Goal: Contribute content: Contribute content

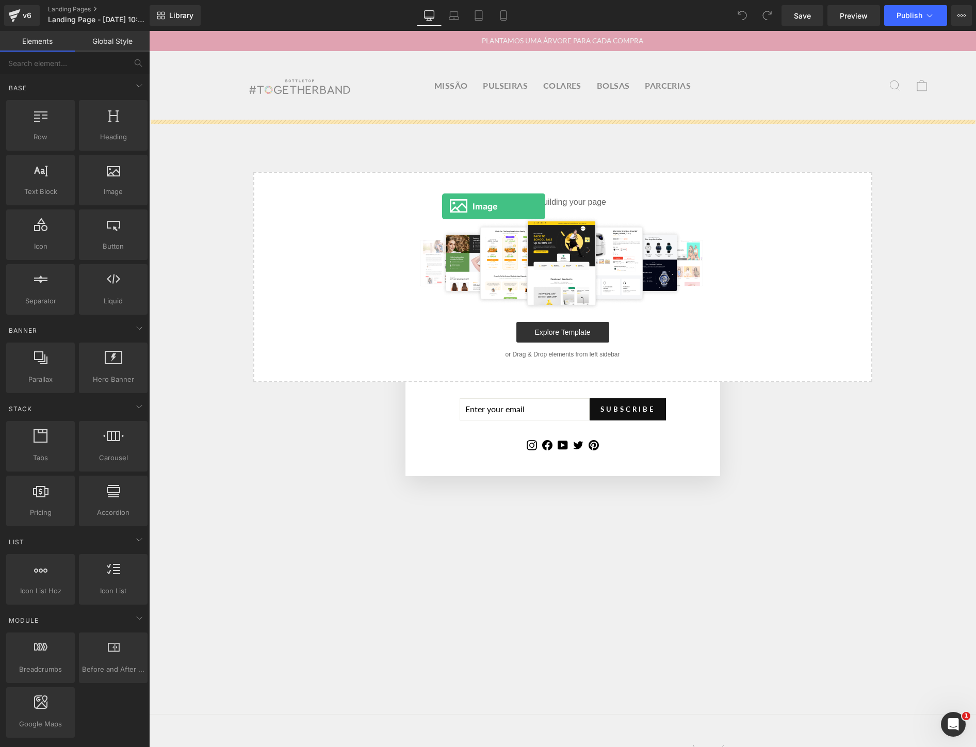
drag, startPoint x: 252, startPoint y: 206, endPoint x: 442, endPoint y: 206, distance: 190.3
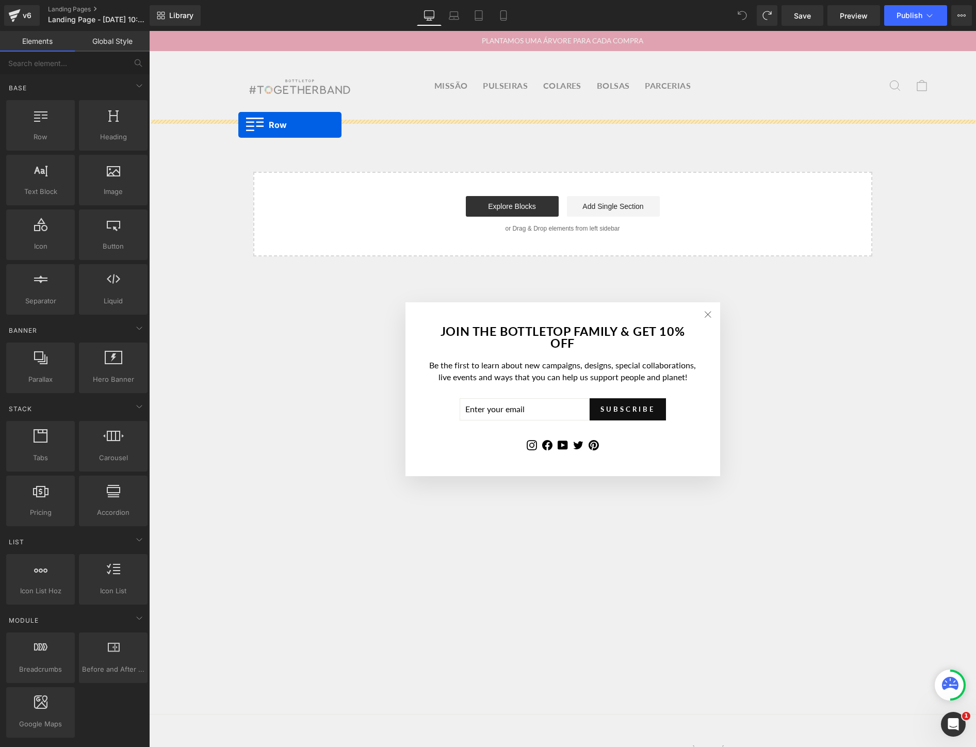
drag, startPoint x: 175, startPoint y: 157, endPoint x: 238, endPoint y: 125, distance: 70.8
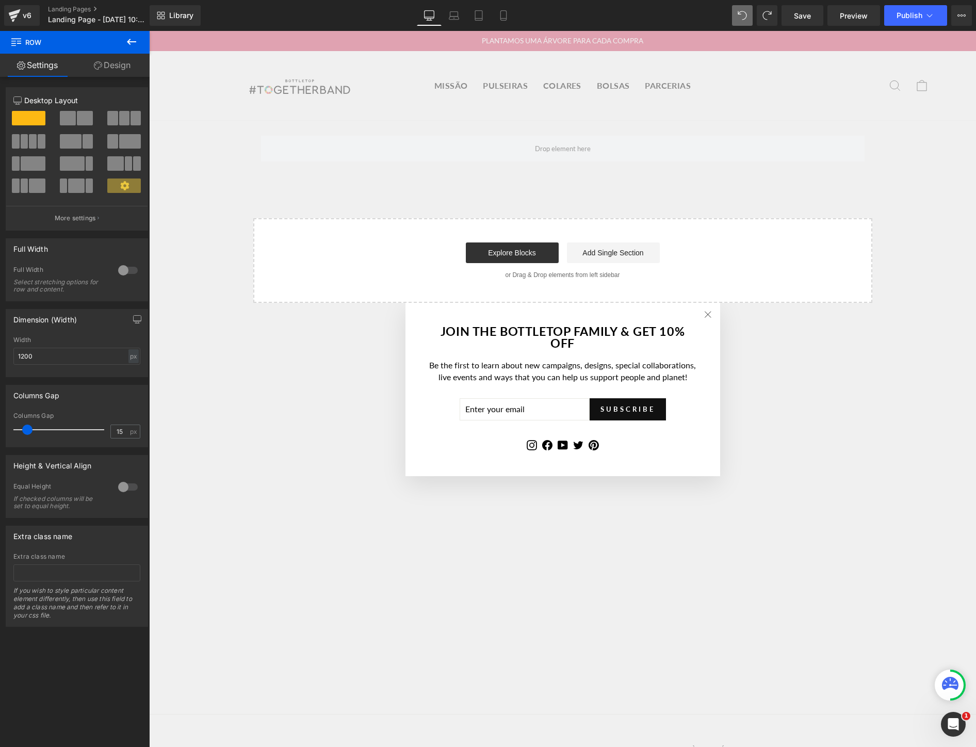
click at [127, 35] on button at bounding box center [131, 42] width 36 height 23
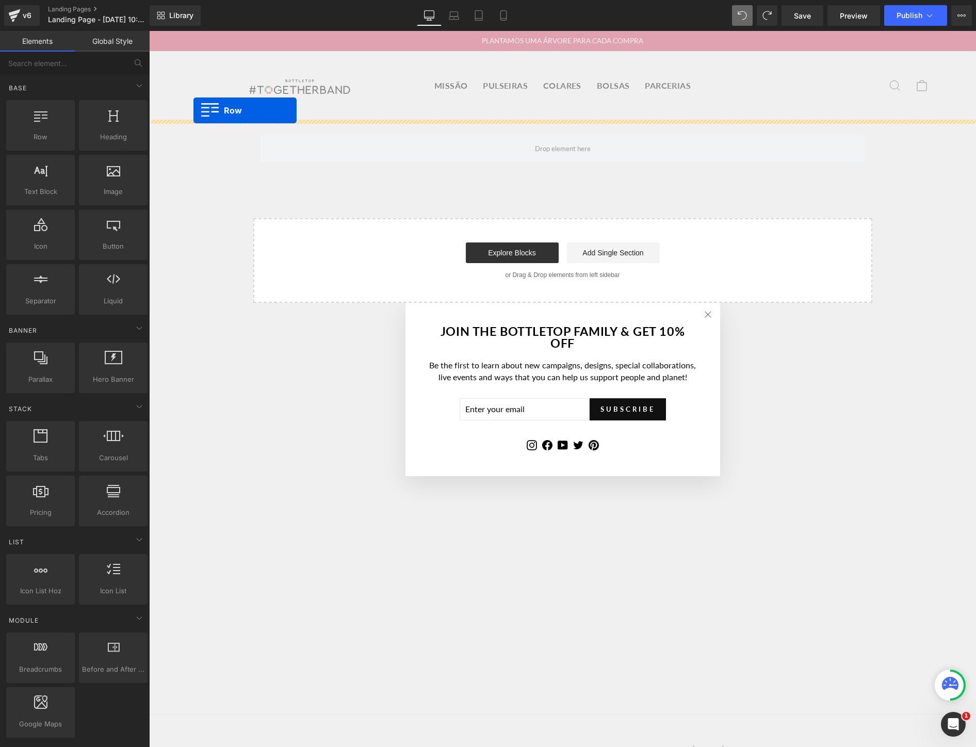
drag, startPoint x: 188, startPoint y: 155, endPoint x: 193, endPoint y: 110, distance: 44.7
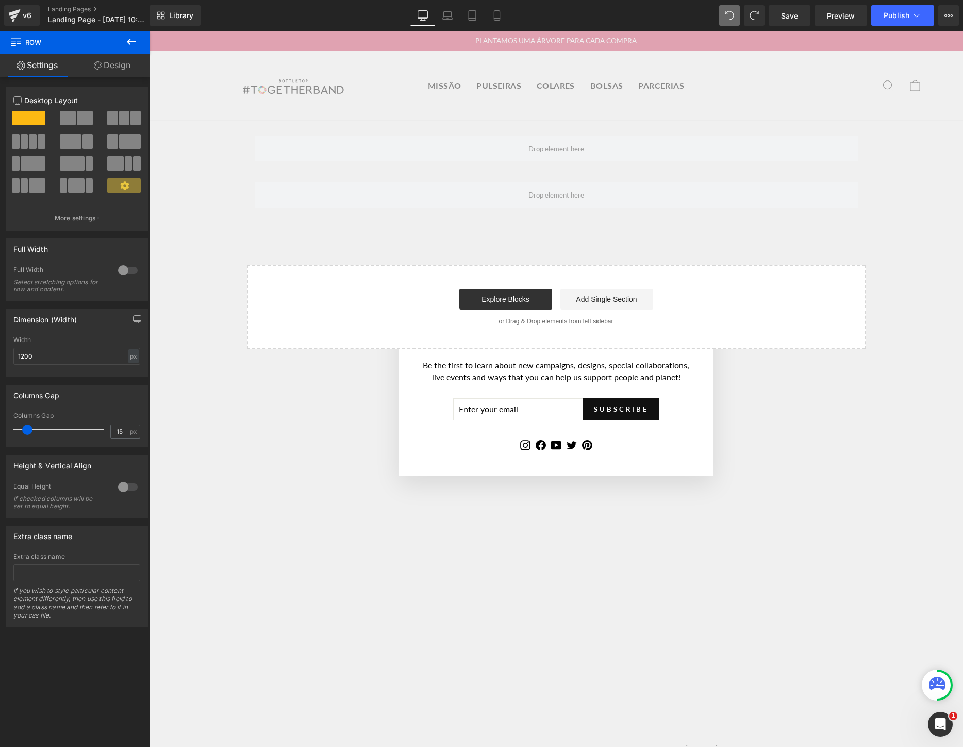
click at [131, 40] on icon at bounding box center [131, 42] width 12 height 12
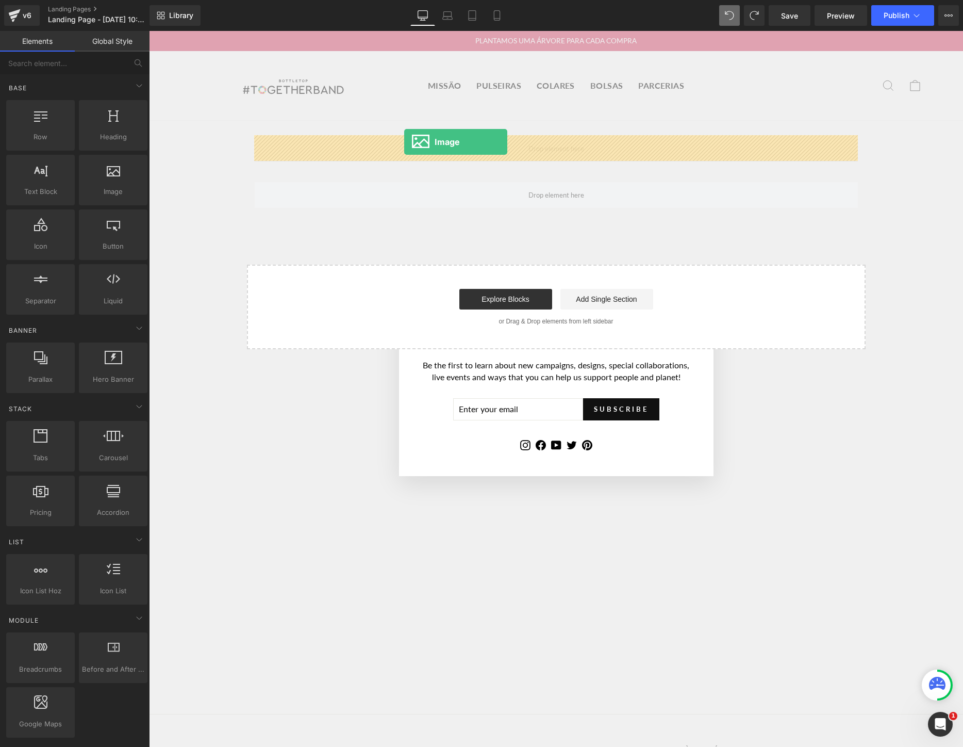
drag, startPoint x: 259, startPoint y: 211, endPoint x: 404, endPoint y: 142, distance: 161.0
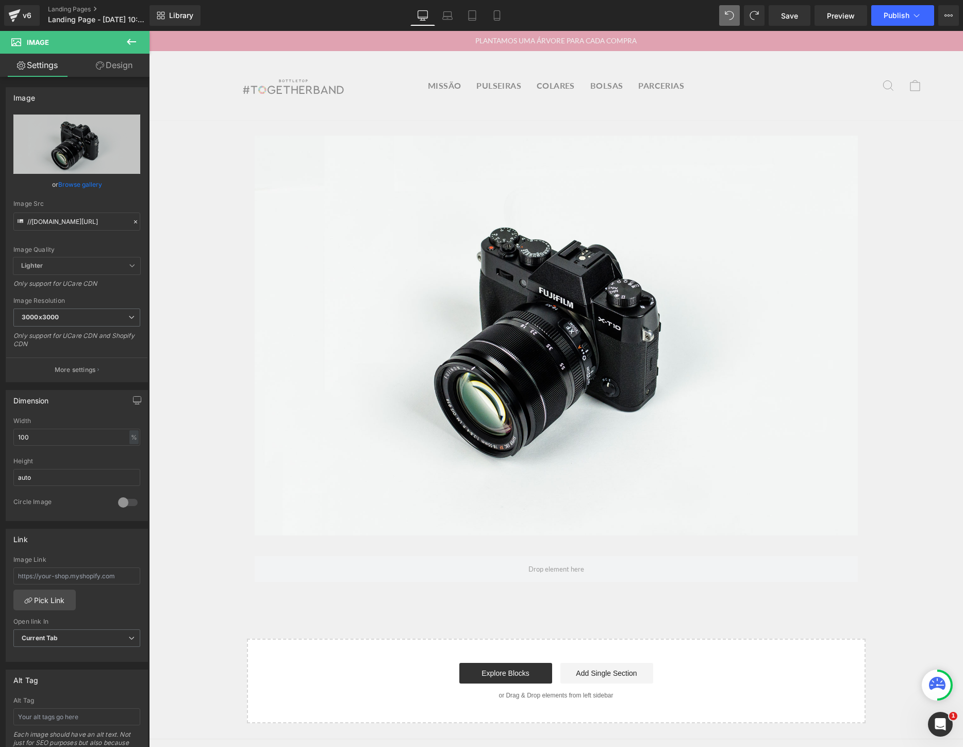
click at [137, 42] on icon at bounding box center [131, 42] width 12 height 12
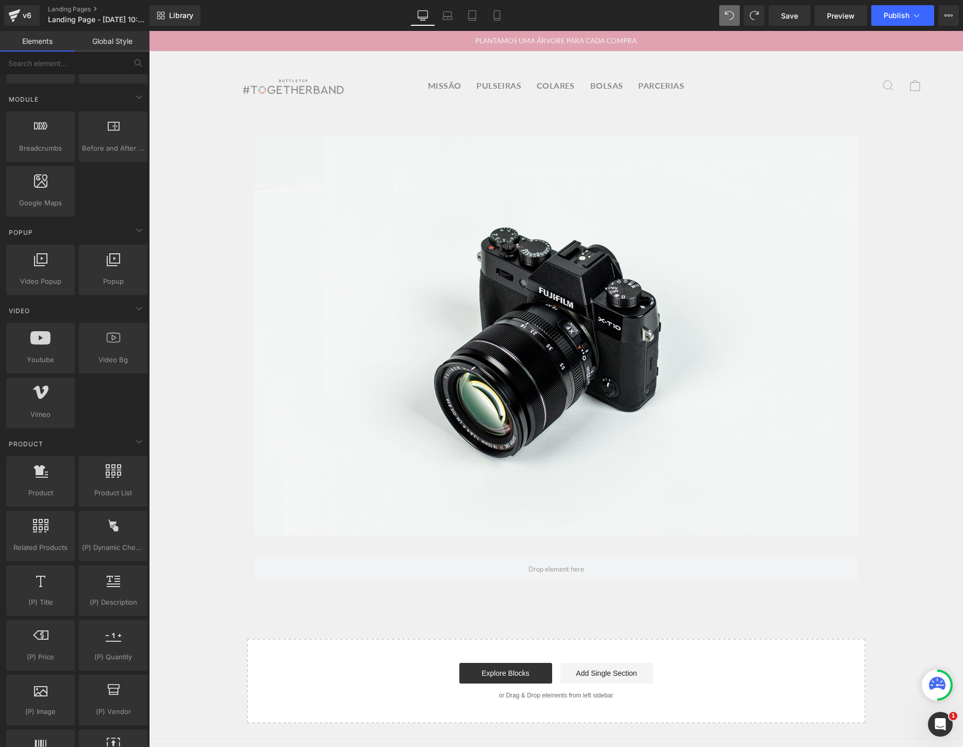
scroll to position [522, 0]
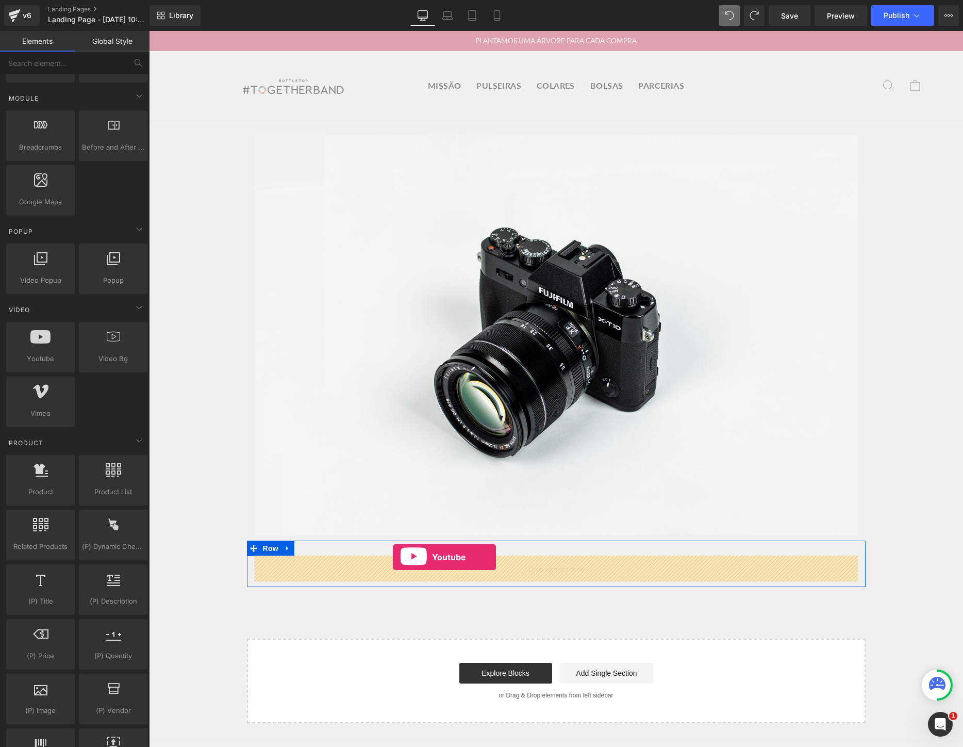
drag, startPoint x: 188, startPoint y: 375, endPoint x: 393, endPoint y: 557, distance: 274.0
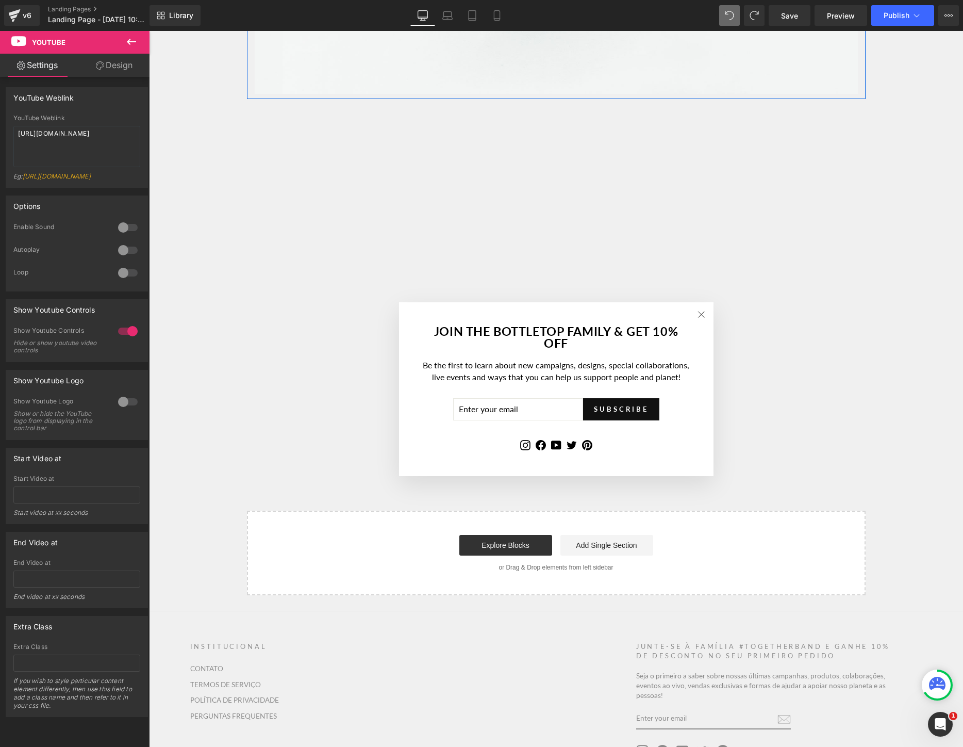
scroll to position [558, 0]
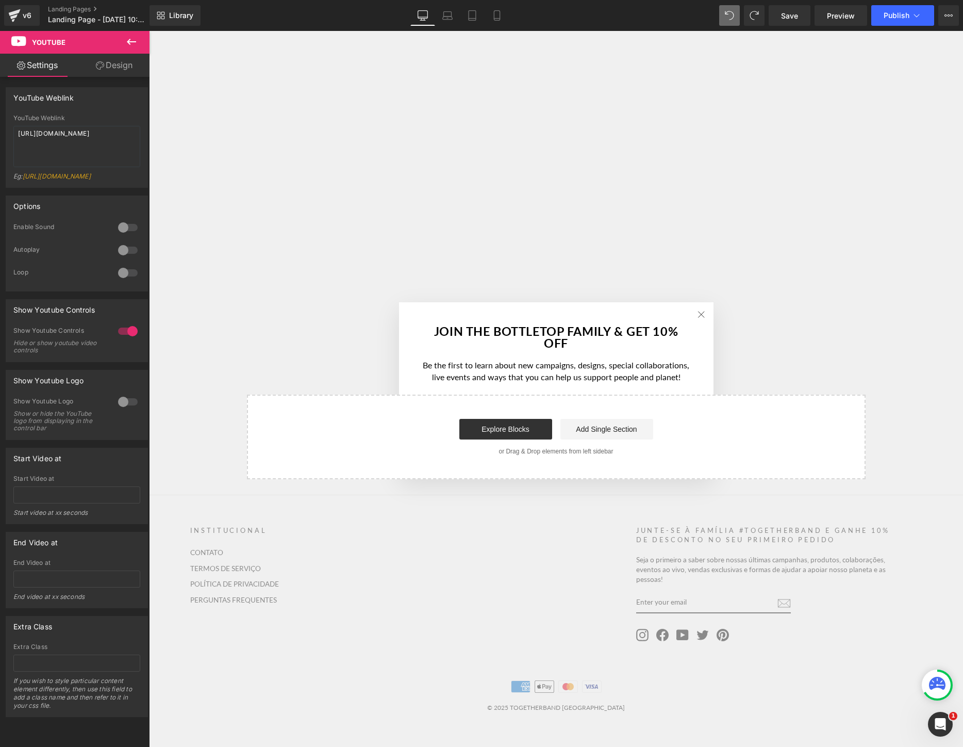
click at [135, 36] on icon at bounding box center [131, 42] width 12 height 12
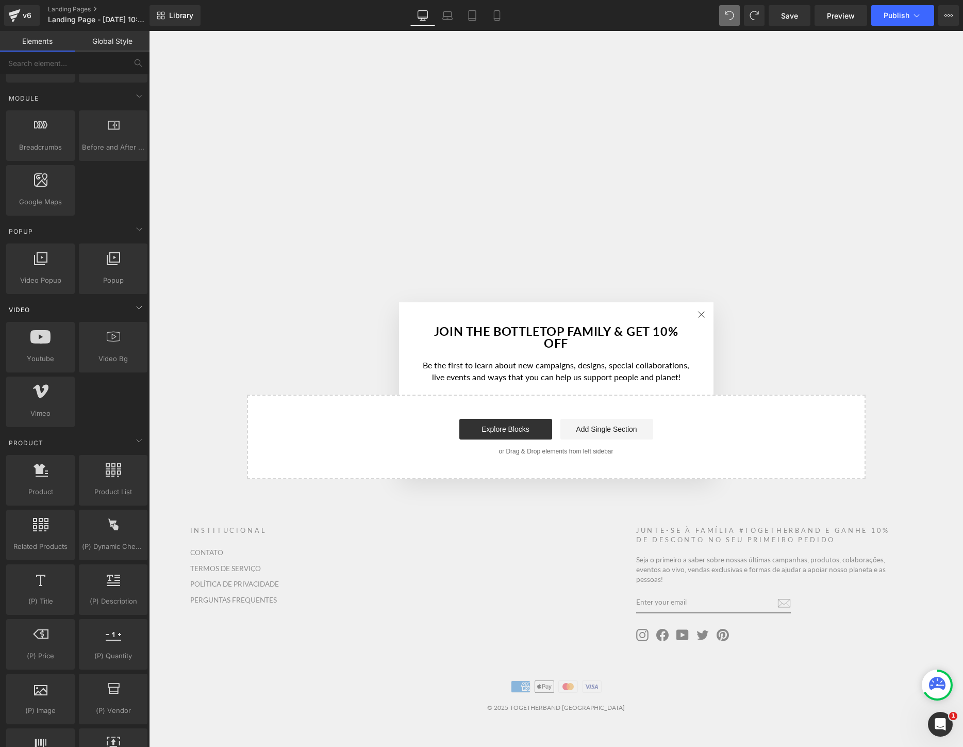
scroll to position [0, 0]
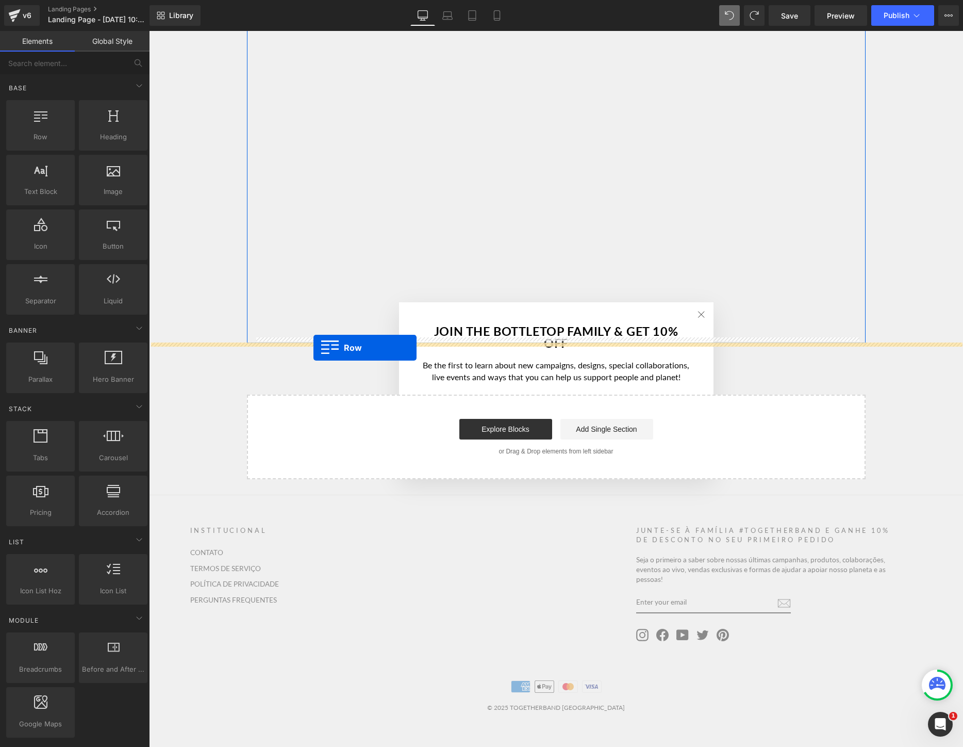
drag, startPoint x: 196, startPoint y: 167, endPoint x: 314, endPoint y: 348, distance: 215.9
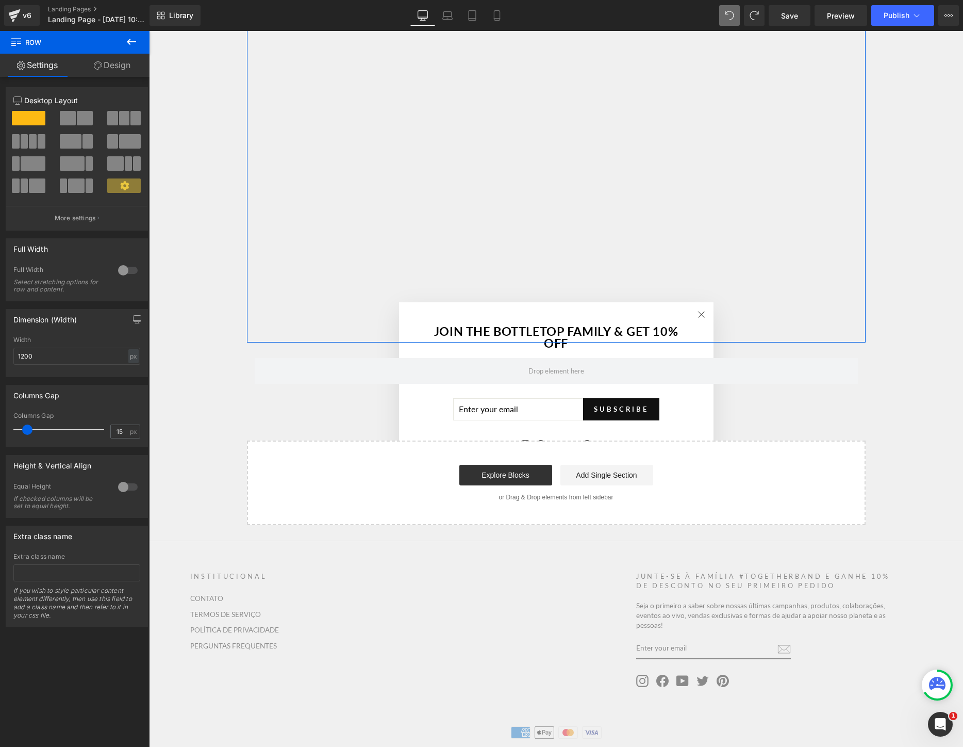
click at [135, 38] on icon at bounding box center [131, 42] width 12 height 12
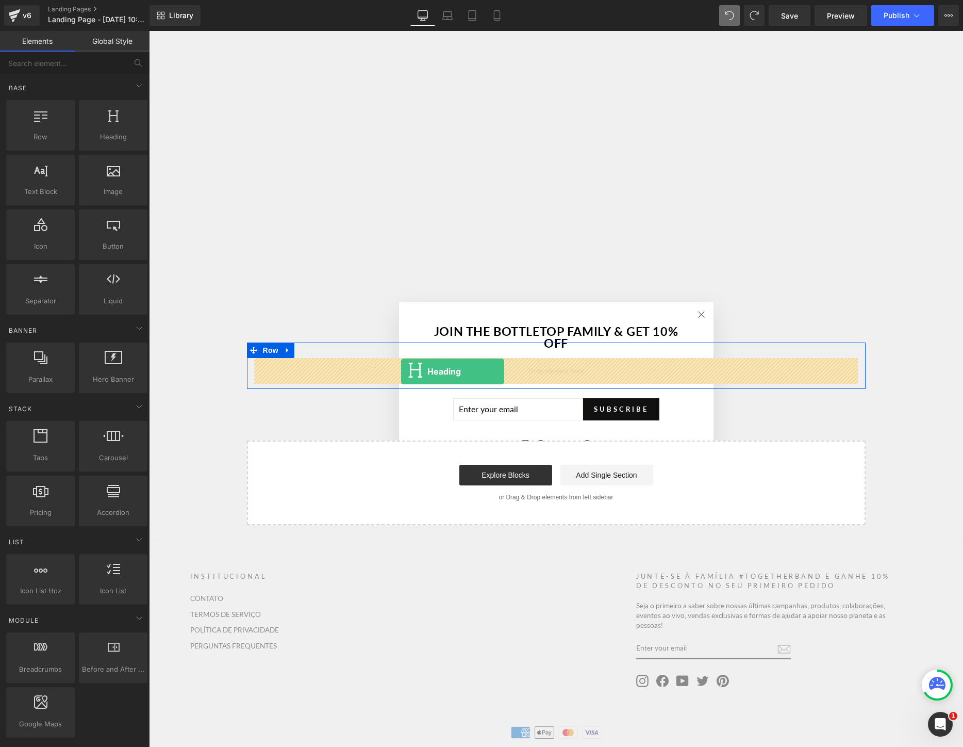
drag, startPoint x: 256, startPoint y: 153, endPoint x: 401, endPoint y: 371, distance: 262.6
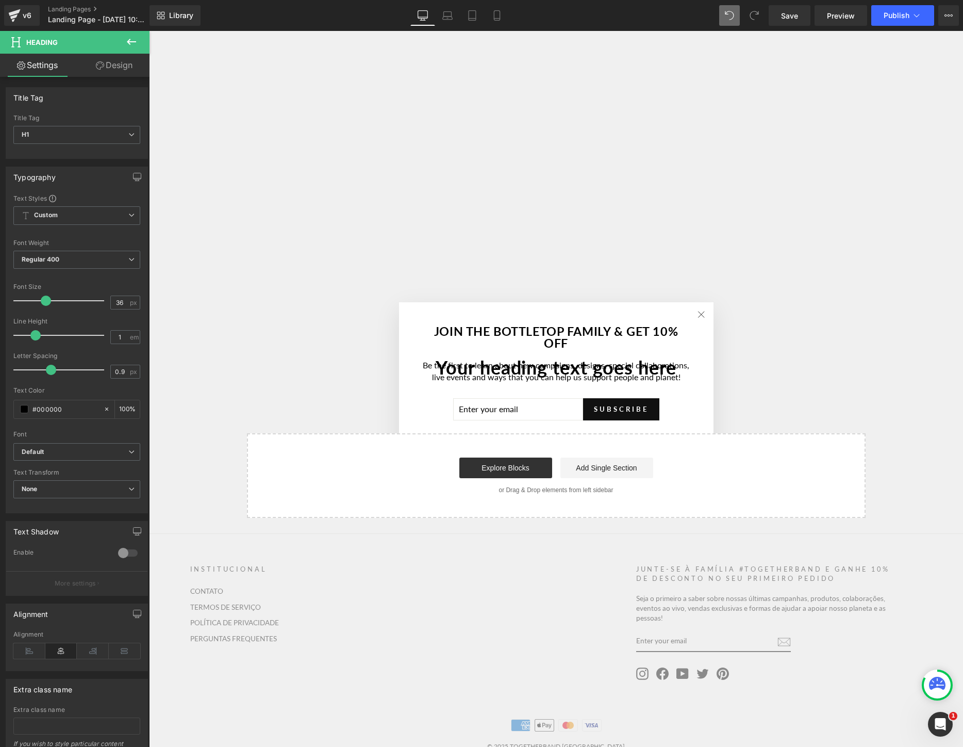
click at [695, 403] on div "Image Row Youtube Row Your heading text goes here Heading Row Select your layout" at bounding box center [556, 40] width 814 height 956
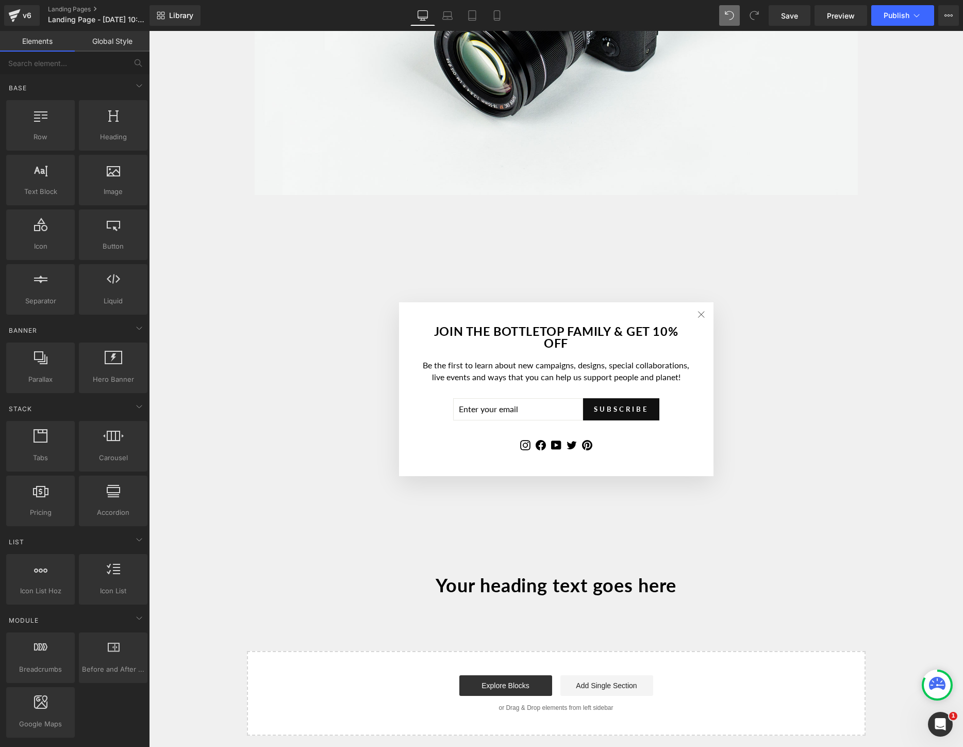
scroll to position [597, 0]
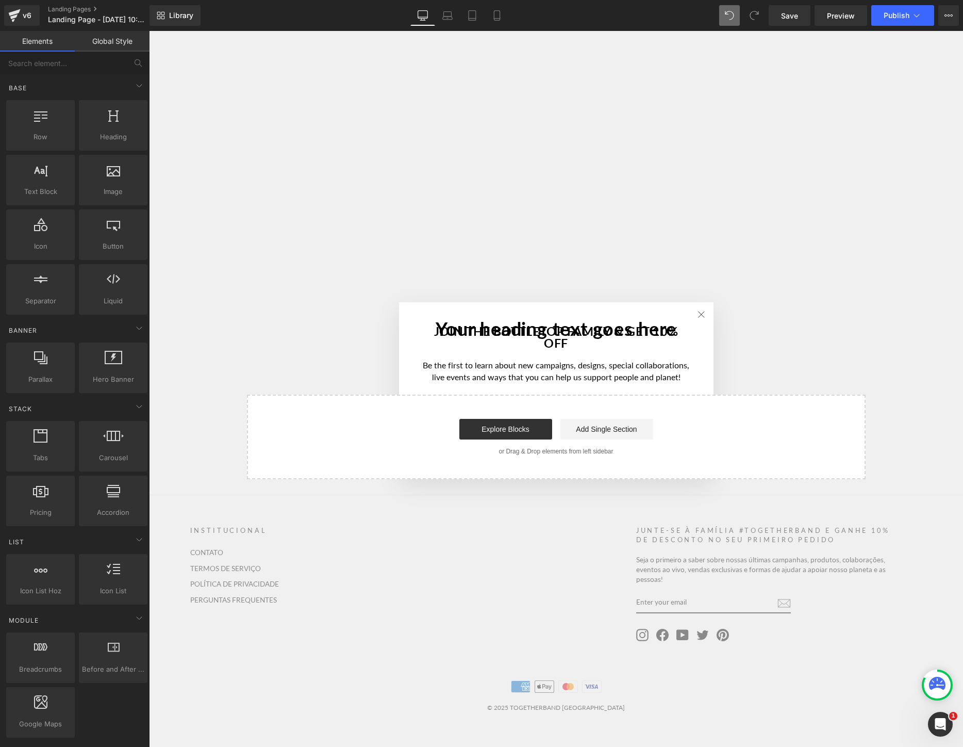
click at [656, 426] on div "Explore Blocks Add Single Section" at bounding box center [557, 429] width 586 height 21
click at [701, 307] on div "Your heading text goes here Heading Row" at bounding box center [556, 323] width 619 height 39
click at [693, 369] on div "Image Row Youtube Row Your heading text goes here Heading Row Select your layout" at bounding box center [556, 1] width 814 height 956
click at [291, 314] on link at bounding box center [287, 311] width 13 height 15
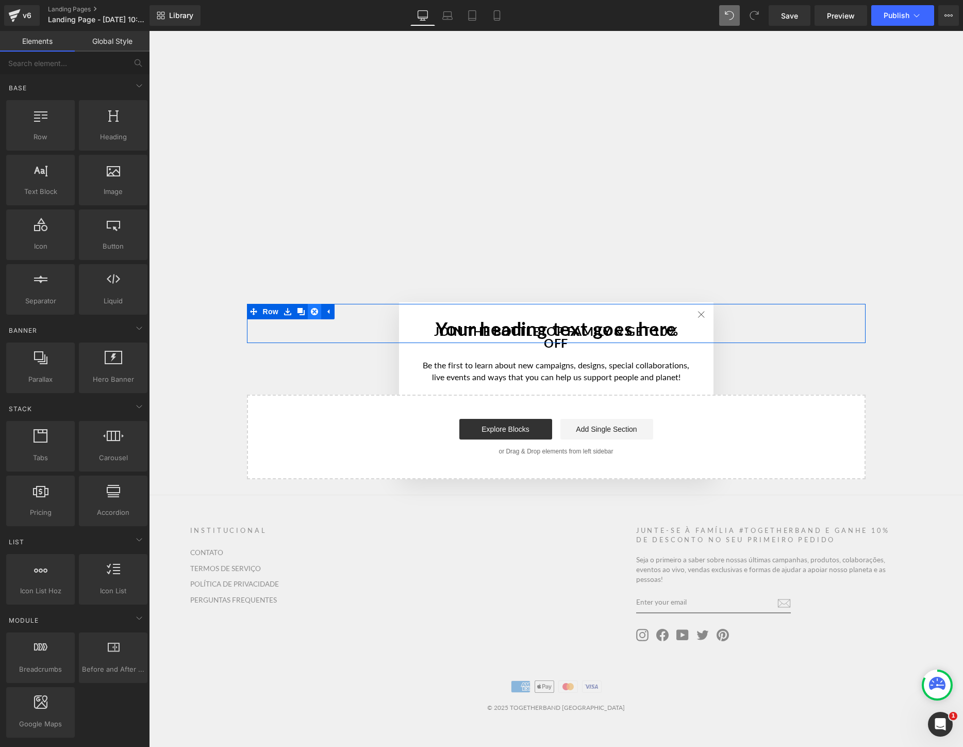
click at [314, 313] on icon at bounding box center [314, 311] width 7 height 7
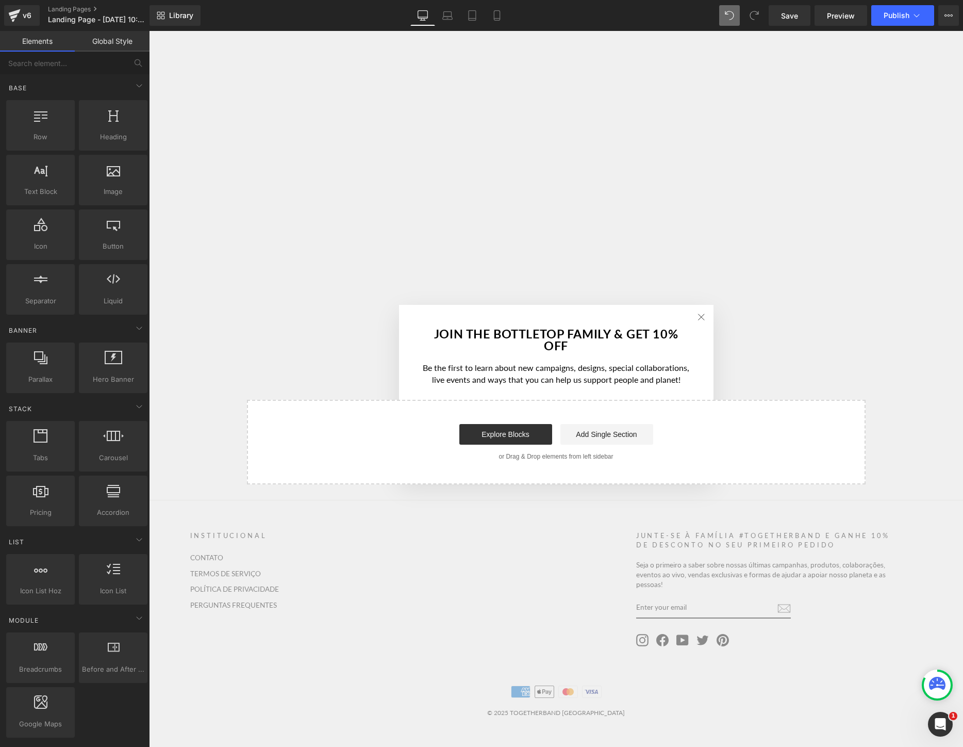
scroll to position [553, 0]
click at [688, 368] on div "Image Row Youtube Row Select your layout" at bounding box center [556, 25] width 814 height 917
click at [547, 375] on div "Image Row Youtube Row Select your layout" at bounding box center [556, 25] width 814 height 917
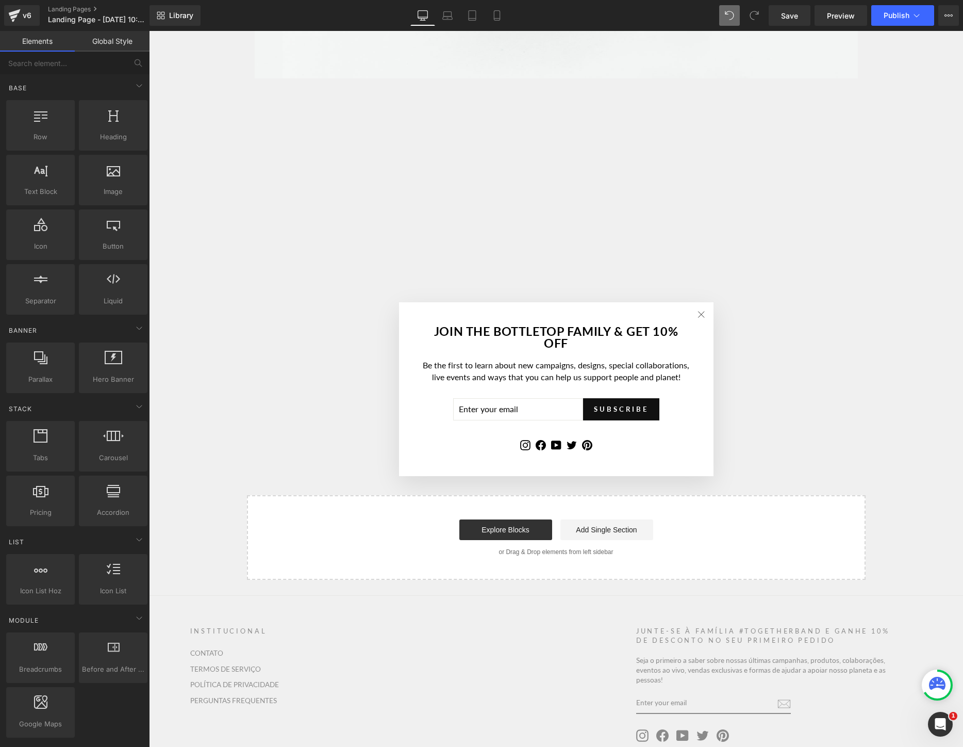
scroll to position [558, 0]
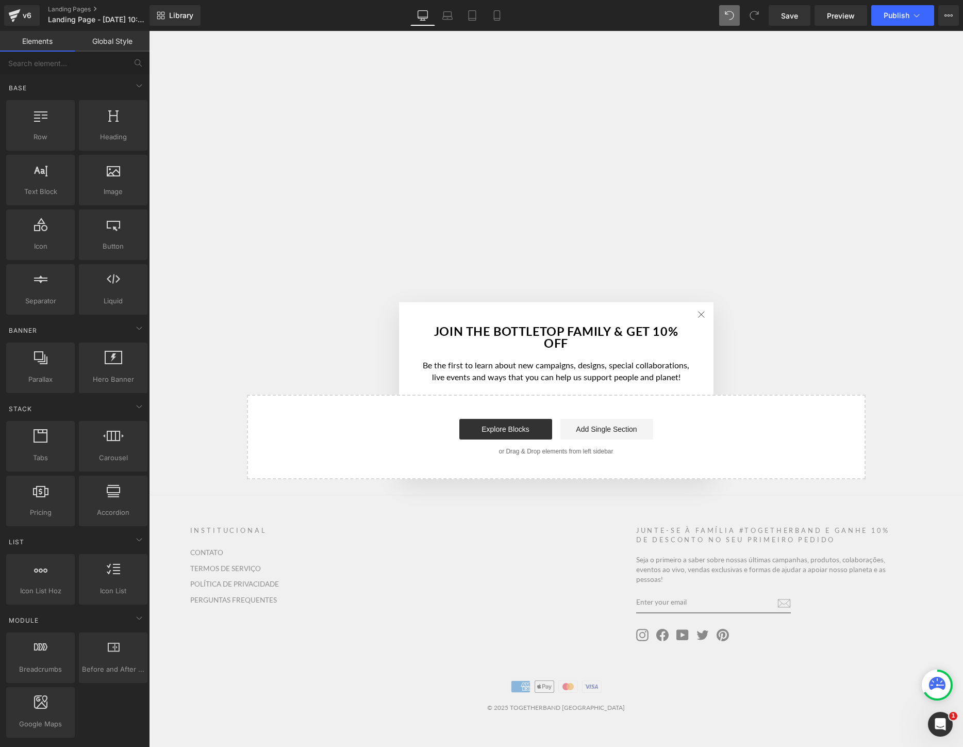
click at [621, 360] on div "Image Row Youtube Row Select your layout" at bounding box center [556, 21] width 814 height 917
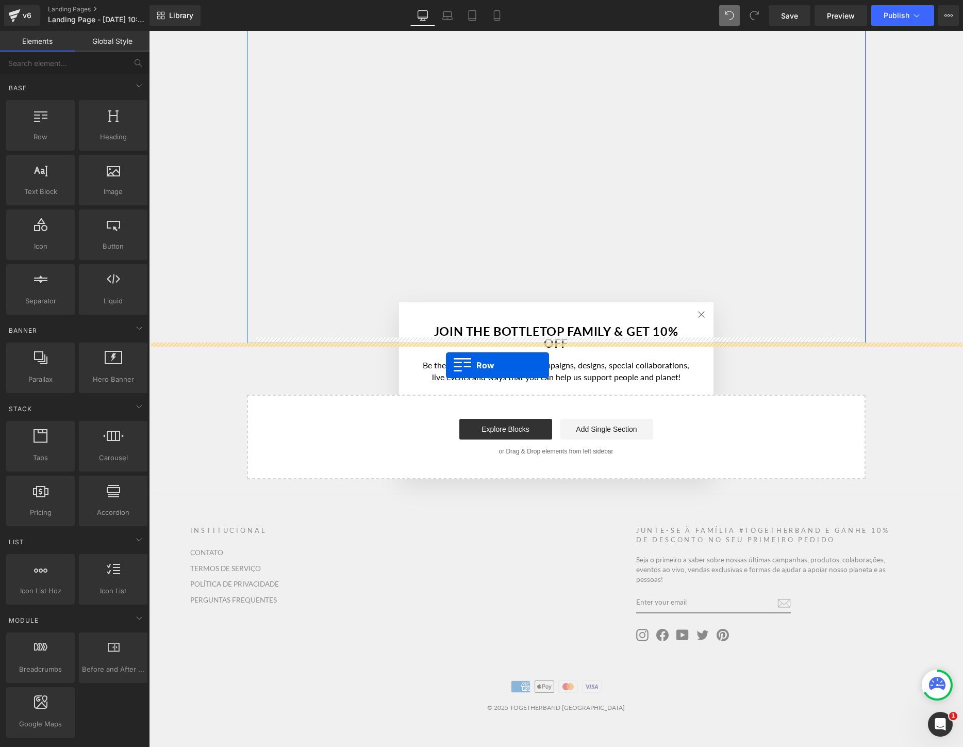
drag, startPoint x: 195, startPoint y: 163, endPoint x: 446, endPoint y: 365, distance: 322.1
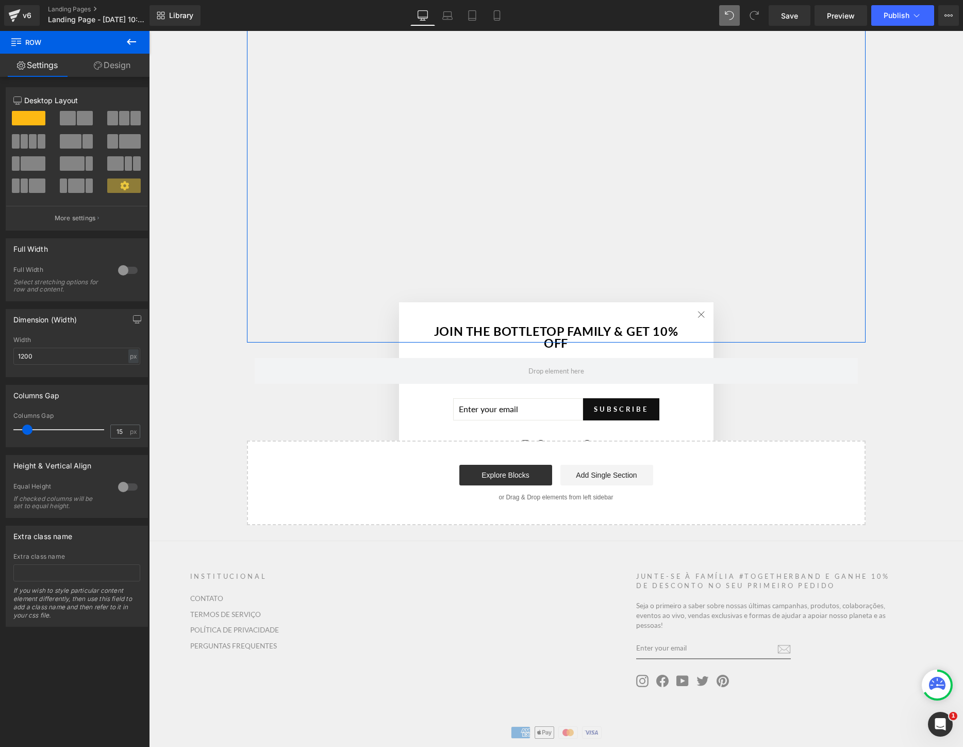
click at [136, 38] on icon at bounding box center [131, 42] width 12 height 12
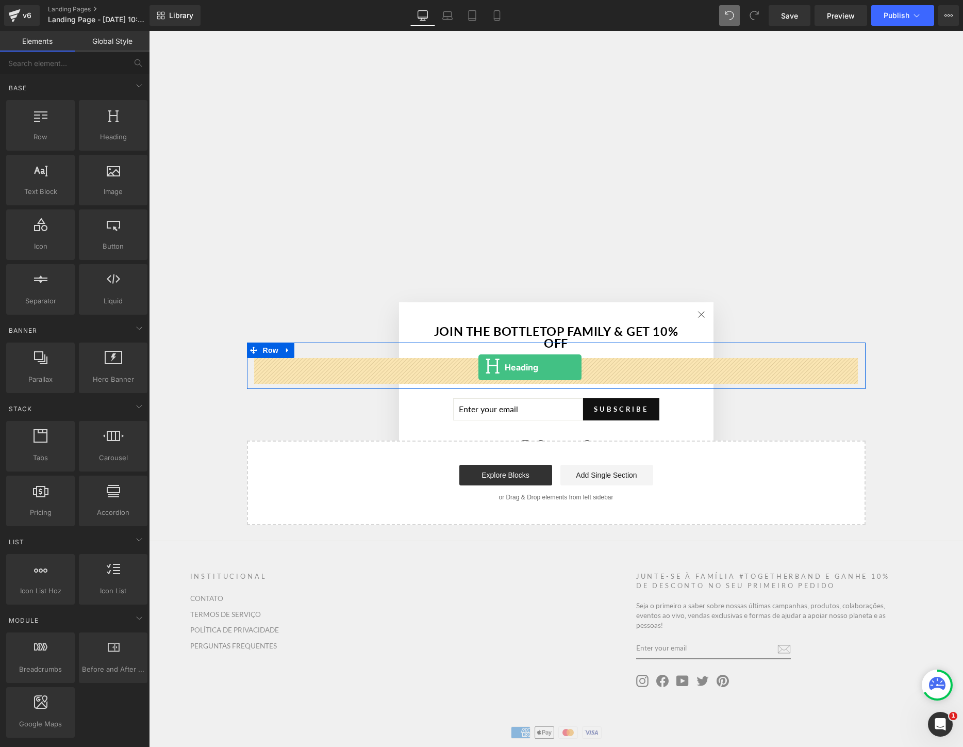
drag, startPoint x: 269, startPoint y: 146, endPoint x: 479, endPoint y: 367, distance: 304.2
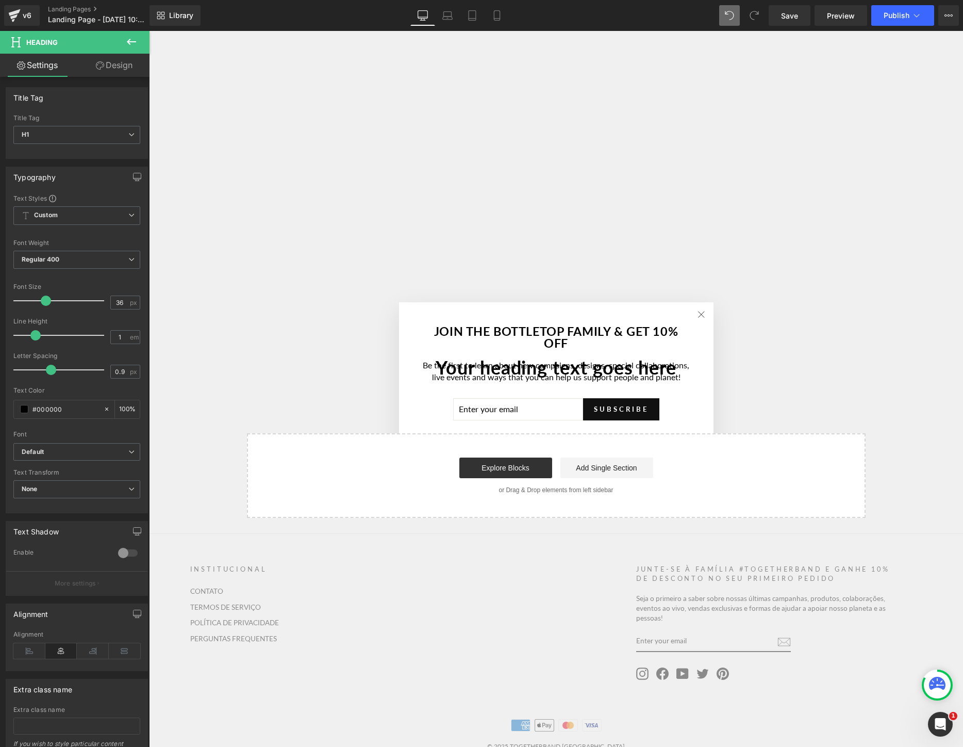
click at [133, 39] on icon at bounding box center [131, 42] width 12 height 12
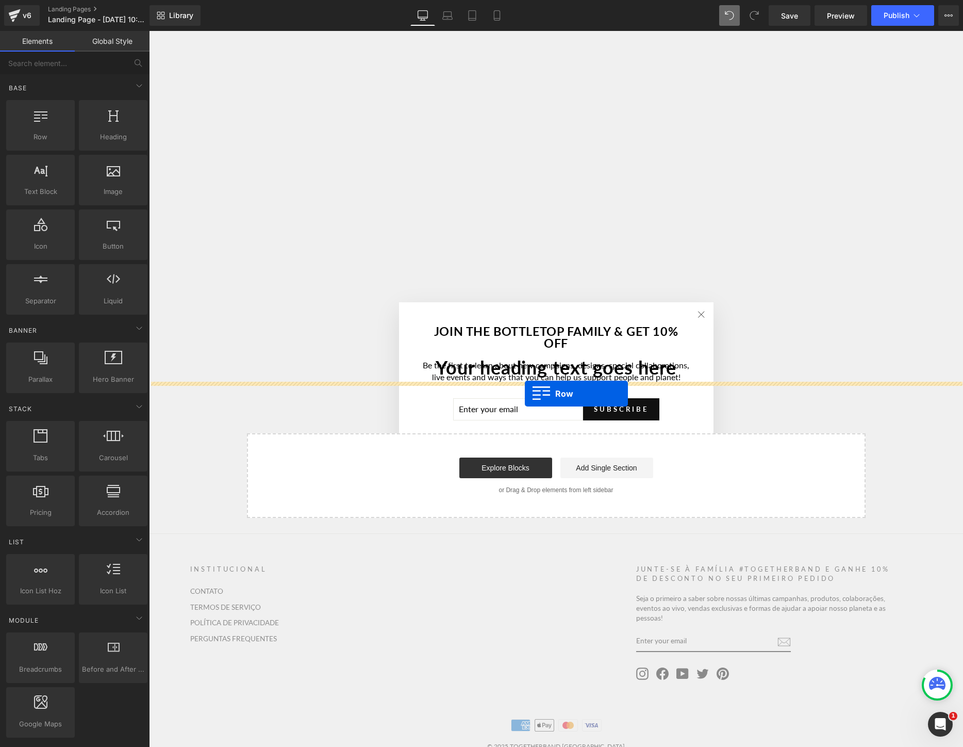
drag, startPoint x: 212, startPoint y: 156, endPoint x: 525, endPoint y: 393, distance: 393.1
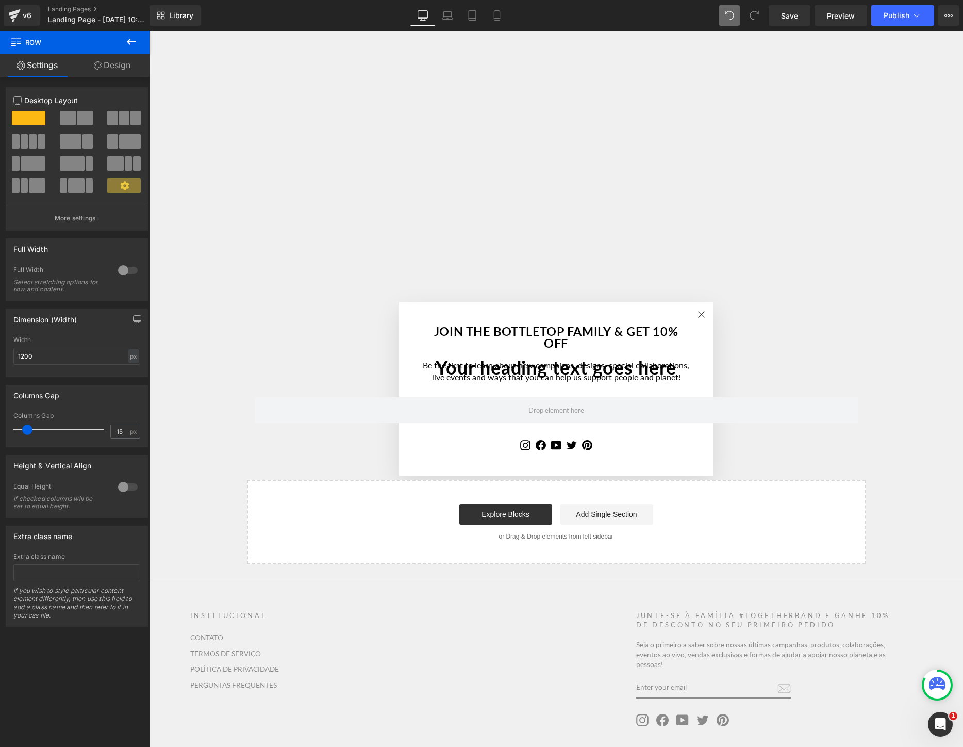
click at [140, 35] on button at bounding box center [131, 42] width 36 height 23
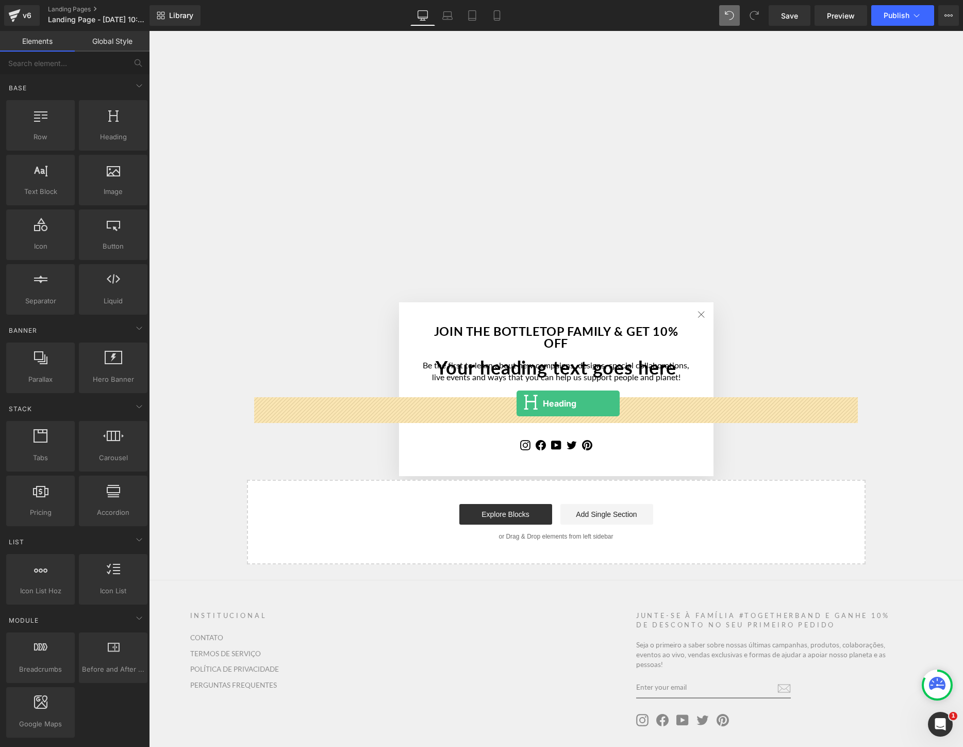
drag, startPoint x: 252, startPoint y: 146, endPoint x: 517, endPoint y: 403, distance: 369.1
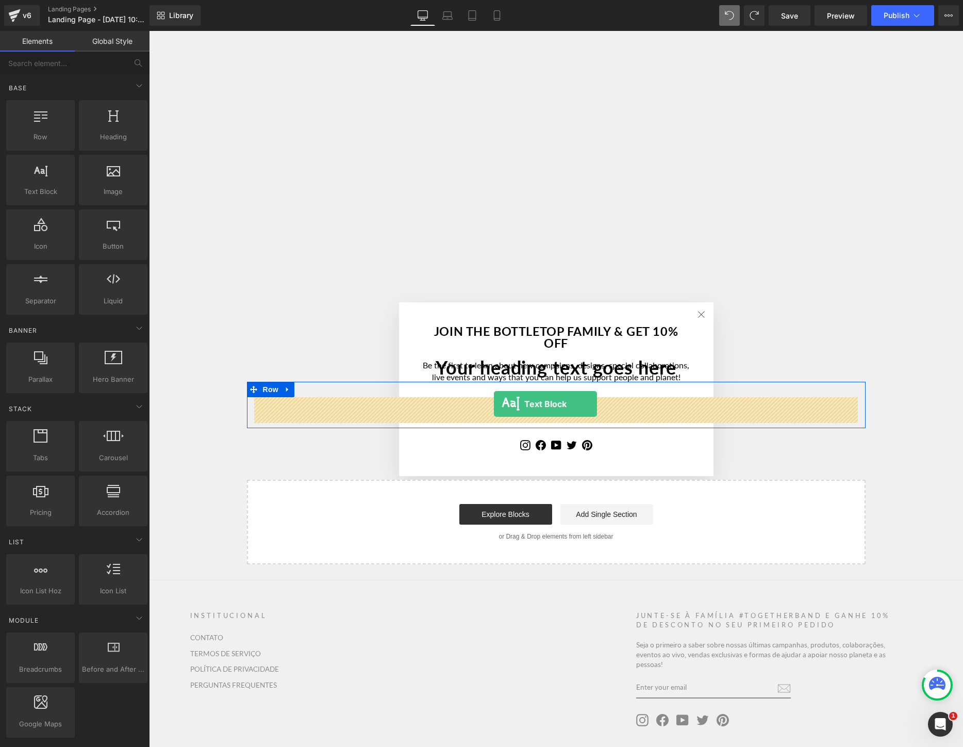
drag, startPoint x: 195, startPoint y: 210, endPoint x: 494, endPoint y: 404, distance: 355.8
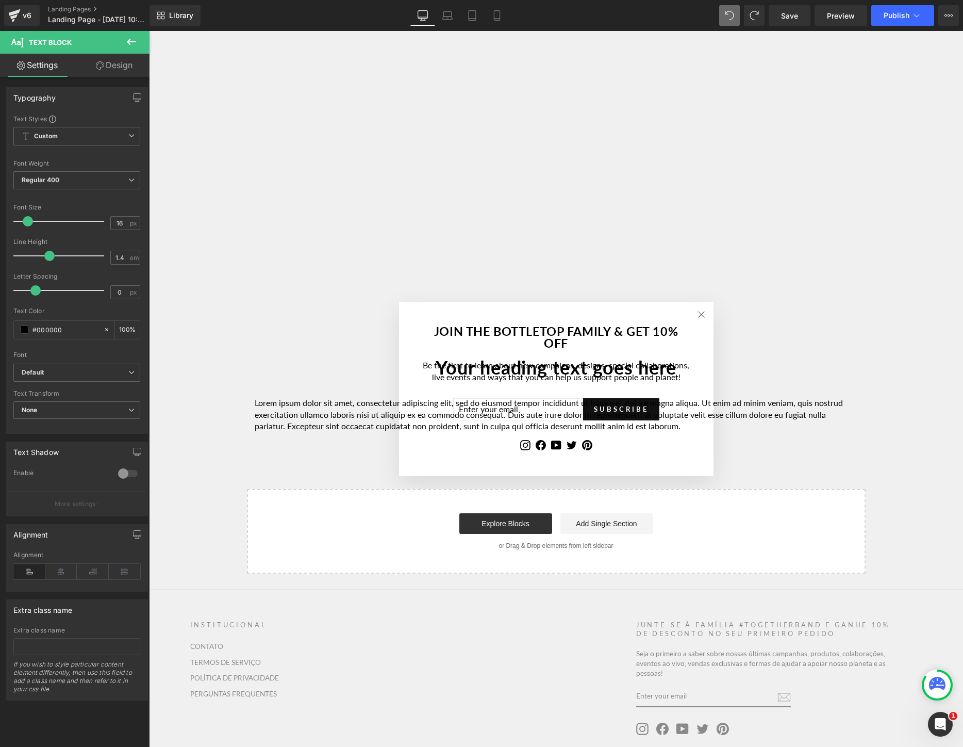
click at [137, 44] on icon at bounding box center [131, 42] width 12 height 12
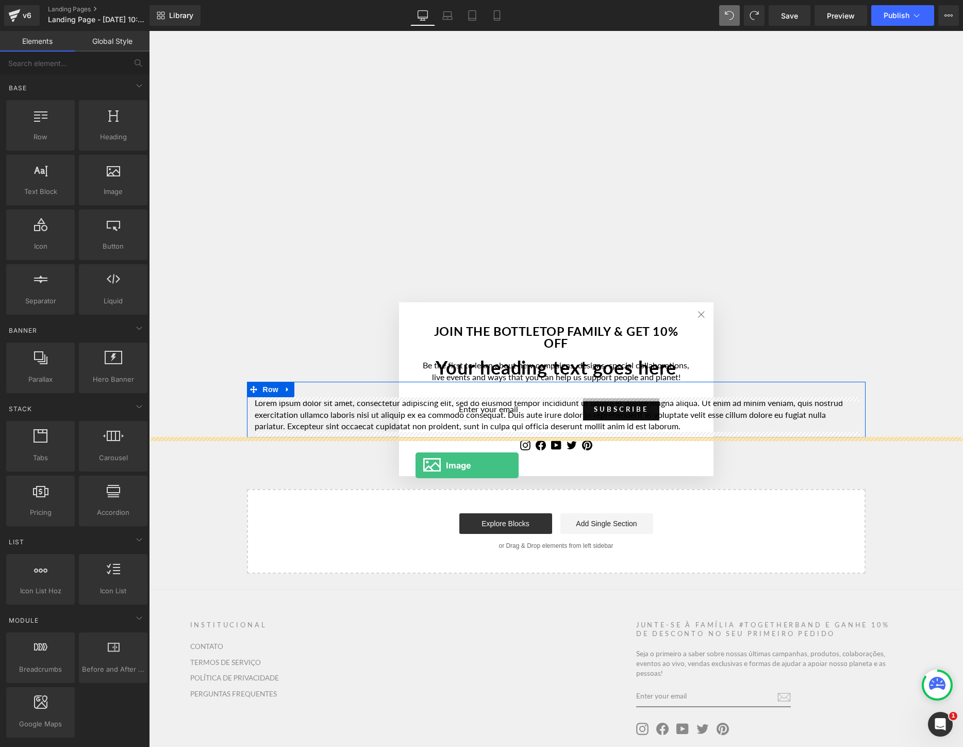
drag, startPoint x: 247, startPoint y: 217, endPoint x: 416, endPoint y: 465, distance: 300.0
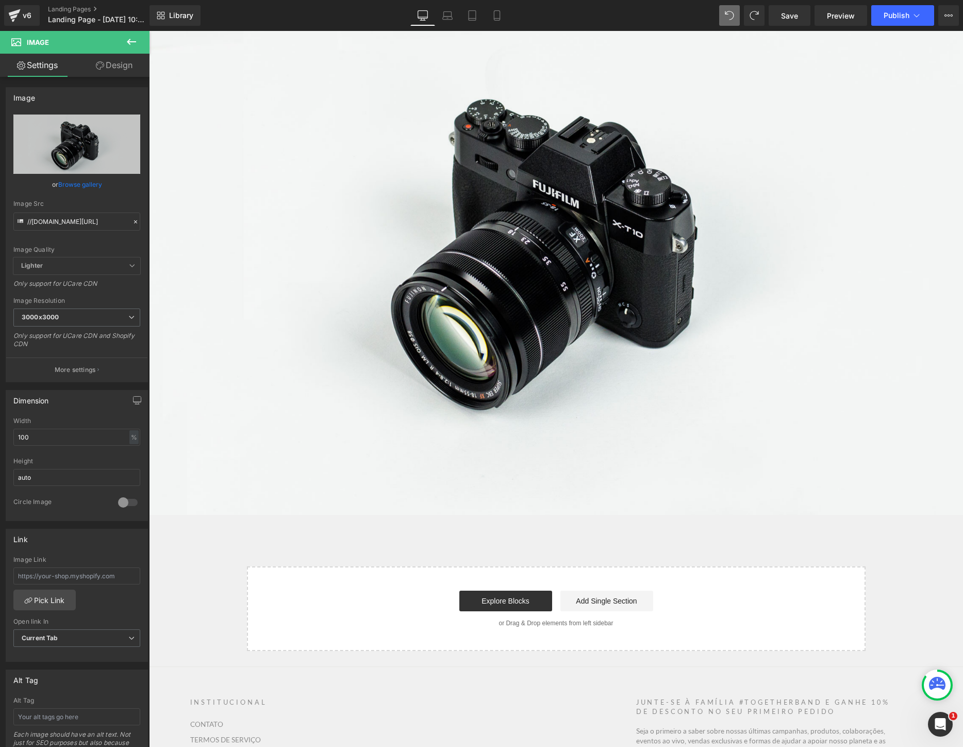
scroll to position [647, 0]
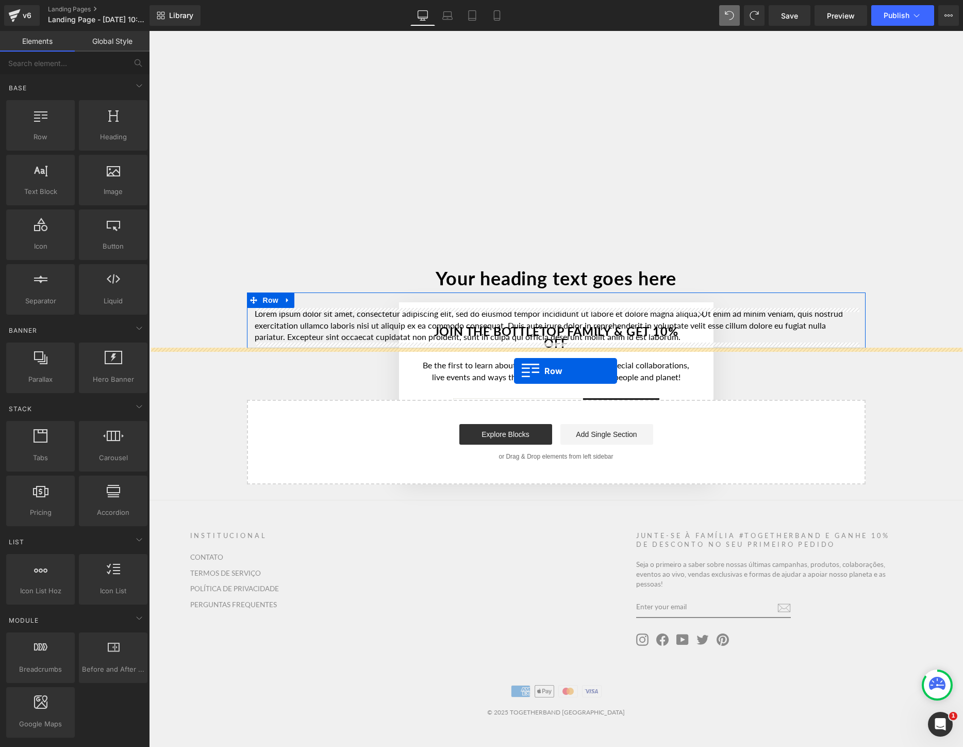
drag, startPoint x: 189, startPoint y: 159, endPoint x: 514, endPoint y: 371, distance: 388.4
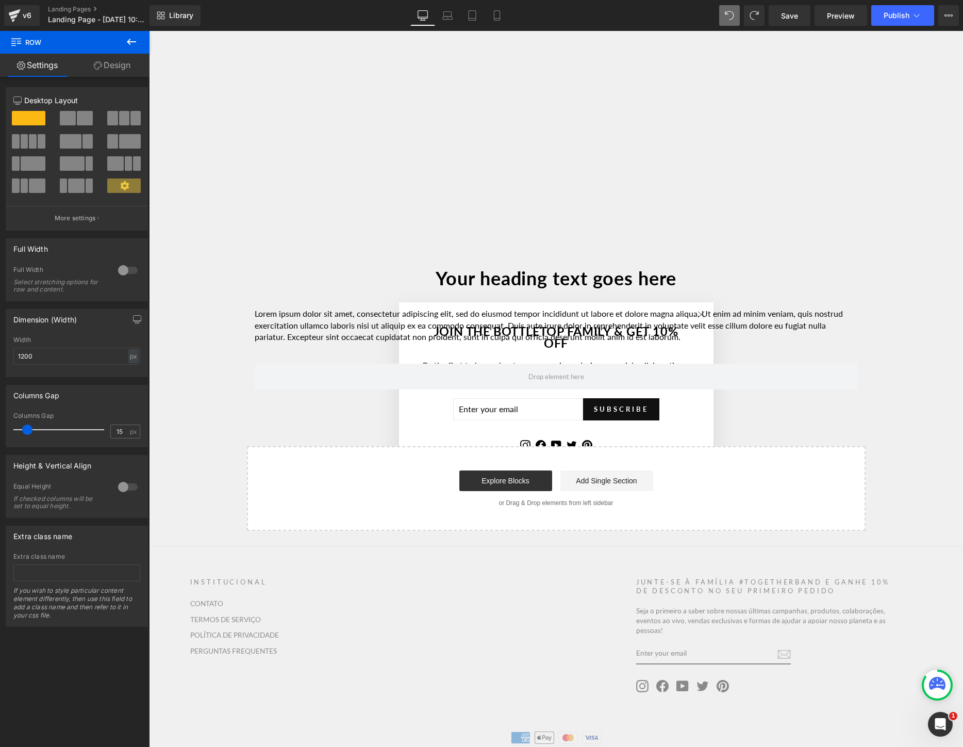
click at [132, 38] on icon at bounding box center [131, 42] width 12 height 12
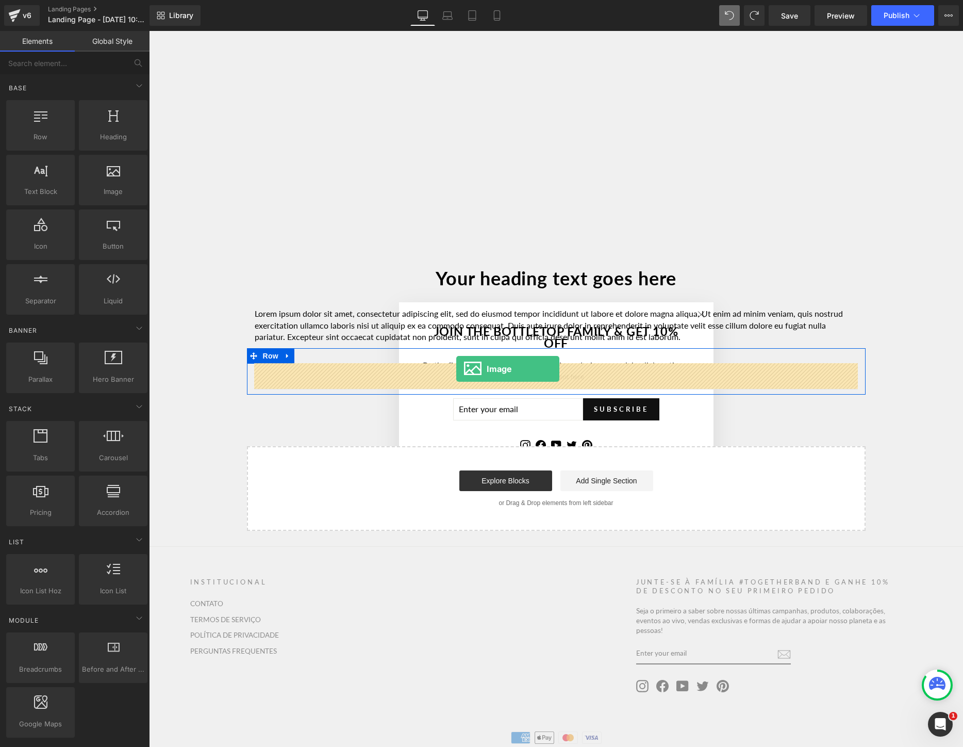
drag, startPoint x: 274, startPoint y: 212, endPoint x: 456, endPoint y: 369, distance: 239.9
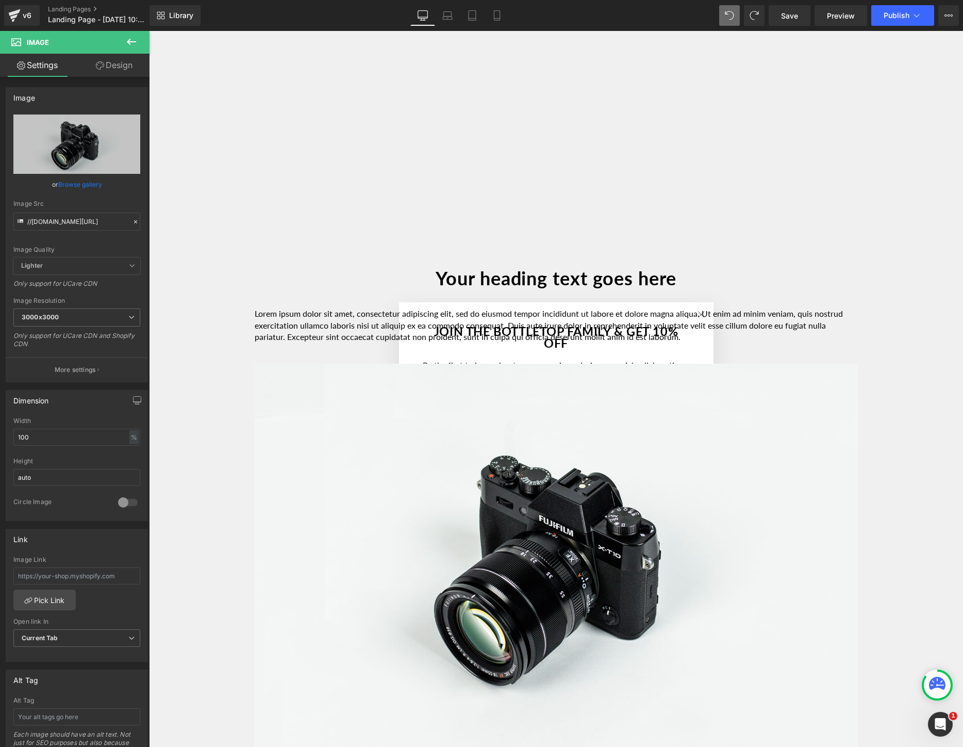
click at [135, 41] on icon at bounding box center [131, 42] width 12 height 12
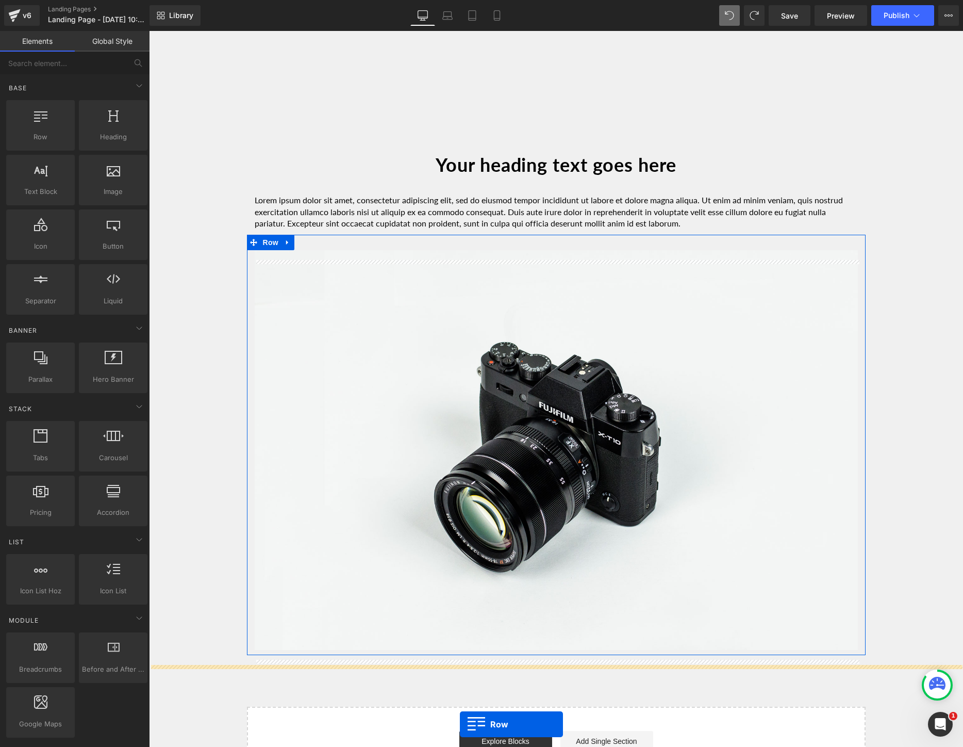
scroll to position [792, 0]
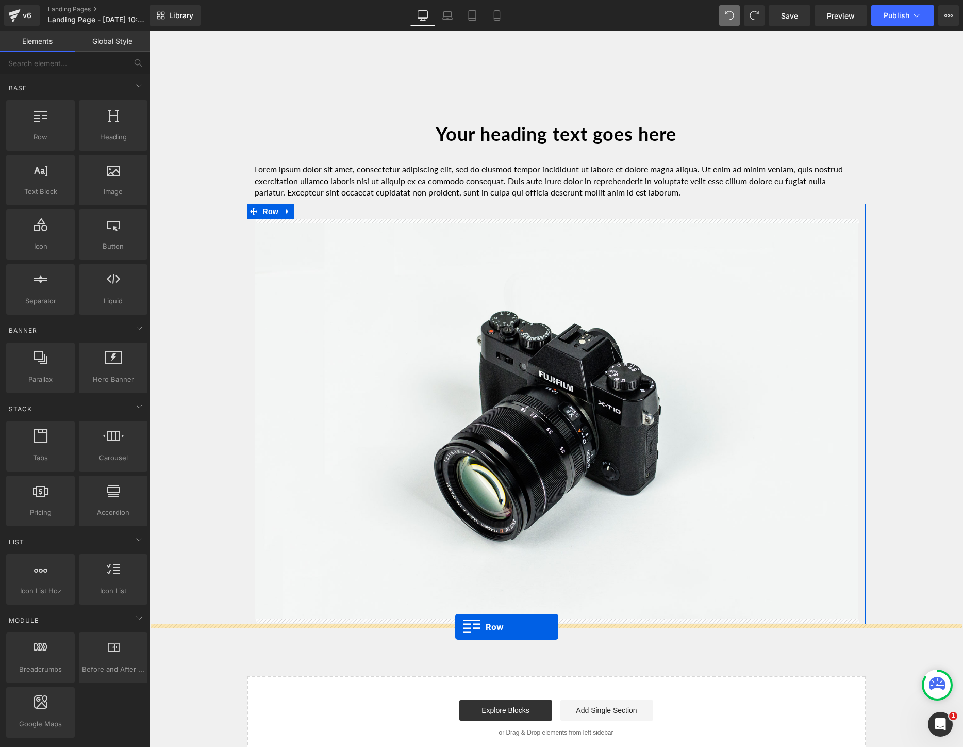
drag, startPoint x: 200, startPoint y: 166, endPoint x: 455, endPoint y: 627, distance: 526.5
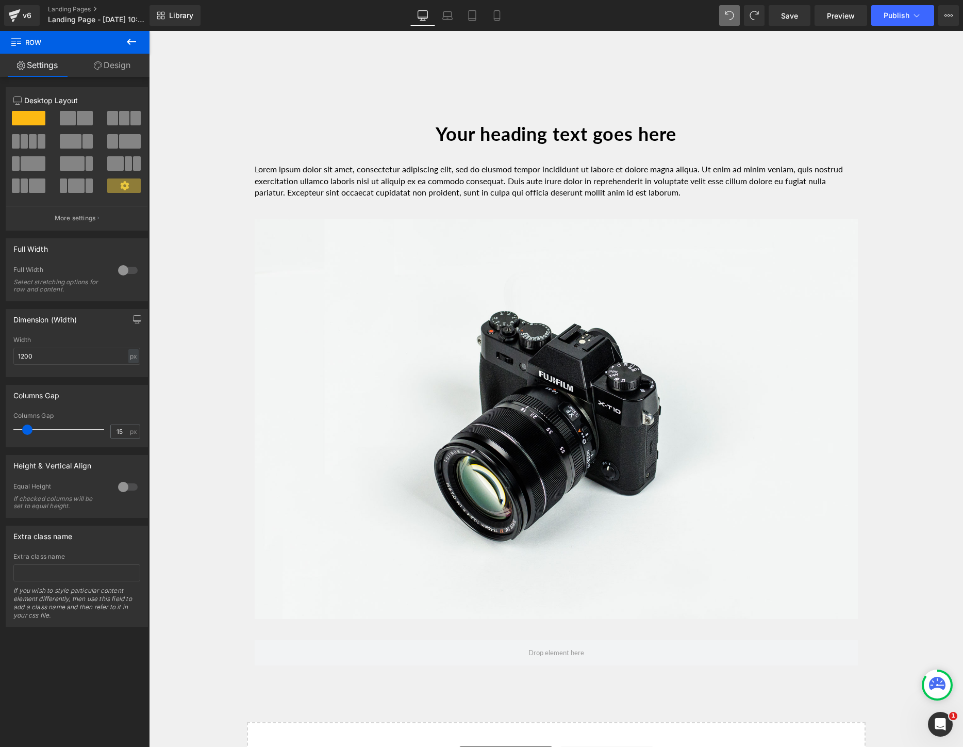
click at [132, 44] on icon at bounding box center [131, 42] width 12 height 12
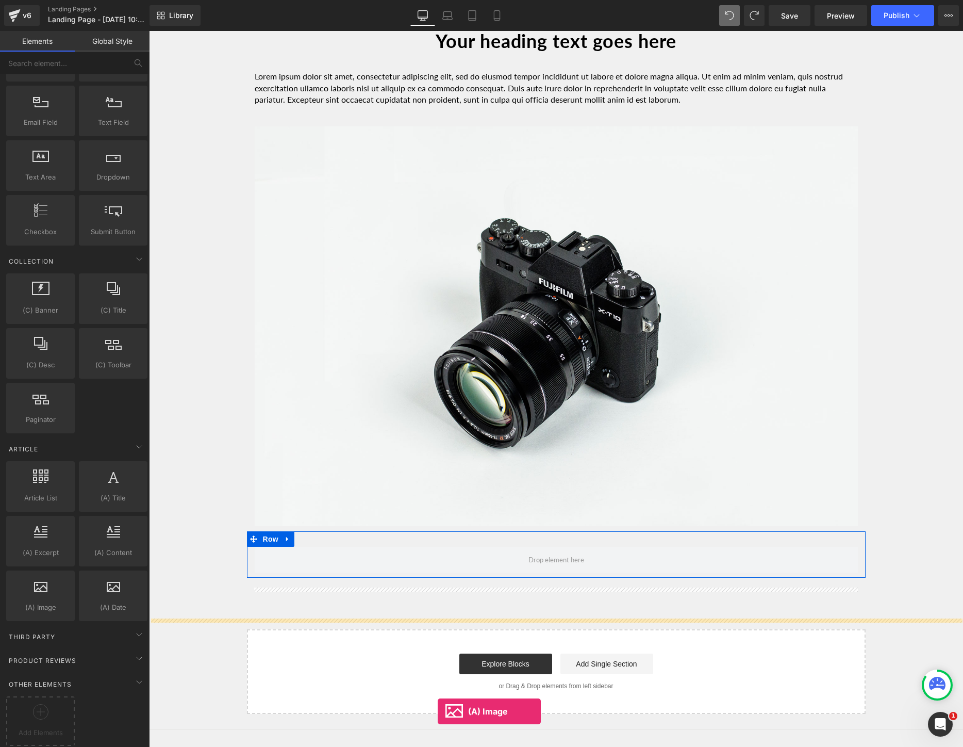
scroll to position [895, 0]
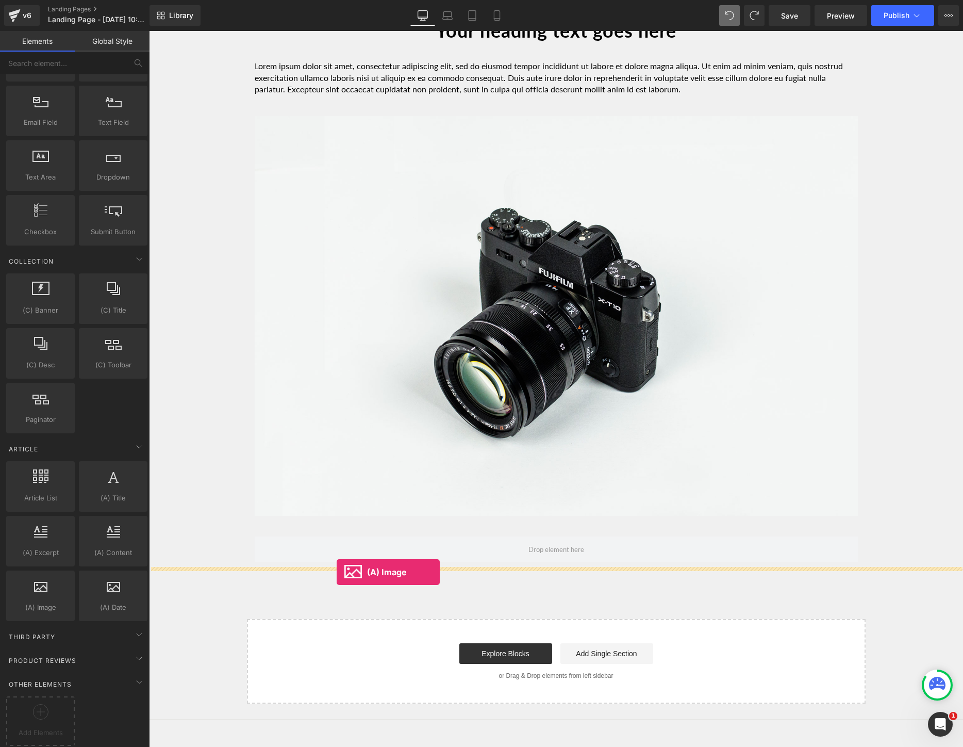
drag, startPoint x: 188, startPoint y: 613, endPoint x: 337, endPoint y: 572, distance: 154.5
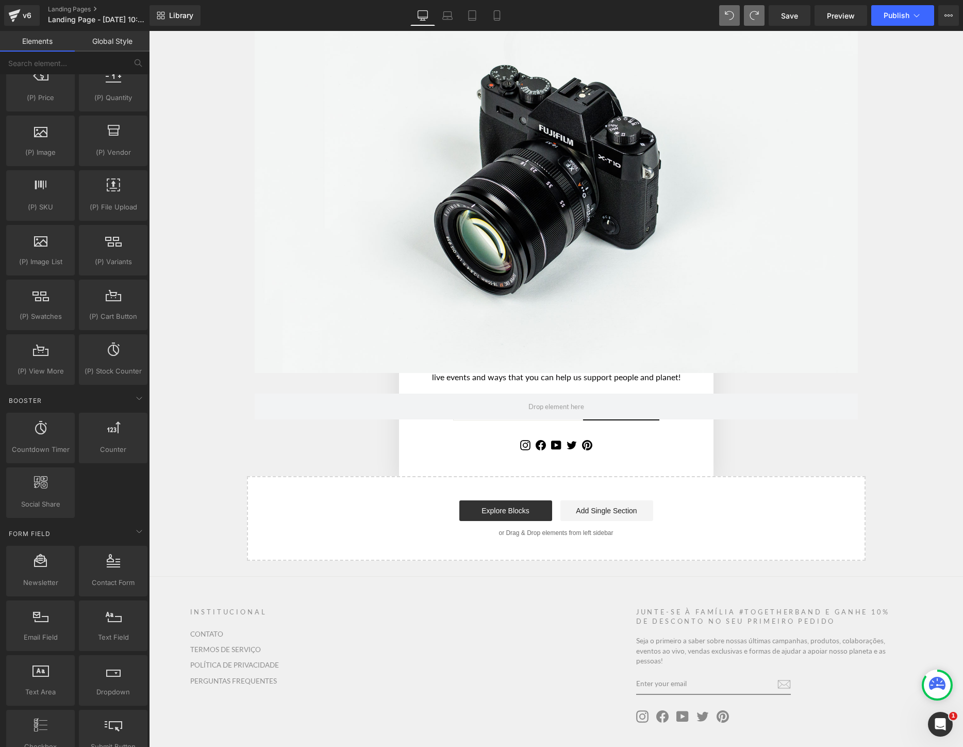
scroll to position [0, 0]
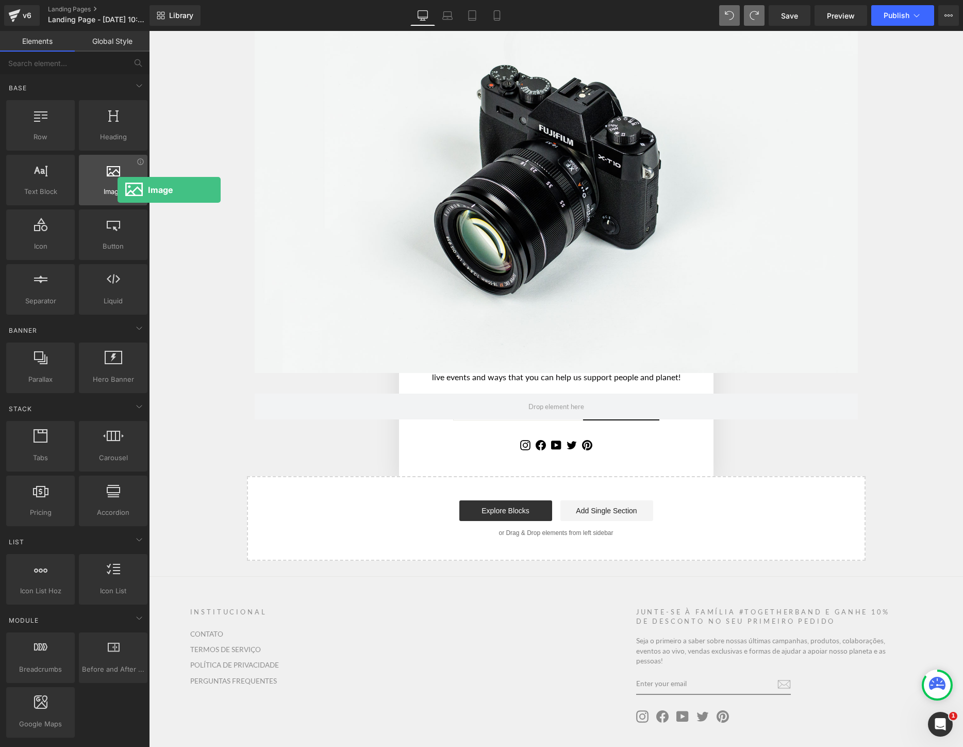
drag, startPoint x: 109, startPoint y: 182, endPoint x: 118, endPoint y: 190, distance: 11.3
click at [118, 190] on div "Image images, photos, alts, uploads" at bounding box center [113, 180] width 69 height 51
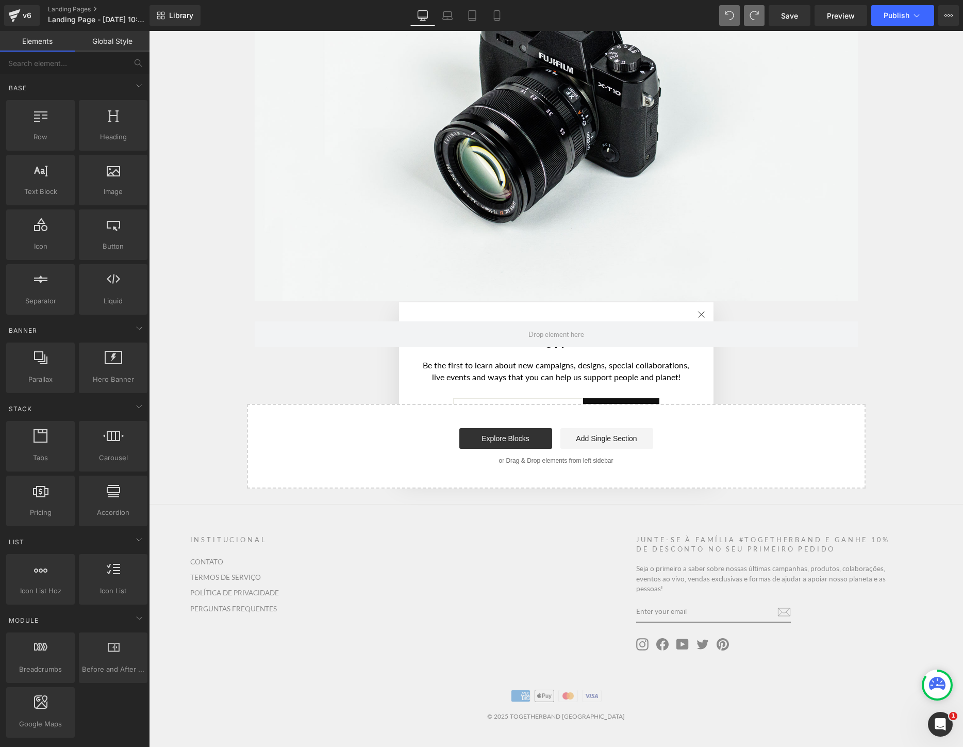
scroll to position [1119, 0]
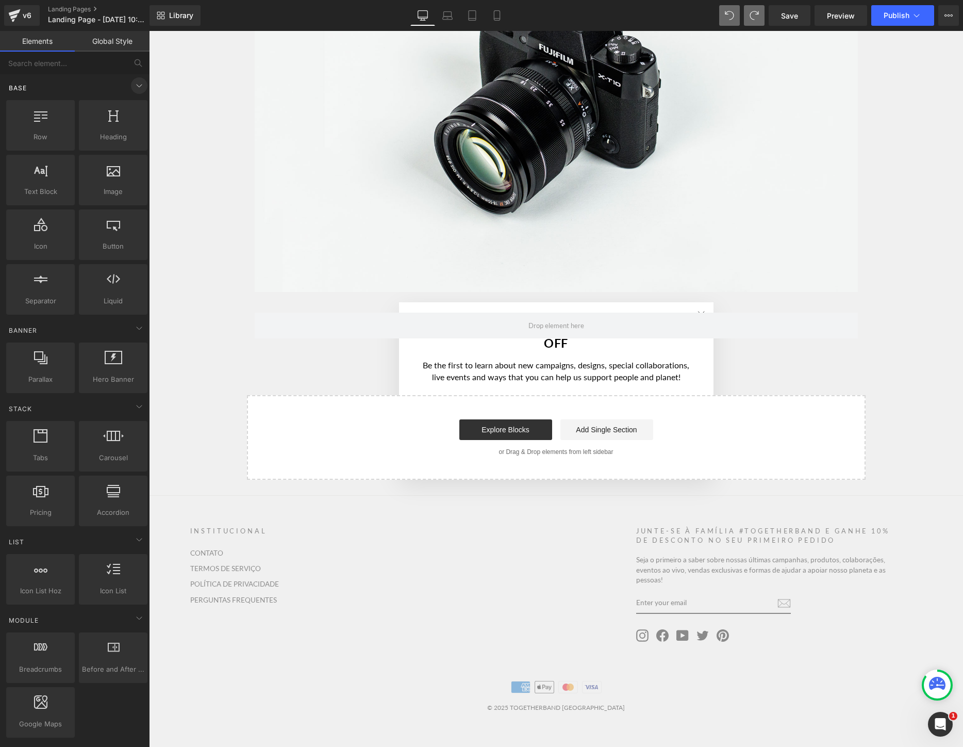
click at [137, 88] on icon at bounding box center [139, 85] width 12 height 12
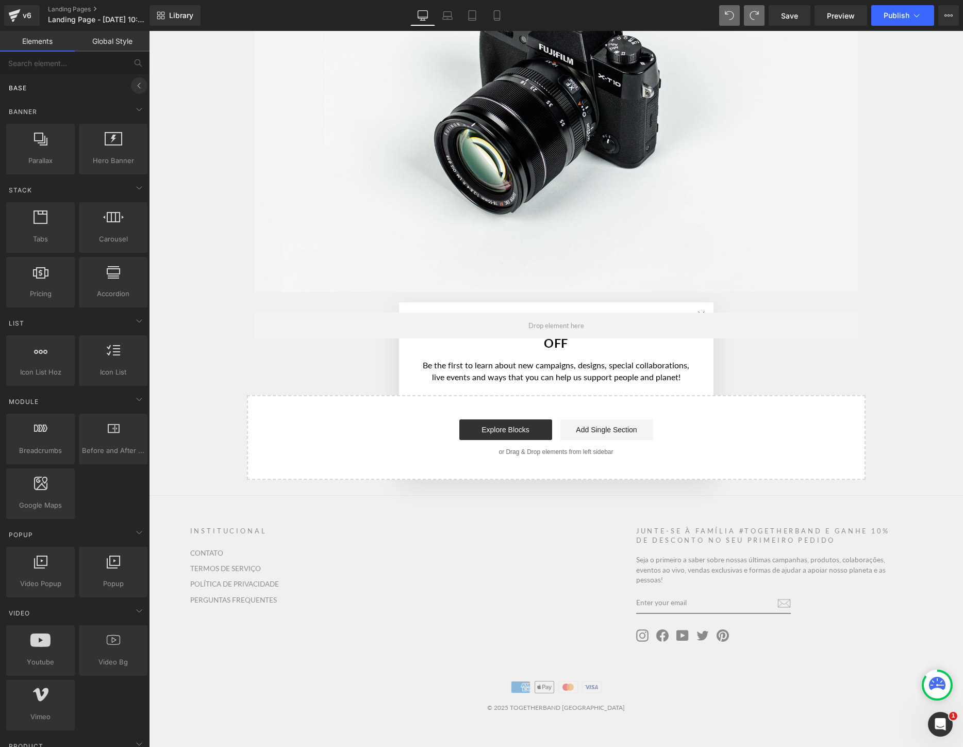
click at [138, 88] on icon at bounding box center [139, 85] width 12 height 12
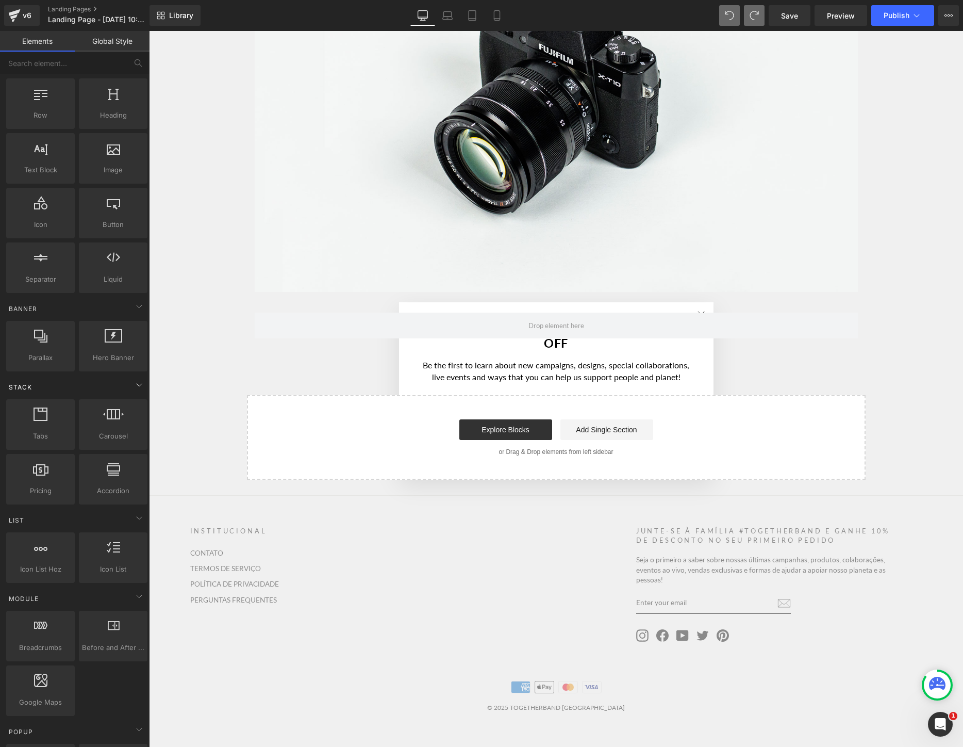
scroll to position [0, 0]
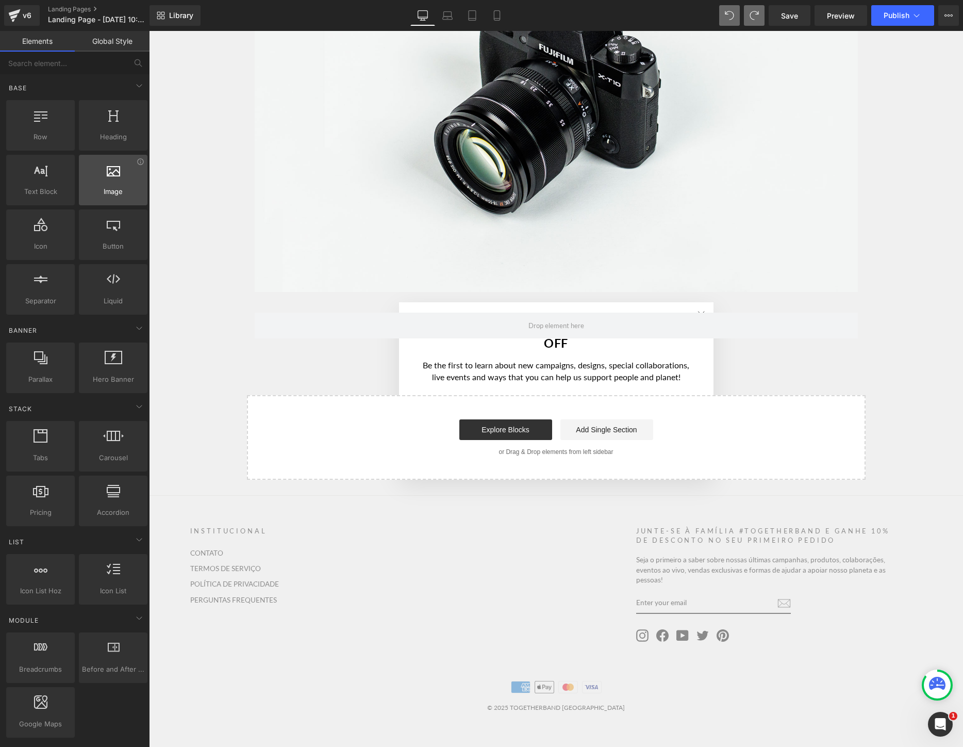
click at [120, 170] on div at bounding box center [113, 174] width 62 height 23
click at [104, 192] on span "Image" at bounding box center [113, 191] width 62 height 11
click at [135, 85] on icon at bounding box center [139, 85] width 12 height 12
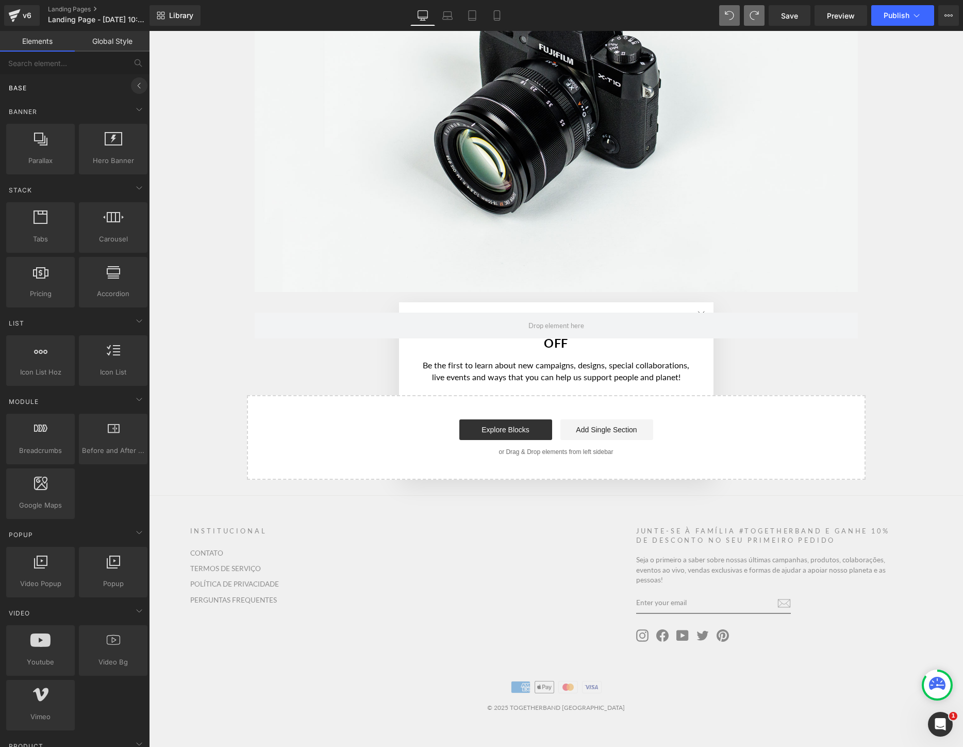
click at [135, 85] on icon at bounding box center [139, 85] width 12 height 12
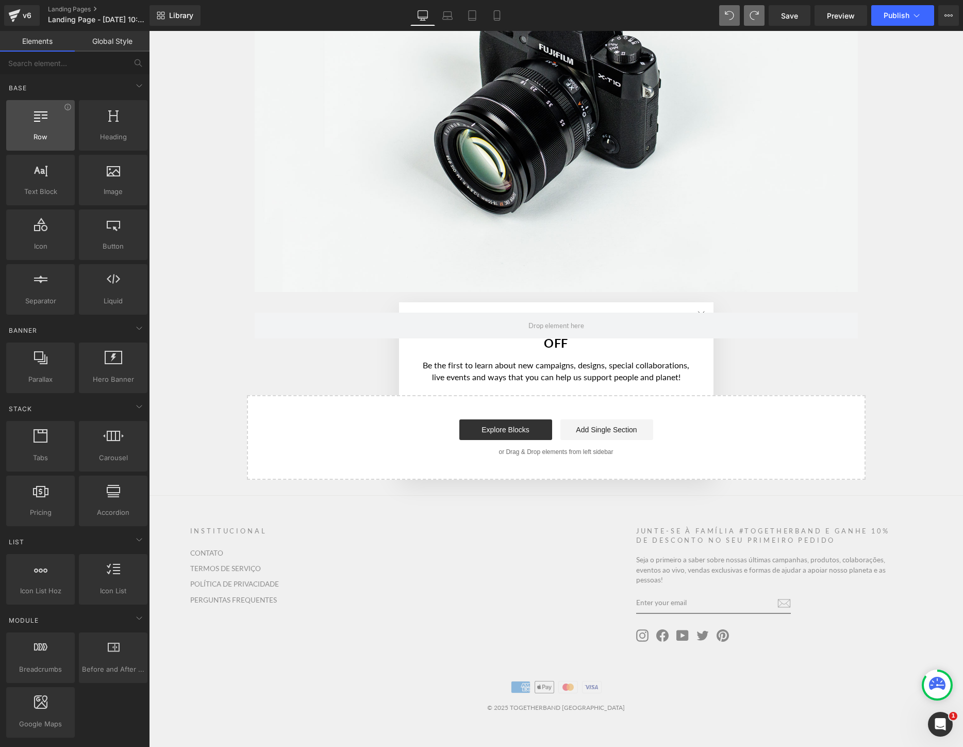
click at [41, 122] on div at bounding box center [40, 119] width 62 height 23
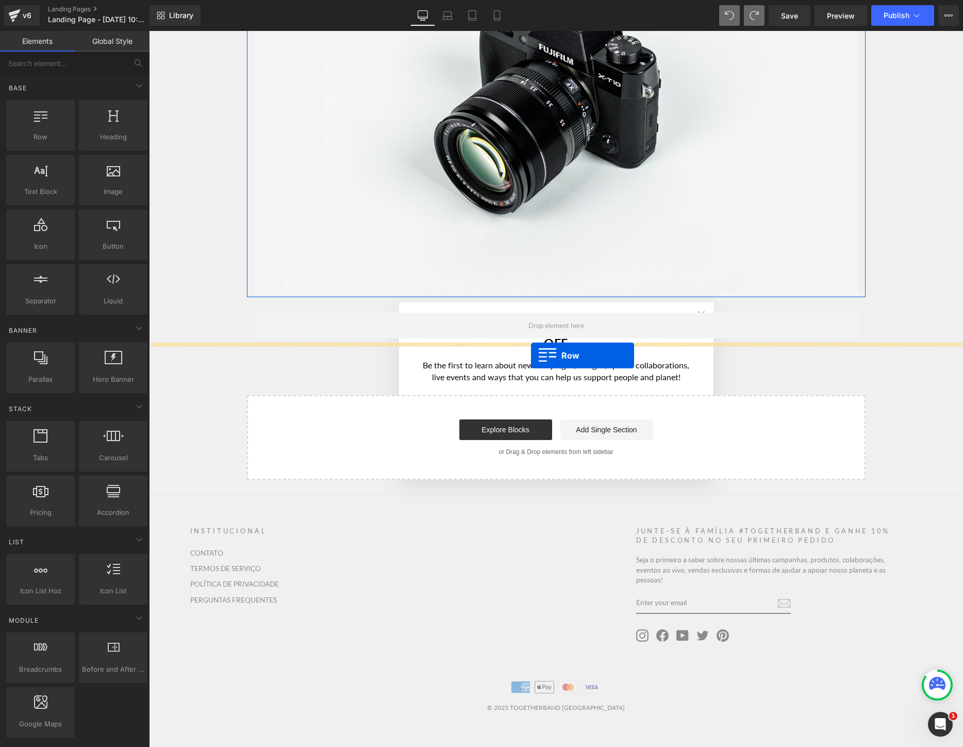
drag, startPoint x: 191, startPoint y: 157, endPoint x: 531, endPoint y: 355, distance: 393.3
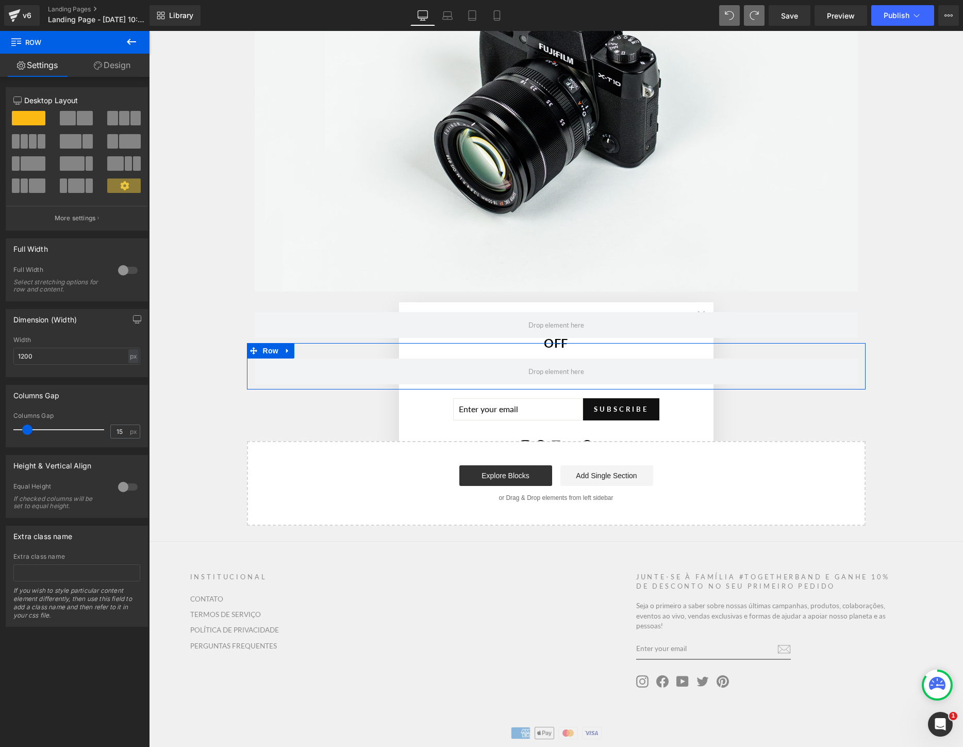
click at [80, 118] on span at bounding box center [85, 118] width 16 height 14
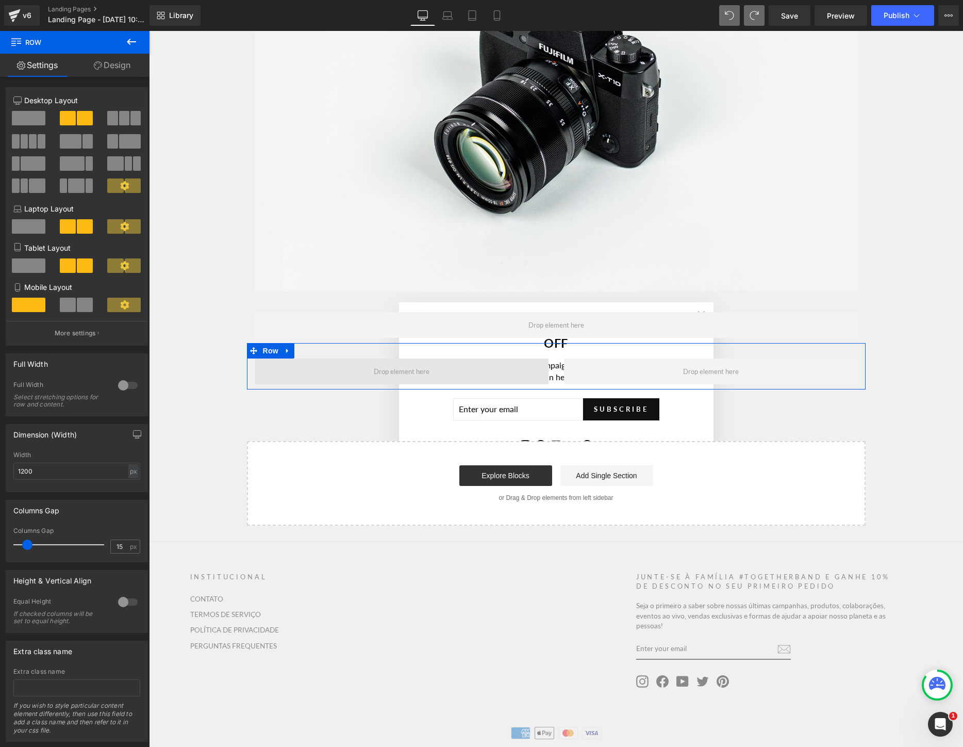
drag, startPoint x: 229, startPoint y: 149, endPoint x: 456, endPoint y: 379, distance: 323.5
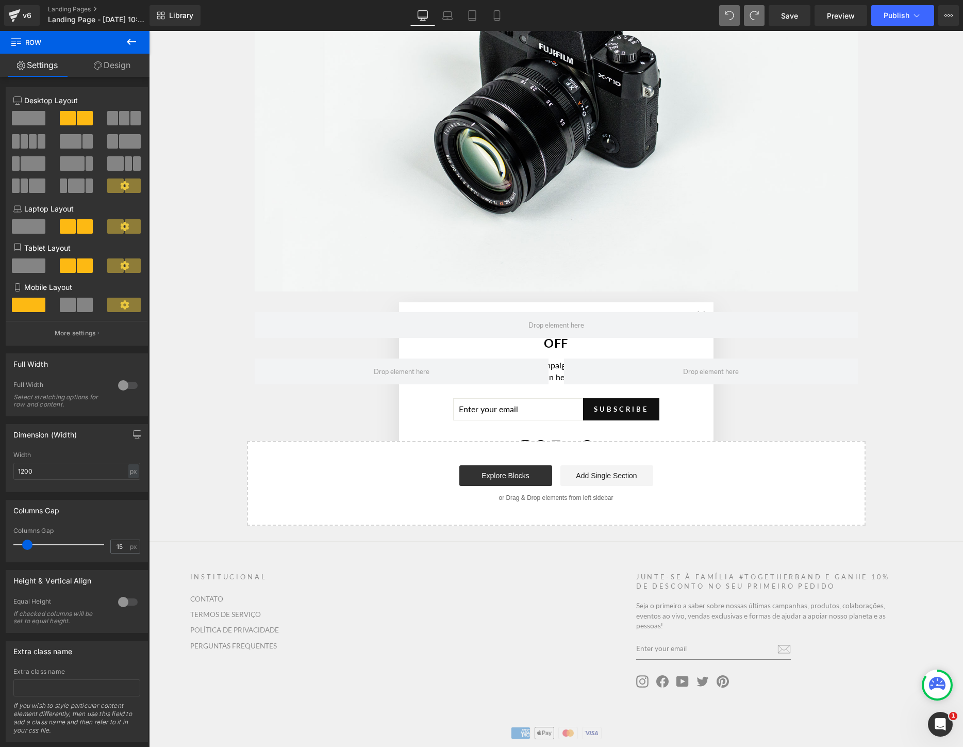
click at [132, 37] on icon at bounding box center [131, 42] width 12 height 12
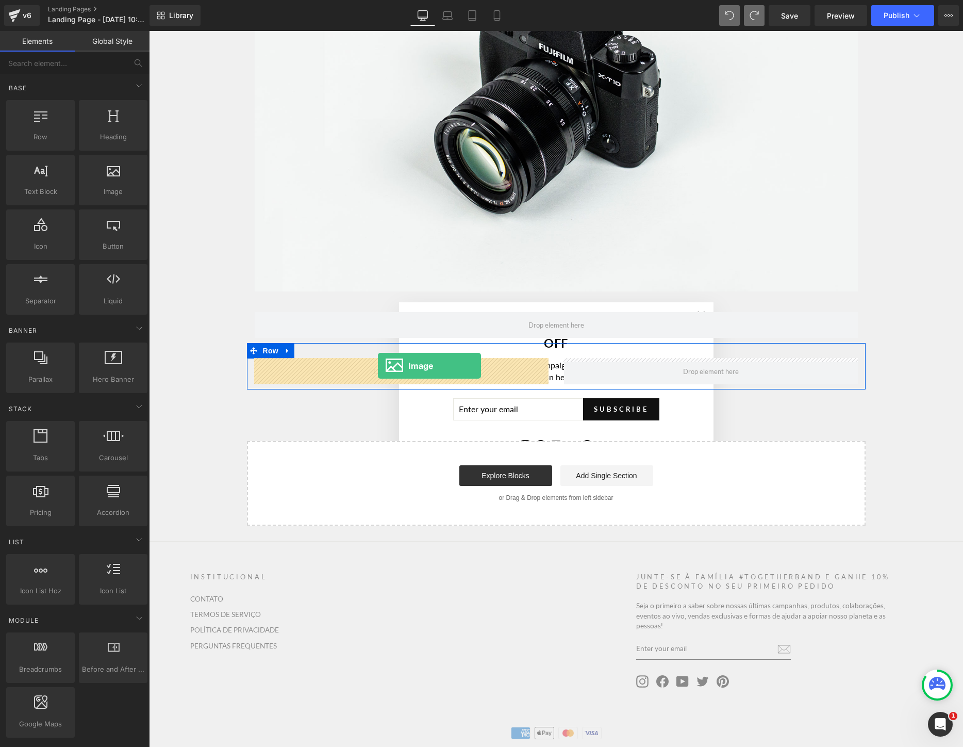
drag, startPoint x: 251, startPoint y: 210, endPoint x: 378, endPoint y: 366, distance: 200.5
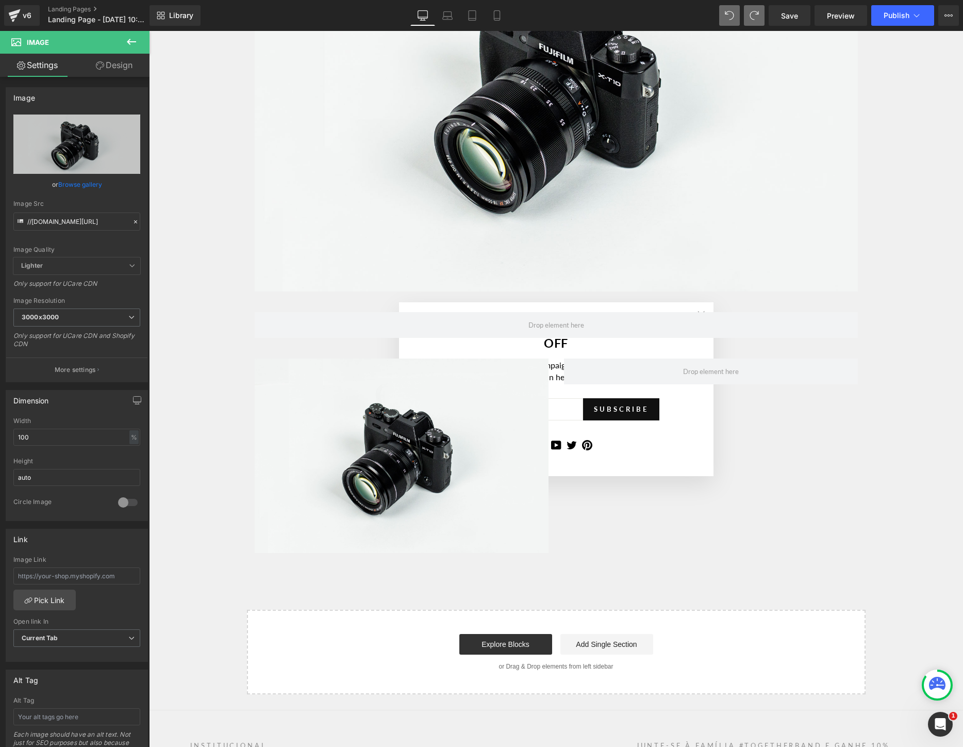
click at [133, 46] on icon at bounding box center [131, 42] width 12 height 12
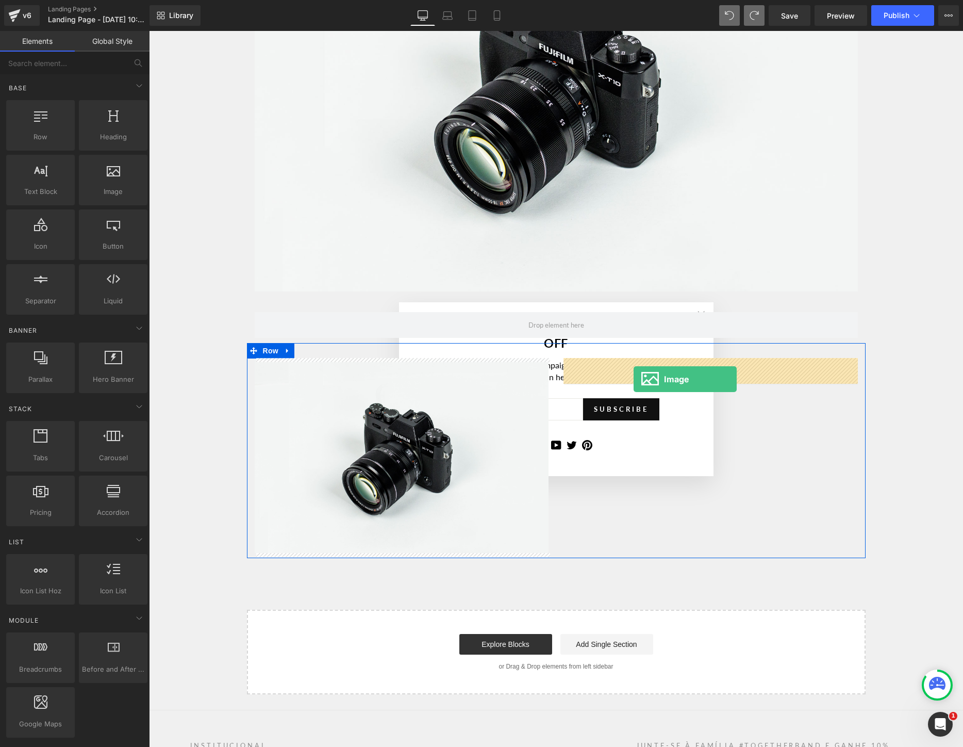
drag, startPoint x: 250, startPoint y: 211, endPoint x: 633, endPoint y: 379, distance: 418.5
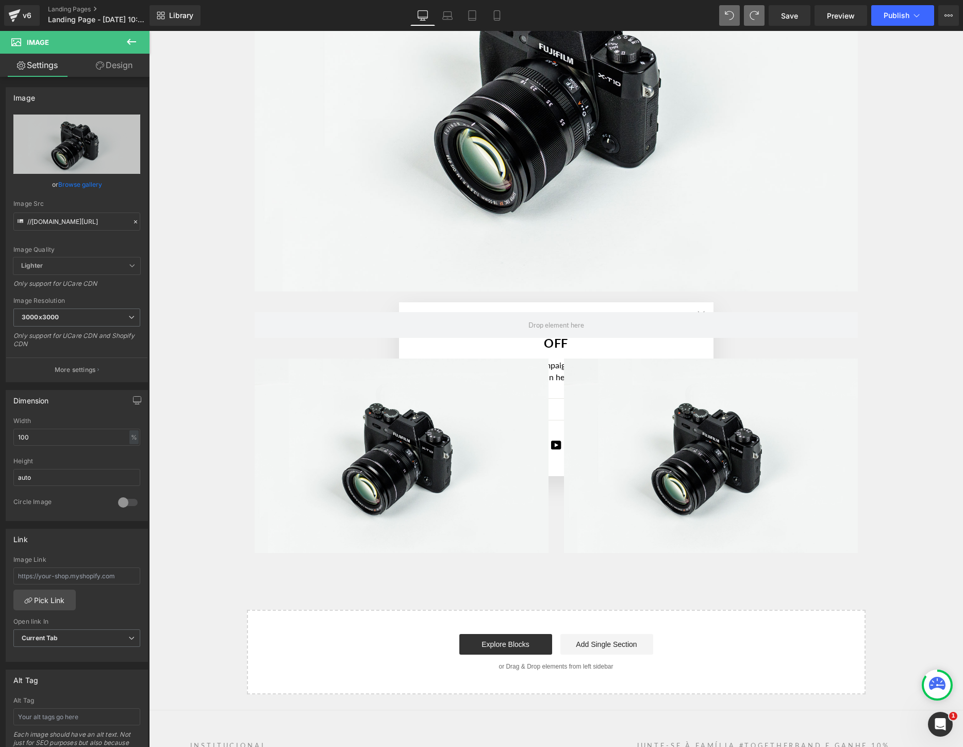
click at [132, 38] on icon at bounding box center [131, 42] width 12 height 12
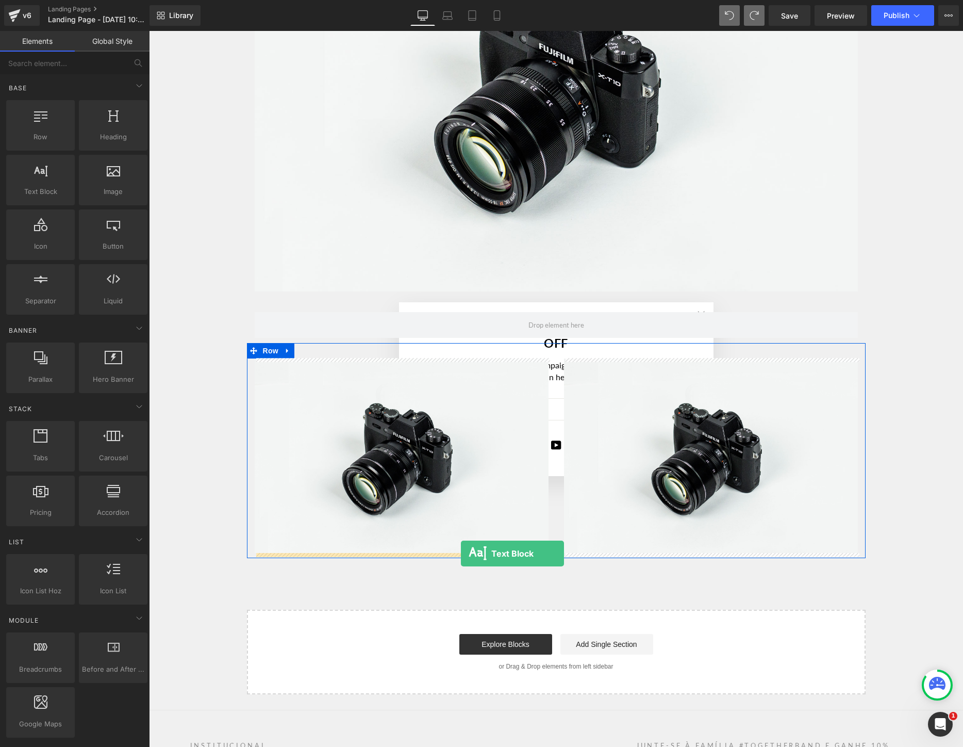
drag, startPoint x: 201, startPoint y: 212, endPoint x: 461, endPoint y: 553, distance: 428.7
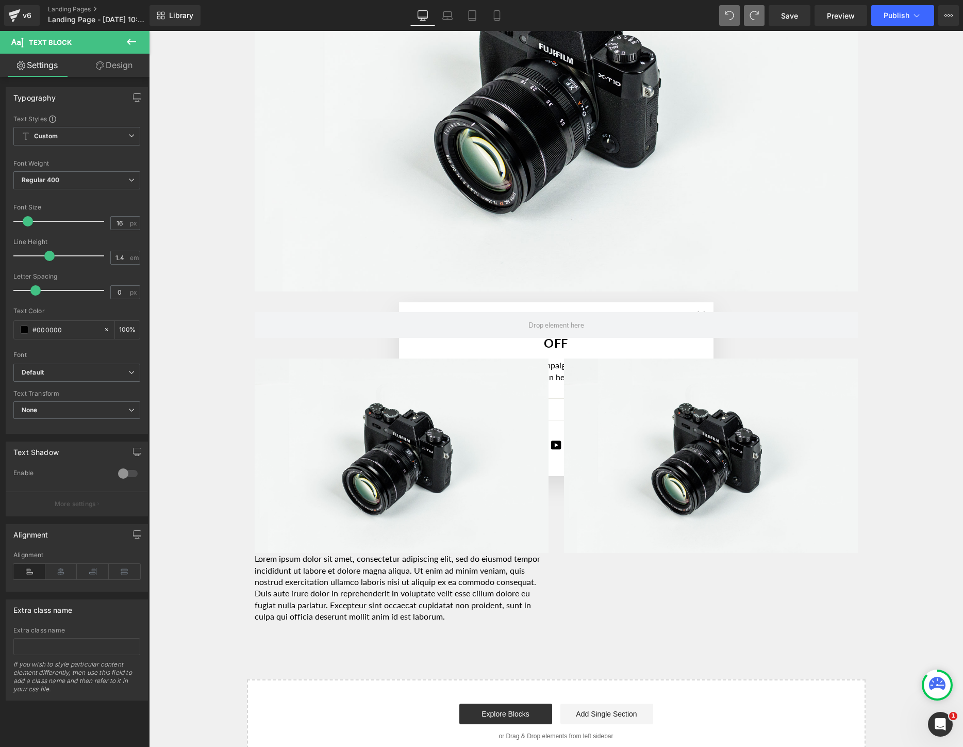
click at [134, 42] on icon at bounding box center [131, 42] width 9 height 6
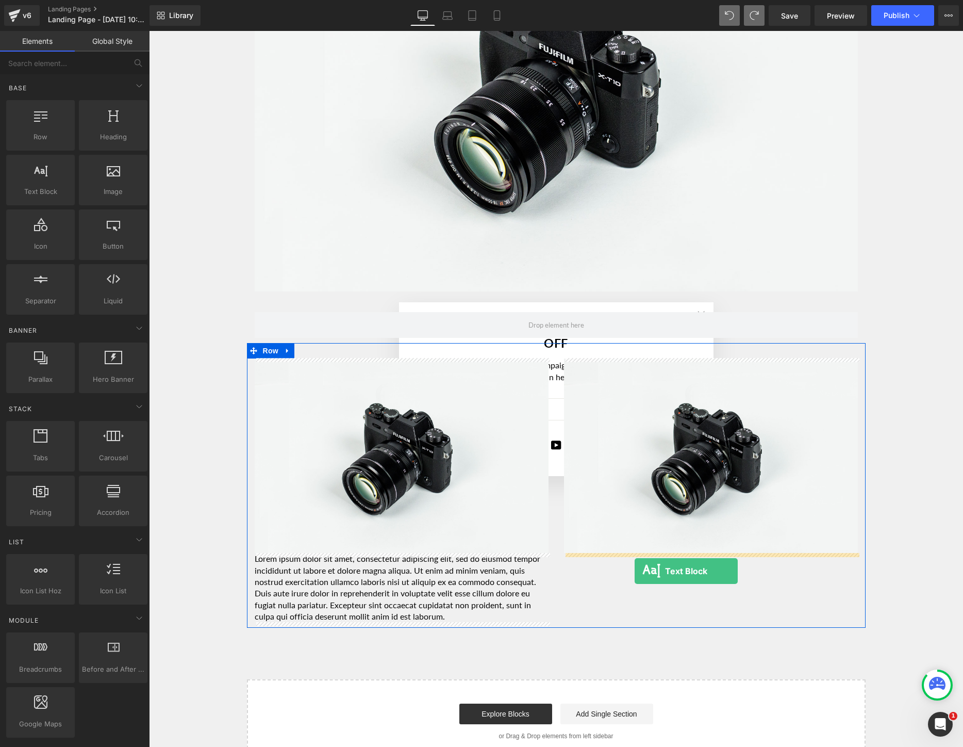
drag, startPoint x: 192, startPoint y: 203, endPoint x: 635, endPoint y: 571, distance: 576.0
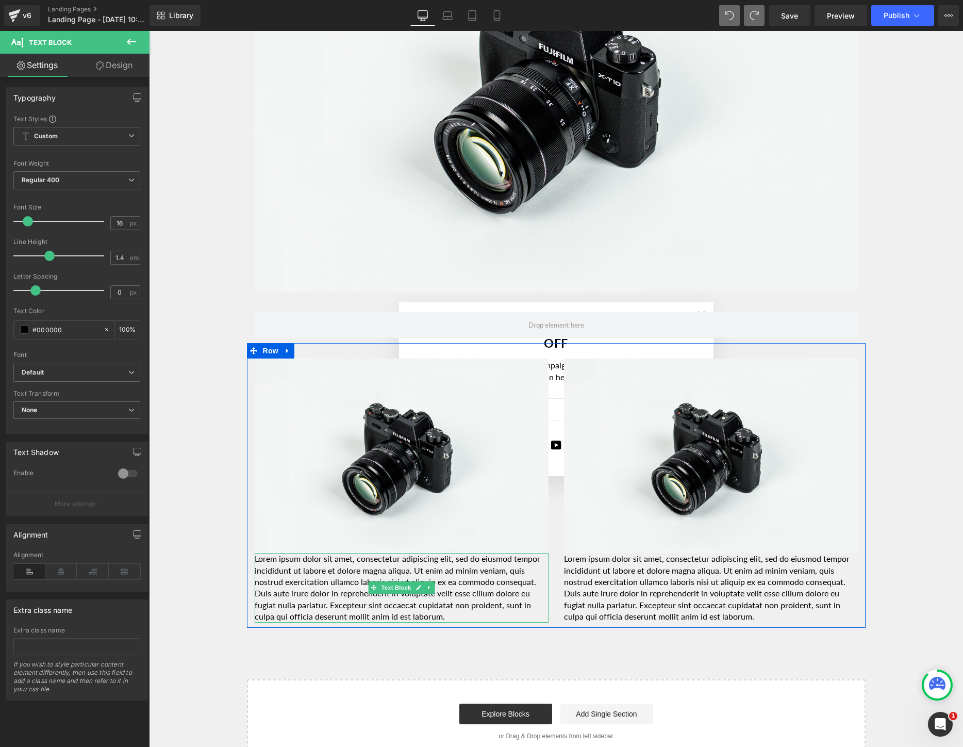
click at [476, 616] on p "Lorem ipsum dolor sit amet, consectetur adipiscing elit, sed do eiusmod tempor …" at bounding box center [402, 587] width 294 height 69
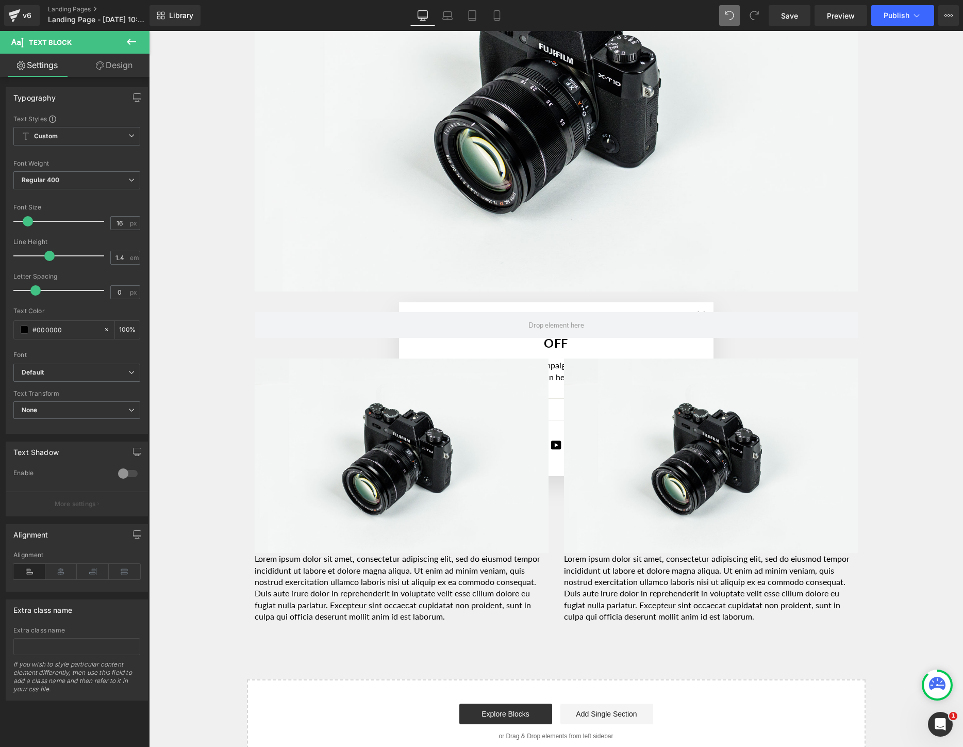
click at [140, 37] on button at bounding box center [131, 42] width 36 height 23
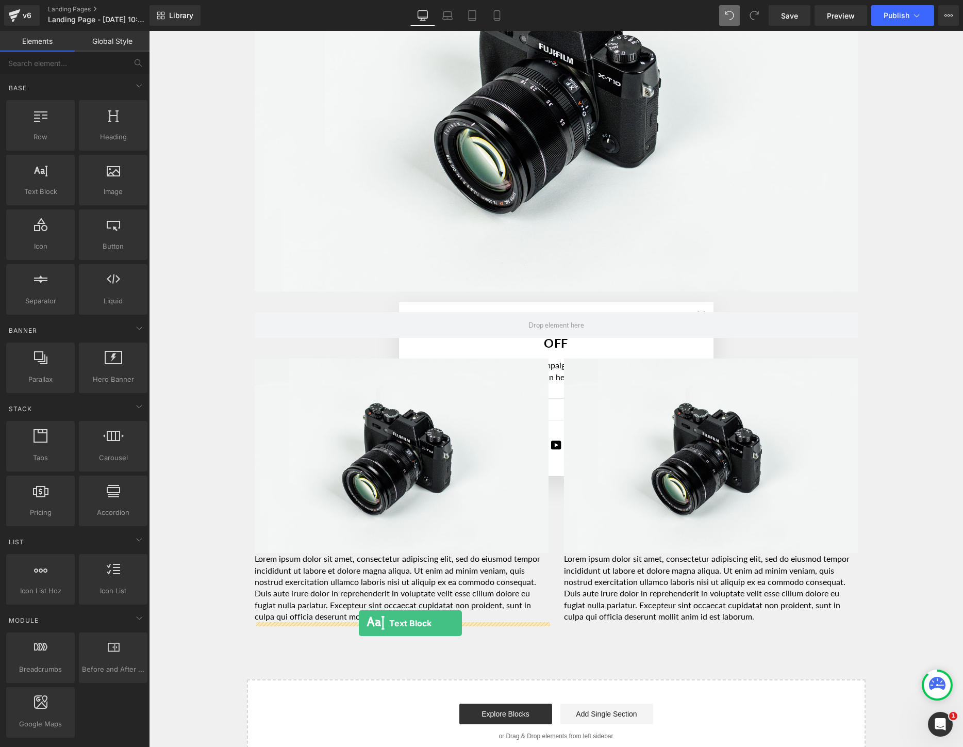
drag, startPoint x: 199, startPoint y: 203, endPoint x: 359, endPoint y: 623, distance: 449.9
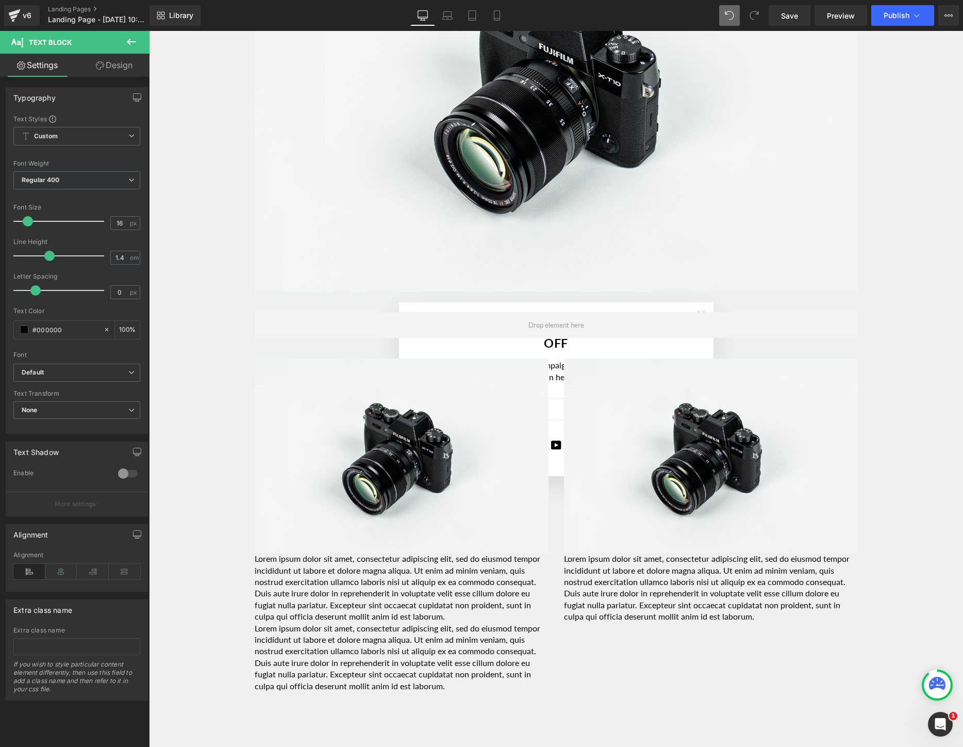
click at [136, 39] on icon at bounding box center [131, 42] width 12 height 12
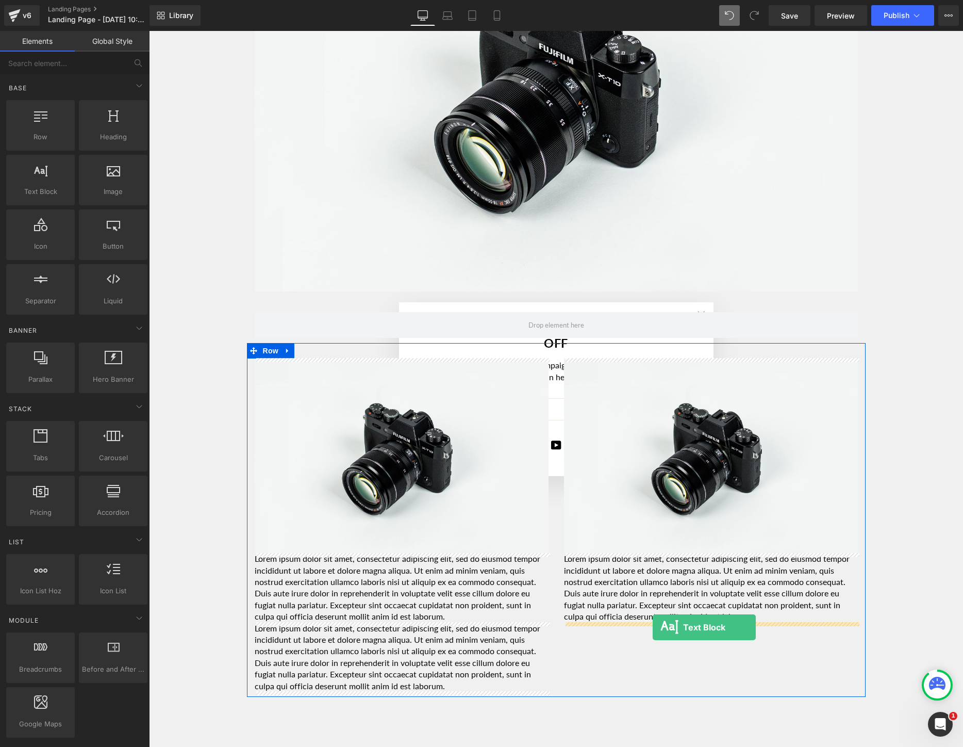
drag, startPoint x: 200, startPoint y: 208, endPoint x: 652, endPoint y: 627, distance: 616.7
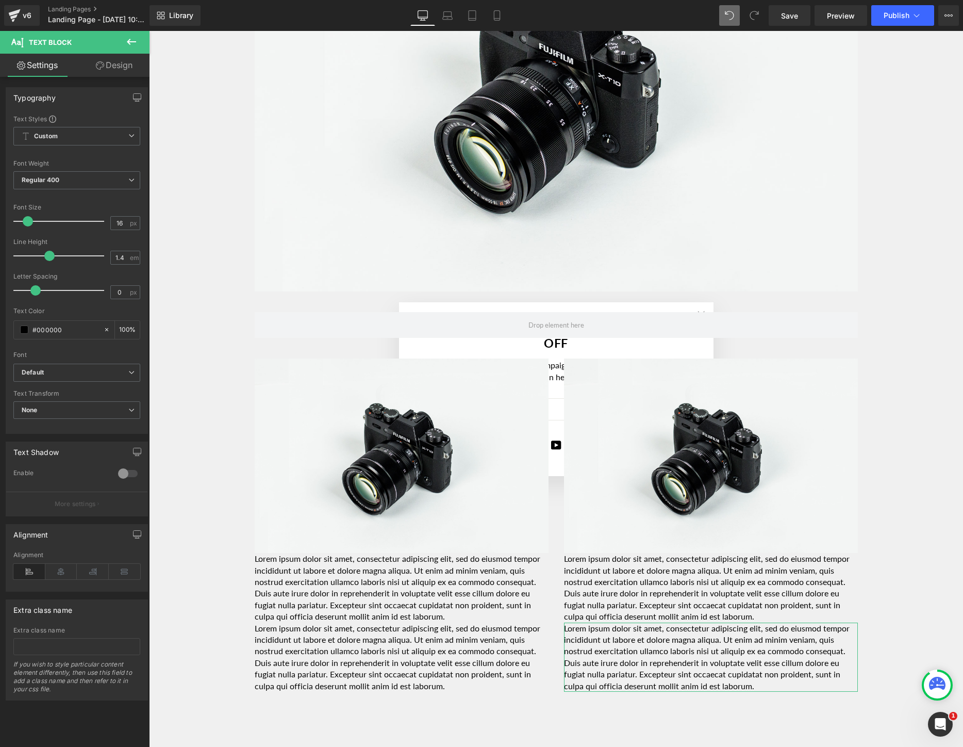
click at [121, 61] on link "Design" at bounding box center [114, 65] width 75 height 23
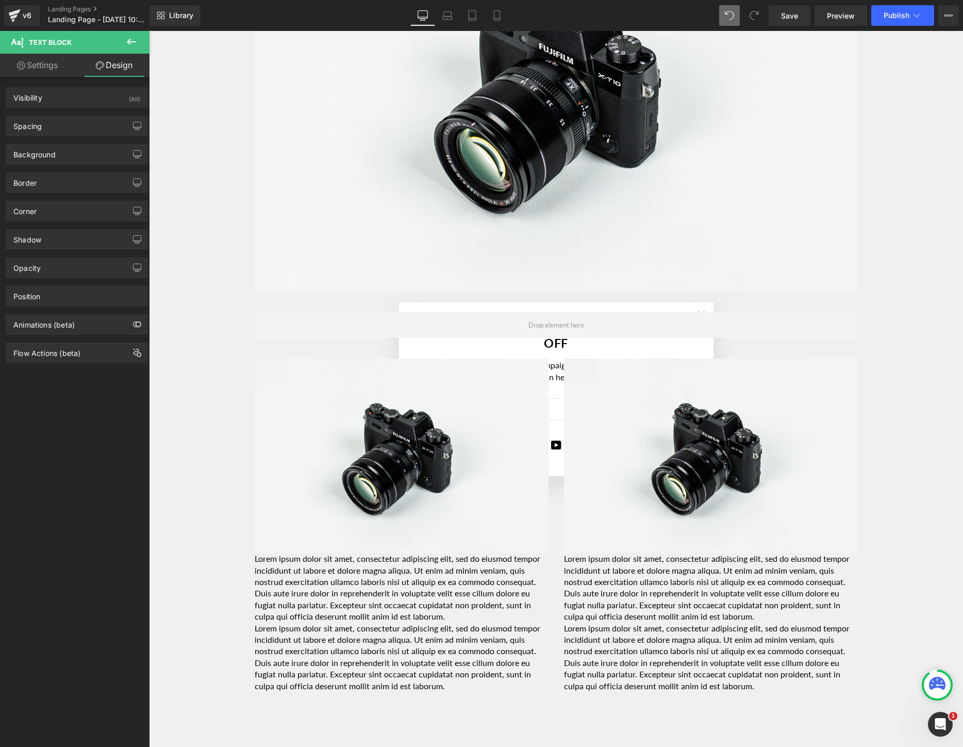
click at [137, 38] on icon at bounding box center [131, 42] width 12 height 12
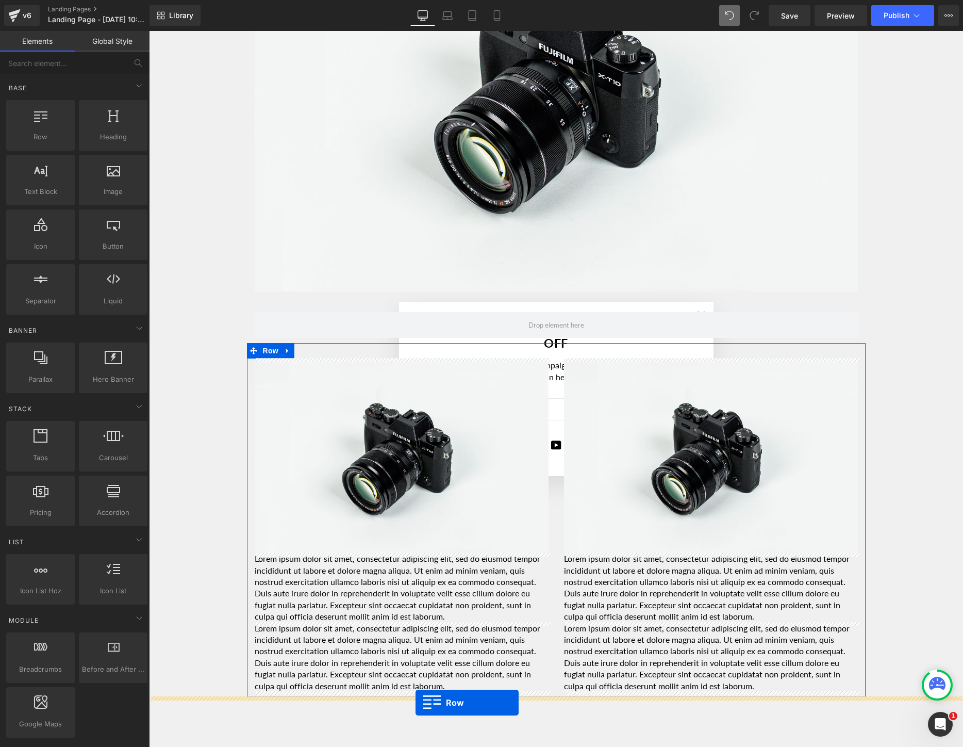
drag, startPoint x: 193, startPoint y: 163, endPoint x: 416, endPoint y: 702, distance: 583.0
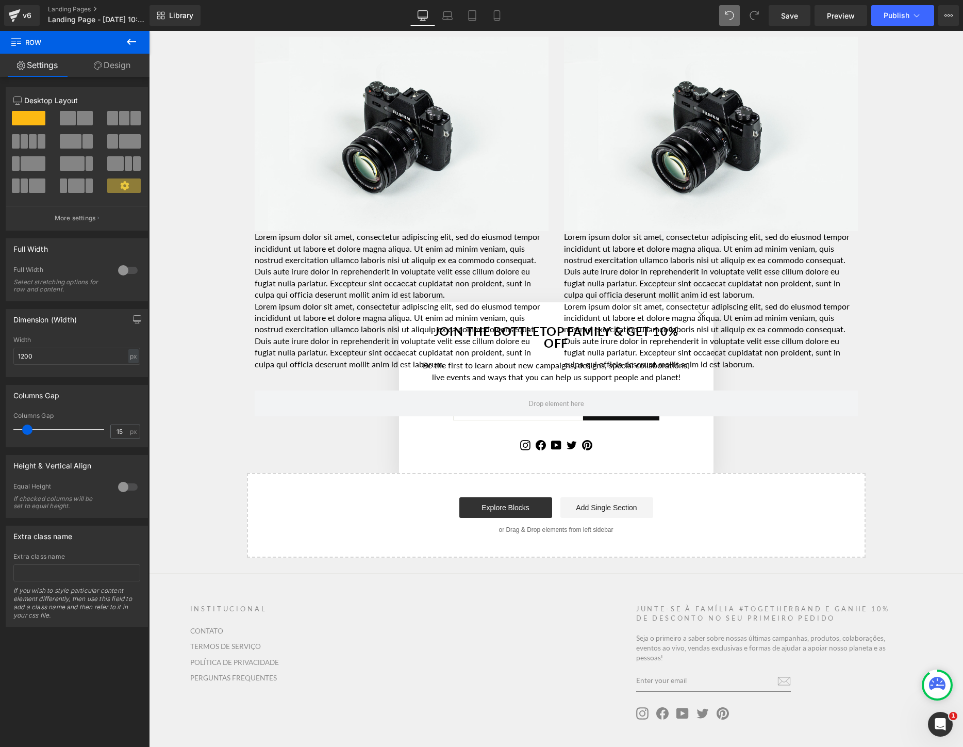
scroll to position [1459, 0]
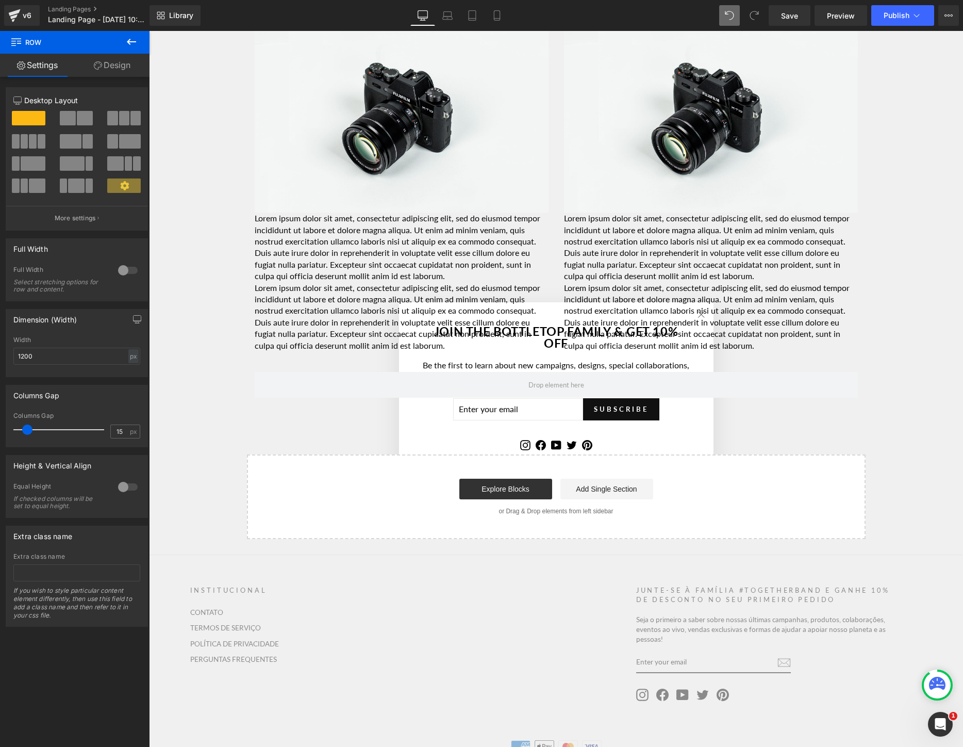
drag, startPoint x: 267, startPoint y: 151, endPoint x: 150, endPoint y: 152, distance: 117.6
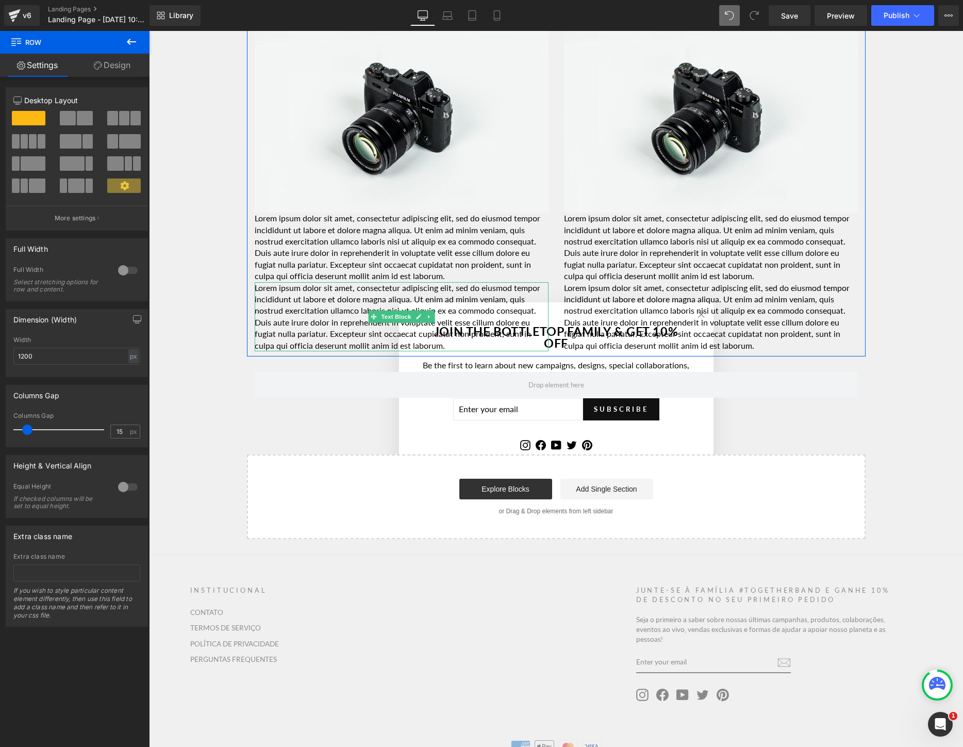
drag, startPoint x: 264, startPoint y: 148, endPoint x: 256, endPoint y: 325, distance: 177.6
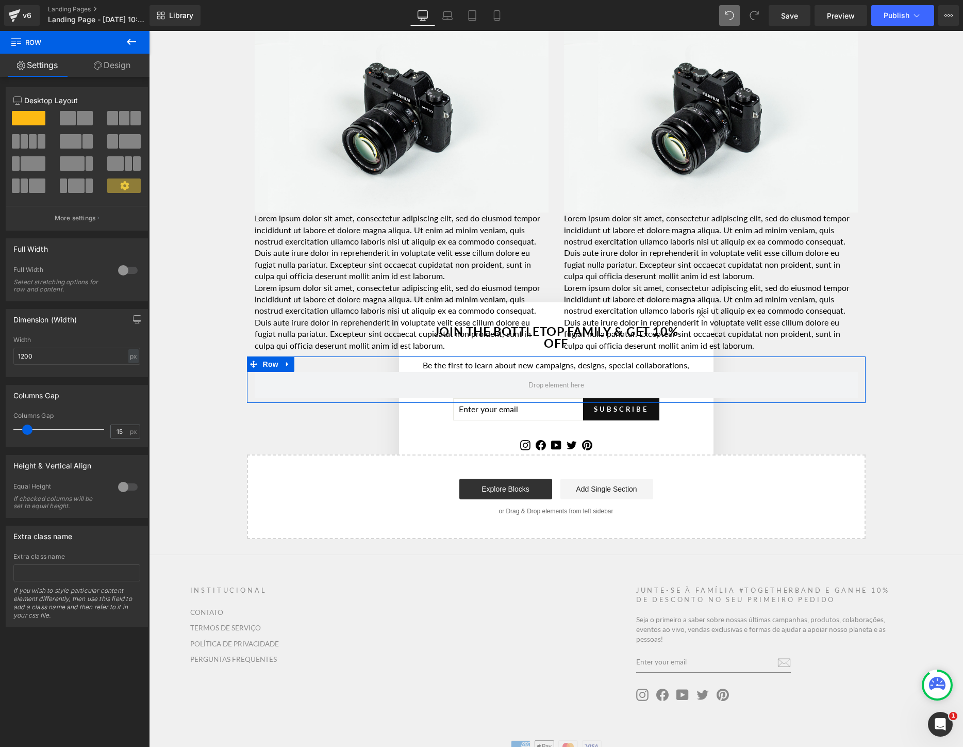
click at [119, 118] on span at bounding box center [124, 118] width 10 height 14
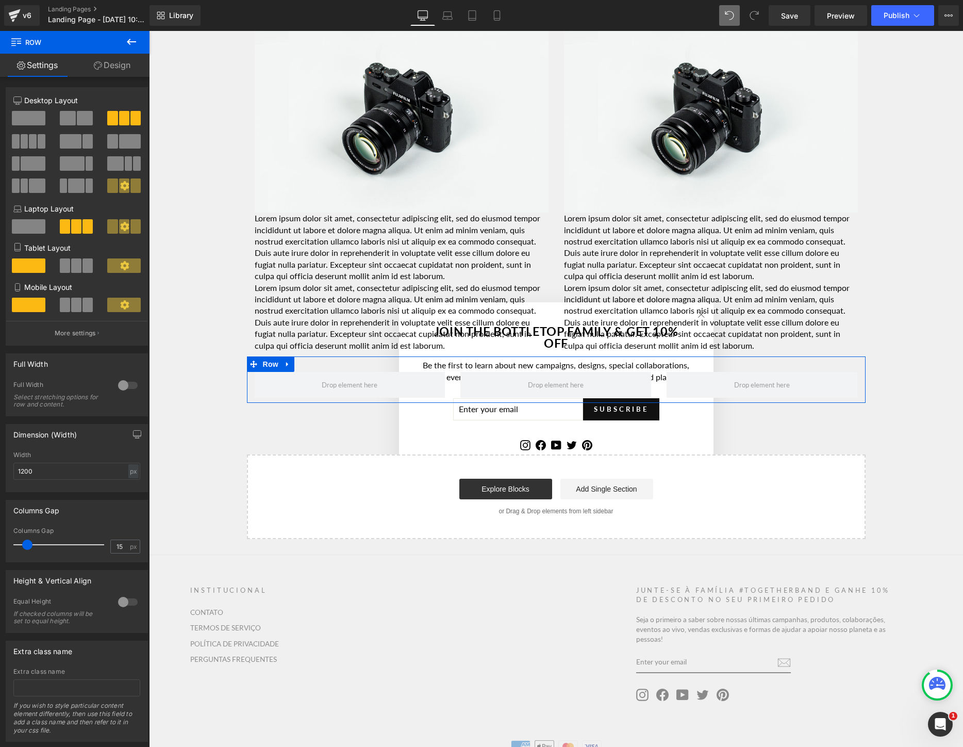
click at [119, 118] on span at bounding box center [124, 118] width 10 height 14
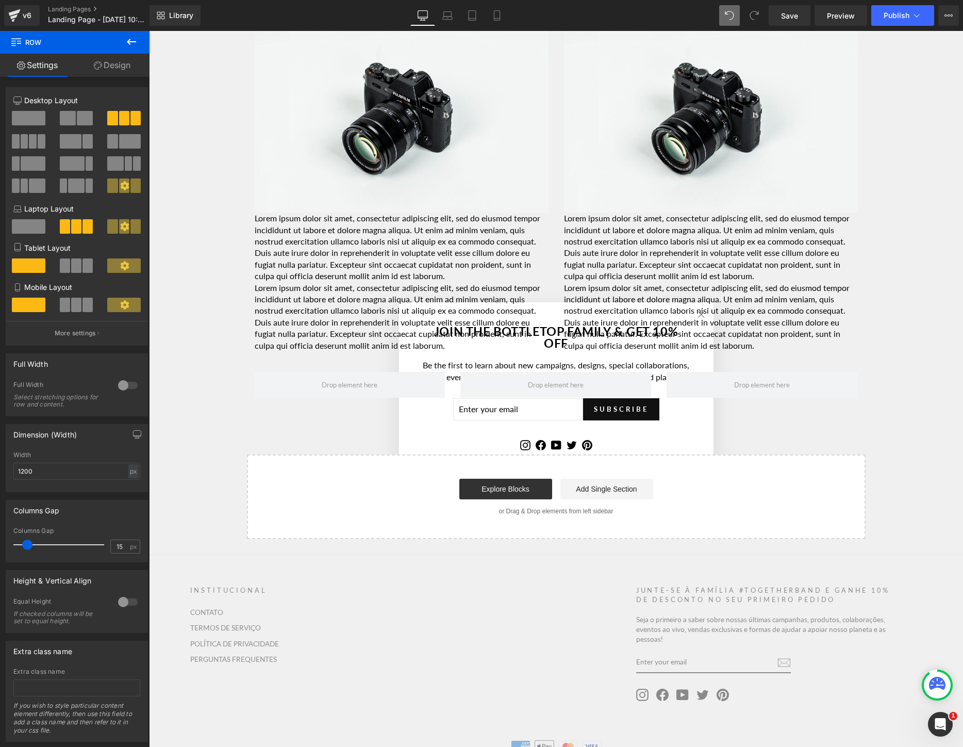
click at [137, 40] on icon at bounding box center [131, 42] width 12 height 12
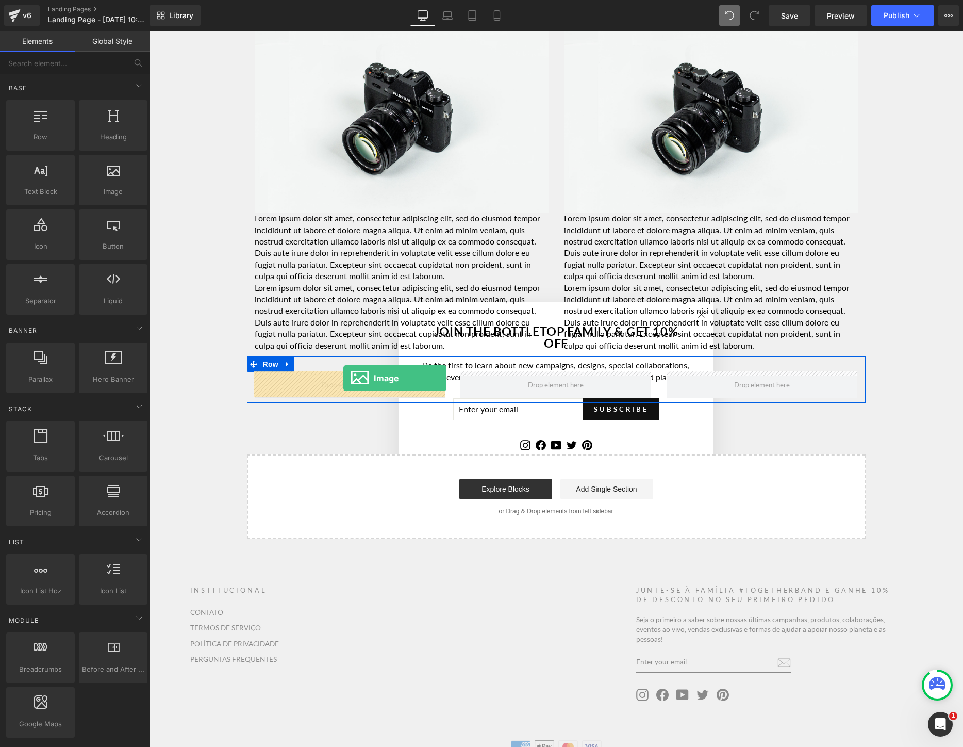
drag, startPoint x: 264, startPoint y: 219, endPoint x: 343, endPoint y: 378, distance: 178.0
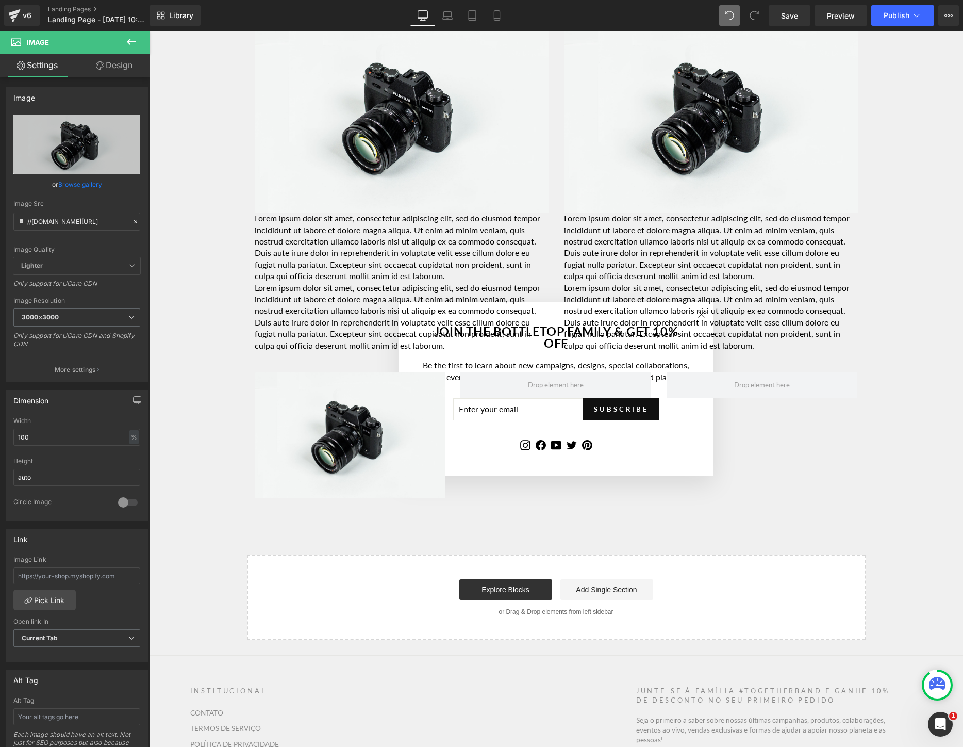
click at [132, 40] on icon at bounding box center [131, 42] width 12 height 12
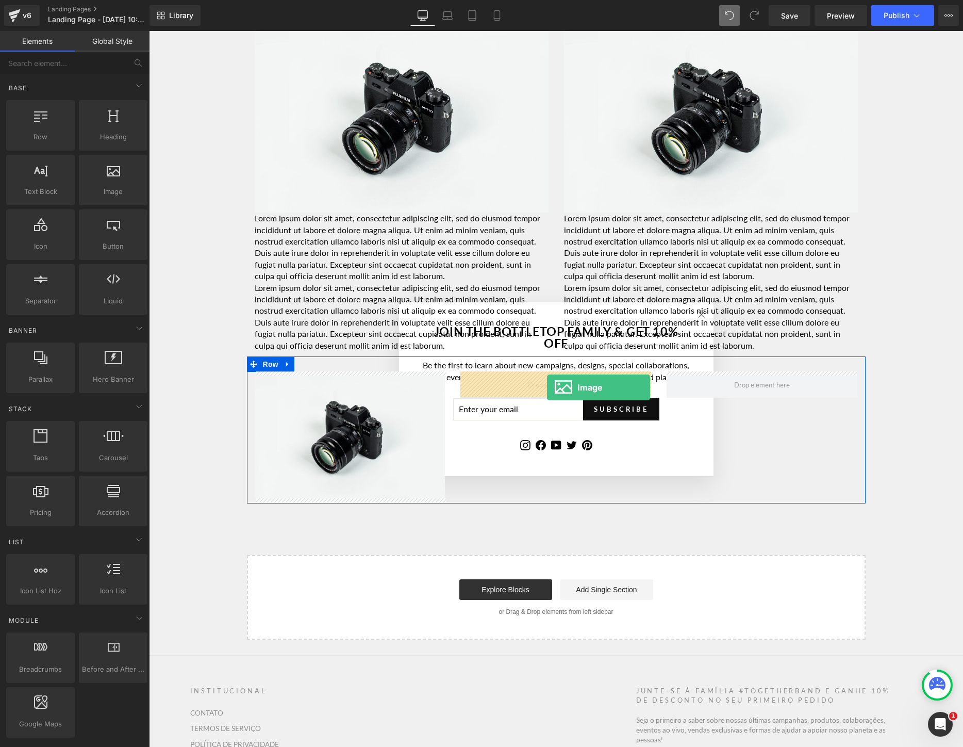
drag, startPoint x: 258, startPoint y: 216, endPoint x: 547, endPoint y: 387, distance: 336.0
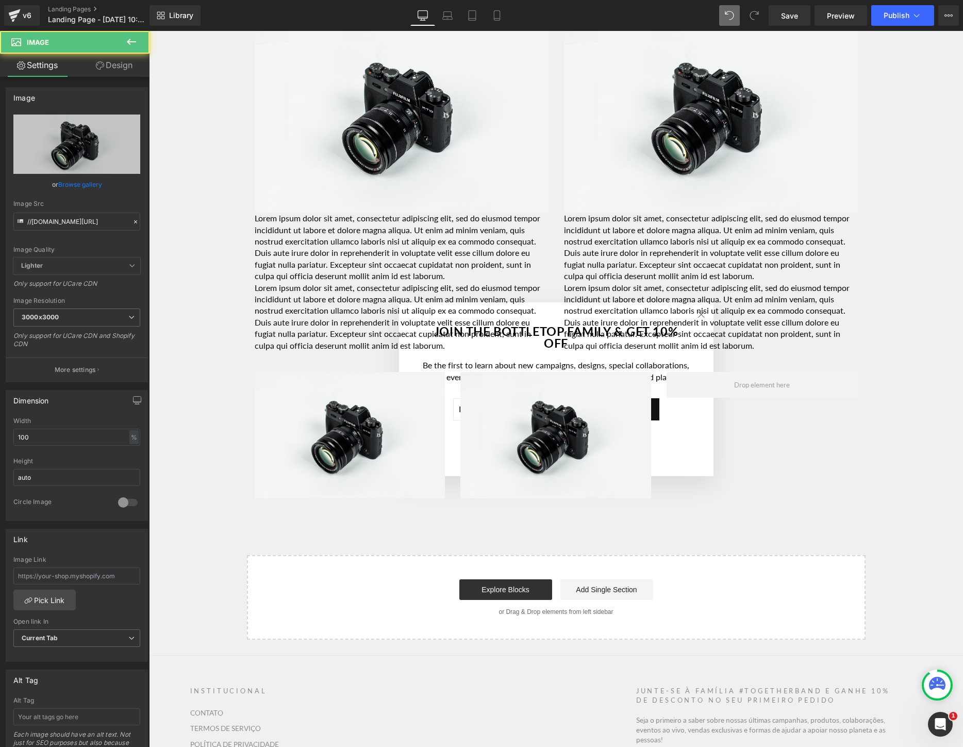
click at [131, 44] on icon at bounding box center [131, 42] width 12 height 12
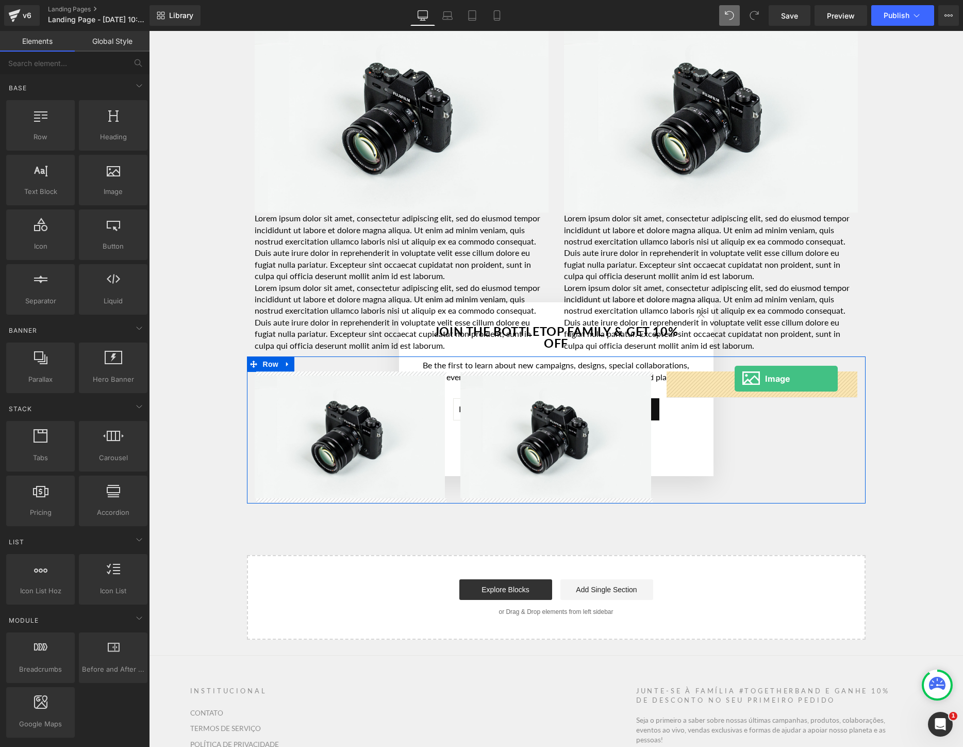
drag, startPoint x: 265, startPoint y: 215, endPoint x: 735, endPoint y: 377, distance: 497.3
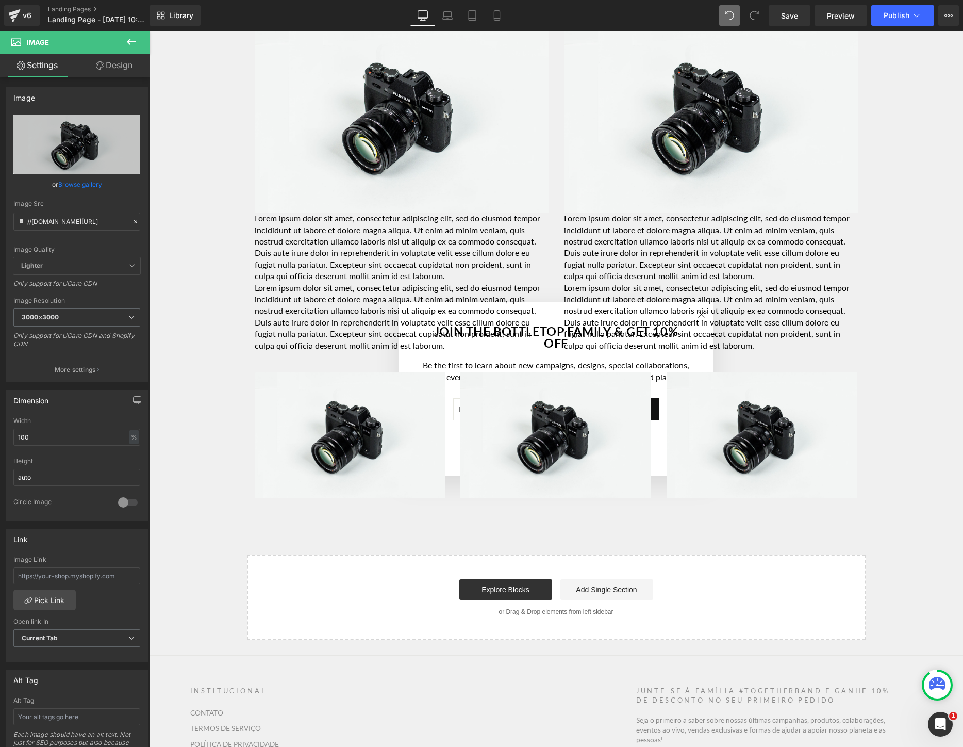
click at [132, 36] on icon at bounding box center [131, 42] width 12 height 12
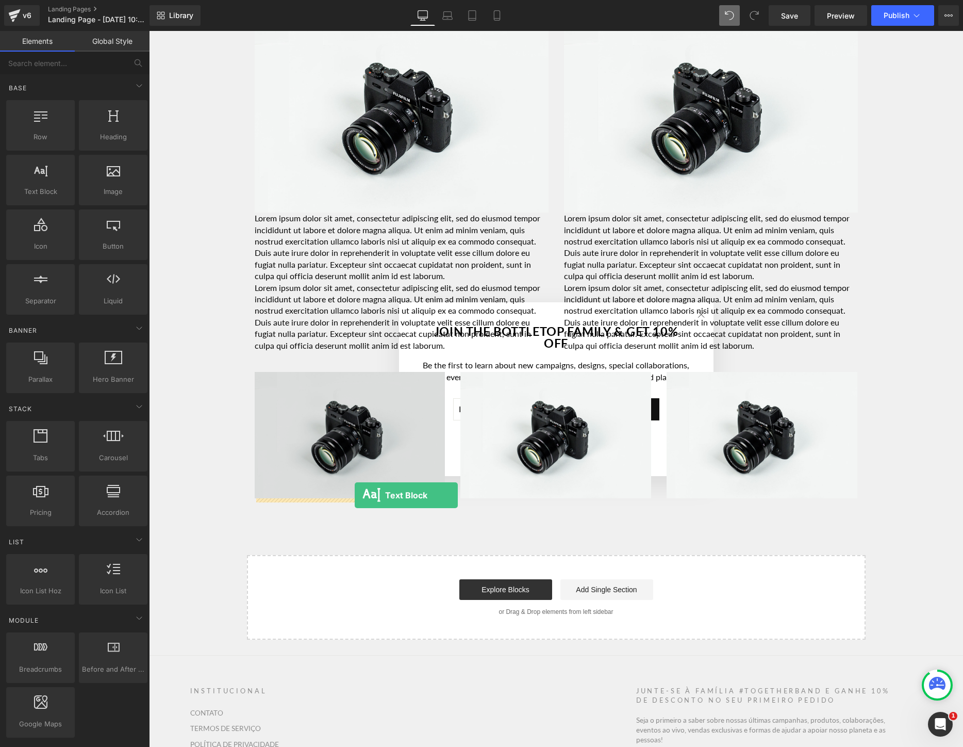
drag, startPoint x: 201, startPoint y: 216, endPoint x: 355, endPoint y: 495, distance: 319.0
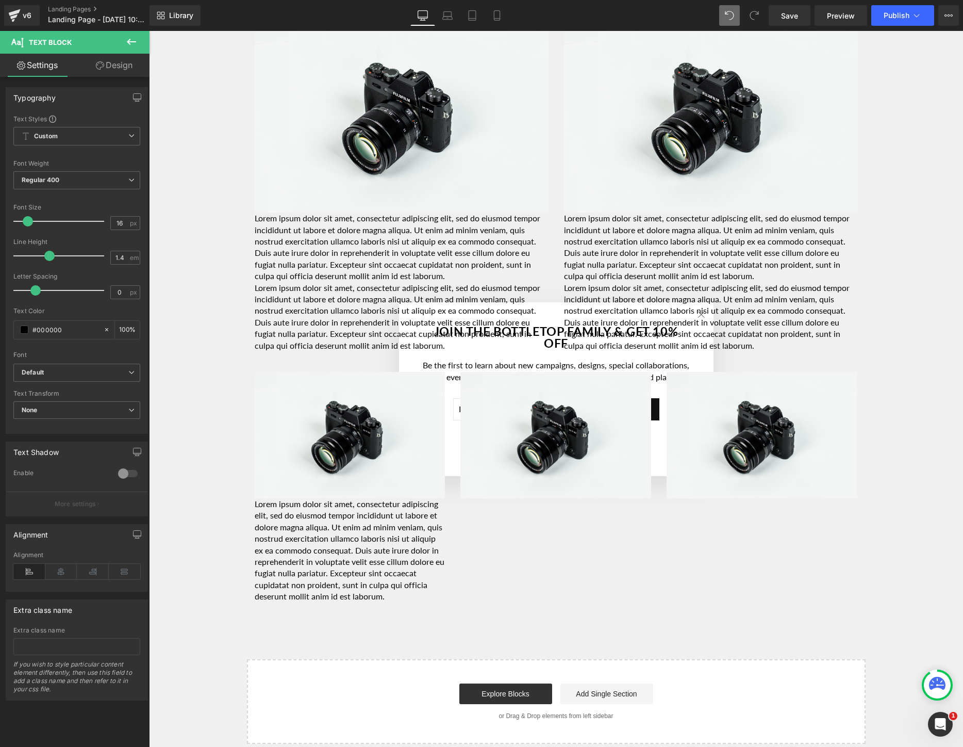
click at [133, 37] on icon at bounding box center [131, 42] width 12 height 12
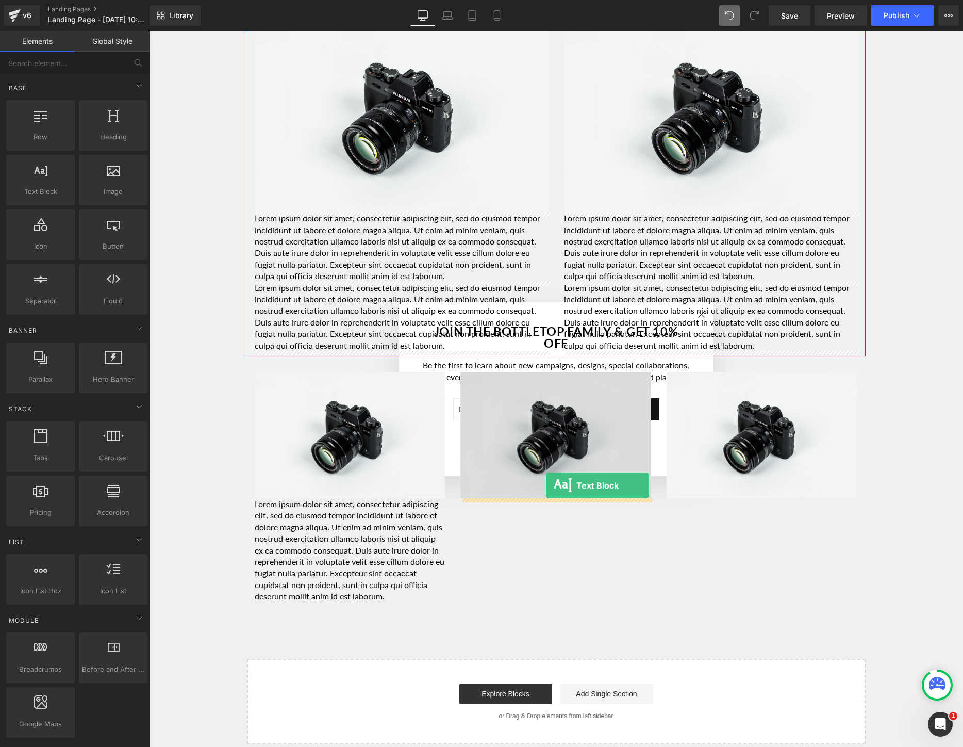
drag, startPoint x: 194, startPoint y: 212, endPoint x: 546, endPoint y: 485, distance: 445.8
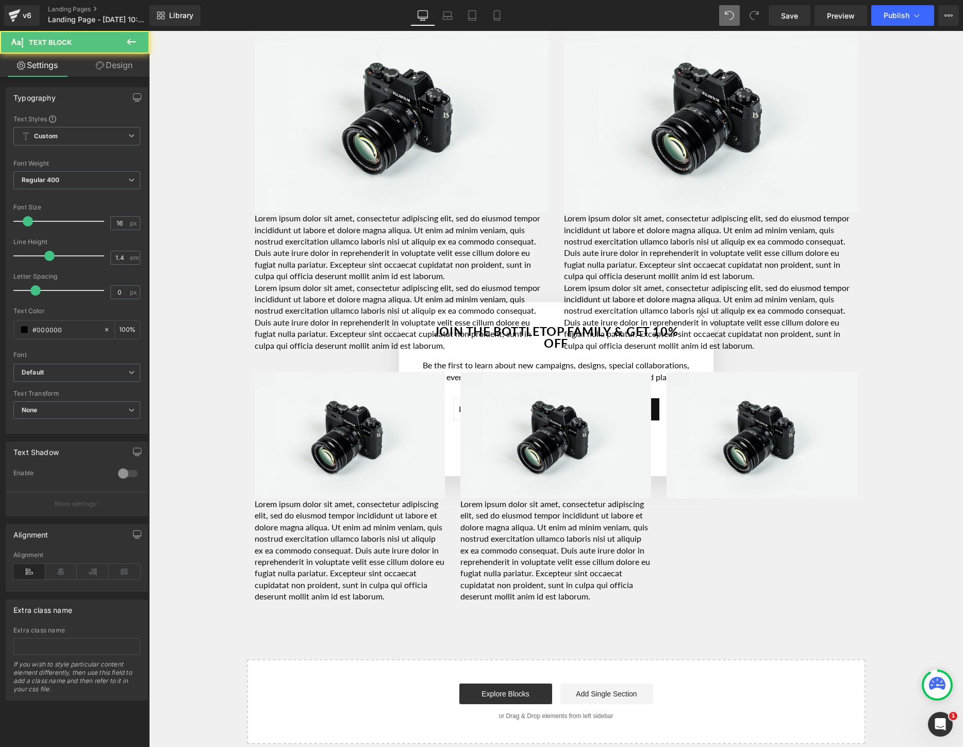
click at [130, 40] on icon at bounding box center [131, 42] width 12 height 12
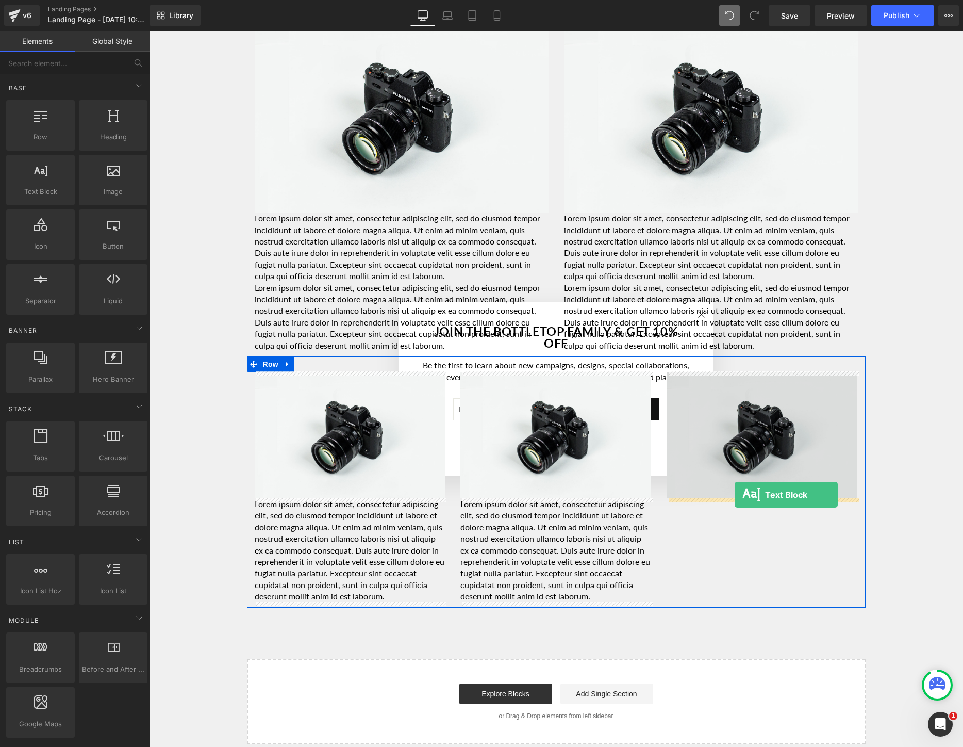
drag, startPoint x: 189, startPoint y: 224, endPoint x: 735, endPoint y: 495, distance: 609.6
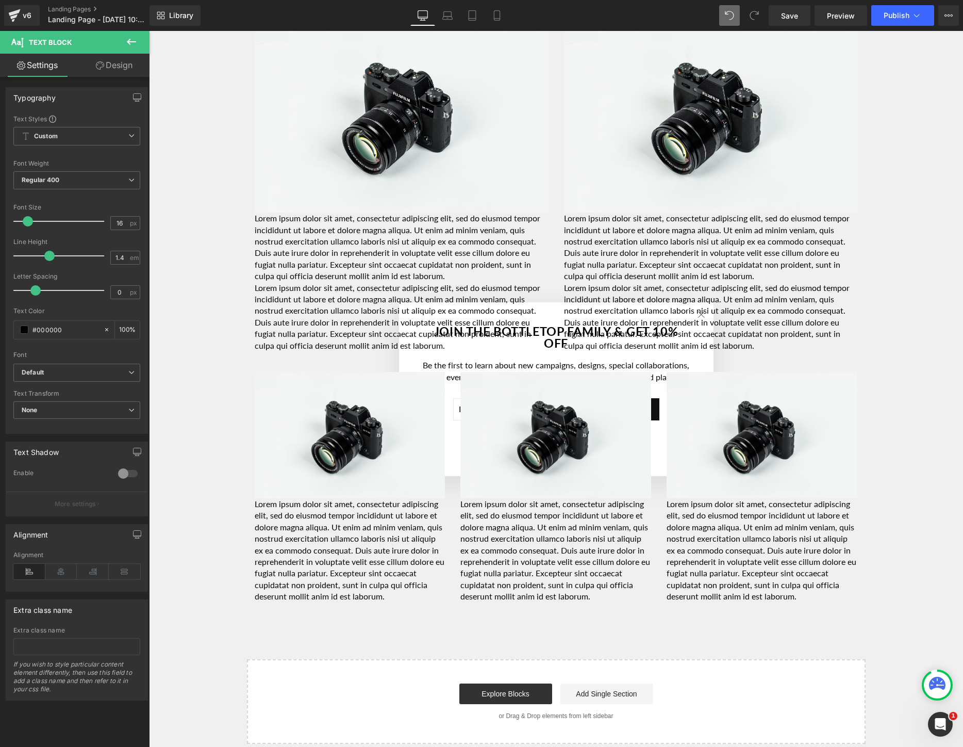
click at [132, 41] on icon at bounding box center [131, 42] width 12 height 12
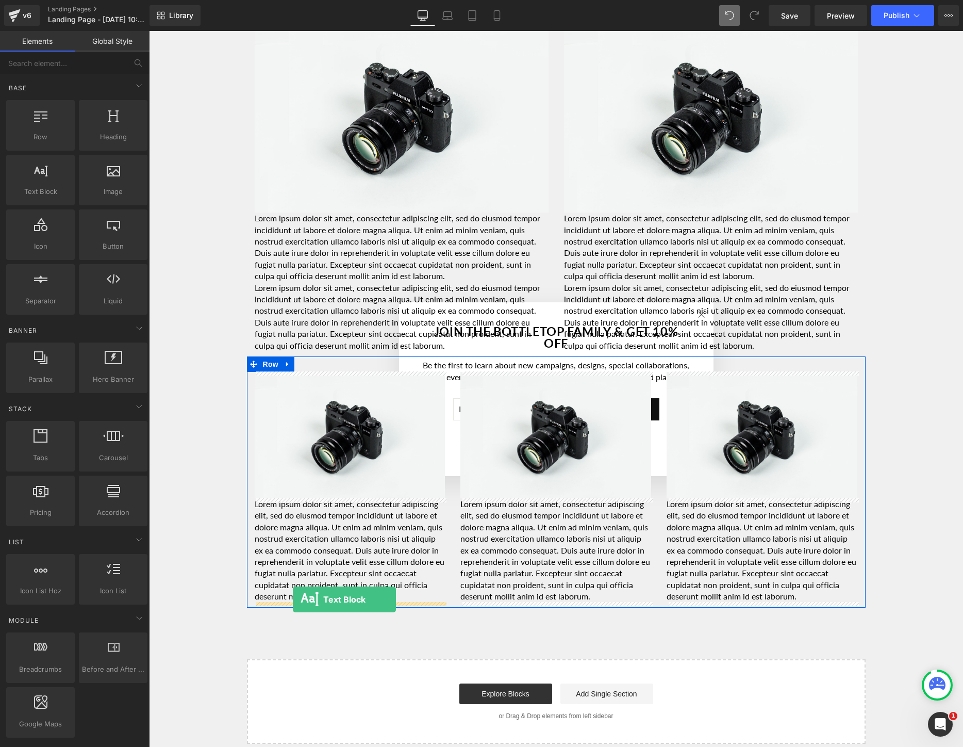
drag, startPoint x: 187, startPoint y: 209, endPoint x: 293, endPoint y: 599, distance: 404.0
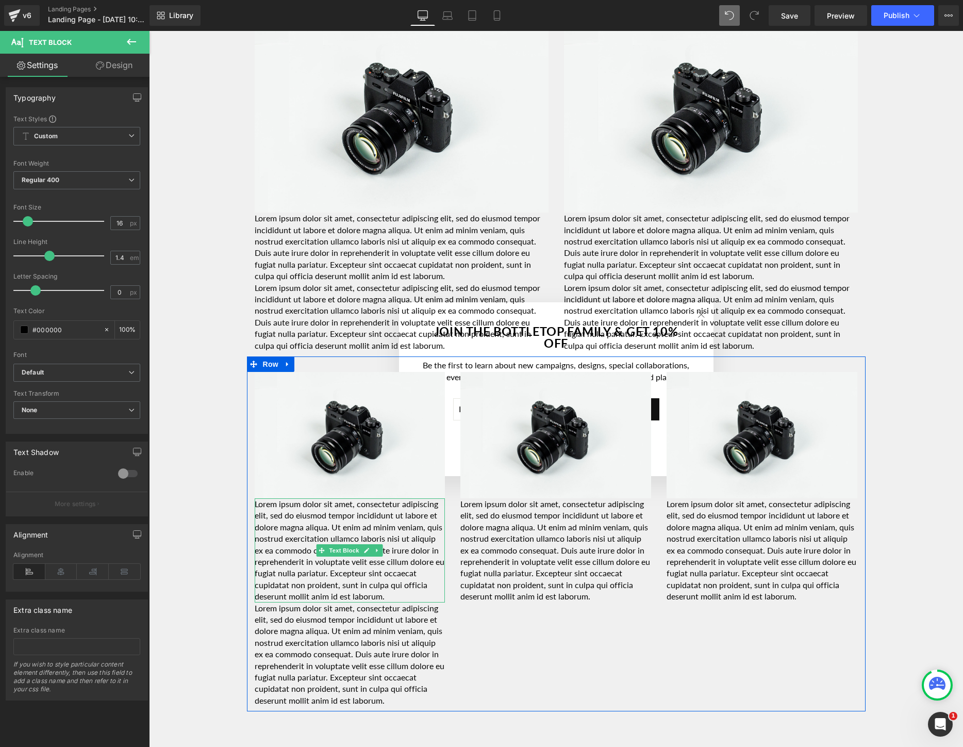
click at [425, 598] on p "Lorem ipsum dolor sit amet, consectetur adipiscing elit, sed do eiusmod tempor …" at bounding box center [350, 550] width 191 height 104
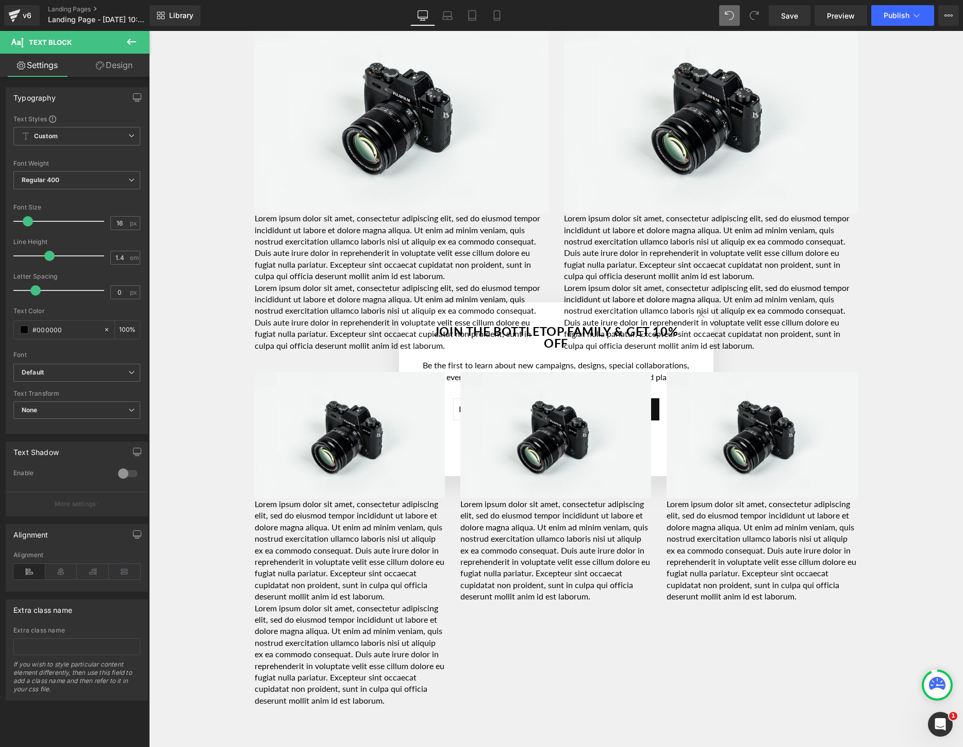
click at [131, 43] on icon at bounding box center [131, 42] width 12 height 12
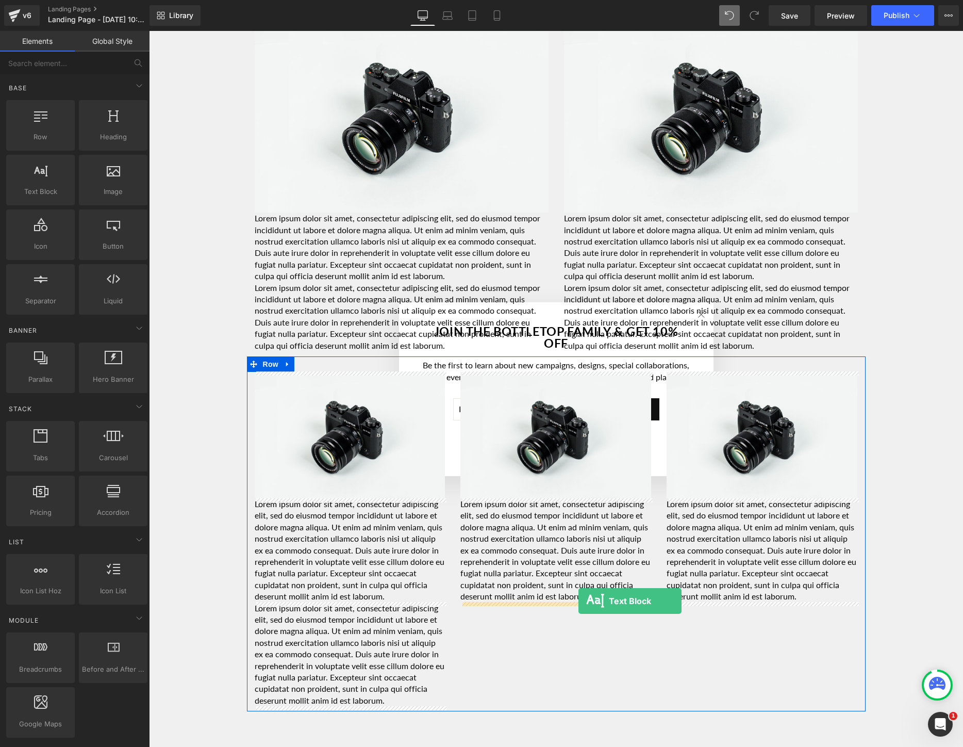
drag, startPoint x: 196, startPoint y: 212, endPoint x: 579, endPoint y: 601, distance: 544.8
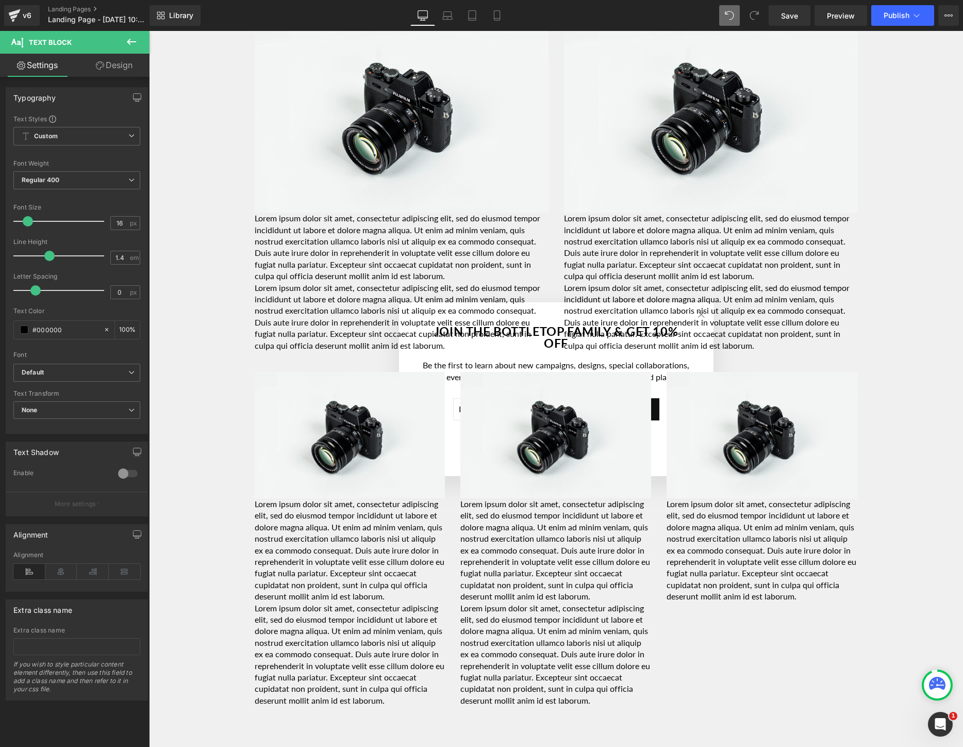
click at [139, 37] on button at bounding box center [131, 42] width 36 height 23
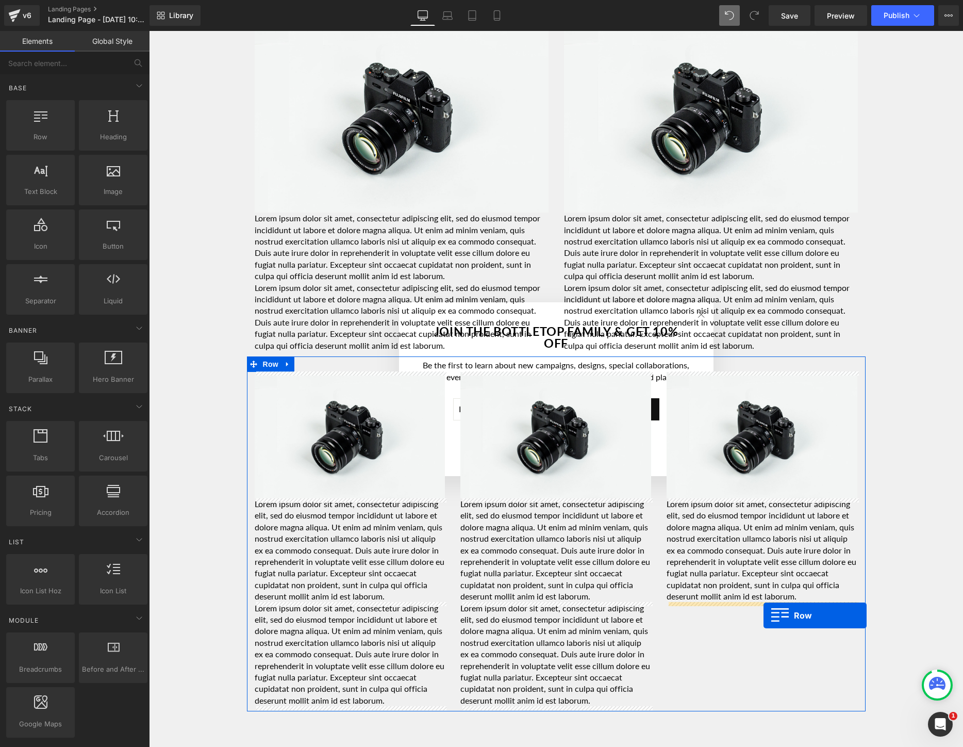
drag, startPoint x: 200, startPoint y: 162, endPoint x: 762, endPoint y: 614, distance: 721.6
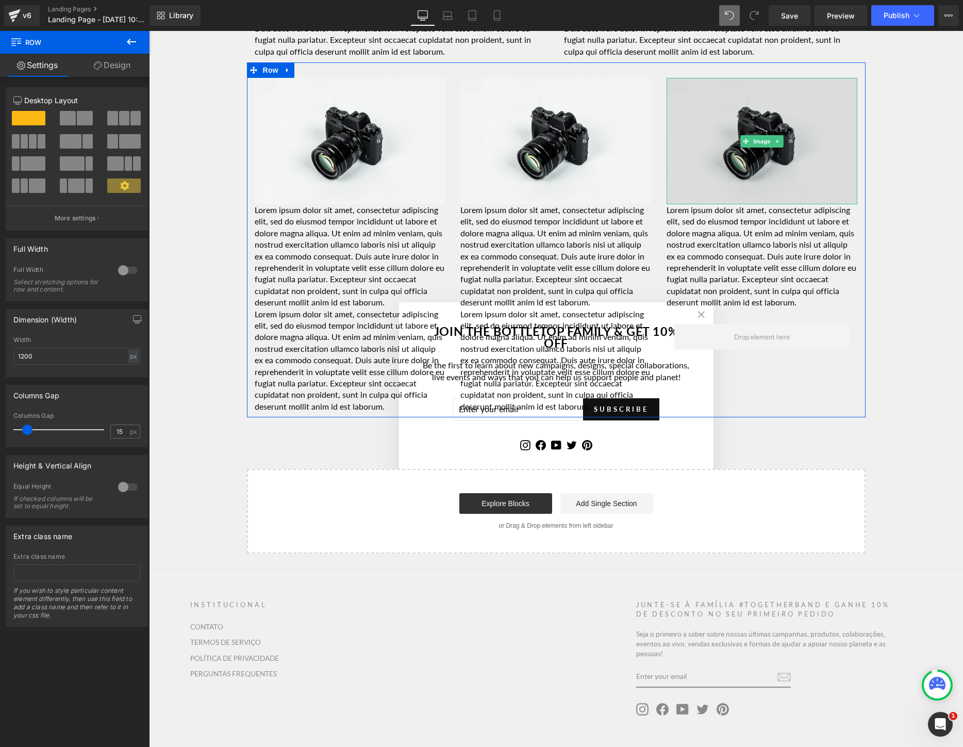
scroll to position [1757, 0]
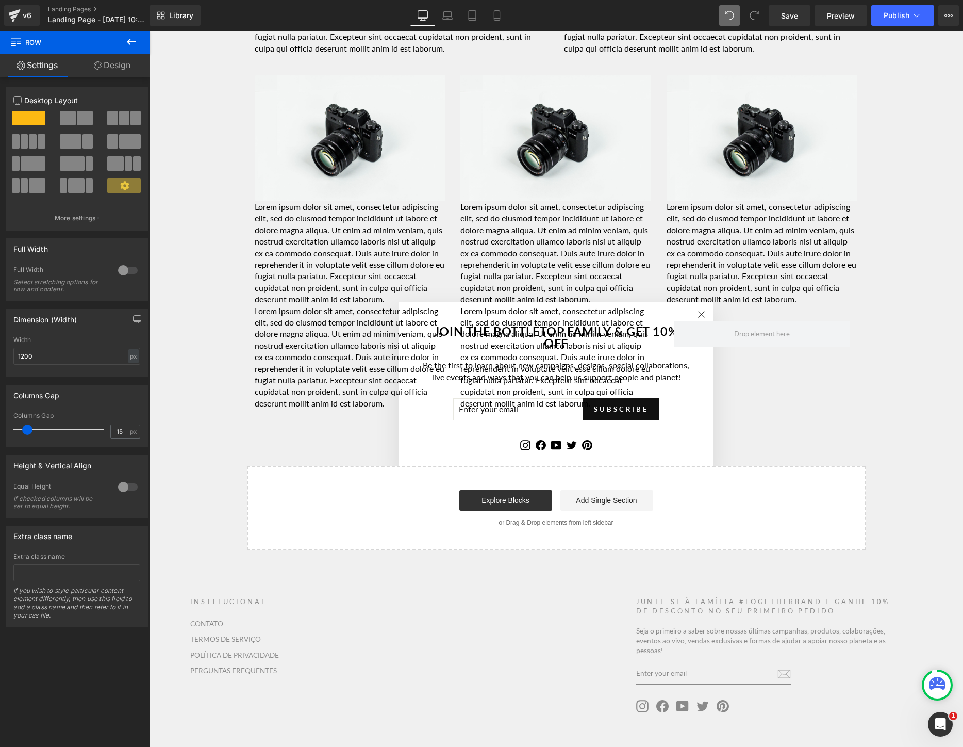
click at [136, 40] on icon at bounding box center [131, 42] width 12 height 12
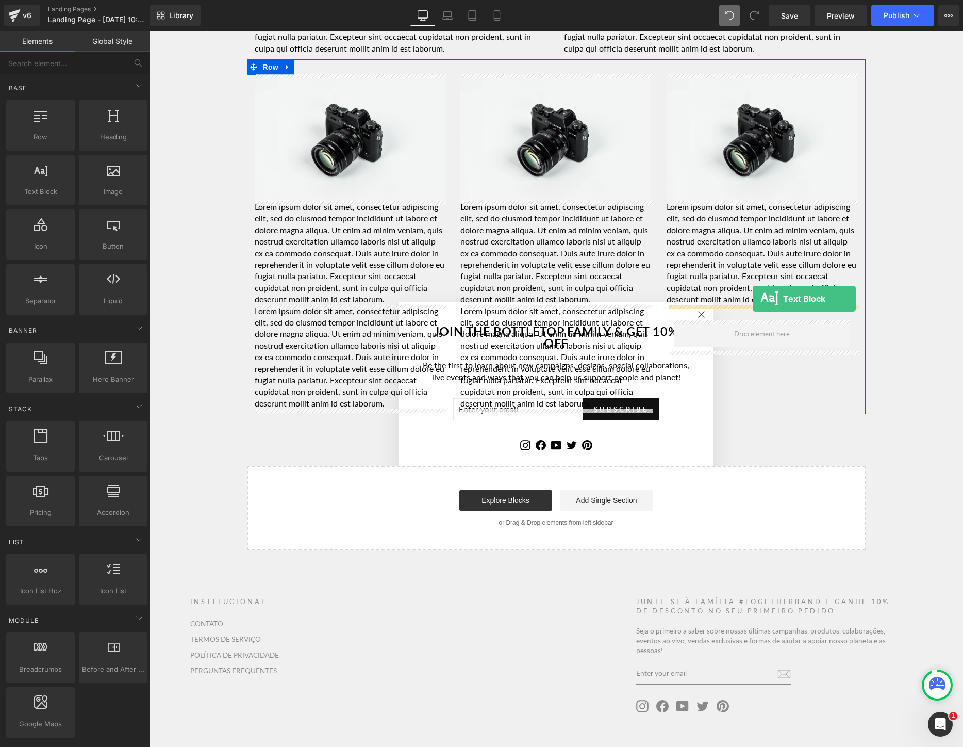
drag, startPoint x: 199, startPoint y: 215, endPoint x: 753, endPoint y: 299, distance: 560.2
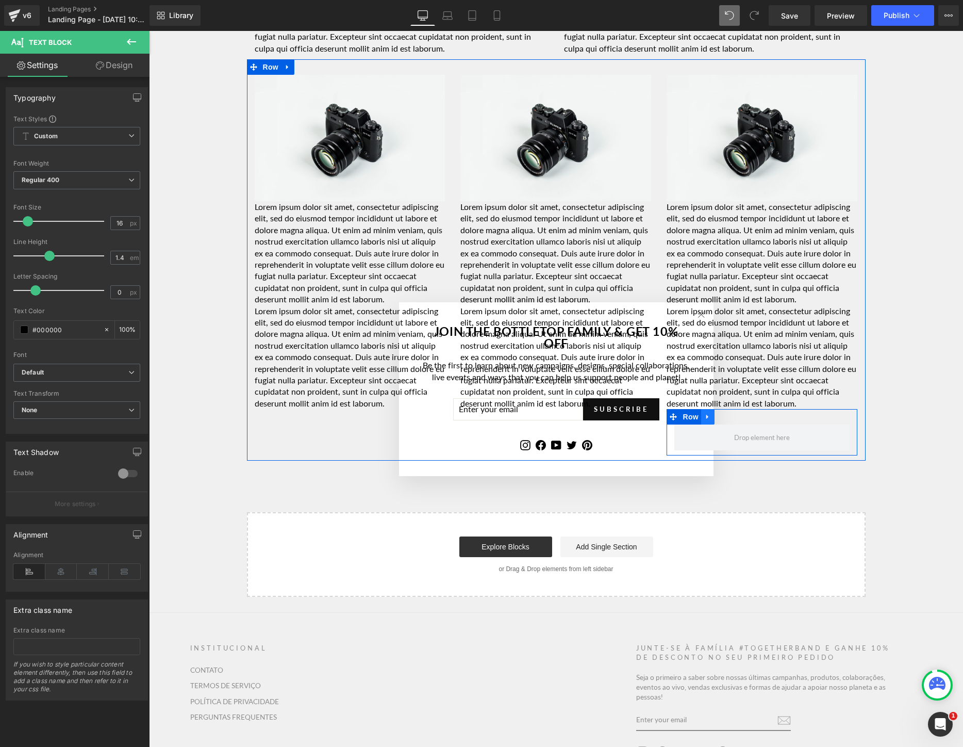
click at [711, 417] on icon at bounding box center [707, 417] width 7 height 8
click at [733, 415] on icon at bounding box center [734, 416] width 7 height 7
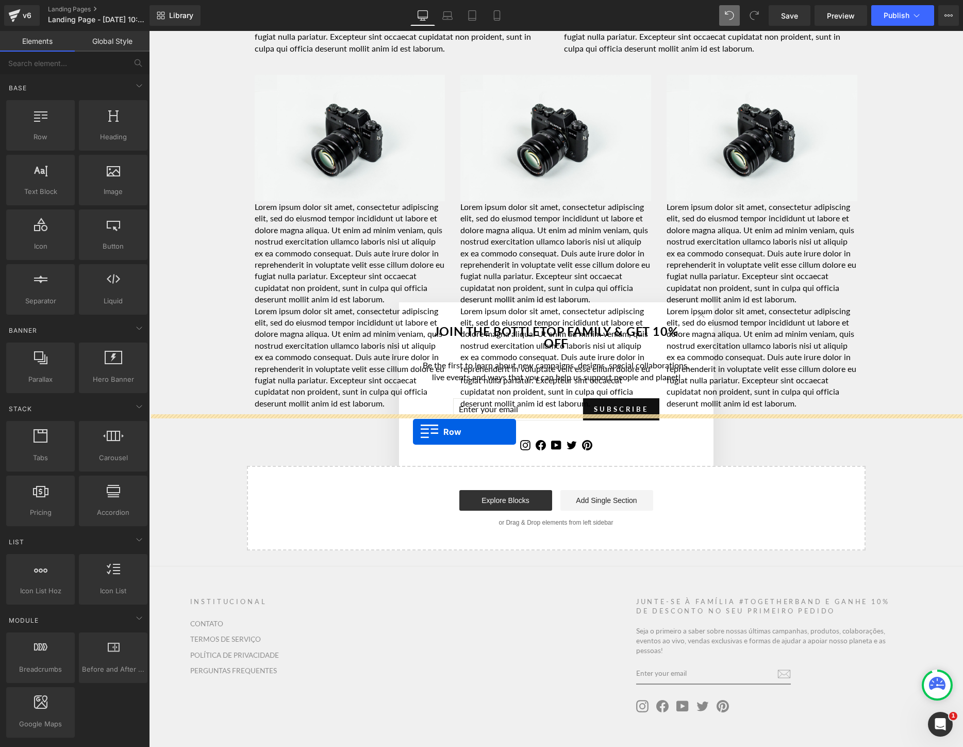
drag, startPoint x: 183, startPoint y: 159, endPoint x: 413, endPoint y: 432, distance: 356.8
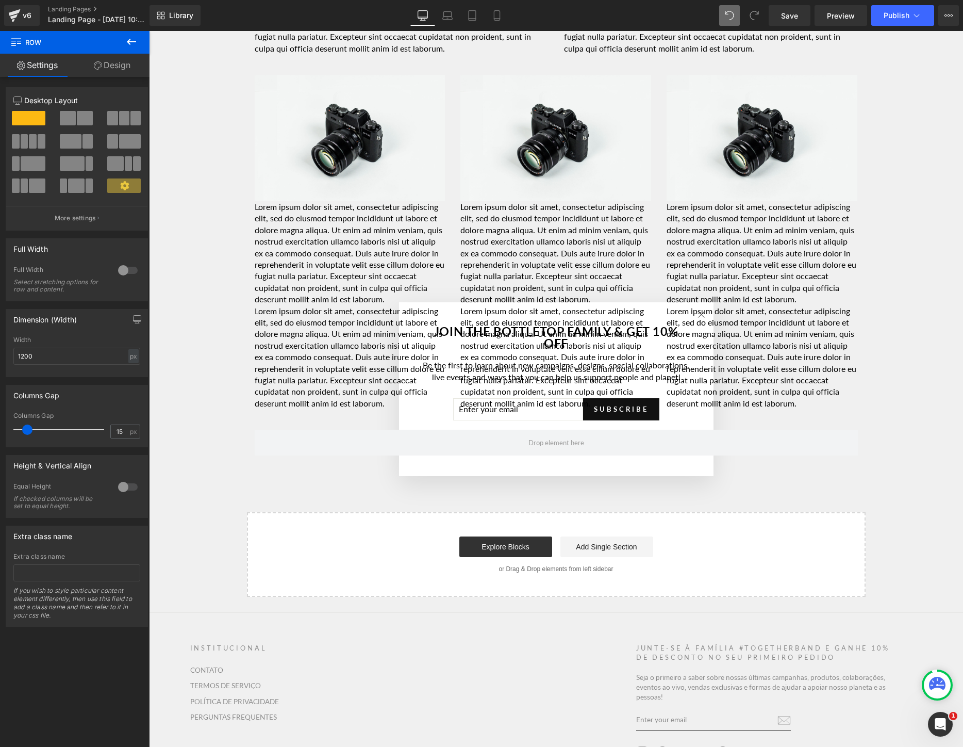
click at [130, 38] on icon at bounding box center [131, 42] width 12 height 12
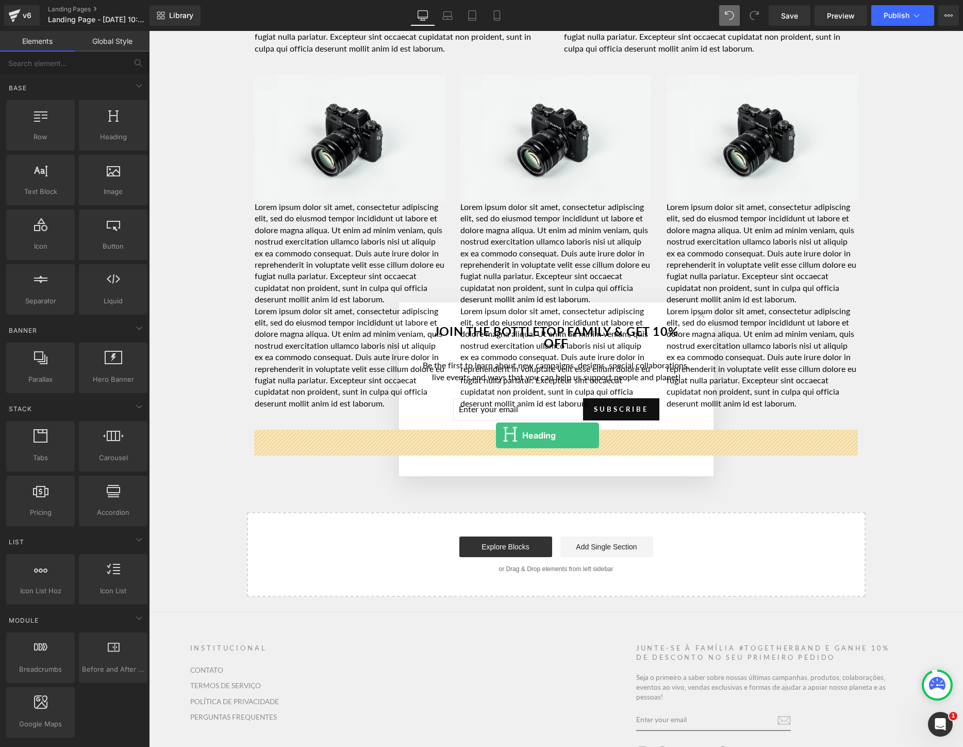
drag, startPoint x: 247, startPoint y: 174, endPoint x: 496, endPoint y: 435, distance: 361.5
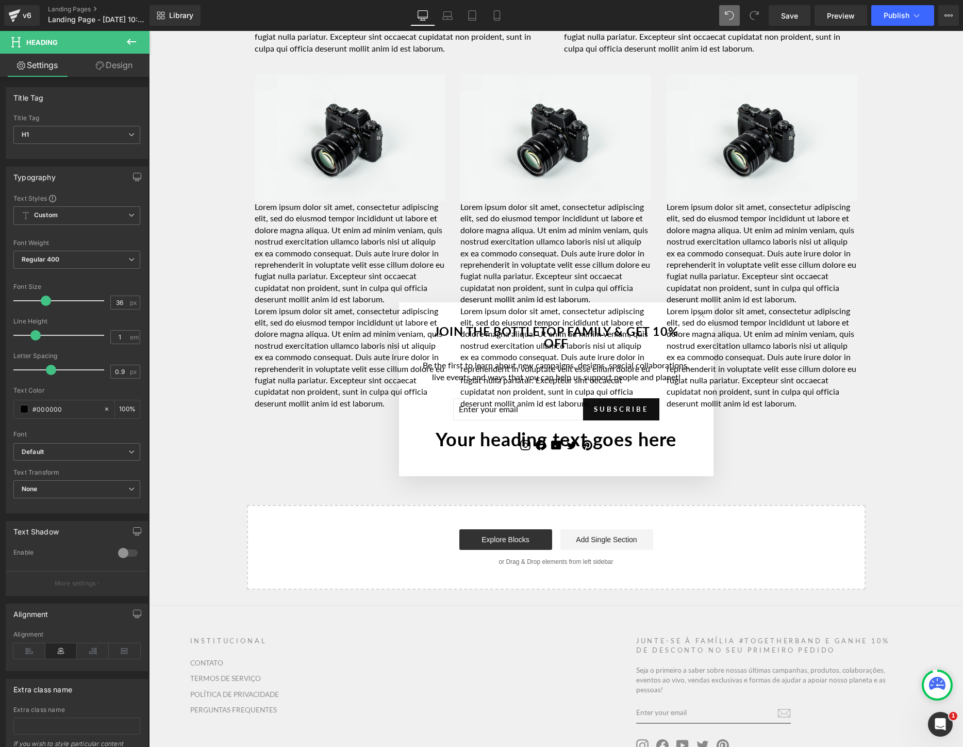
click at [133, 42] on icon at bounding box center [131, 42] width 9 height 6
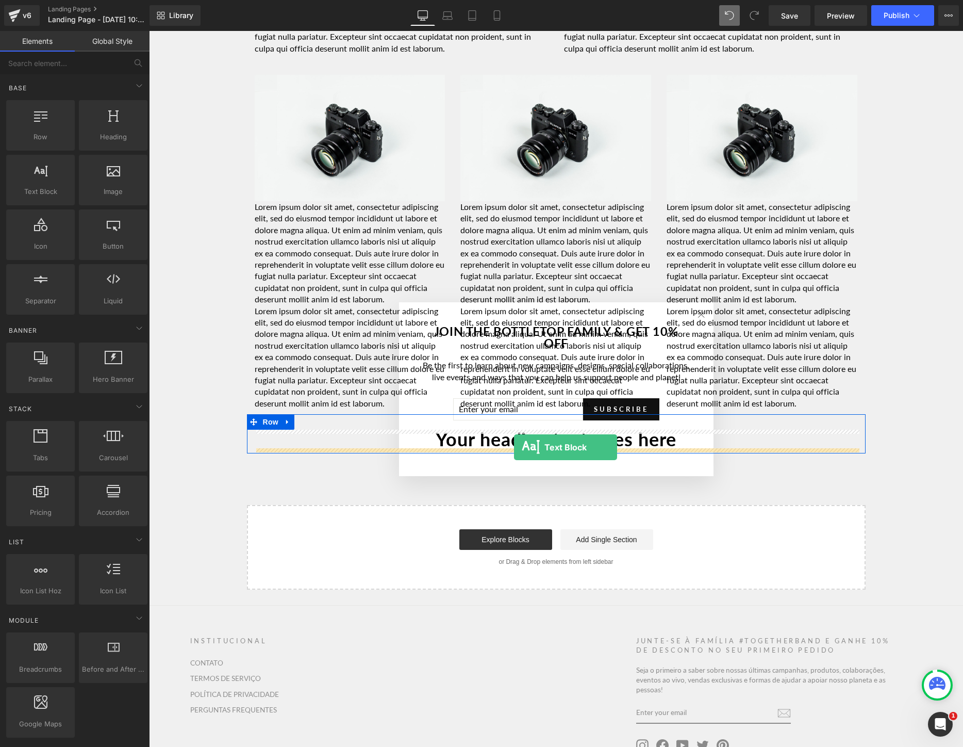
drag, startPoint x: 192, startPoint y: 200, endPoint x: 514, endPoint y: 447, distance: 406.4
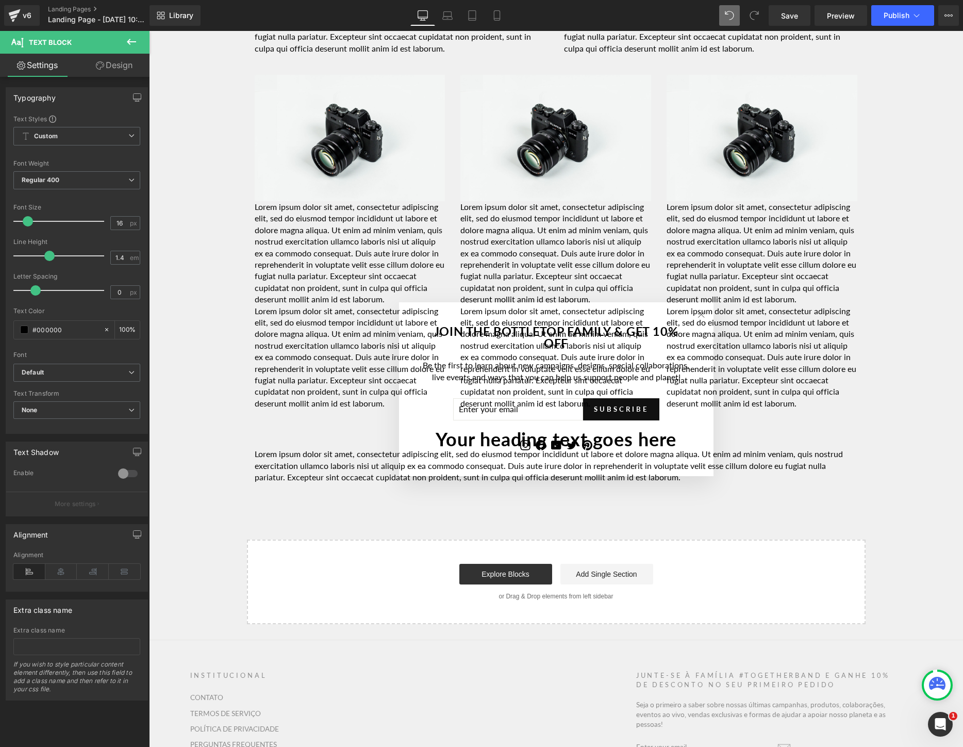
click at [128, 37] on icon at bounding box center [131, 42] width 12 height 12
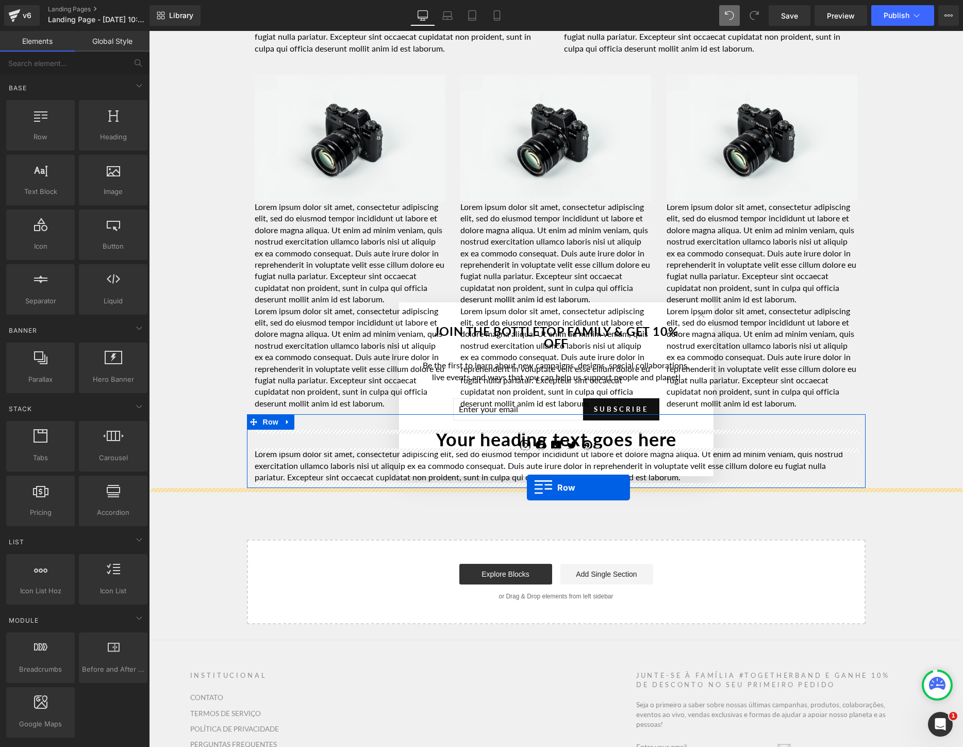
drag, startPoint x: 203, startPoint y: 174, endPoint x: 527, endPoint y: 487, distance: 450.8
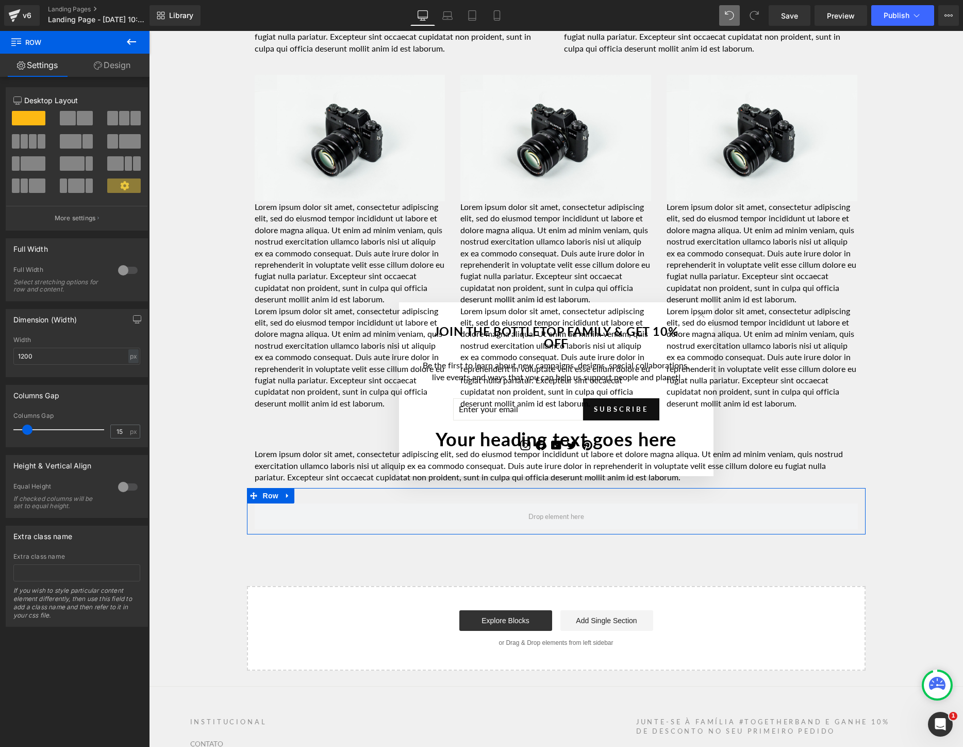
click at [77, 122] on span at bounding box center [85, 118] width 16 height 14
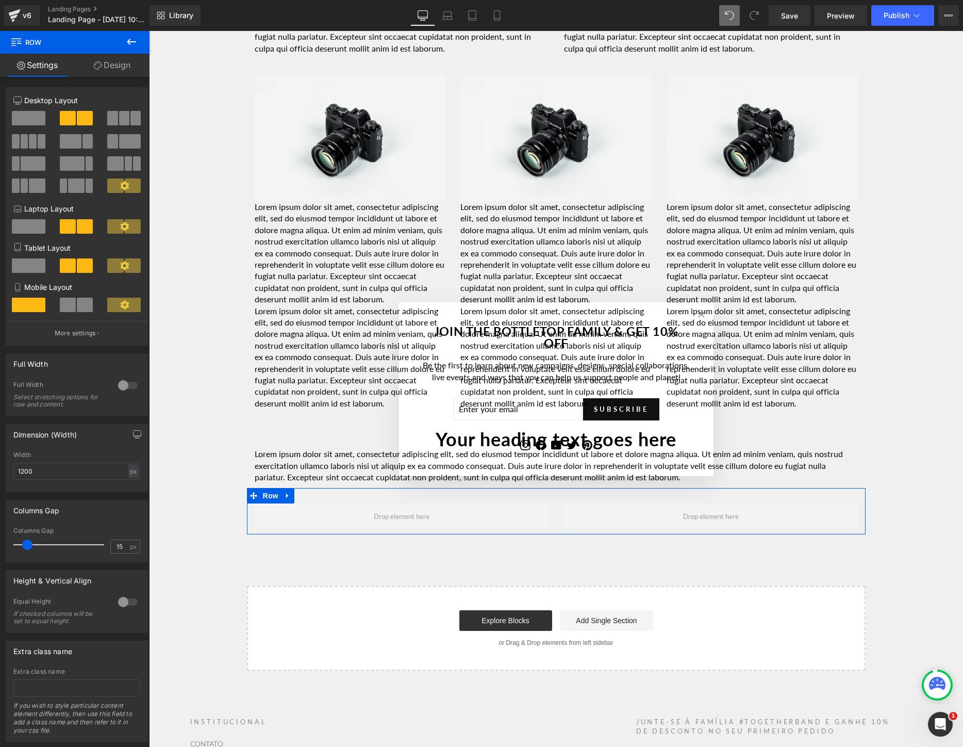
click at [129, 44] on icon at bounding box center [131, 42] width 12 height 12
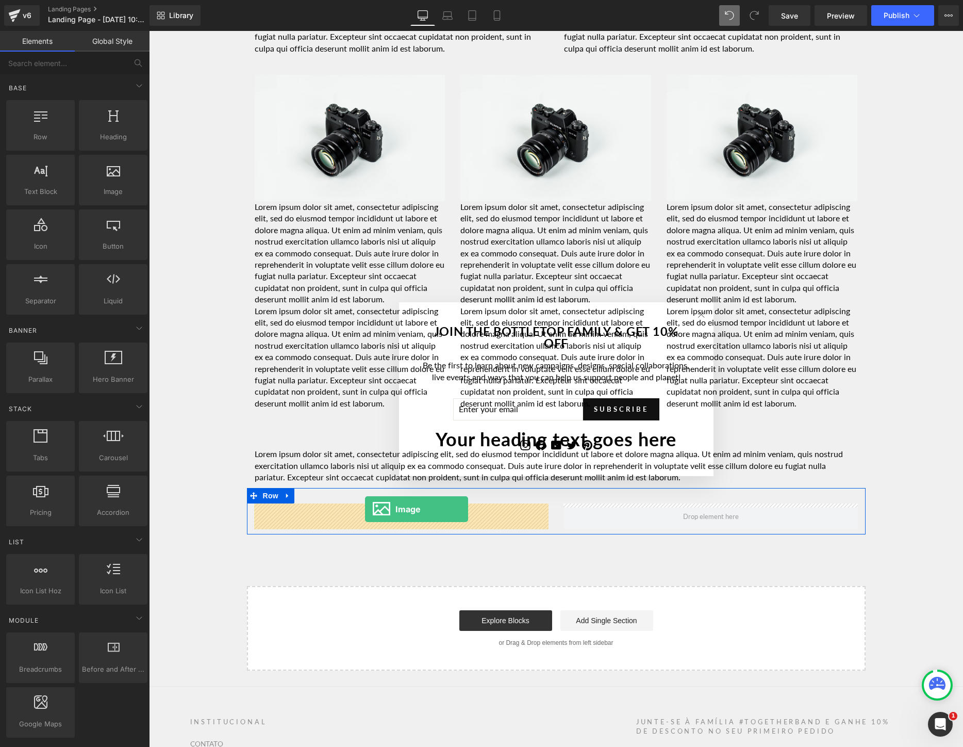
drag, startPoint x: 273, startPoint y: 208, endPoint x: 365, endPoint y: 509, distance: 314.4
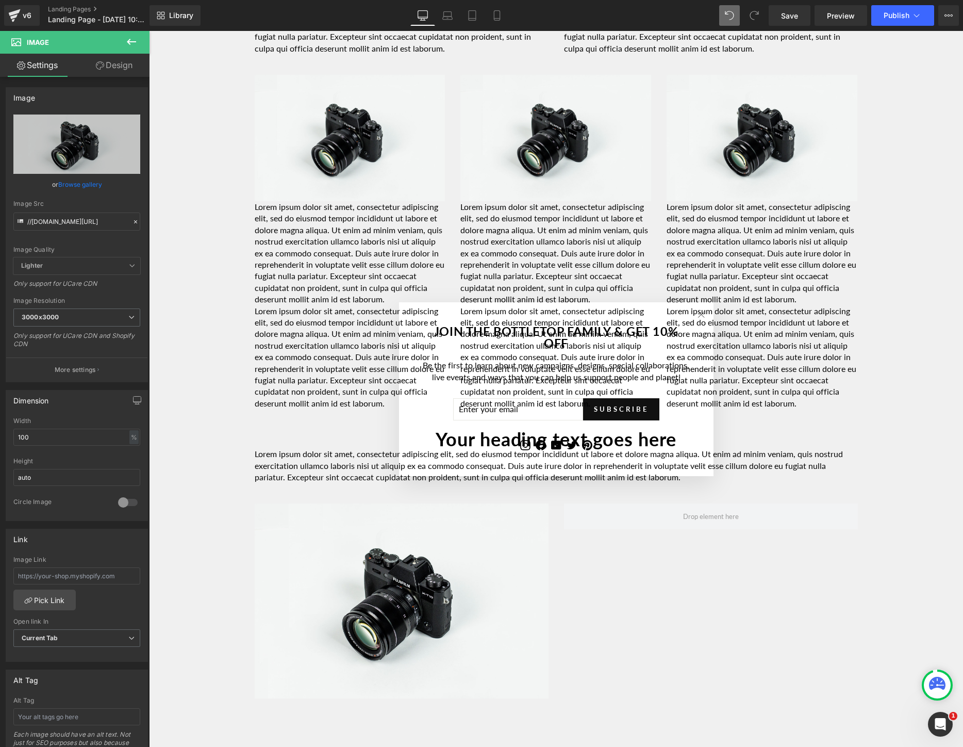
click at [137, 39] on icon at bounding box center [131, 42] width 12 height 12
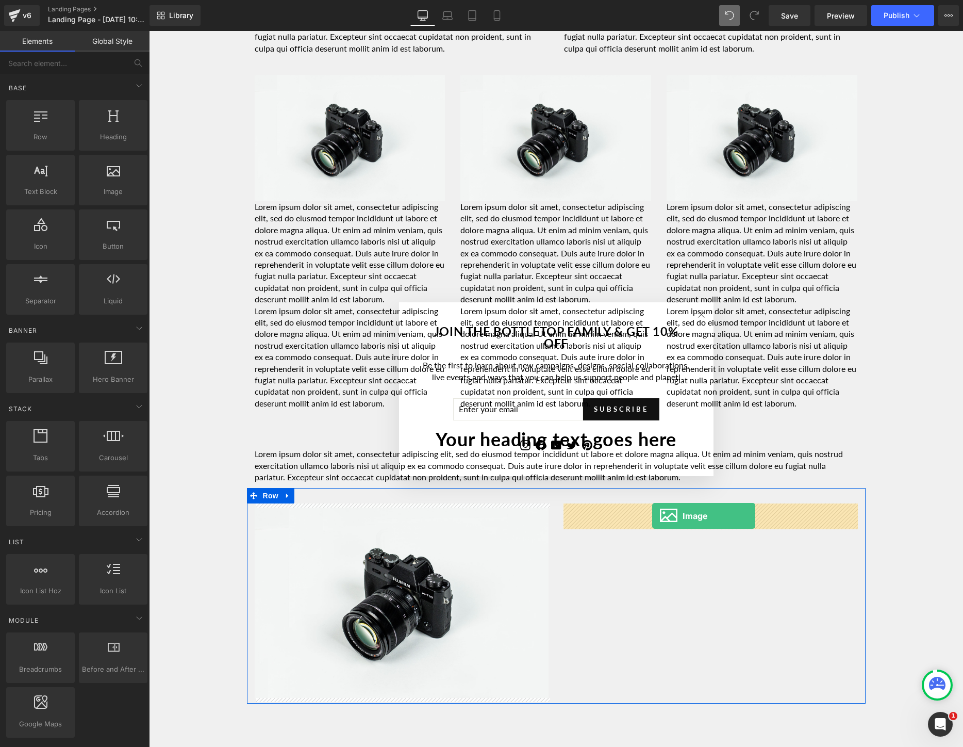
drag, startPoint x: 270, startPoint y: 216, endPoint x: 652, endPoint y: 516, distance: 486.3
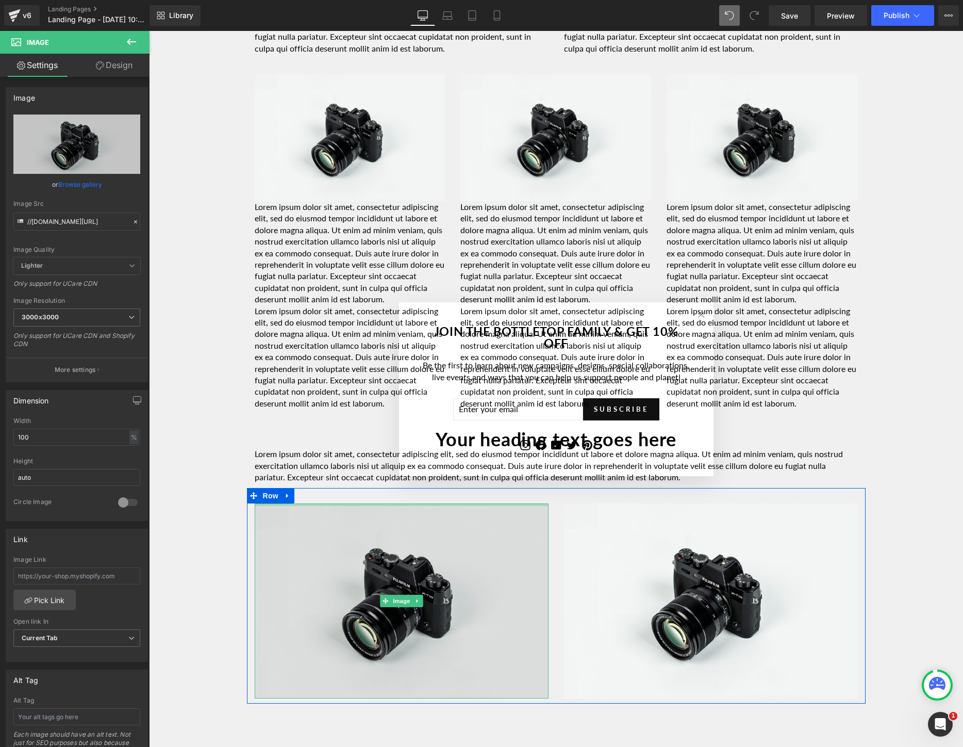
click at [353, 585] on img at bounding box center [402, 600] width 294 height 195
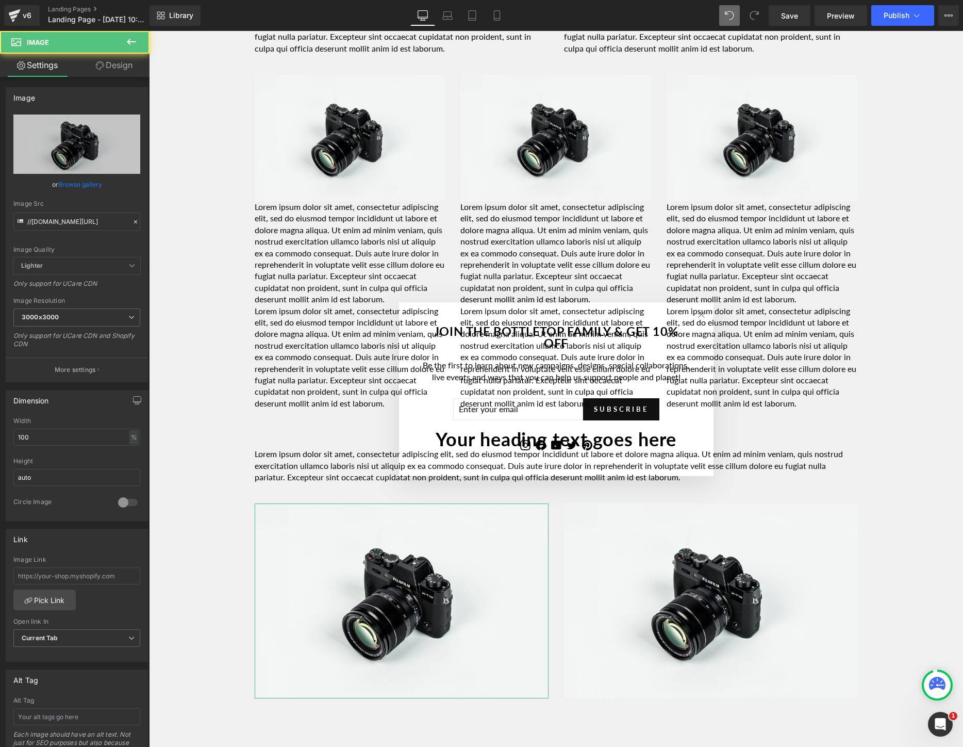
click at [79, 186] on link "Browse gallery" at bounding box center [80, 184] width 44 height 18
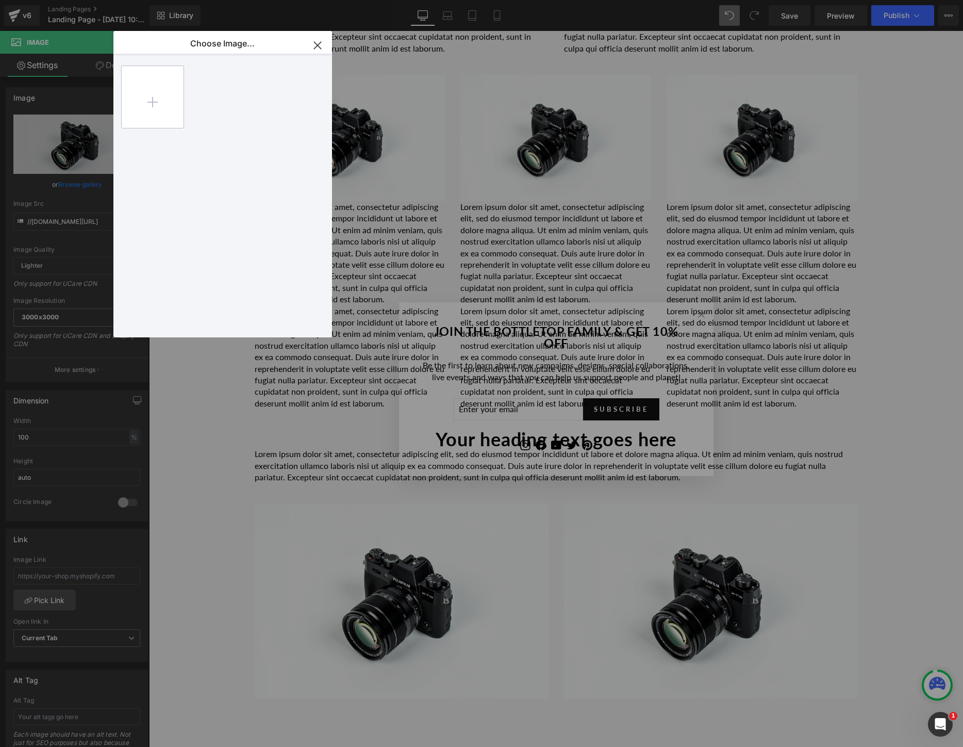
click at [149, 107] on input "file" at bounding box center [153, 97] width 62 height 62
click at [315, 36] on button "button" at bounding box center [317, 45] width 29 height 29
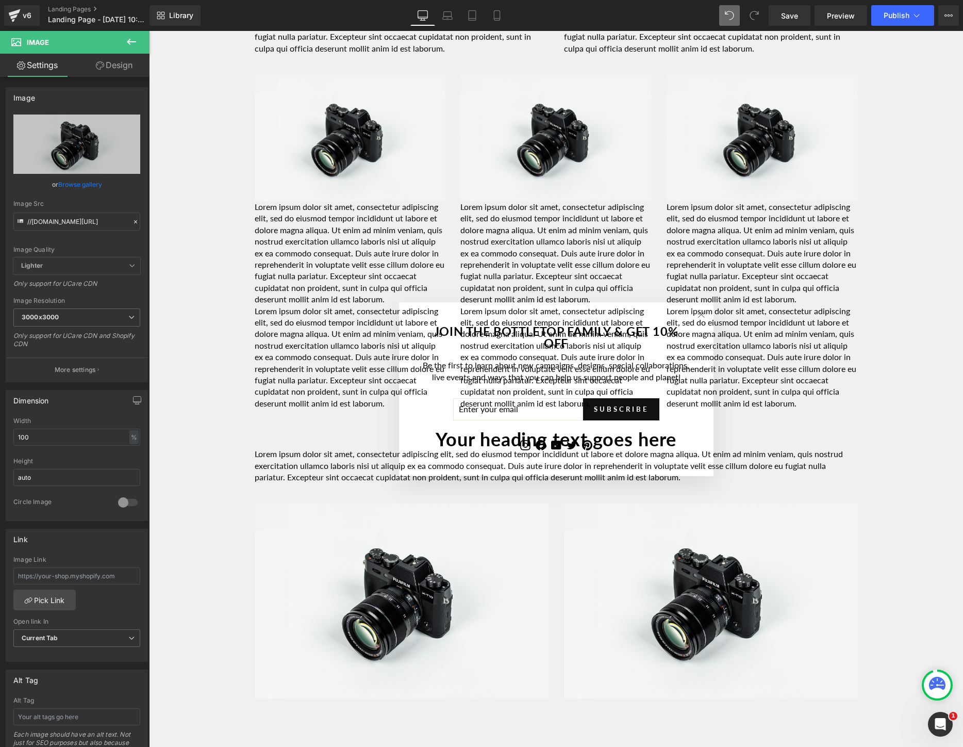
click at [130, 43] on icon at bounding box center [131, 42] width 12 height 12
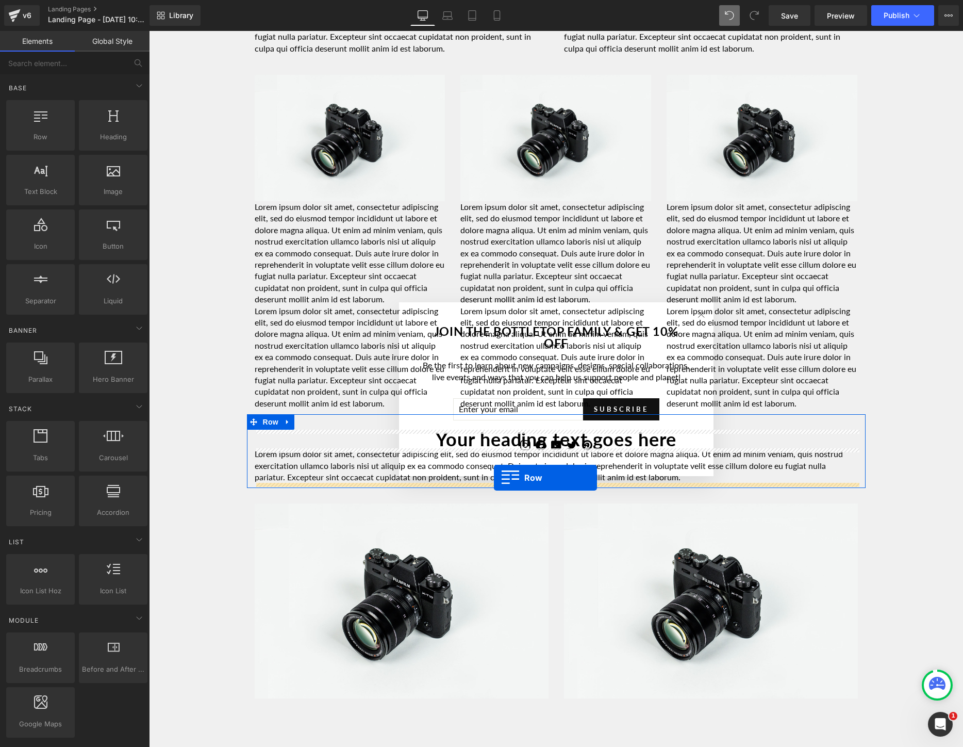
drag, startPoint x: 206, startPoint y: 154, endPoint x: 494, endPoint y: 478, distance: 433.2
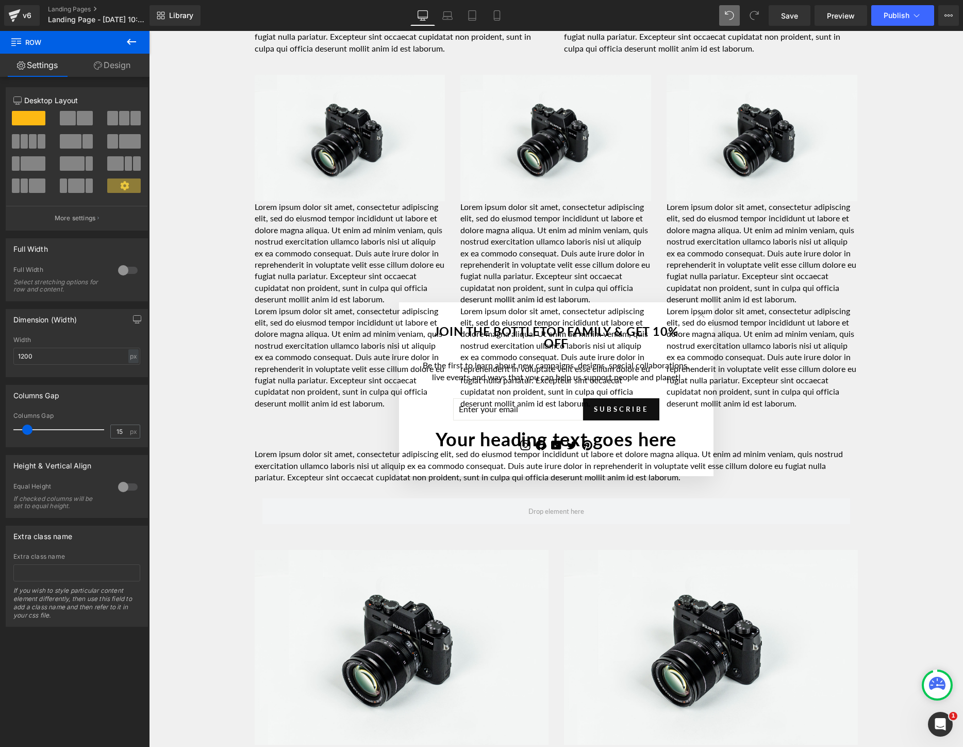
click at [137, 40] on icon at bounding box center [131, 42] width 12 height 12
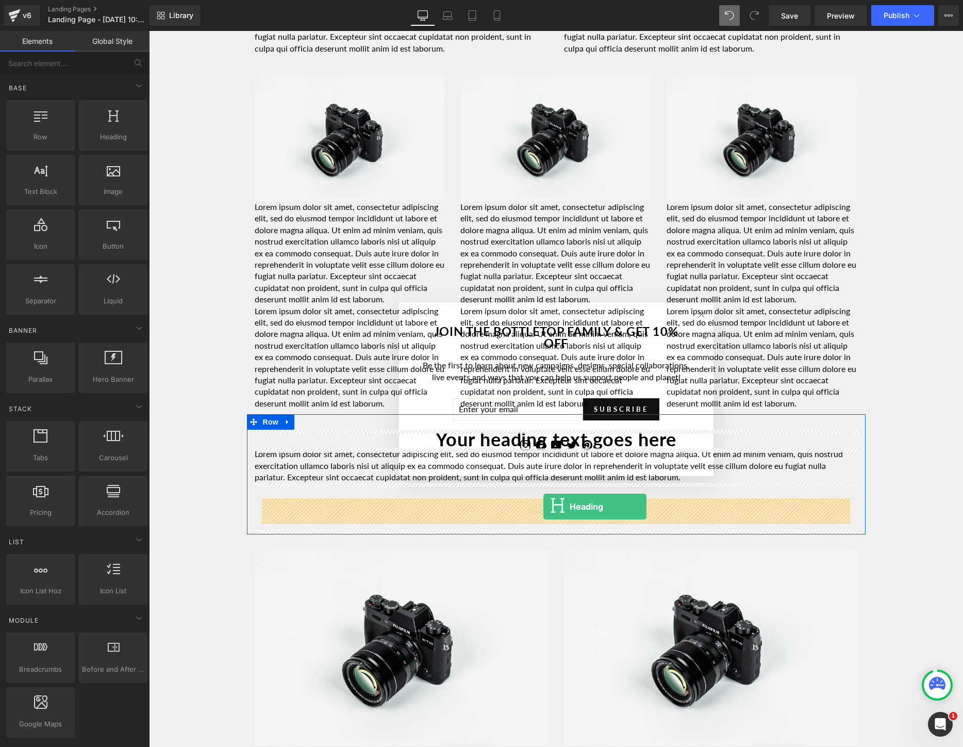
drag, startPoint x: 259, startPoint y: 149, endPoint x: 544, endPoint y: 506, distance: 456.6
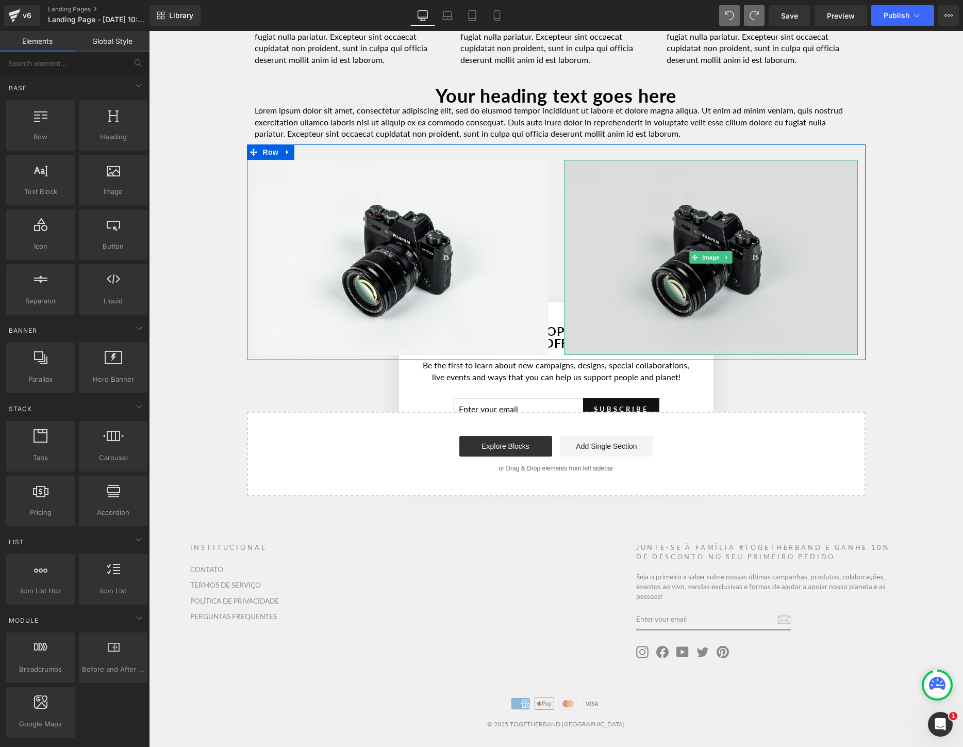
scroll to position [2118, 0]
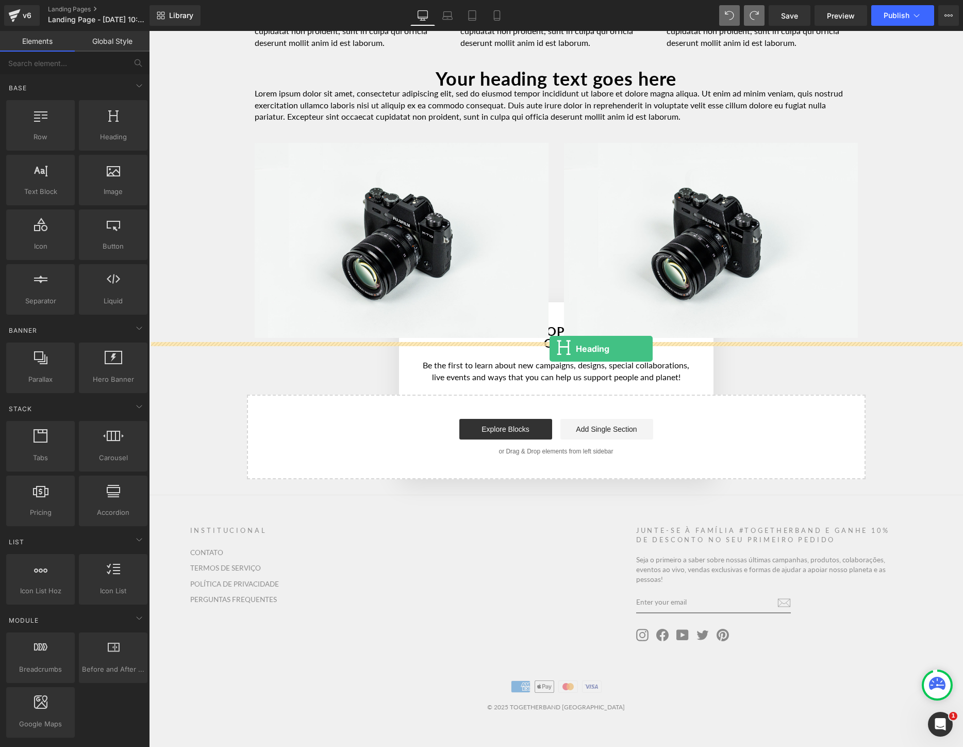
drag, startPoint x: 261, startPoint y: 154, endPoint x: 550, endPoint y: 349, distance: 348.0
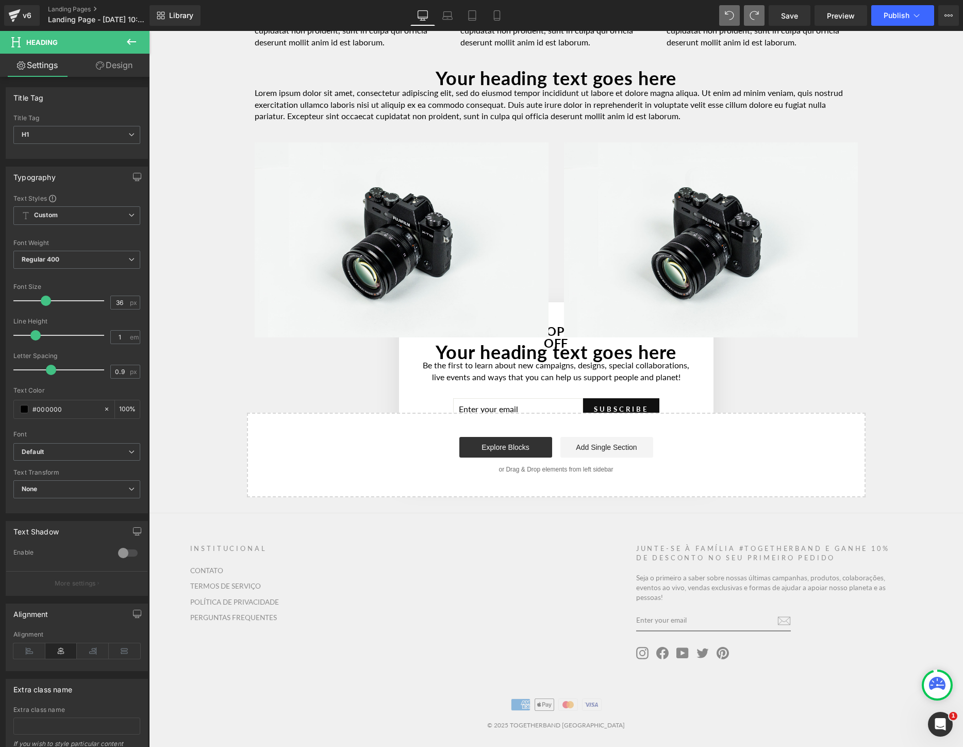
scroll to position [2136, 0]
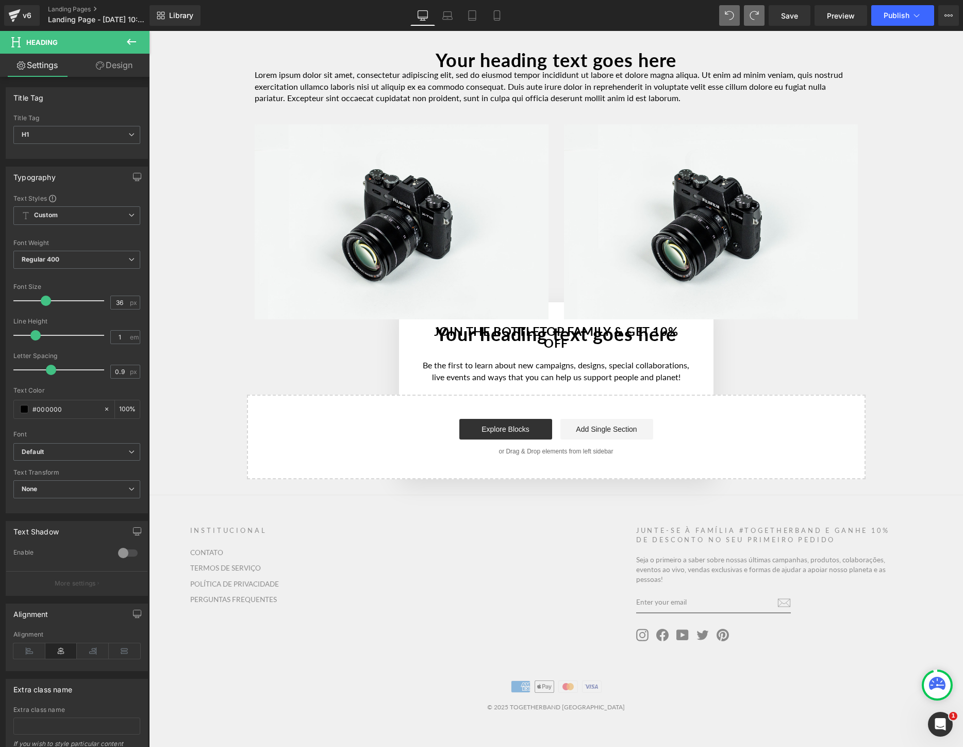
click at [134, 34] on button at bounding box center [131, 42] width 36 height 23
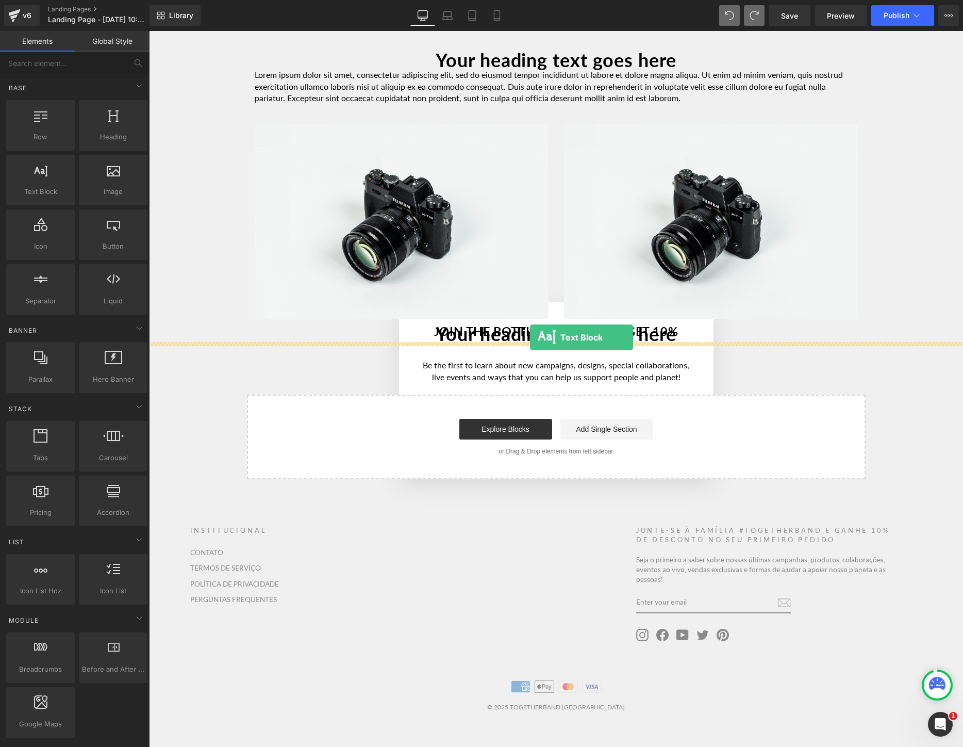
drag, startPoint x: 188, startPoint y: 229, endPoint x: 530, endPoint y: 337, distance: 358.5
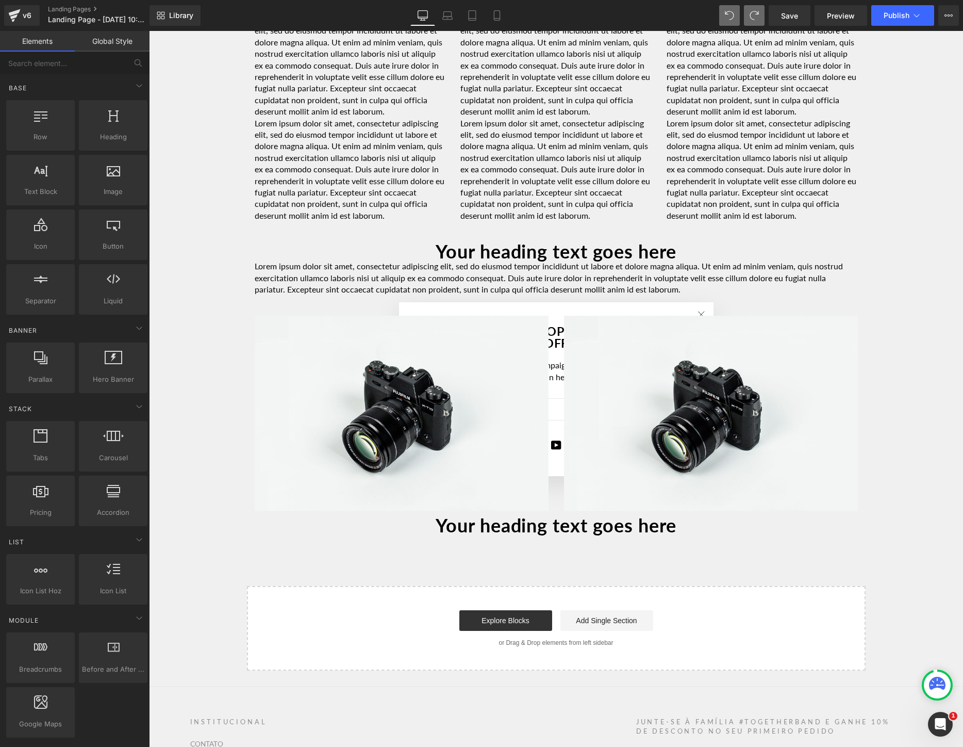
scroll to position [1943, 0]
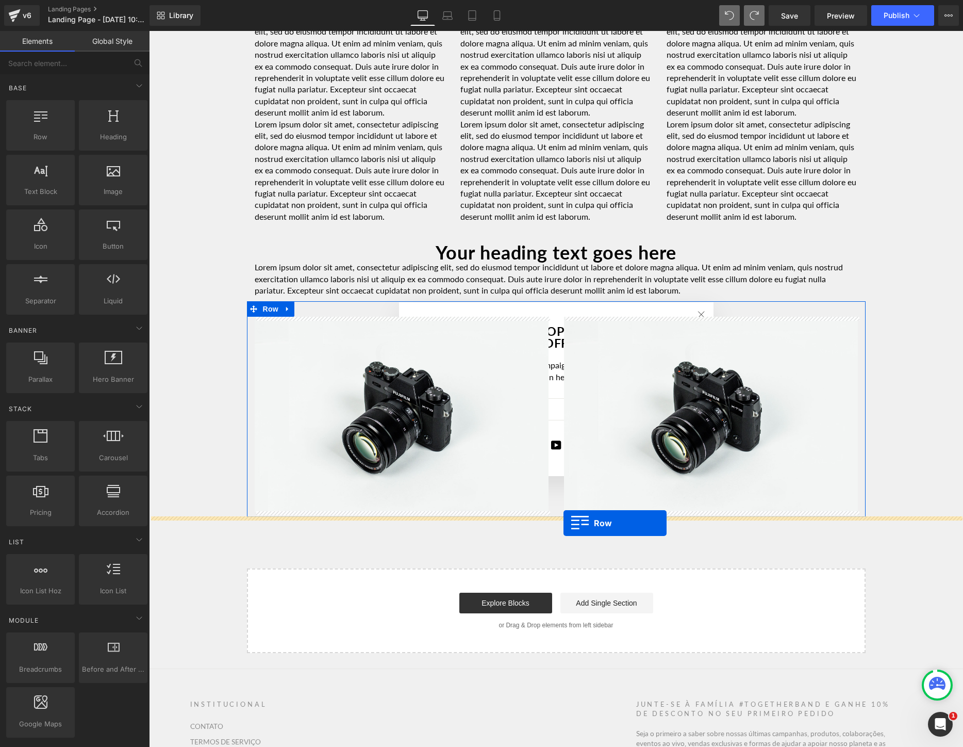
drag, startPoint x: 196, startPoint y: 159, endPoint x: 564, endPoint y: 523, distance: 516.7
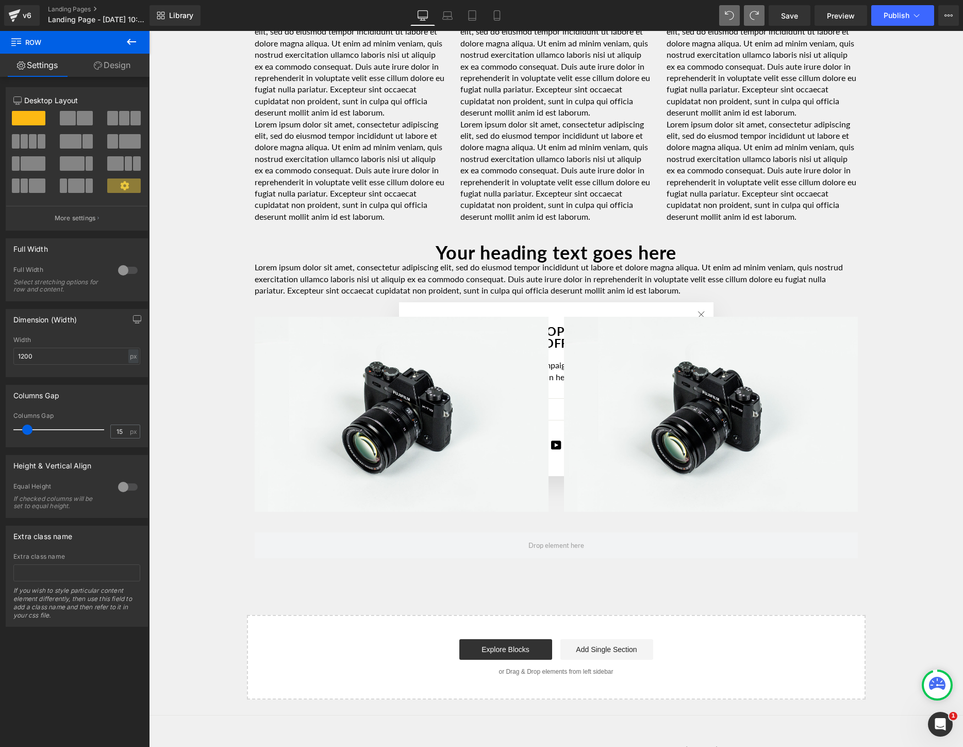
click at [135, 42] on icon at bounding box center [131, 42] width 9 height 6
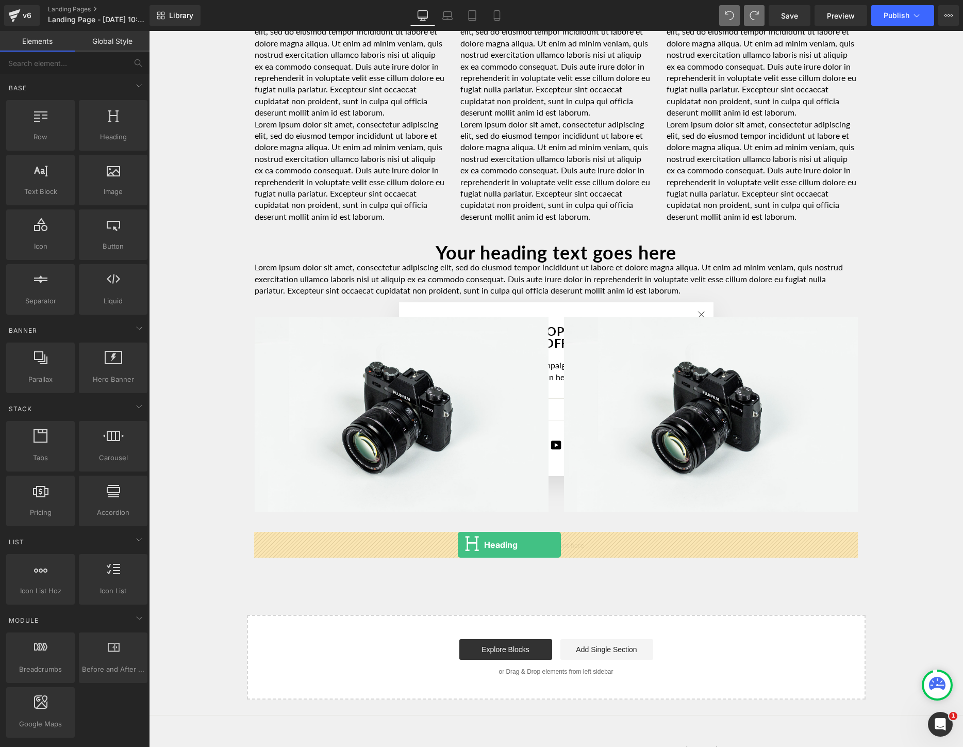
drag, startPoint x: 259, startPoint y: 168, endPoint x: 458, endPoint y: 545, distance: 426.3
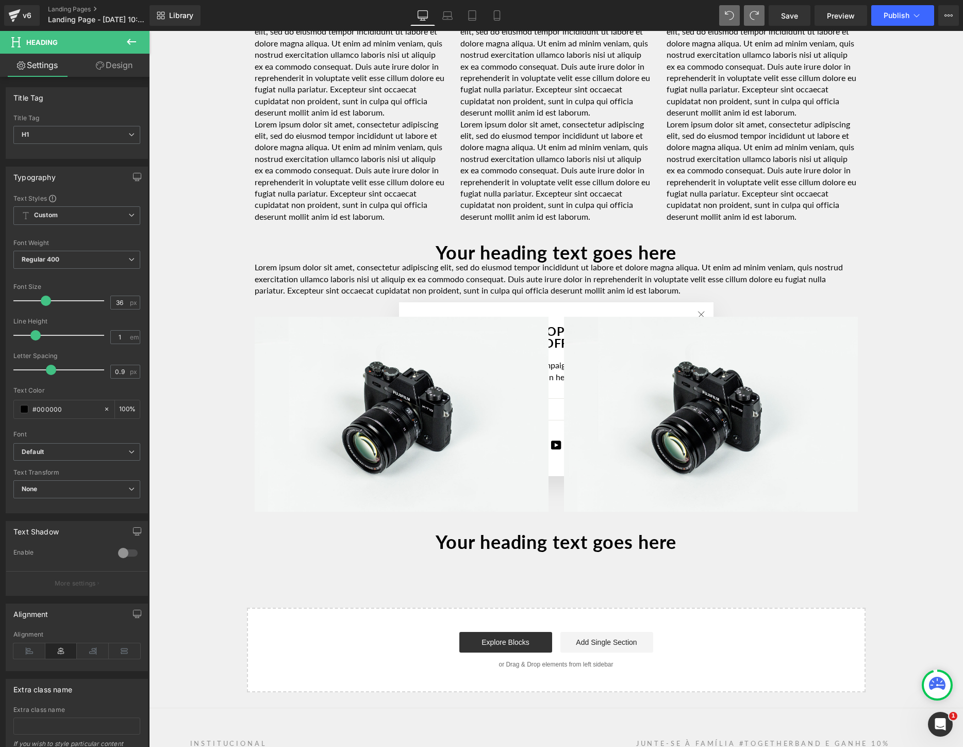
click at [136, 45] on icon at bounding box center [131, 42] width 12 height 12
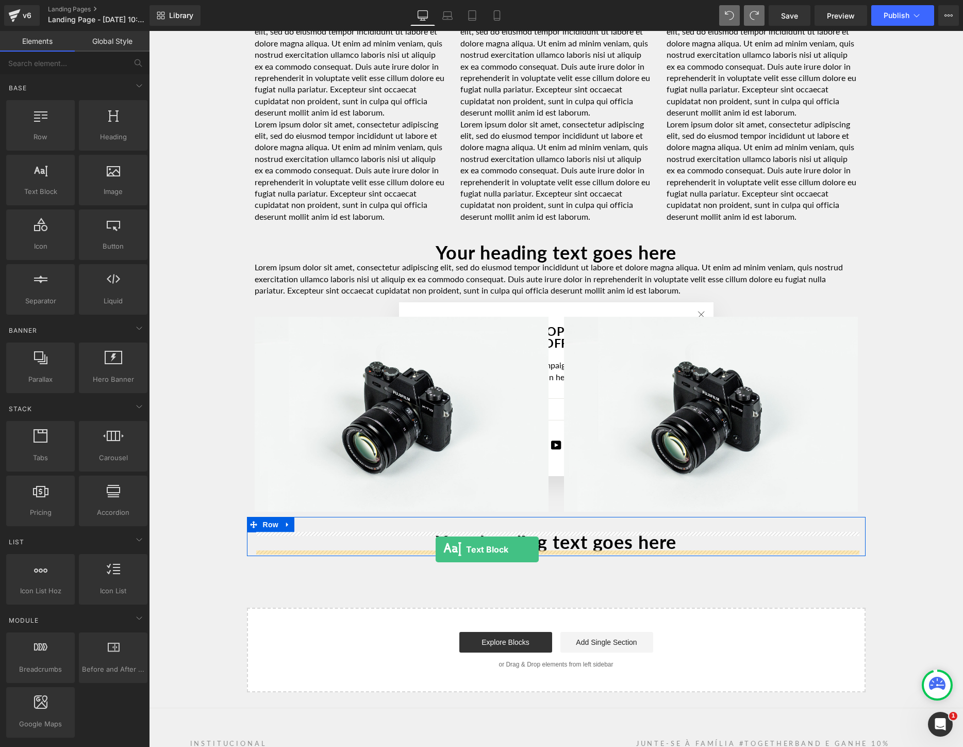
drag, startPoint x: 202, startPoint y: 211, endPoint x: 436, endPoint y: 549, distance: 411.4
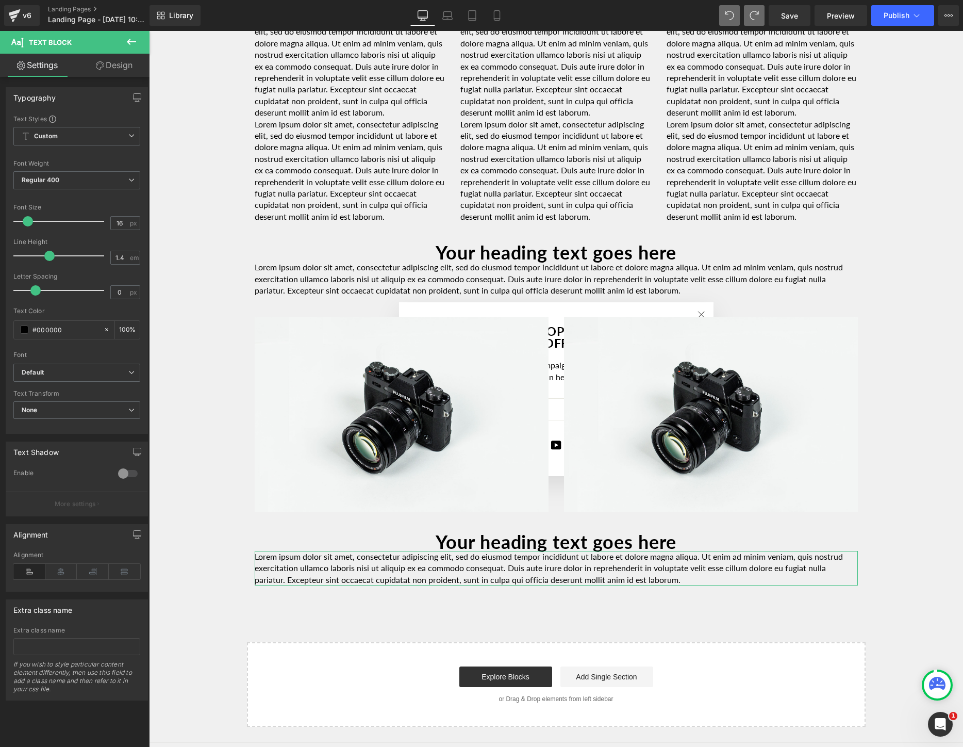
click at [113, 67] on link "Design" at bounding box center [114, 65] width 75 height 23
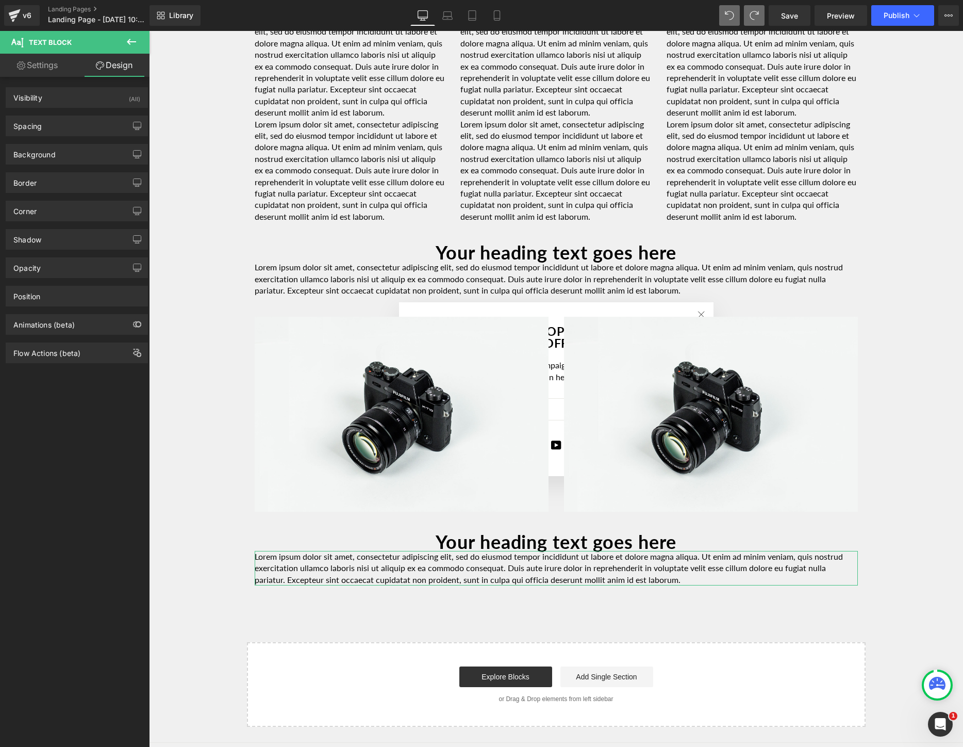
click at [36, 70] on link "Settings" at bounding box center [37, 65] width 75 height 23
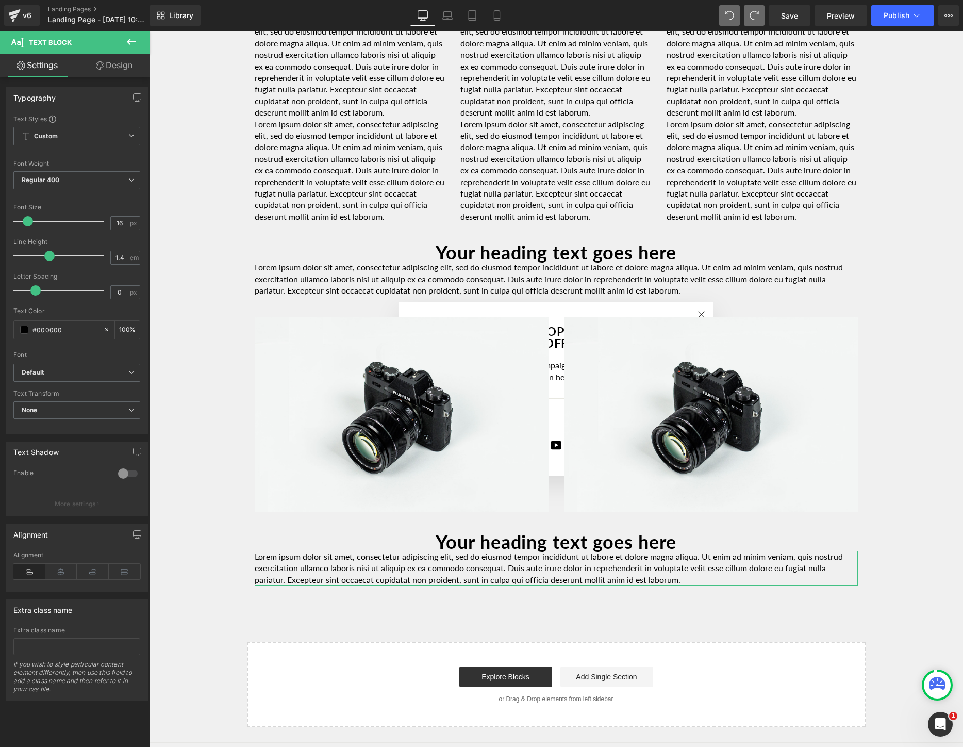
click at [118, 71] on link "Design" at bounding box center [114, 65] width 75 height 23
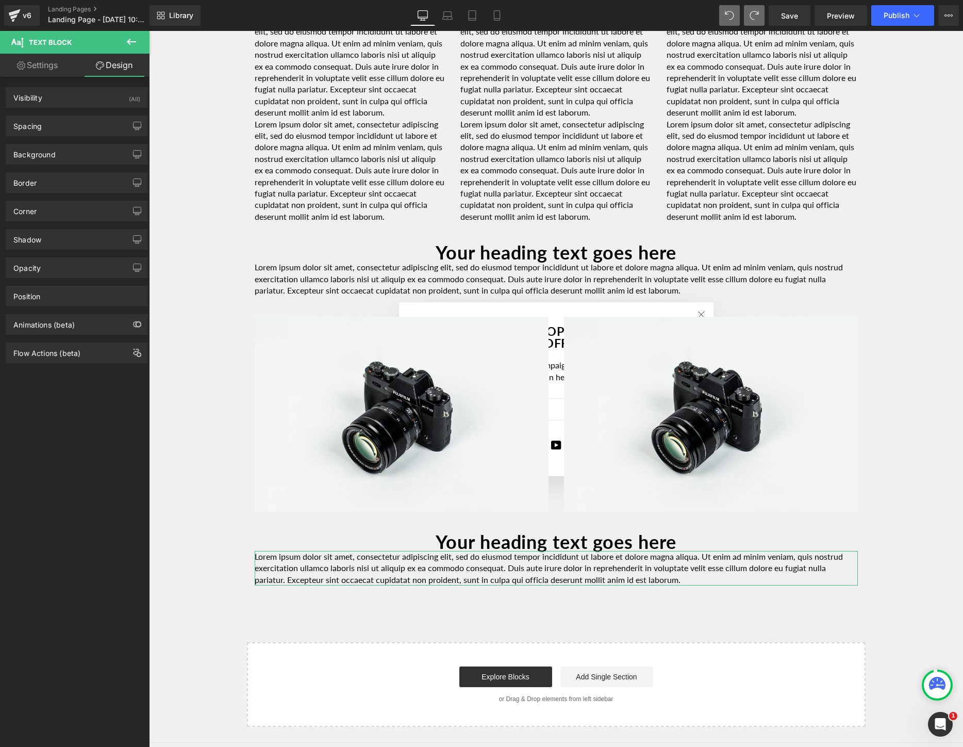
click at [27, 69] on link "Settings" at bounding box center [37, 65] width 75 height 23
type input "100"
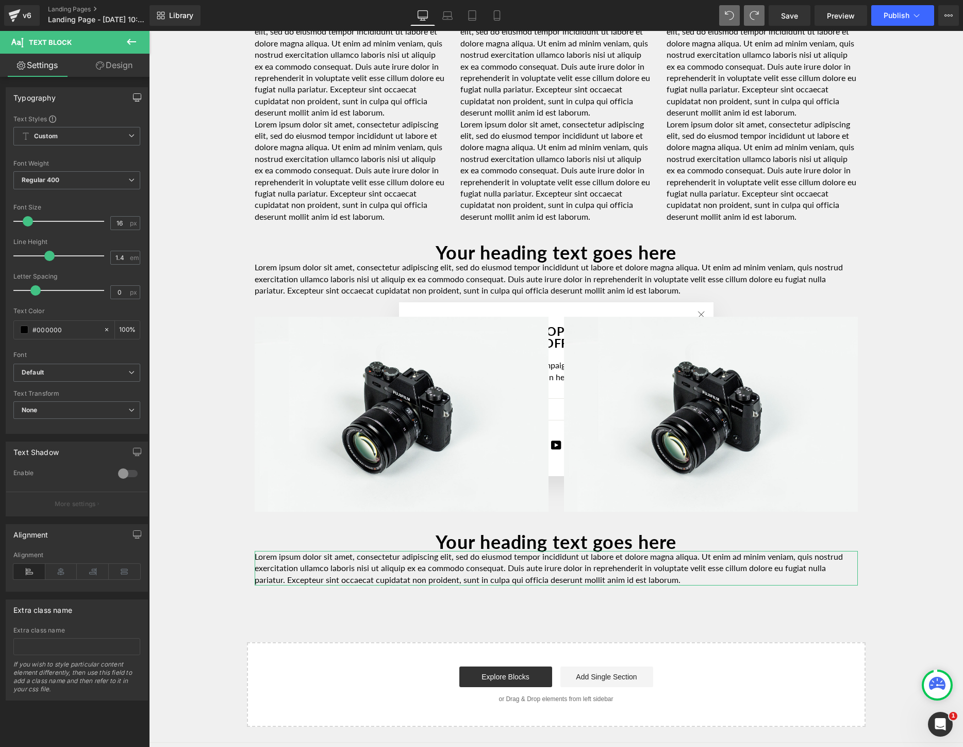
click at [133, 97] on icon "button" at bounding box center [137, 97] width 8 height 8
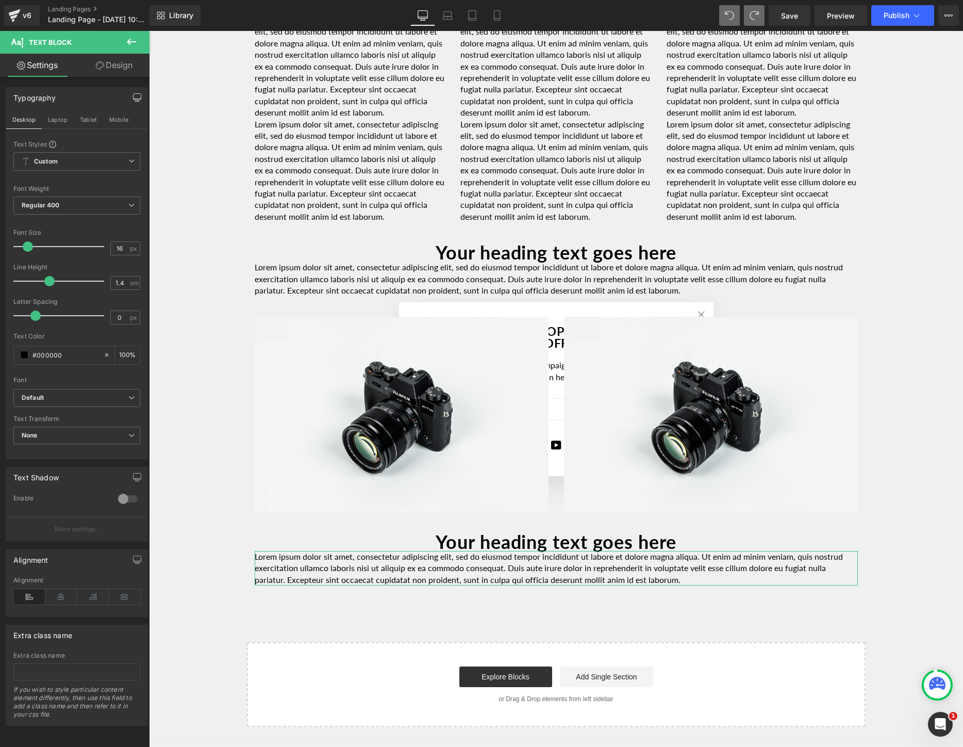
click at [133, 98] on icon "button" at bounding box center [137, 97] width 8 height 8
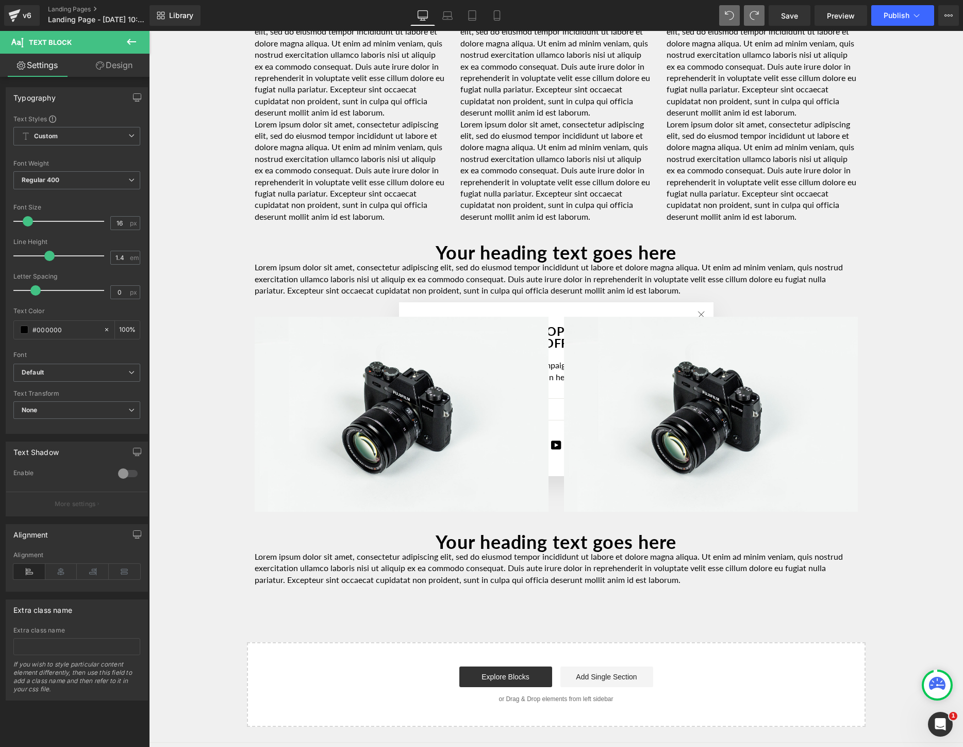
click at [132, 37] on icon at bounding box center [131, 42] width 12 height 12
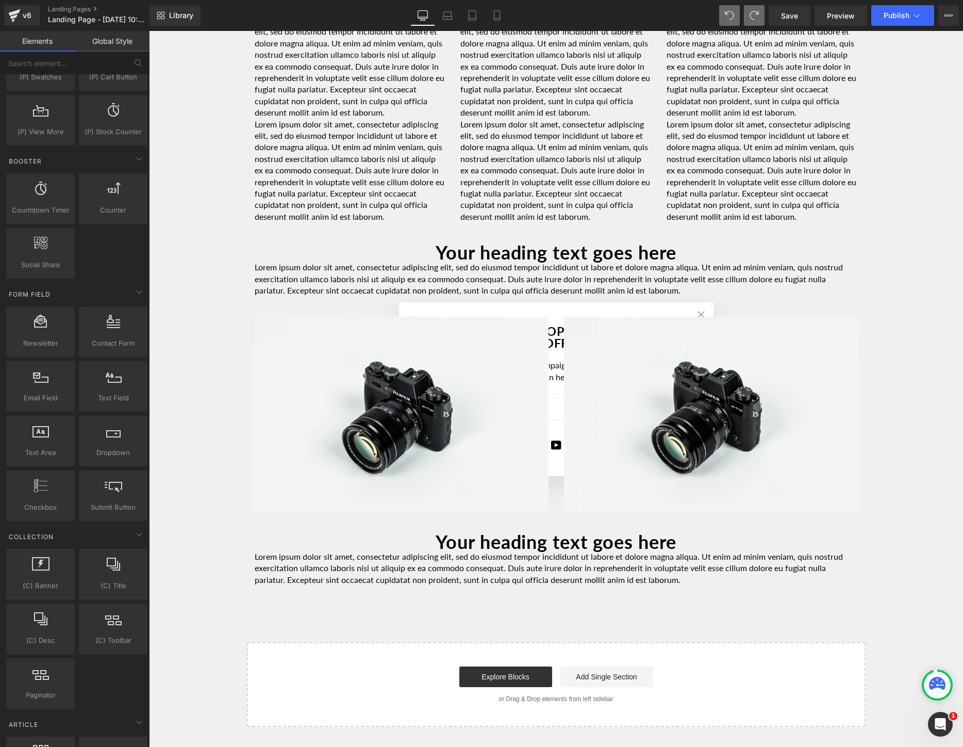
scroll to position [1322, 0]
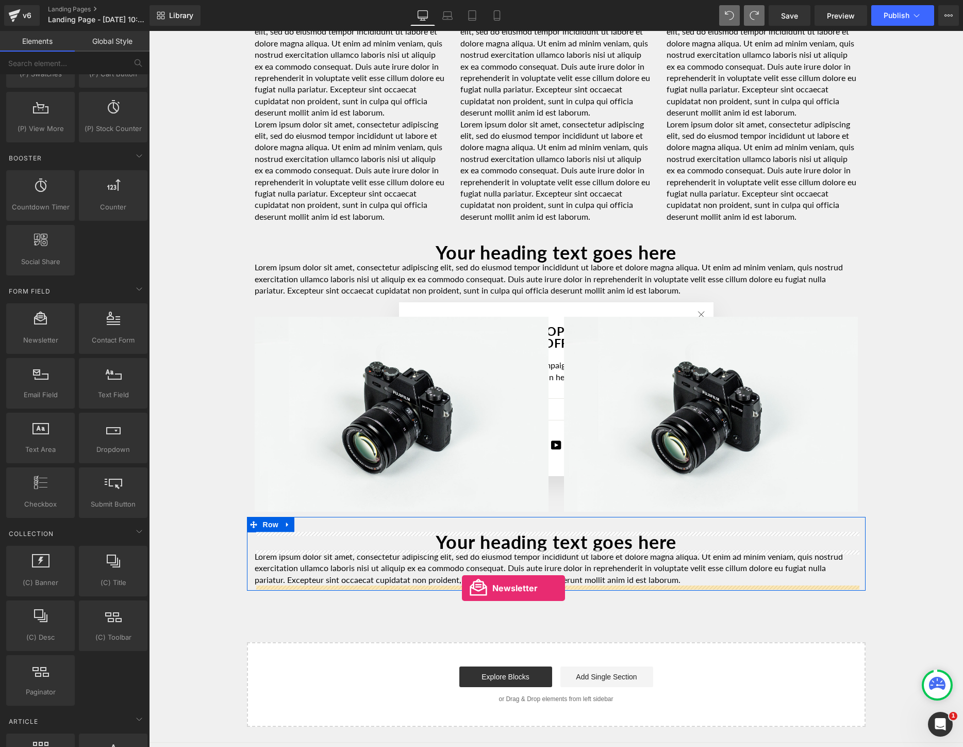
drag, startPoint x: 194, startPoint y: 369, endPoint x: 462, endPoint y: 588, distance: 345.9
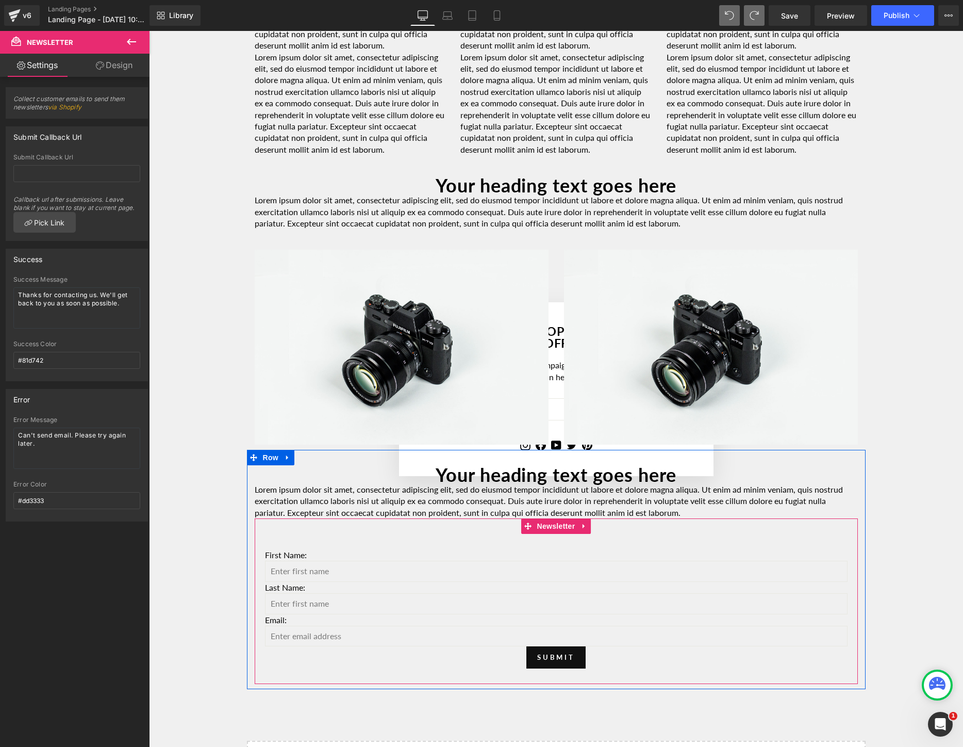
scroll to position [2009, 0]
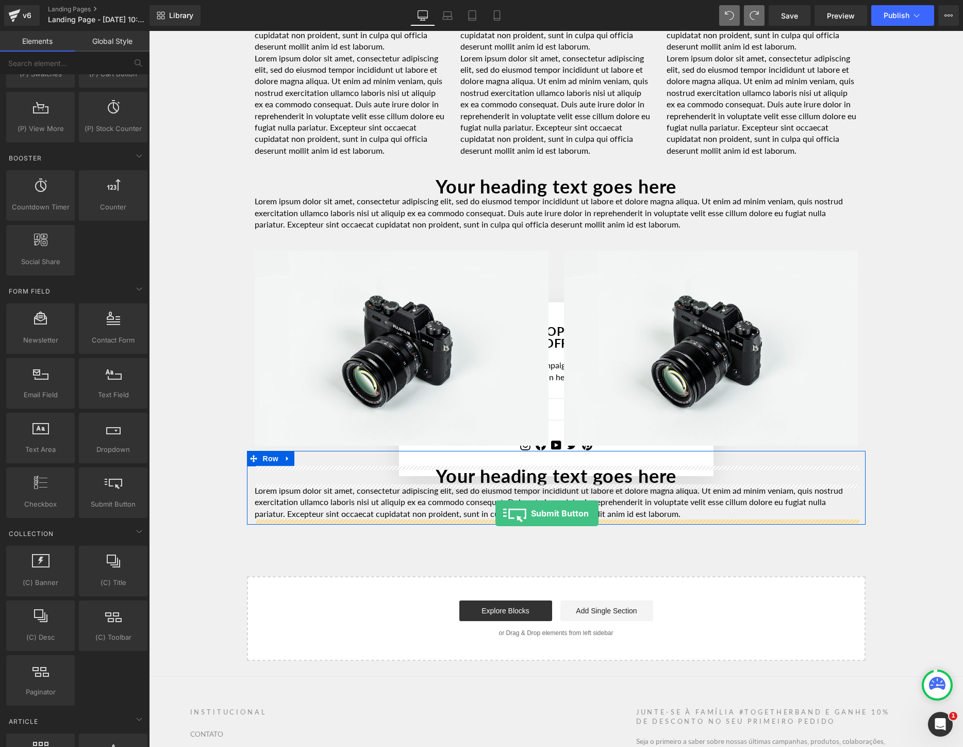
drag, startPoint x: 248, startPoint y: 518, endPoint x: 496, endPoint y: 513, distance: 247.6
drag, startPoint x: 196, startPoint y: 408, endPoint x: 491, endPoint y: 517, distance: 314.4
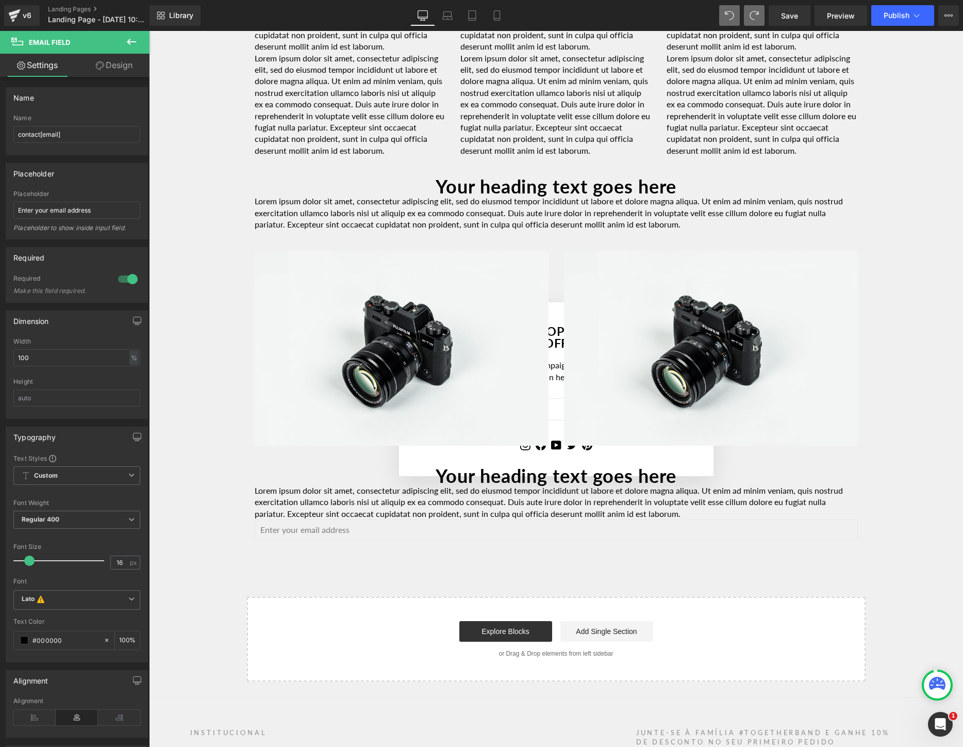
click at [128, 41] on icon at bounding box center [131, 42] width 9 height 6
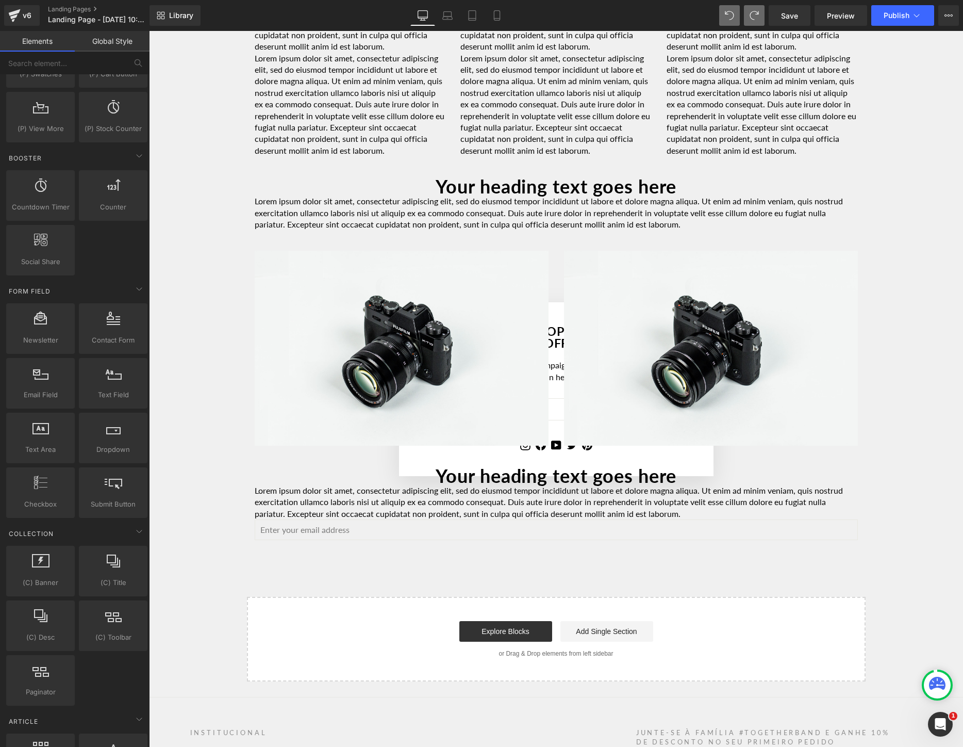
scroll to position [0, 0]
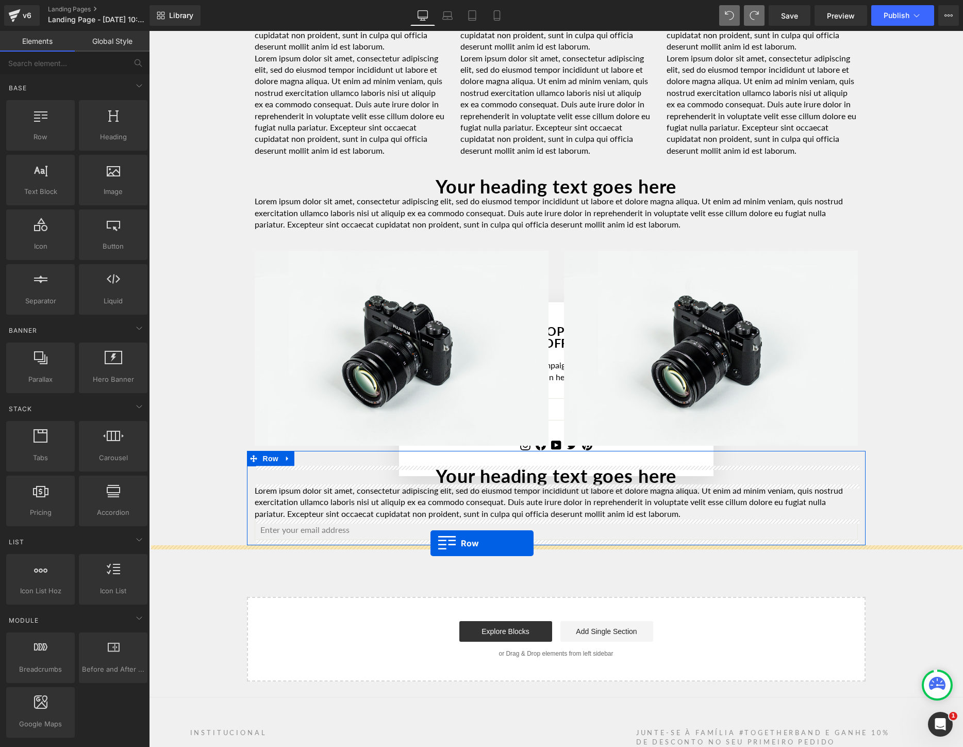
drag, startPoint x: 190, startPoint y: 154, endPoint x: 431, endPoint y: 543, distance: 457.4
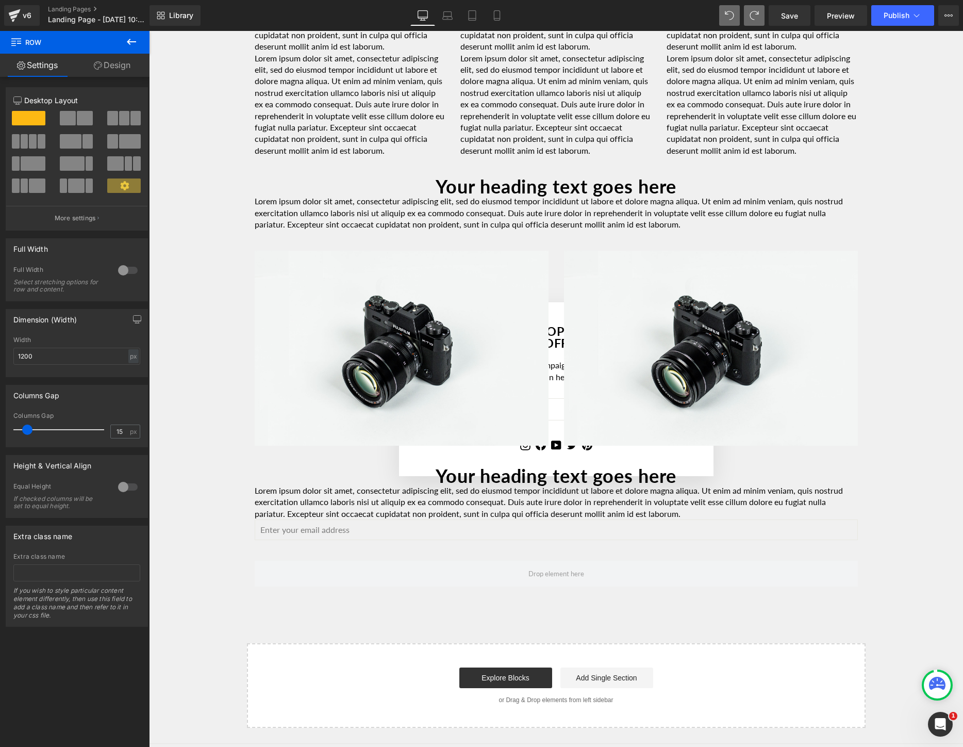
click at [127, 37] on icon at bounding box center [131, 42] width 12 height 12
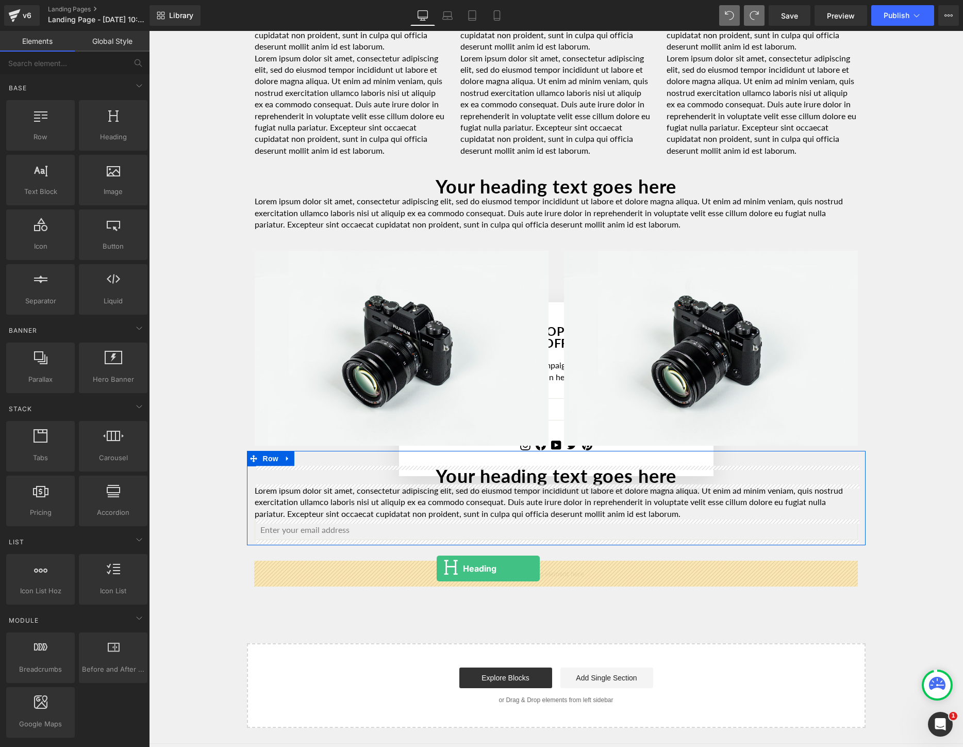
drag, startPoint x: 272, startPoint y: 157, endPoint x: 437, endPoint y: 568, distance: 443.4
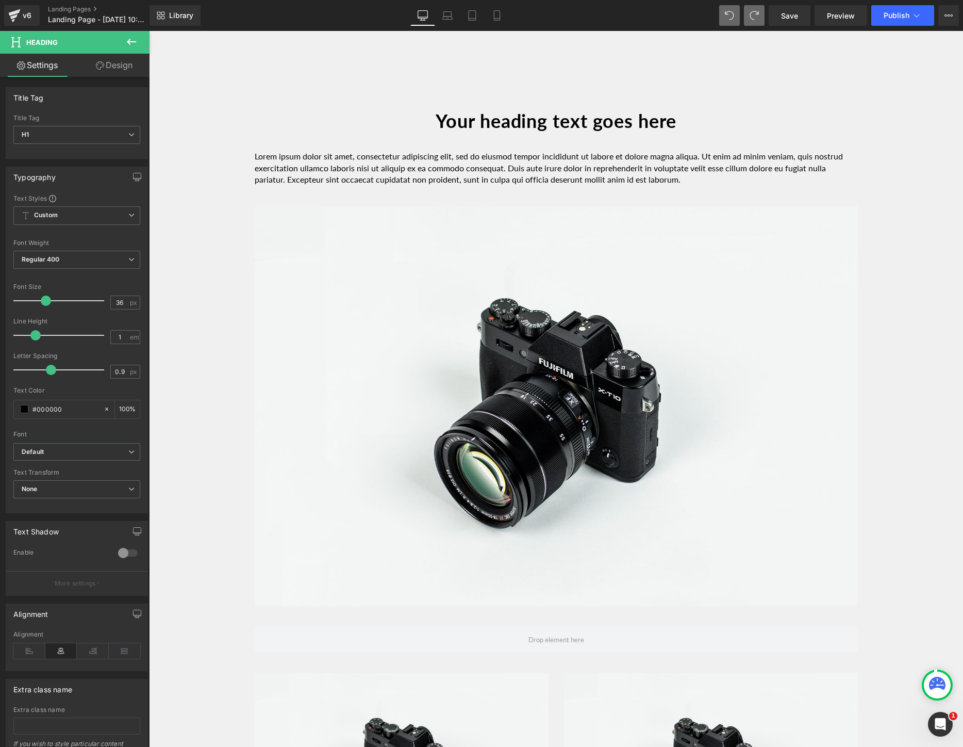
scroll to position [795, 0]
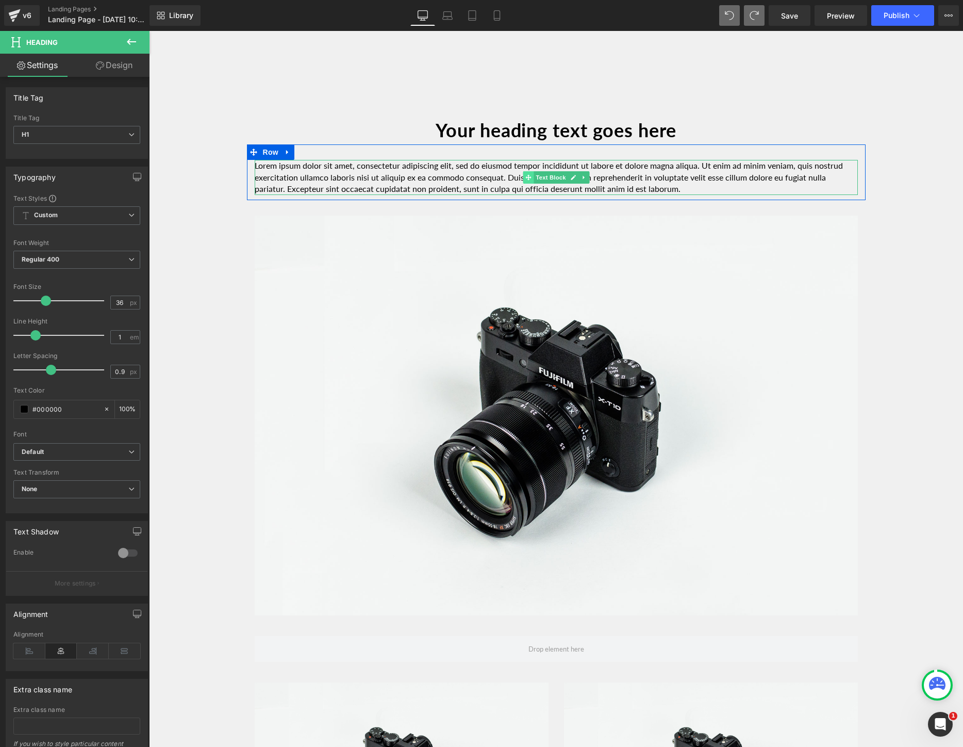
click at [524, 171] on span at bounding box center [528, 177] width 11 height 12
click at [707, 176] on p "Lorem ipsum dolor sit amet, consectetur adipiscing elit, sed do eiusmod tempor …" at bounding box center [556, 177] width 603 height 35
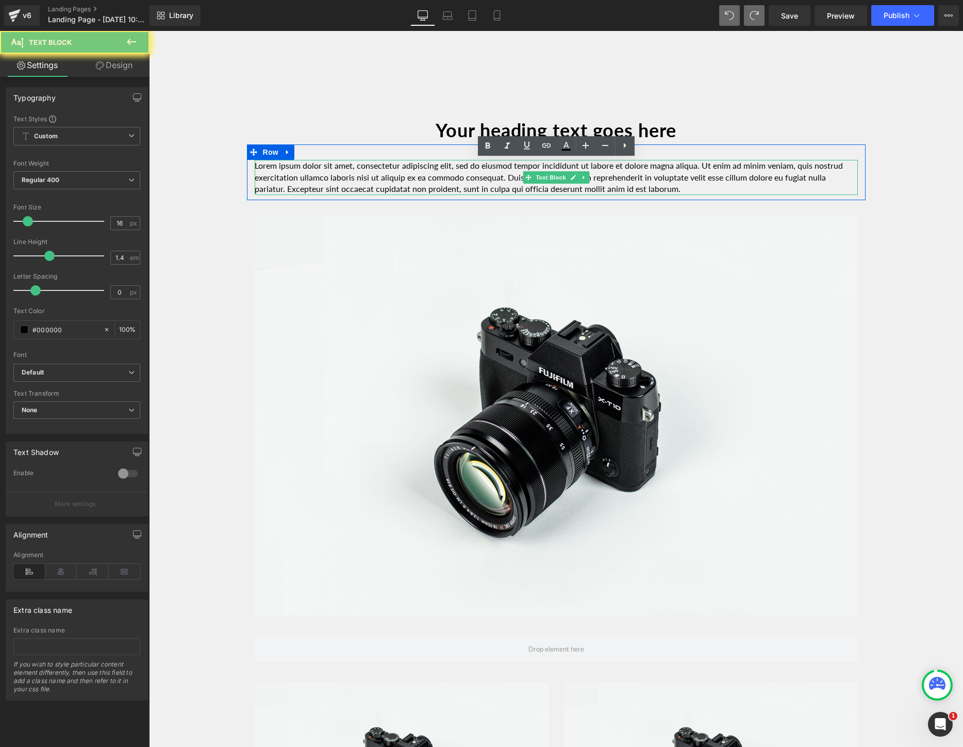
click at [707, 176] on p "Lorem ipsum dolor sit amet, consectetur adipiscing elit, sed do eiusmod tempor …" at bounding box center [556, 177] width 603 height 35
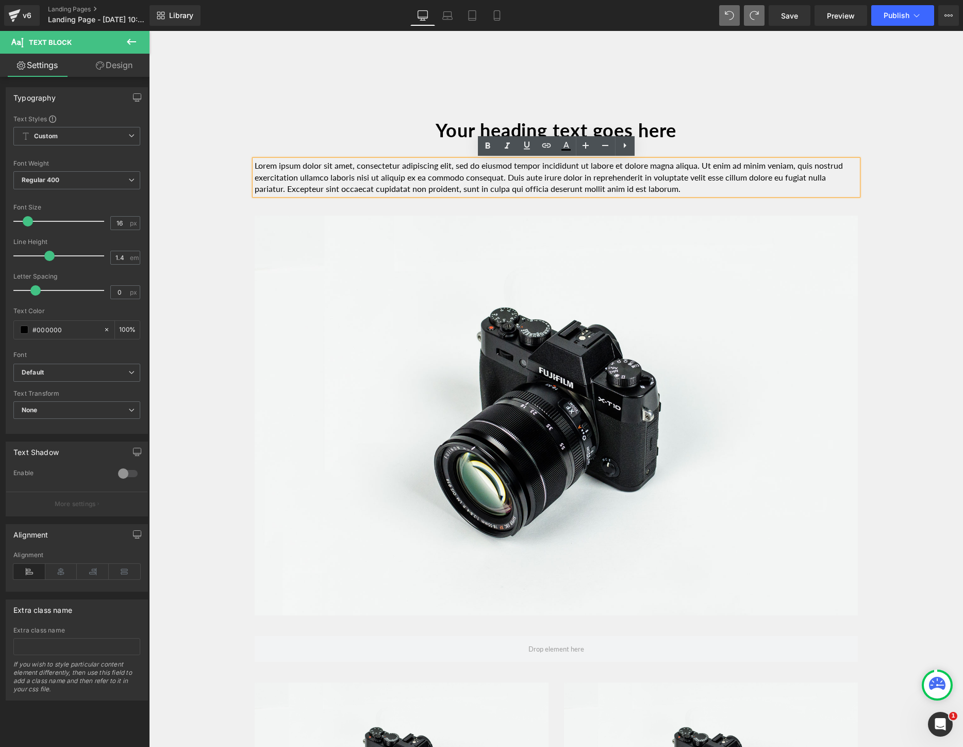
click at [699, 187] on p "Lorem ipsum dolor sit amet, consectetur adipiscing elit, sed do eiusmod tempor …" at bounding box center [556, 177] width 603 height 35
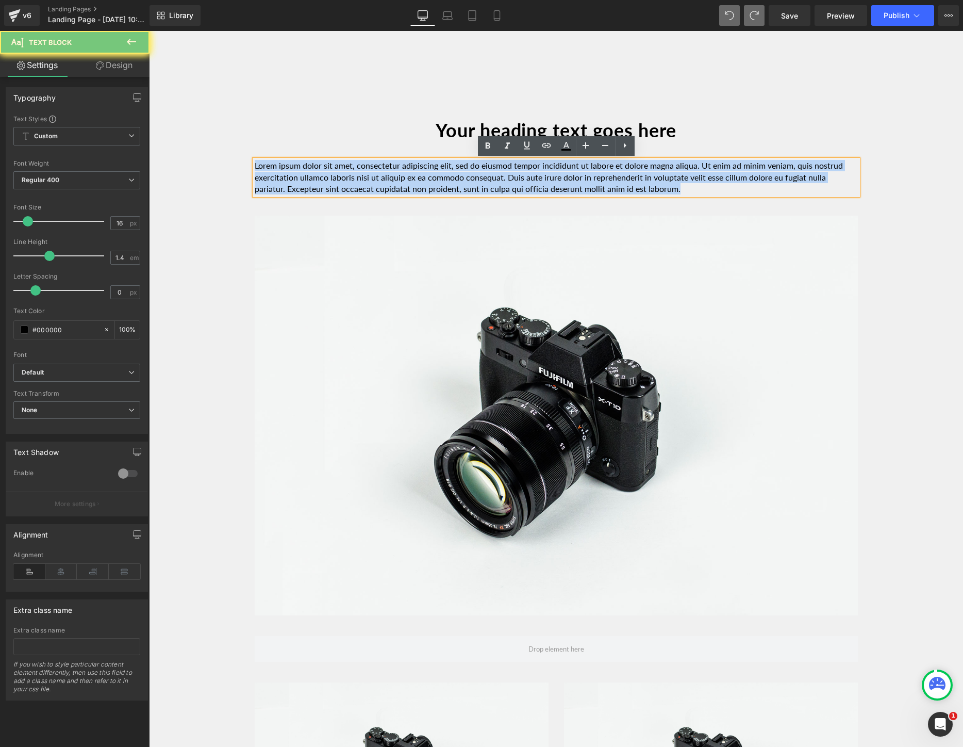
click at [699, 187] on p "Lorem ipsum dolor sit amet, consectetur adipiscing elit, sed do eiusmod tempor …" at bounding box center [556, 177] width 603 height 35
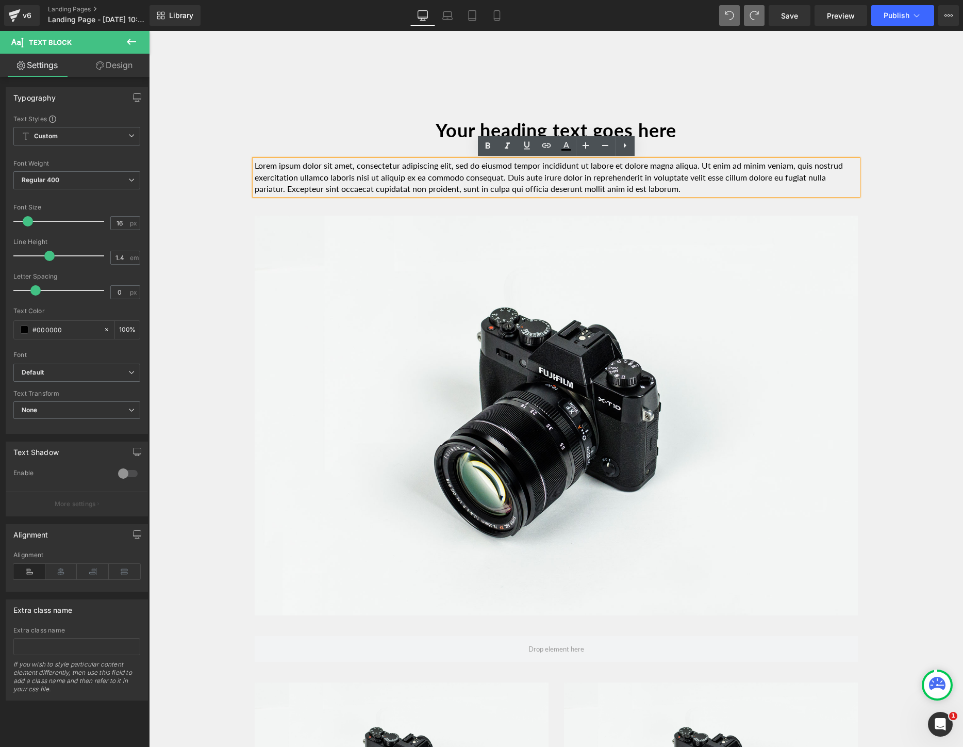
paste div
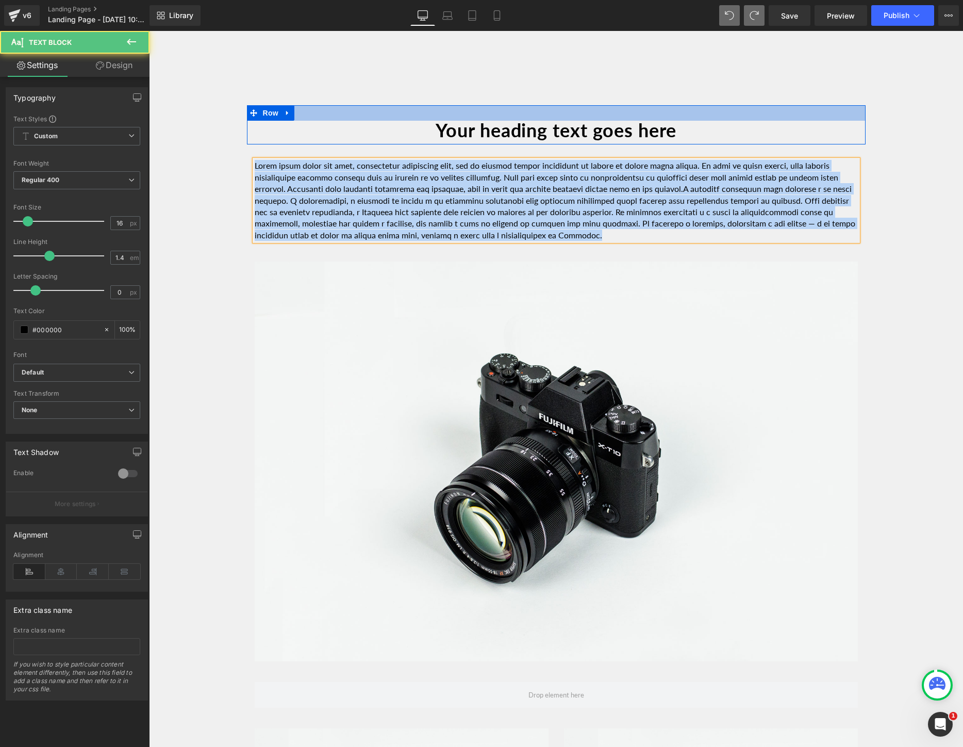
drag, startPoint x: 717, startPoint y: 237, endPoint x: 324, endPoint y: 108, distance: 413.4
click at [324, 108] on div "Image Row Youtube Row Your heading text goes here Heading Row Text Block Row Im…" at bounding box center [556, 653] width 814 height 2656
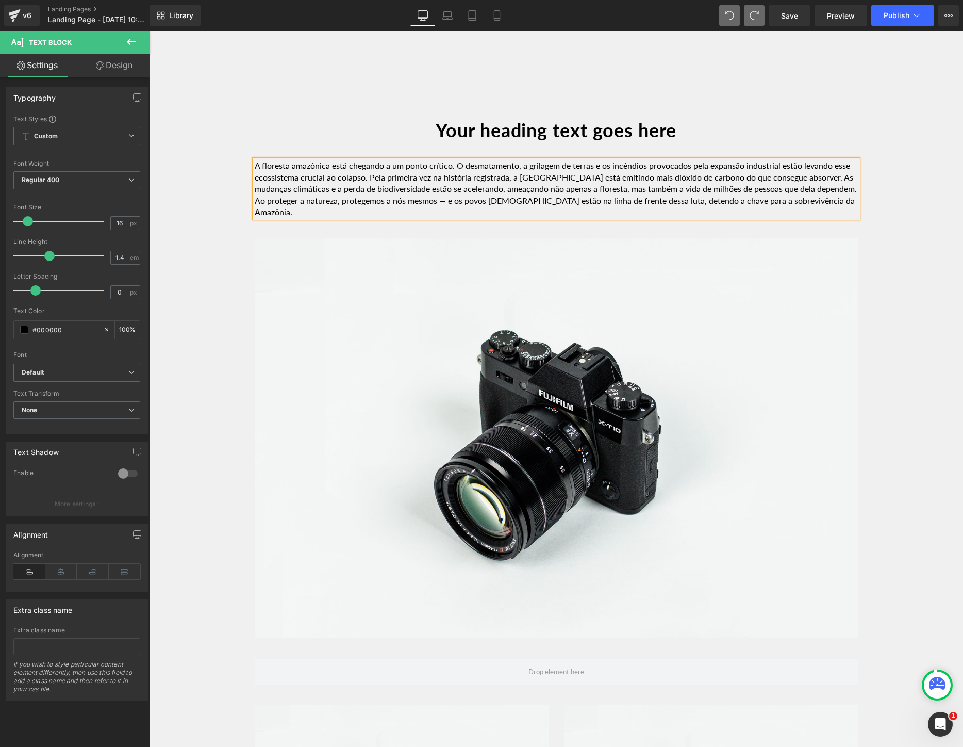
click at [632, 134] on h1 "Your heading text goes here" at bounding box center [556, 130] width 603 height 19
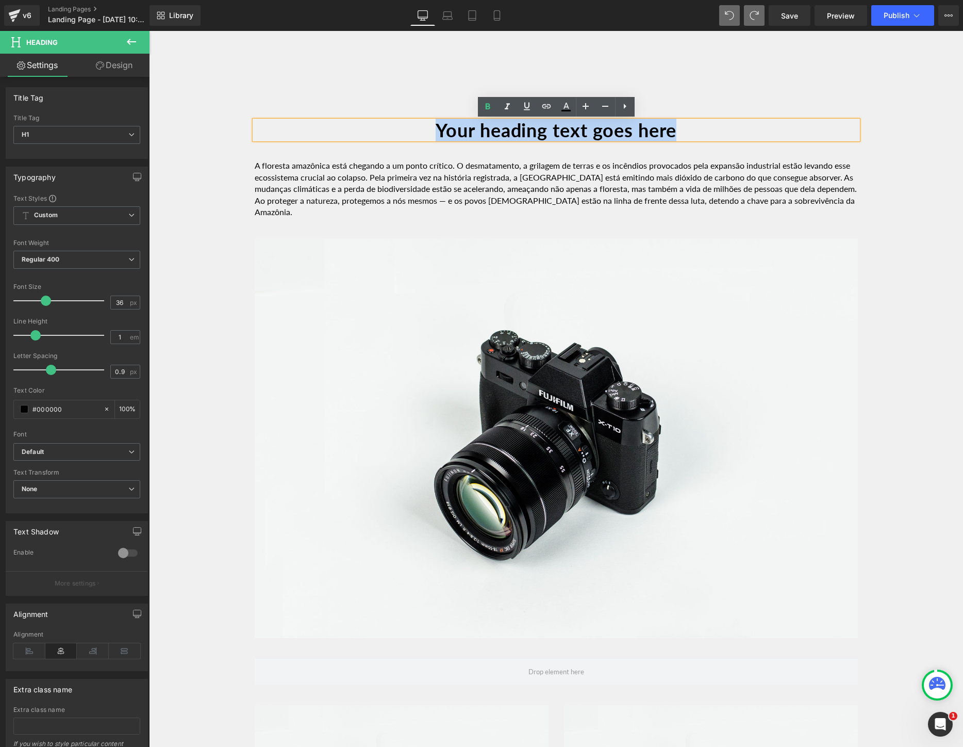
drag, startPoint x: 718, startPoint y: 124, endPoint x: 352, endPoint y: 138, distance: 366.4
click at [352, 138] on h1 "Your heading text goes here" at bounding box center [556, 130] width 603 height 19
paste div
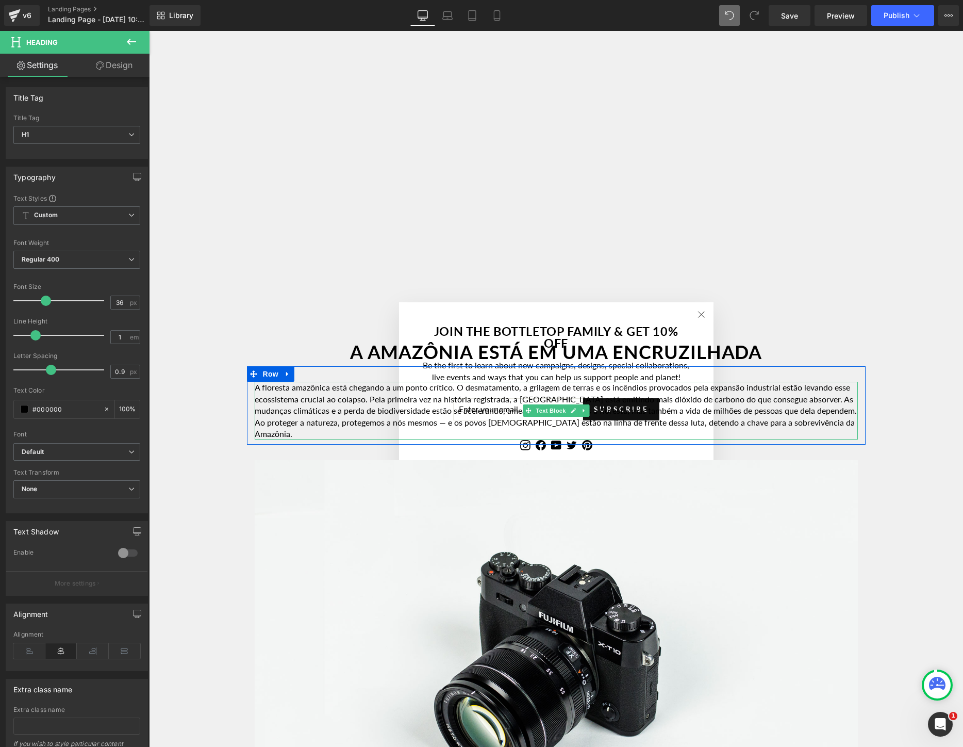
scroll to position [0, 0]
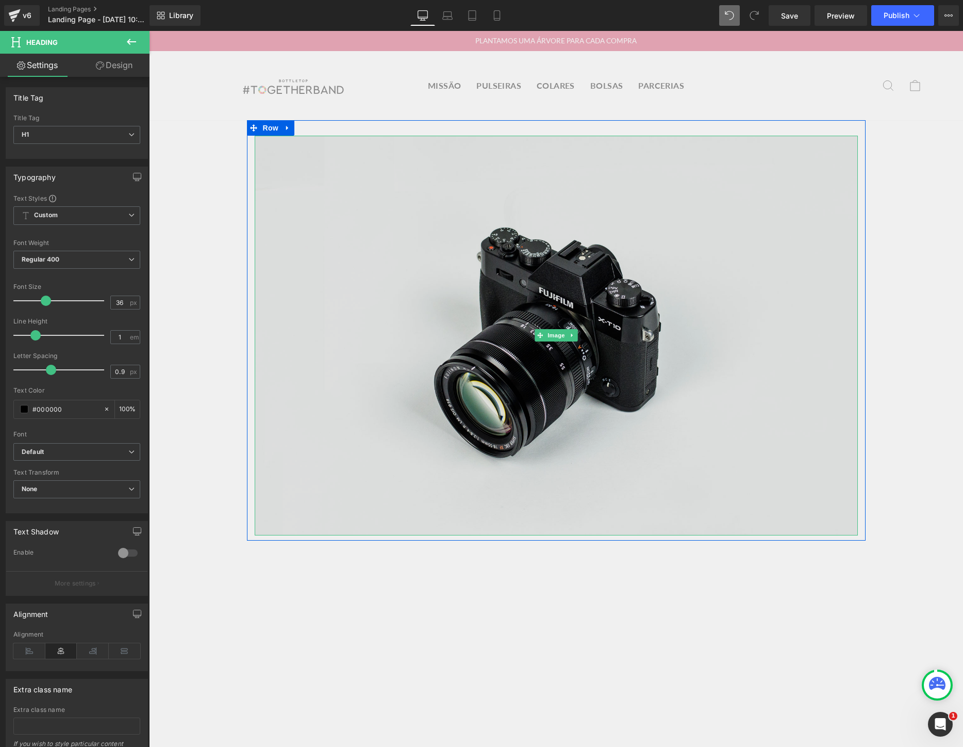
click at [561, 272] on img at bounding box center [556, 336] width 603 height 400
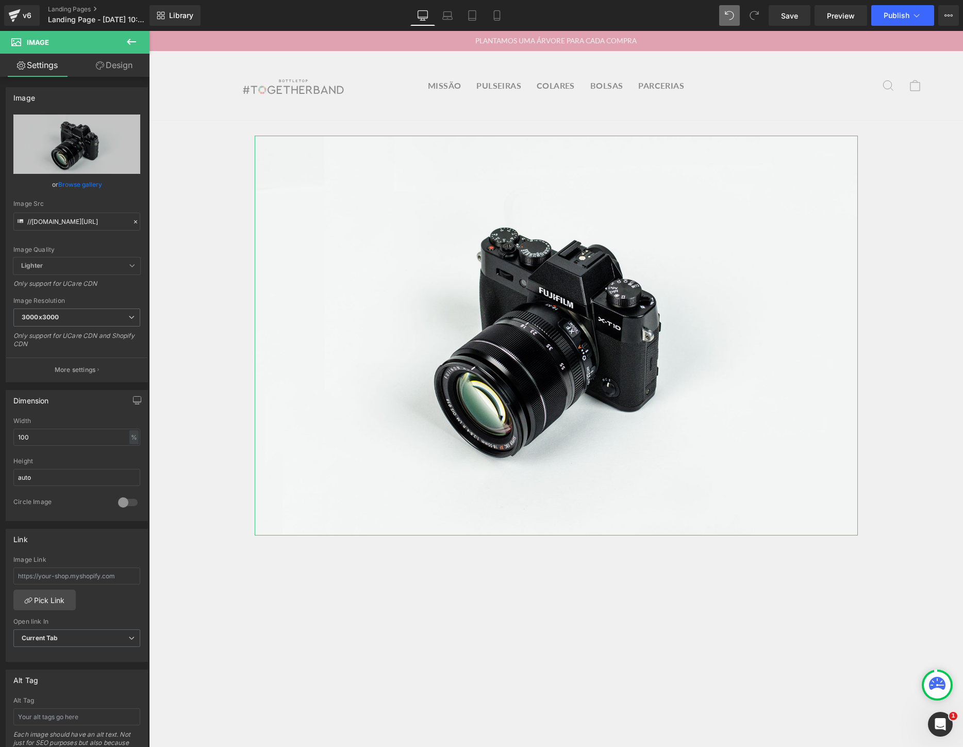
click at [69, 189] on link "Browse gallery" at bounding box center [80, 184] width 44 height 18
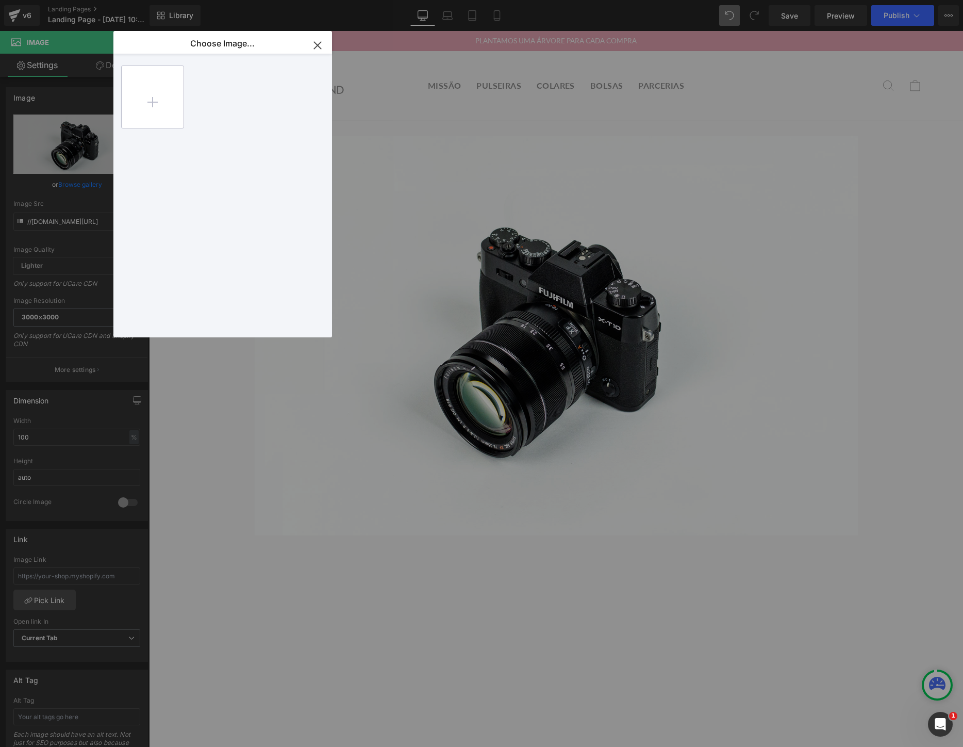
click at [163, 103] on input "file" at bounding box center [153, 97] width 62 height 62
type input "C:\fakepath\IMG_1464.JPG"
click at [236, 107] on div "IMG_146...1464.JPG 182.45 KB" at bounding box center [223, 96] width 63 height 63
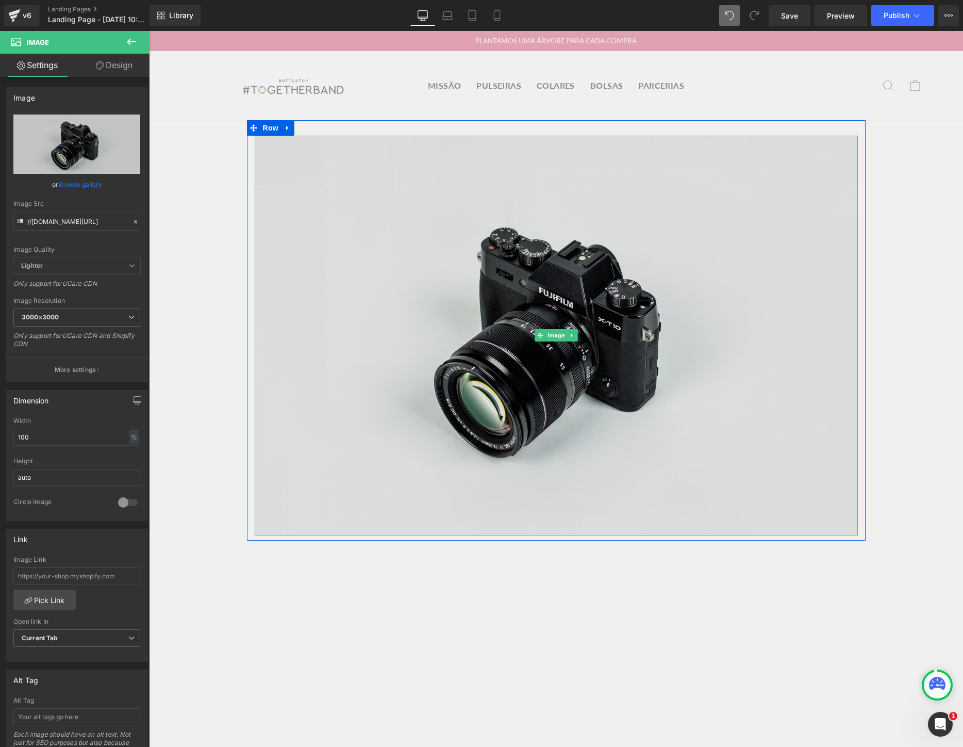
click at [384, 279] on img at bounding box center [556, 336] width 603 height 400
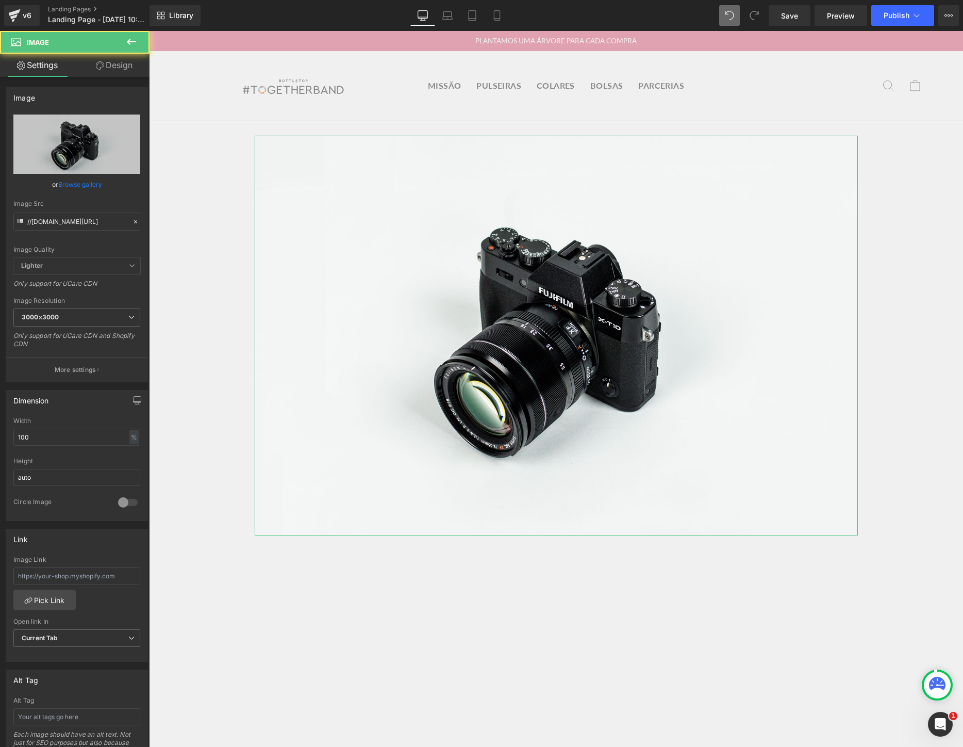
click at [68, 188] on link "Browse gallery" at bounding box center [80, 184] width 44 height 18
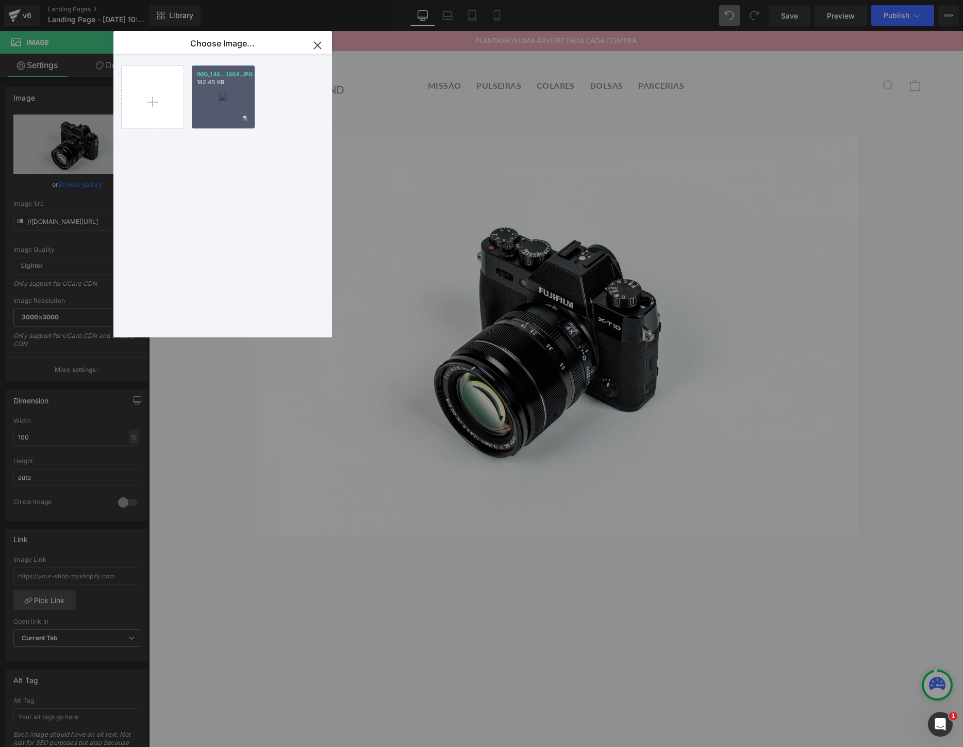
click at [192, 93] on div "IMG_146...1464.JPG 182.45 KB" at bounding box center [223, 96] width 63 height 63
type input "[URL][DOMAIN_NAME]"
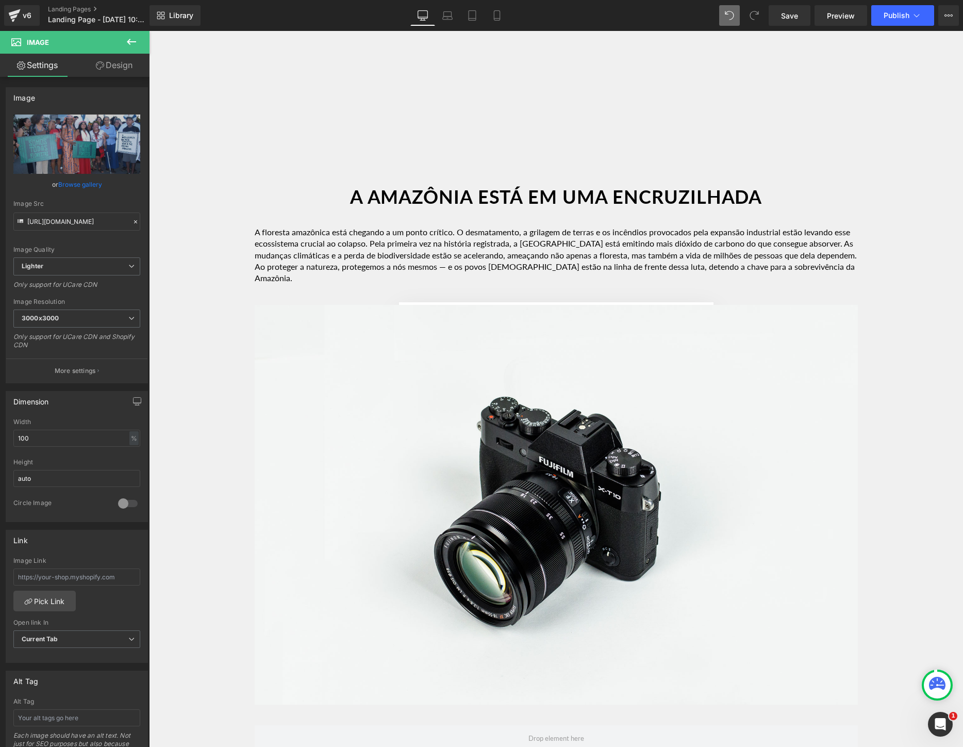
scroll to position [793, 0]
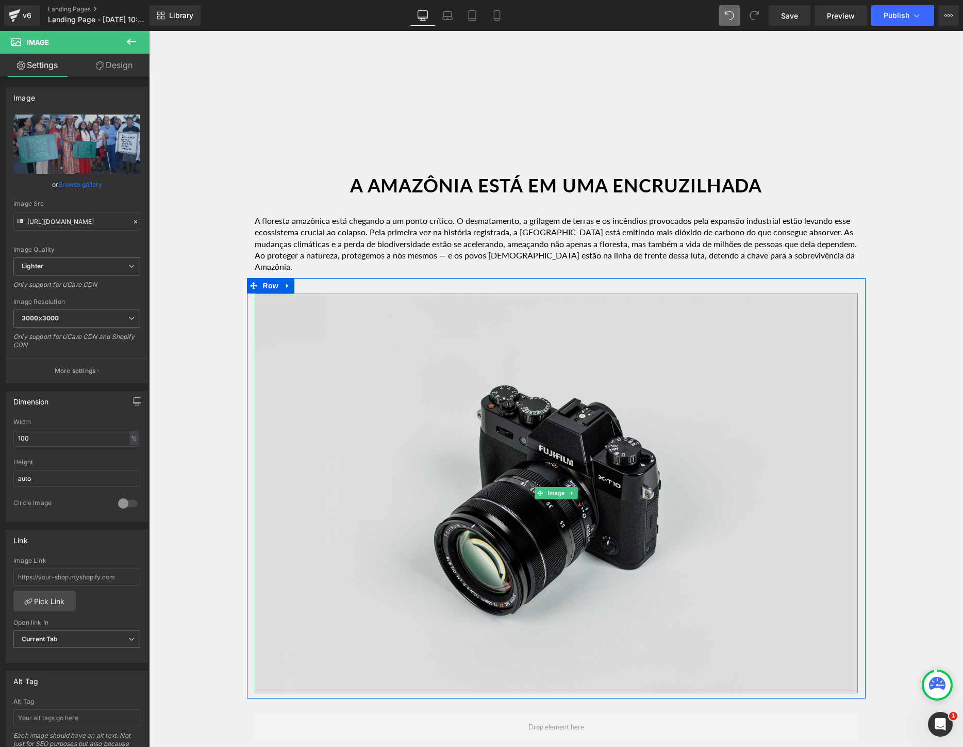
click at [567, 392] on img at bounding box center [556, 493] width 603 height 400
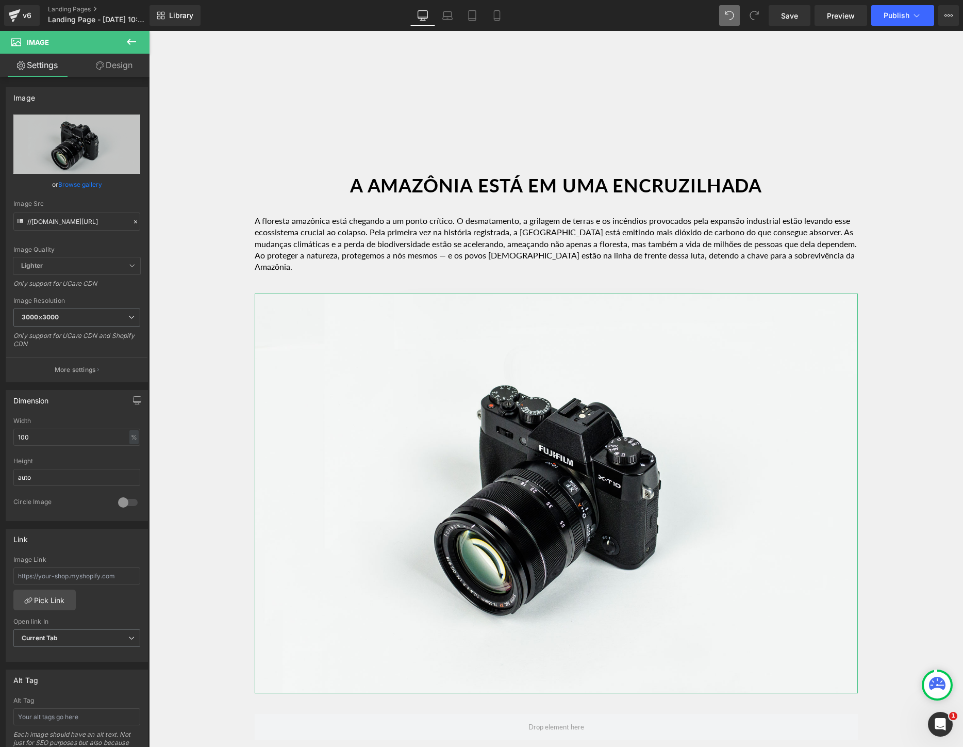
click at [77, 186] on link "Browse gallery" at bounding box center [80, 184] width 44 height 18
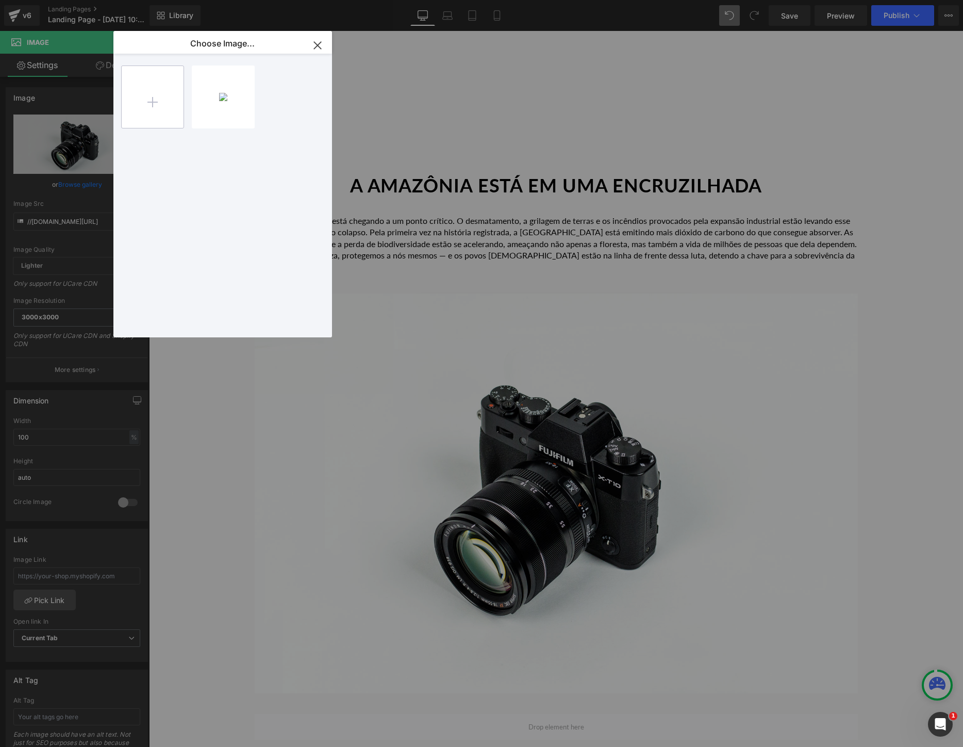
click at [141, 109] on input "file" at bounding box center [153, 97] width 62 height 62
type input "C:\fakepath\Screen Shot [DATE] 4.10.40 PM.png"
click at [205, 99] on div "Screen ...PM.png 138.10 KB" at bounding box center [223, 96] width 63 height 63
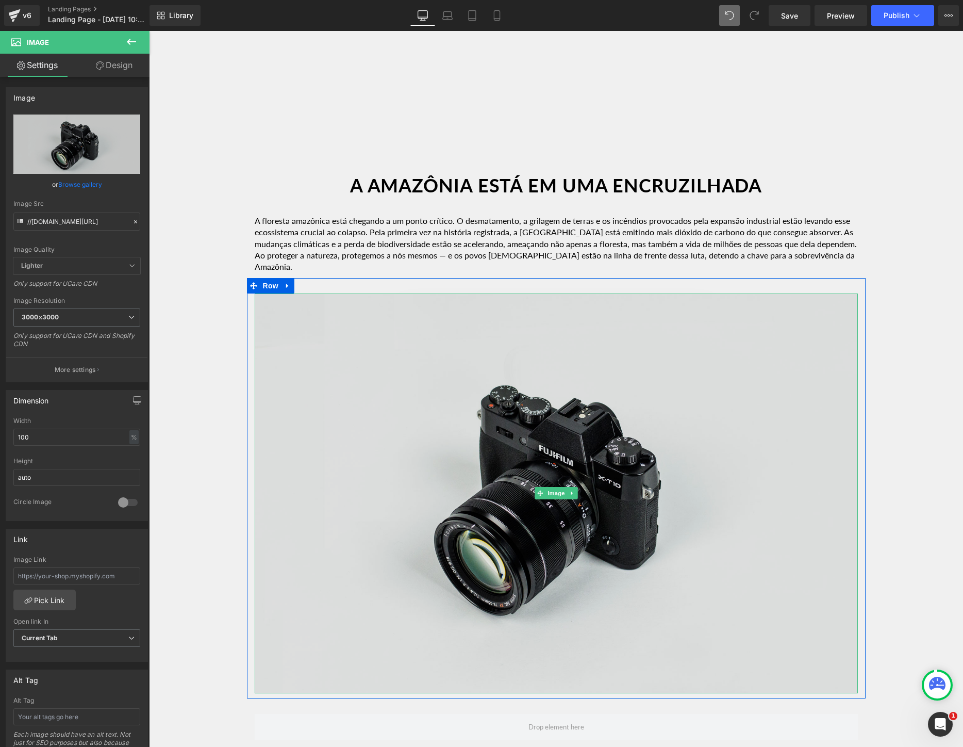
click at [406, 390] on img at bounding box center [556, 493] width 603 height 400
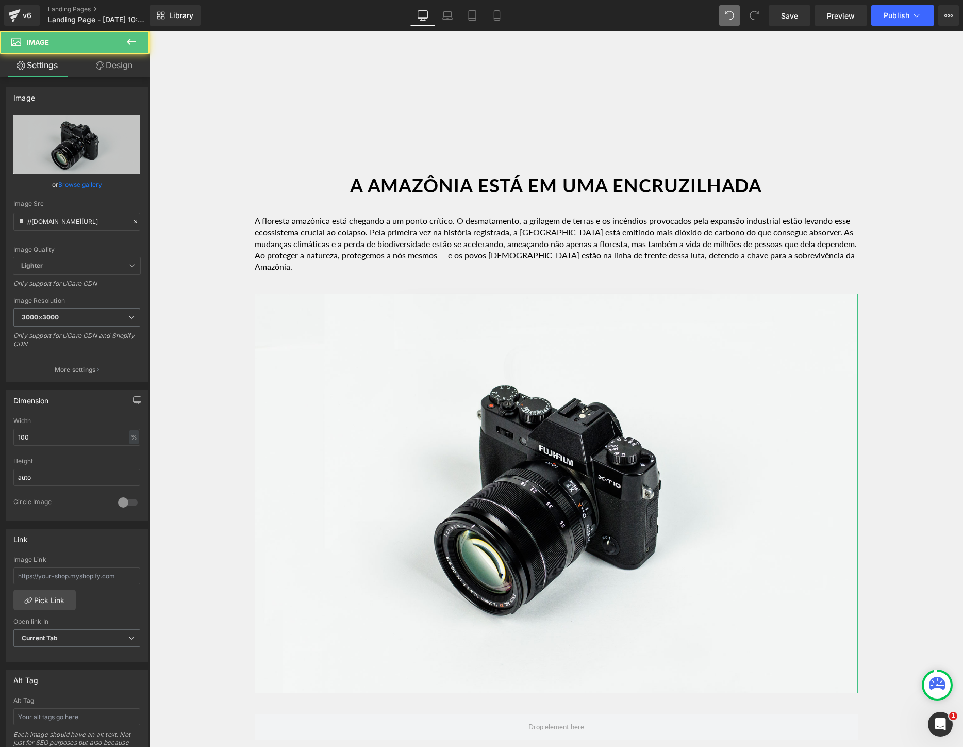
click at [69, 185] on link "Browse gallery" at bounding box center [80, 184] width 44 height 18
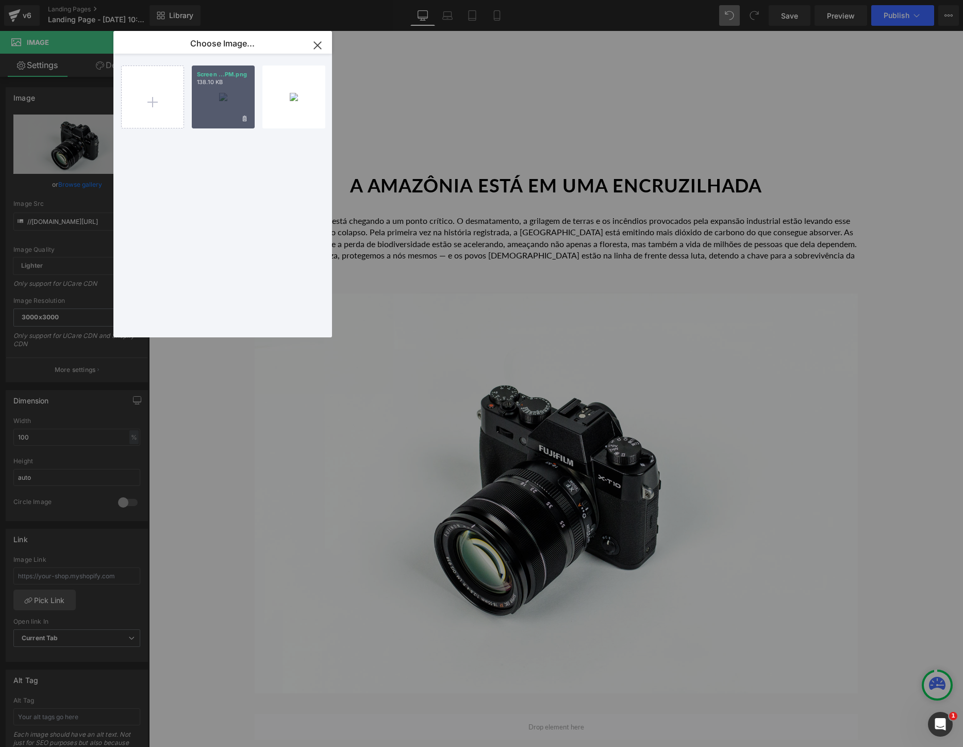
click at [208, 100] on div "Screen ...PM.png 138.10 KB" at bounding box center [223, 96] width 63 height 63
type input "[URL][DOMAIN_NAME]"
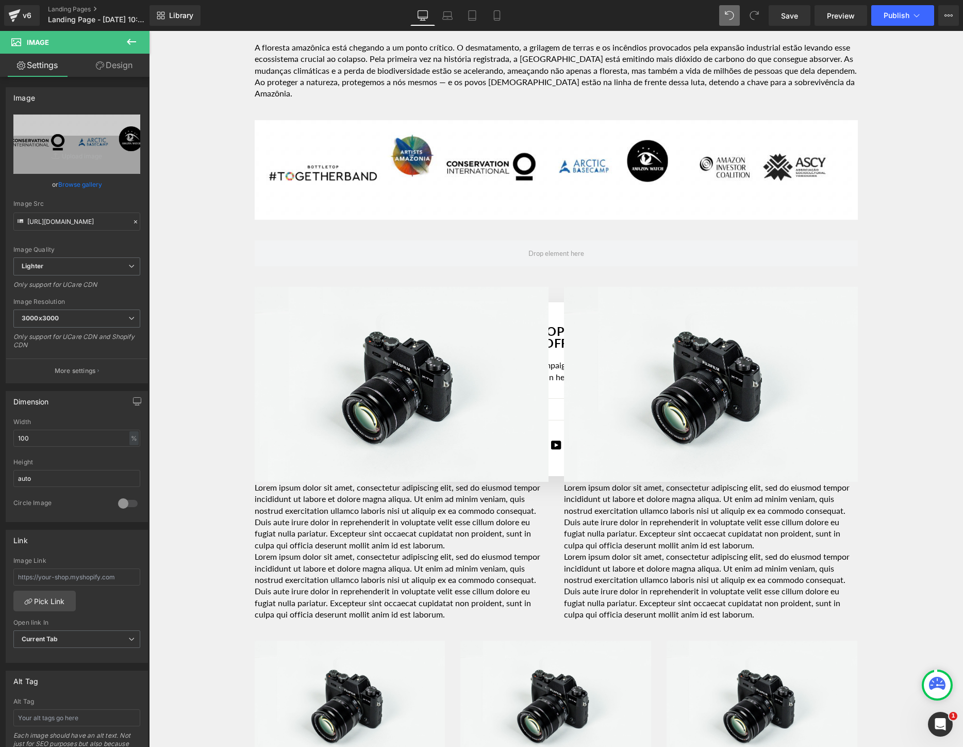
scroll to position [969, 0]
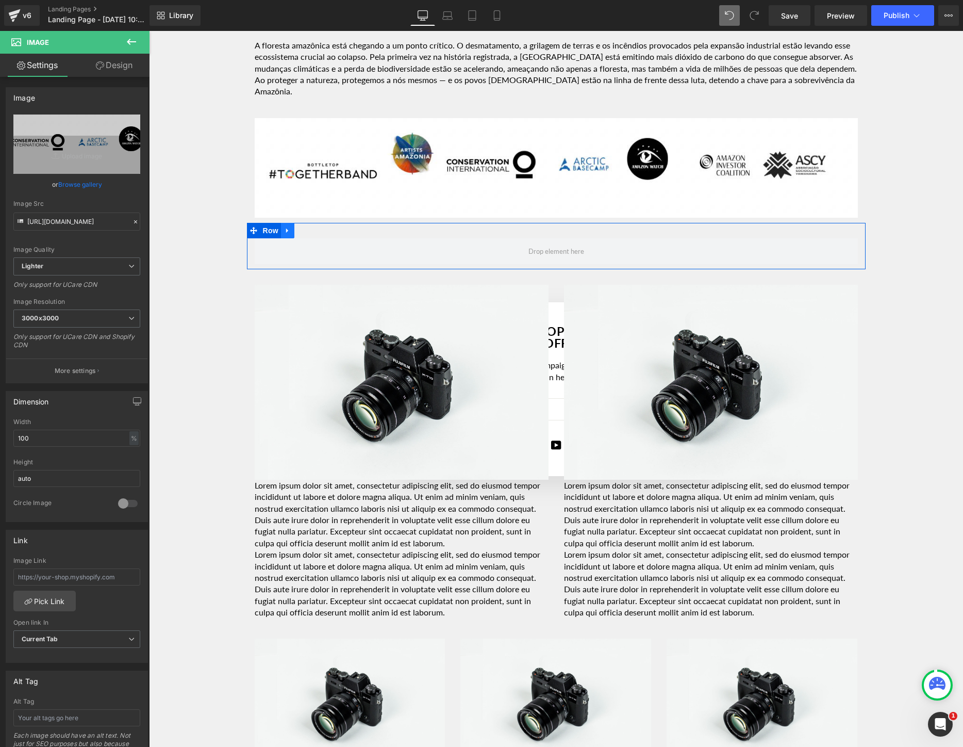
click at [287, 231] on icon at bounding box center [287, 230] width 2 height 5
click at [312, 233] on icon at bounding box center [314, 230] width 7 height 7
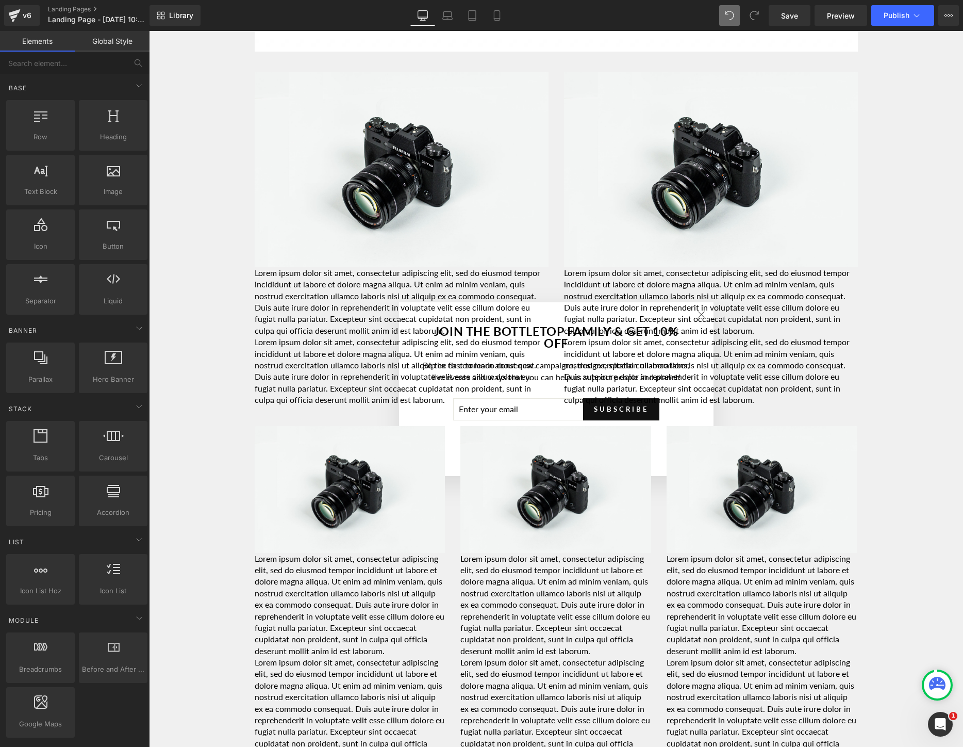
scroll to position [1204, 0]
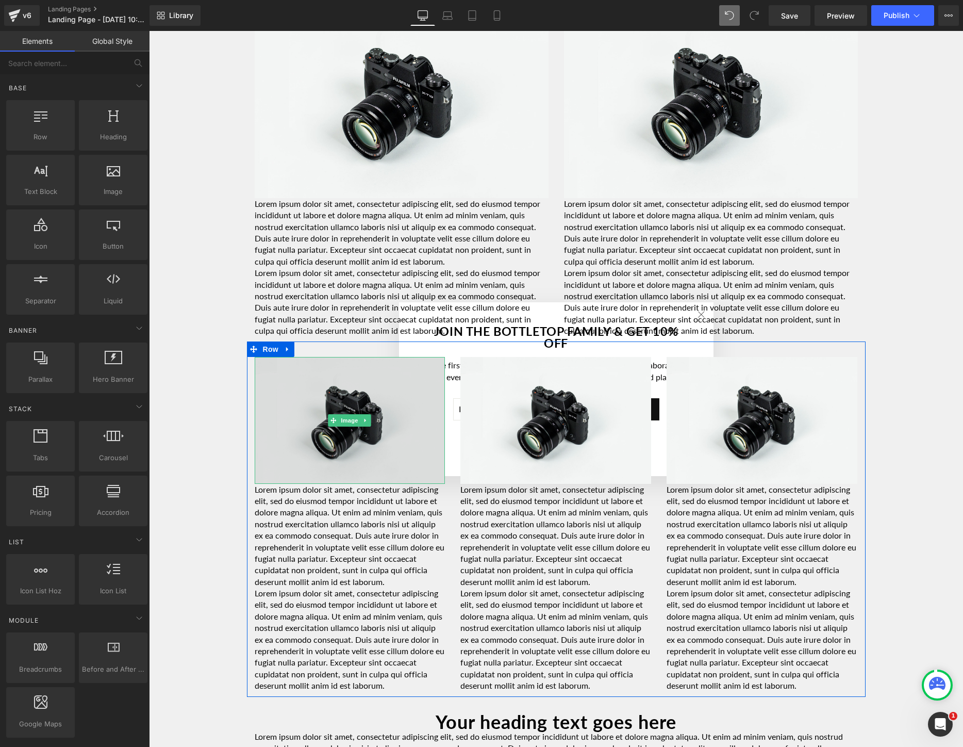
click at [296, 409] on img at bounding box center [350, 420] width 191 height 126
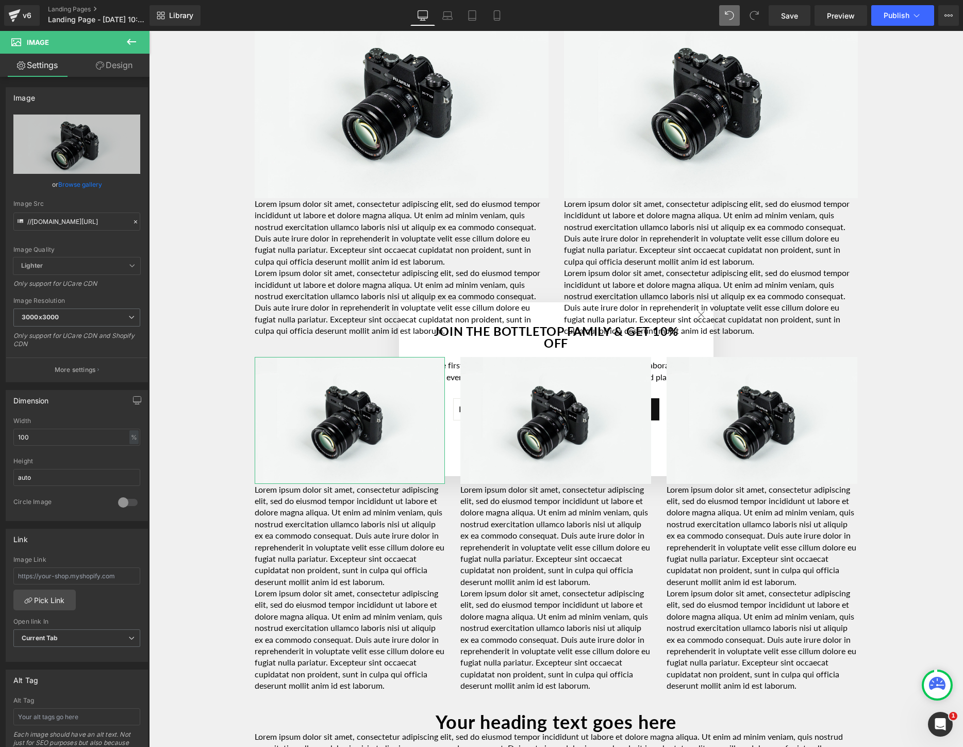
click at [81, 187] on link "Browse gallery" at bounding box center [80, 184] width 44 height 18
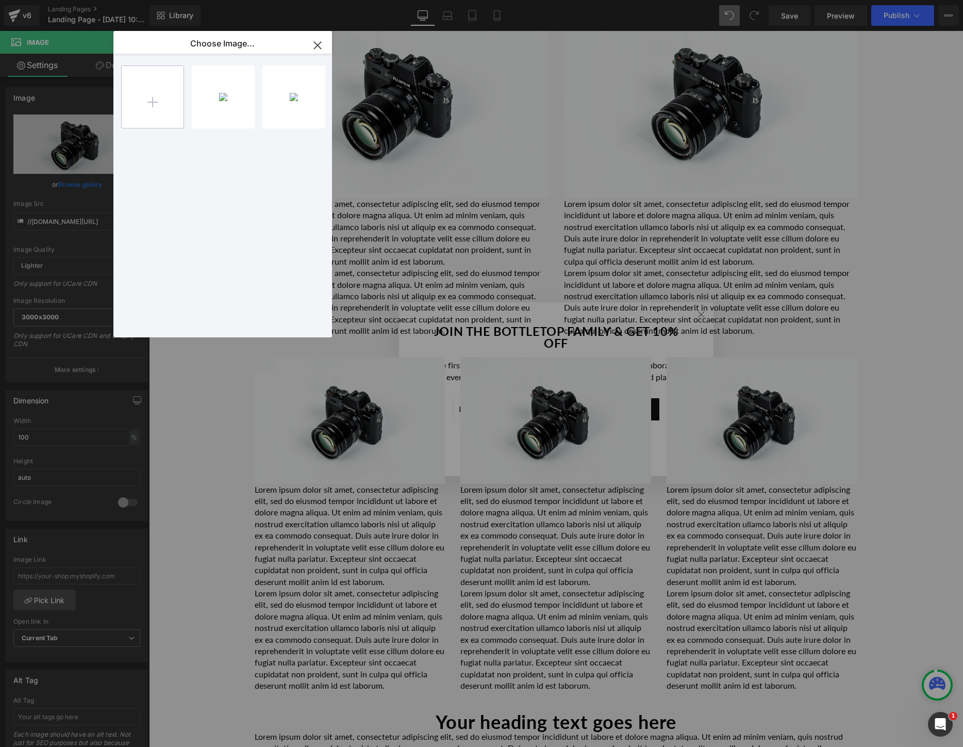
click at [154, 104] on input "file" at bounding box center [153, 97] width 62 height 62
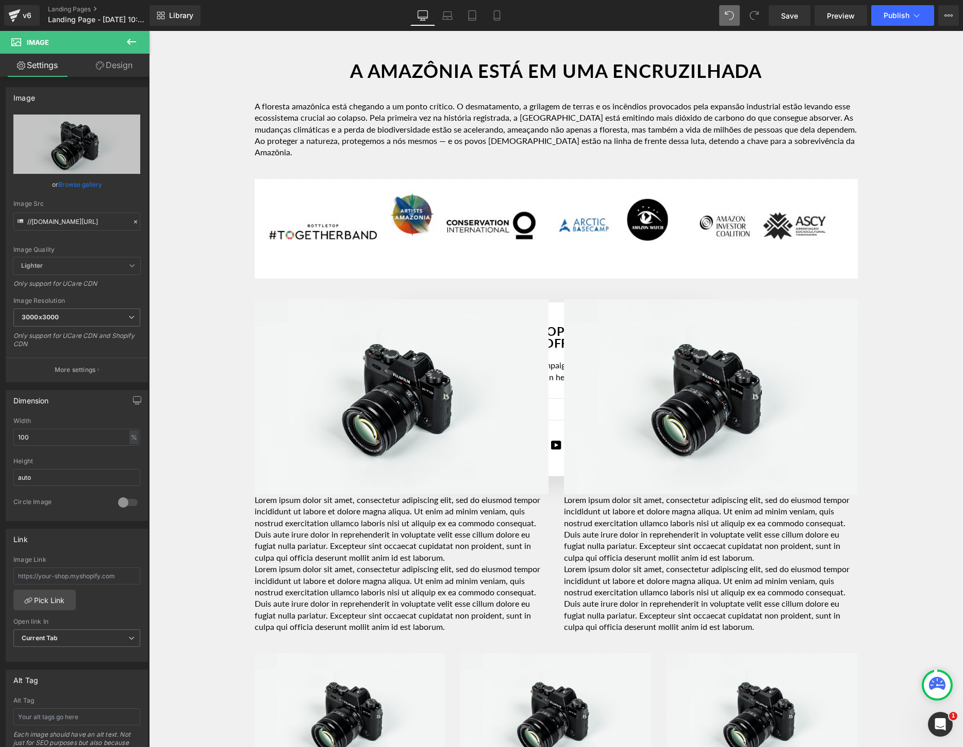
scroll to position [891, 0]
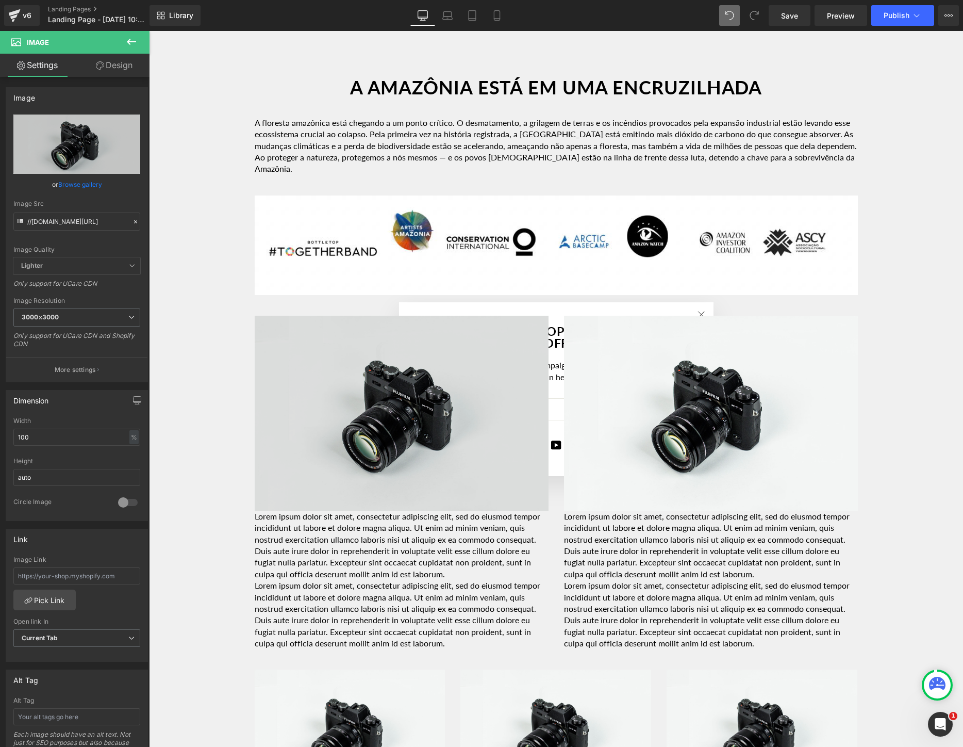
click at [340, 404] on img at bounding box center [402, 413] width 294 height 195
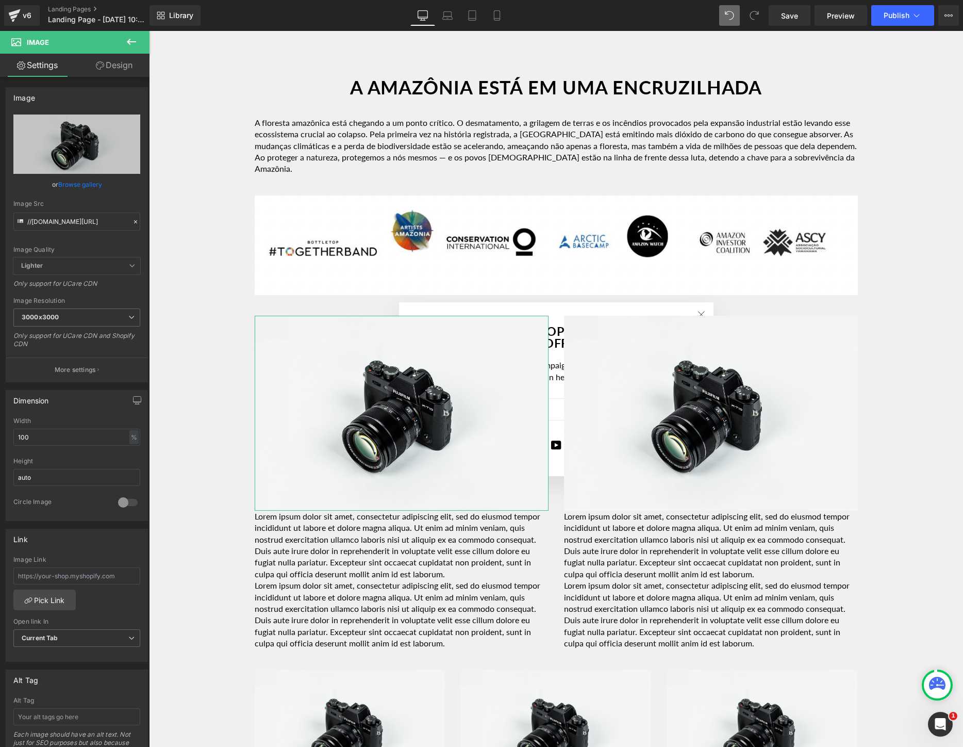
click at [65, 187] on link "Browse gallery" at bounding box center [80, 184] width 44 height 18
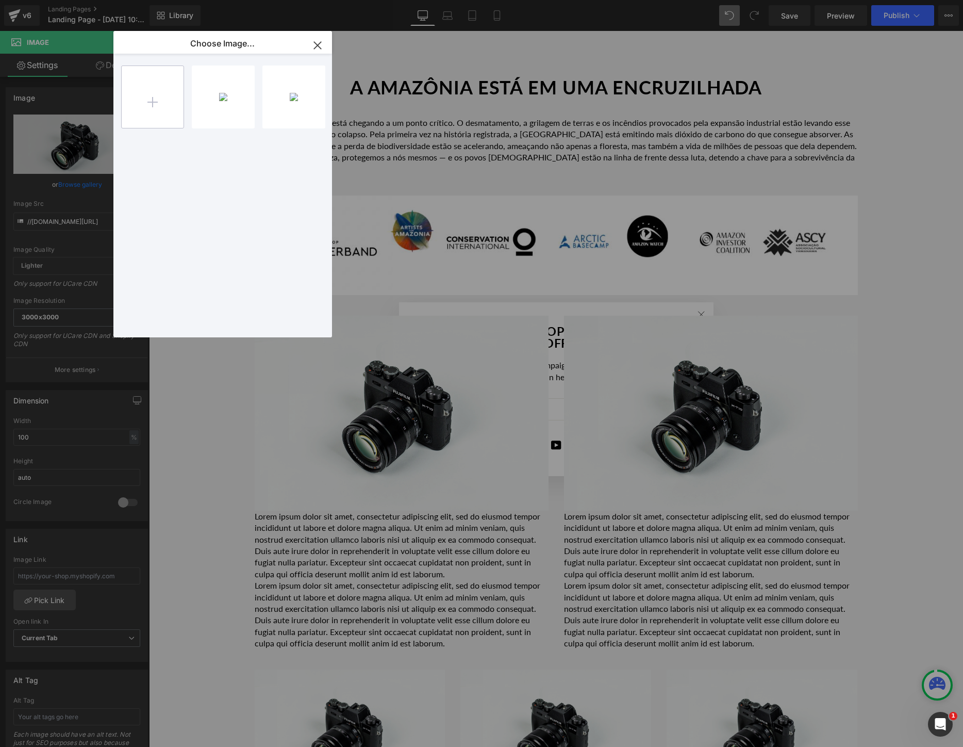
click at [173, 105] on input "file" at bounding box center [153, 97] width 62 height 62
type input "C:\fakepath\Screen Shot [DATE] 10.28.19 AM.png"
click at [219, 109] on div "Screen ...AM.png 1.36 MB" at bounding box center [223, 96] width 63 height 63
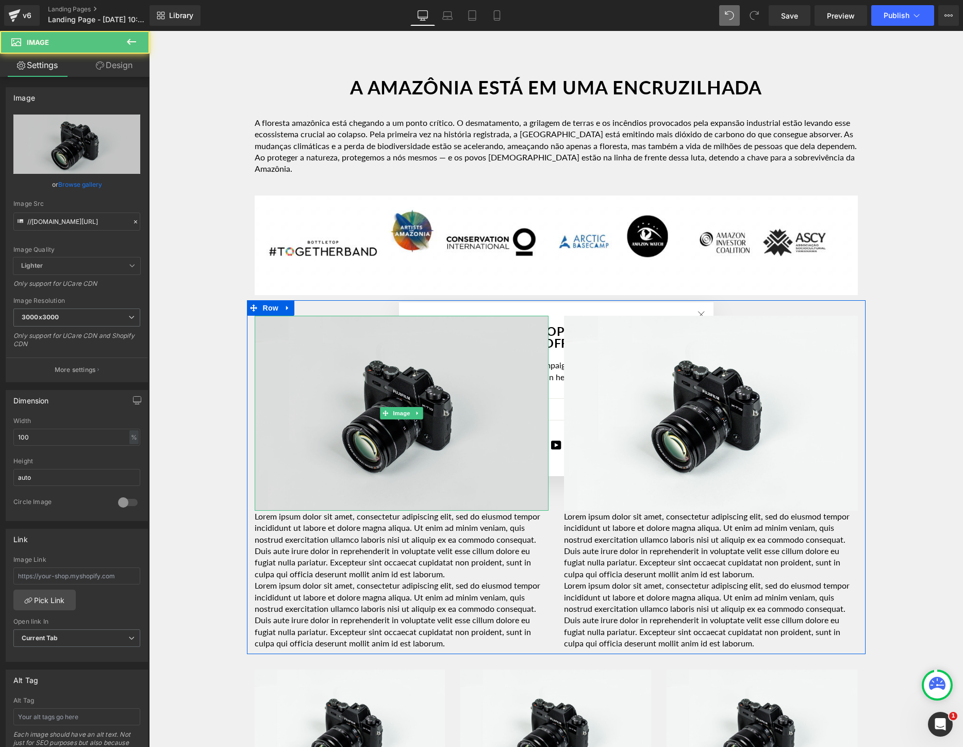
click at [358, 399] on img at bounding box center [402, 413] width 294 height 195
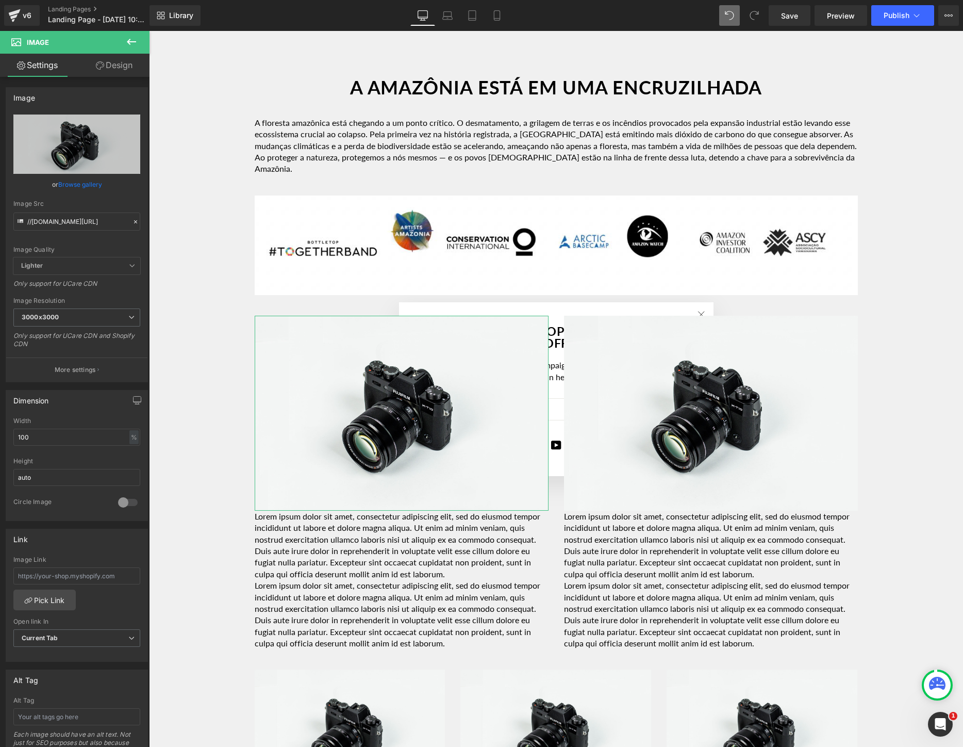
click at [71, 178] on link "Browse gallery" at bounding box center [80, 184] width 44 height 18
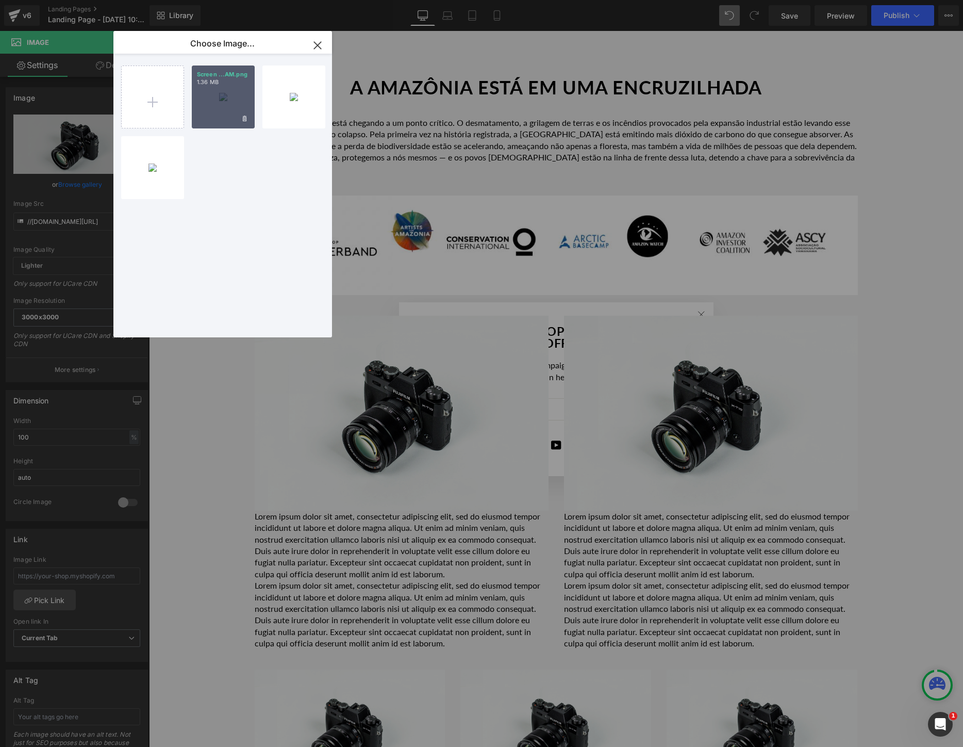
click at [227, 108] on div "Screen ...AM.png 1.36 MB" at bounding box center [223, 96] width 63 height 63
type input "[URL][DOMAIN_NAME]"
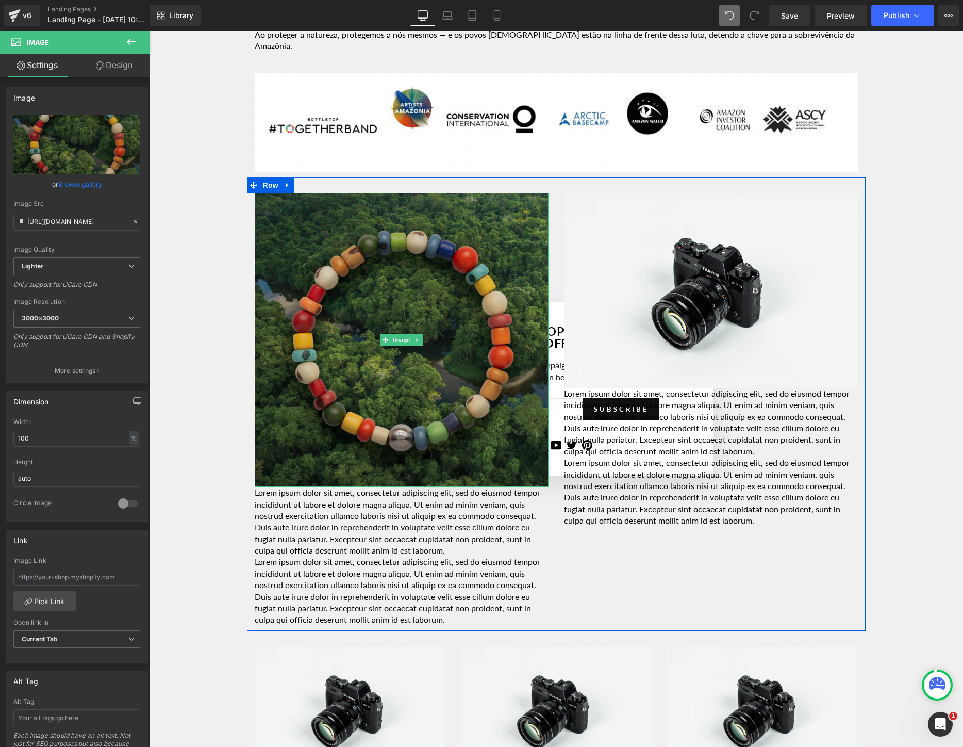
scroll to position [1035, 0]
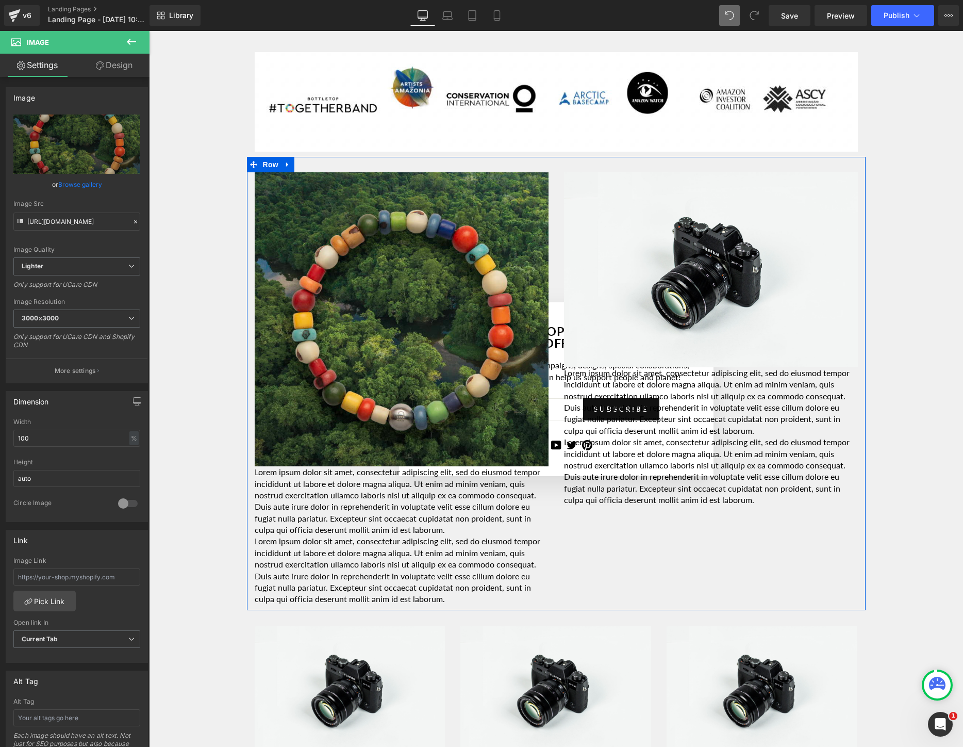
click at [371, 487] on p "Lorem ipsum dolor sit amet, consectetur adipiscing elit, sed do eiusmod tempor …" at bounding box center [402, 500] width 294 height 69
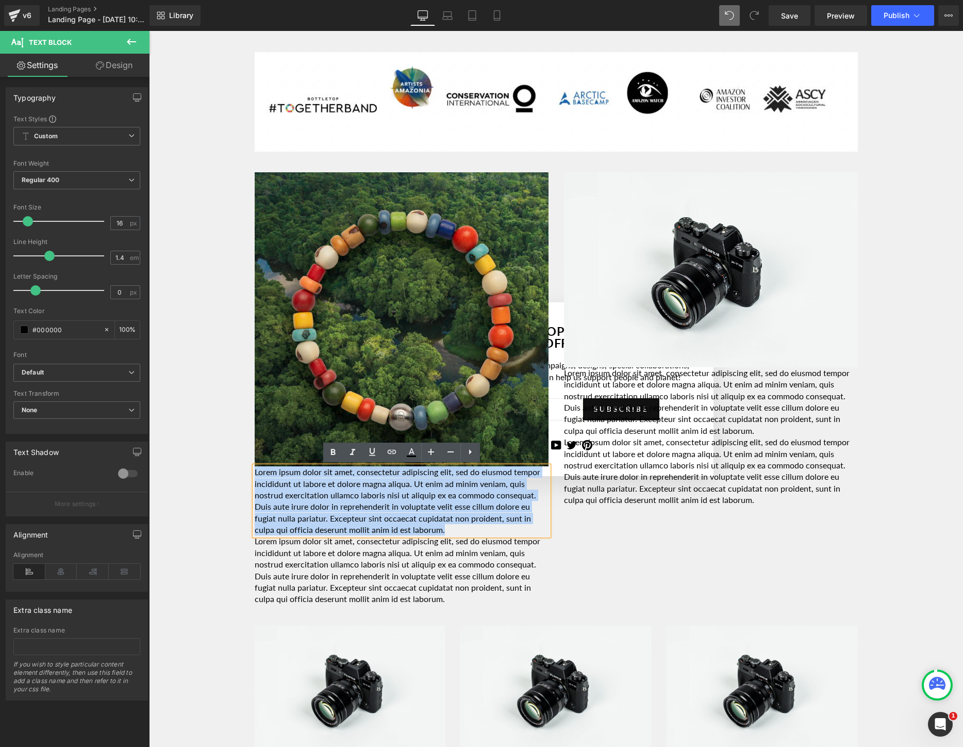
drag, startPoint x: 457, startPoint y: 529, endPoint x: 255, endPoint y: 475, distance: 209.2
click at [255, 475] on p "Lorem ipsum dolor sit amet, consectetur adipiscing elit, sed do eiusmod tempor …" at bounding box center [402, 500] width 294 height 69
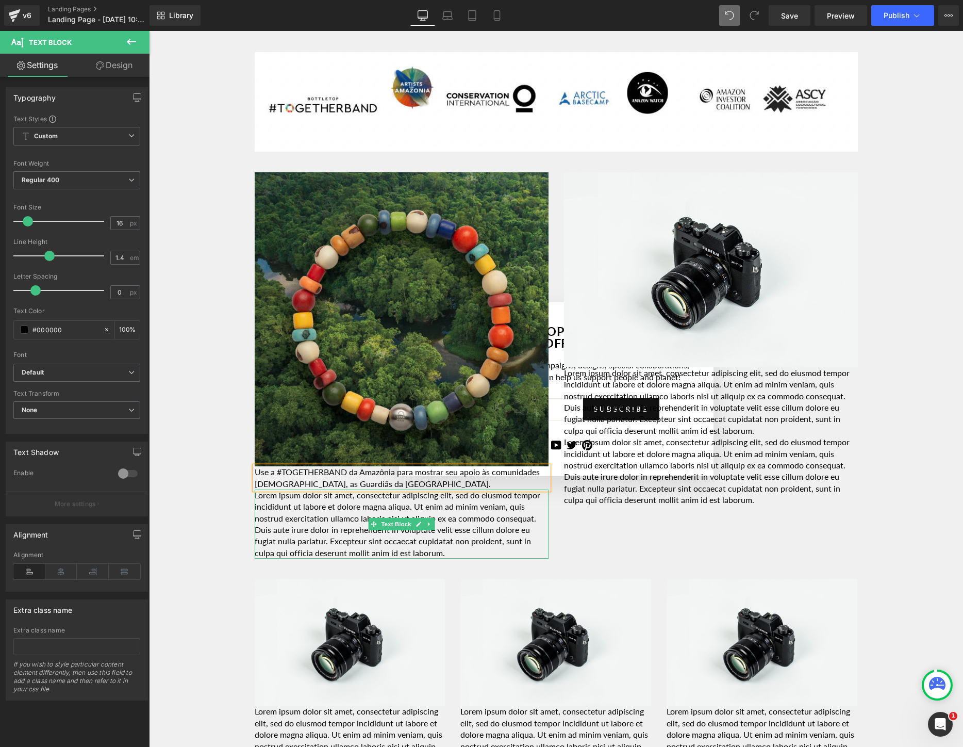
click at [337, 519] on p "Lorem ipsum dolor sit amet, consectetur adipiscing elit, sed do eiusmod tempor …" at bounding box center [402, 523] width 294 height 69
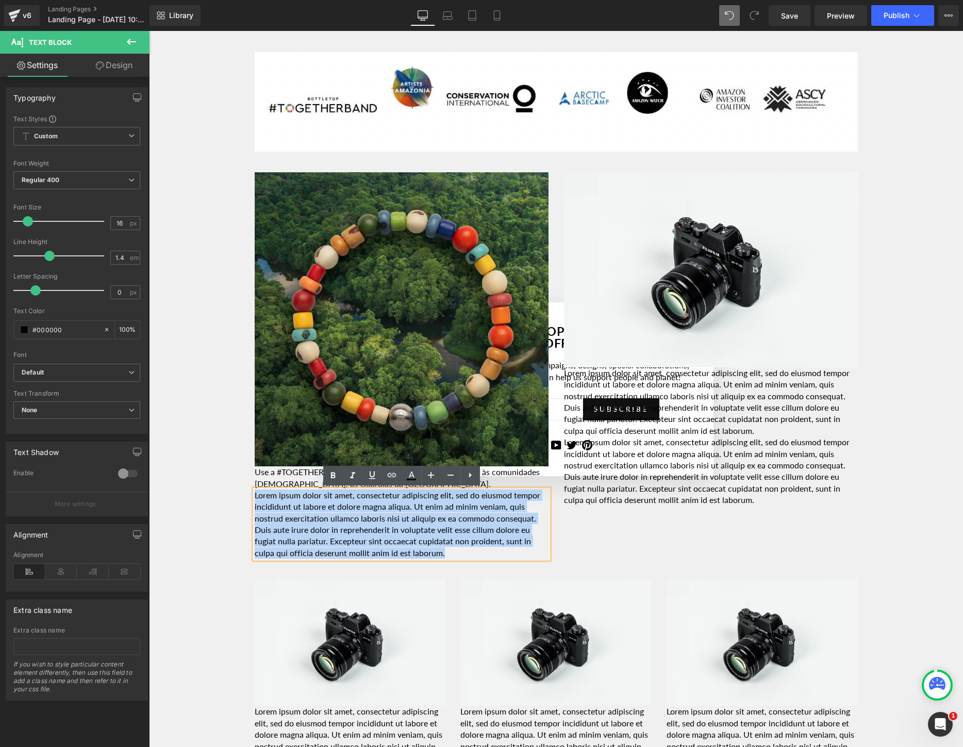
drag, startPoint x: 447, startPoint y: 555, endPoint x: 244, endPoint y: 496, distance: 211.0
click at [244, 496] on div "Image Row Youtube Row A [GEOGRAPHIC_DATA] ESTÁ EM UMA ENCRUZILHADA Heading Row …" at bounding box center [556, 282] width 814 height 2392
paste div
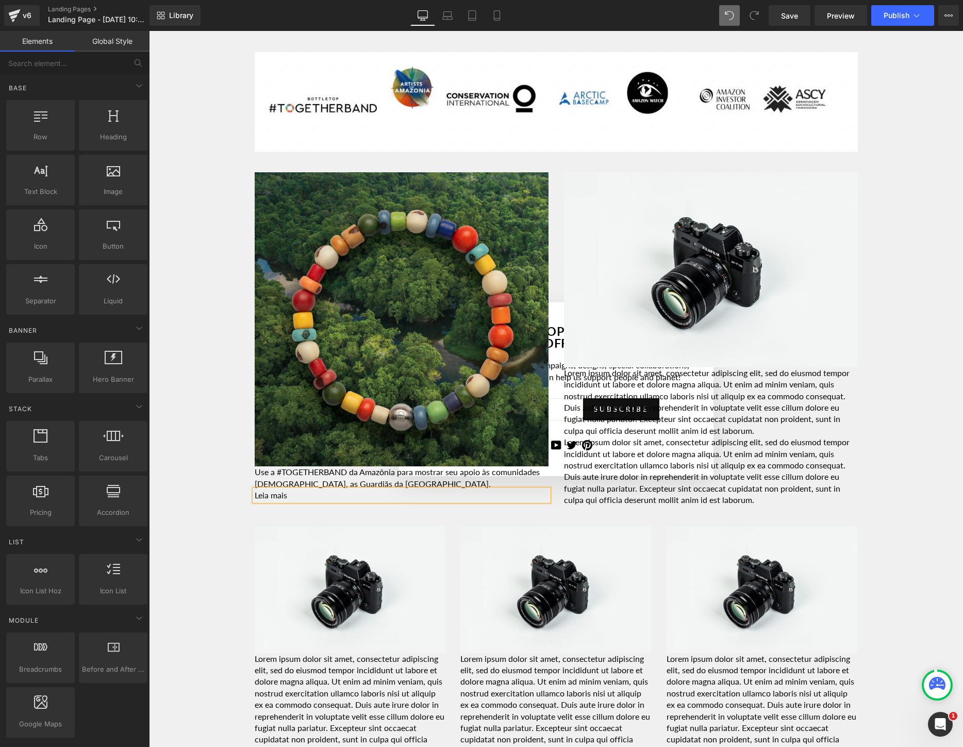
click at [193, 508] on div "Image Row Youtube Row A [GEOGRAPHIC_DATA] ESTÁ EM UMA ENCRUZILHADA Heading Row …" at bounding box center [556, 255] width 814 height 2339
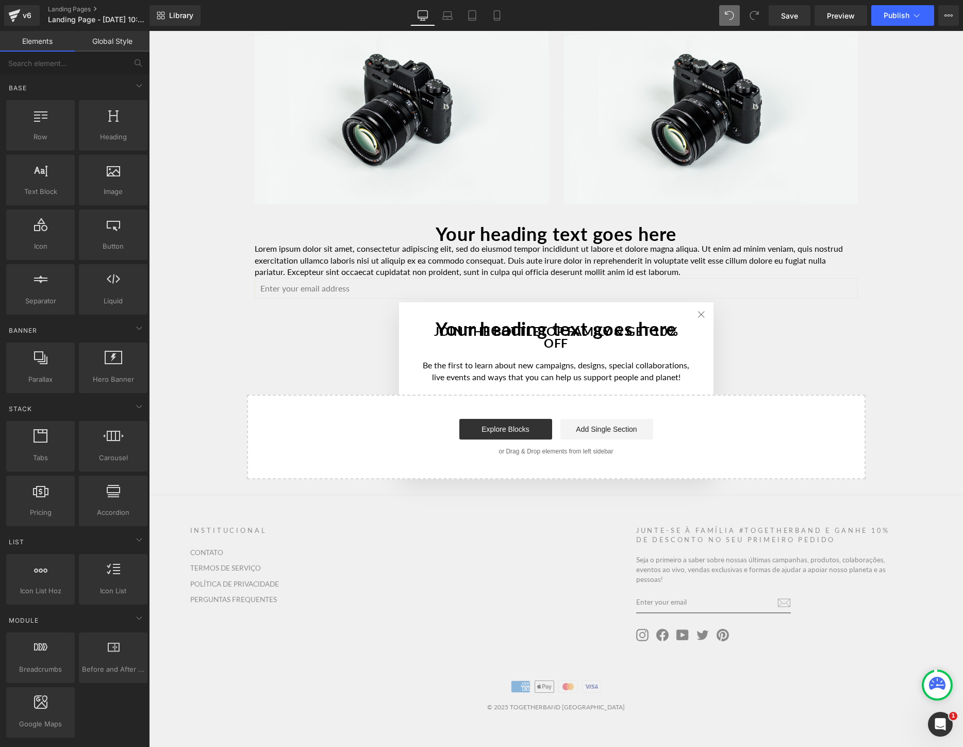
scroll to position [1890, 0]
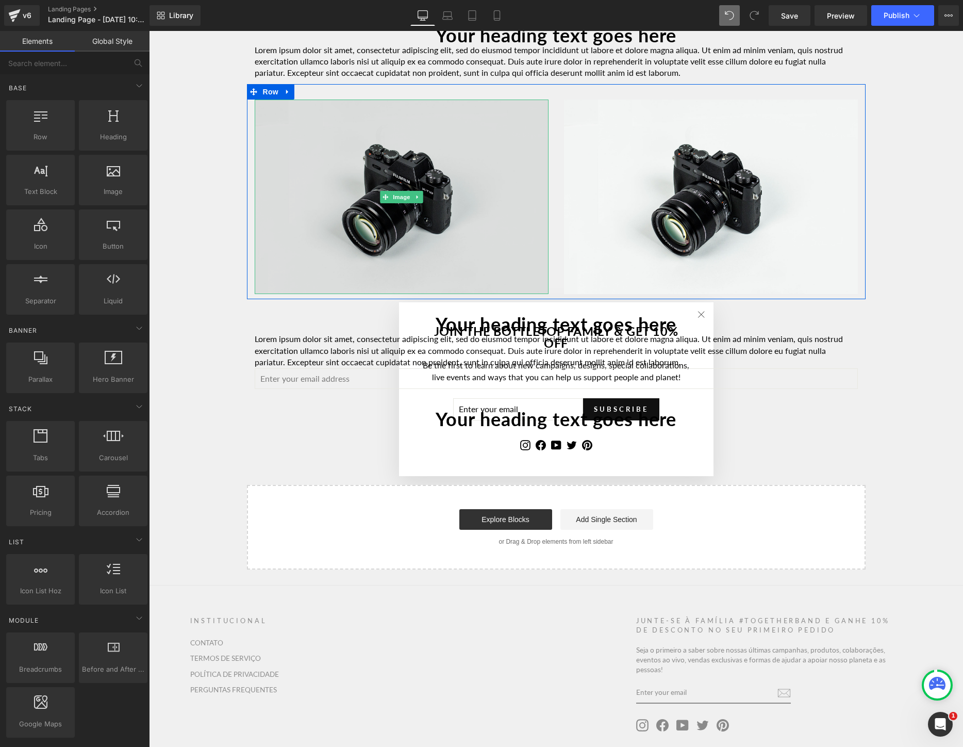
click at [350, 182] on img at bounding box center [402, 197] width 294 height 195
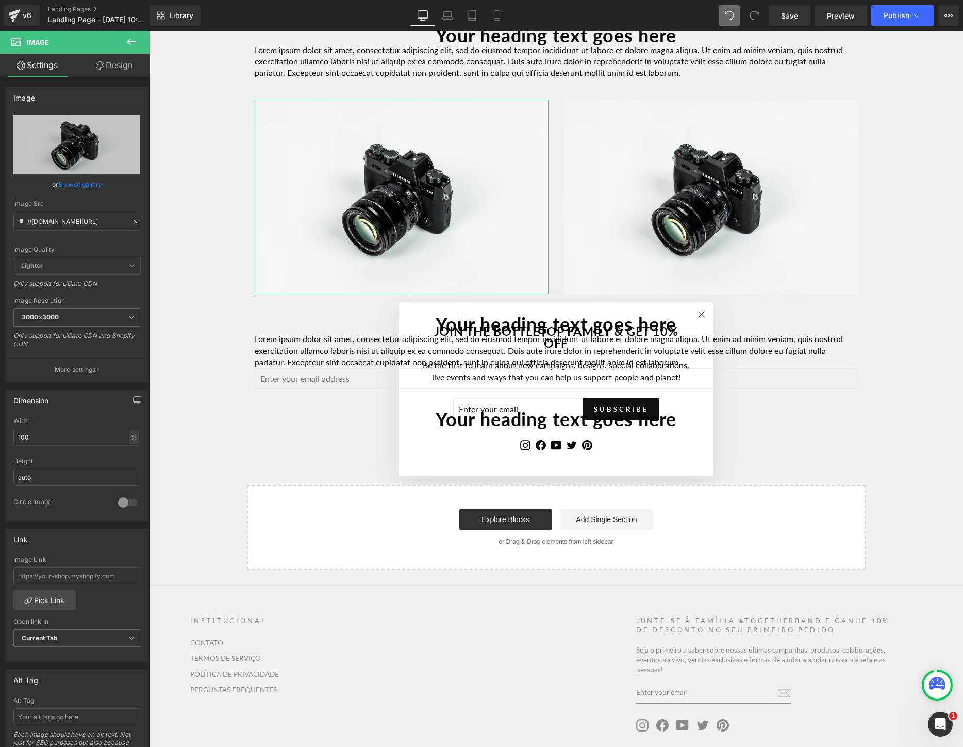
click at [78, 183] on link "Browse gallery" at bounding box center [80, 184] width 44 height 18
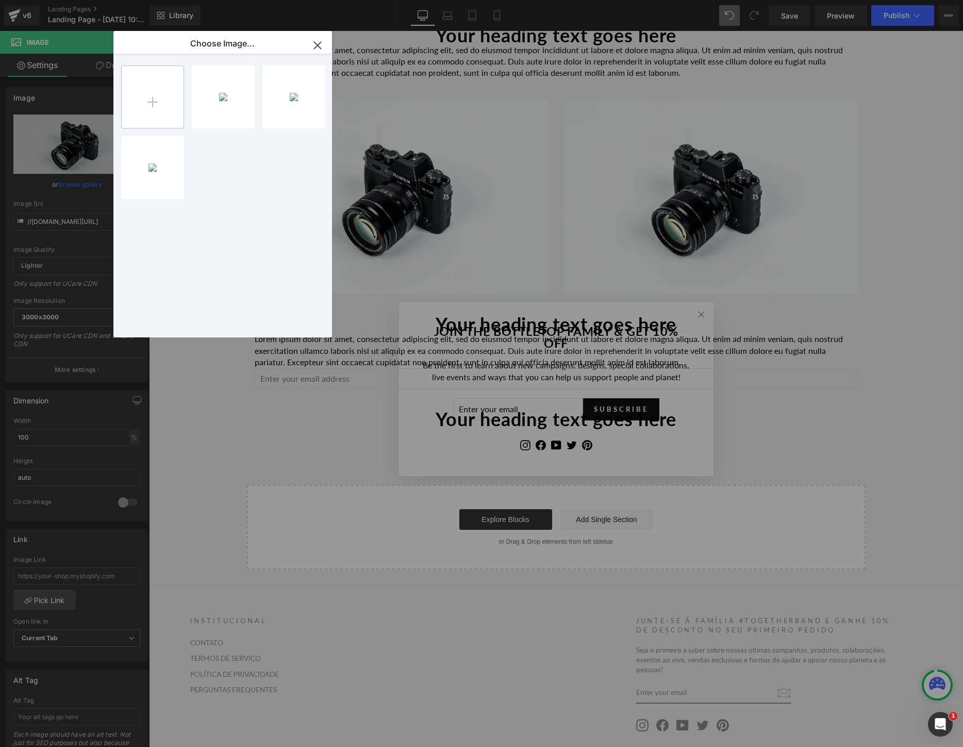
click at [148, 106] on input "file" at bounding box center [153, 97] width 62 height 62
click at [154, 105] on input "file" at bounding box center [153, 97] width 62 height 62
type input "C:\fakepath\1.png"
click at [214, 105] on div "1...1.png 2.07 MB" at bounding box center [223, 96] width 63 height 63
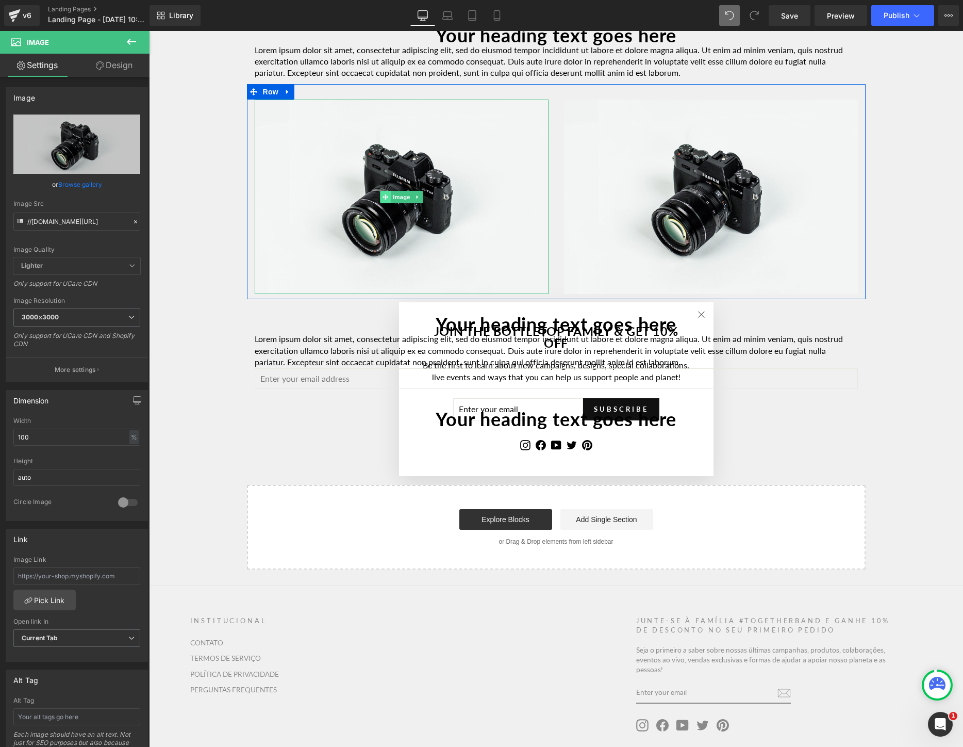
click at [385, 191] on span at bounding box center [385, 197] width 11 height 12
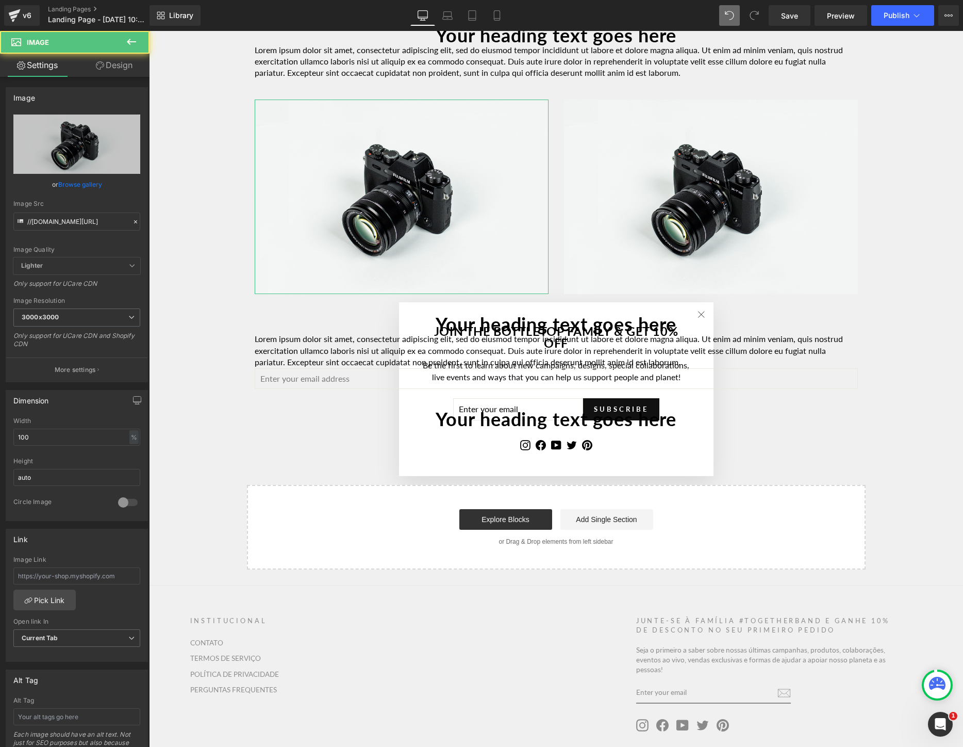
click at [81, 182] on link "Browse gallery" at bounding box center [80, 184] width 44 height 18
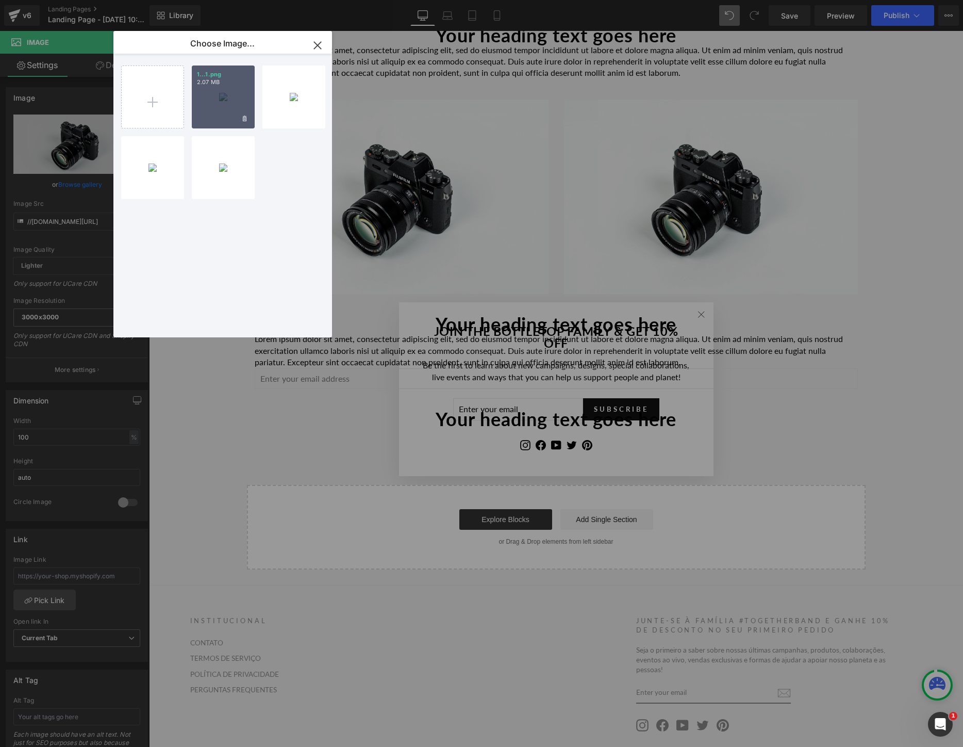
click at [197, 122] on div "1...1.png 2.07 MB" at bounding box center [223, 96] width 63 height 63
type input "[URL][DOMAIN_NAME]"
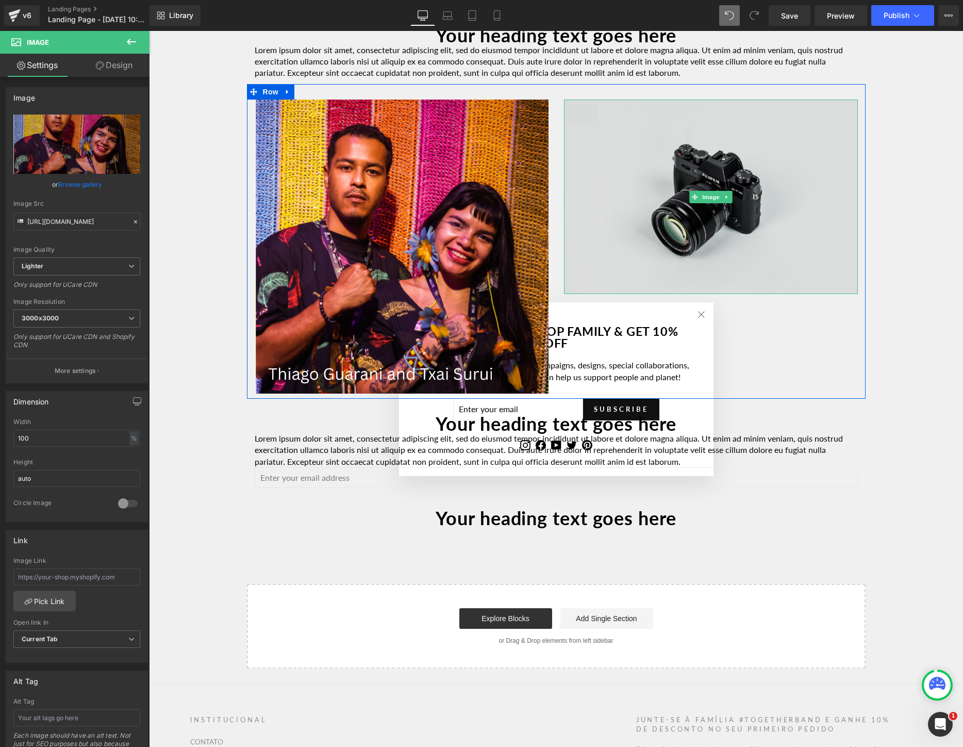
click at [666, 227] on img at bounding box center [711, 197] width 294 height 195
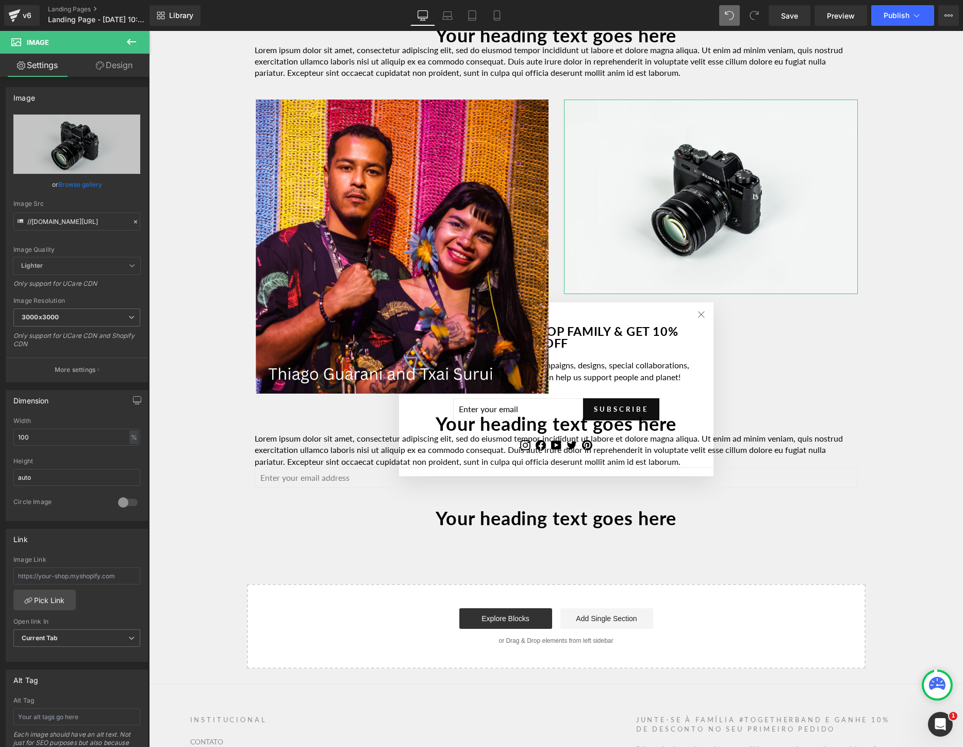
click at [64, 182] on link "Browse gallery" at bounding box center [80, 184] width 44 height 18
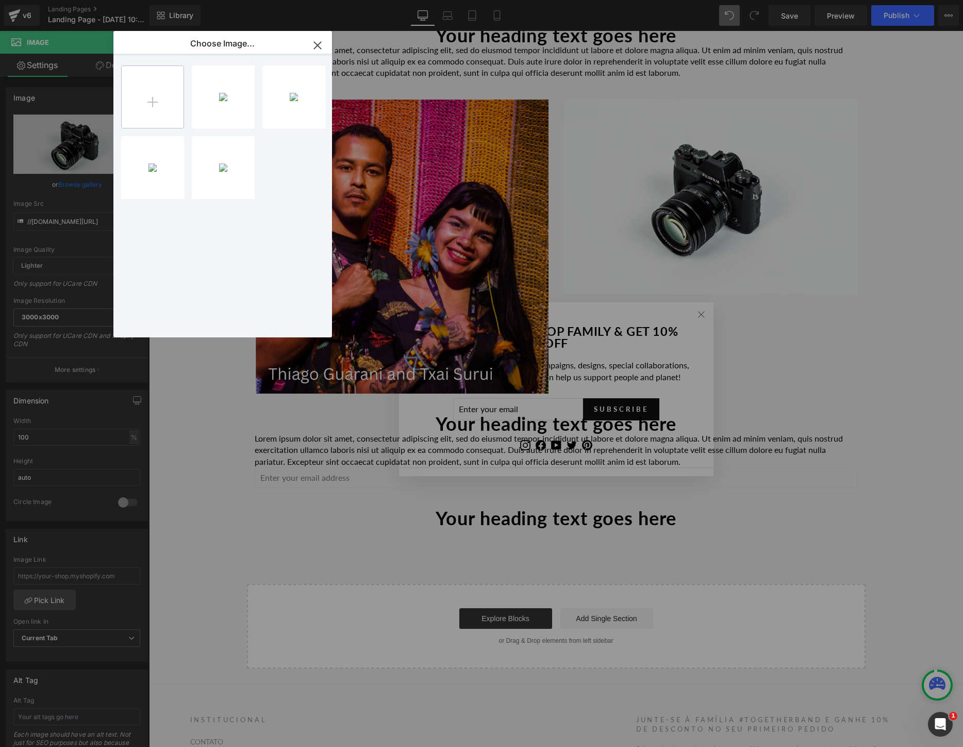
click at [154, 115] on input "file" at bounding box center [153, 97] width 62 height 62
type input "C:\fakepath\2.png"
click at [222, 99] on div "2...2.png 904.63 KB" at bounding box center [223, 96] width 63 height 63
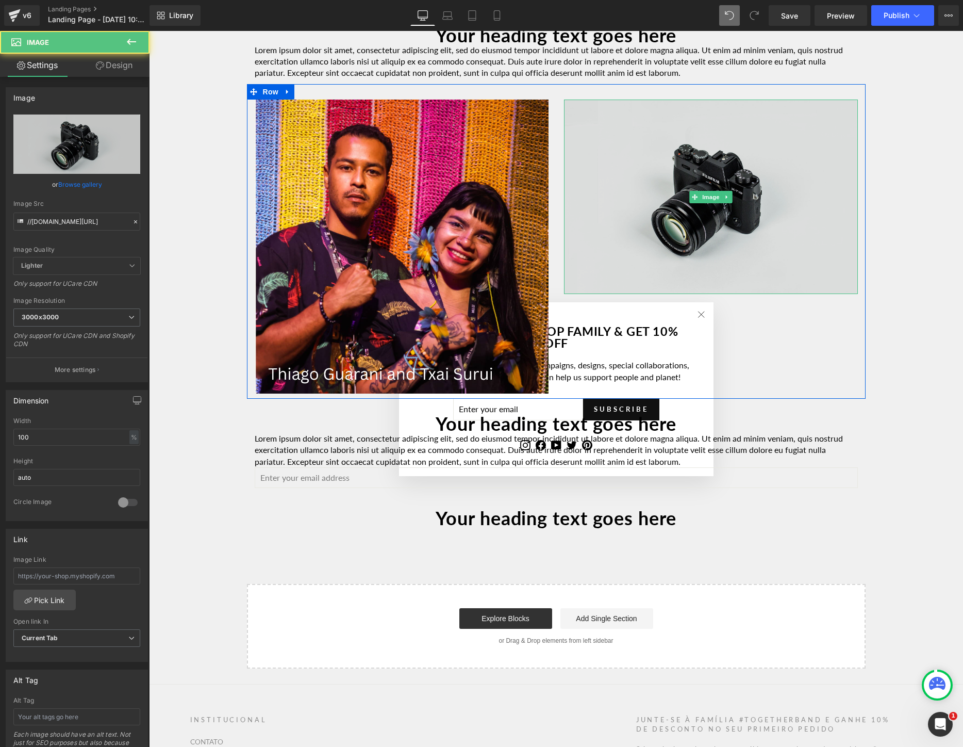
click at [655, 234] on img at bounding box center [711, 197] width 294 height 195
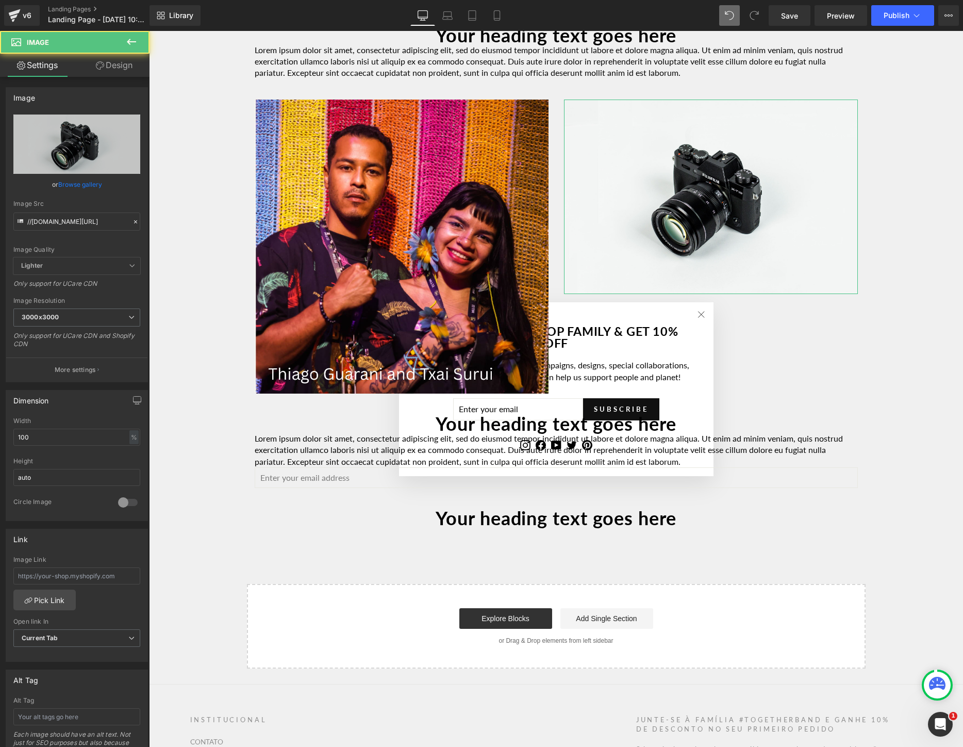
click at [75, 184] on link "Browse gallery" at bounding box center [80, 184] width 44 height 18
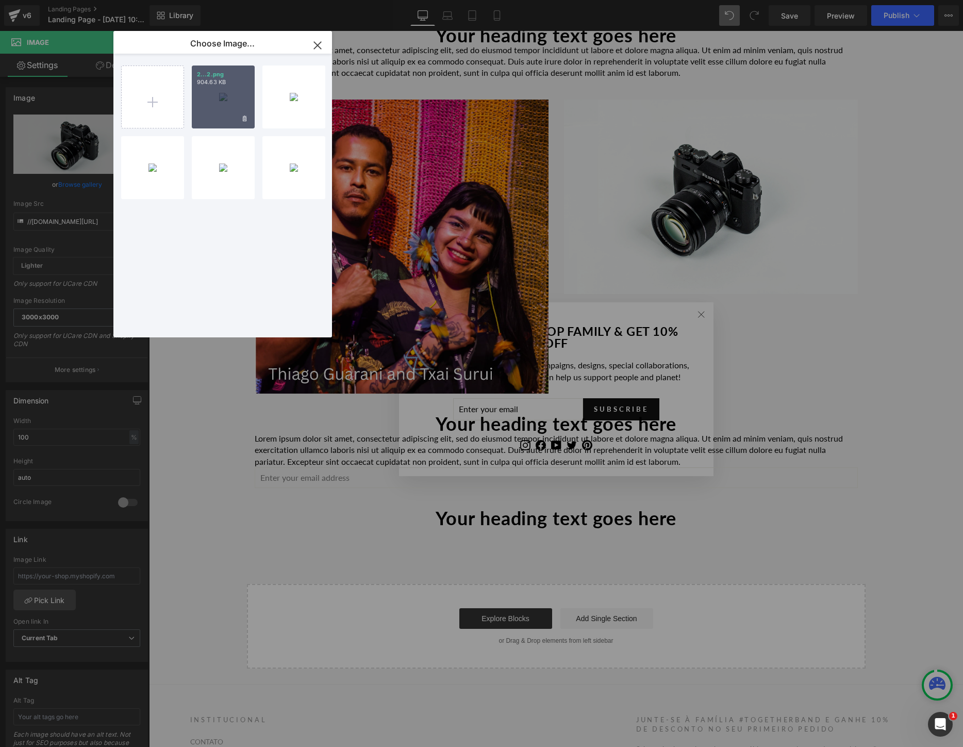
click at [216, 114] on div "2...2.png 904.63 KB" at bounding box center [223, 96] width 63 height 63
type input "[URL][DOMAIN_NAME]"
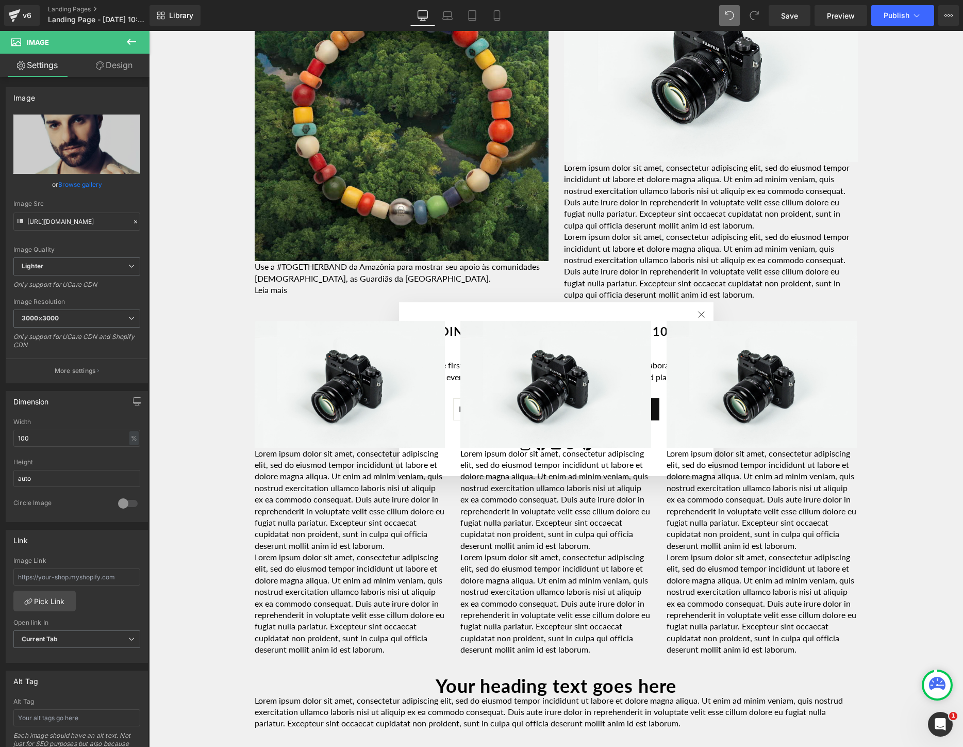
scroll to position [1259, 0]
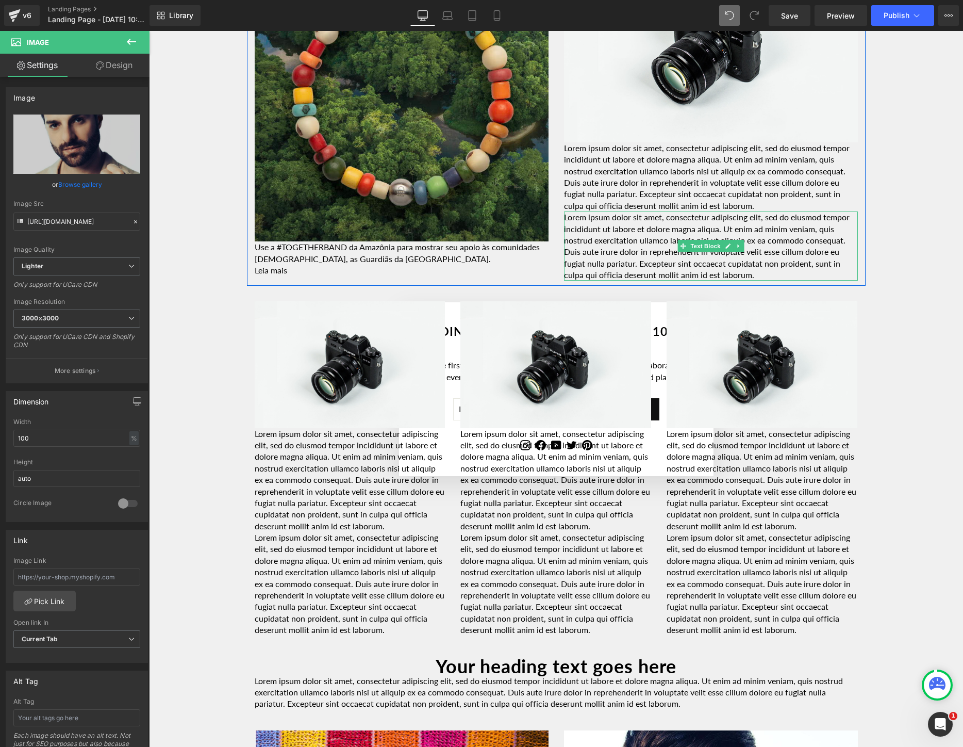
click at [698, 221] on p "Lorem ipsum dolor sit amet, consectetur adipiscing elit, sed do eiusmod tempor …" at bounding box center [711, 245] width 294 height 69
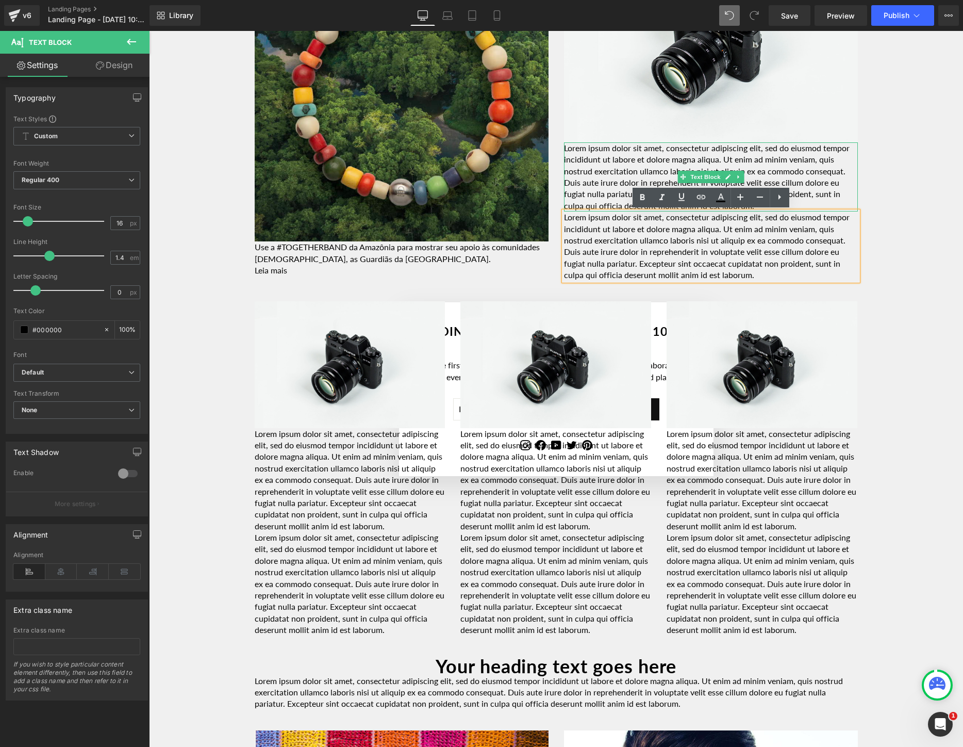
click at [831, 202] on p "Lorem ipsum dolor sit amet, consectetur adipiscing elit, sed do eiusmod tempor …" at bounding box center [711, 176] width 294 height 69
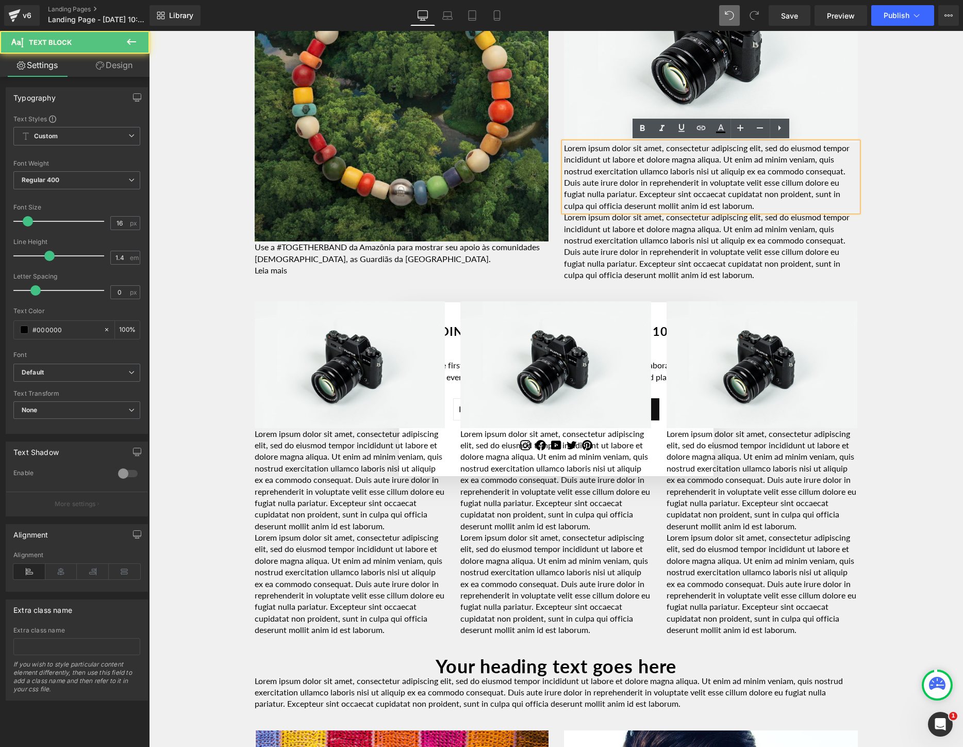
click at [831, 202] on p "Lorem ipsum dolor sit amet, consectetur adipiscing elit, sed do eiusmod tempor …" at bounding box center [711, 176] width 294 height 69
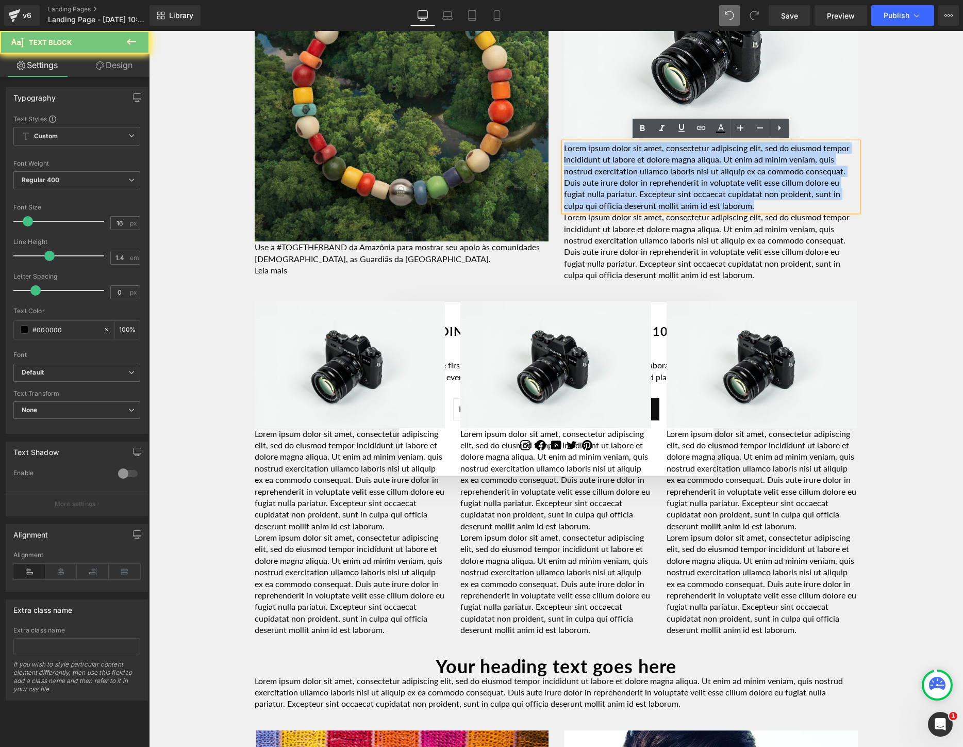
click at [831, 202] on p "Lorem ipsum dolor sit amet, consectetur adipiscing elit, sed do eiusmod tempor …" at bounding box center [711, 176] width 294 height 69
paste div
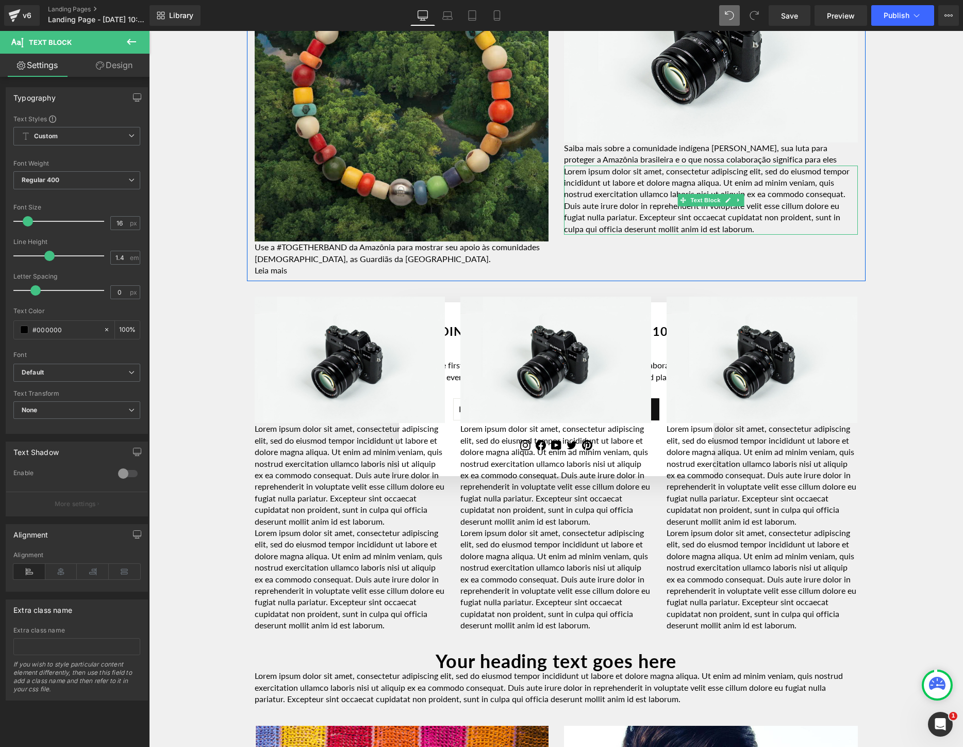
click at [777, 224] on p "Lorem ipsum dolor sit amet, consectetur adipiscing elit, sed do eiusmod tempor …" at bounding box center [711, 200] width 294 height 69
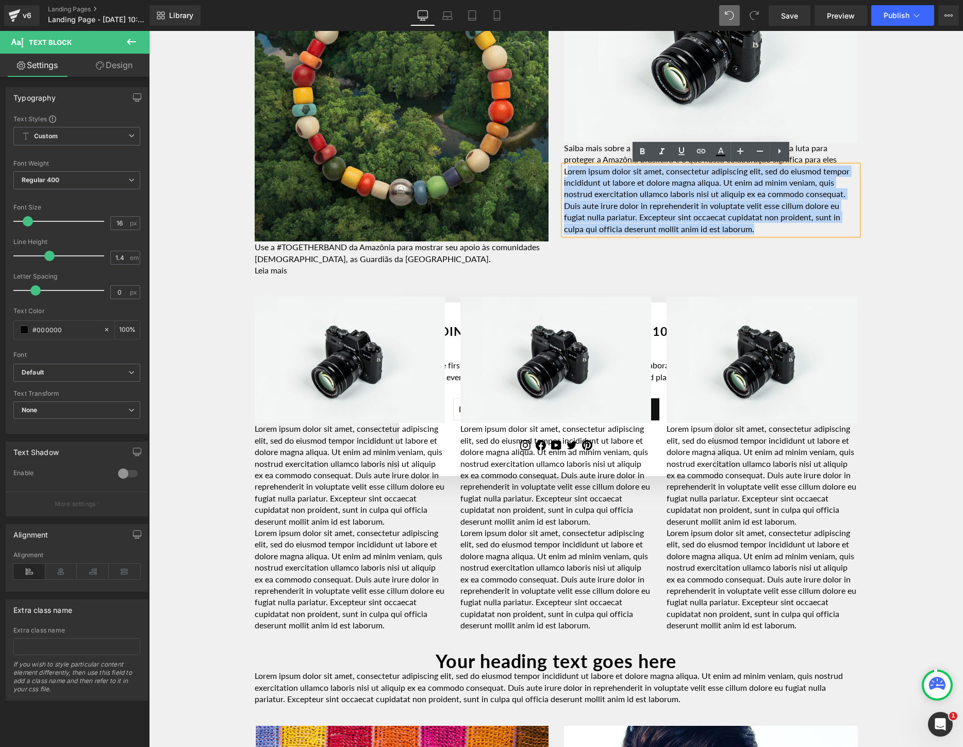
drag, startPoint x: 778, startPoint y: 224, endPoint x: 567, endPoint y: 169, distance: 217.9
click at [567, 169] on p "Lorem ipsum dolor sit amet, consectetur adipiscing elit, sed do eiusmod tempor …" at bounding box center [711, 200] width 294 height 69
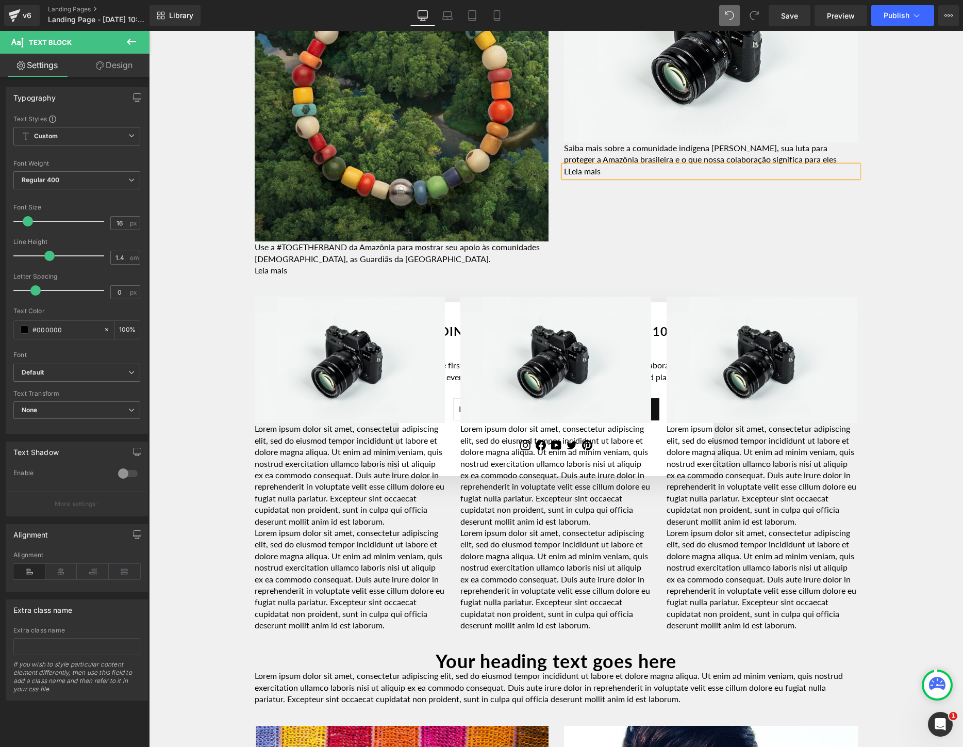
click at [568, 174] on p "LLeia mais" at bounding box center [711, 171] width 294 height 11
click at [817, 159] on p "Saiba mais sobre a comunidade indígena [PERSON_NAME], sua luta para proteger a …" at bounding box center [711, 153] width 294 height 23
click at [914, 227] on div "Image Row Youtube Row A [GEOGRAPHIC_DATA] ESTÁ EM UMA ENCRUZILHADA Heading Row …" at bounding box center [556, 78] width 814 height 2434
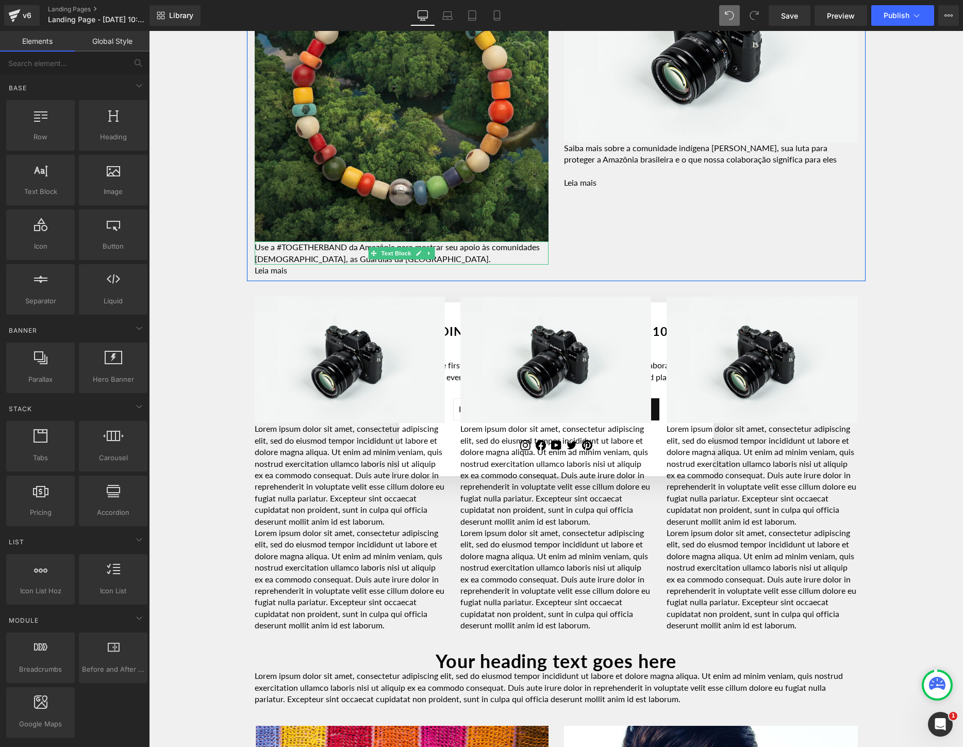
click at [455, 257] on p "Use a #TOGETHERBAND da Amazônia para mostrar seu apoio às comunidades [DEMOGRAP…" at bounding box center [402, 252] width 294 height 23
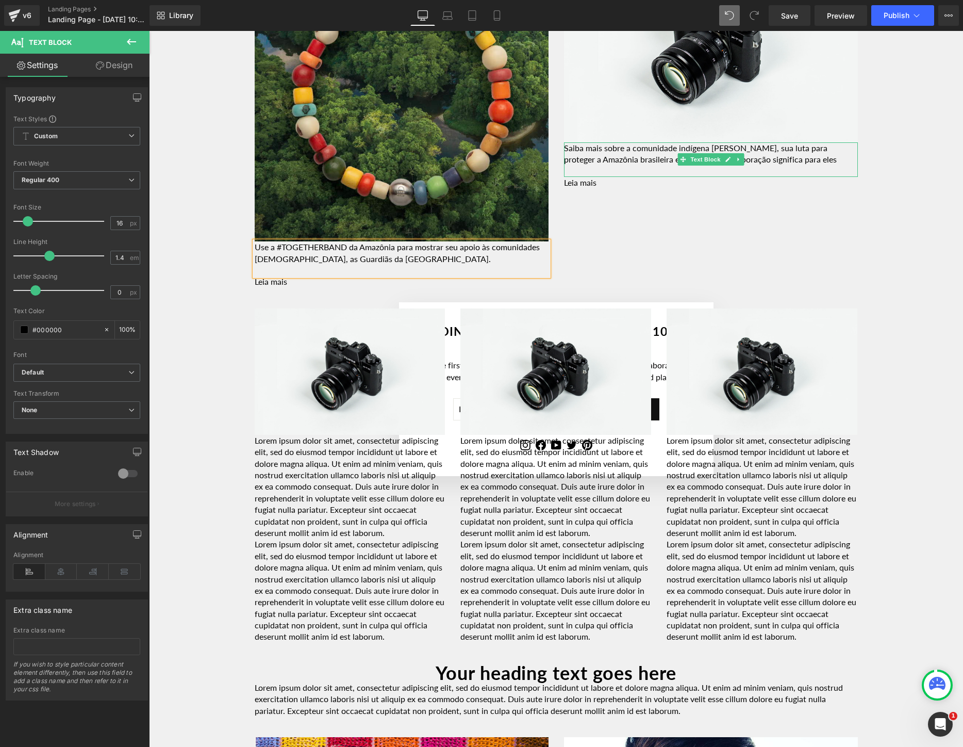
click at [823, 166] on p at bounding box center [711, 171] width 294 height 11
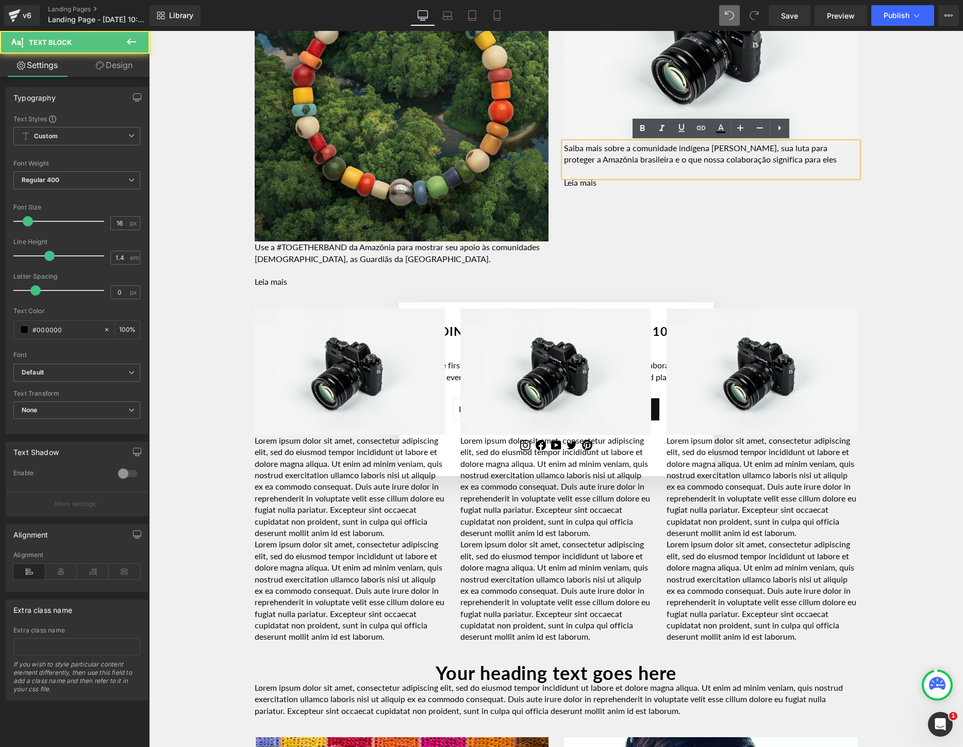
click at [813, 158] on p "Saiba mais sobre a comunidade indígena [PERSON_NAME], sua luta para proteger a …" at bounding box center [711, 153] width 294 height 23
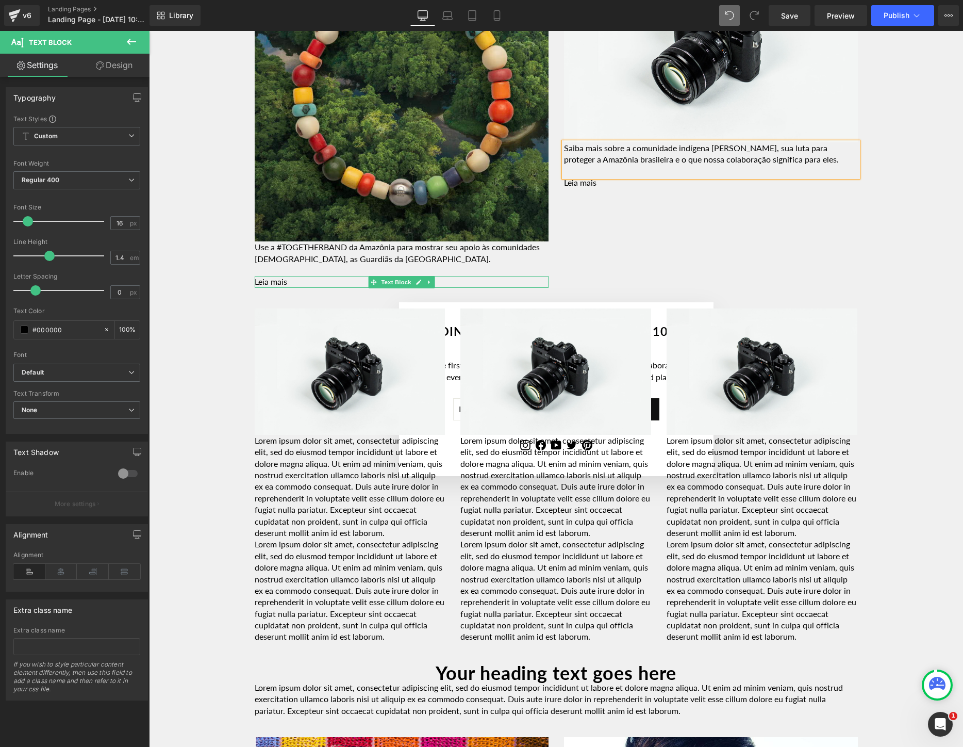
click at [301, 280] on p "Leia mais" at bounding box center [402, 281] width 294 height 11
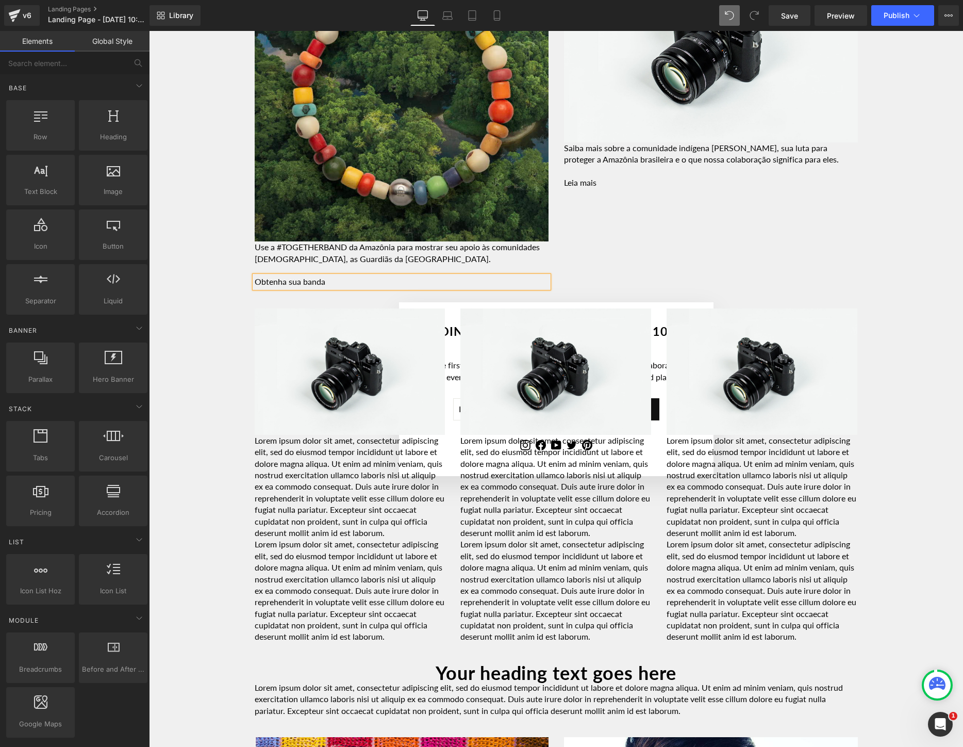
click at [177, 308] on div "Image Row Youtube Row A [GEOGRAPHIC_DATA] ESTÁ EM UMA ENCRUZILHADA Heading Row …" at bounding box center [556, 83] width 814 height 2445
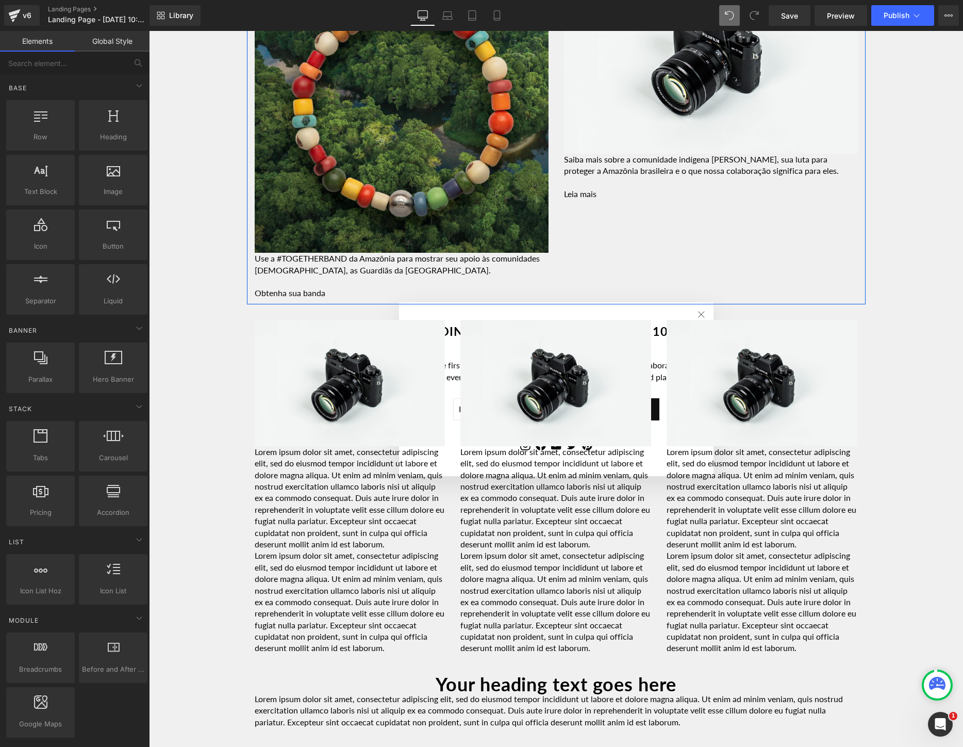
scroll to position [1253, 0]
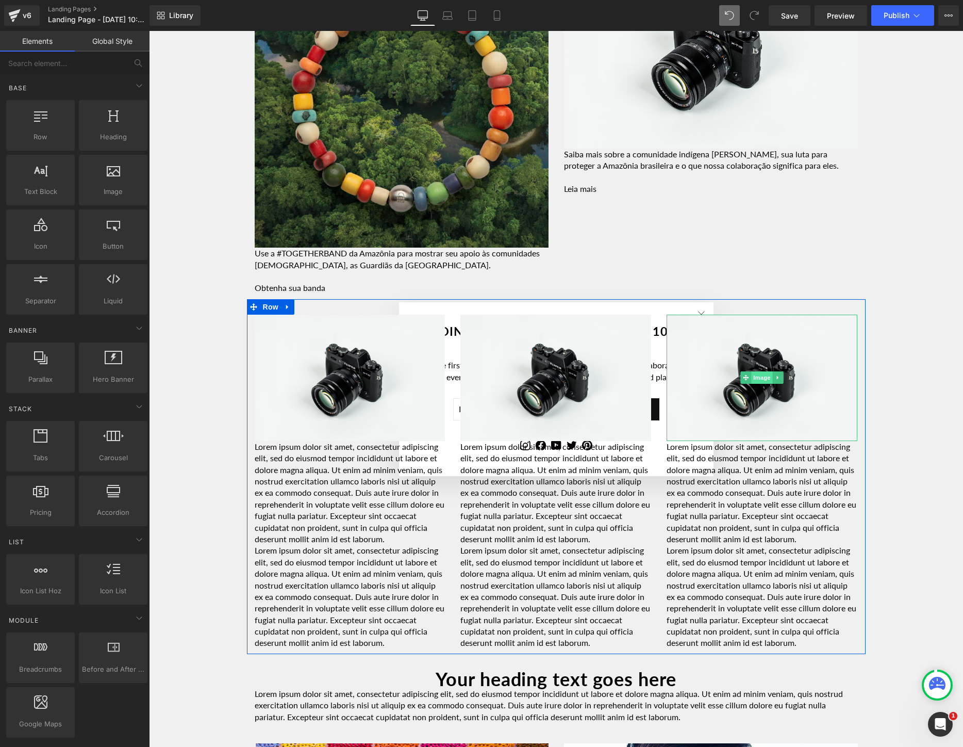
click at [758, 381] on span "Image" at bounding box center [763, 377] width 22 height 12
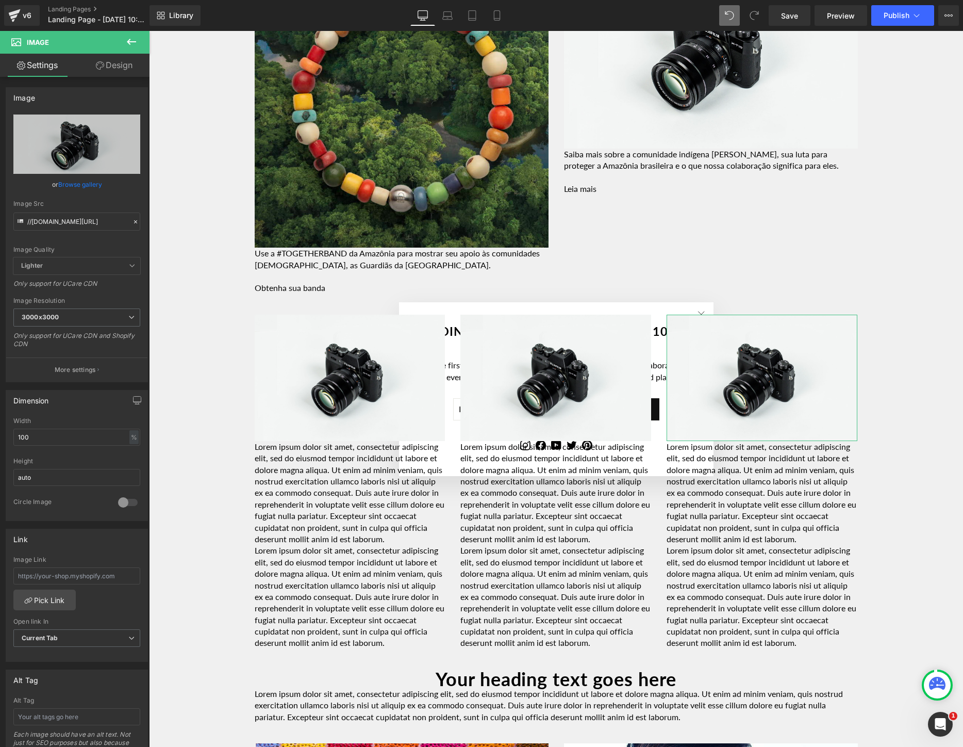
click at [89, 185] on link "Browse gallery" at bounding box center [80, 184] width 44 height 18
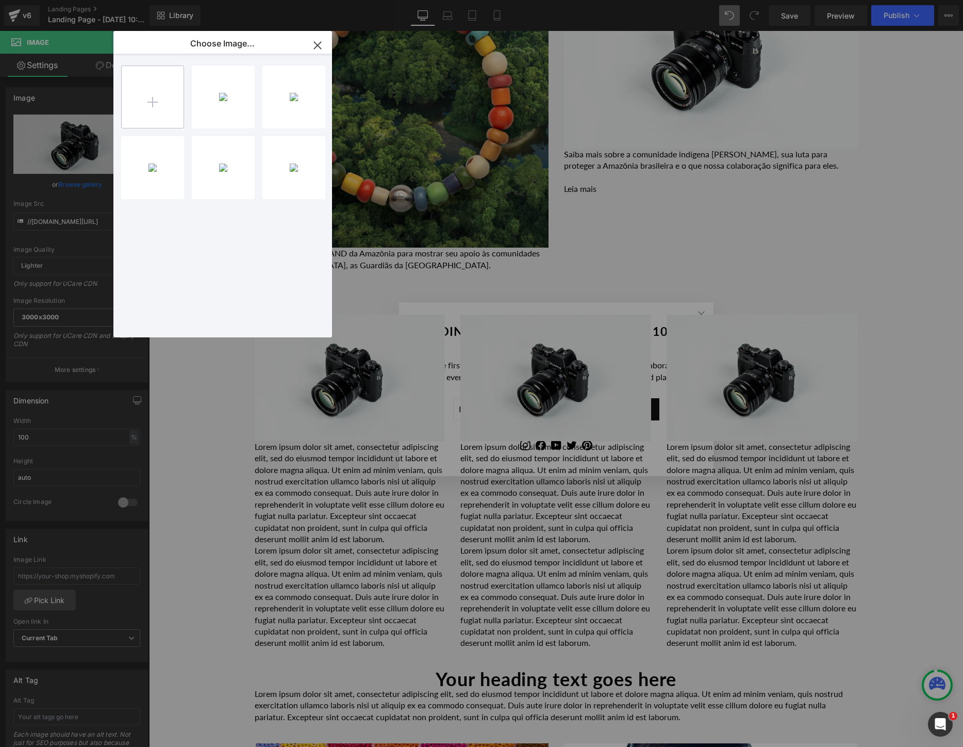
click at [154, 105] on input "file" at bounding box center [153, 97] width 62 height 62
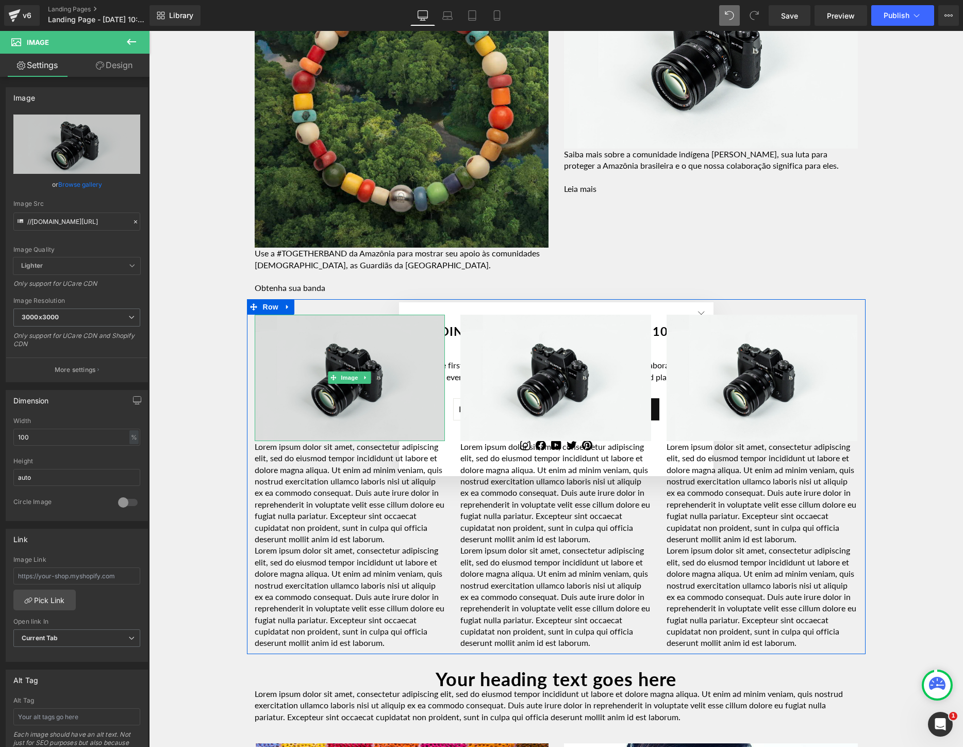
click at [324, 403] on img at bounding box center [350, 378] width 191 height 126
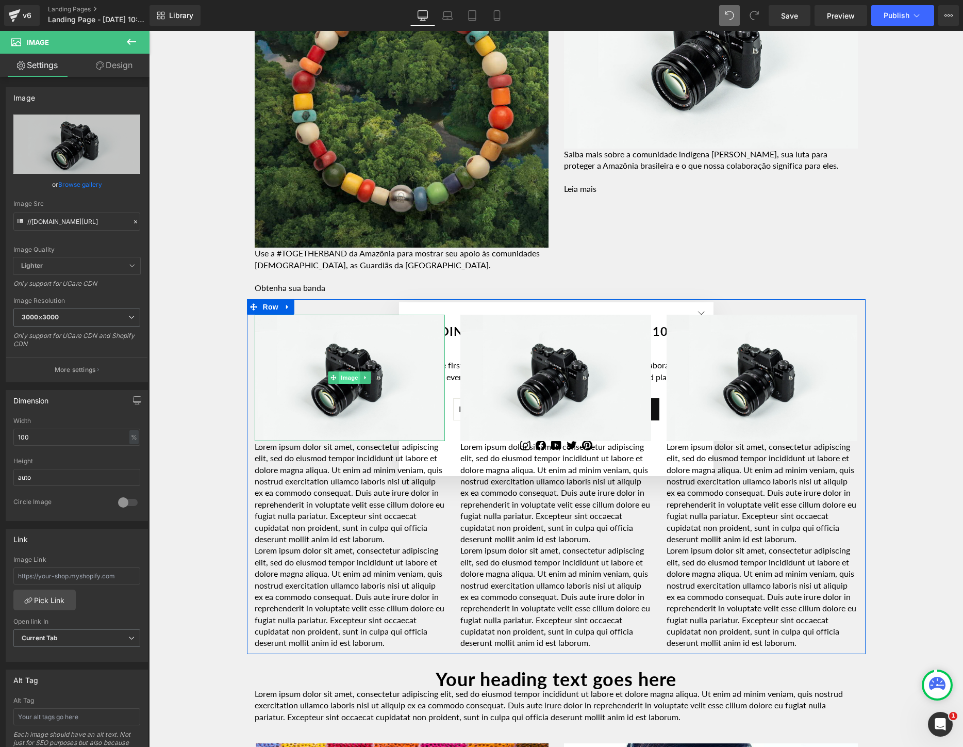
click at [352, 377] on span "Image" at bounding box center [350, 377] width 22 height 12
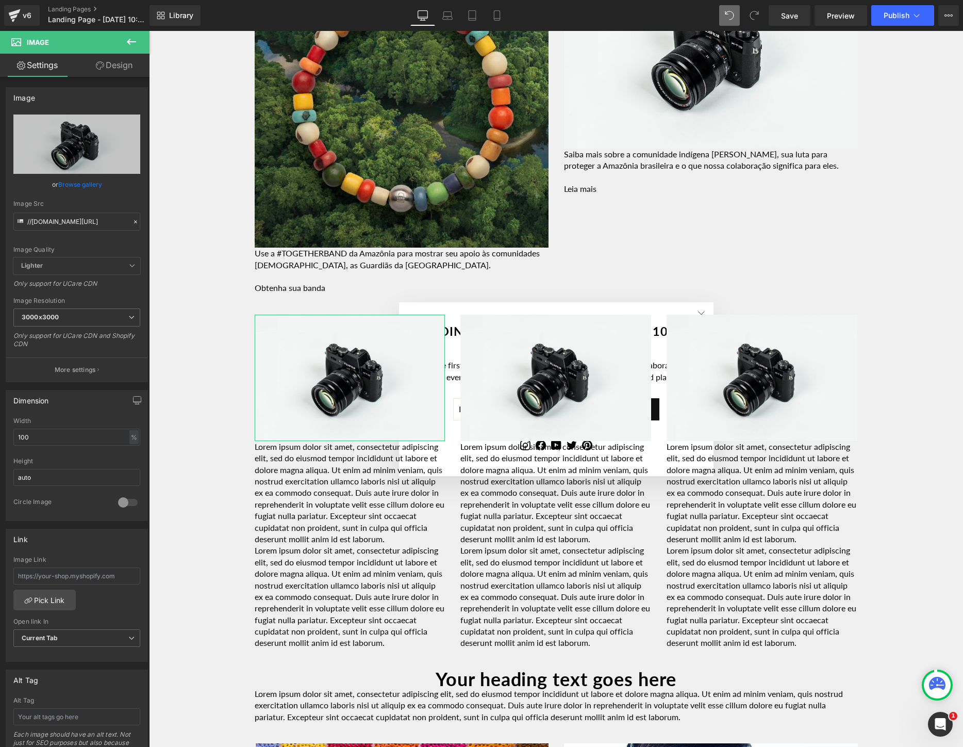
click at [72, 188] on link "Browse gallery" at bounding box center [80, 184] width 44 height 18
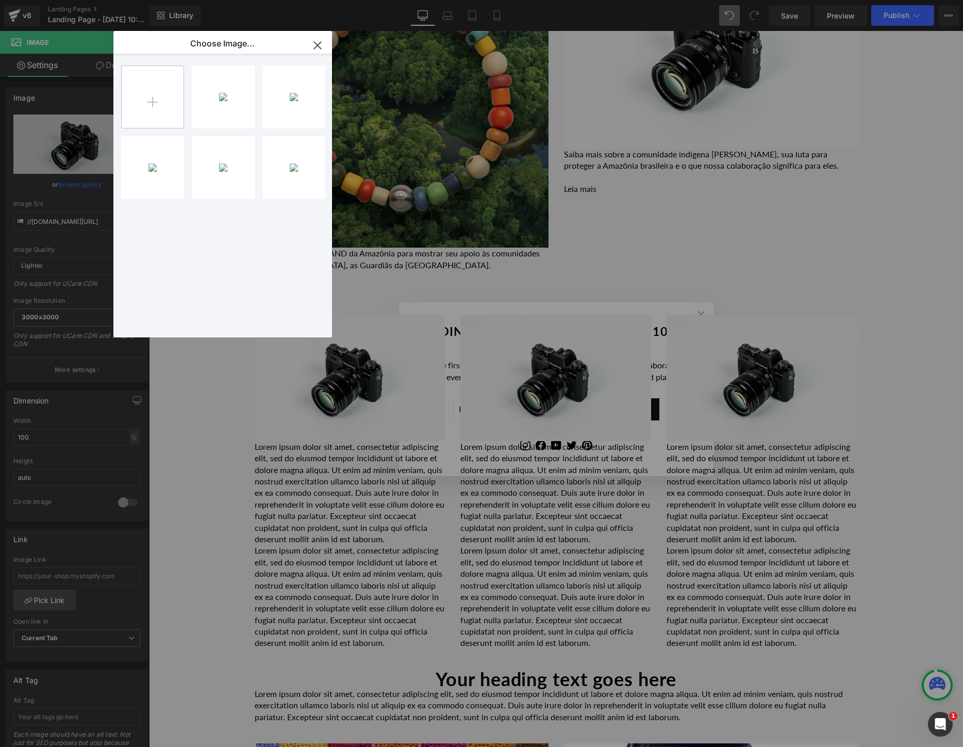
click at [159, 114] on input "file" at bounding box center [153, 97] width 62 height 62
type input "C:\fakepath\Screen Shot [DATE] 10.18.30 AM _2_.png"
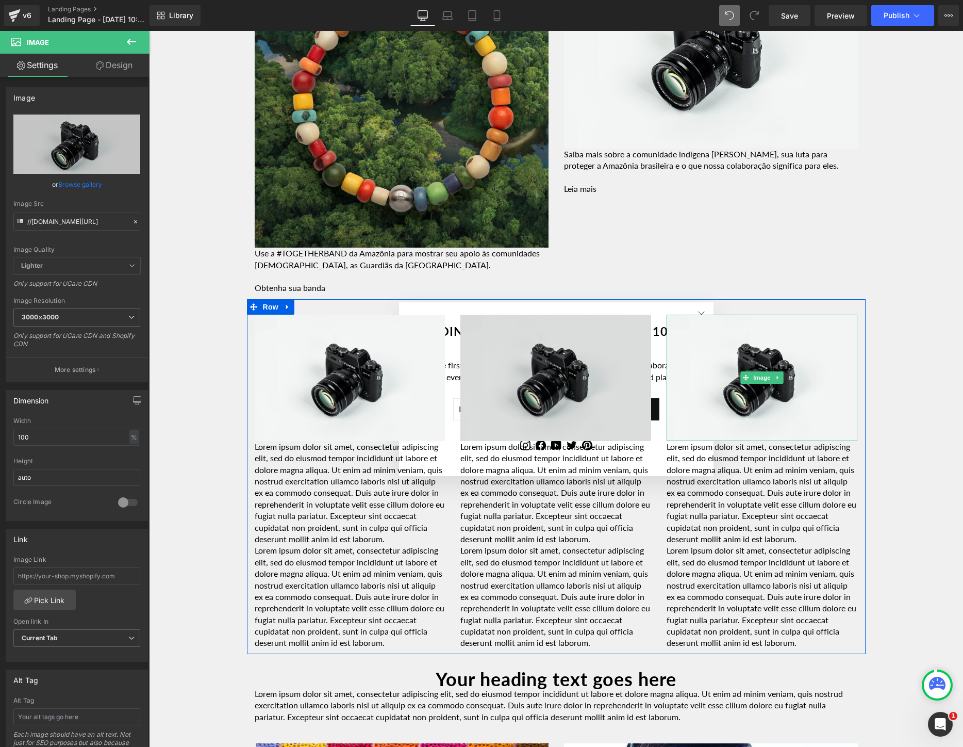
click at [763, 391] on img at bounding box center [762, 378] width 191 height 126
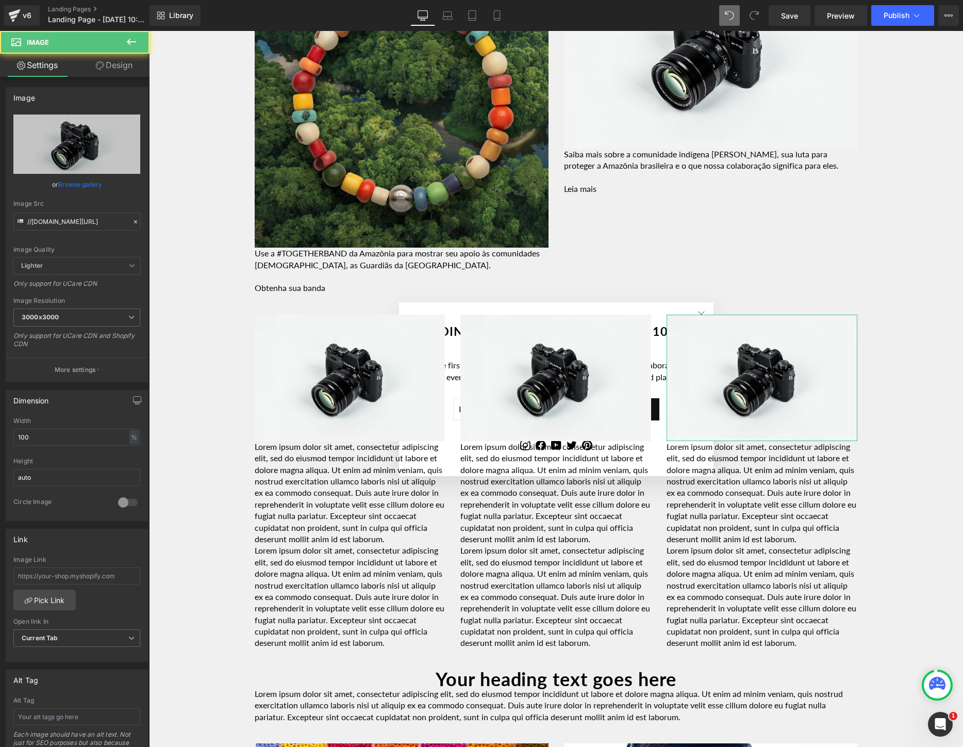
click at [84, 186] on link "Browse gallery" at bounding box center [80, 184] width 44 height 18
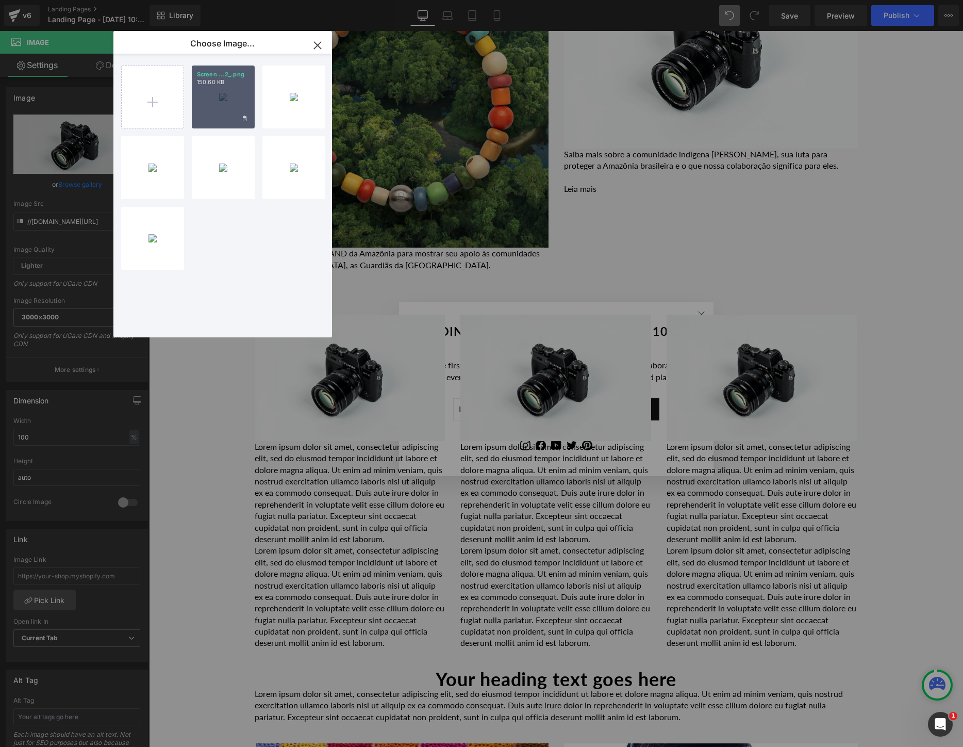
click at [205, 87] on div "Screen ...2_.png 150.60 KB" at bounding box center [223, 96] width 63 height 63
type input "[URL][DOMAIN_NAME]"
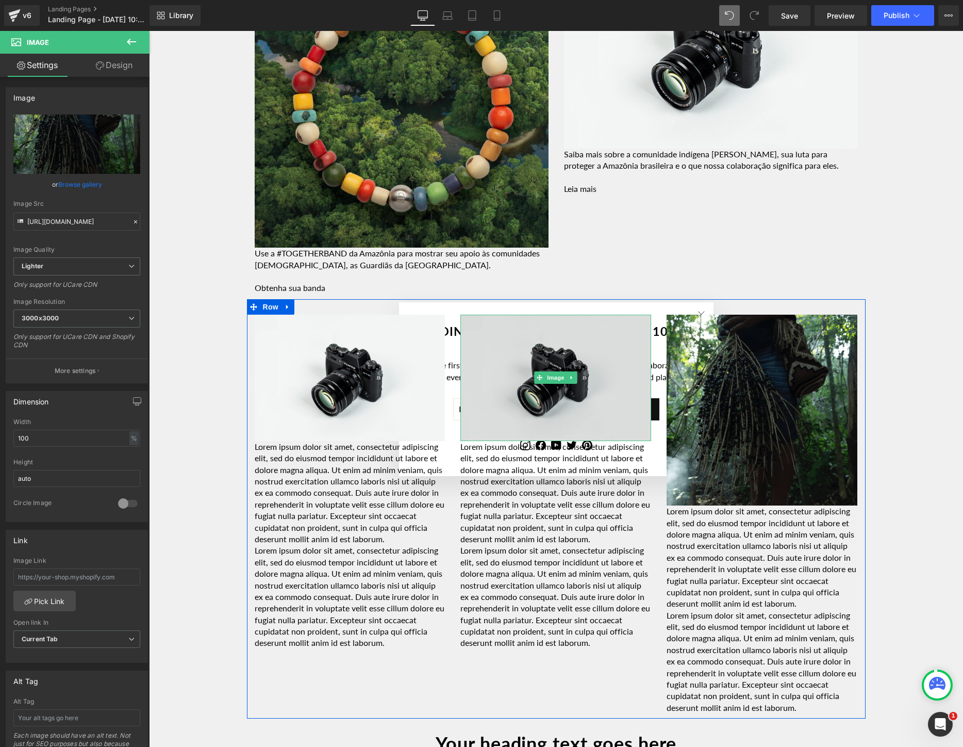
click at [518, 389] on img at bounding box center [556, 378] width 191 height 126
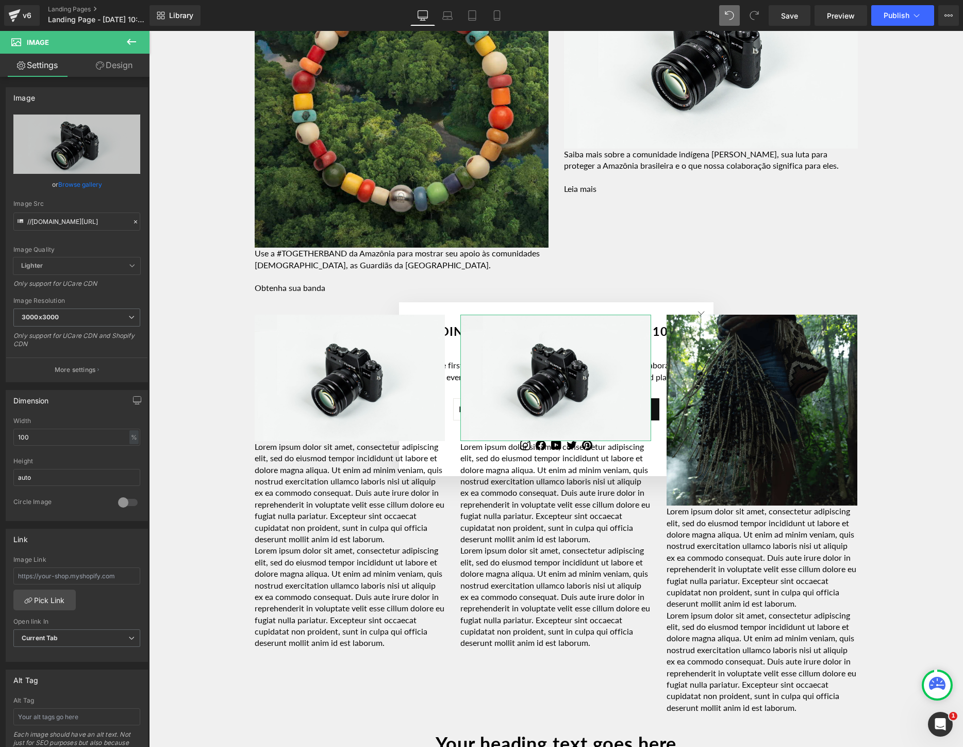
click at [77, 187] on link "Browse gallery" at bounding box center [80, 184] width 44 height 18
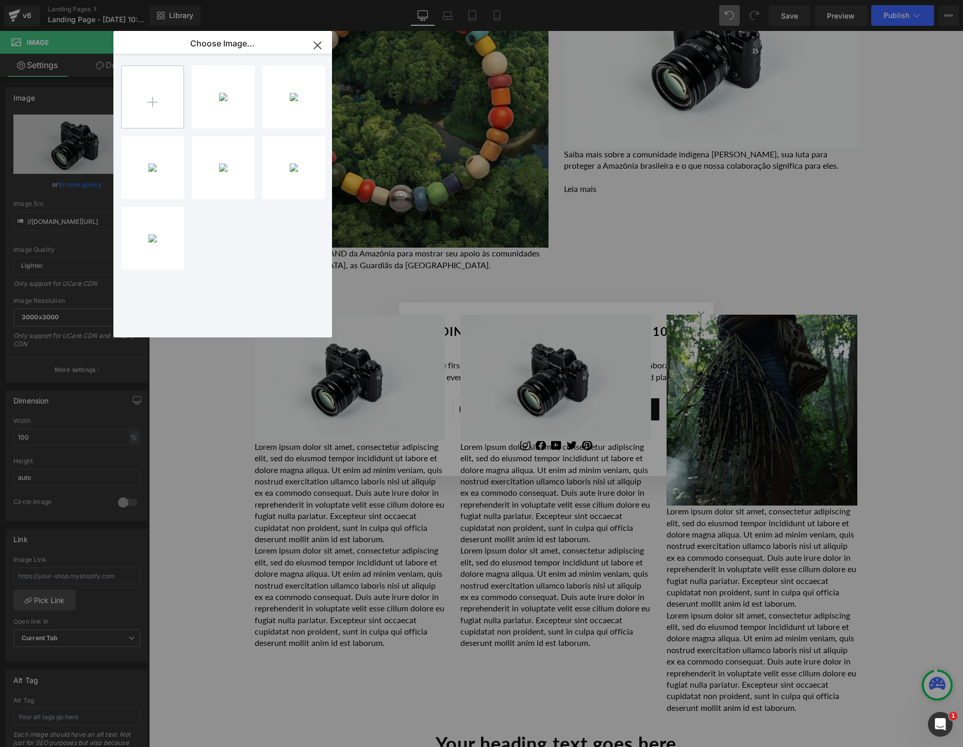
click at [157, 110] on input "file" at bounding box center [153, 97] width 62 height 62
type input "C:\fakepath\Screen Shot [DATE] 8.59.11 PM.png"
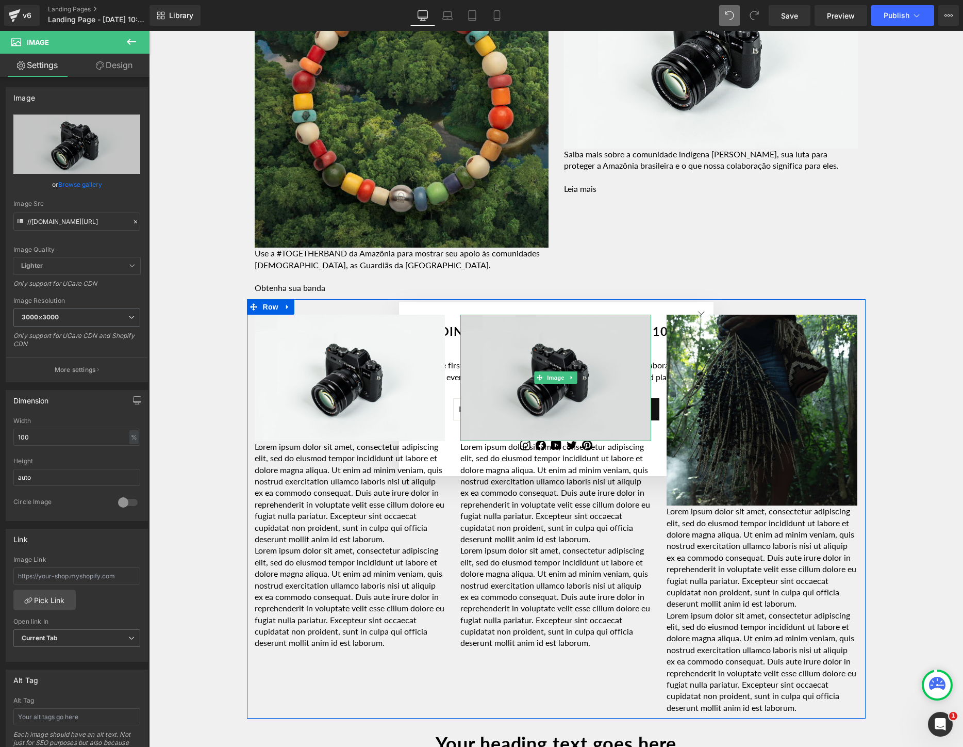
click at [491, 374] on img at bounding box center [556, 378] width 191 height 126
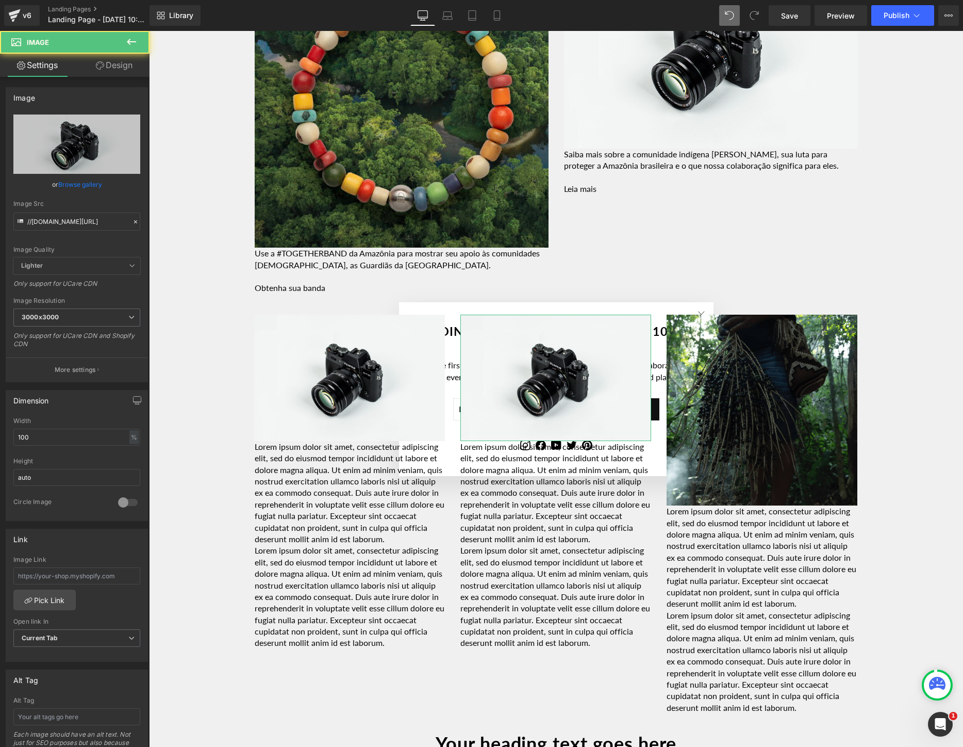
click at [71, 187] on link "Browse gallery" at bounding box center [80, 184] width 44 height 18
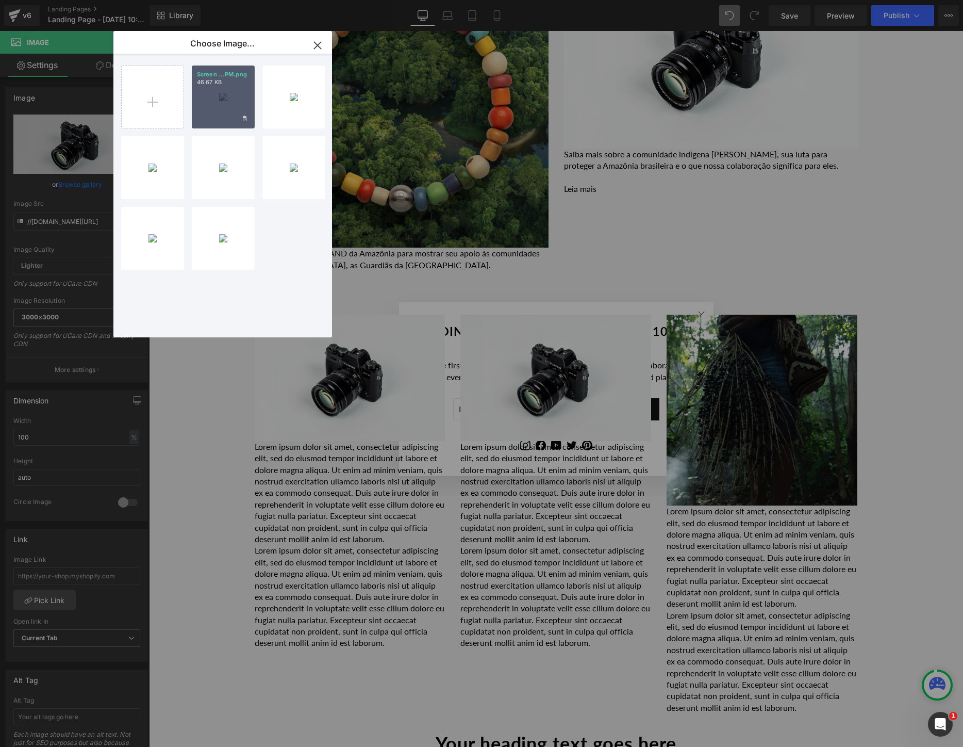
click at [217, 103] on div "Screen ...PM.png 46.67 KB" at bounding box center [223, 96] width 63 height 63
type input "[URL][DOMAIN_NAME]"
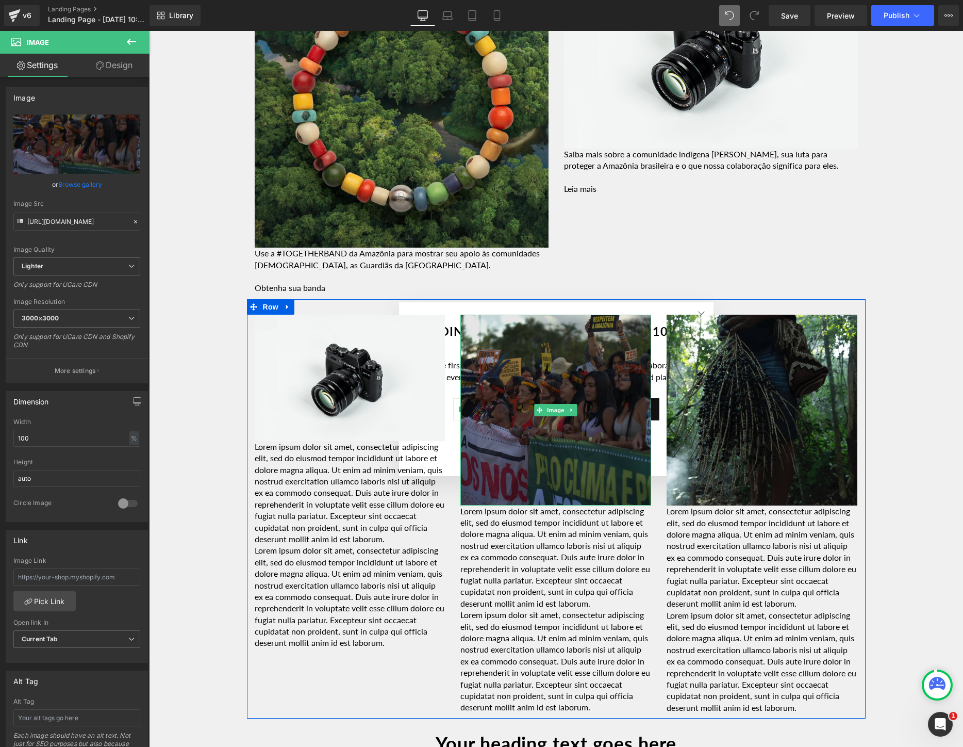
click at [555, 375] on img at bounding box center [556, 410] width 191 height 191
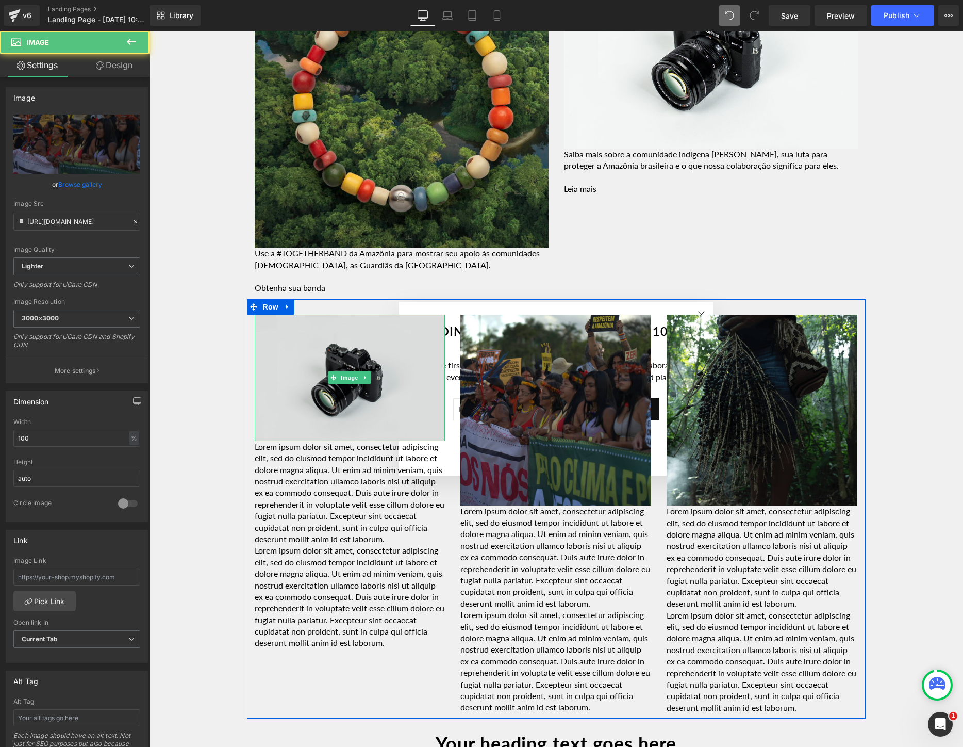
click at [359, 400] on img at bounding box center [350, 378] width 191 height 126
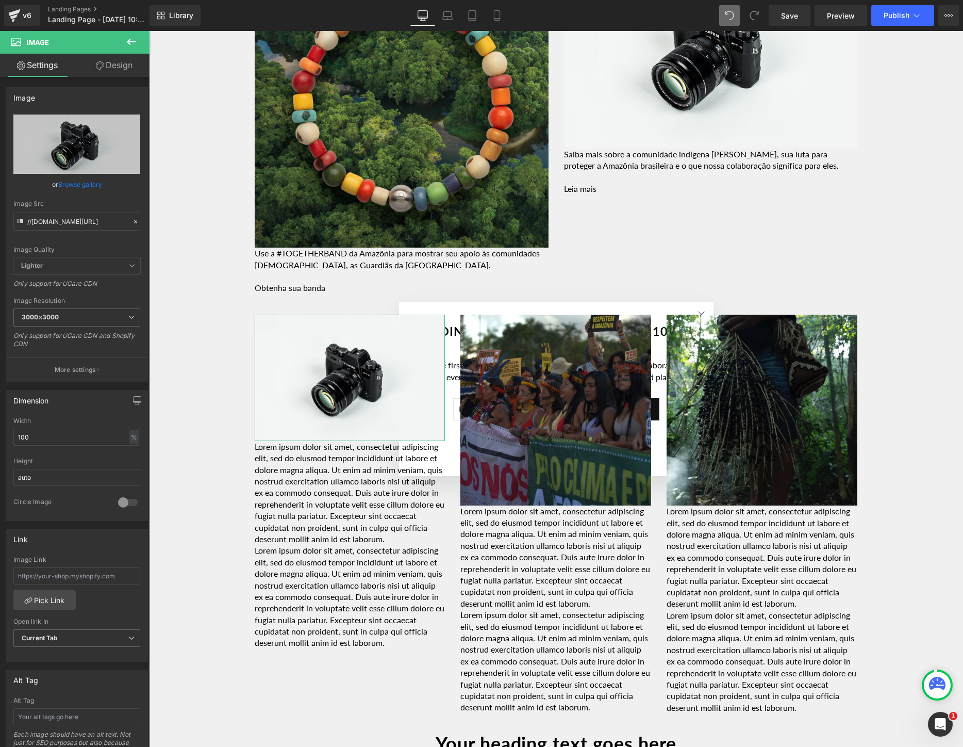
click at [80, 184] on link "Browse gallery" at bounding box center [80, 184] width 44 height 18
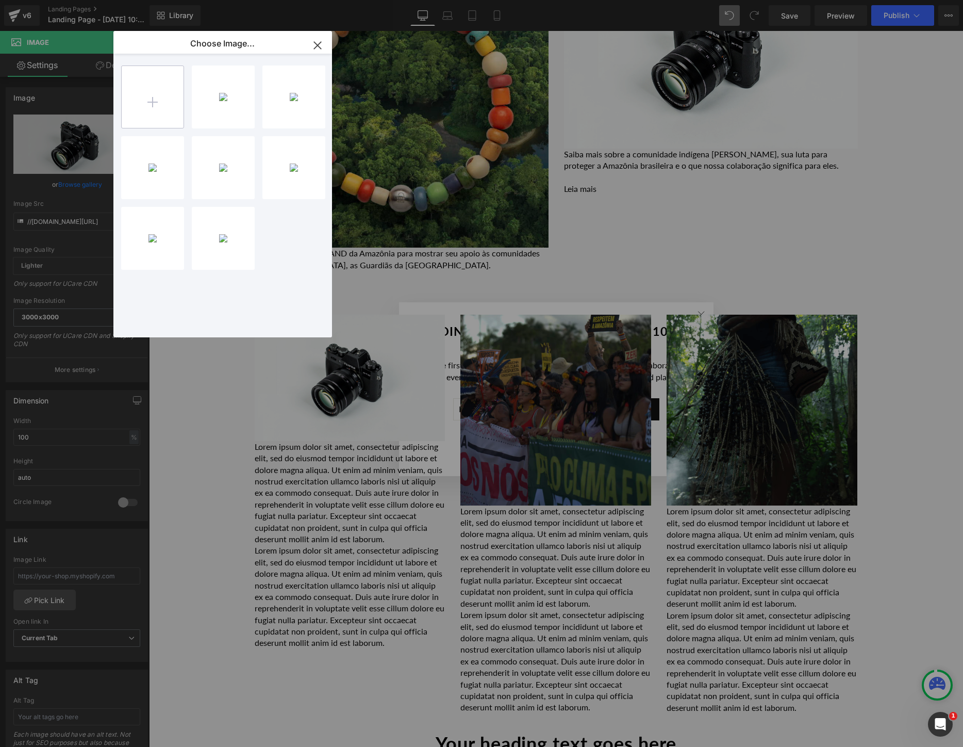
click at [145, 112] on input "file" at bounding box center [153, 97] width 62 height 62
type input "C:\fakepath\Screen Shot [DATE] 12.01.47 PM.png"
click at [216, 91] on div "Screen ...PM.png 28.45 KB" at bounding box center [223, 96] width 63 height 63
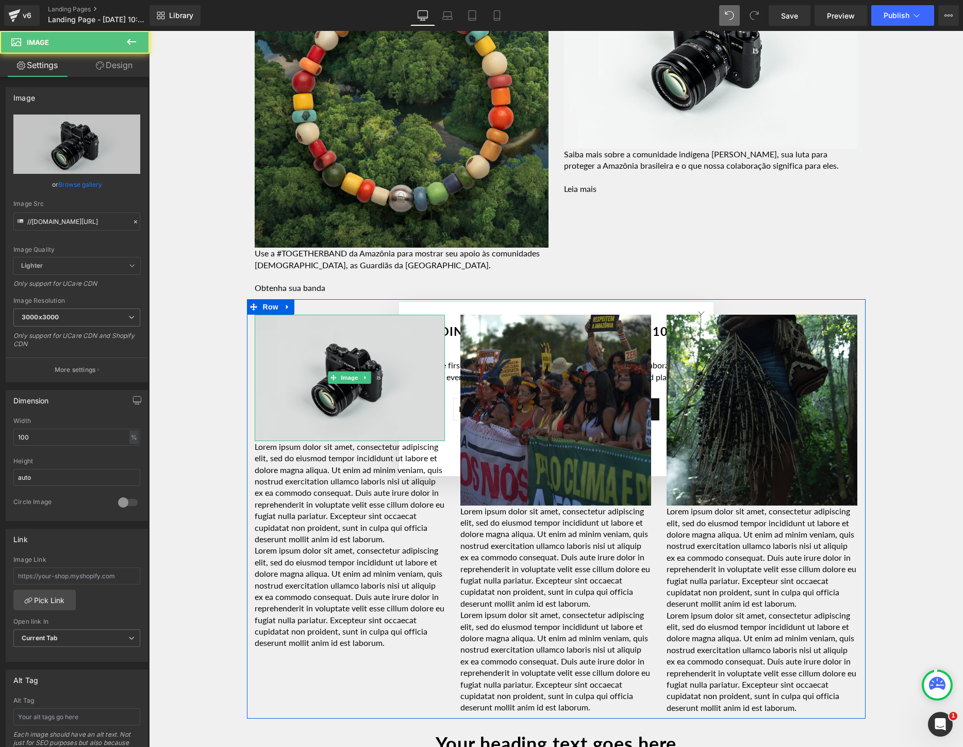
click at [315, 347] on img at bounding box center [350, 378] width 191 height 126
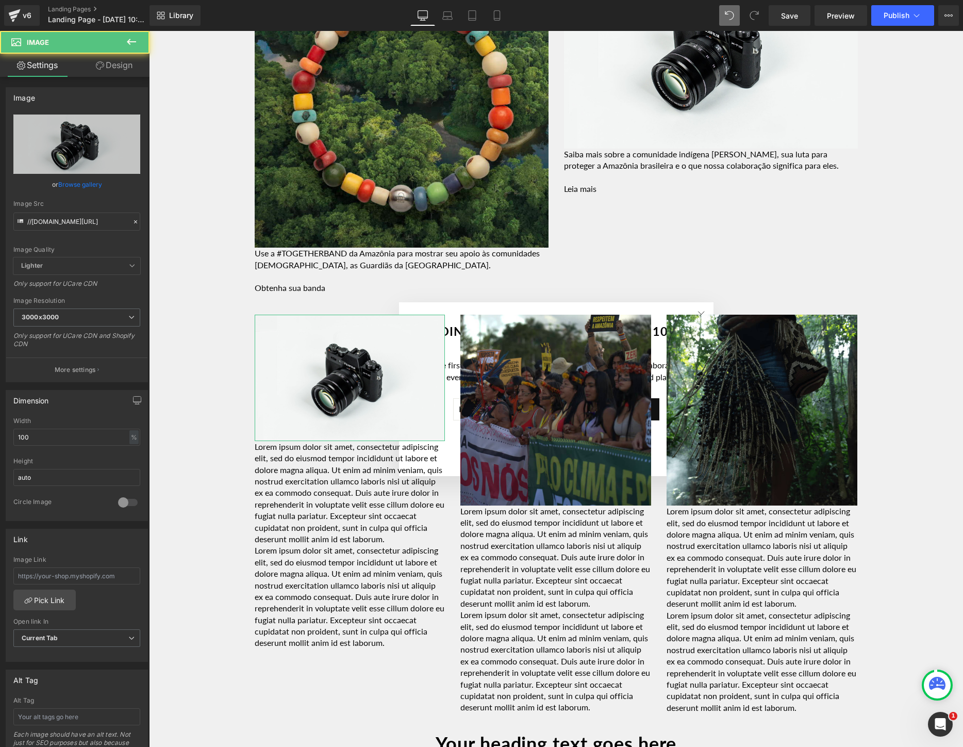
click at [77, 185] on link "Browse gallery" at bounding box center [80, 184] width 44 height 18
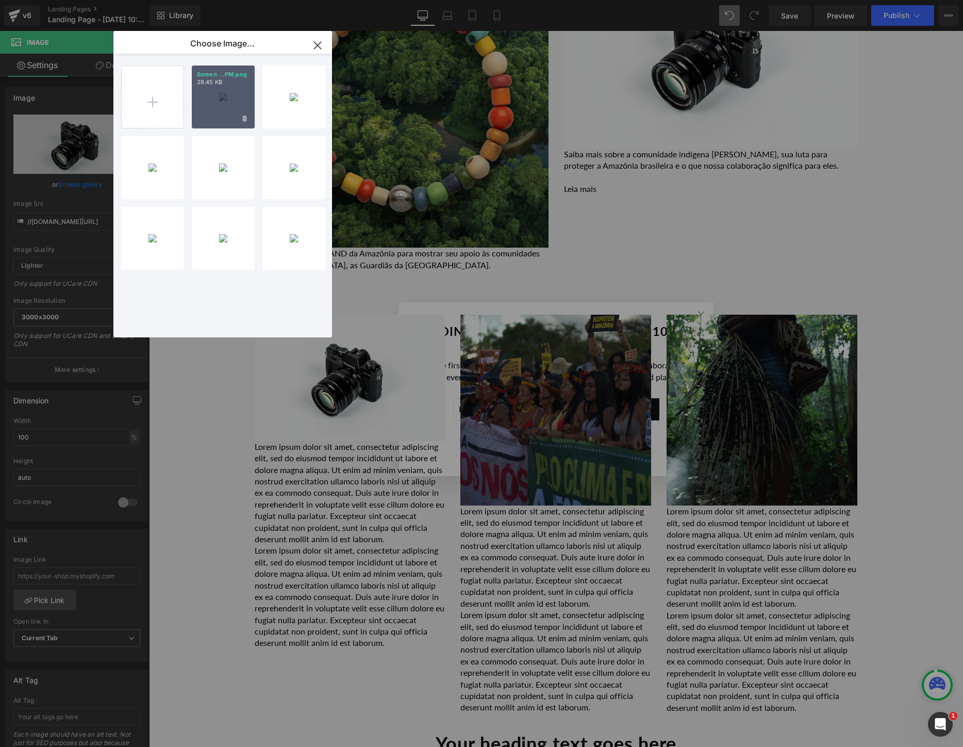
click at [205, 95] on div "Screen ...PM.png 28.45 KB" at bounding box center [223, 96] width 63 height 63
type input "[URL][DOMAIN_NAME]"
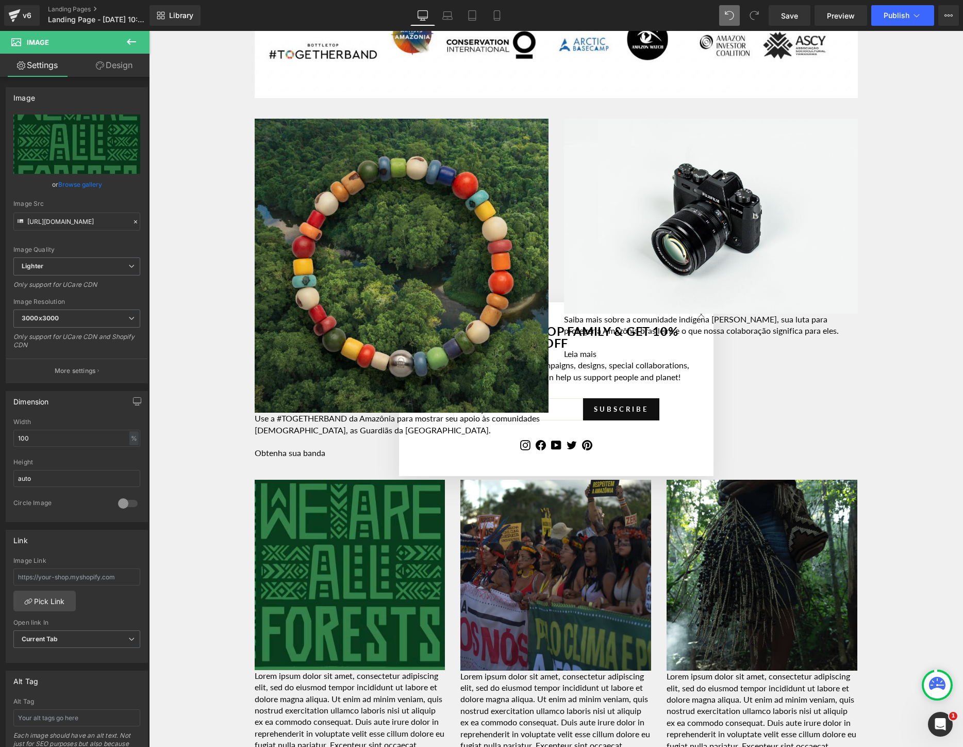
scroll to position [1335, 0]
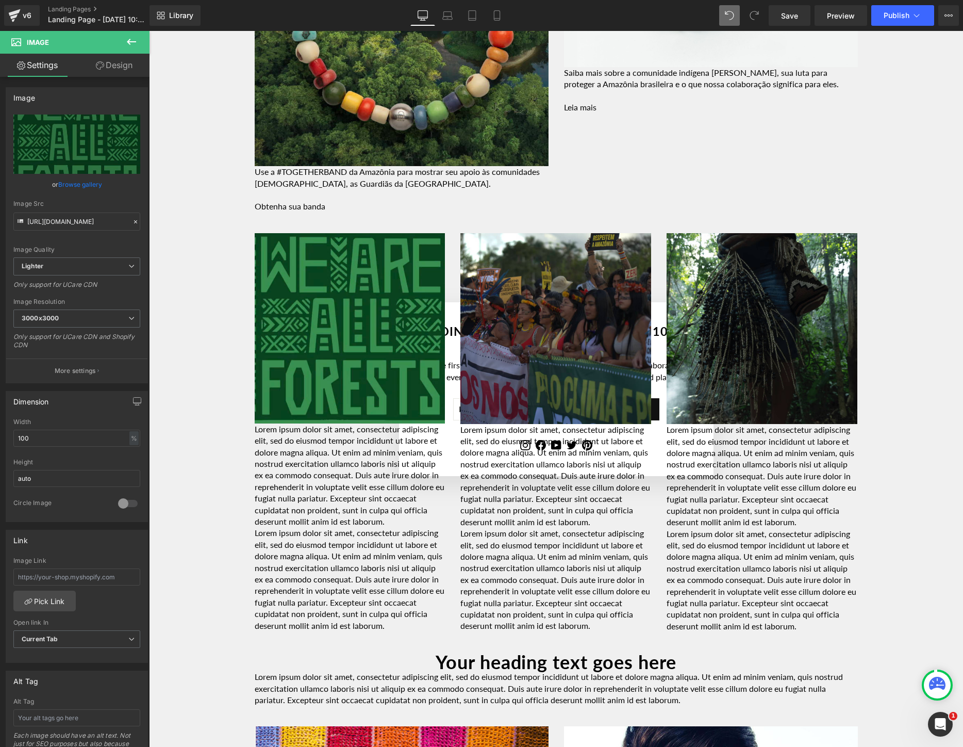
click at [136, 41] on icon at bounding box center [131, 42] width 12 height 12
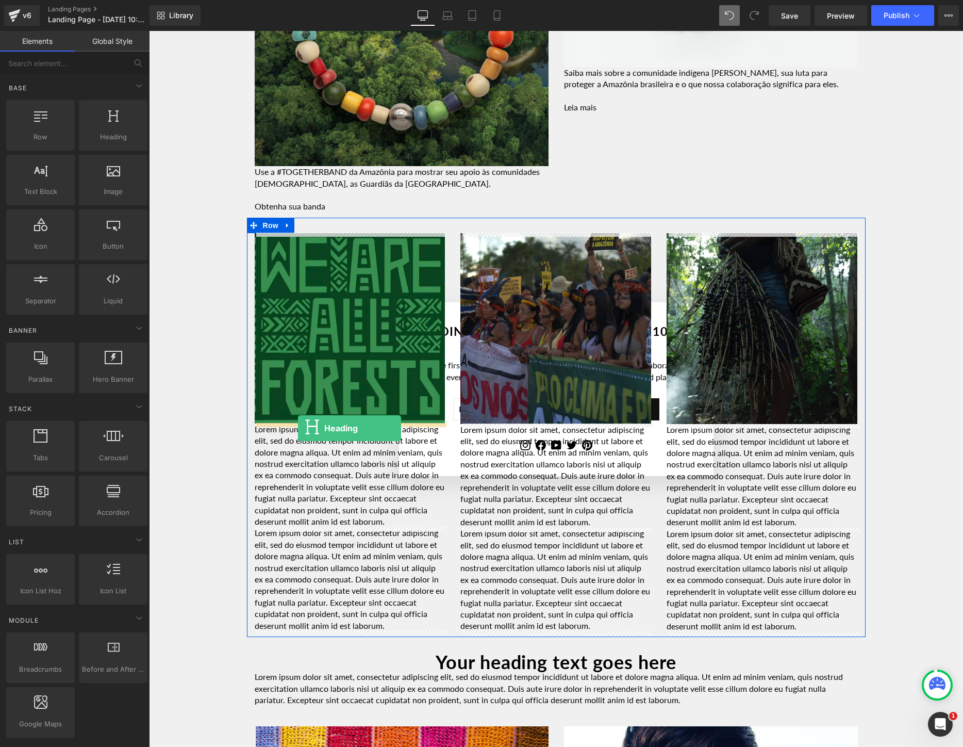
drag, startPoint x: 253, startPoint y: 150, endPoint x: 298, endPoint y: 428, distance: 282.2
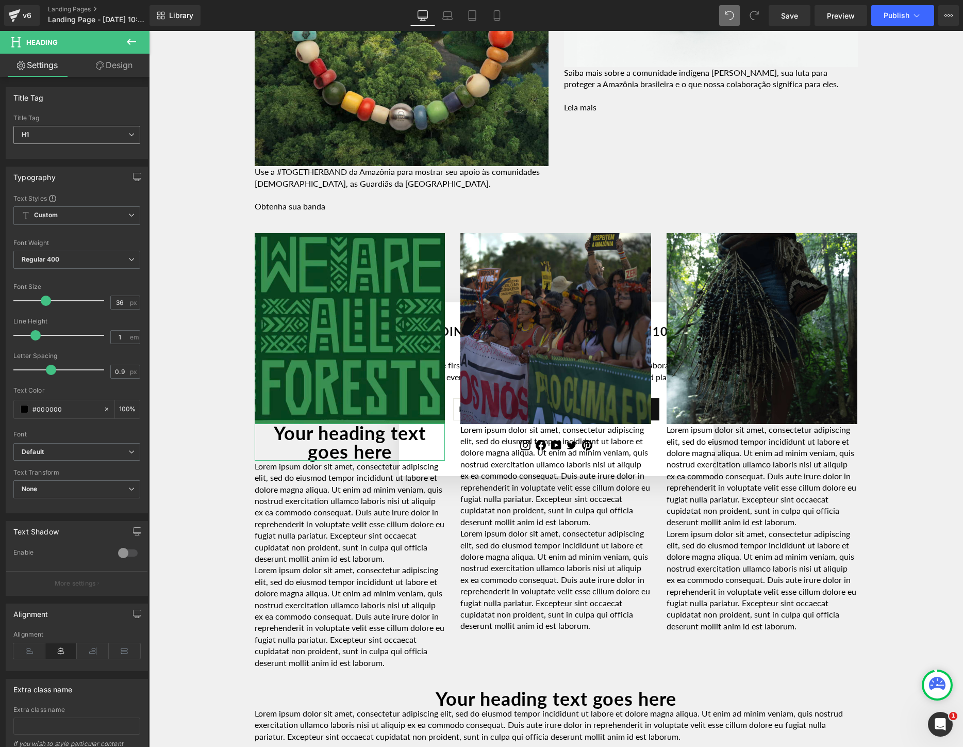
click at [128, 137] on icon at bounding box center [131, 135] width 6 height 6
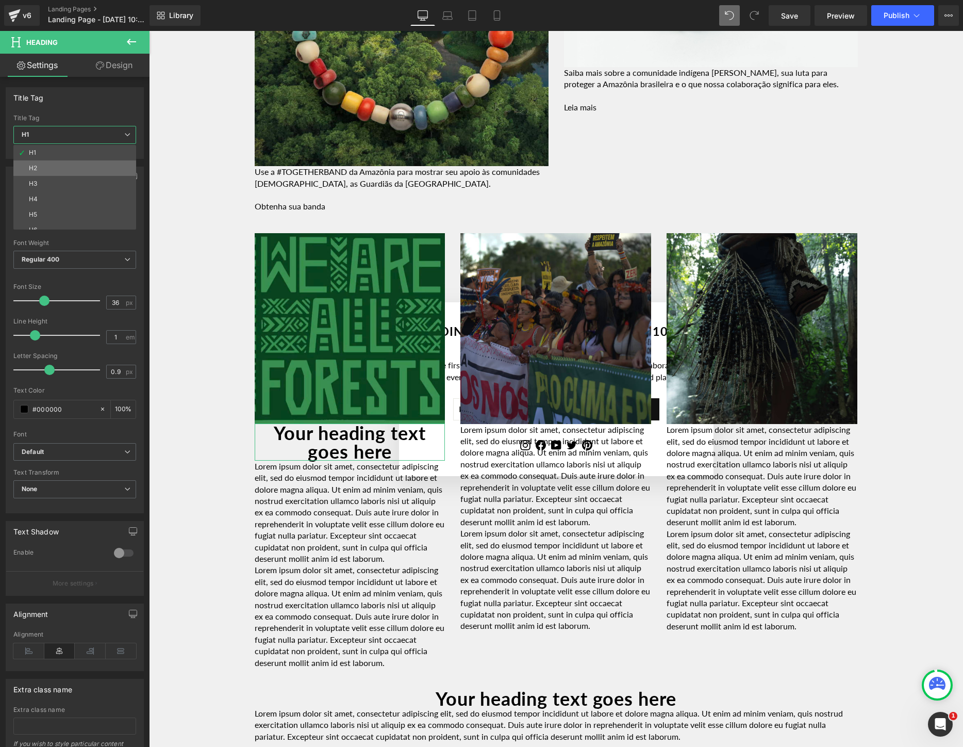
click at [84, 167] on li "H2" at bounding box center [76, 167] width 127 height 15
type input "30.6"
type input "0.77"
type input "100"
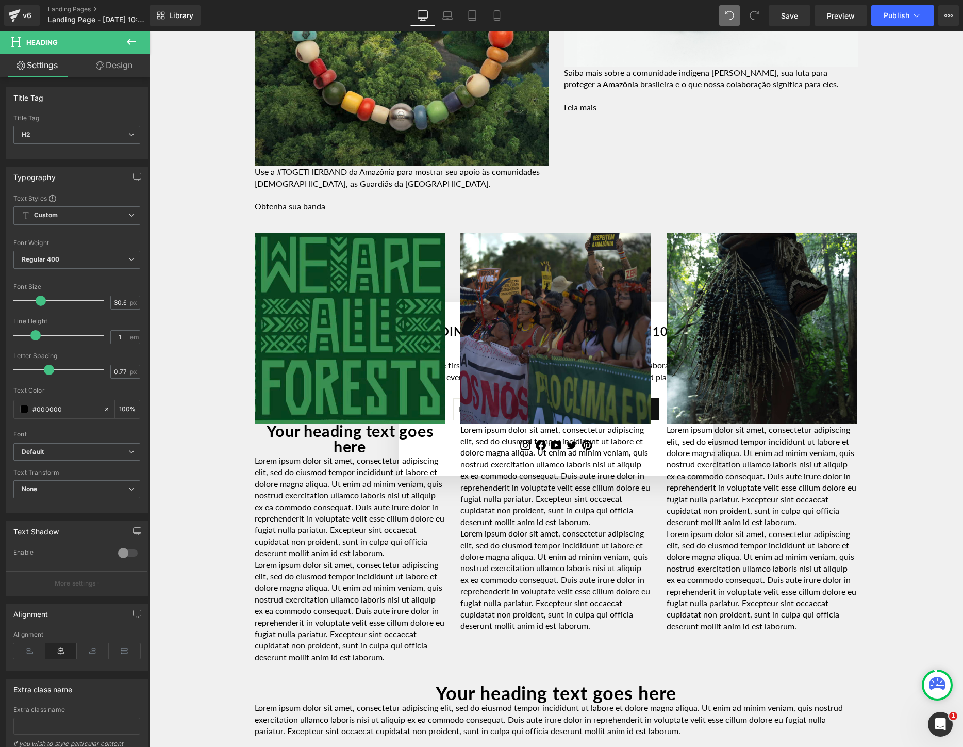
click at [136, 44] on icon at bounding box center [131, 42] width 12 height 12
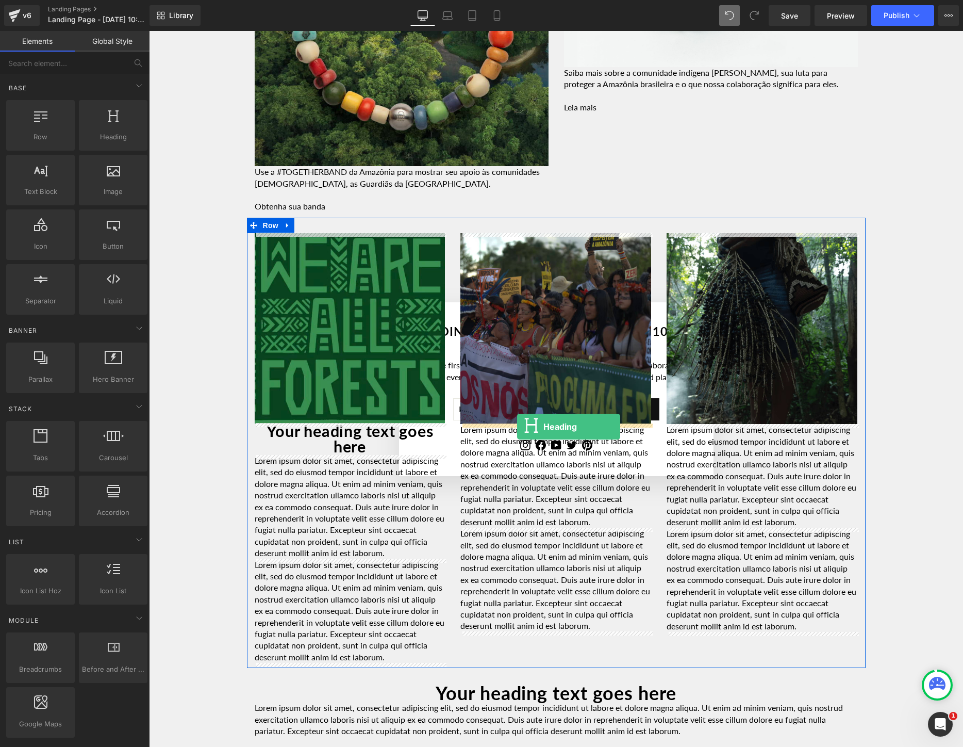
drag, startPoint x: 270, startPoint y: 151, endPoint x: 517, endPoint y: 426, distance: 370.3
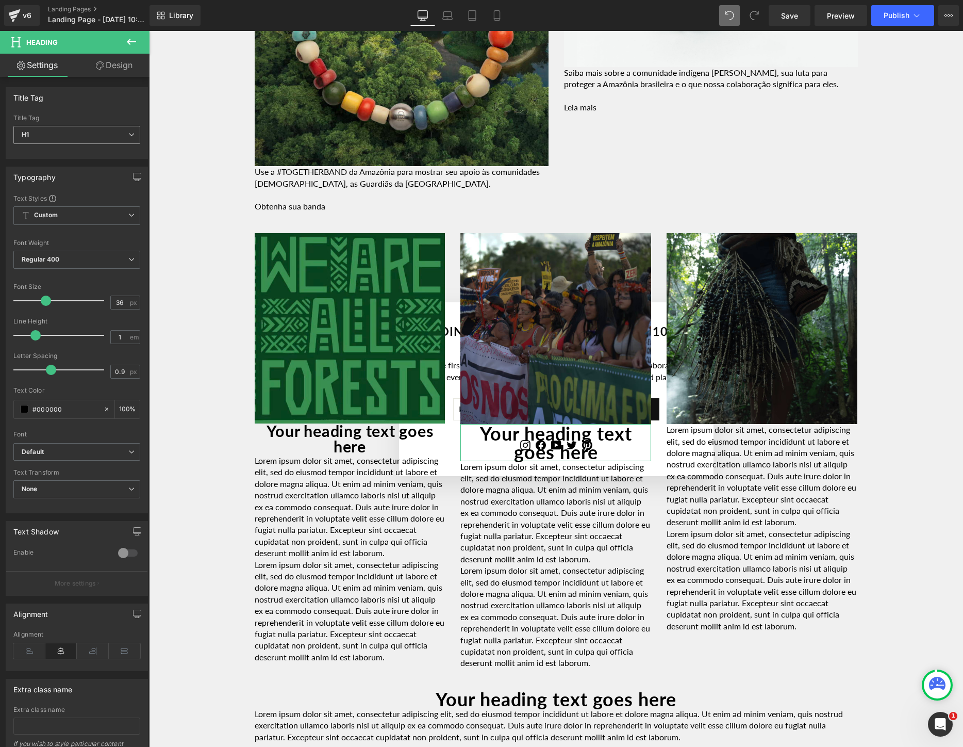
click at [96, 138] on span "H1" at bounding box center [76, 135] width 127 height 18
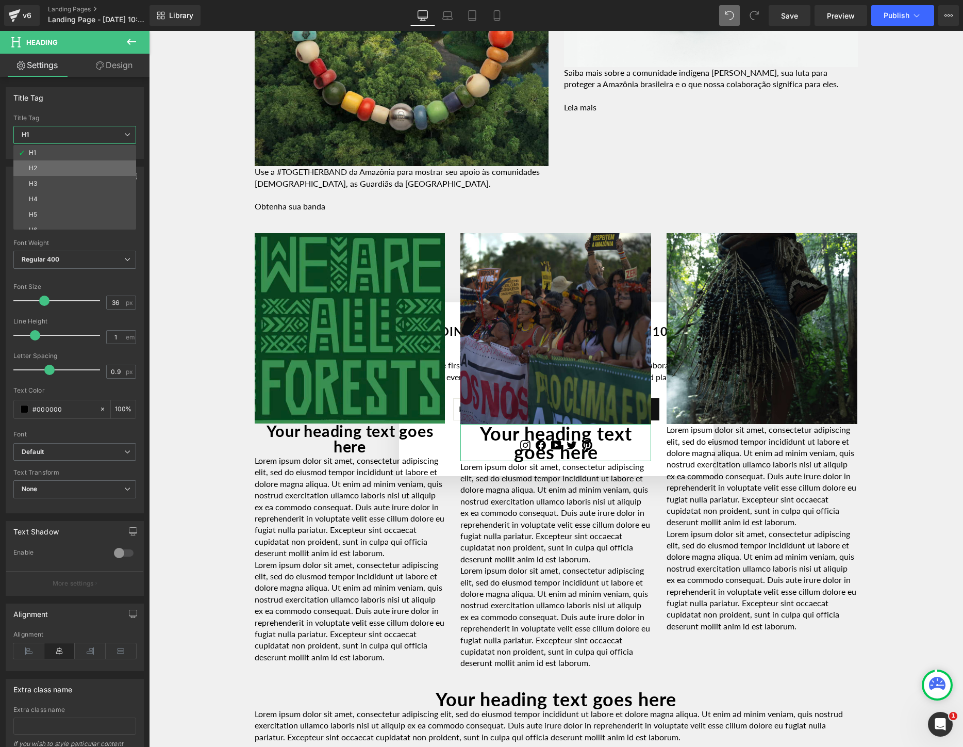
click at [81, 166] on li "H2" at bounding box center [76, 167] width 127 height 15
type input "30.6"
type input "0.77"
type input "100"
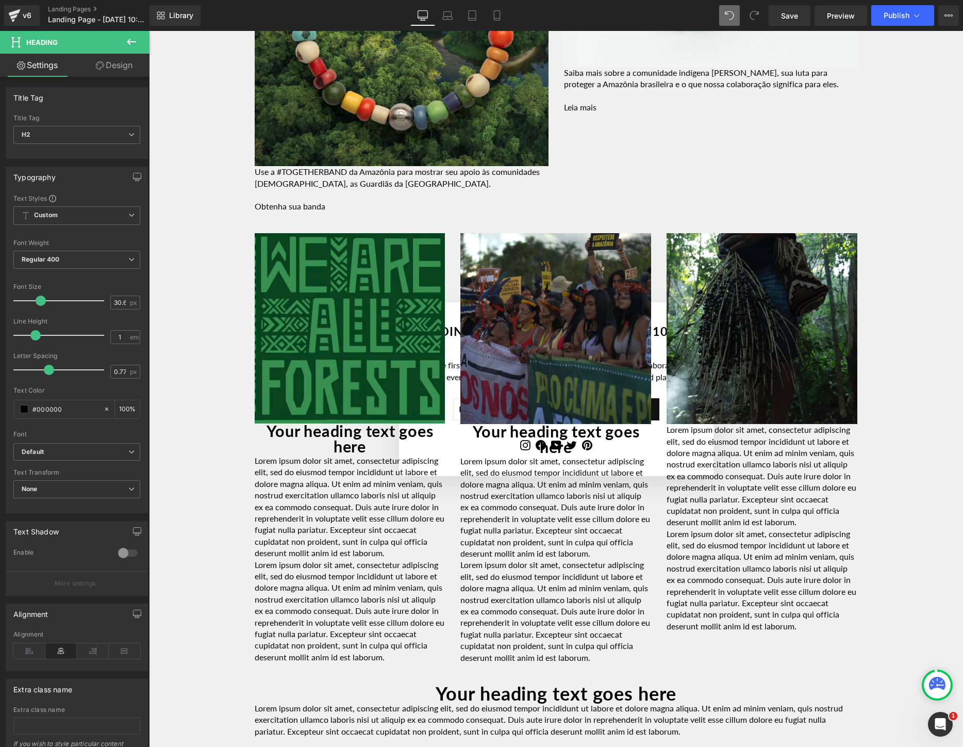
click at [139, 44] on button at bounding box center [131, 42] width 36 height 23
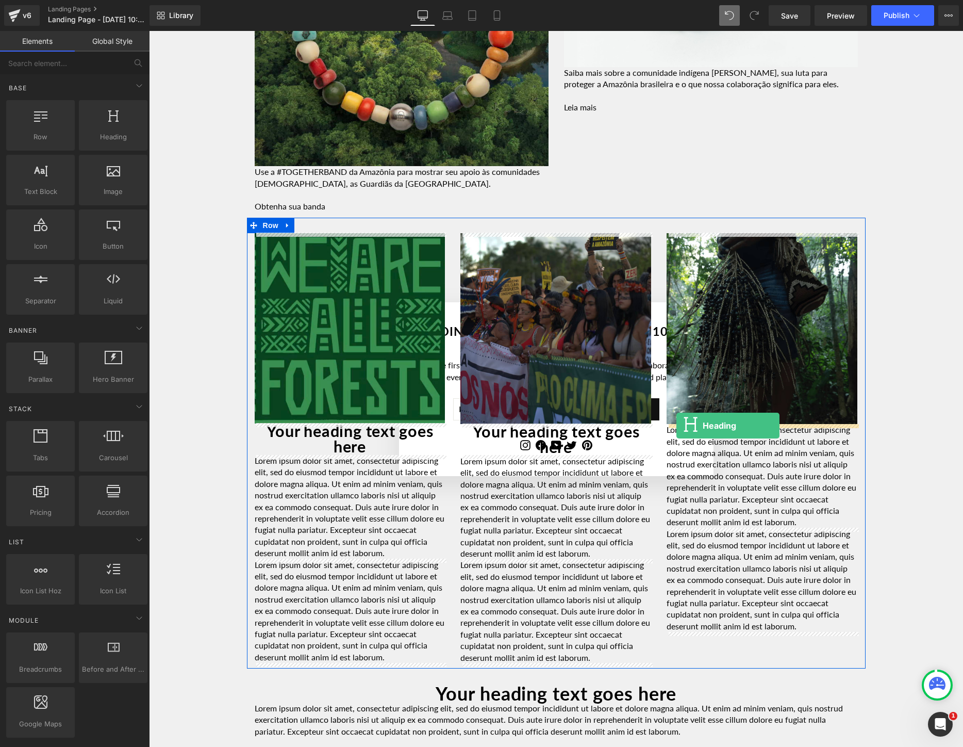
drag, startPoint x: 256, startPoint y: 149, endPoint x: 677, endPoint y: 425, distance: 503.1
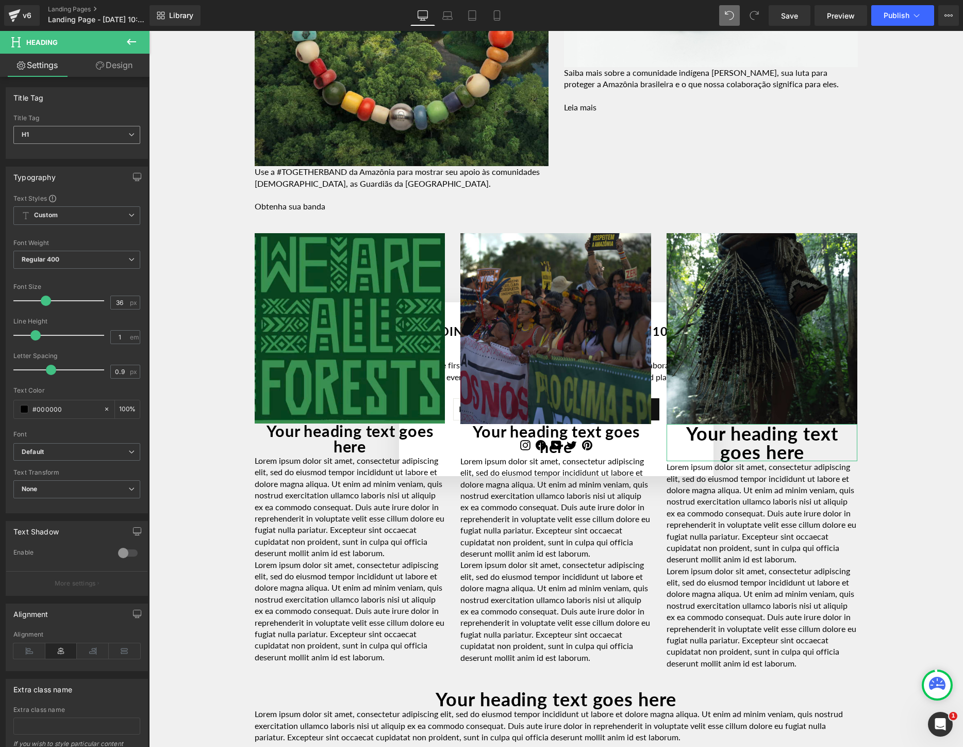
click at [66, 136] on span "H1" at bounding box center [76, 135] width 127 height 18
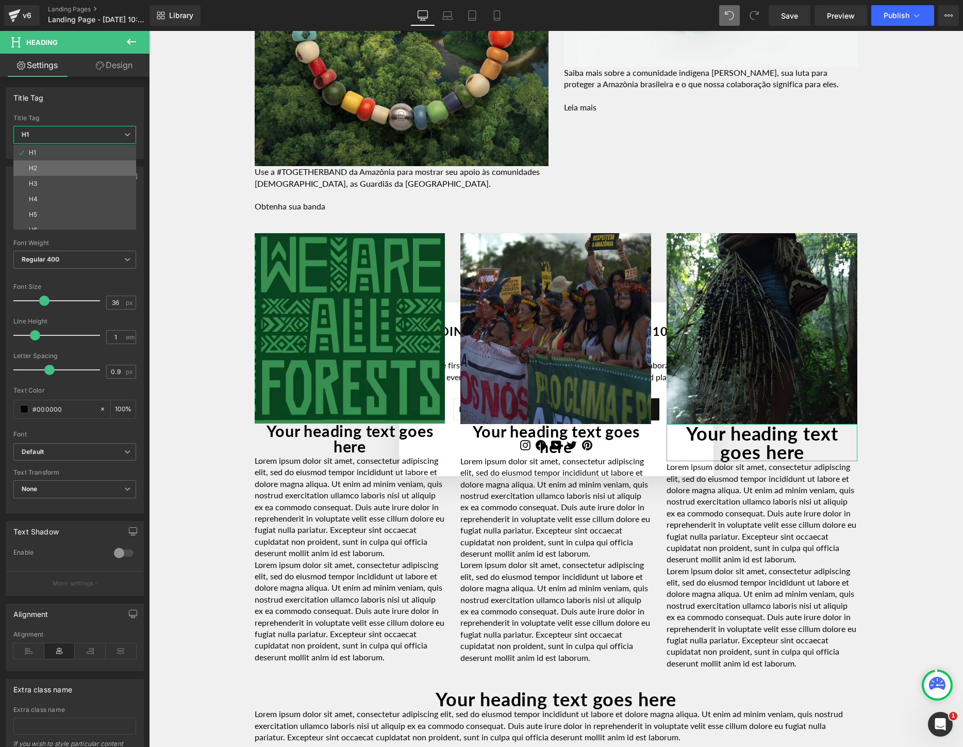
click at [57, 164] on li "H2" at bounding box center [76, 167] width 127 height 15
type input "30.6"
type input "0.77"
type input "100"
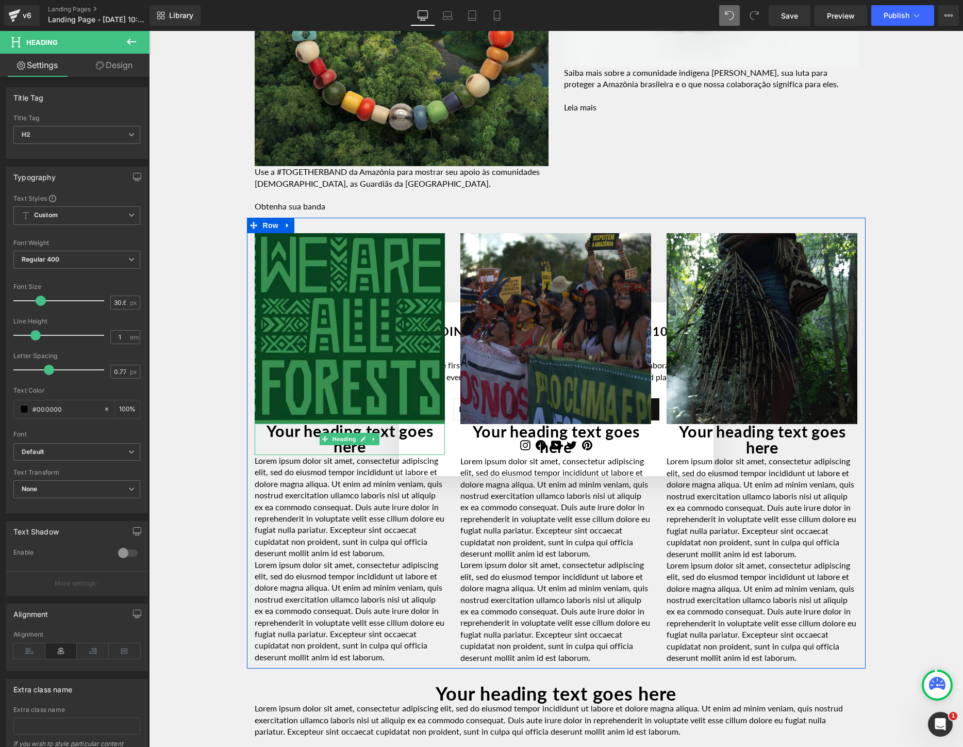
click at [400, 441] on h2 "Your heading text goes here" at bounding box center [350, 438] width 191 height 31
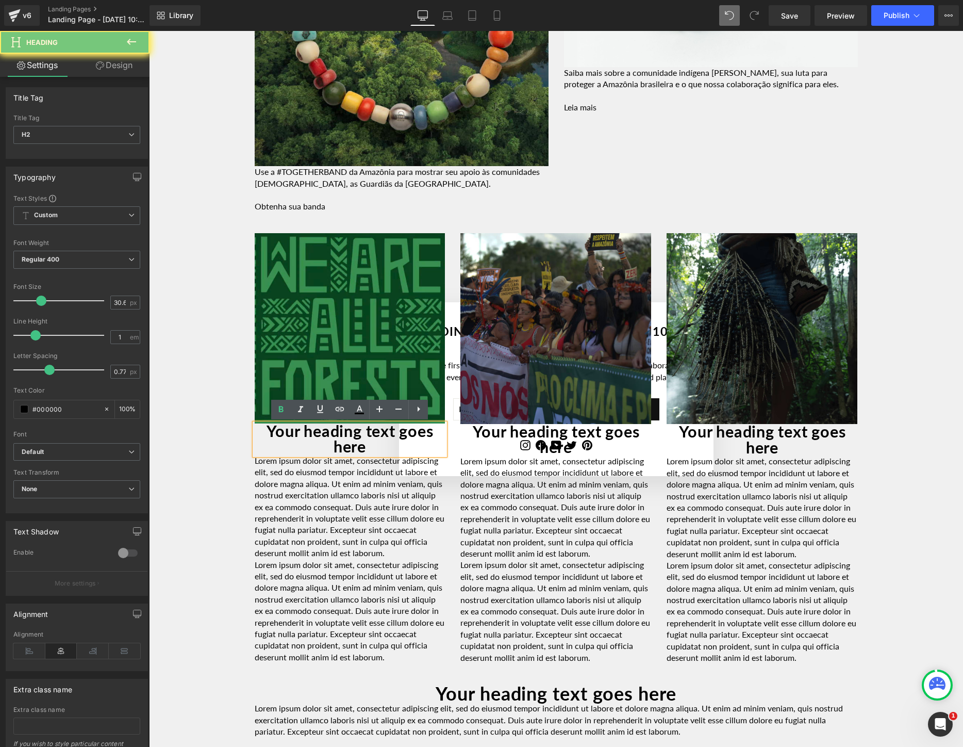
click at [356, 510] on div "Lorem ipsum dolor sit amet, consectetur adipiscing elit, sed do eiusmod tempor …" at bounding box center [350, 507] width 191 height 104
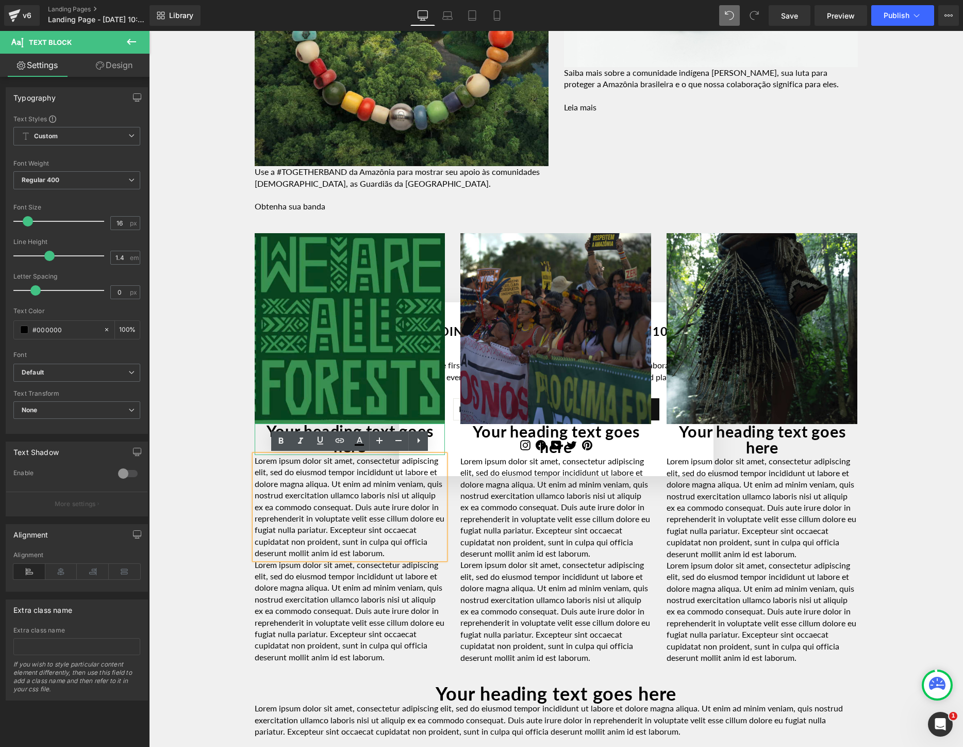
click at [436, 428] on h2 "Your heading text goes here" at bounding box center [350, 438] width 191 height 31
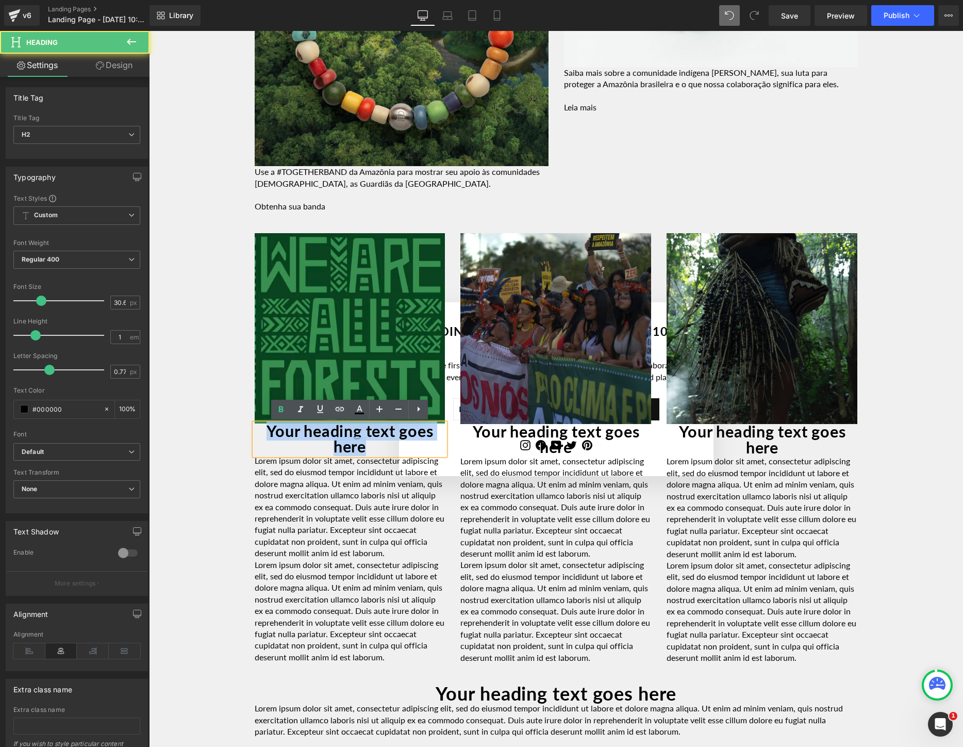
drag, startPoint x: 375, startPoint y: 445, endPoint x: 251, endPoint y: 435, distance: 124.7
click at [251, 435] on div "Image Your heading text goes here Heading Lorem ipsum dolor sit amet, consectet…" at bounding box center [350, 448] width 206 height 430
paste div
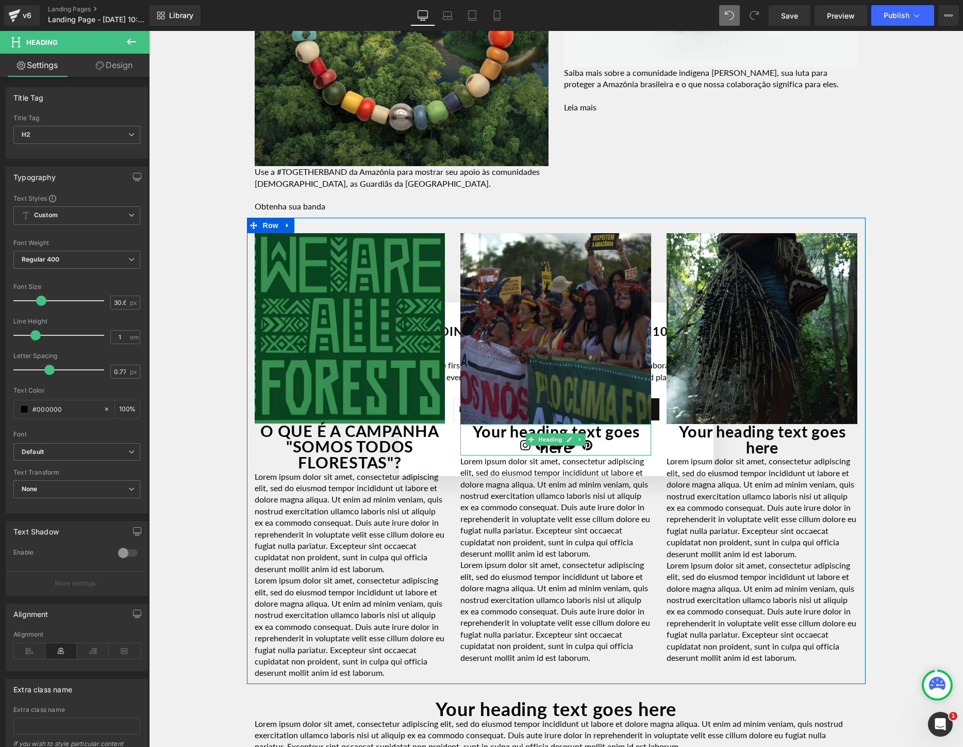
click at [494, 430] on h2 "Your heading text goes here" at bounding box center [556, 439] width 191 height 31
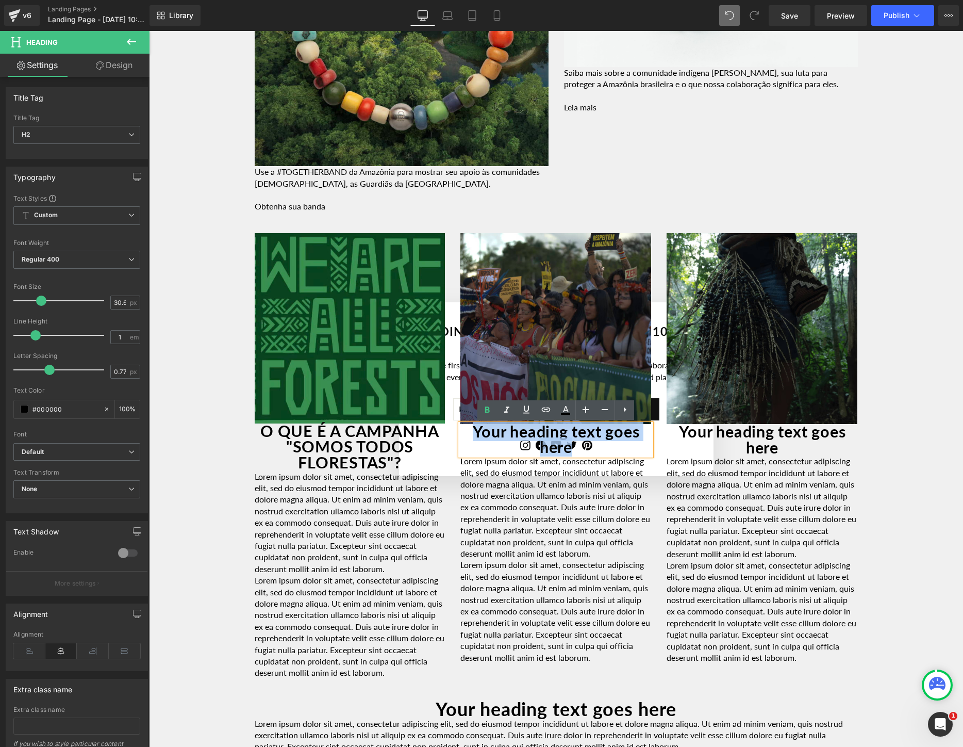
paste div
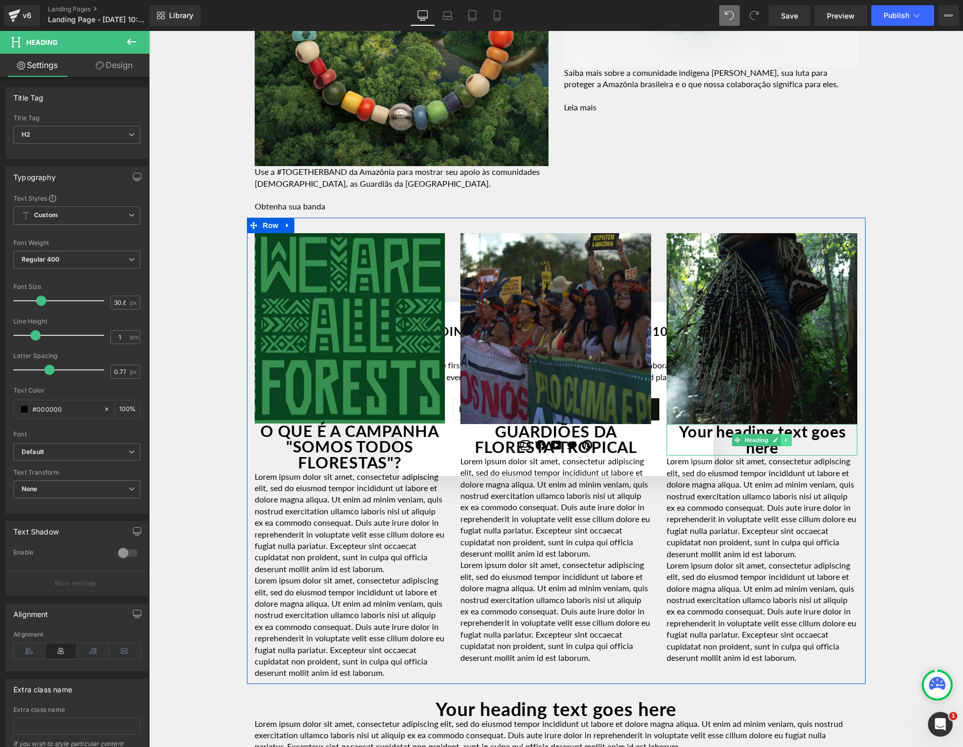
click at [792, 435] on link at bounding box center [787, 440] width 11 height 12
click at [813, 450] on h2 "Your heading text goes here" at bounding box center [762, 439] width 191 height 31
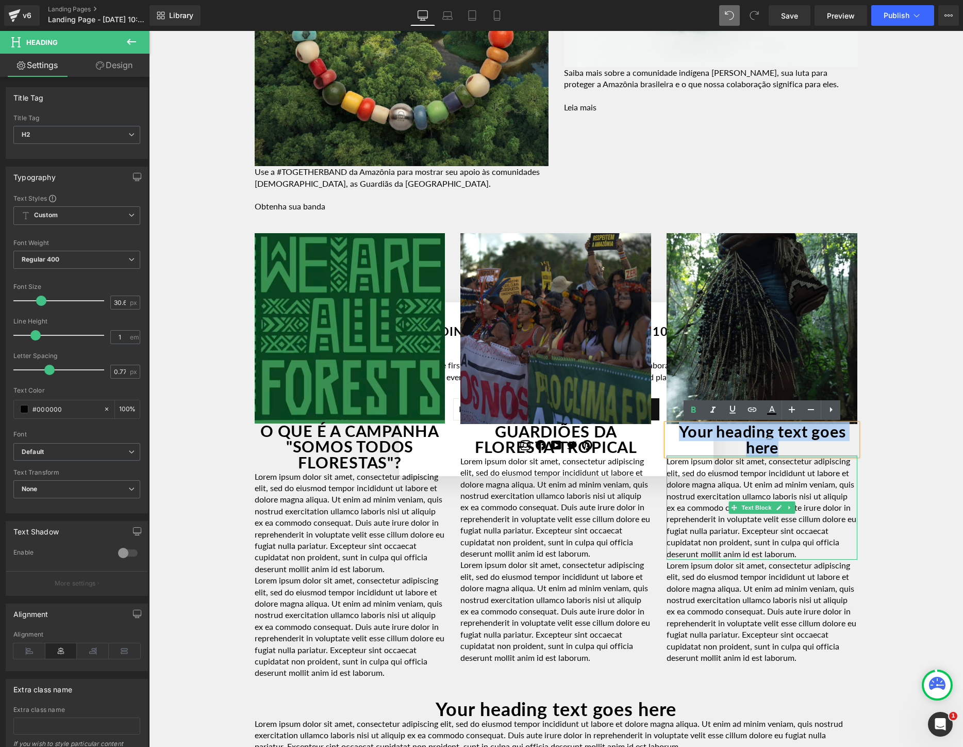
click at [797, 455] on div "Image Your heading text goes here Heading Lorem ipsum dolor sit amet, consectet…" at bounding box center [762, 448] width 206 height 431
paste div
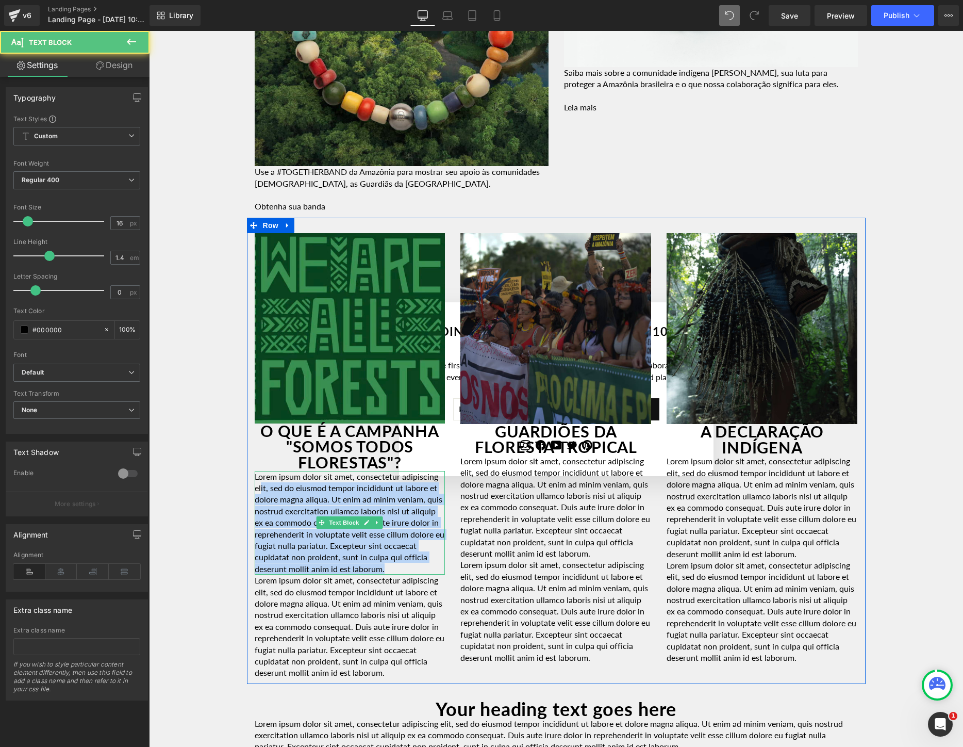
click at [261, 484] on p "Lorem ipsum dolor sit amet, consectetur adipiscing elit, sed do eiusmod tempor …" at bounding box center [350, 523] width 191 height 104
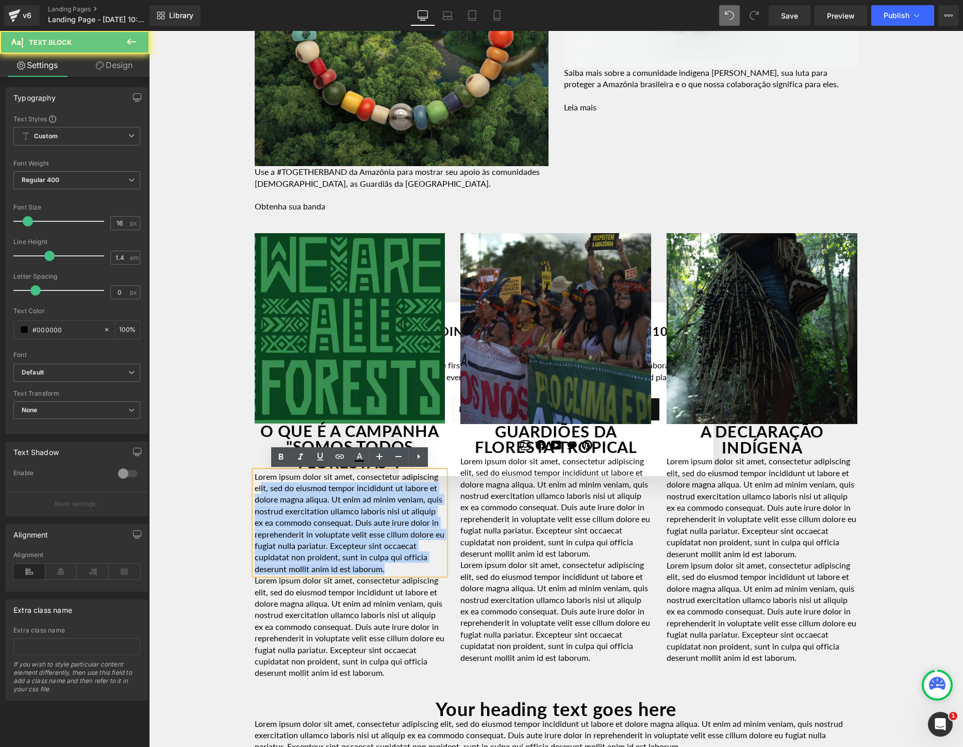
click at [261, 484] on p "Lorem ipsum dolor sit amet, consectetur adipiscing elit, sed do eiusmod tempor …" at bounding box center [350, 523] width 191 height 104
drag, startPoint x: 429, startPoint y: 568, endPoint x: 255, endPoint y: 470, distance: 199.5
click at [255, 471] on p "Lorem ipsum dolor sit amet, consectetur adipiscing elit, sed do eiusmod tempor …" at bounding box center [350, 523] width 191 height 104
paste div
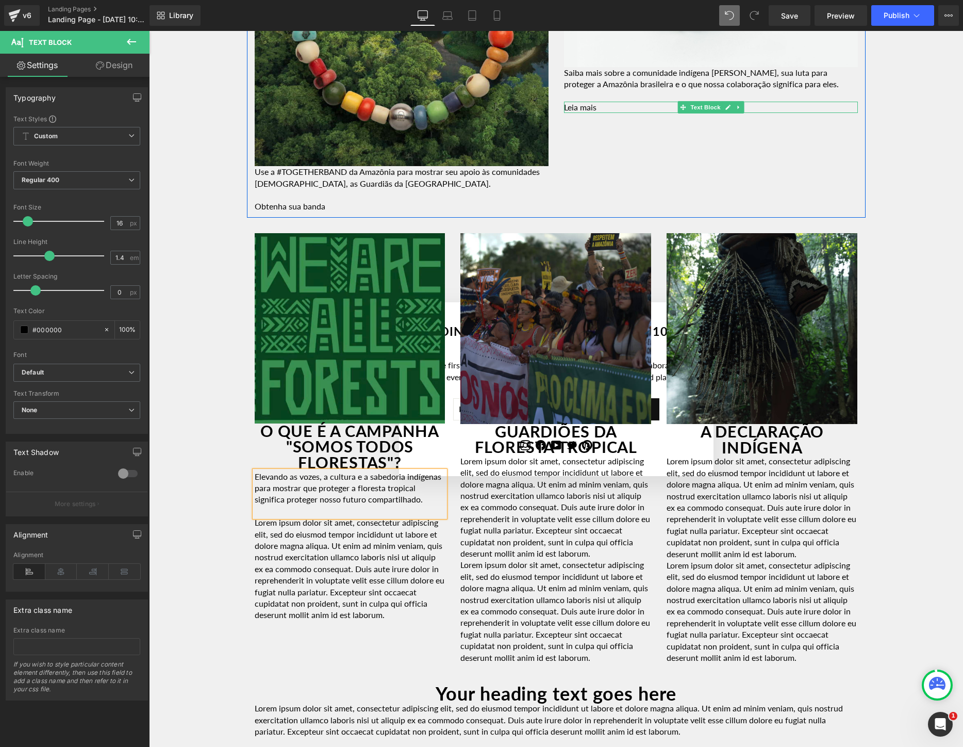
click at [620, 103] on div "Leia mais Text Block" at bounding box center [711, 107] width 294 height 11
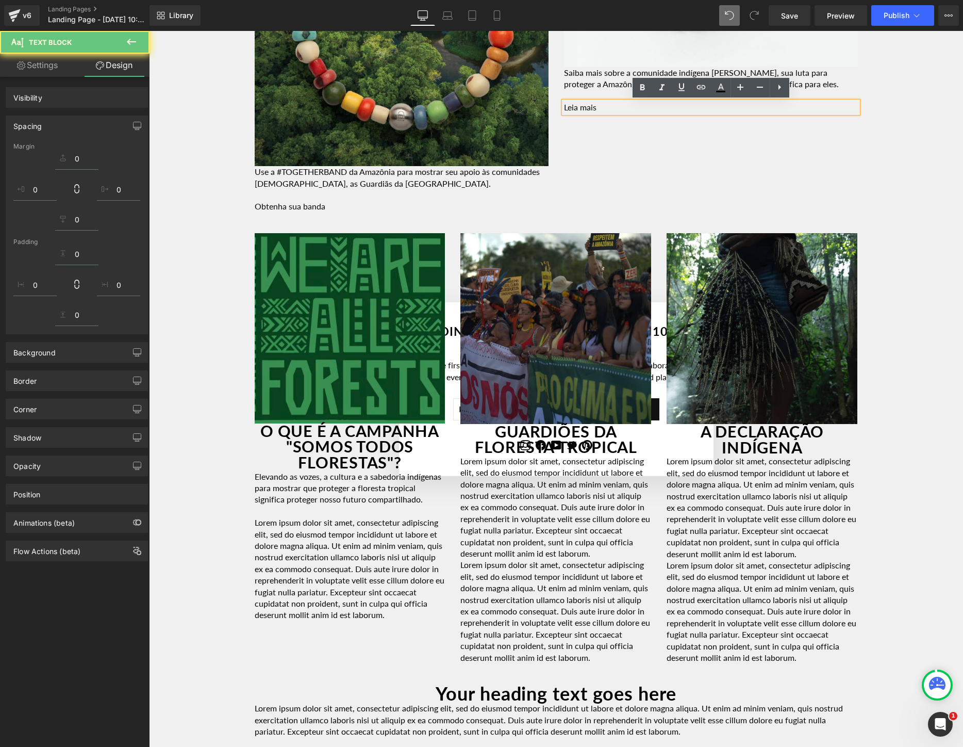
click at [614, 107] on p "Leia mais" at bounding box center [711, 107] width 294 height 11
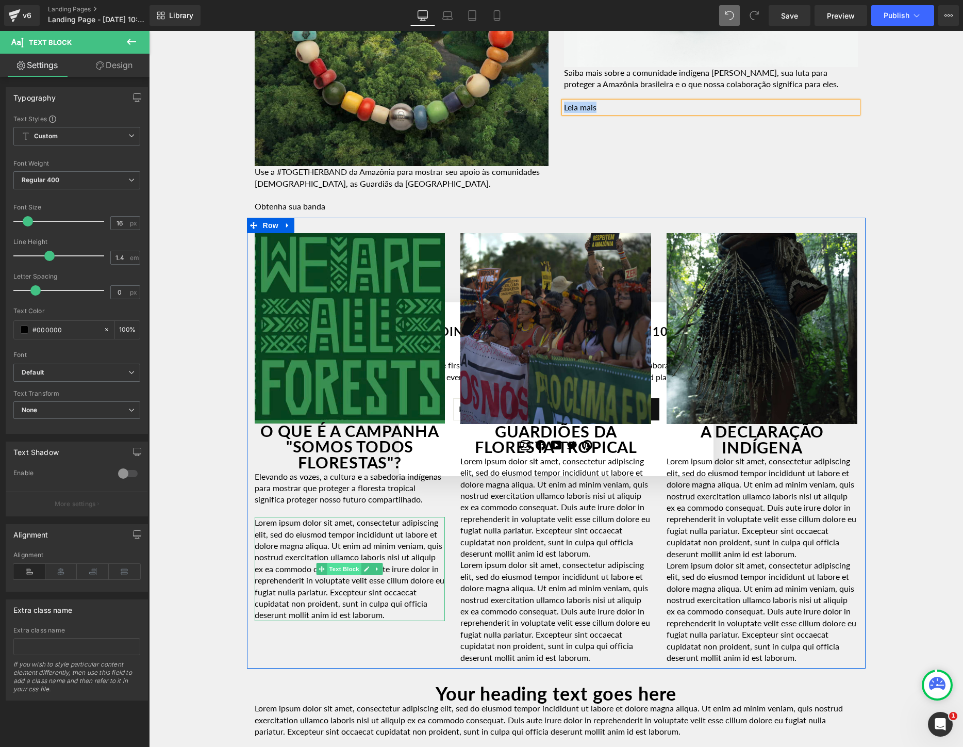
click at [326, 575] on span at bounding box center [322, 569] width 11 height 12
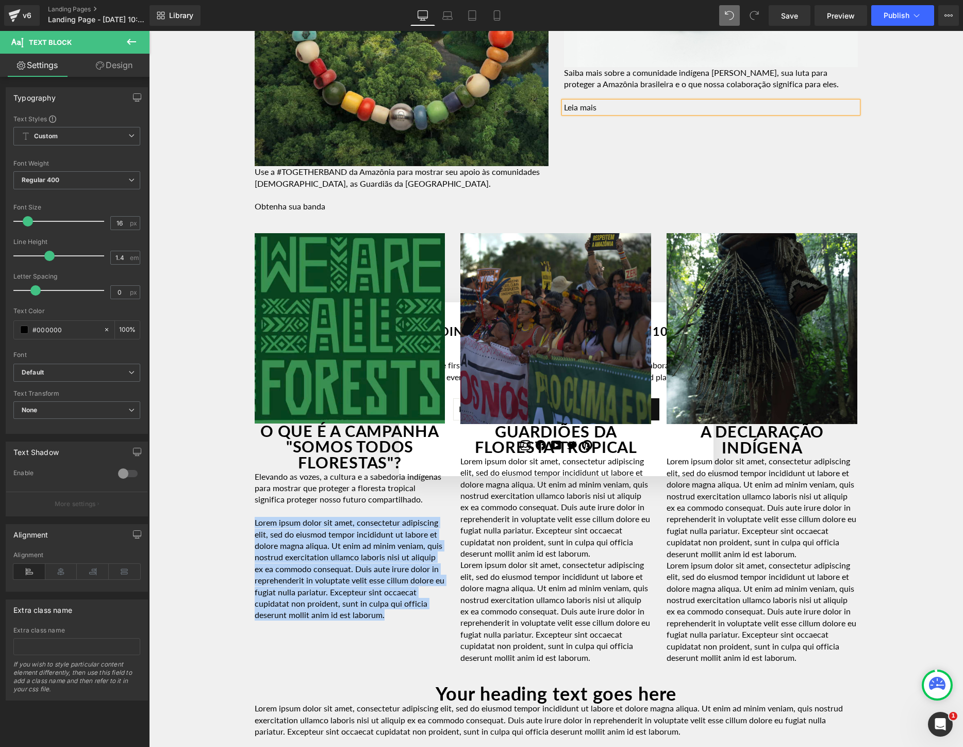
drag, startPoint x: 420, startPoint y: 626, endPoint x: 241, endPoint y: 523, distance: 207.0
click at [241, 523] on div "Image Row Youtube Row A [GEOGRAPHIC_DATA] ESTÁ EM UMA ENCRUZILHADA Heading Row …" at bounding box center [556, 56] width 814 height 2541
paste div
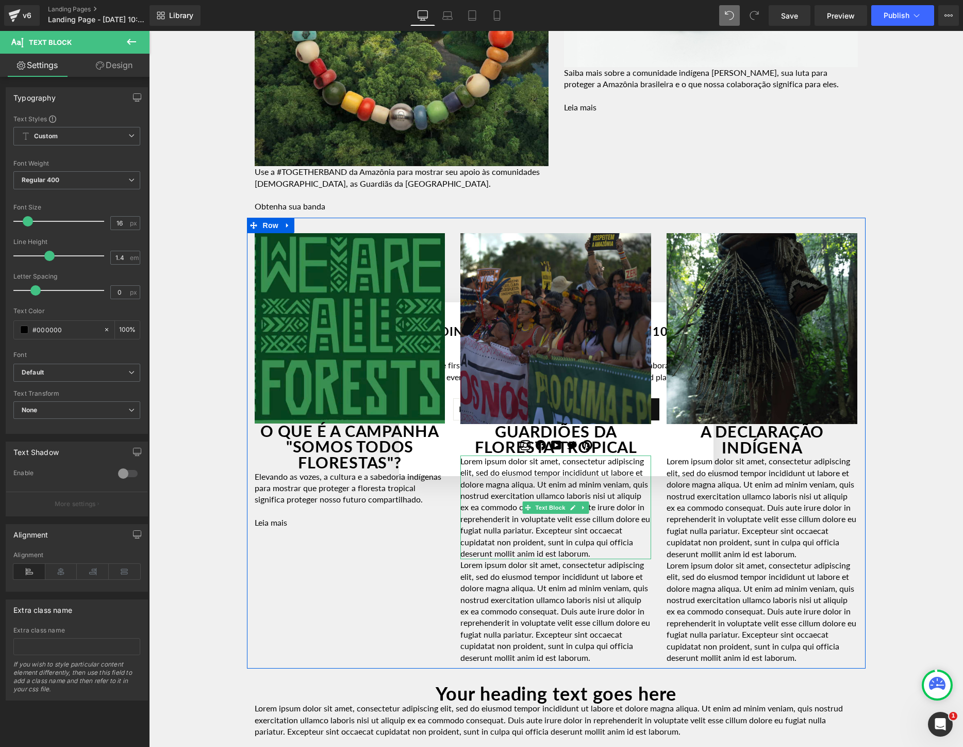
click at [505, 556] on div "Lorem ipsum dolor sit amet, consectetur adipiscing elit, sed do eiusmod tempor …" at bounding box center [556, 507] width 191 height 104
click at [513, 599] on p "Lorem ipsum dolor sit amet, consectetur adipiscing elit, sed do eiusmod tempor …" at bounding box center [556, 611] width 191 height 104
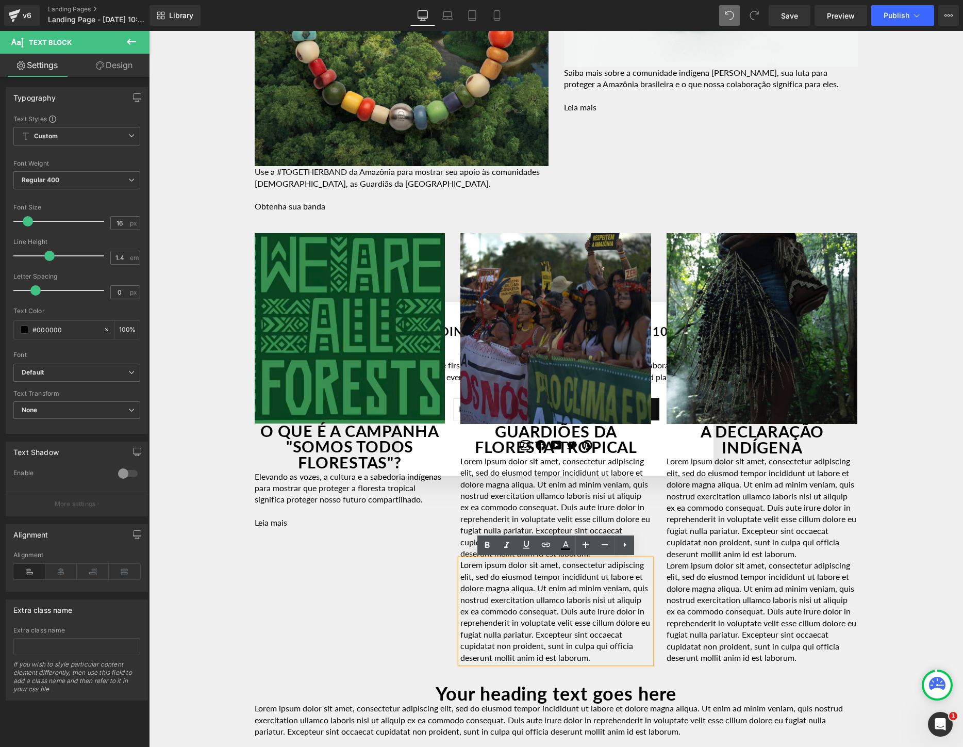
click at [513, 599] on p "Lorem ipsum dolor sit amet, consectetur adipiscing elit, sed do eiusmod tempor …" at bounding box center [556, 611] width 191 height 104
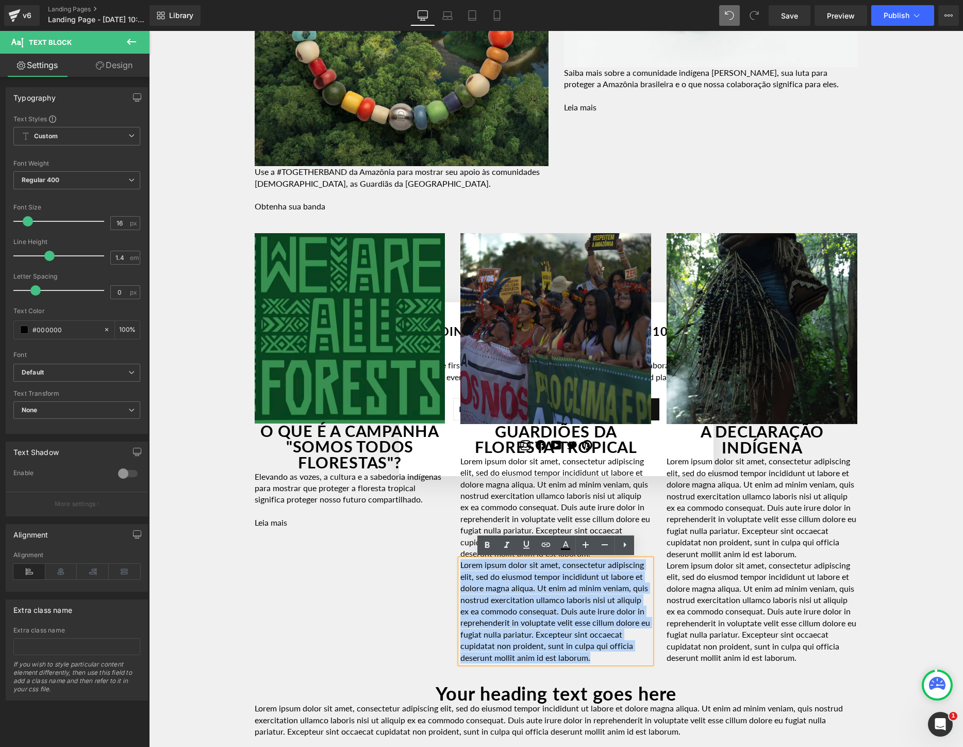
drag, startPoint x: 623, startPoint y: 655, endPoint x: 448, endPoint y: 560, distance: 200.1
click at [448, 560] on div "Image O QUE É A CAMPANHA "SOMOS TODOS FLORESTAS"? Heading Elevando as vozes, a …" at bounding box center [556, 443] width 619 height 451
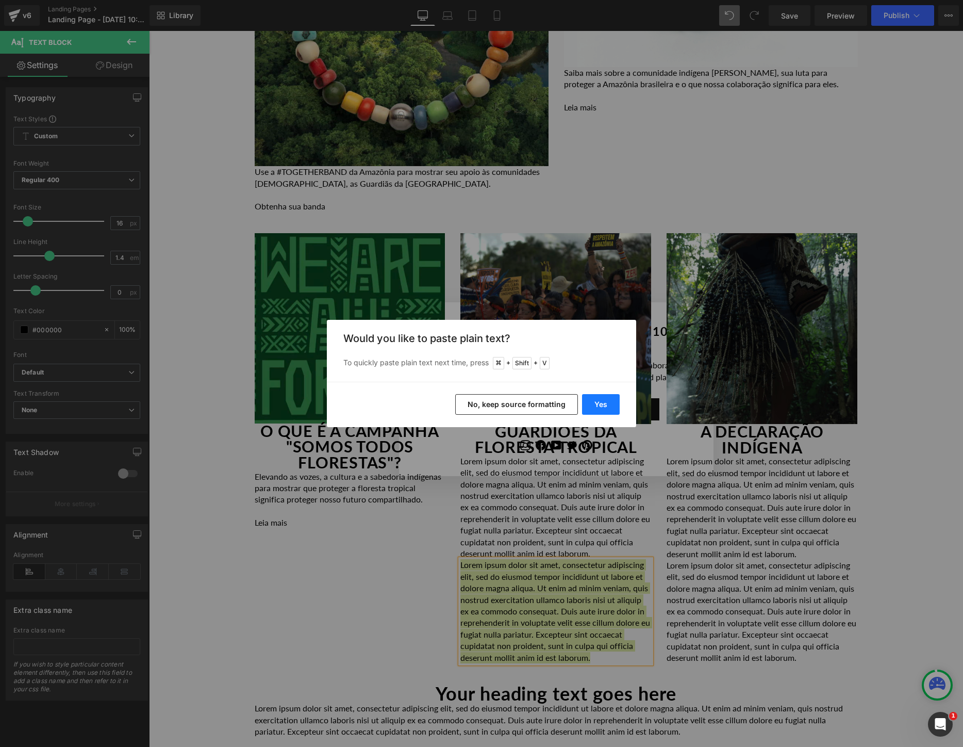
click at [607, 403] on button "Yes" at bounding box center [601, 404] width 38 height 21
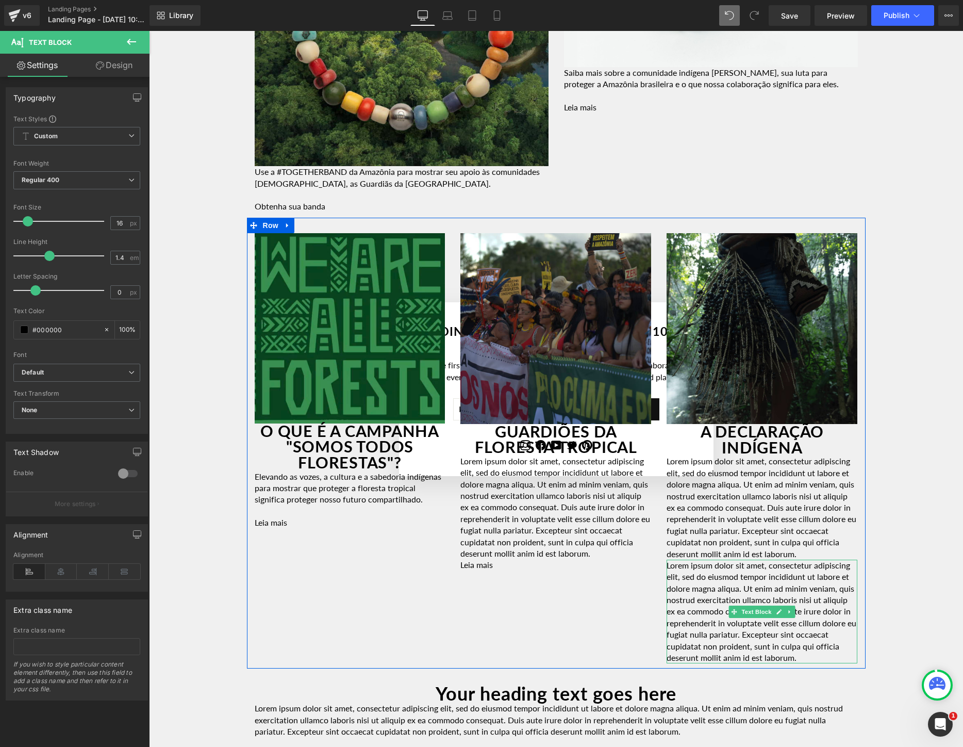
click at [822, 645] on p "Lorem ipsum dolor sit amet, consectetur adipiscing elit, sed do eiusmod tempor …" at bounding box center [762, 612] width 191 height 104
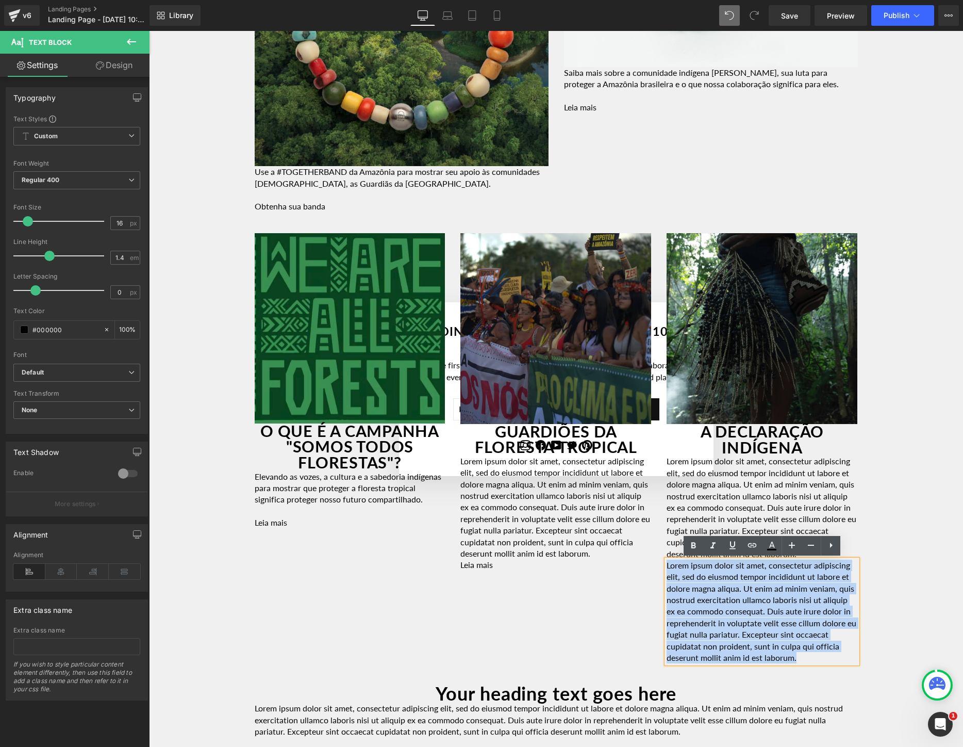
drag, startPoint x: 839, startPoint y: 658, endPoint x: 661, endPoint y: 545, distance: 210.7
click at [661, 545] on div "Image A DECLARAÇÃO INDÍGENA Heading Lorem ipsum dolor sit amet, consectetur adi…" at bounding box center [762, 448] width 206 height 431
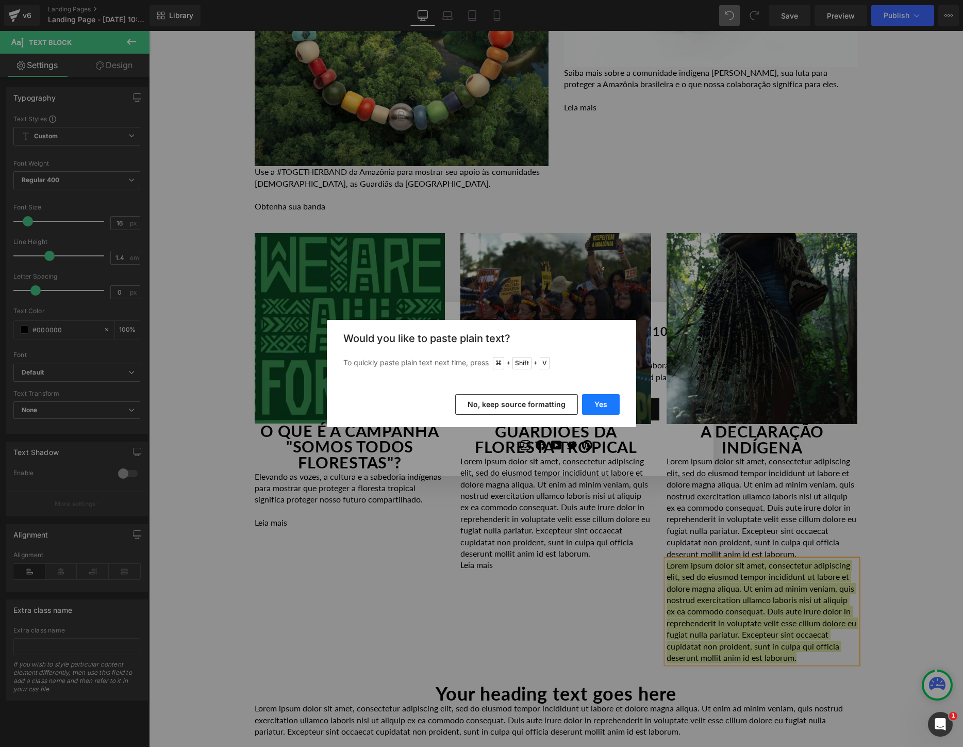
click at [606, 410] on button "Yes" at bounding box center [601, 404] width 38 height 21
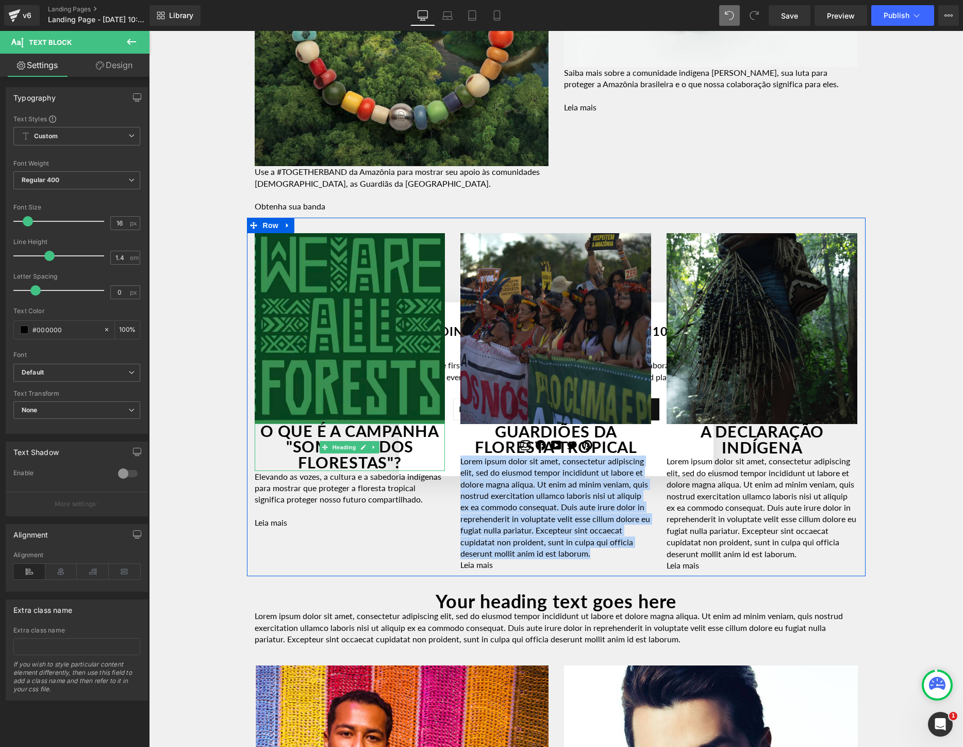
drag, startPoint x: 460, startPoint y: 493, endPoint x: 439, endPoint y: 461, distance: 38.8
click at [439, 461] on div "Image O QUE É A CAMPANHA "SOMOS TODOS FLORESTAS"? Heading Elevando as vozes, a …" at bounding box center [556, 397] width 619 height 359
paste div
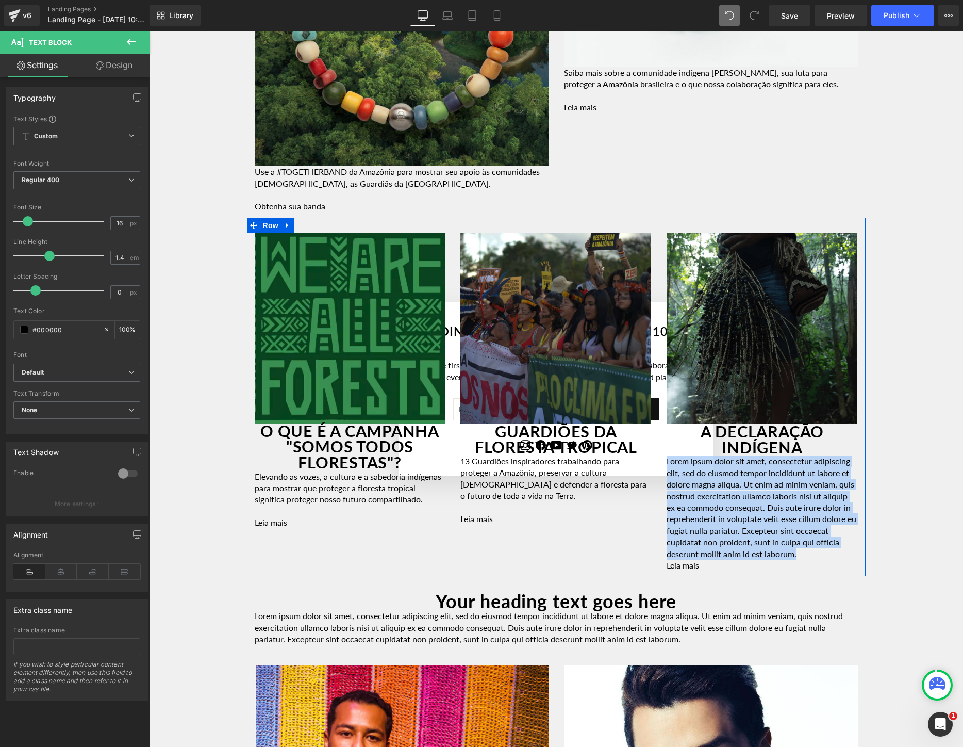
click at [656, 463] on div "Image O QUE É A CAMPANHA "SOMOS TODOS FLORESTAS"? Heading Elevando as vozes, a …" at bounding box center [556, 397] width 619 height 359
paste div
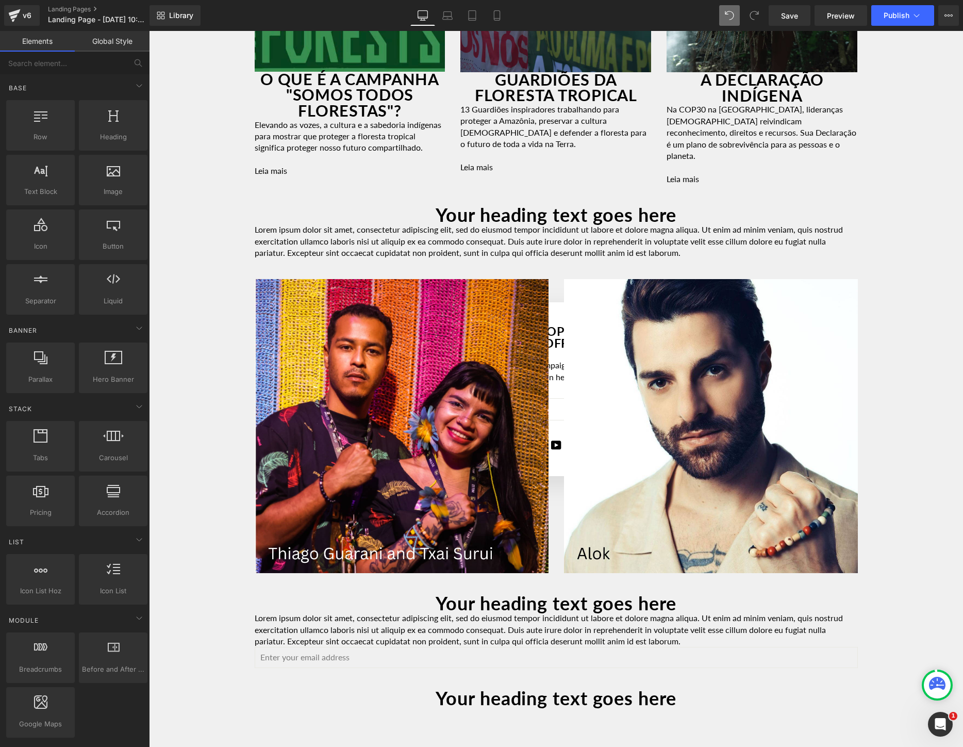
scroll to position [1693, 0]
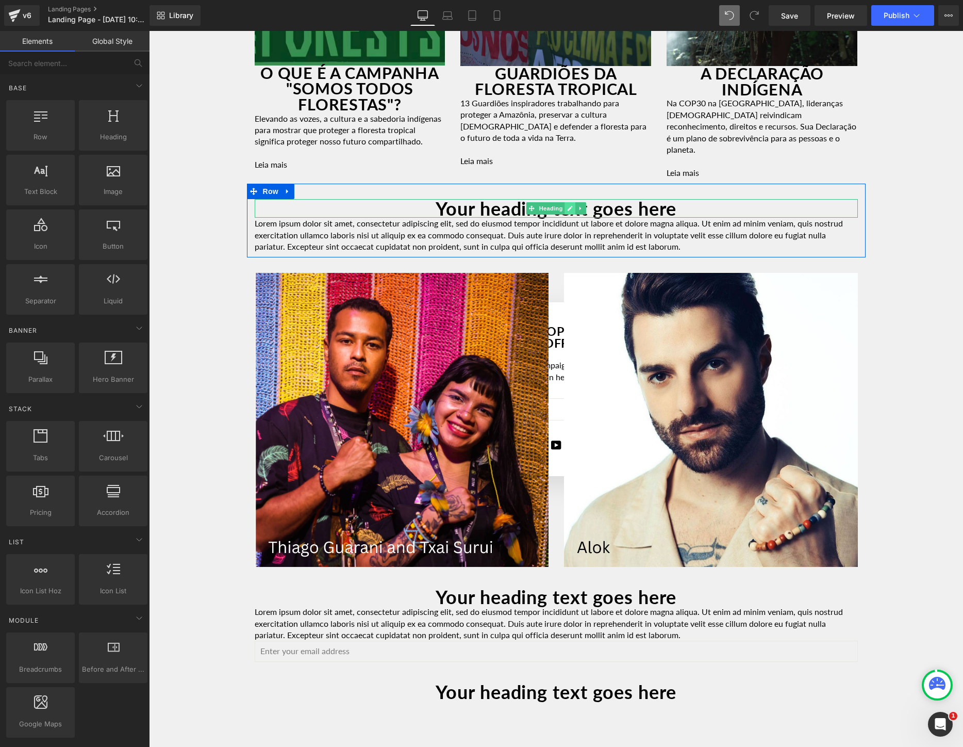
click at [571, 211] on icon at bounding box center [570, 208] width 5 height 5
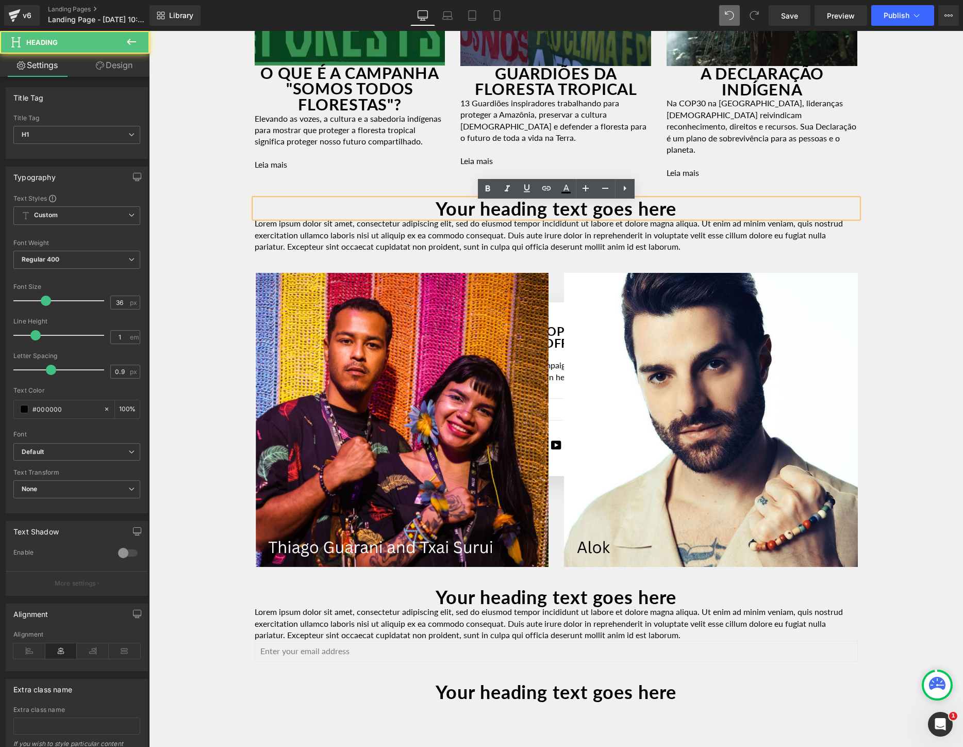
click at [398, 207] on h1 "Your heading text goes here" at bounding box center [556, 208] width 603 height 19
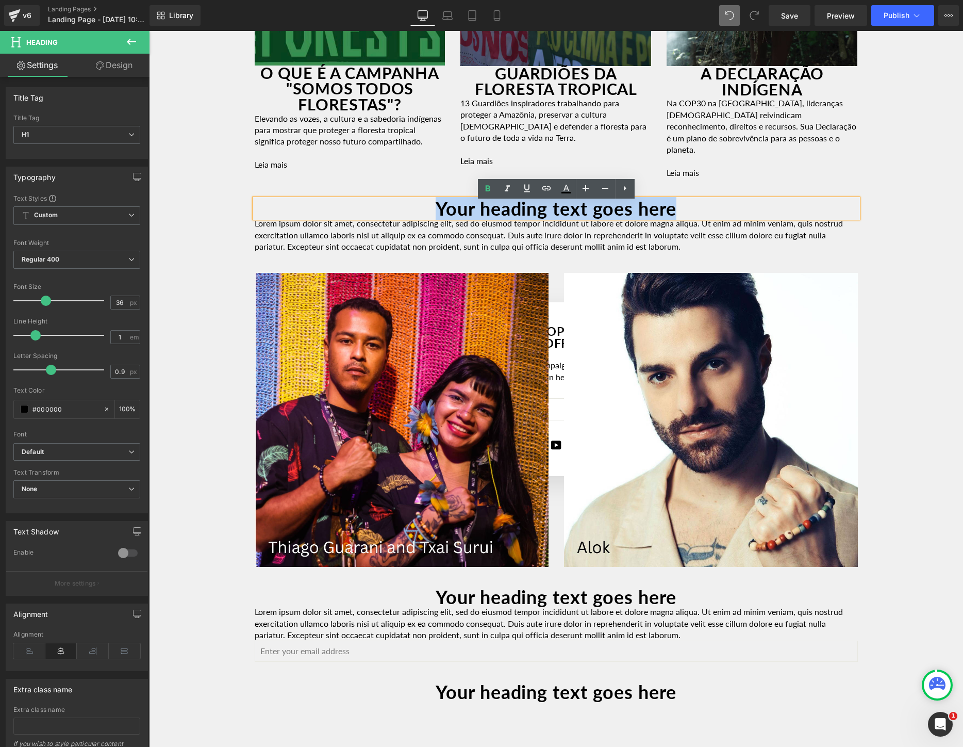
paste div
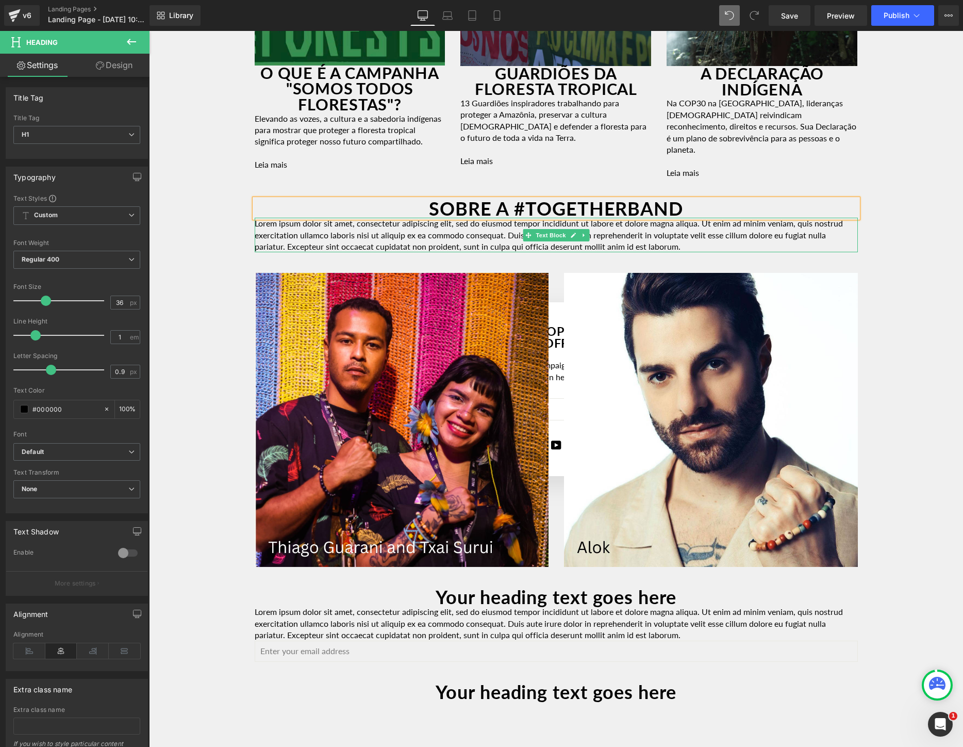
click at [409, 242] on p "Lorem ipsum dolor sit amet, consectetur adipiscing elit, sed do eiusmod tempor …" at bounding box center [556, 235] width 603 height 35
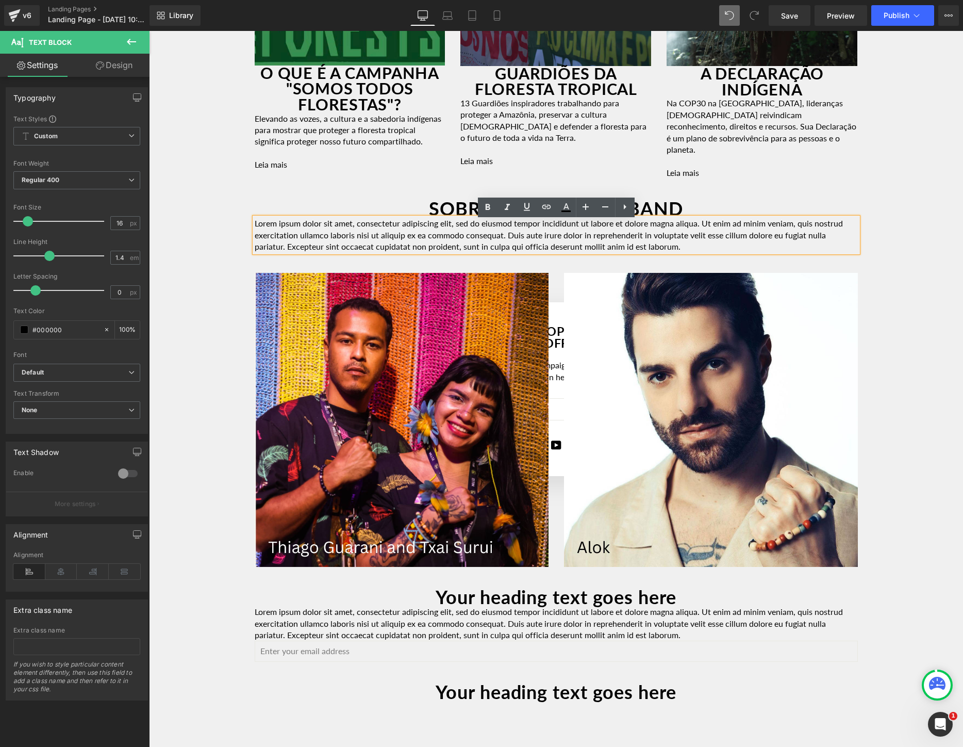
click at [697, 242] on p "Lorem ipsum dolor sit amet, consectetur adipiscing elit, sed do eiusmod tempor …" at bounding box center [556, 235] width 603 height 35
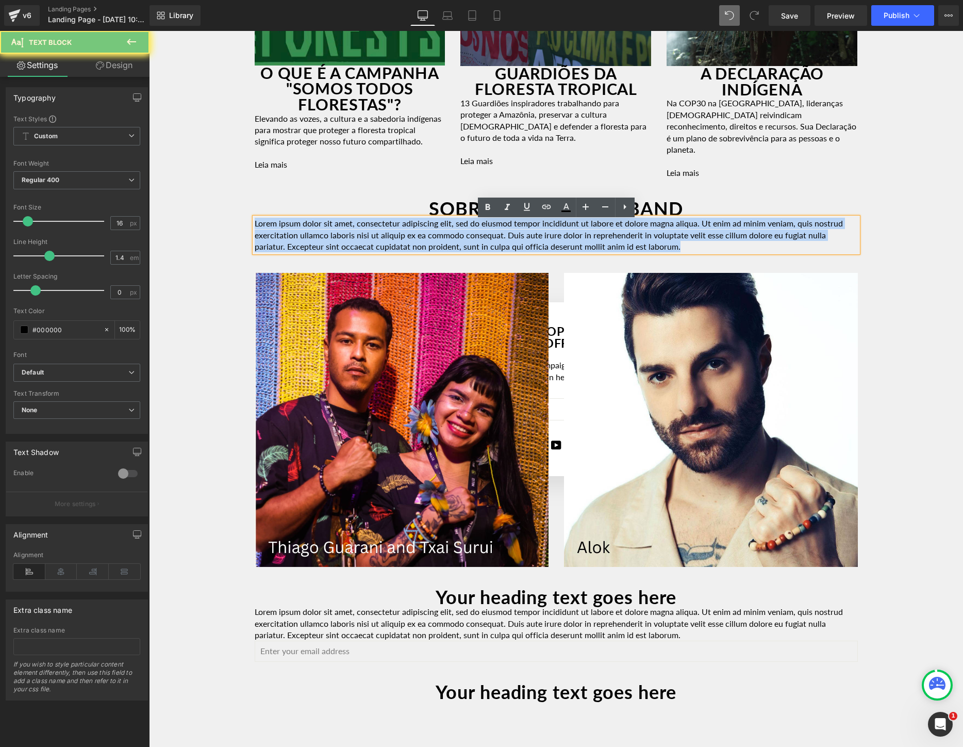
click at [697, 242] on p "Lorem ipsum dolor sit amet, consectetur adipiscing elit, sed do eiusmod tempor …" at bounding box center [556, 235] width 603 height 35
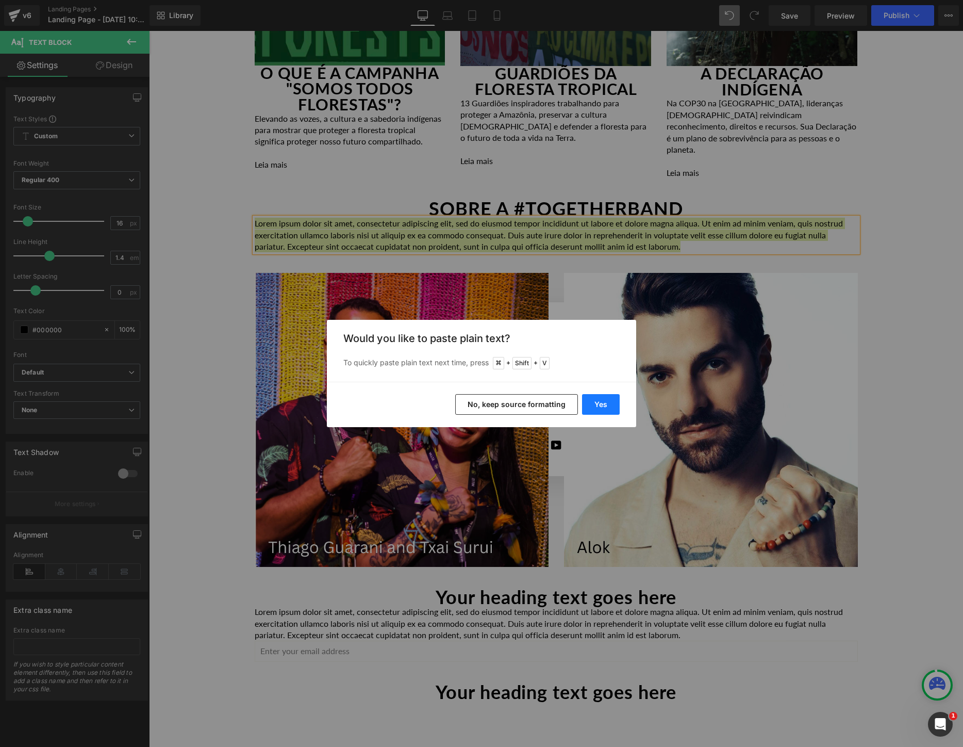
click at [599, 408] on button "Yes" at bounding box center [601, 404] width 38 height 21
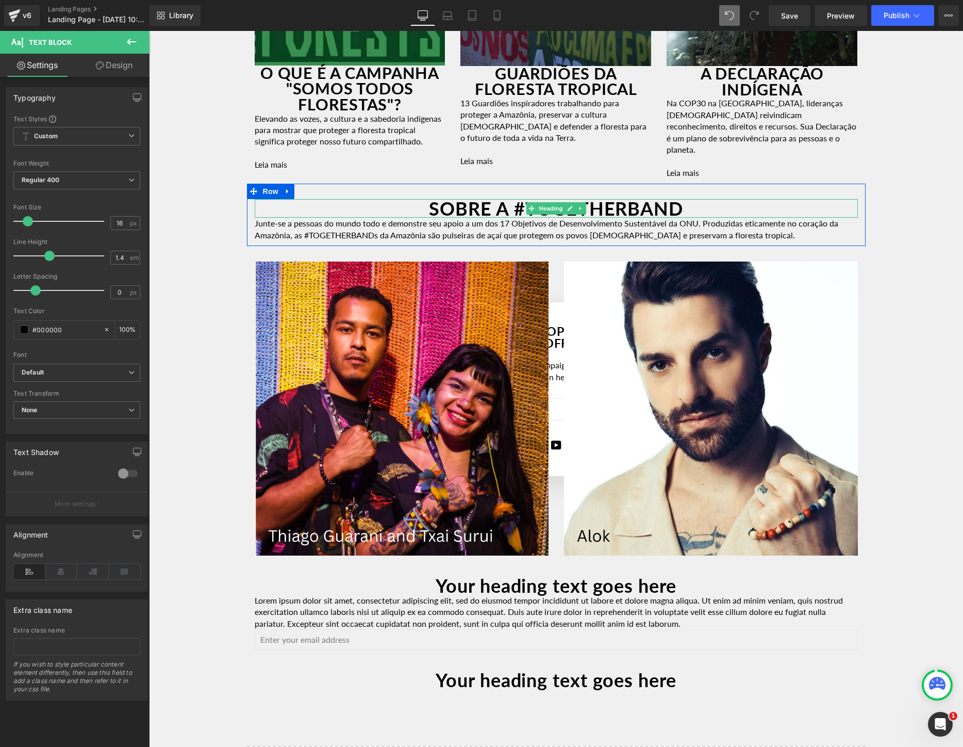
click at [728, 212] on h1 "SOBRE A #TOGETHERBAND" at bounding box center [556, 208] width 603 height 19
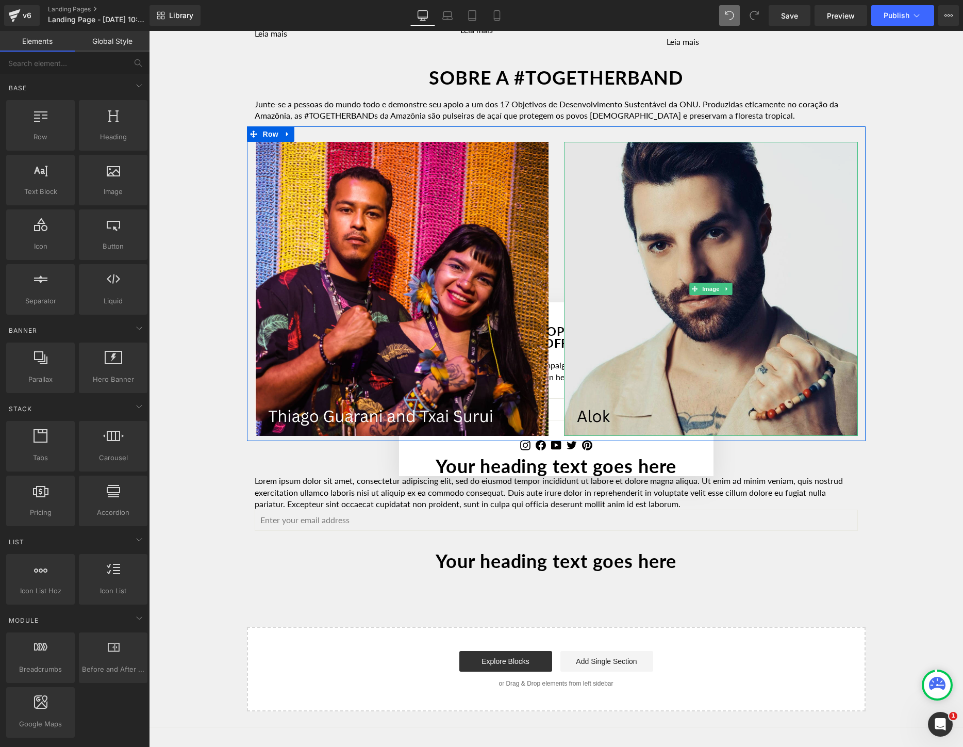
scroll to position [1828, 0]
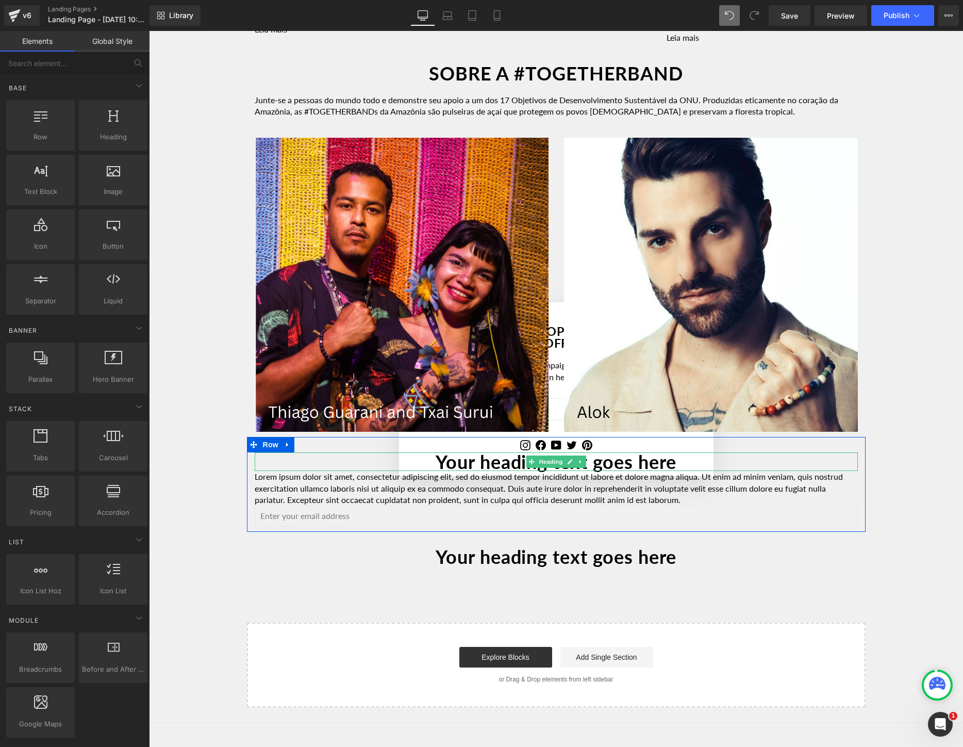
click at [665, 460] on h1 "Your heading text goes here" at bounding box center [556, 461] width 603 height 19
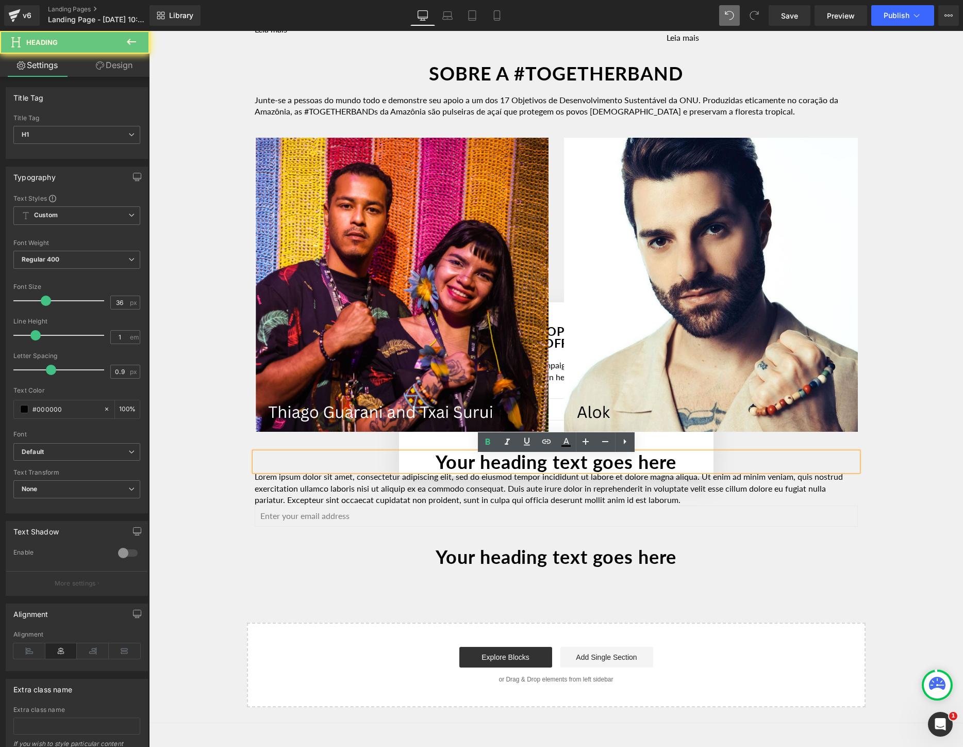
click at [665, 460] on h1 "Your heading text goes here" at bounding box center [556, 461] width 603 height 19
paste div
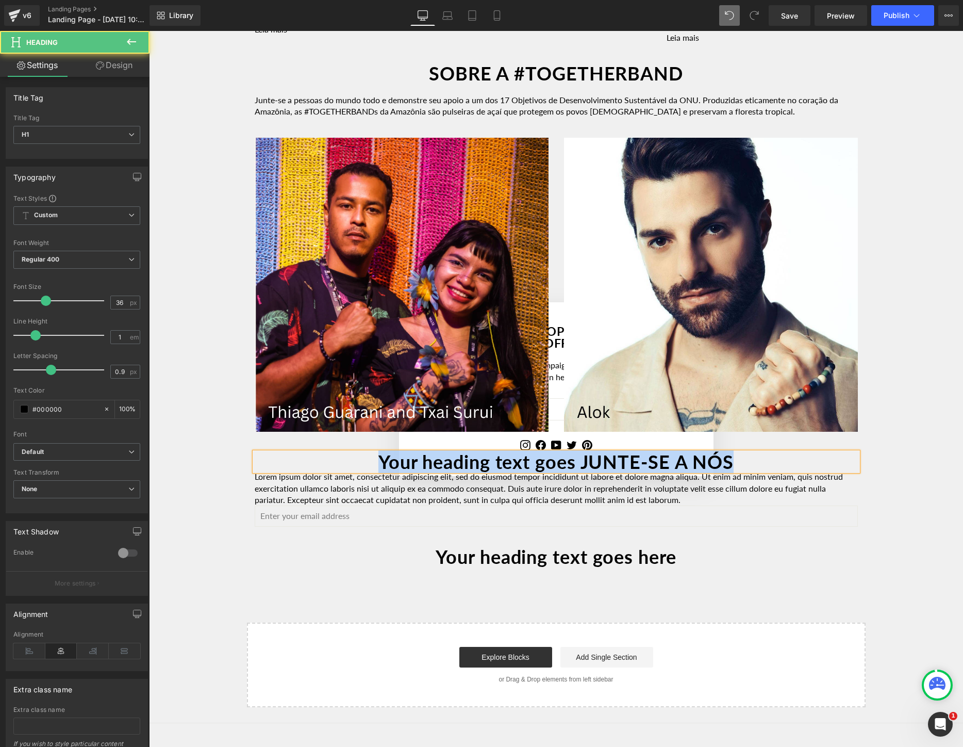
drag, startPoint x: 704, startPoint y: 467, endPoint x: 347, endPoint y: 467, distance: 357.4
click at [347, 467] on h1 "Your heading text goes JUNTE-SE A NÓS" at bounding box center [556, 461] width 603 height 19
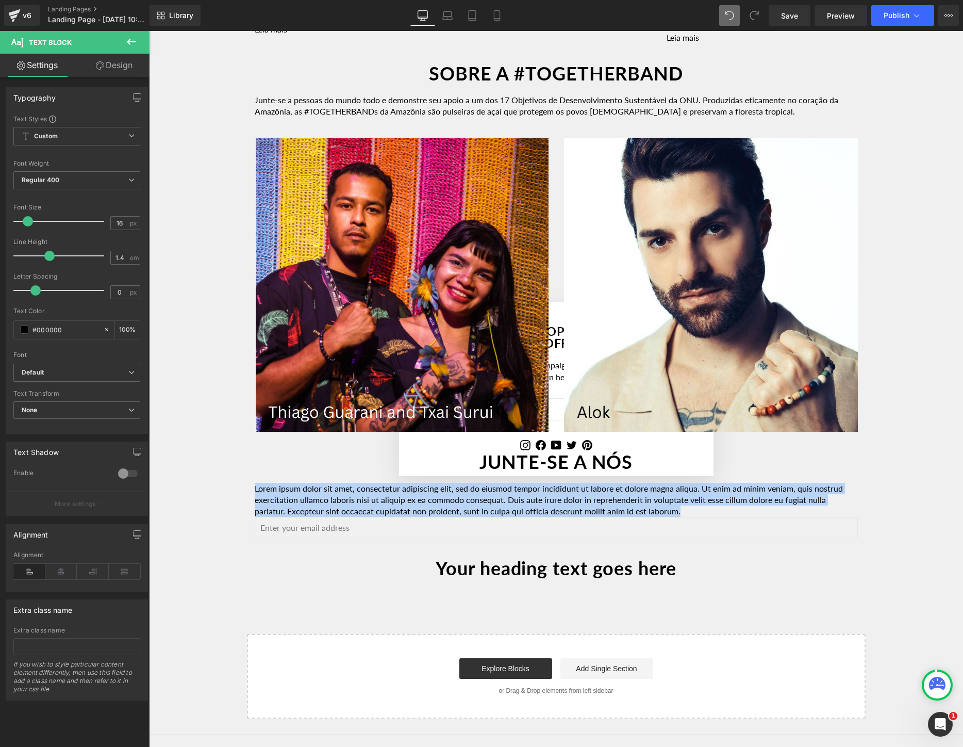
paste div
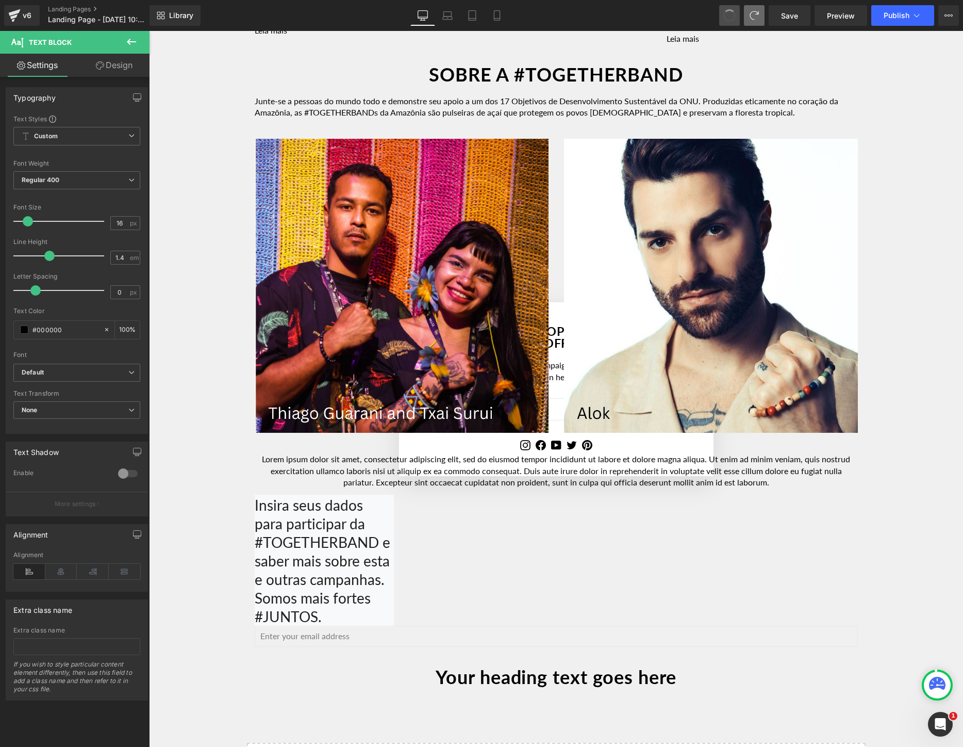
scroll to position [1839, 0]
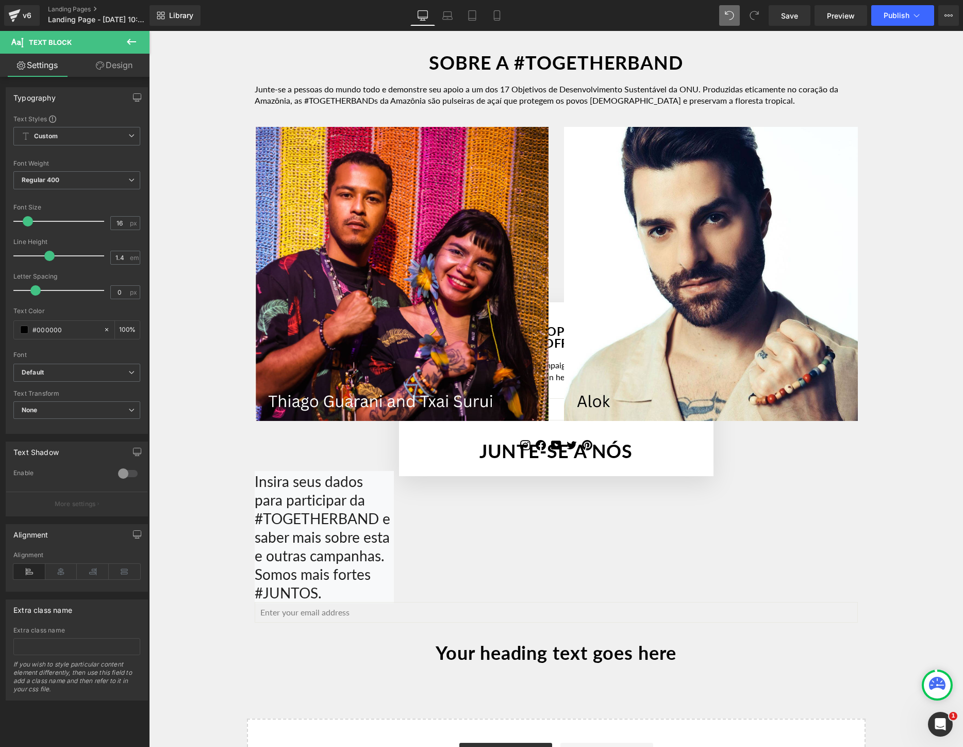
click at [756, 11] on icon at bounding box center [754, 15] width 9 height 9
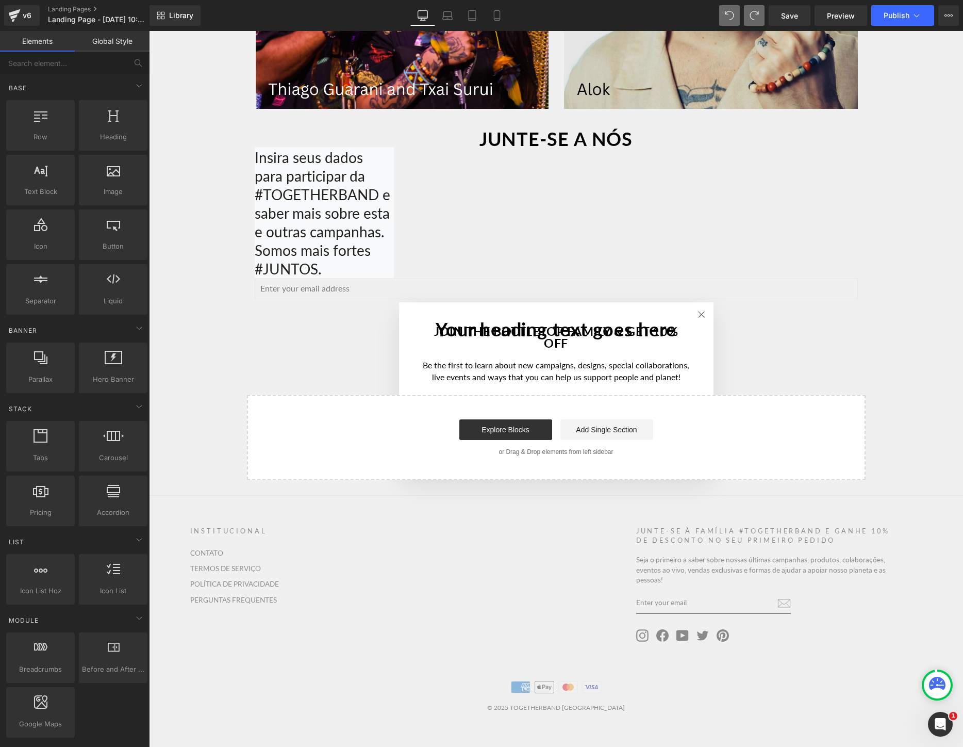
scroll to position [2172, 0]
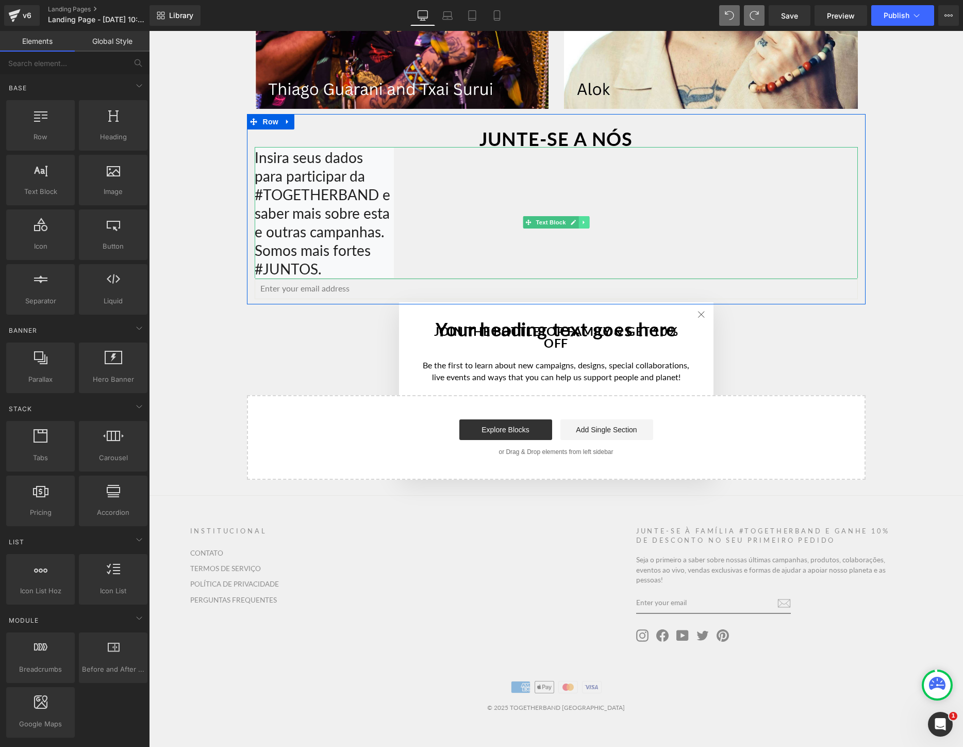
click at [587, 216] on link at bounding box center [584, 222] width 11 height 12
click at [589, 216] on link at bounding box center [589, 222] width 11 height 12
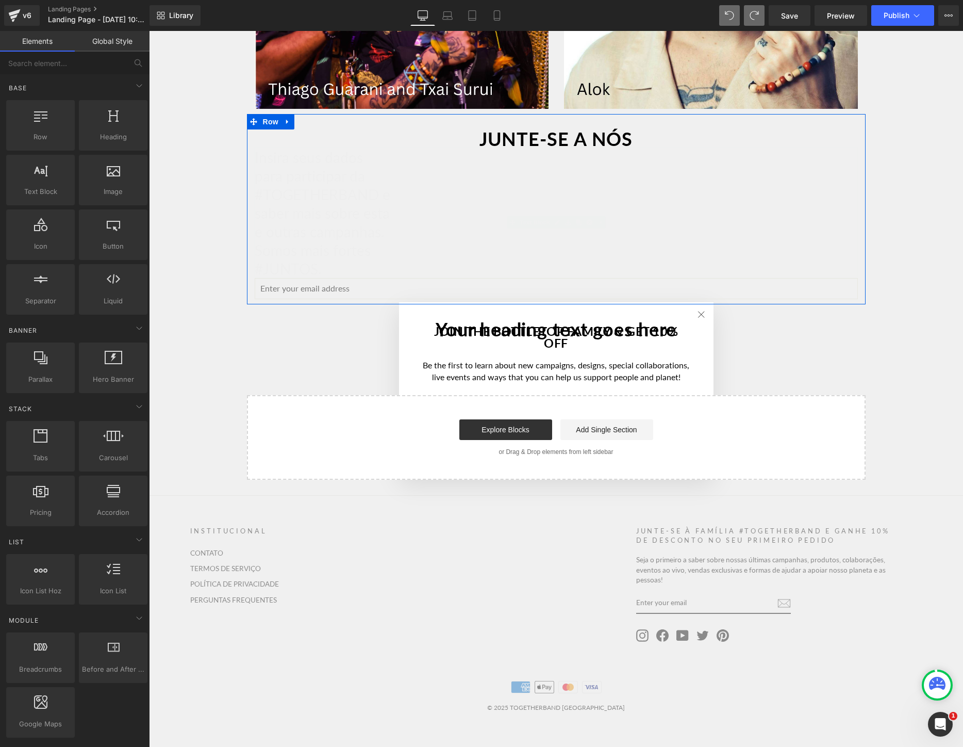
scroll to position [2020, 0]
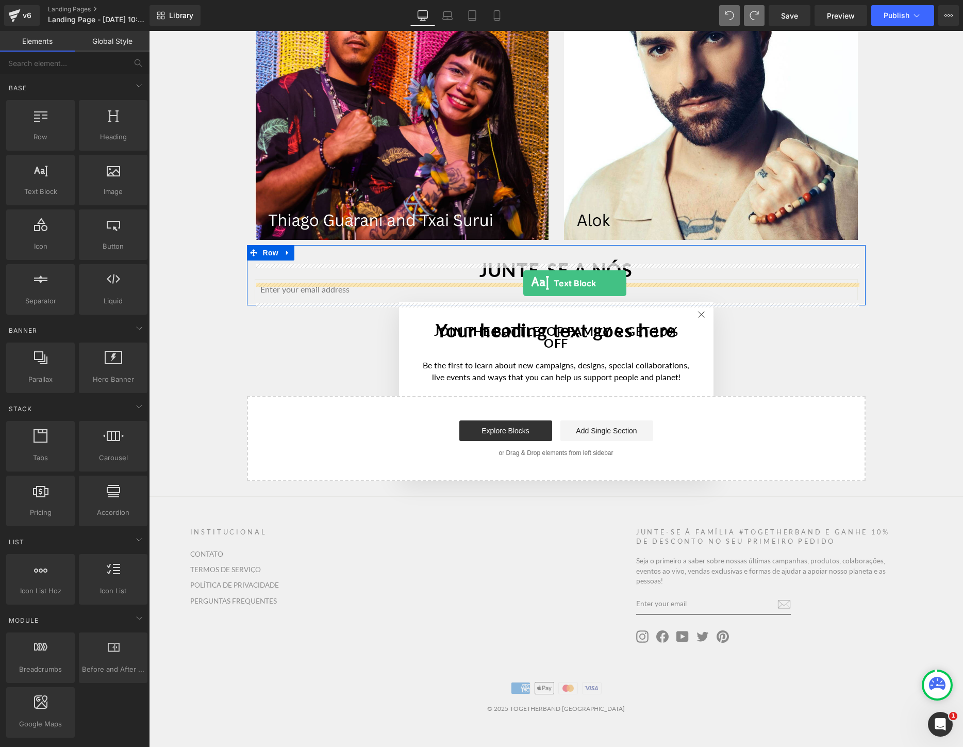
drag, startPoint x: 242, startPoint y: 215, endPoint x: 523, endPoint y: 283, distance: 289.8
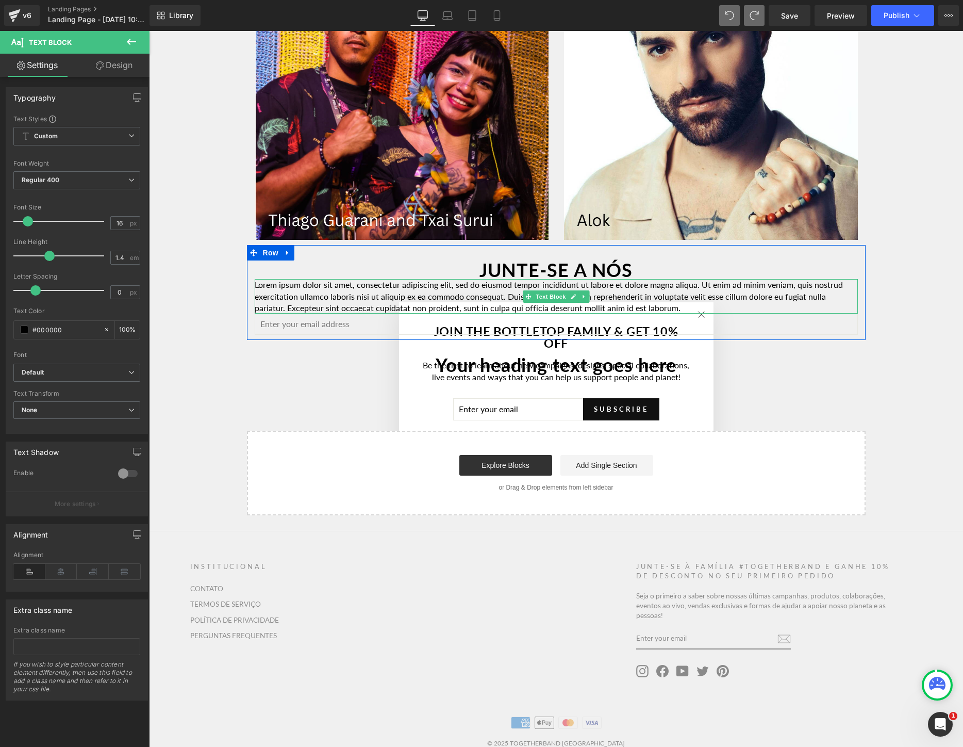
click at [683, 305] on p "Lorem ipsum dolor sit amet, consectetur adipiscing elit, sed do eiusmod tempor …" at bounding box center [556, 296] width 603 height 35
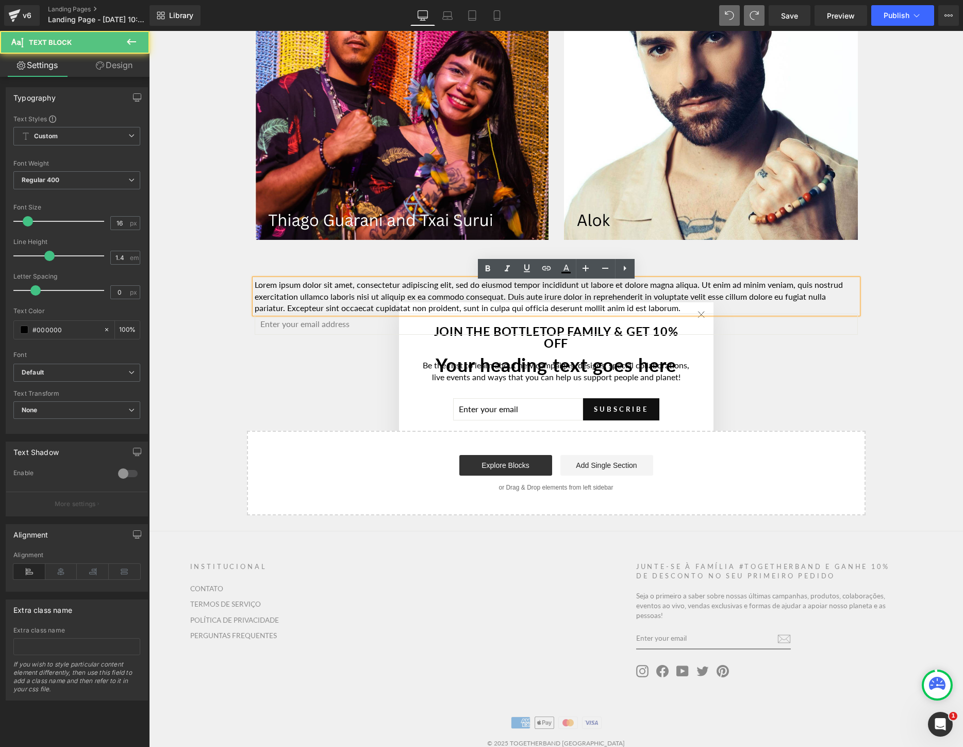
click at [685, 313] on p "Lorem ipsum dolor sit amet, consectetur adipiscing elit, sed do eiusmod tempor …" at bounding box center [556, 296] width 603 height 35
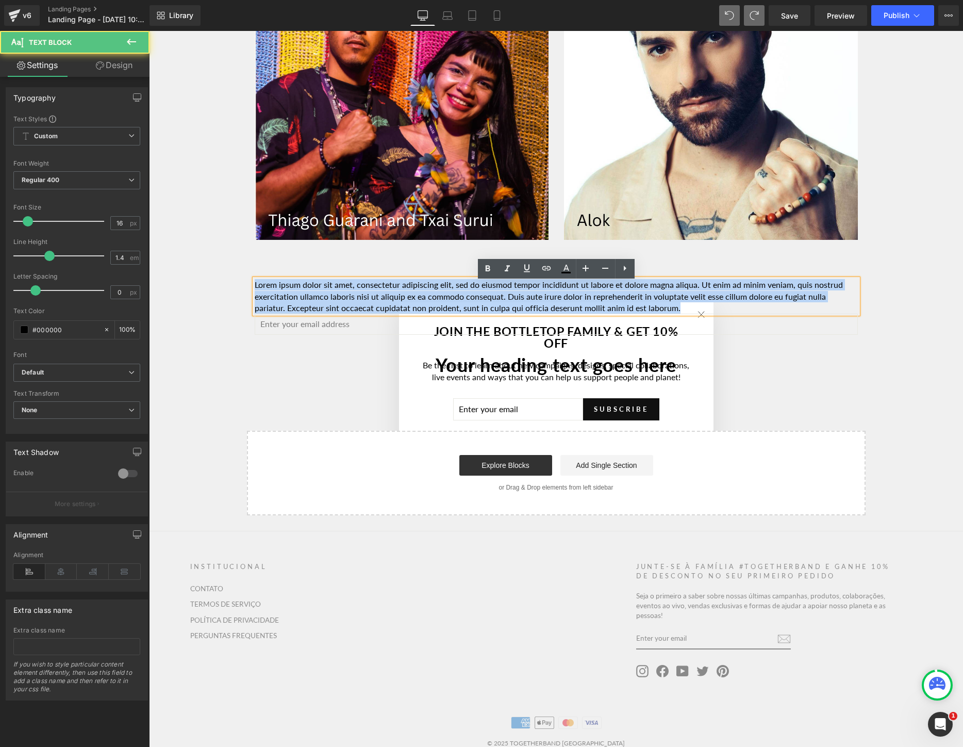
click at [685, 313] on p "Lorem ipsum dolor sit amet, consectetur adipiscing elit, sed do eiusmod tempor …" at bounding box center [556, 296] width 603 height 35
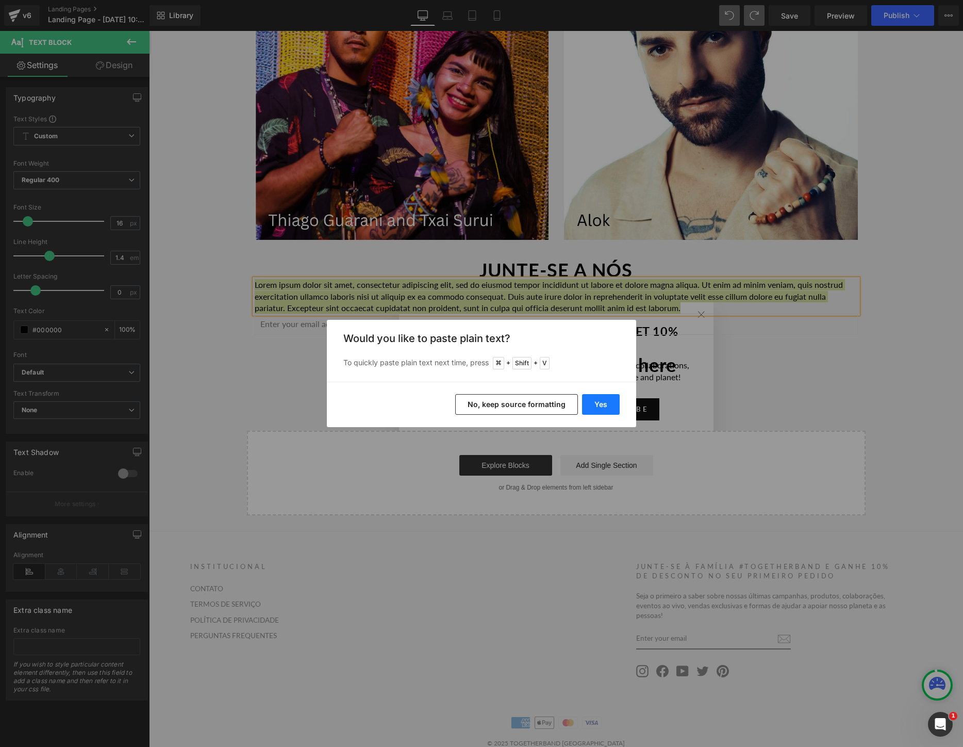
click at [602, 401] on button "Yes" at bounding box center [601, 404] width 38 height 21
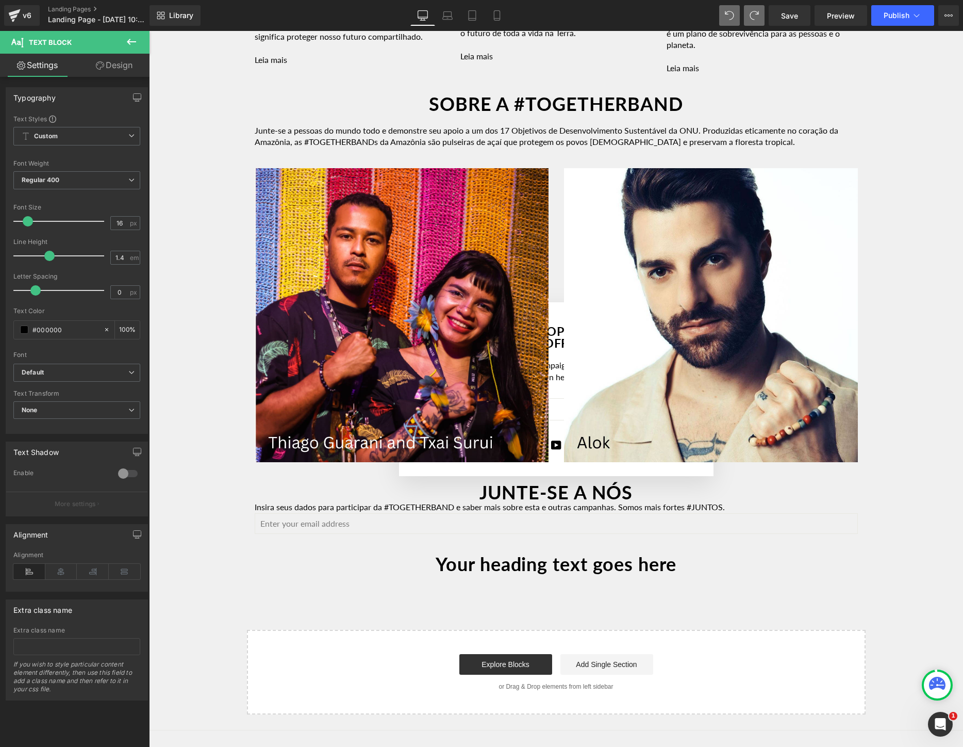
scroll to position [1796, 0]
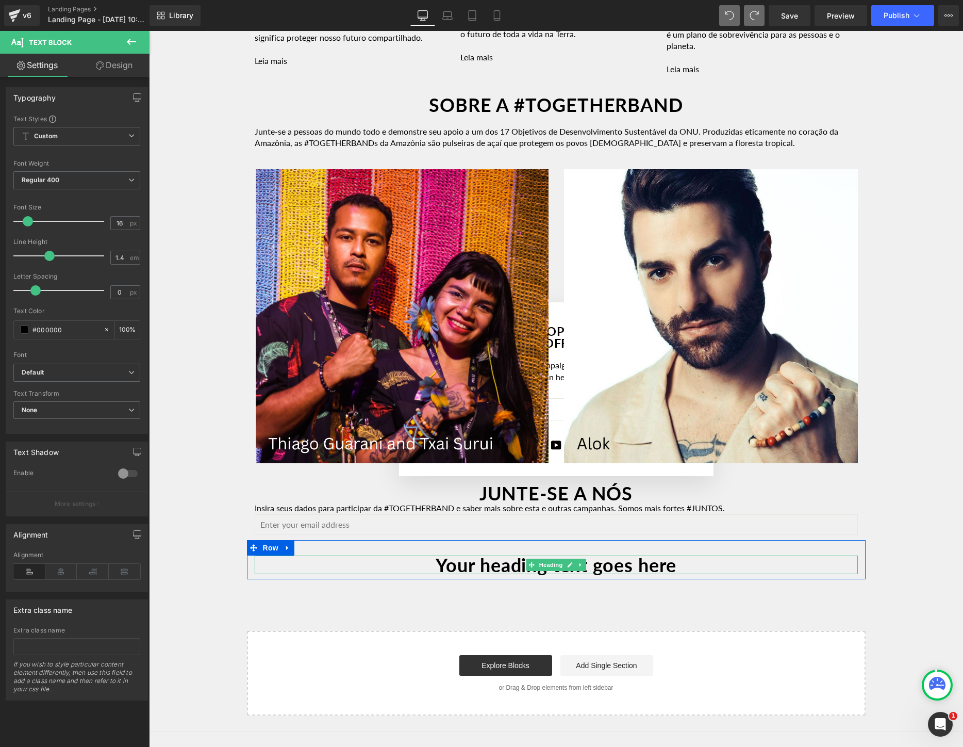
click at [702, 569] on h1 "Your heading text goes here" at bounding box center [556, 564] width 603 height 19
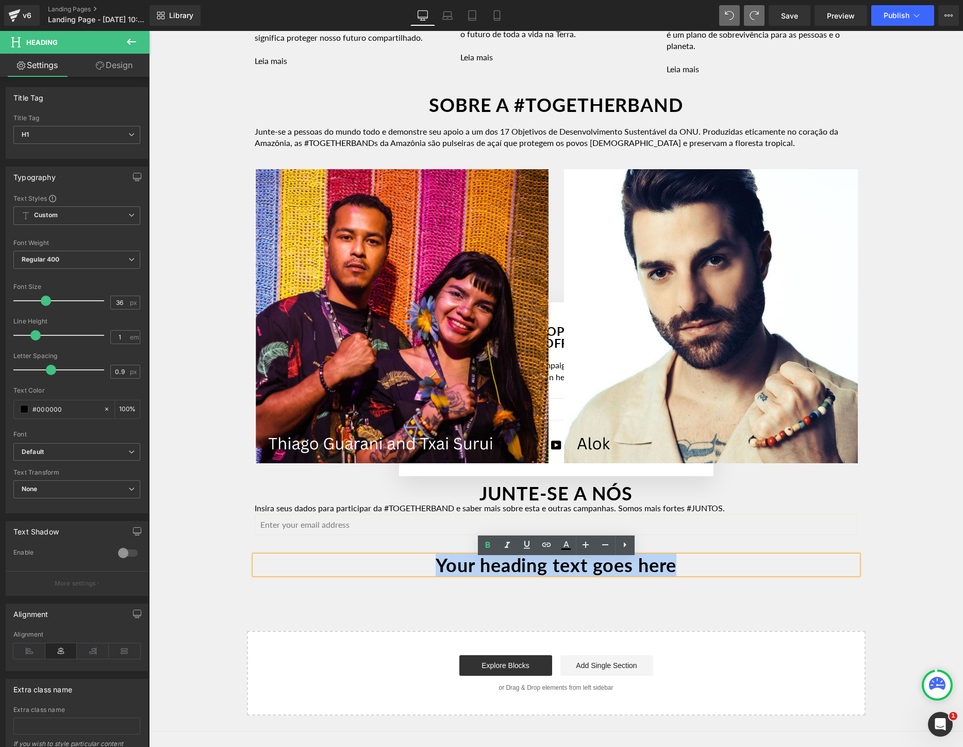
paste div
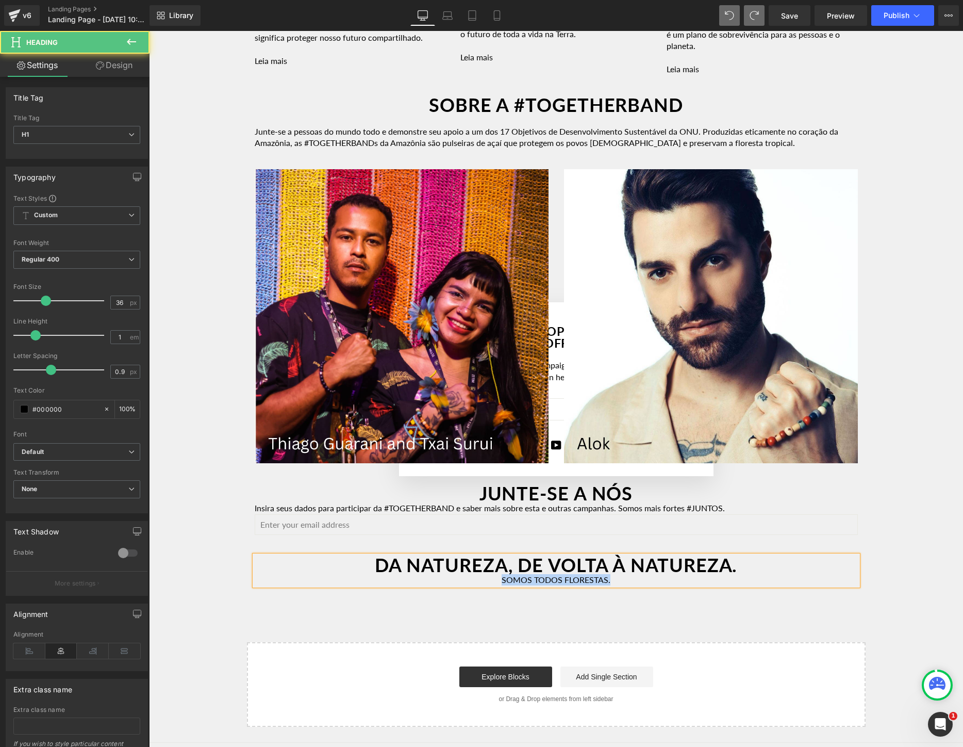
drag, startPoint x: 696, startPoint y: 580, endPoint x: 475, endPoint y: 578, distance: 220.7
click at [475, 578] on div "DA NATUREZA, DE VOLTA À NATUREZA. SOMOS TODOS FLORESTAS." at bounding box center [556, 570] width 603 height 30
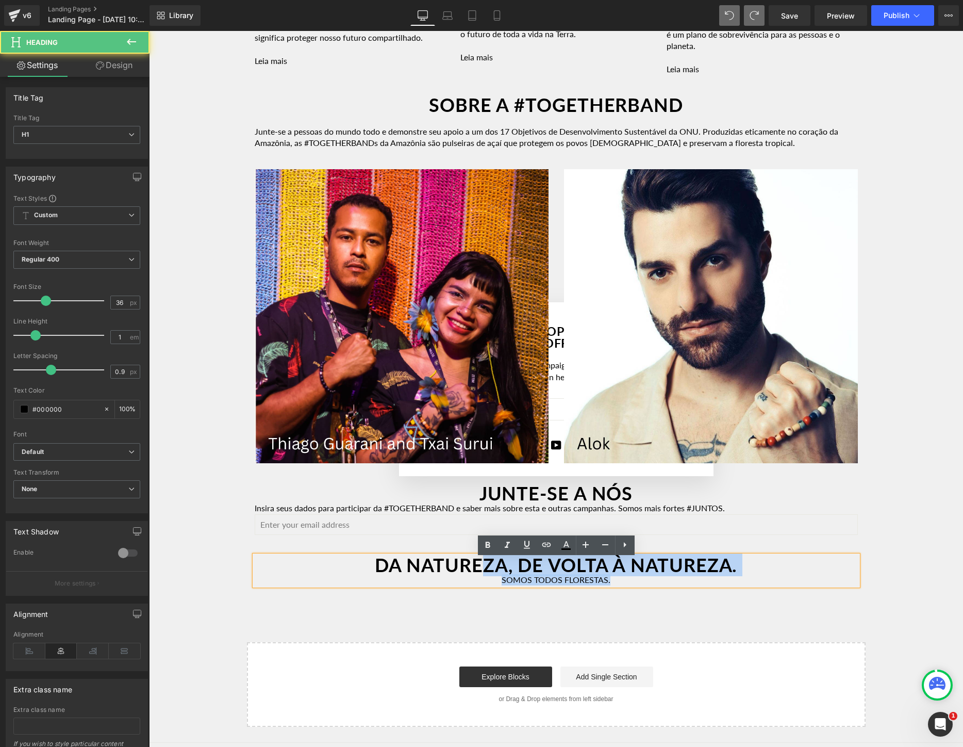
copy div "ZA, DE VOLTA À NATUREZA. SOMOS TODOS FLORESTAS."
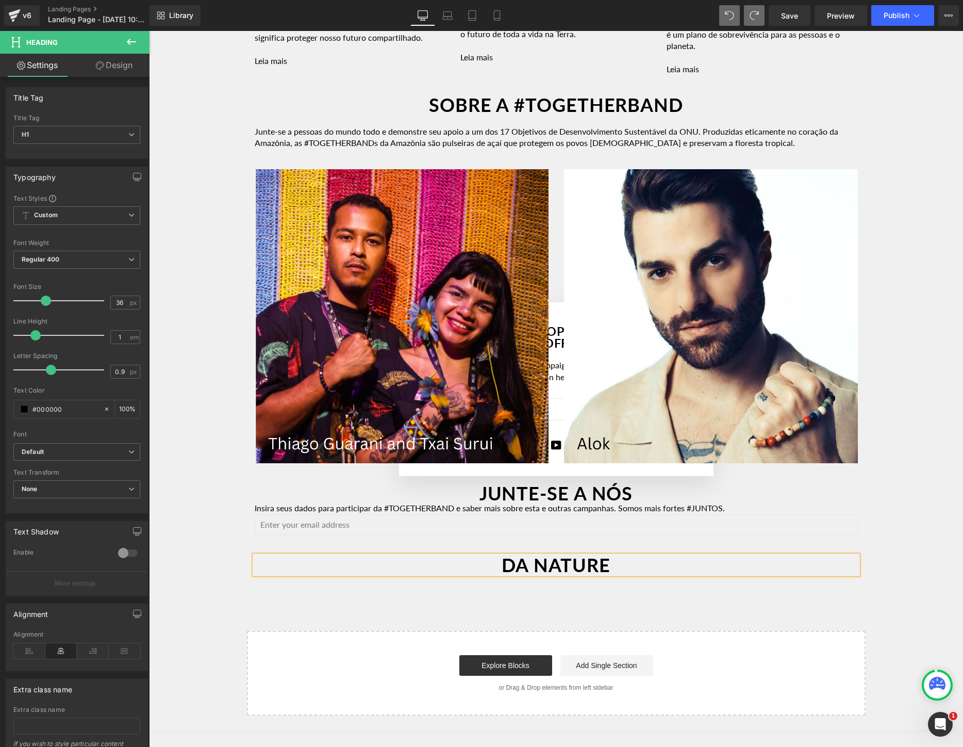
scroll to position [1820, 0]
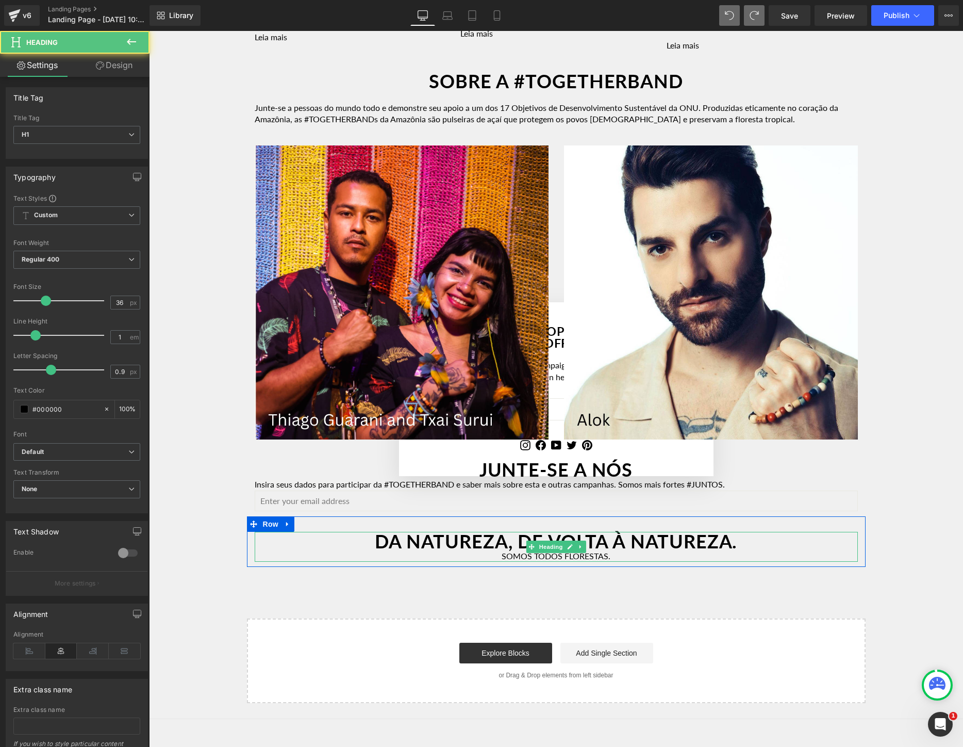
click at [636, 561] on div "SOMOS TODOS FLORESTAS." at bounding box center [556, 555] width 603 height 11
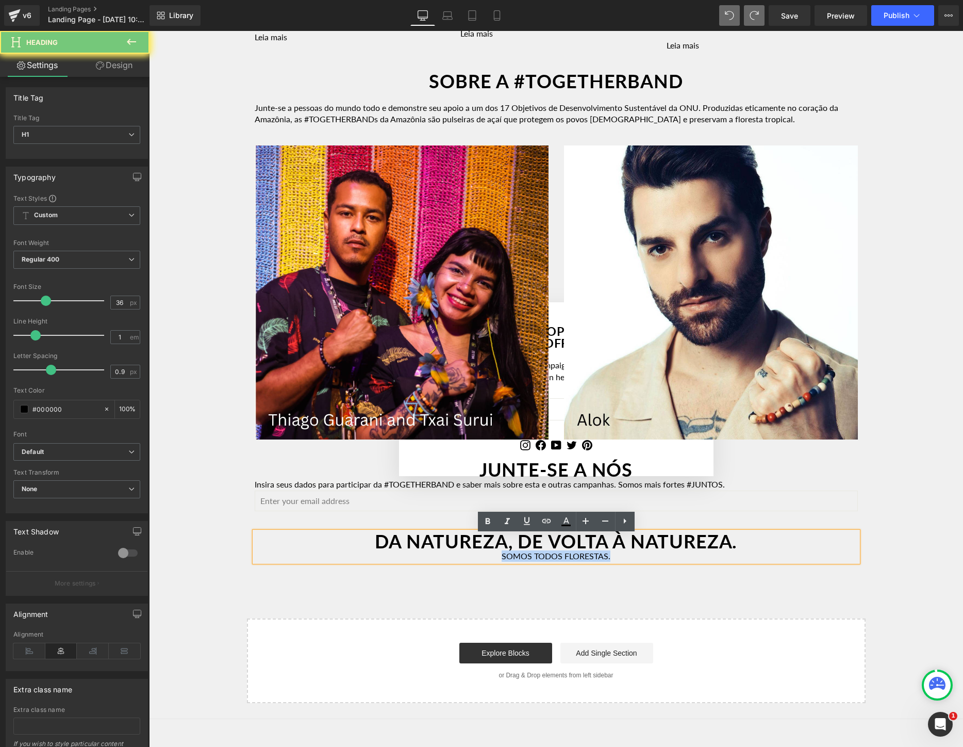
click at [636, 561] on div "SOMOS TODOS FLORESTAS." at bounding box center [556, 555] width 603 height 11
copy div "SOMOS TODOS FLORESTAS."
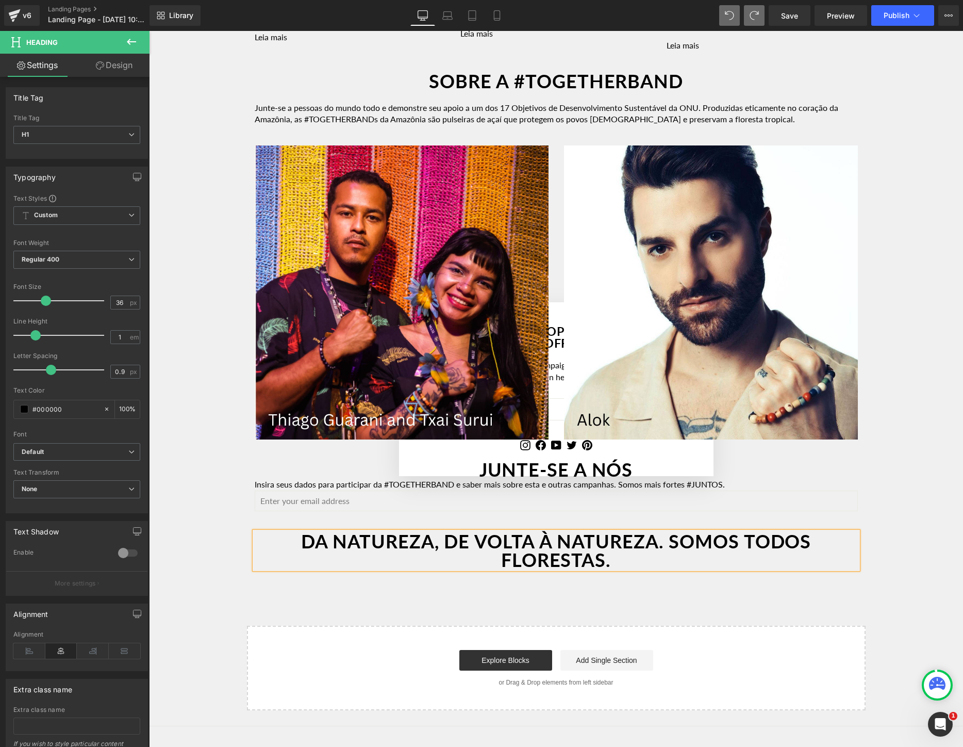
click at [678, 540] on h1 "DA NATUREZA, DE VOLTA À NATUREZA. SOMOS TODOS FLORESTAS." at bounding box center [556, 550] width 603 height 37
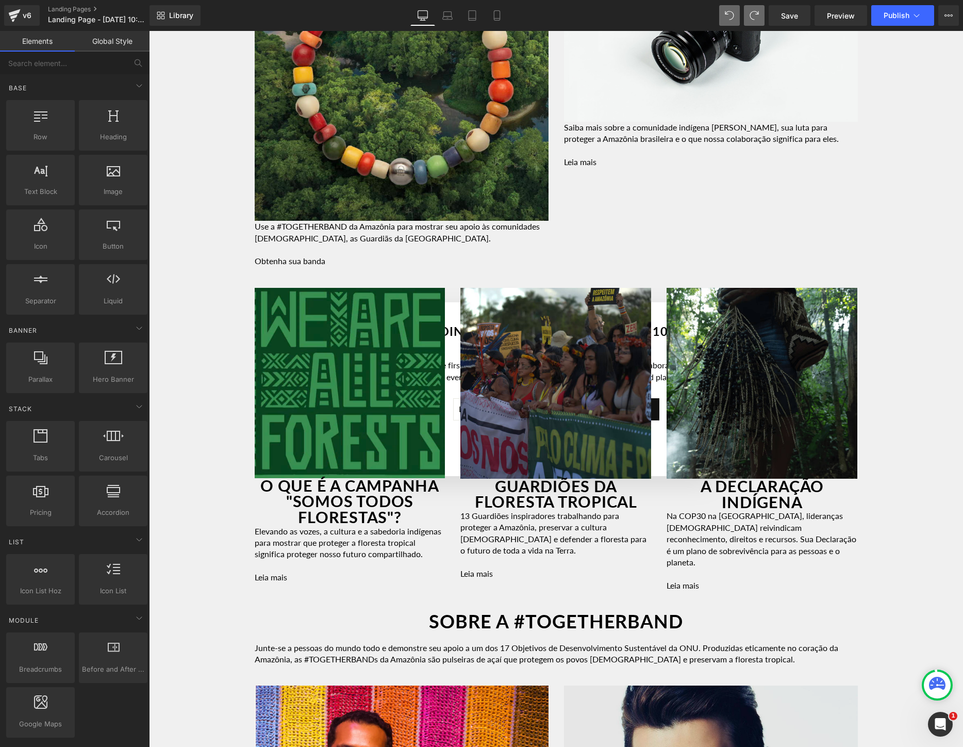
scroll to position [1283, 0]
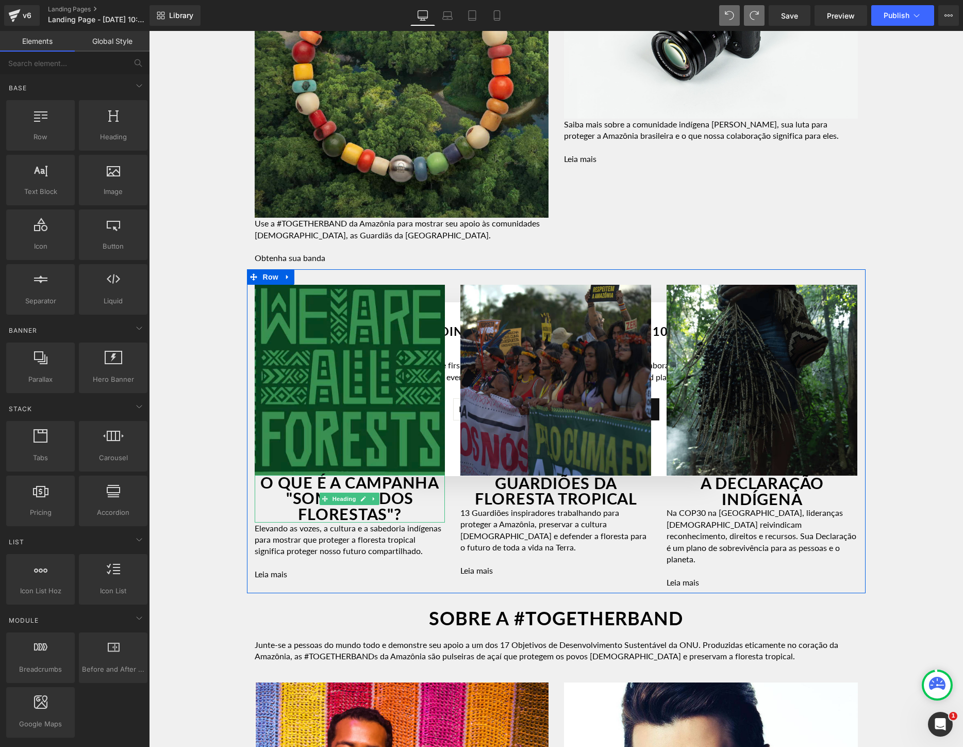
click at [282, 494] on h2 "O QUE É A CAMPANHA "SOMOS TODOS FLORESTAS"?" at bounding box center [350, 498] width 191 height 47
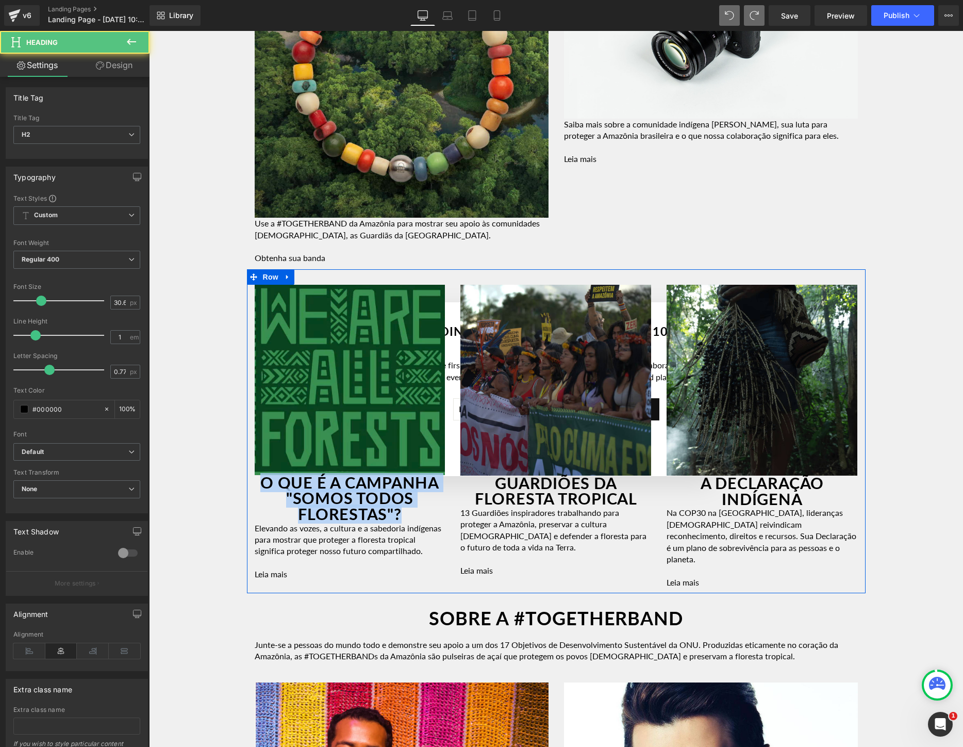
drag, startPoint x: 406, startPoint y: 514, endPoint x: 248, endPoint y: 483, distance: 161.3
click at [249, 483] on div "Image O QUE É A CAMPANHA "SOMOS TODOS FLORESTAS"? Heading Elevando as vozes, a …" at bounding box center [556, 431] width 619 height 324
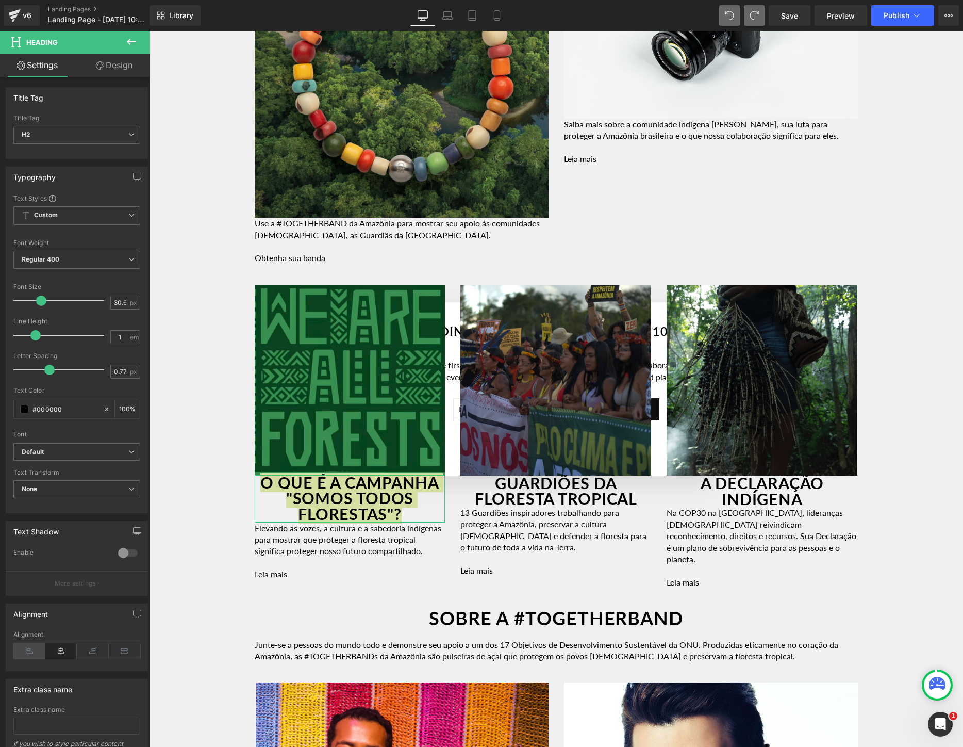
click at [18, 653] on icon at bounding box center [29, 650] width 32 height 15
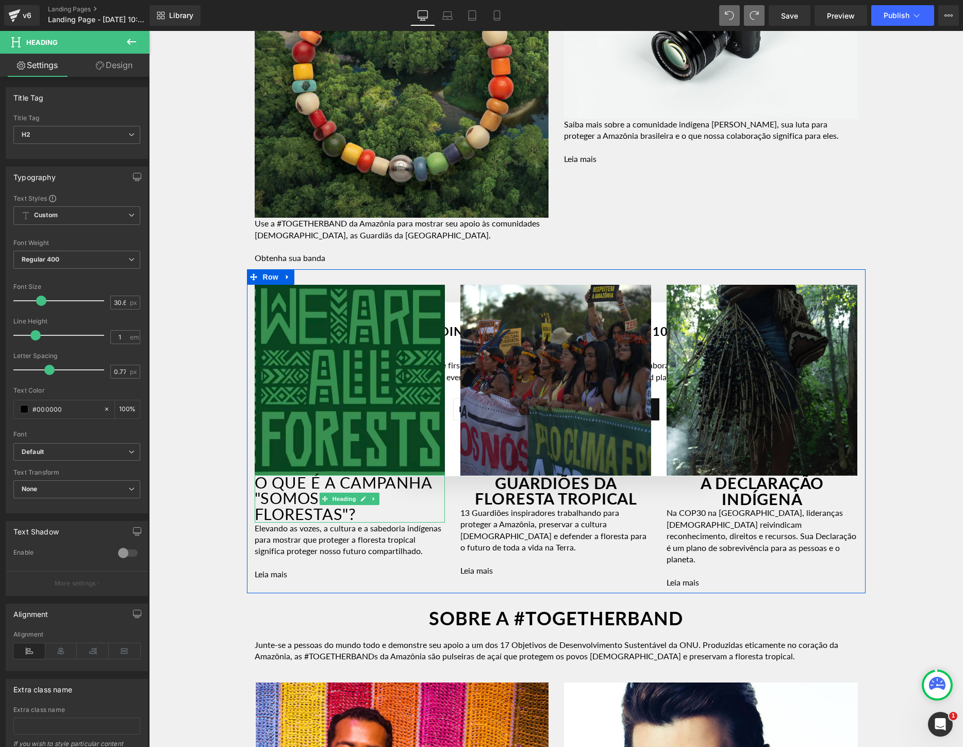
click at [378, 511] on h2 "O QUE É A CAMPANHA "SOMOS TODOS FLORESTAS"?" at bounding box center [350, 498] width 191 height 47
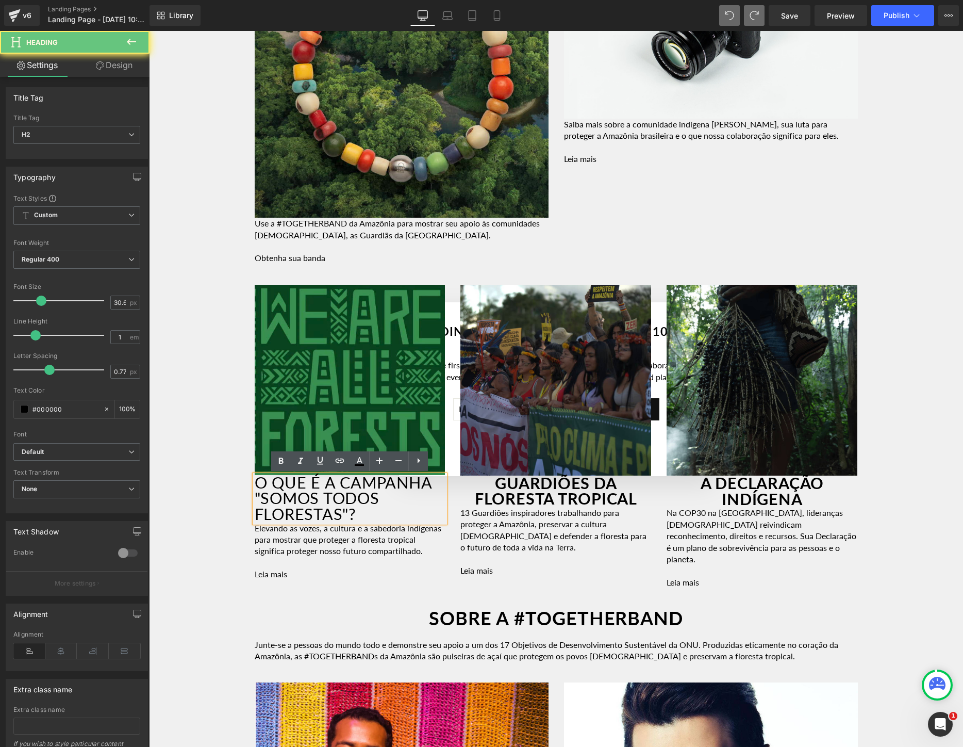
click at [378, 511] on h2 "O QUE É A CAMPANHA "SOMOS TODOS FLORESTAS"?" at bounding box center [350, 498] width 191 height 47
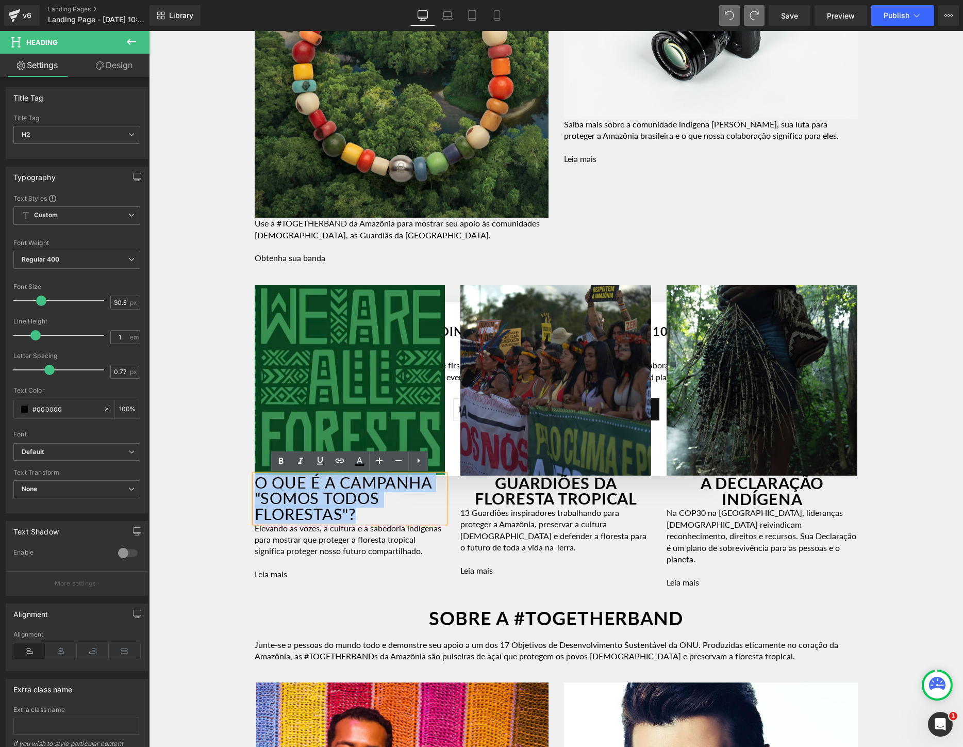
drag, startPoint x: 378, startPoint y: 511, endPoint x: 226, endPoint y: 462, distance: 159.5
click at [226, 462] on div "Image Row Youtube Row A [GEOGRAPHIC_DATA] ESTÁ EM UMA ENCRUZILHADA Heading Row …" at bounding box center [556, 42] width 814 height 2410
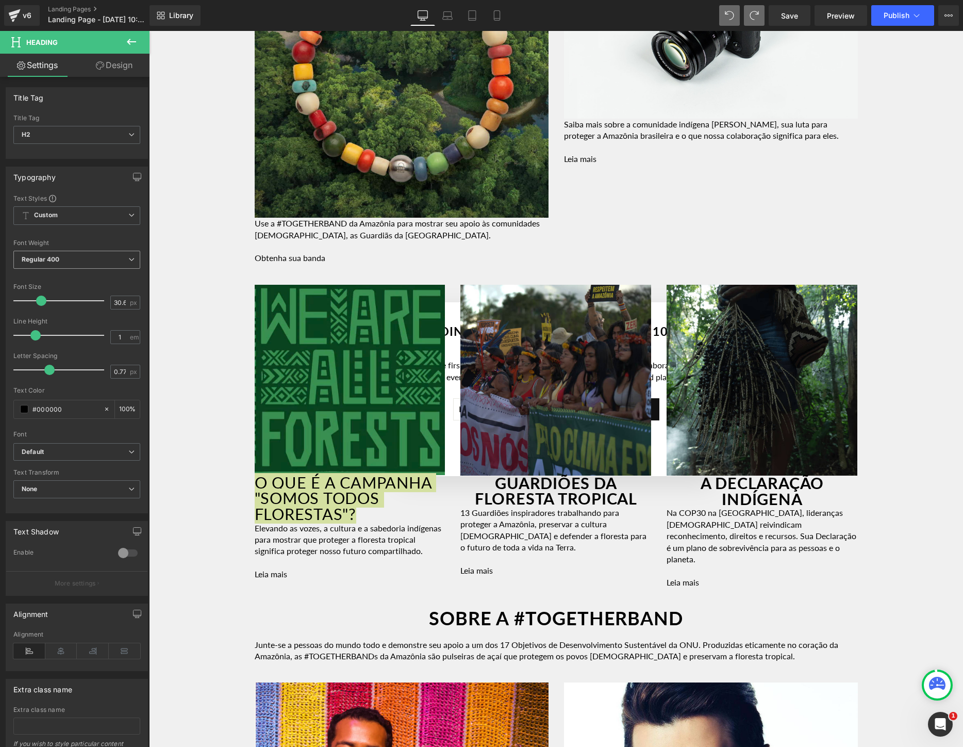
click at [80, 257] on span "Regular 400" at bounding box center [76, 260] width 127 height 18
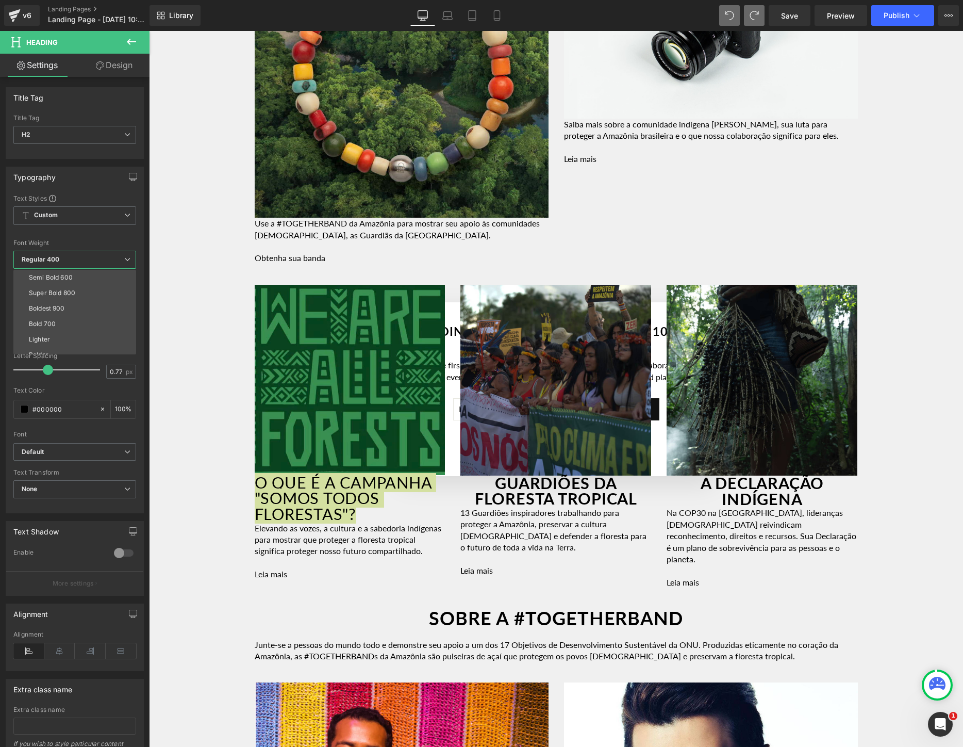
scroll to position [81, 0]
click at [69, 308] on li "Boldest 900" at bounding box center [76, 304] width 127 height 15
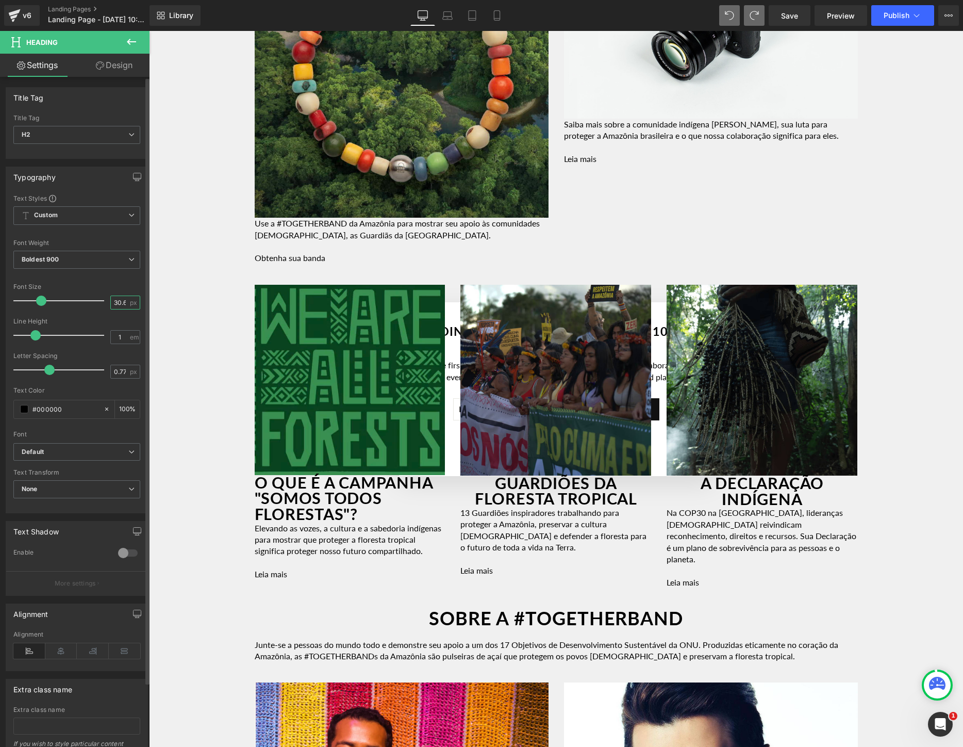
click at [118, 305] on input "30.6" at bounding box center [120, 302] width 18 height 13
type input ".6"
type input "28"
click at [117, 373] on input "0.77" at bounding box center [120, 371] width 18 height 13
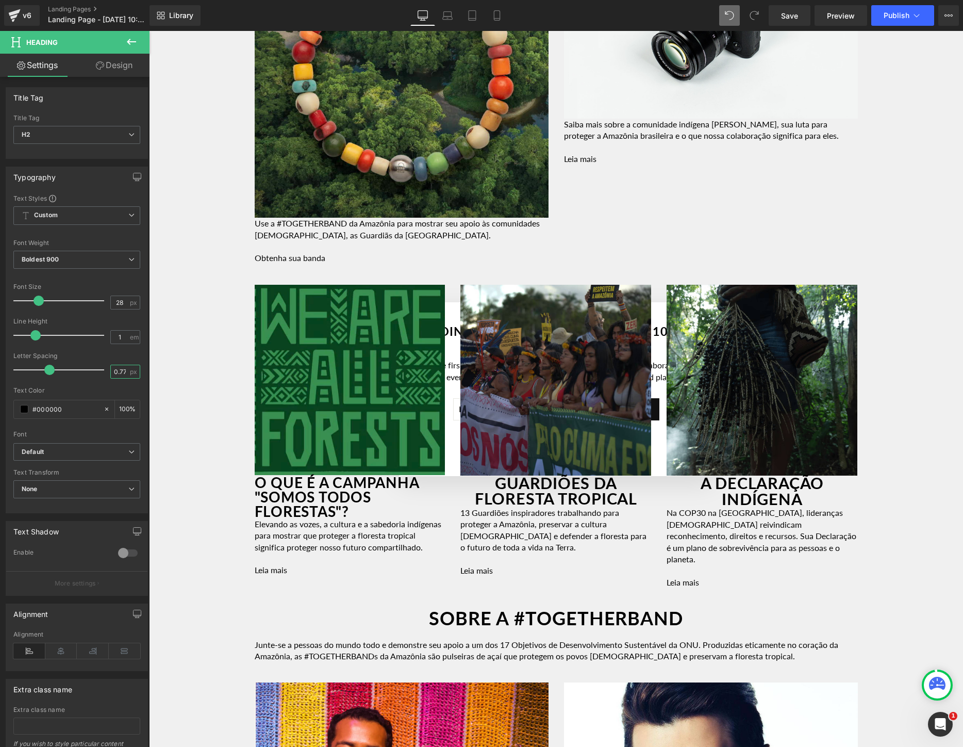
scroll to position [0, 1]
drag, startPoint x: 266, startPoint y: 403, endPoint x: 155, endPoint y: 372, distance: 115.6
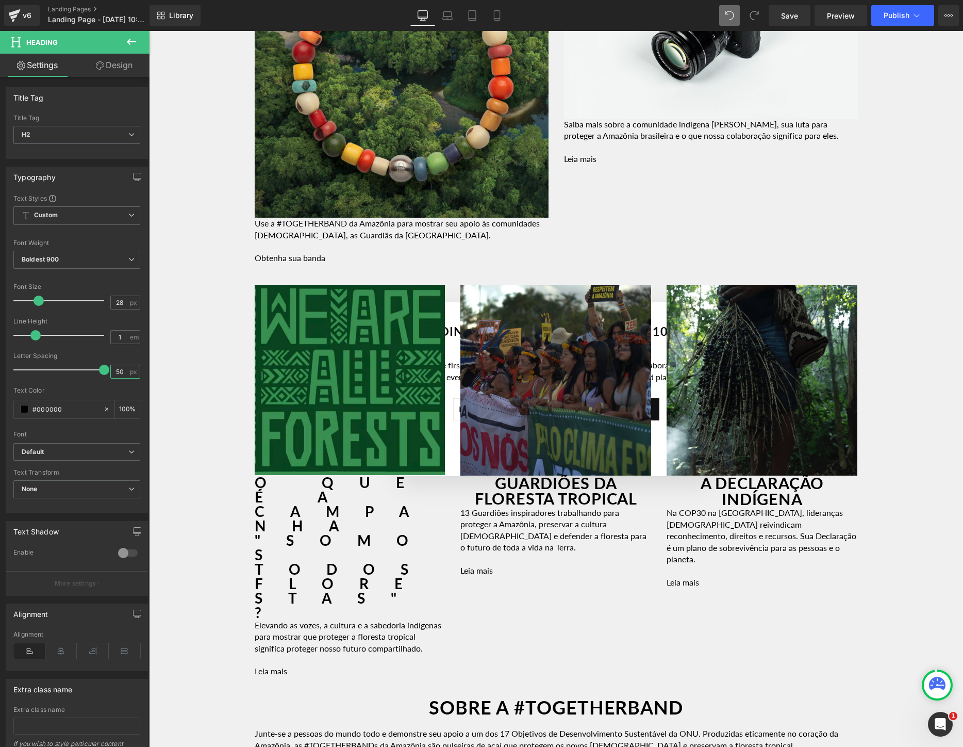
type input "0"
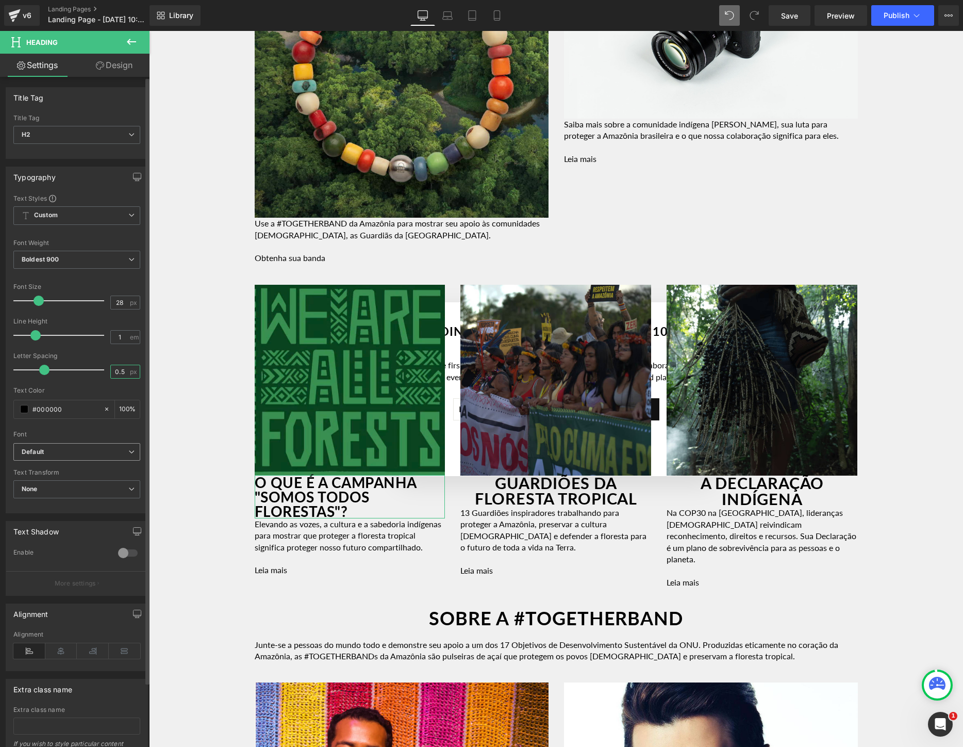
type input "0.5"
click at [92, 454] on b "Default" at bounding box center [75, 452] width 107 height 9
click at [82, 490] on p "Open Font Manager" at bounding box center [75, 490] width 58 height 9
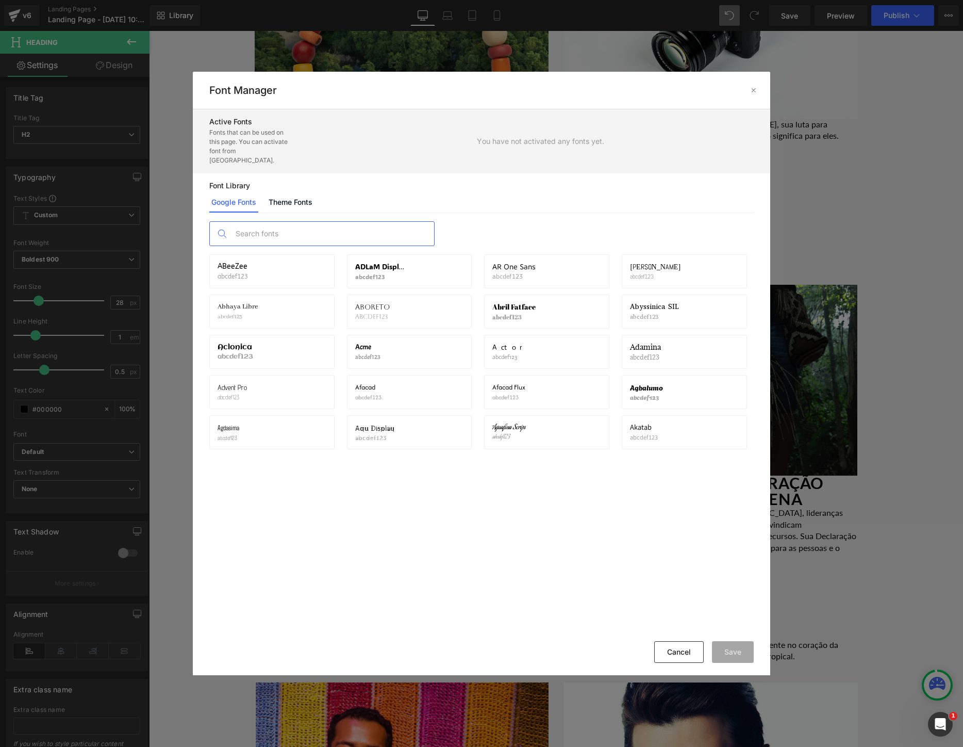
click at [307, 228] on input "text" at bounding box center [333, 234] width 204 height 24
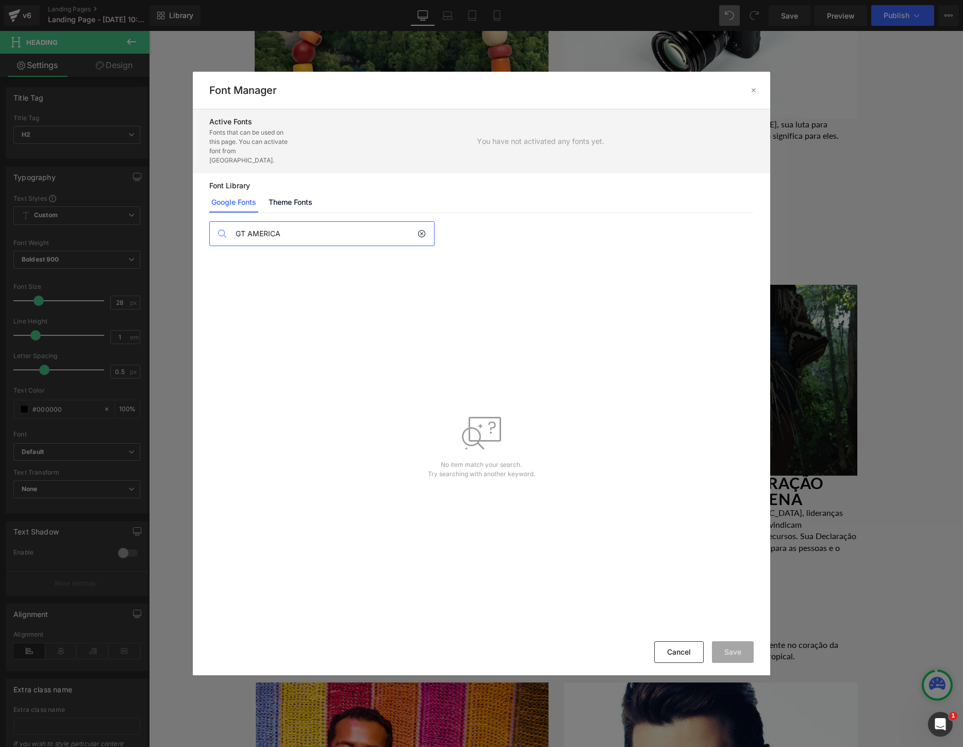
type input "GT AMERICA"
click at [290, 196] on link "Theme Fonts" at bounding box center [291, 202] width 48 height 21
click at [257, 227] on span "Add theme fonts" at bounding box center [264, 231] width 57 height 8
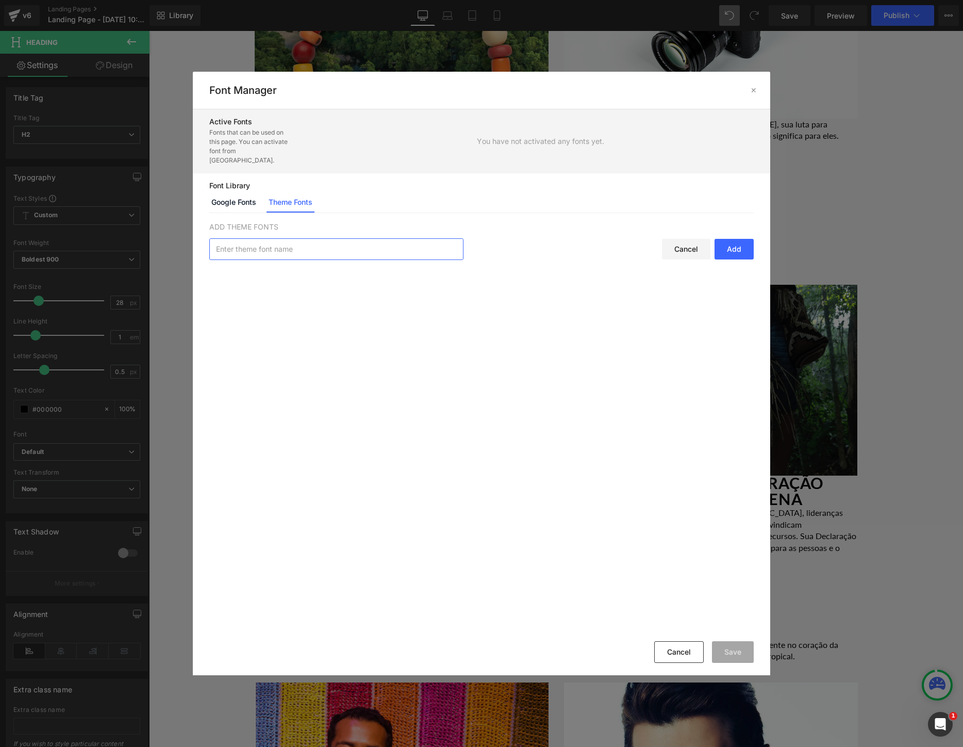
click at [262, 239] on input "text" at bounding box center [336, 249] width 253 height 21
type input "gt america"
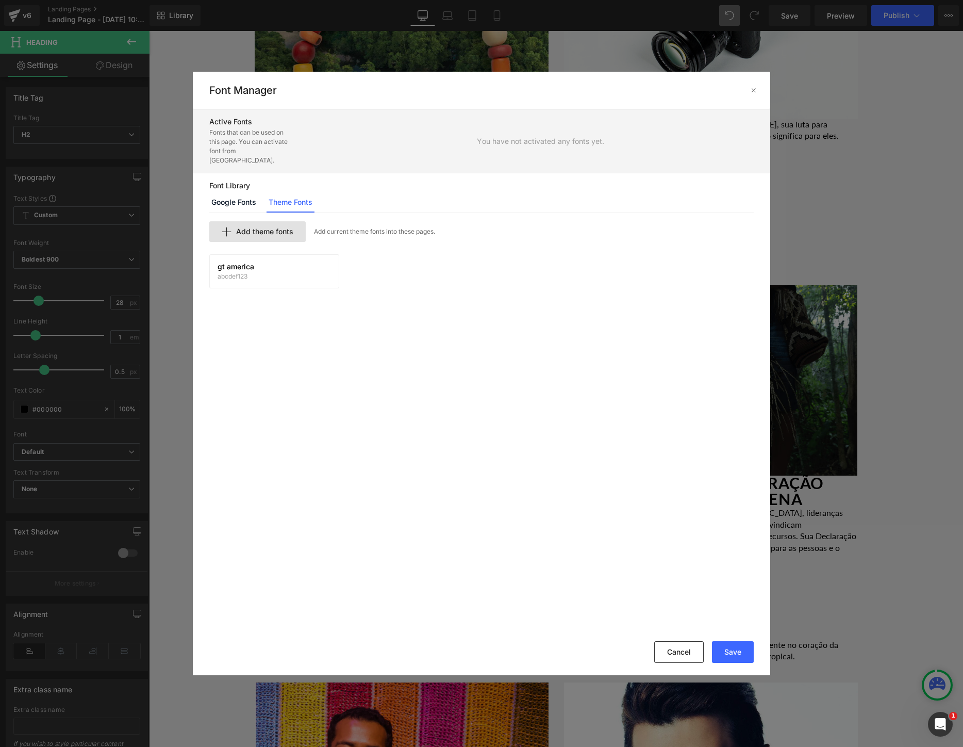
click at [267, 227] on span "Add theme fonts" at bounding box center [264, 231] width 57 height 8
click at [269, 239] on input "text" at bounding box center [336, 249] width 253 height 21
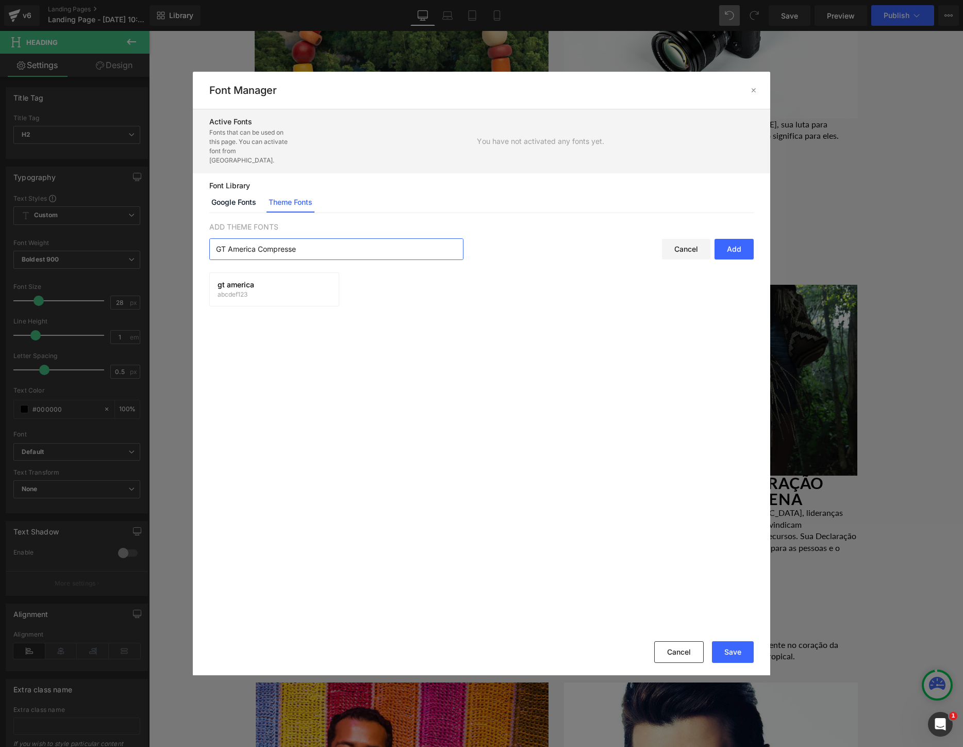
type input "GT America Compressed"
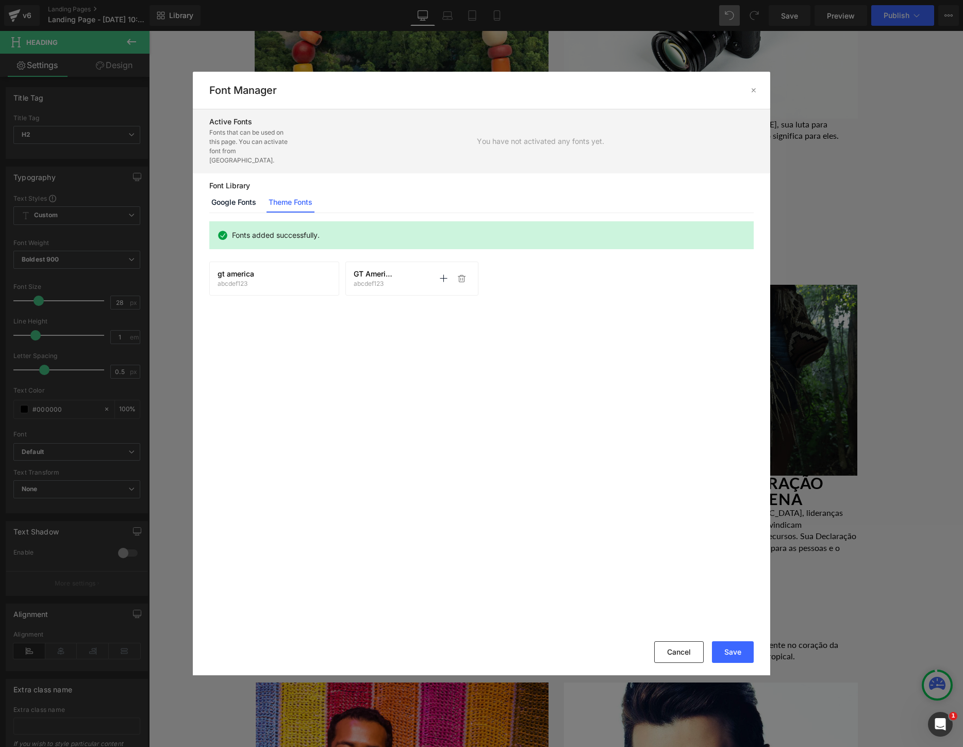
click at [395, 280] on p "abcdef123" at bounding box center [375, 283] width 42 height 7
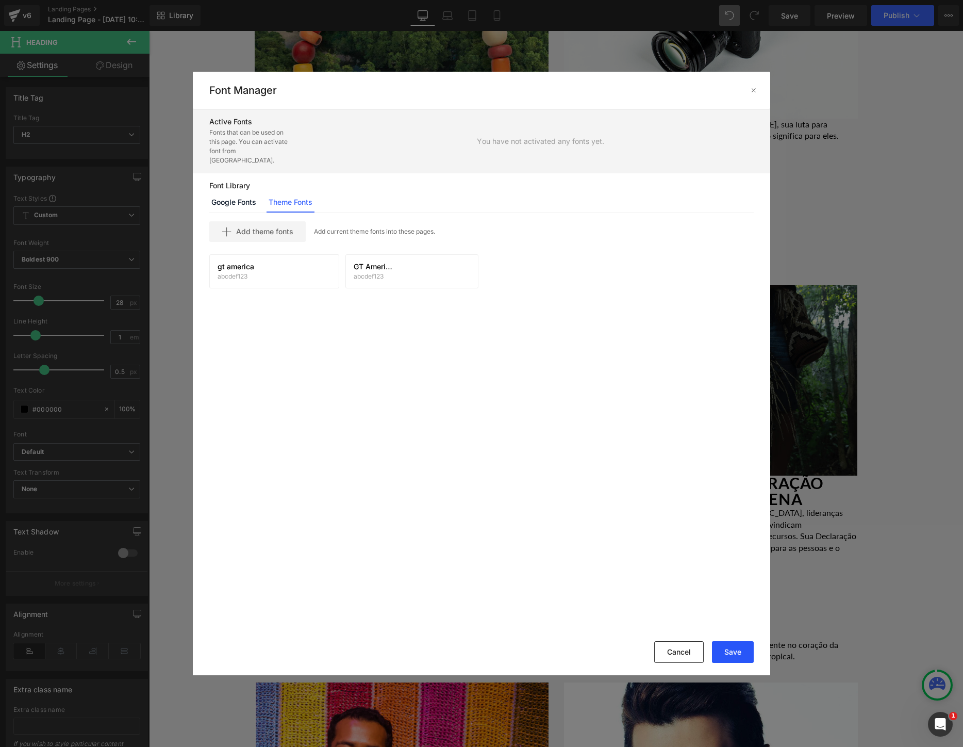
click at [733, 649] on button "Save" at bounding box center [733, 652] width 42 height 22
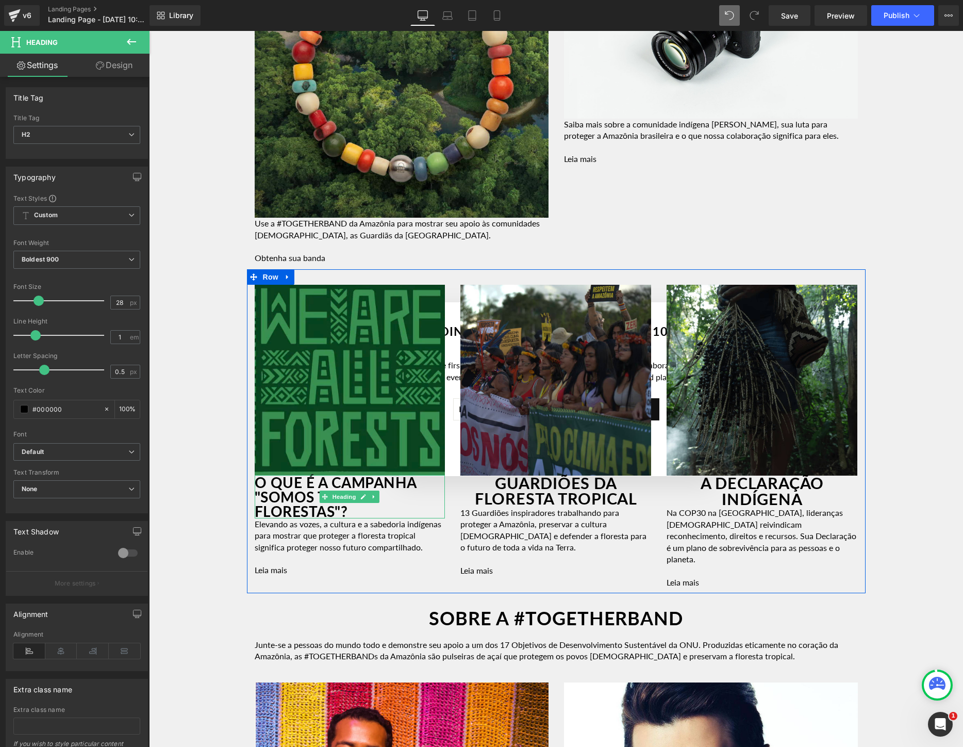
click at [286, 508] on h2 "O QUE É A CAMPANHA "SOMOS TODOS FLORESTAS"?" at bounding box center [350, 496] width 191 height 43
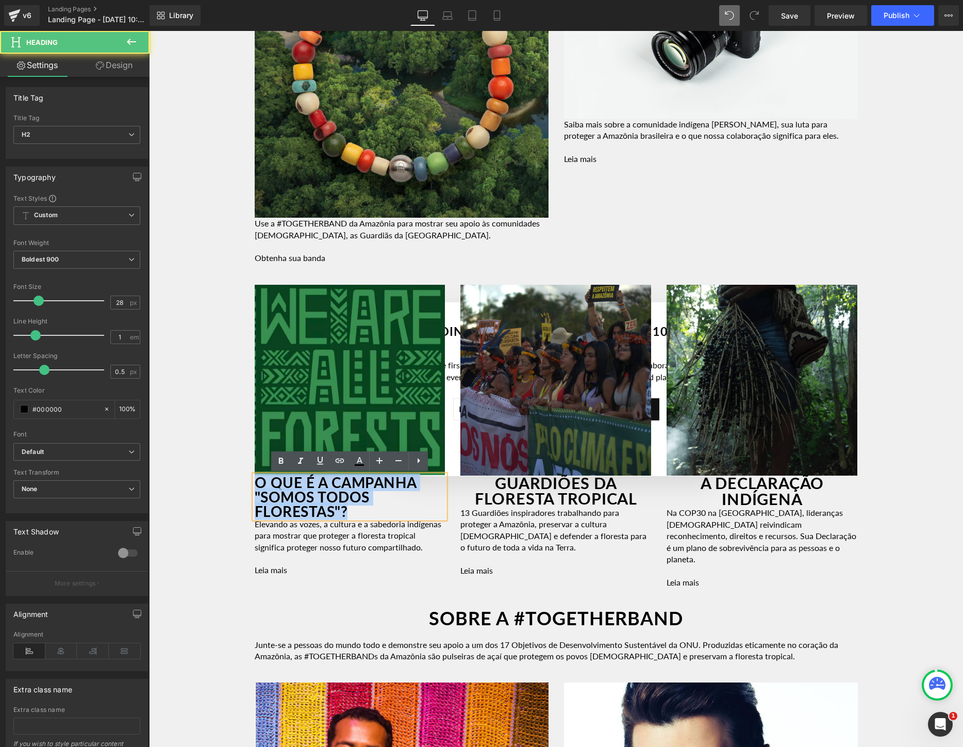
drag, startPoint x: 387, startPoint y: 508, endPoint x: 222, endPoint y: 464, distance: 170.5
click at [222, 464] on div "Image Row Youtube Row A [GEOGRAPHIC_DATA] ESTÁ EM UMA ENCRUZILHADA Heading Row …" at bounding box center [556, 42] width 814 height 2410
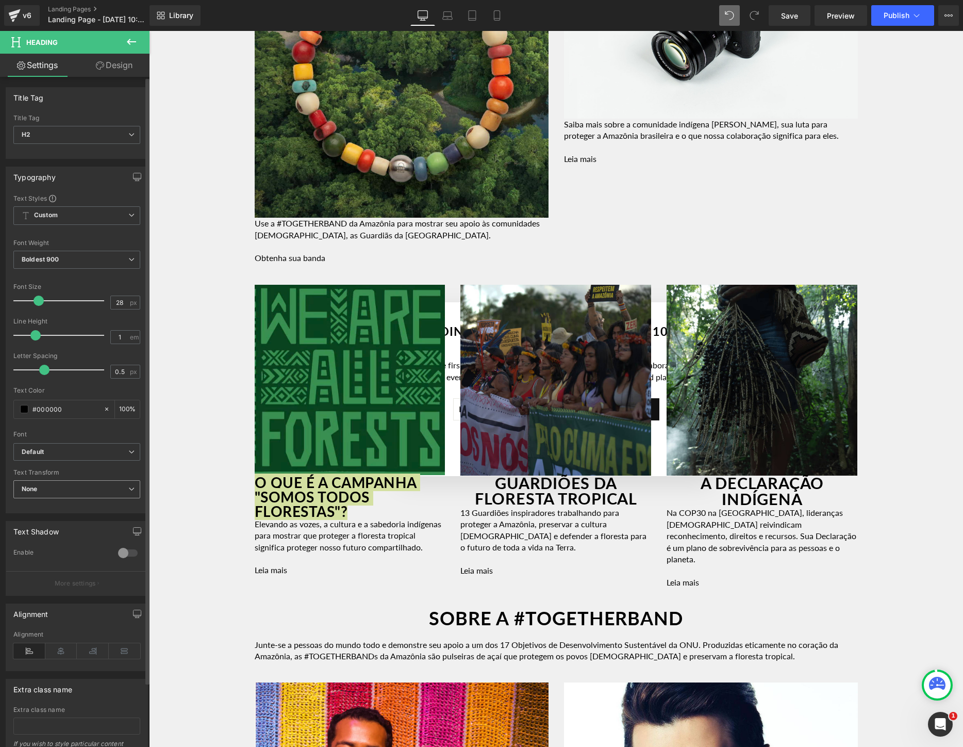
click at [107, 487] on span "None" at bounding box center [76, 489] width 127 height 18
click at [93, 519] on li "Uppercase" at bounding box center [74, 522] width 123 height 15
click at [129, 453] on icon at bounding box center [131, 452] width 6 height 6
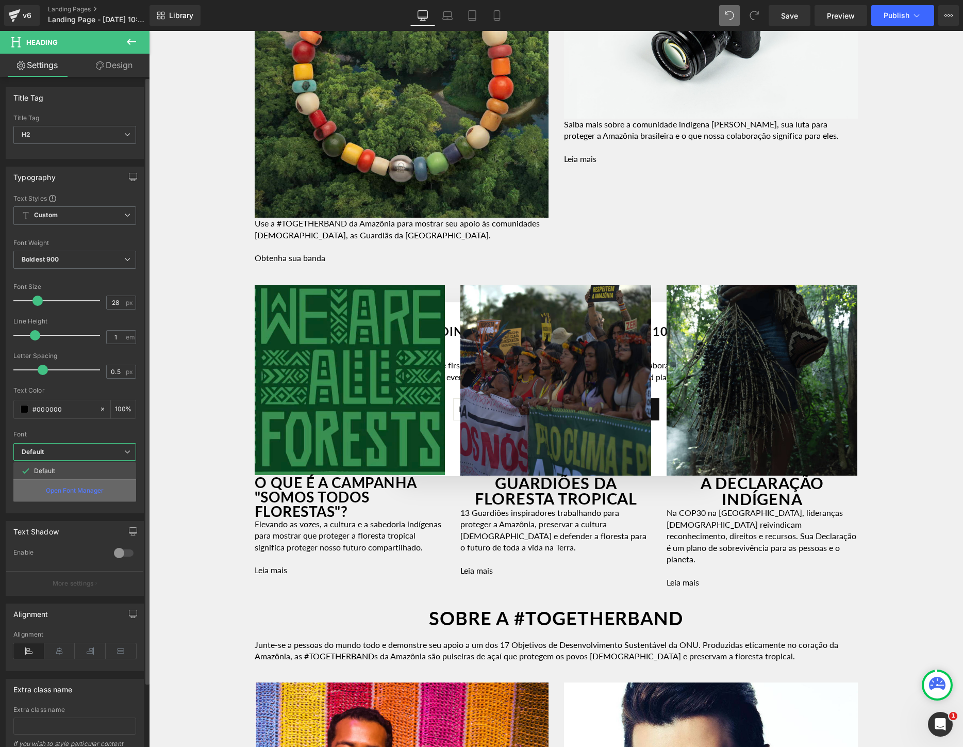
click at [106, 487] on div "Open Font Manager" at bounding box center [74, 490] width 123 height 22
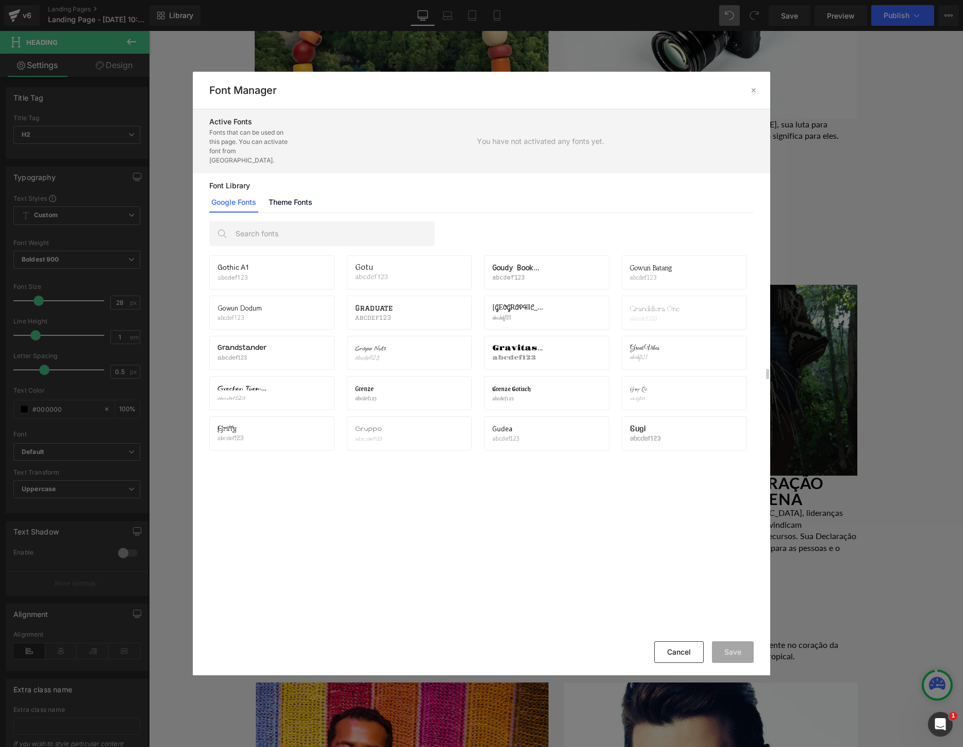
scroll to position [5666, 0]
click at [270, 265] on div "Gothic A1 abcdef123 Activate font" at bounding box center [272, 271] width 109 height 18
click at [319, 267] on icon at bounding box center [318, 271] width 8 height 8
click at [734, 658] on button "Save" at bounding box center [733, 652] width 42 height 22
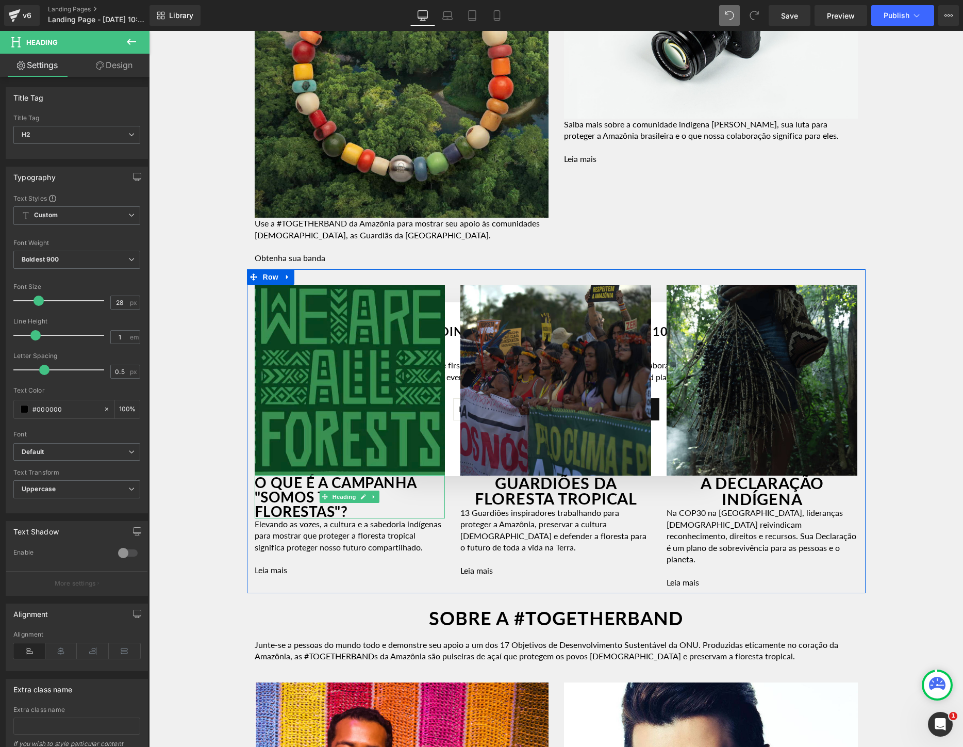
click at [373, 511] on h2 "O QUE É A CAMPANHA "SOMOS TODOS FLORESTAS"?" at bounding box center [350, 496] width 191 height 43
click at [405, 564] on p "Elevando as vozes, a cultura e a sabedoria indígenas para mostrar que proteger …" at bounding box center [350, 547] width 191 height 35
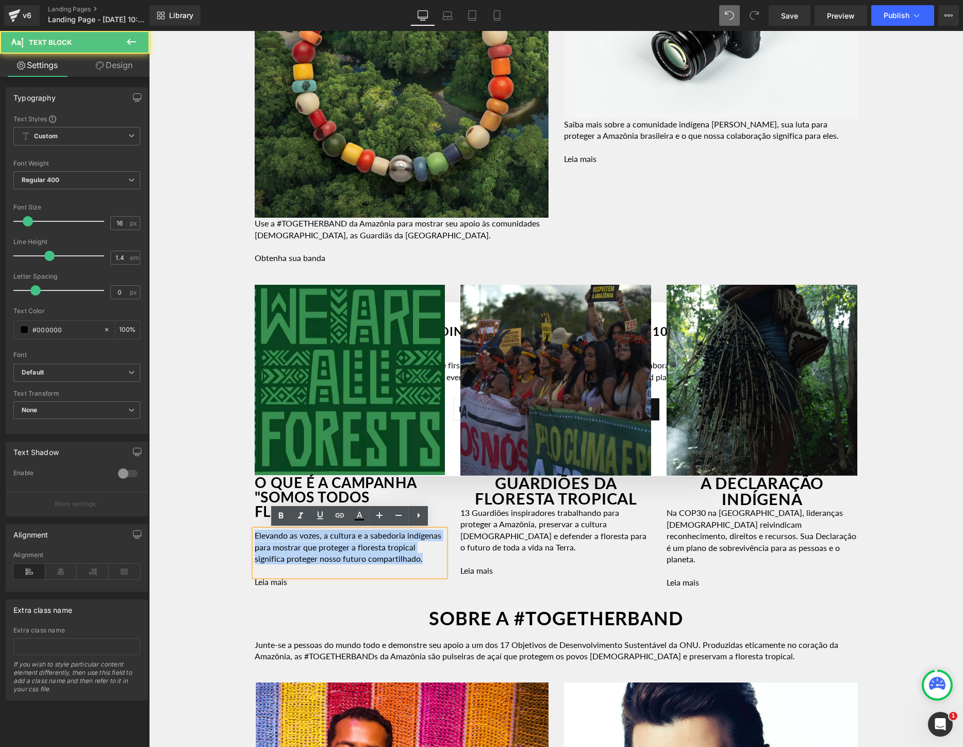
drag, startPoint x: 405, startPoint y: 575, endPoint x: 235, endPoint y: 533, distance: 174.9
click at [235, 533] on div "Image Row Youtube Row A [GEOGRAPHIC_DATA] ESTÁ EM UMA ENCRUZILHADA Heading Row …" at bounding box center [556, 42] width 814 height 2410
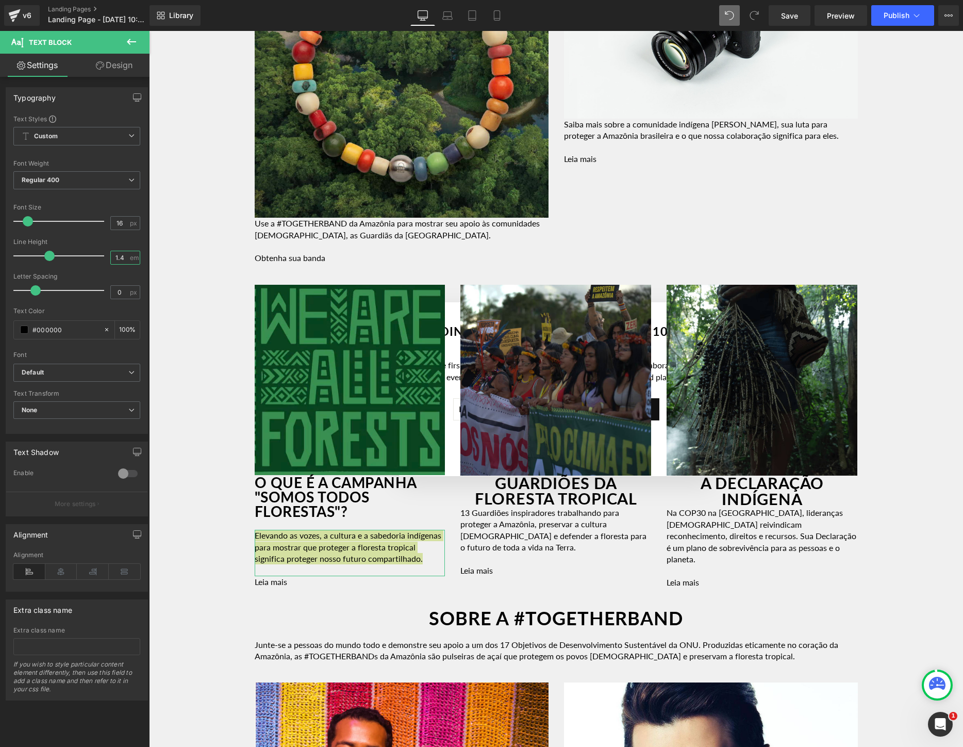
click at [119, 260] on input "1.4" at bounding box center [120, 257] width 18 height 13
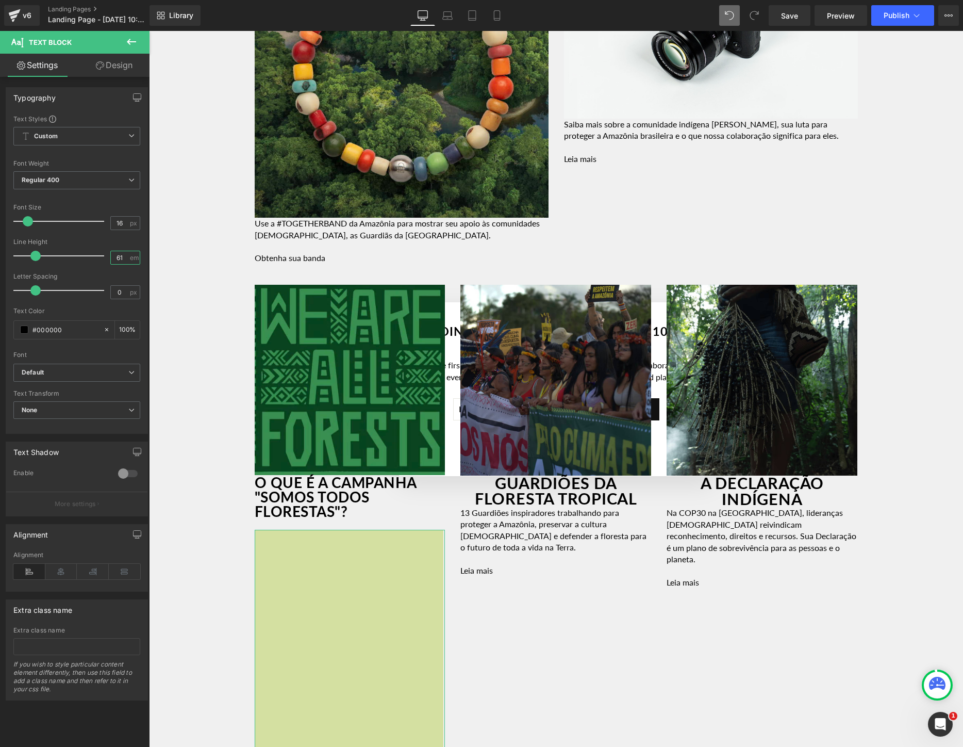
type input "1"
type input "1.6"
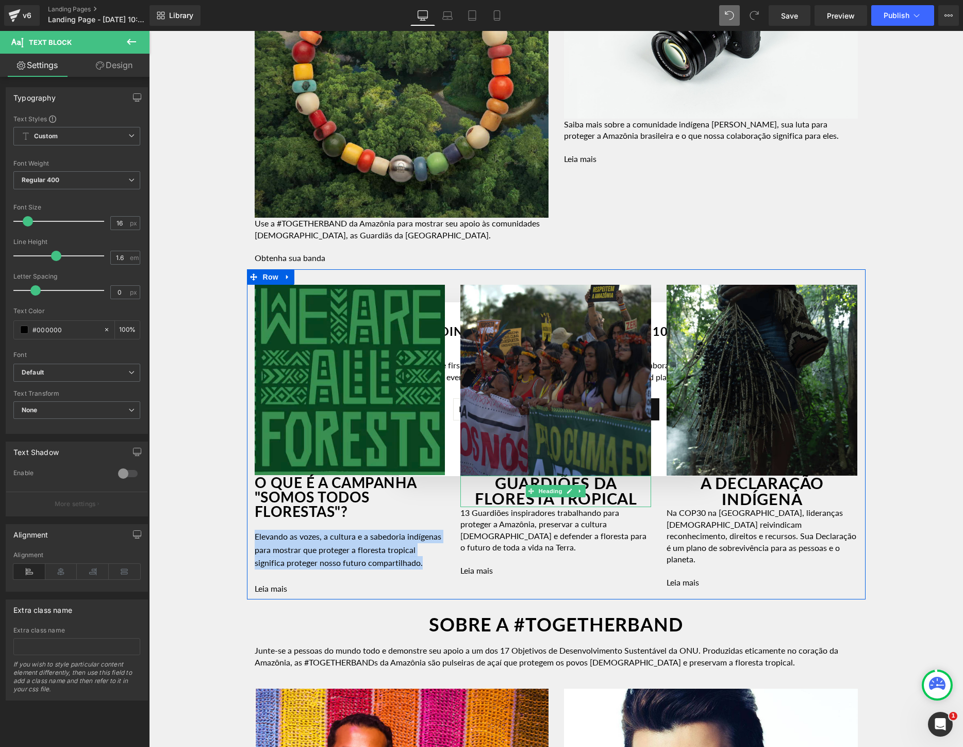
click at [604, 495] on h2 "GUARDIÕES DA FLORESTA TROPICAL" at bounding box center [556, 490] width 191 height 31
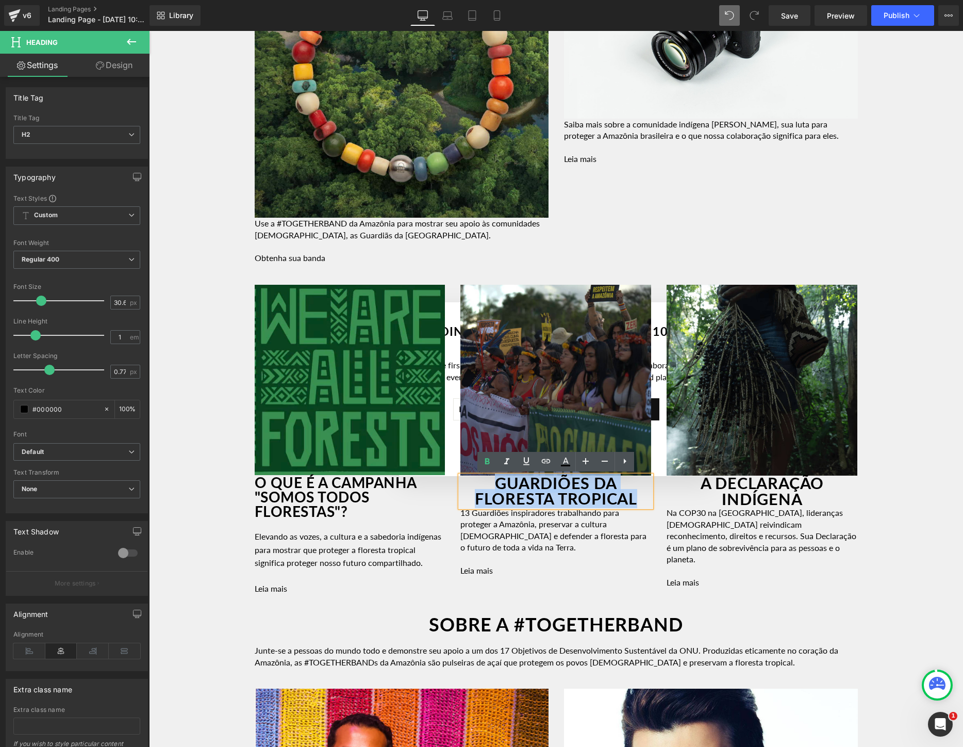
drag, startPoint x: 648, startPoint y: 499, endPoint x: 461, endPoint y: 491, distance: 187.9
click at [461, 491] on h2 "GUARDIÕES DA FLORESTA TROPICAL" at bounding box center [556, 490] width 191 height 31
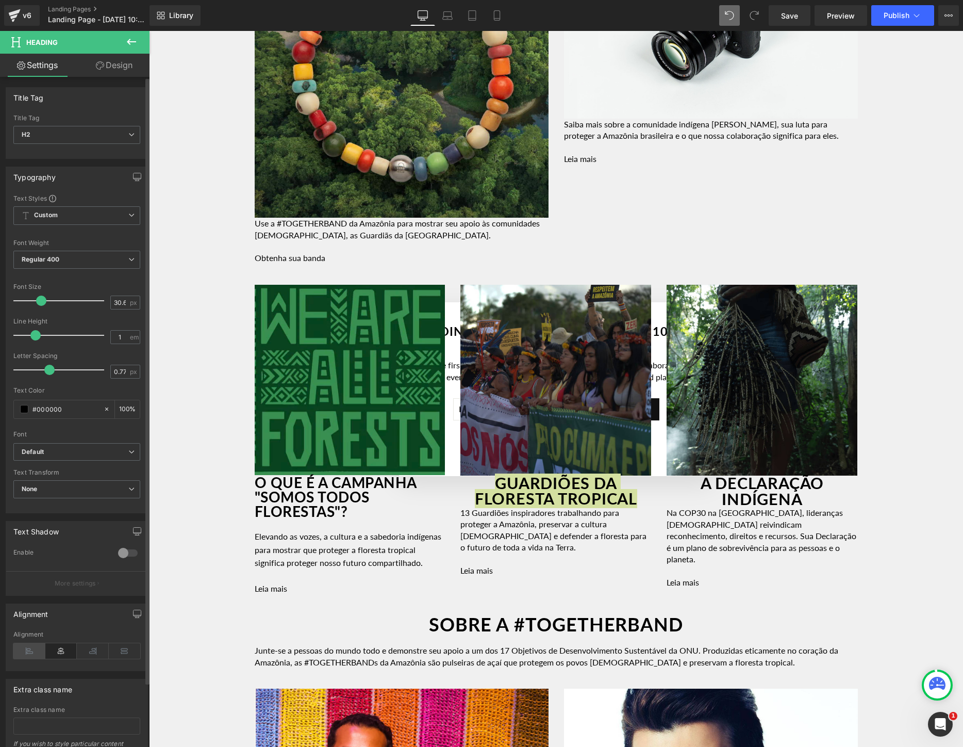
click at [29, 649] on icon at bounding box center [29, 650] width 32 height 15
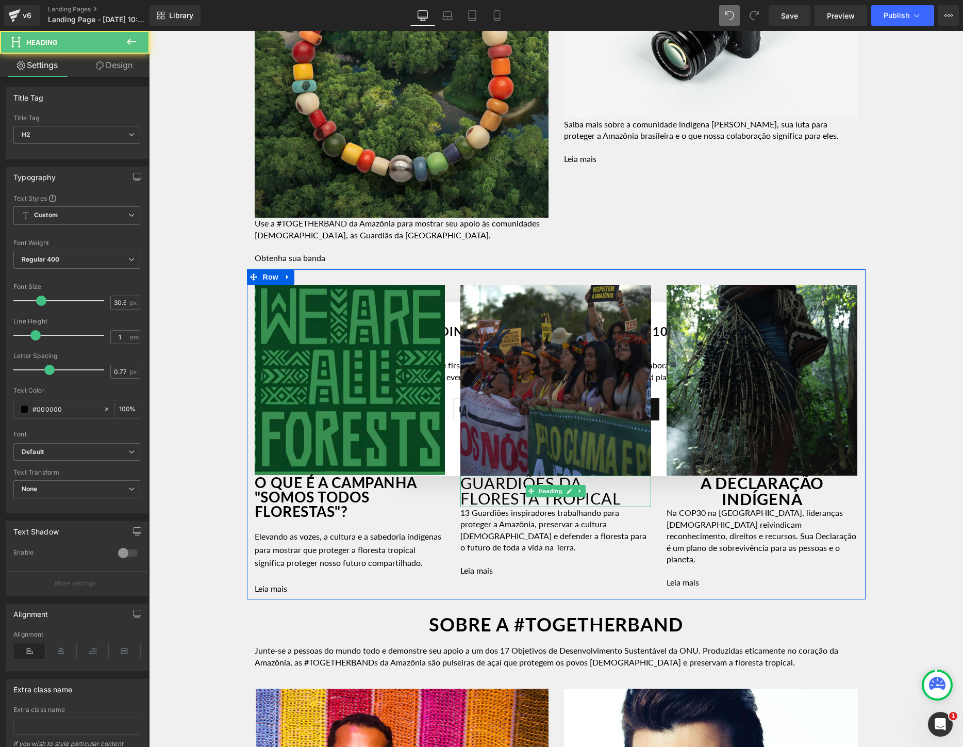
click at [641, 499] on h2 "GUARDIÕES DA FLORESTA TROPICAL" at bounding box center [556, 490] width 191 height 31
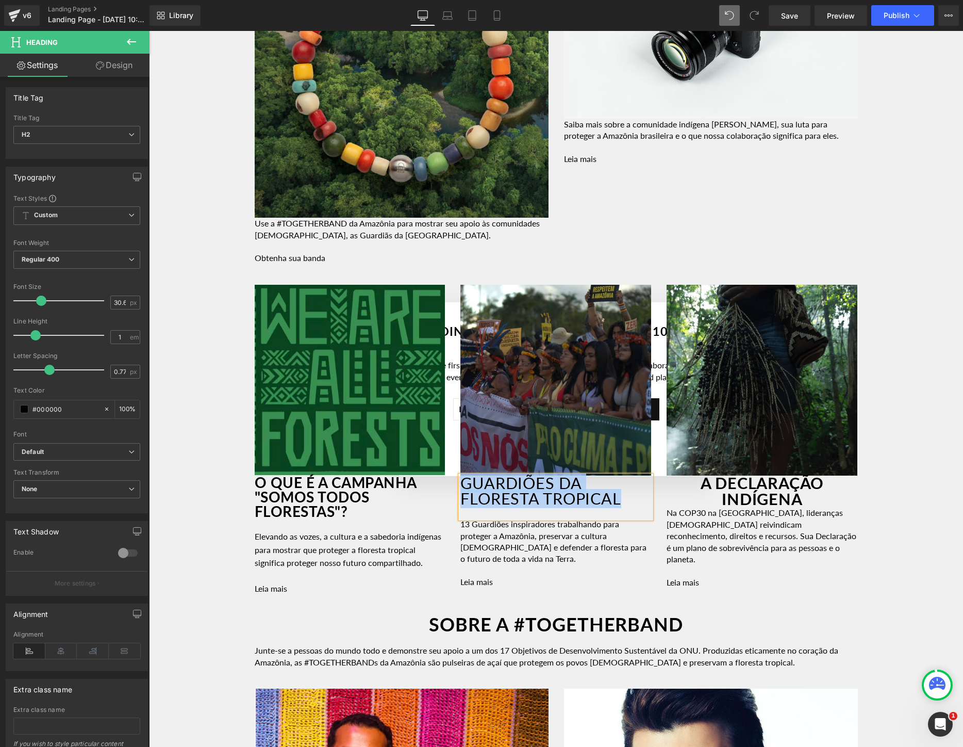
drag, startPoint x: 642, startPoint y: 499, endPoint x: 462, endPoint y: 483, distance: 181.2
click at [462, 484] on h2 "GUARDIÕES DA FLORESTA TROPICAL" at bounding box center [556, 490] width 191 height 31
click at [277, 513] on h2 "O QUE É A CAMPANHA "SOMOS TODOS FLORESTAS"?" at bounding box center [350, 496] width 191 height 43
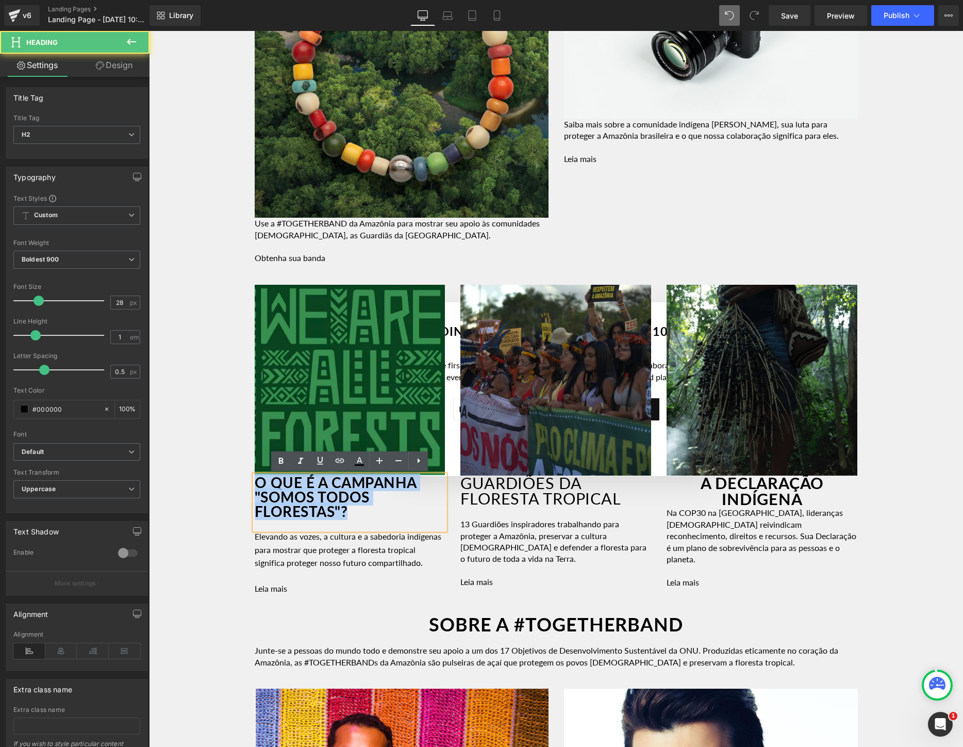
drag, startPoint x: 382, startPoint y: 510, endPoint x: 244, endPoint y: 484, distance: 139.7
click at [244, 484] on div "Image Row Youtube Row A [GEOGRAPHIC_DATA] ESTÁ EM UMA ENCRUZILHADA Heading Row …" at bounding box center [556, 45] width 814 height 2416
click at [631, 503] on h2 "GUARDIÕES DA FLORESTA TROPICAL" at bounding box center [556, 490] width 191 height 31
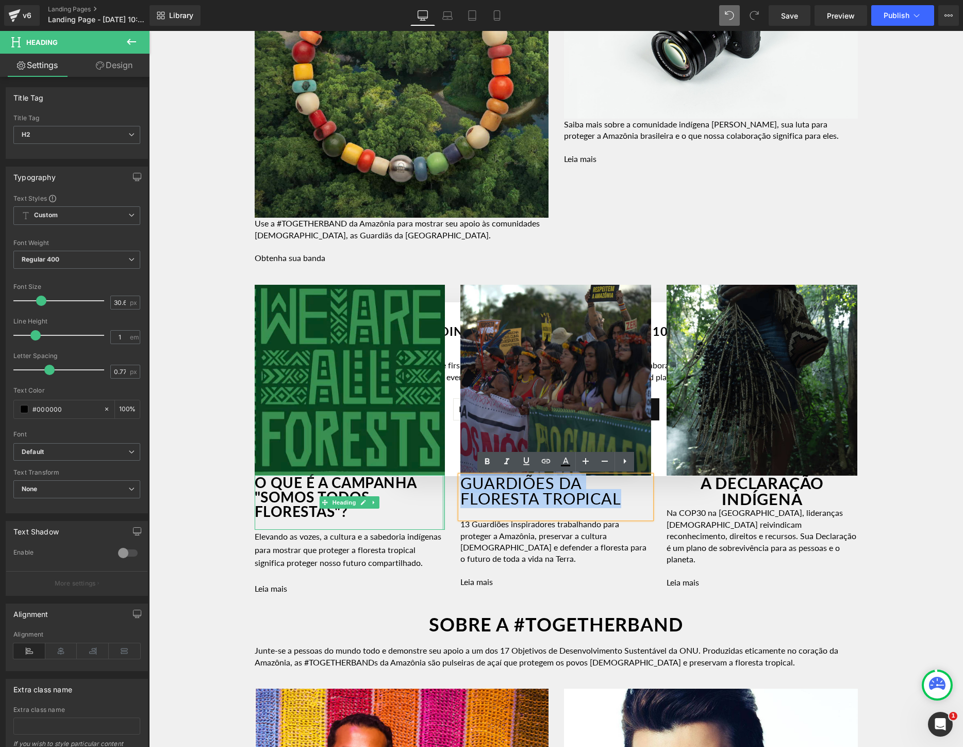
drag, startPoint x: 639, startPoint y: 503, endPoint x: 445, endPoint y: 484, distance: 195.9
click at [445, 484] on div "Image O QUE É A CAMPANHA "SOMOS TODOS FLORESTAS"? Heading Elevando as vozes, a …" at bounding box center [556, 434] width 619 height 330
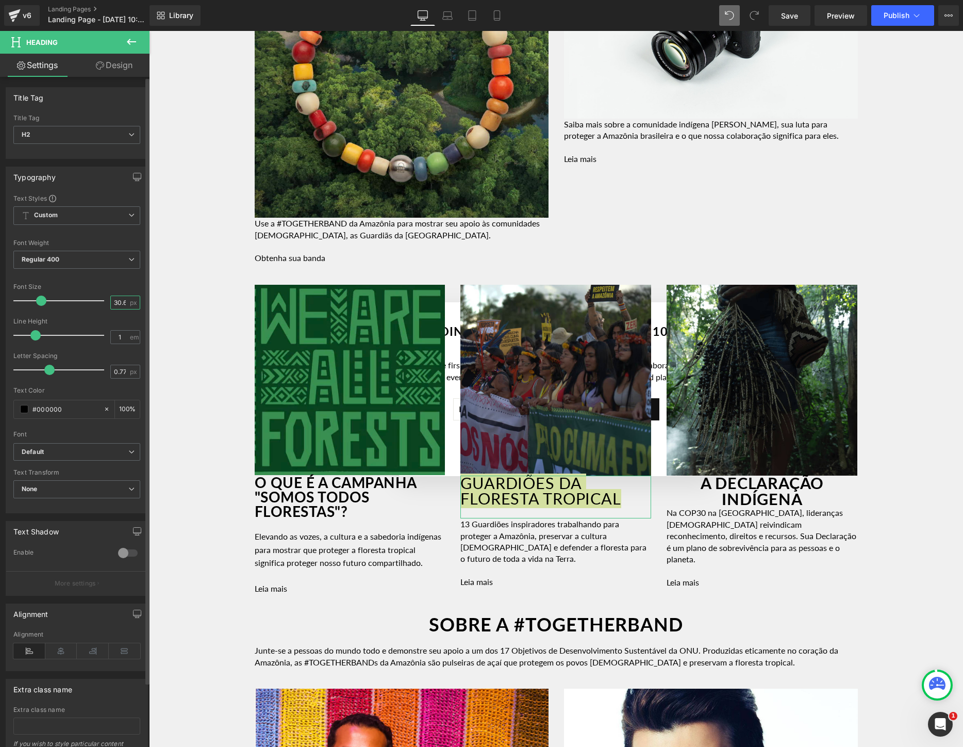
click at [114, 303] on input "30.6" at bounding box center [120, 302] width 18 height 13
click at [121, 303] on input "30.6" at bounding box center [120, 302] width 18 height 13
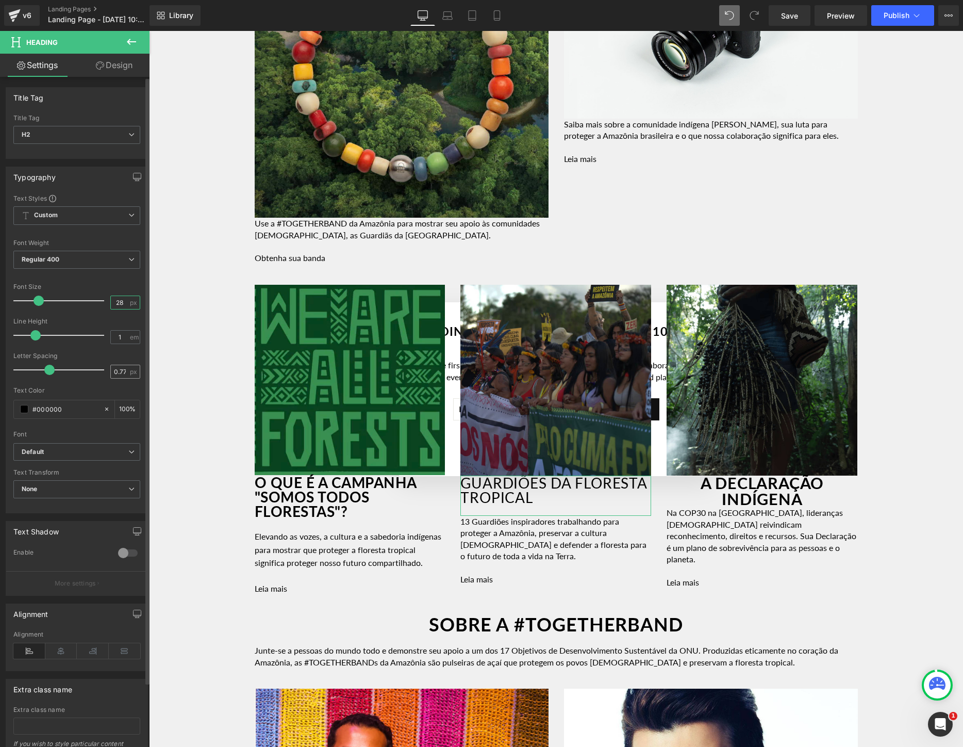
type input "28"
click at [120, 371] on input "0.77" at bounding box center [120, 371] width 18 height 13
type input "0"
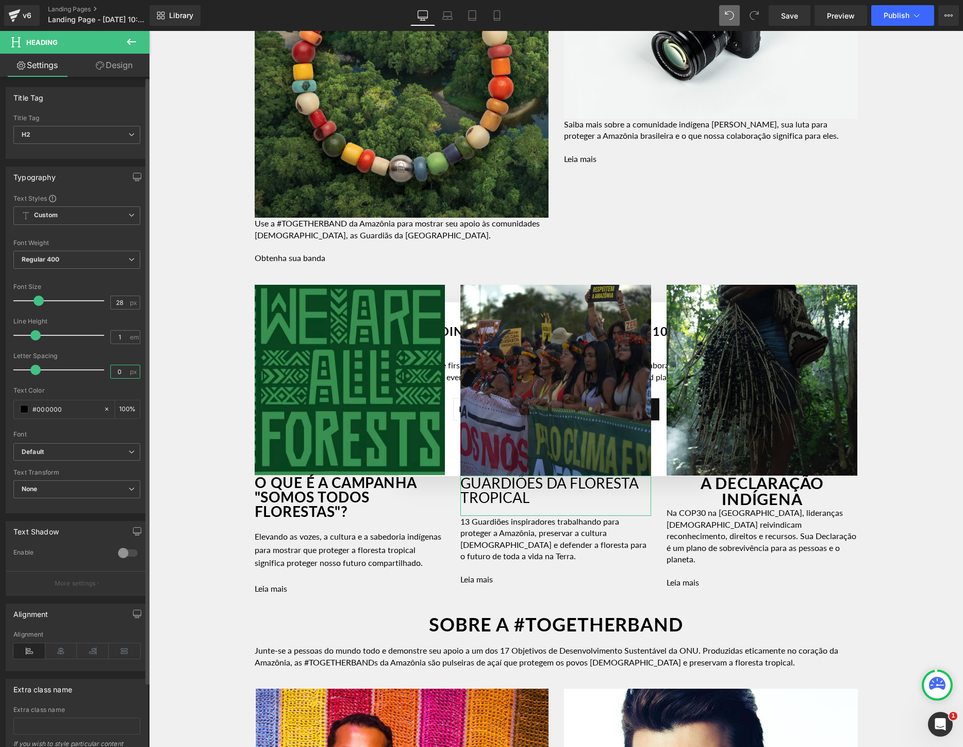
type input "0.5"
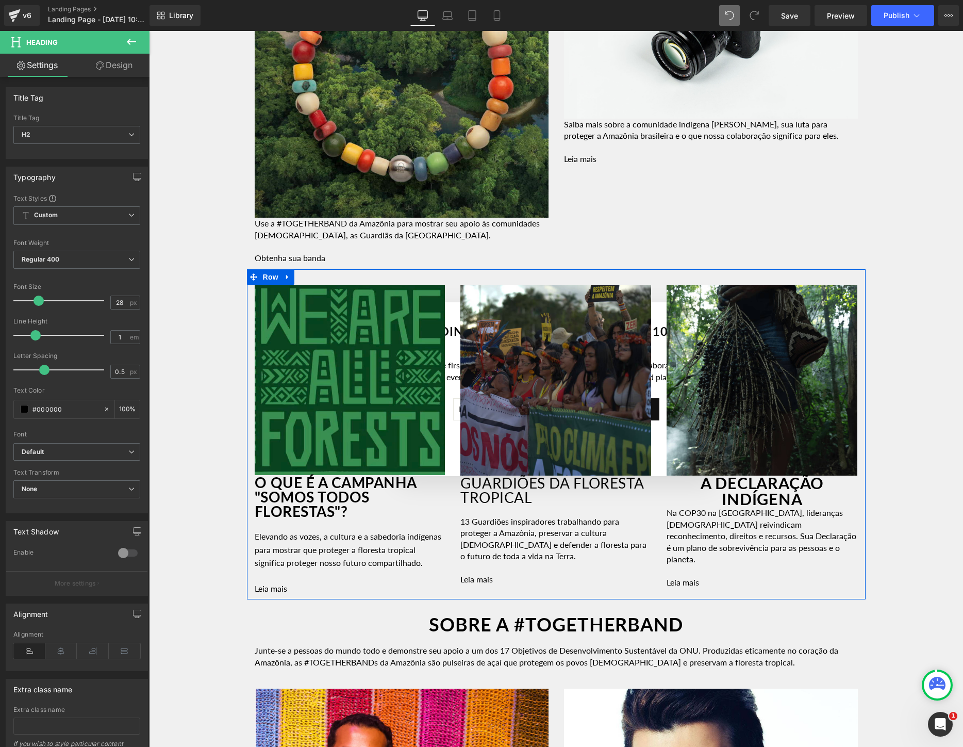
click at [360, 511] on h2 "O QUE É A CAMPANHA "SOMOS TODOS FLORESTAS"?" at bounding box center [350, 496] width 191 height 43
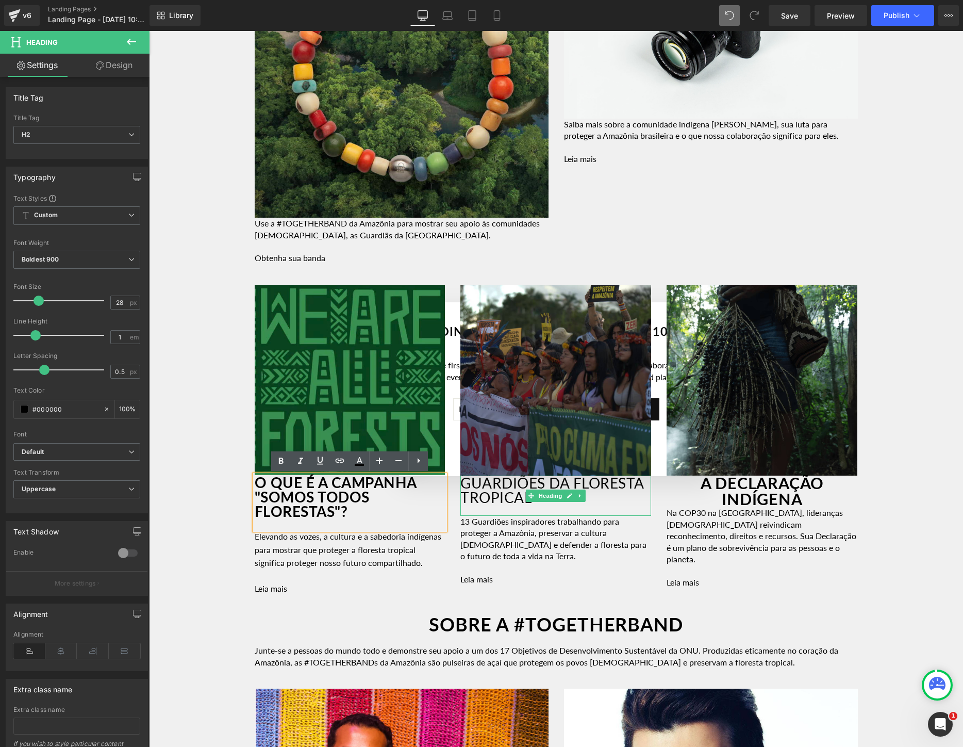
click at [513, 493] on h2 "GUARDIÕES DA FLORESTA TROPICAL" at bounding box center [556, 489] width 191 height 29
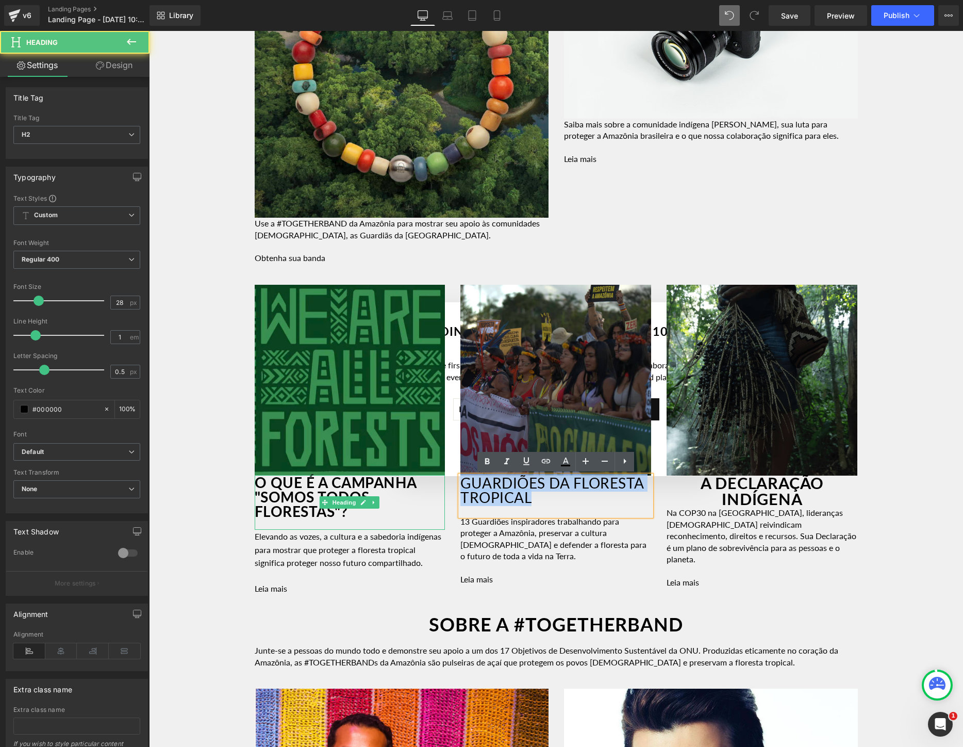
drag, startPoint x: 629, startPoint y: 501, endPoint x: 442, endPoint y: 478, distance: 188.6
click at [442, 478] on div "Image O QUE É A CAMPANHA "SOMOS TODOS FLORESTAS"? Heading Elevando as vozes, a …" at bounding box center [556, 434] width 619 height 330
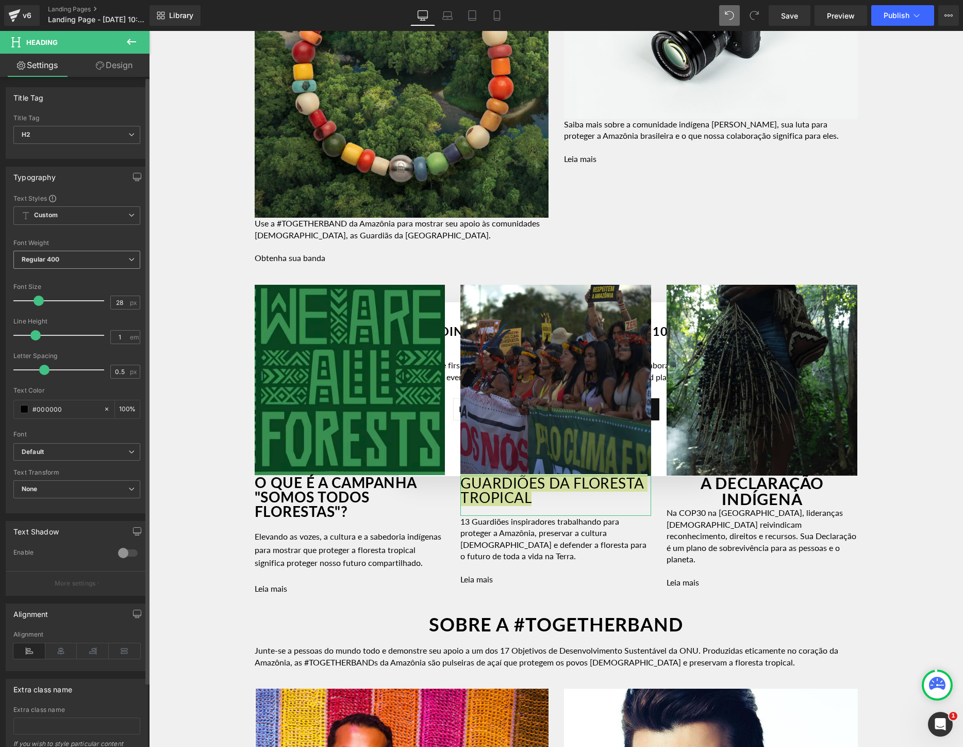
click at [69, 262] on span "Regular 400" at bounding box center [76, 260] width 127 height 18
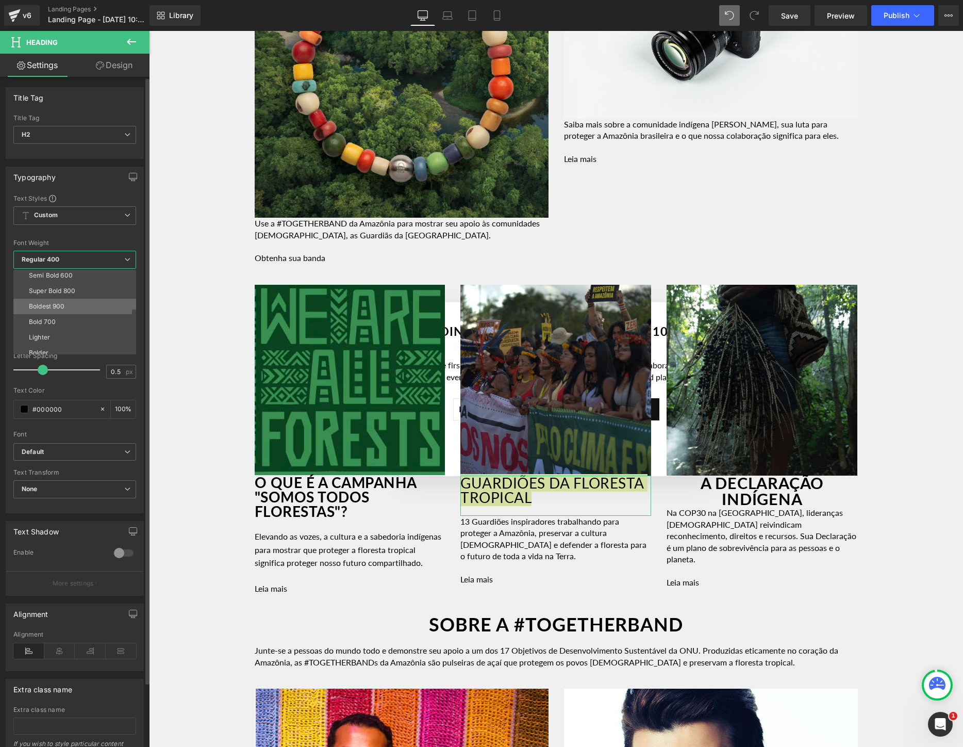
scroll to position [81, 0]
click at [62, 308] on li "Boldest 900" at bounding box center [76, 304] width 127 height 15
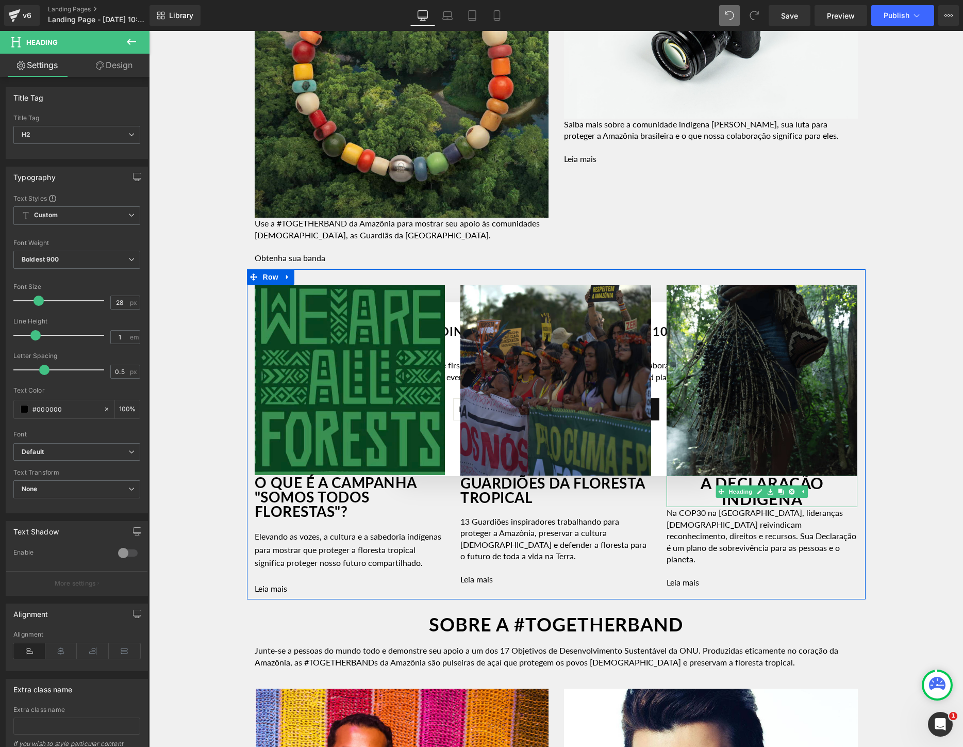
click at [827, 493] on h2 "A DECLARAÇÃO INDÍGENA" at bounding box center [762, 490] width 191 height 31
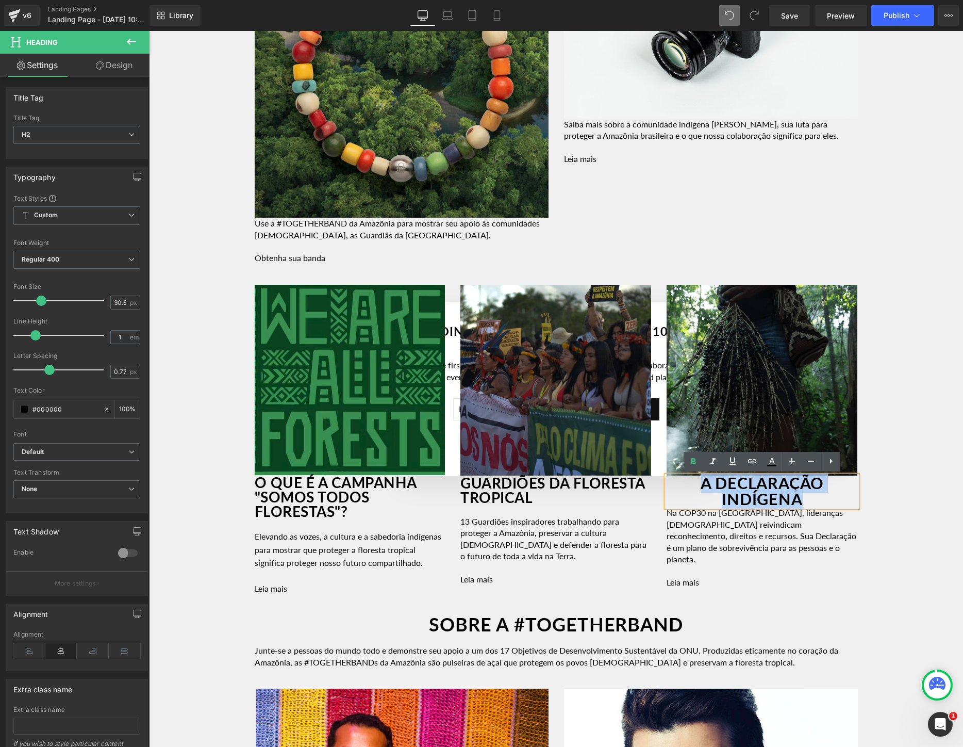
drag, startPoint x: 807, startPoint y: 499, endPoint x: 668, endPoint y: 485, distance: 138.9
click at [668, 485] on h2 "A DECLARAÇÃO INDÍGENA" at bounding box center [762, 490] width 191 height 31
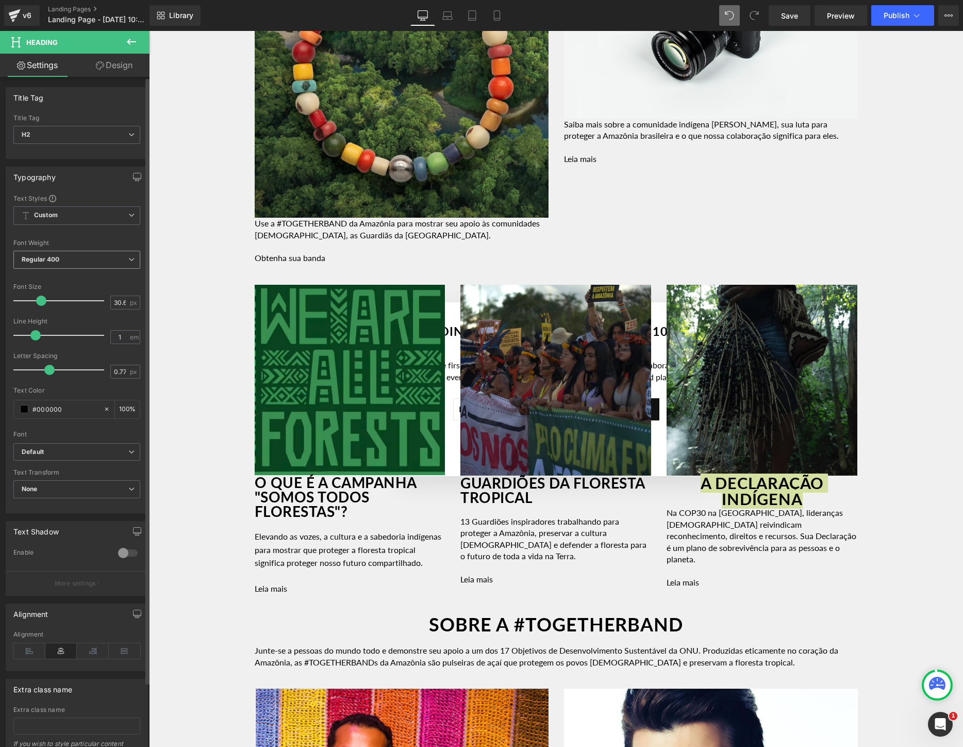
click at [101, 260] on span "Regular 400" at bounding box center [76, 260] width 127 height 18
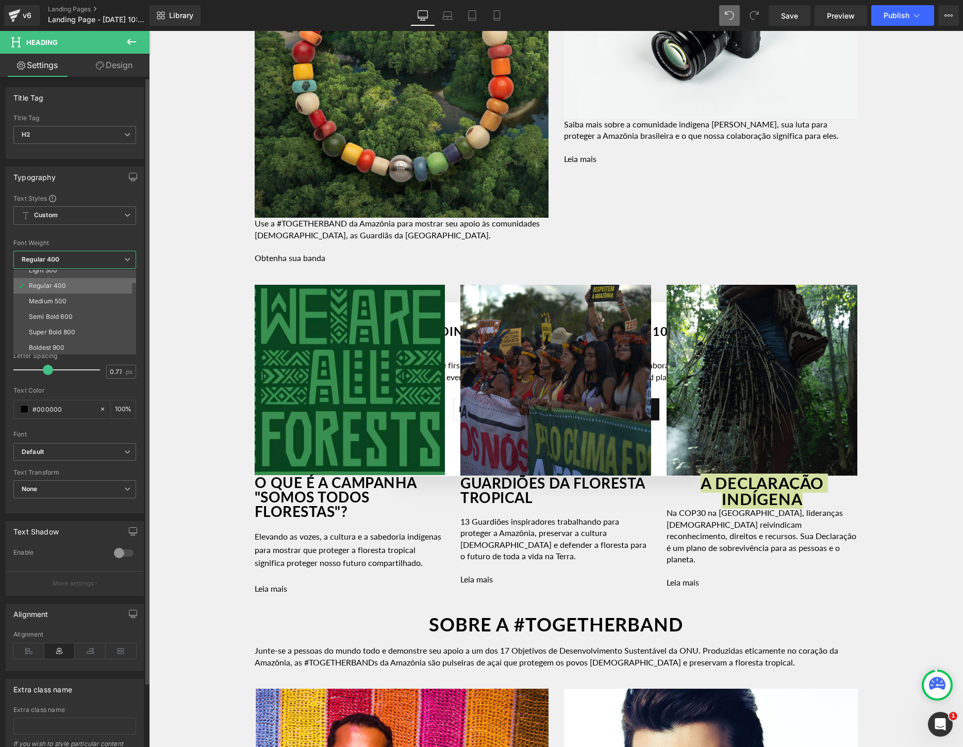
scroll to position [50, 0]
click at [74, 332] on li "Boldest 900" at bounding box center [76, 336] width 127 height 15
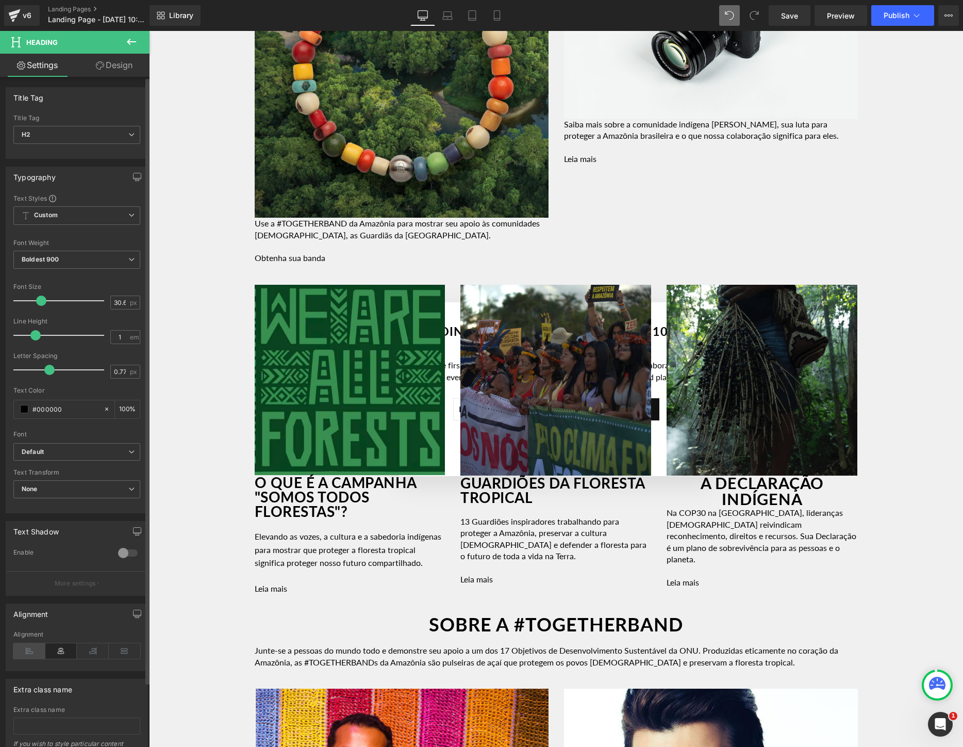
click at [31, 651] on icon at bounding box center [29, 650] width 32 height 15
click at [114, 306] on input "30.6" at bounding box center [120, 302] width 18 height 13
type input "28"
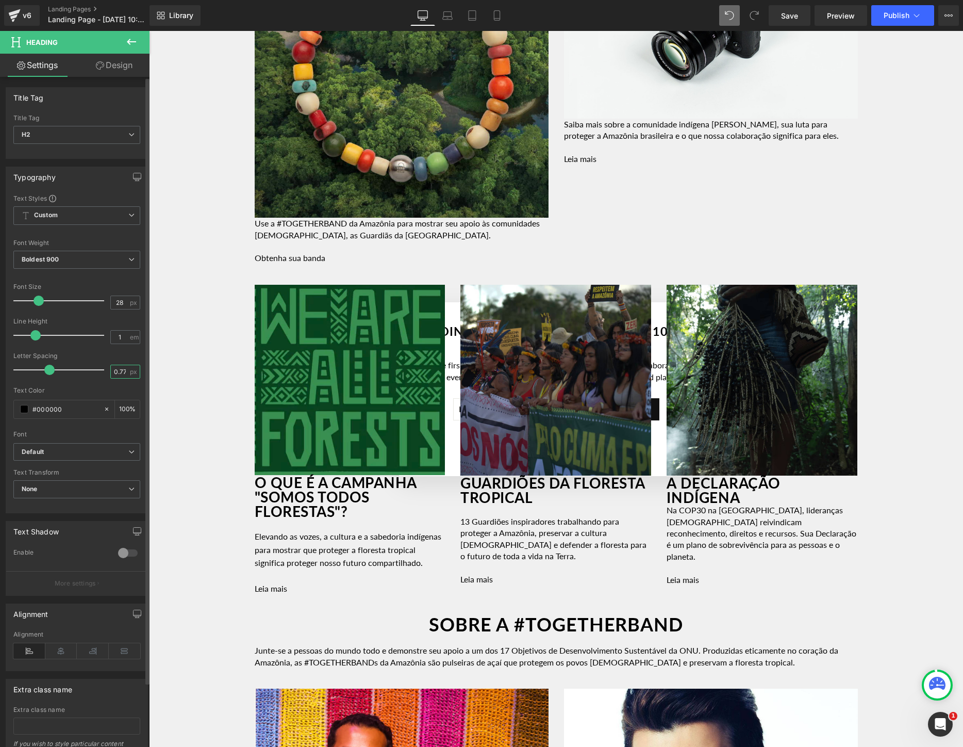
click at [116, 374] on input "0.77" at bounding box center [120, 371] width 18 height 13
type input "0.5"
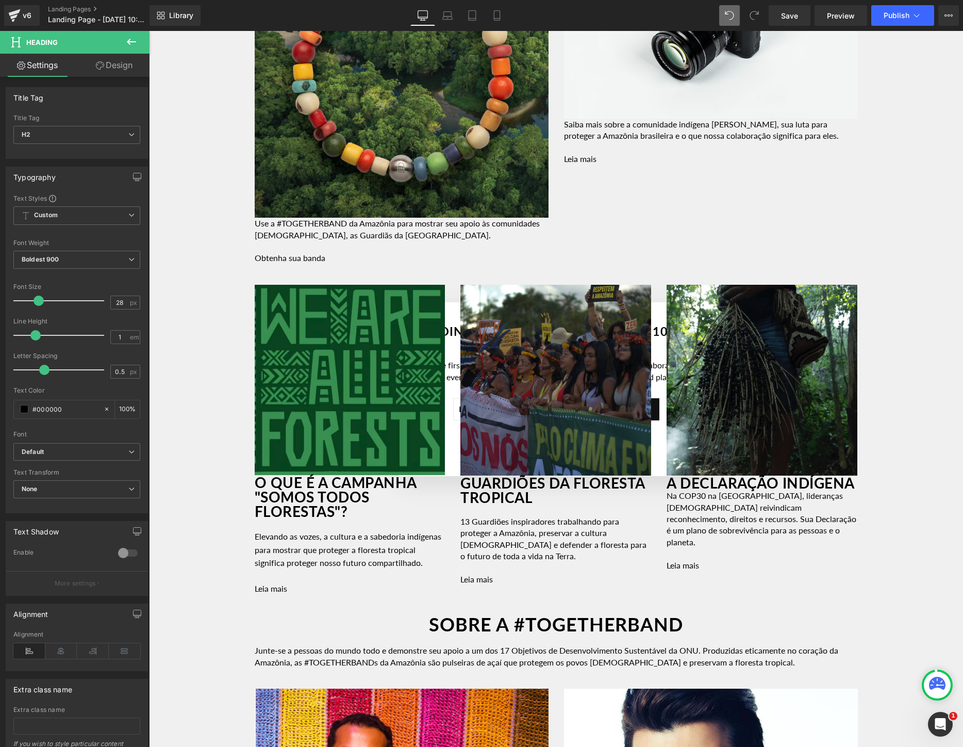
click at [178, 466] on div "Image Row Youtube Row A [GEOGRAPHIC_DATA] ESTÁ EM UMA ENCRUZILHADA Heading Row …" at bounding box center [556, 45] width 814 height 2416
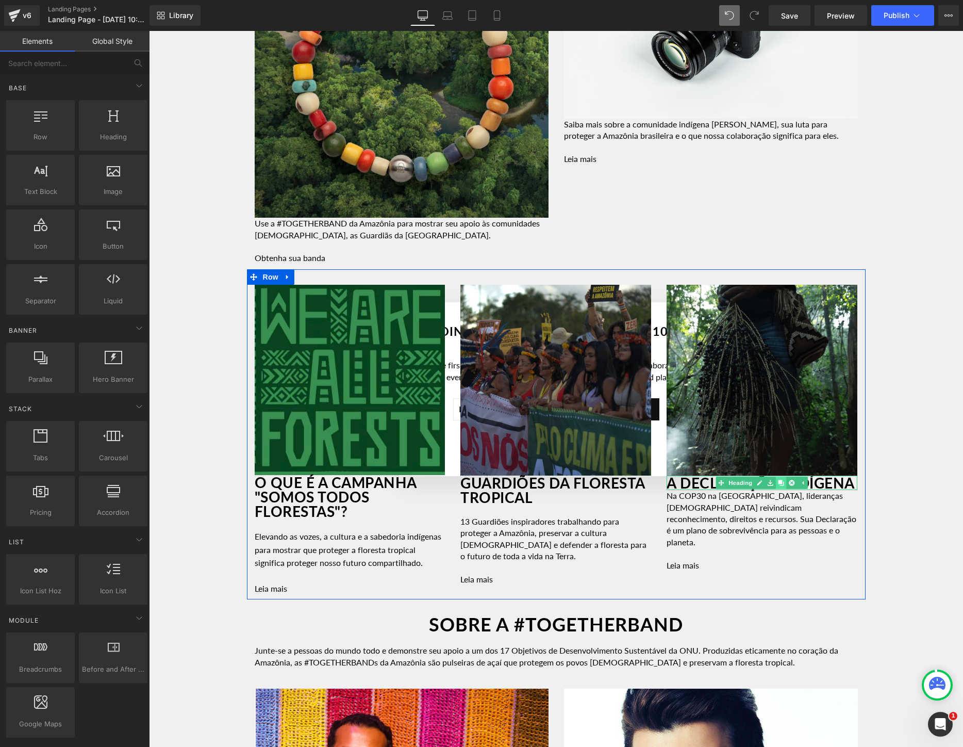
click at [781, 489] on link at bounding box center [781, 483] width 11 height 12
click at [795, 489] on link at bounding box center [792, 483] width 11 height 12
click at [822, 490] on h2 "A DECLARAÇÃO INDÍGENA" at bounding box center [762, 482] width 191 height 14
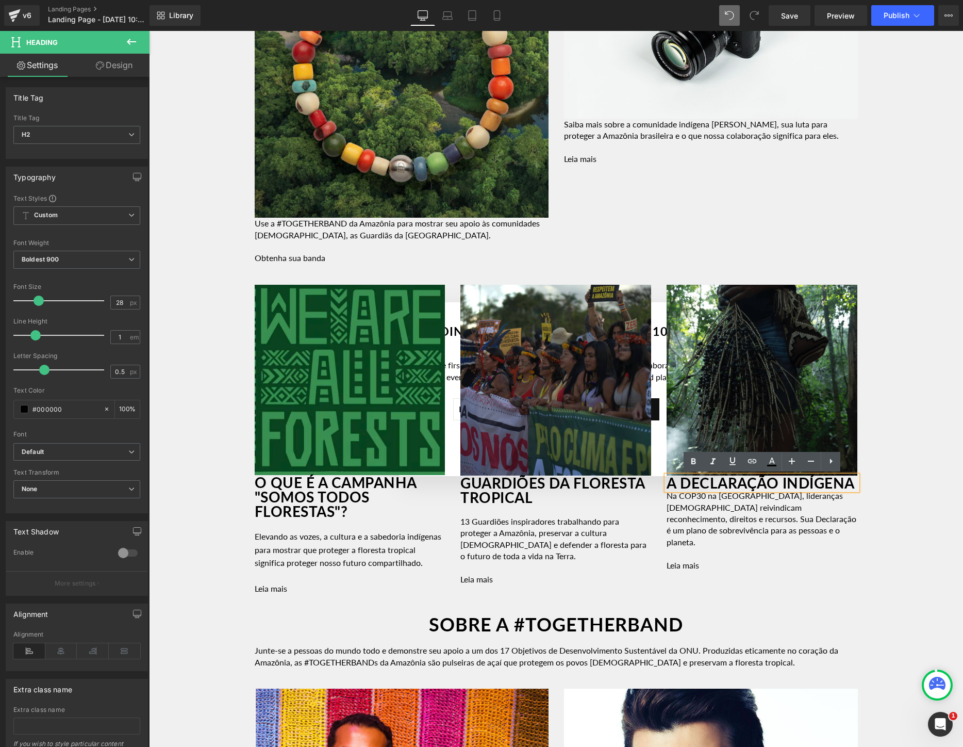
click at [757, 490] on h2 "A DECLARAÇÃO INDÍGENA" at bounding box center [762, 482] width 191 height 14
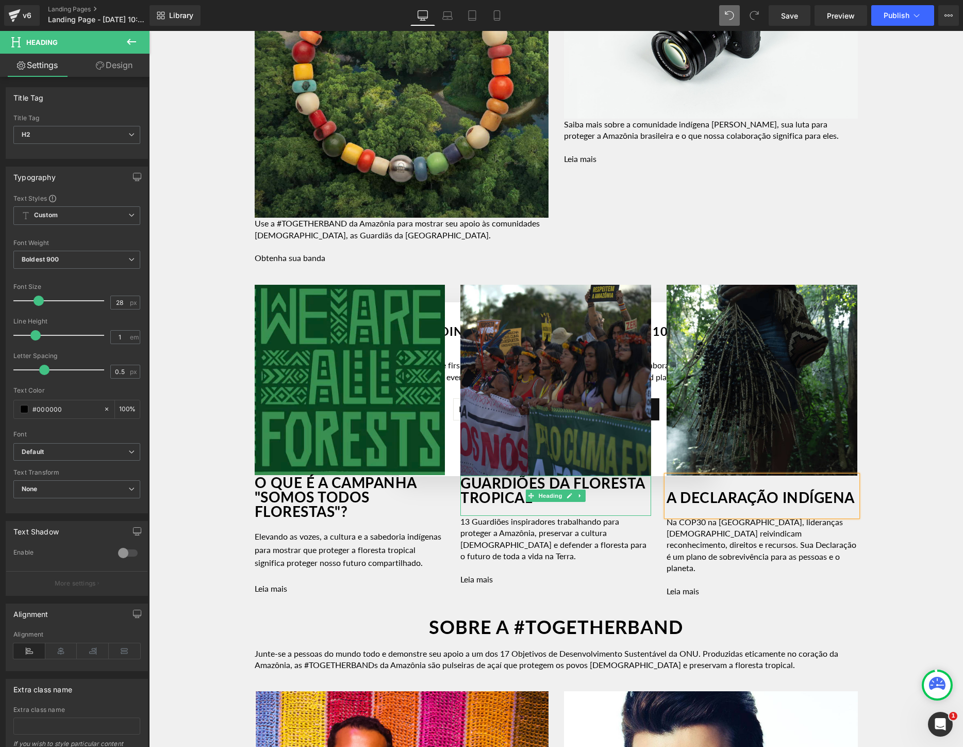
click at [466, 498] on h2 "GUARDIÕES DA FLORESTA TROPICAL" at bounding box center [556, 489] width 191 height 29
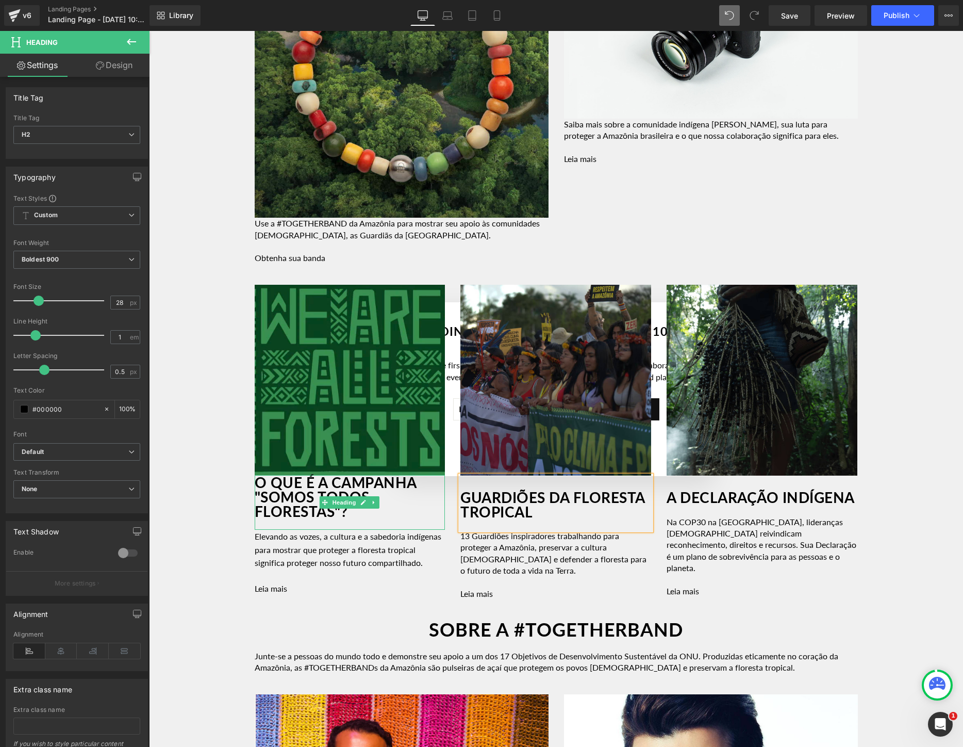
click at [372, 513] on h2 "O QUE É A CAMPANHA "SOMOS TODOS FLORESTAS"?" at bounding box center [350, 496] width 191 height 43
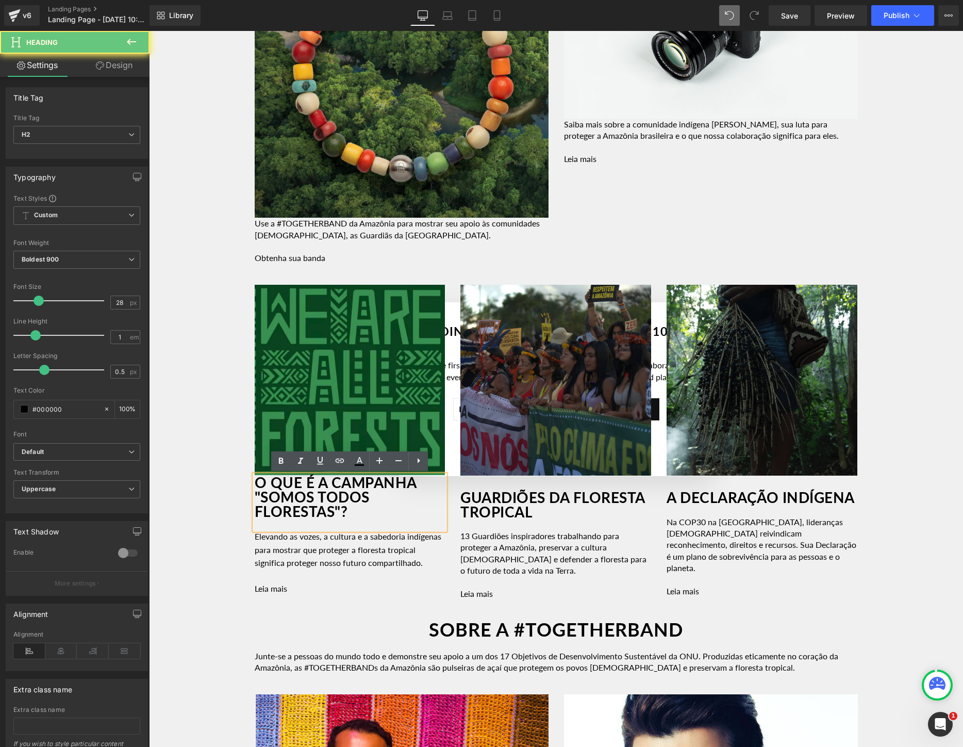
click at [259, 512] on h2 "O QUE É A CAMPANHA "SOMOS TODOS FLORESTAS"?" at bounding box center [350, 496] width 191 height 43
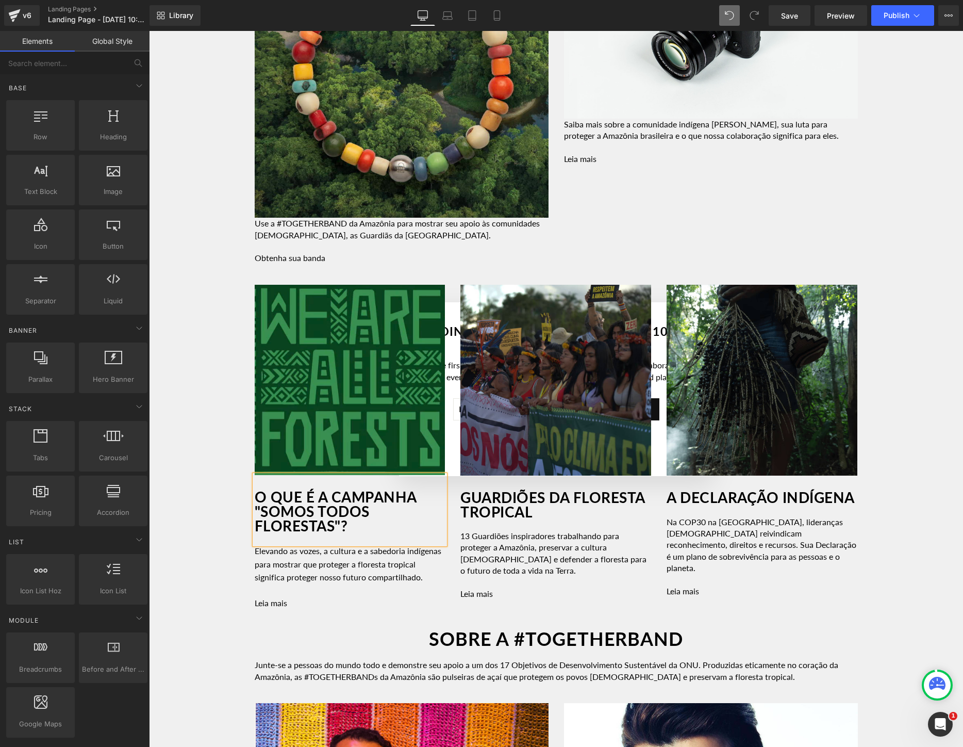
click at [927, 384] on div "Image Row Youtube Row A [GEOGRAPHIC_DATA] ESTÁ EM UMA ENCRUZILHADA Heading Row …" at bounding box center [556, 52] width 814 height 2431
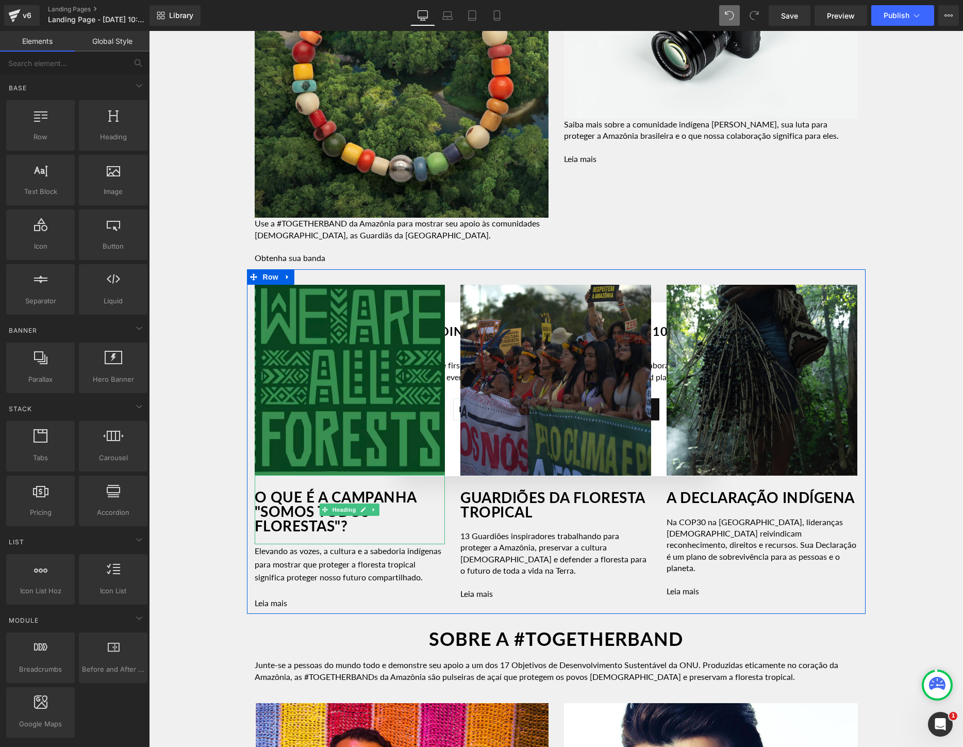
click at [403, 536] on div at bounding box center [350, 538] width 191 height 11
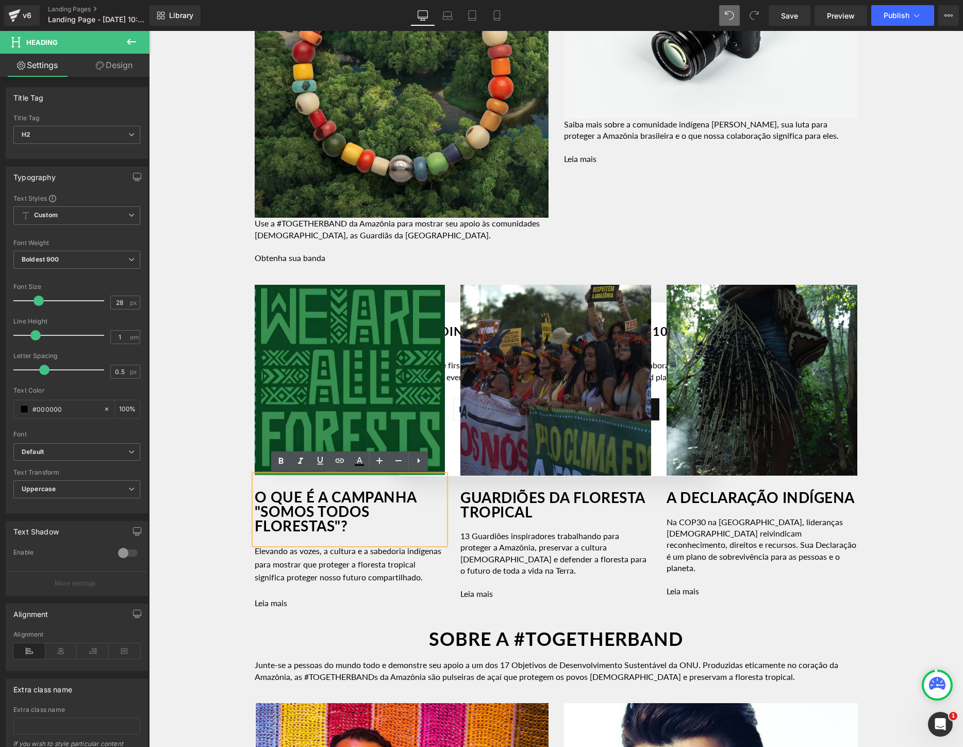
click at [940, 494] on div "Image Row Youtube Row A [GEOGRAPHIC_DATA] ESTÁ EM UMA ENCRUZILHADA Heading Row …" at bounding box center [556, 52] width 814 height 2431
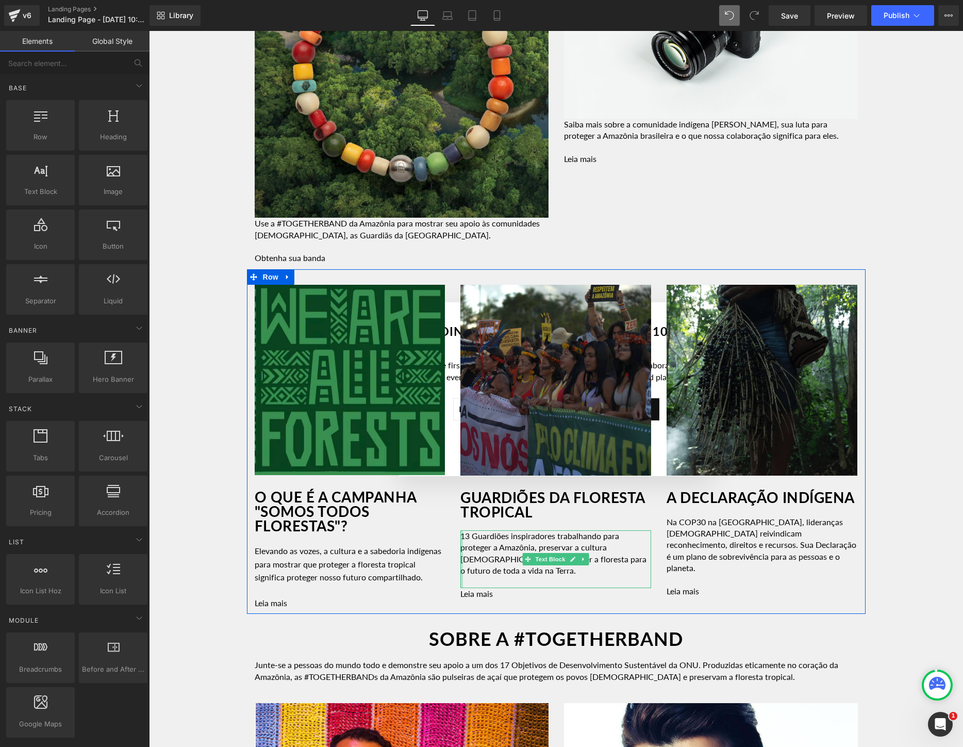
click at [462, 537] on div at bounding box center [462, 559] width 3 height 58
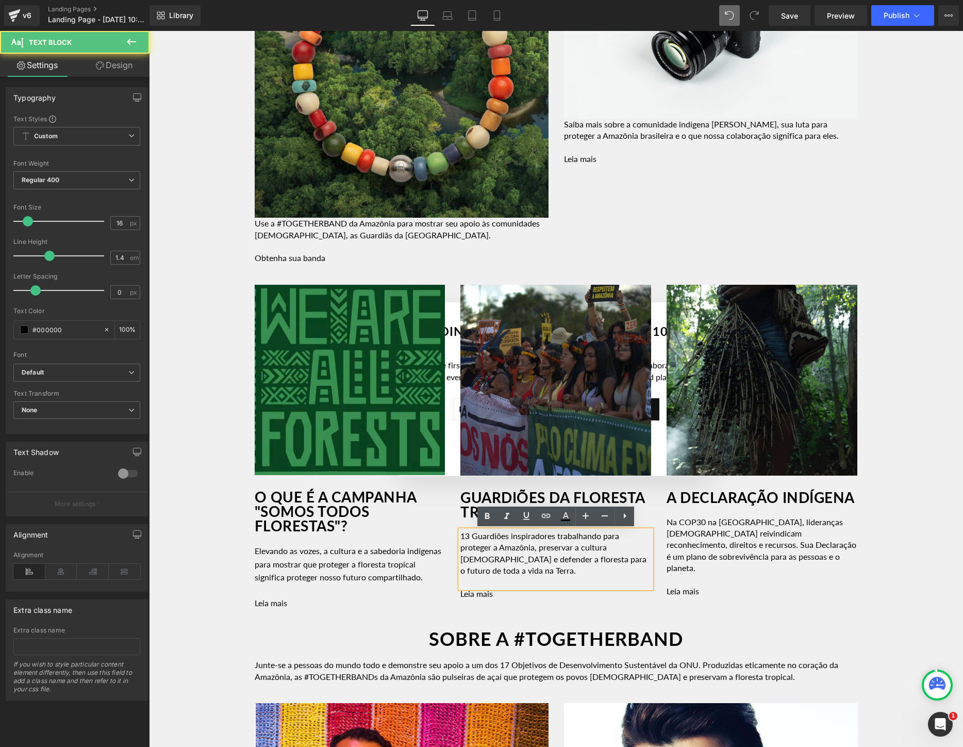
click at [465, 537] on p "13 Guardiões inspiradores trabalhando para proteger a Amazônia, preservar a cul…" at bounding box center [556, 553] width 191 height 46
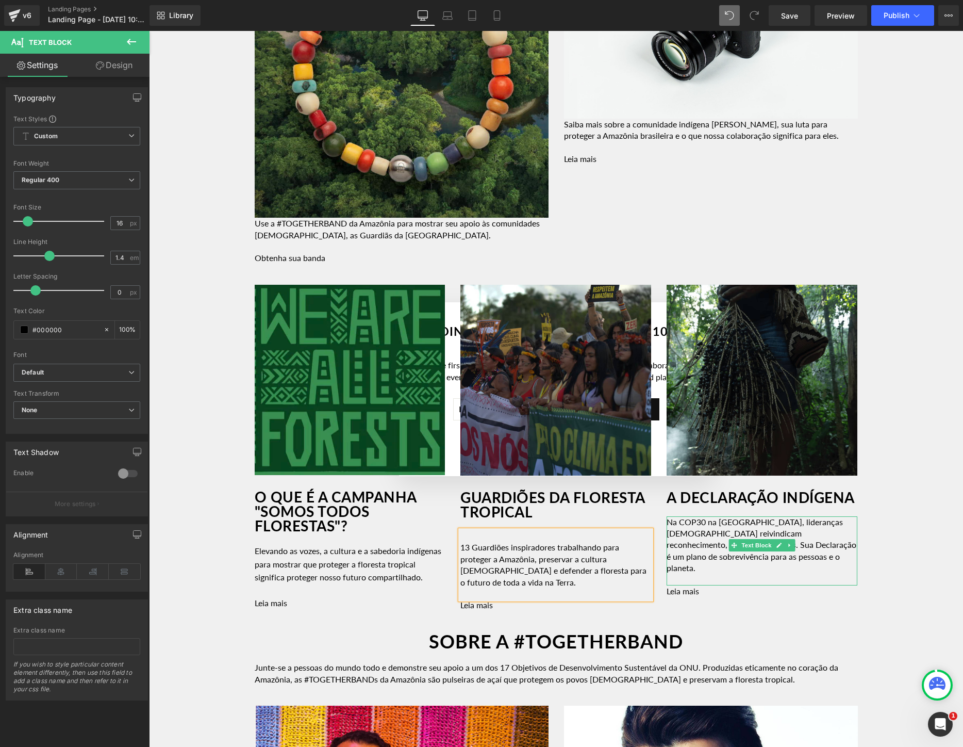
click at [669, 535] on p "Na COP30 na [GEOGRAPHIC_DATA], lideranças [DEMOGRAPHIC_DATA] reivindicam reconh…" at bounding box center [762, 545] width 191 height 58
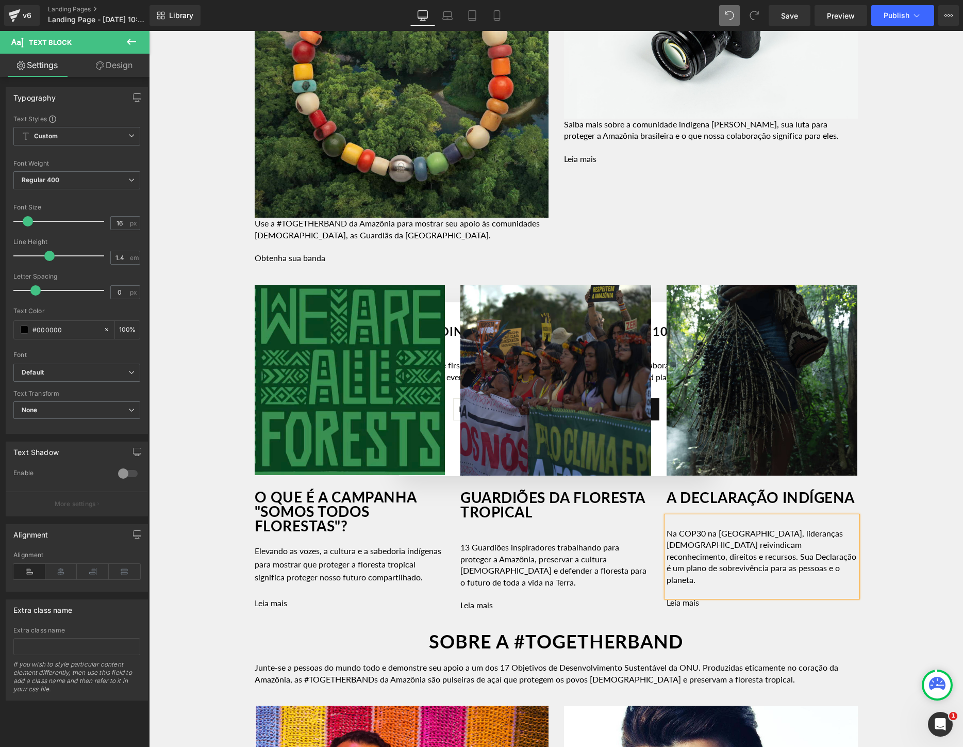
click at [918, 436] on div "Image Row Youtube Row A [GEOGRAPHIC_DATA] ESTÁ EM UMA ENCRUZILHADA Heading Row …" at bounding box center [556, 53] width 814 height 2433
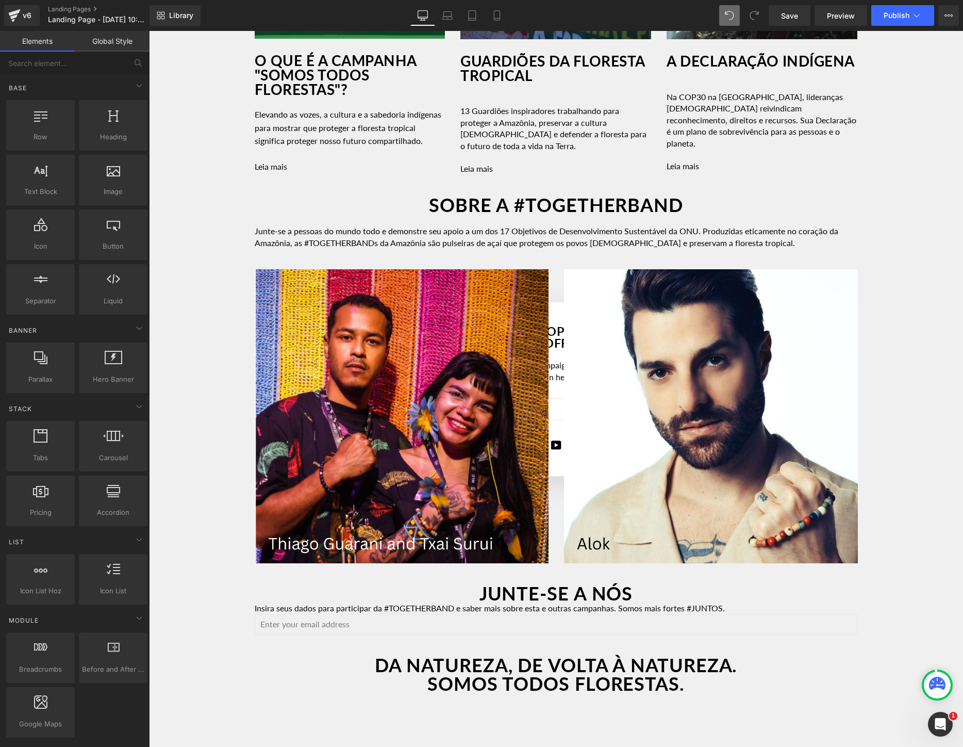
scroll to position [1729, 0]
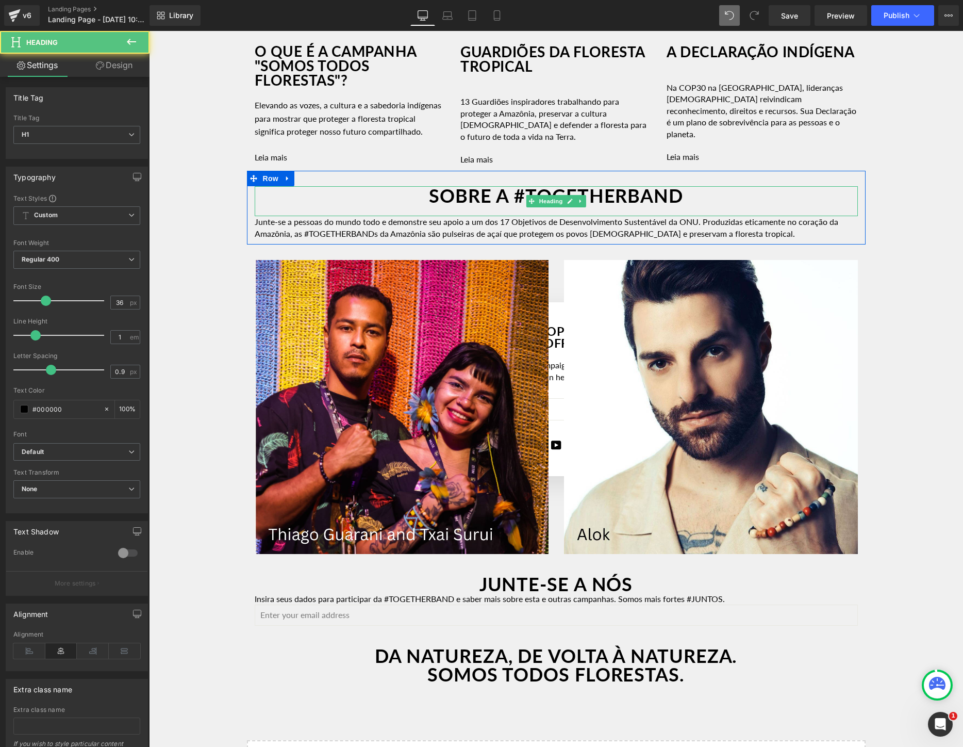
click at [360, 205] on h1 "SOBRE A #TOGETHERBAND" at bounding box center [556, 195] width 603 height 19
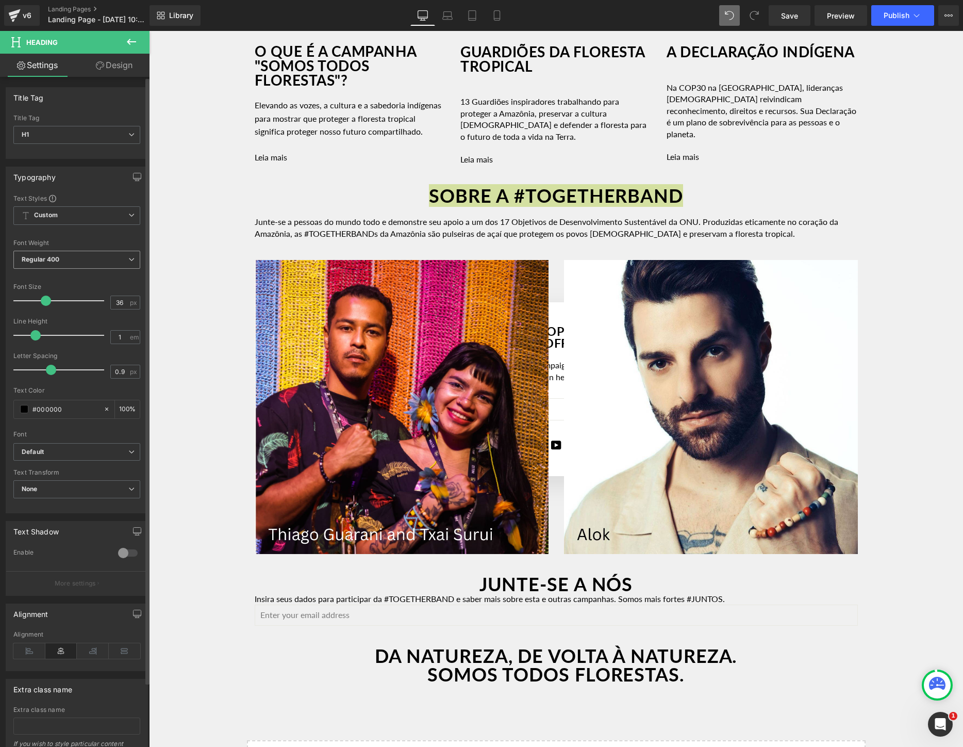
click at [117, 261] on span "Regular 400" at bounding box center [76, 260] width 127 height 18
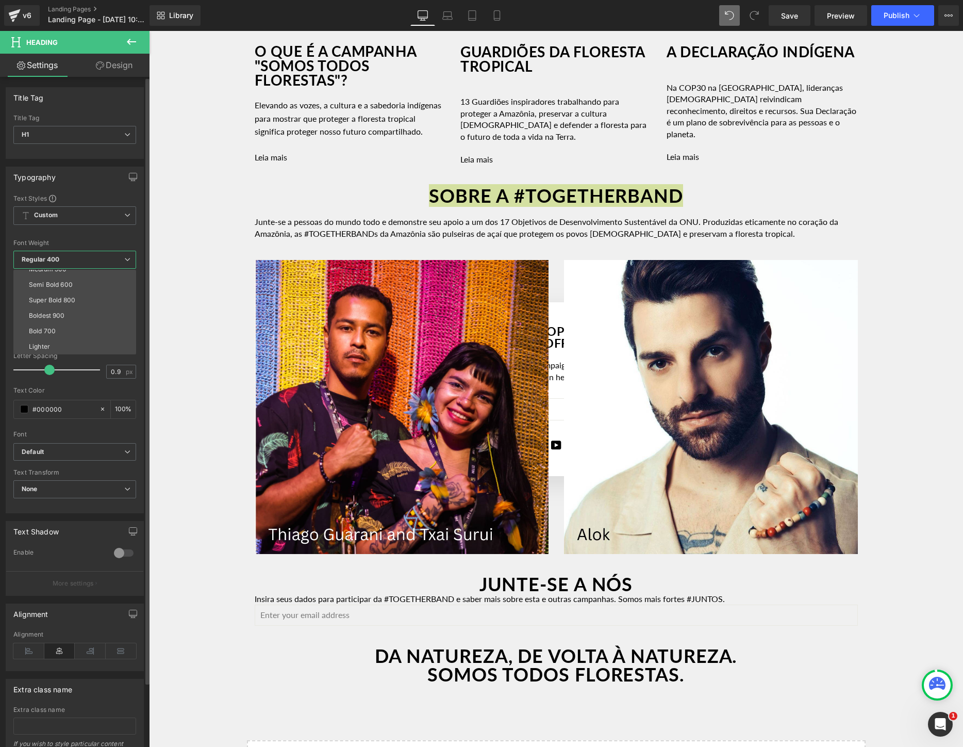
scroll to position [71, 0]
click at [78, 317] on li "Boldest 900" at bounding box center [76, 314] width 127 height 15
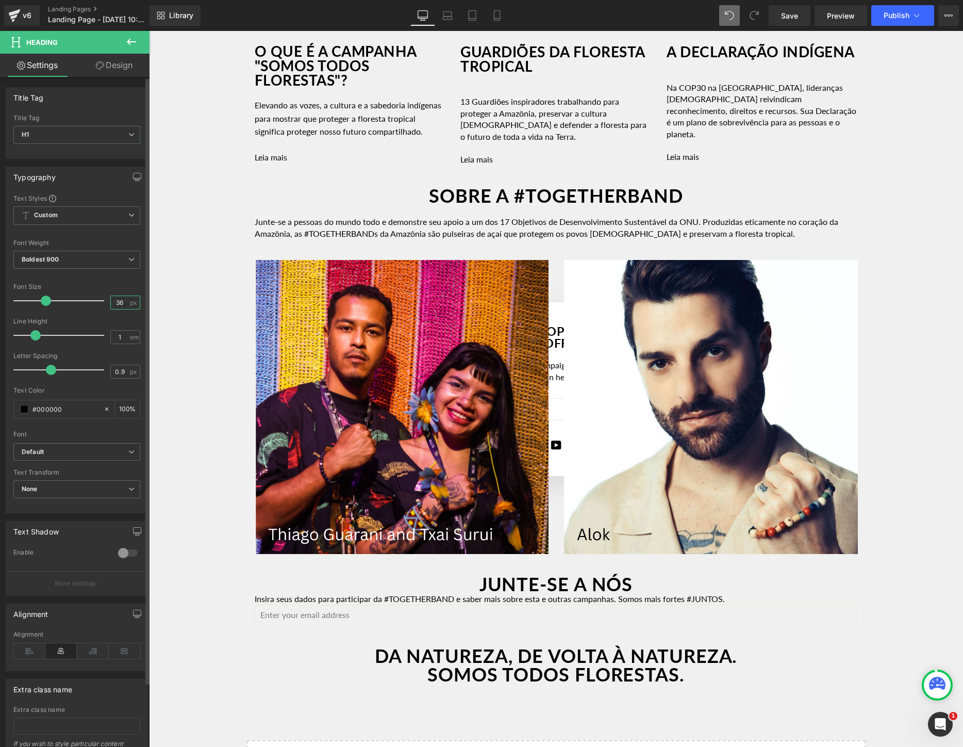
drag, startPoint x: 122, startPoint y: 302, endPoint x: 109, endPoint y: 302, distance: 12.9
click at [111, 302] on input "36" at bounding box center [120, 302] width 18 height 13
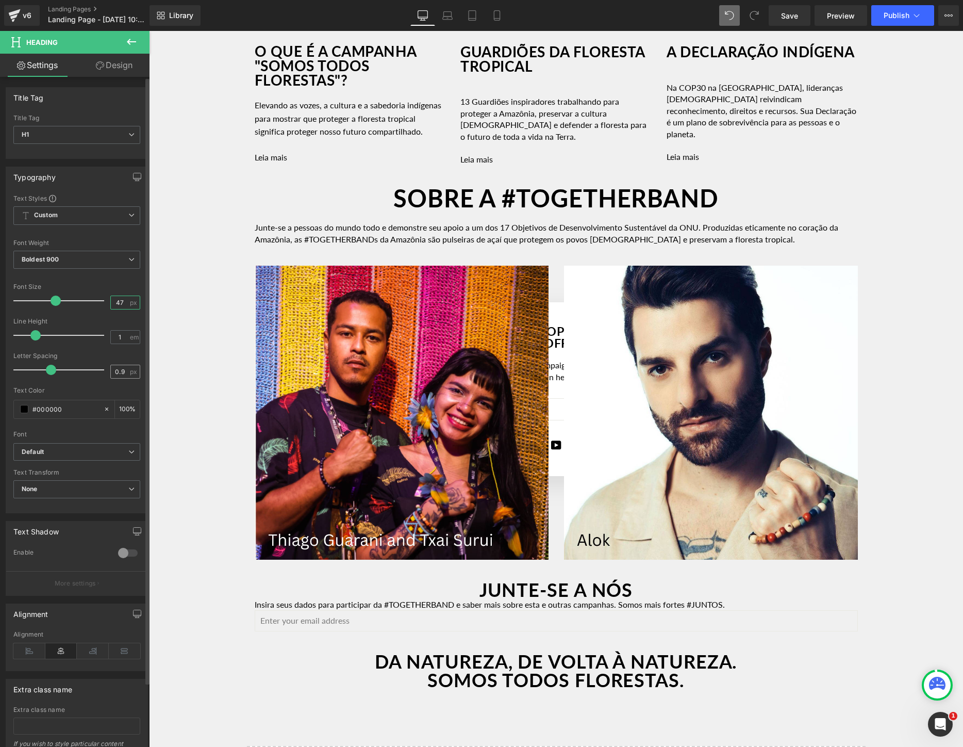
type input "47"
drag, startPoint x: 123, startPoint y: 374, endPoint x: 104, endPoint y: 374, distance: 18.6
click at [104, 374] on div "Letter Spacing 0.9 px" at bounding box center [76, 369] width 127 height 35
type input "-1"
type input "1"
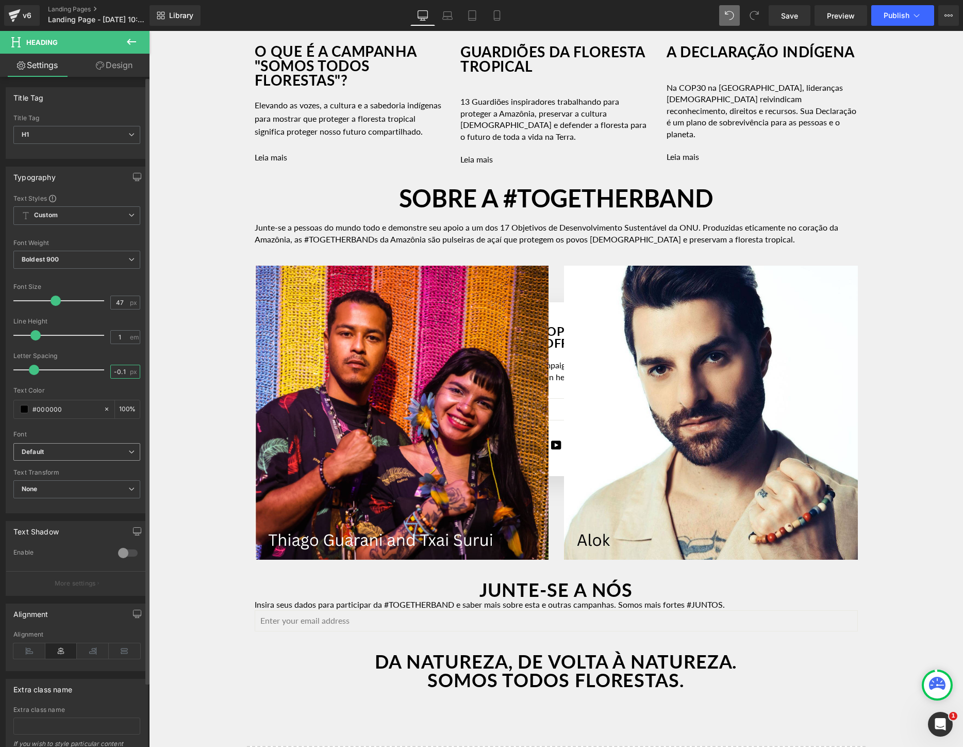
type input "-0.1"
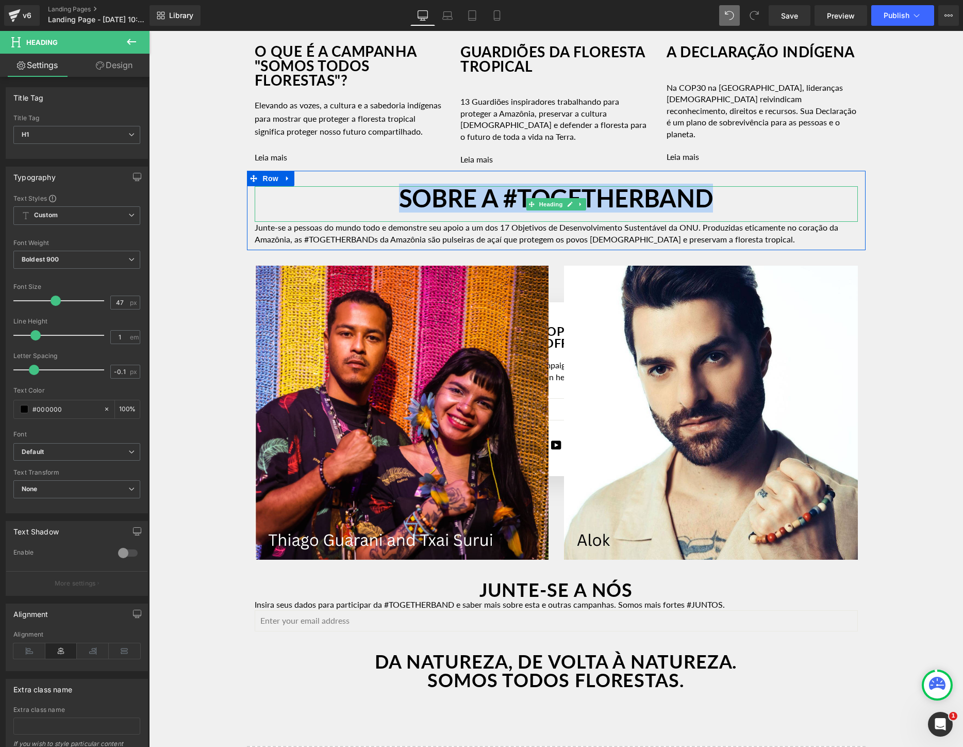
drag, startPoint x: 743, startPoint y: 214, endPoint x: 373, endPoint y: 212, distance: 369.3
click at [373, 210] on h1 "SOBRE A #TOGETHERBAND" at bounding box center [556, 198] width 603 height 24
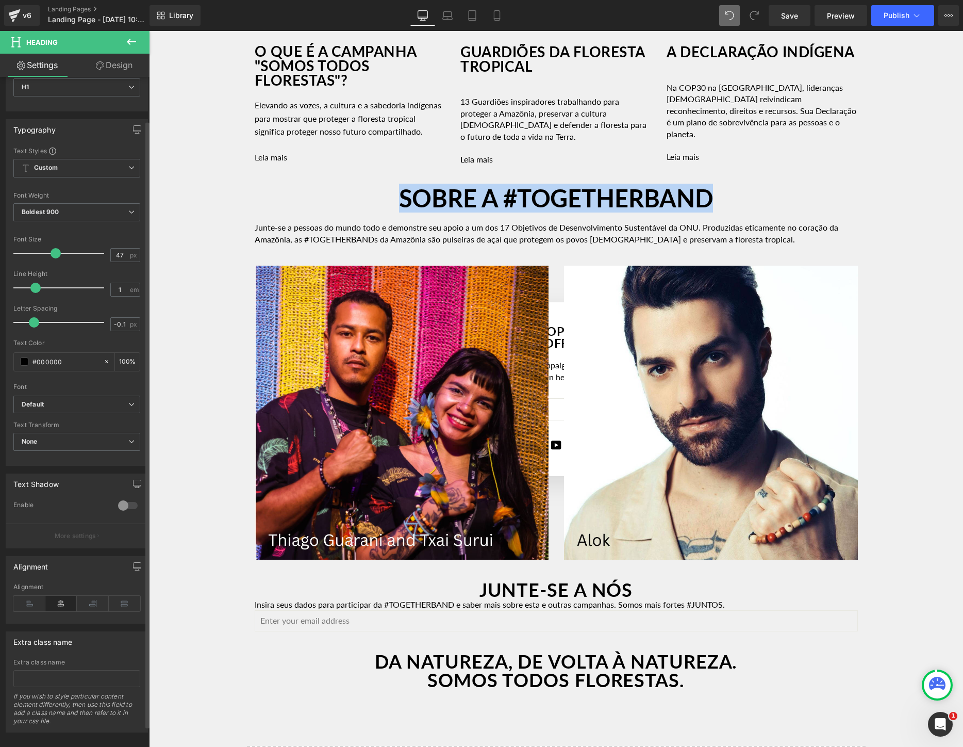
scroll to position [48, 0]
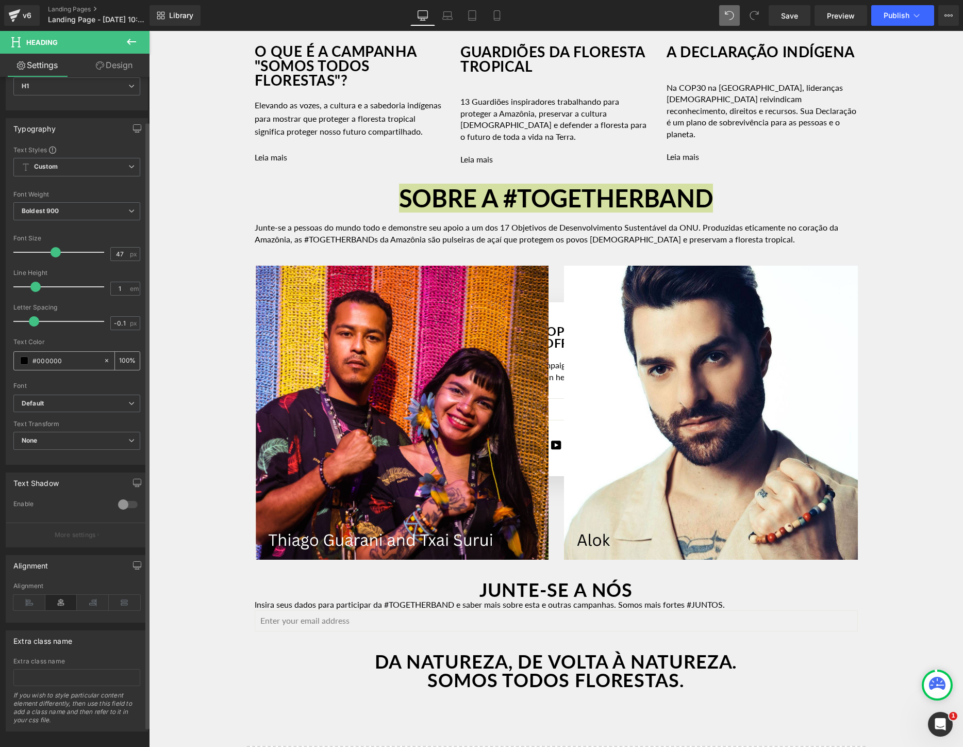
drag, startPoint x: 70, startPoint y: 355, endPoint x: 80, endPoint y: 366, distance: 14.6
click at [80, 366] on input "#000000" at bounding box center [65, 360] width 66 height 11
type input "#3f7e44"
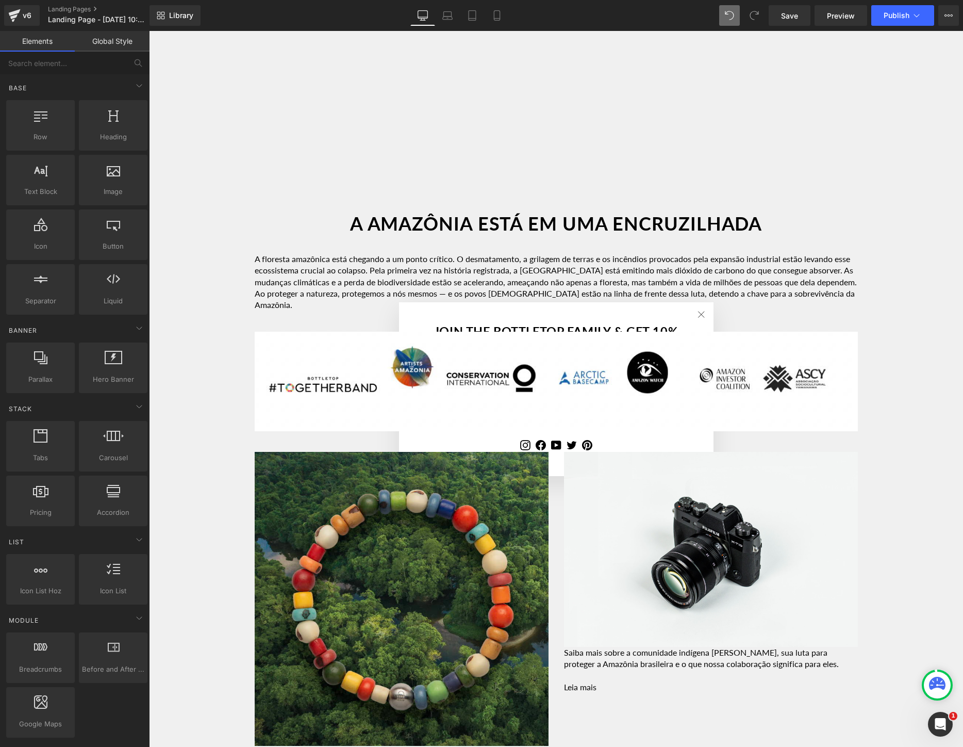
scroll to position [753, 0]
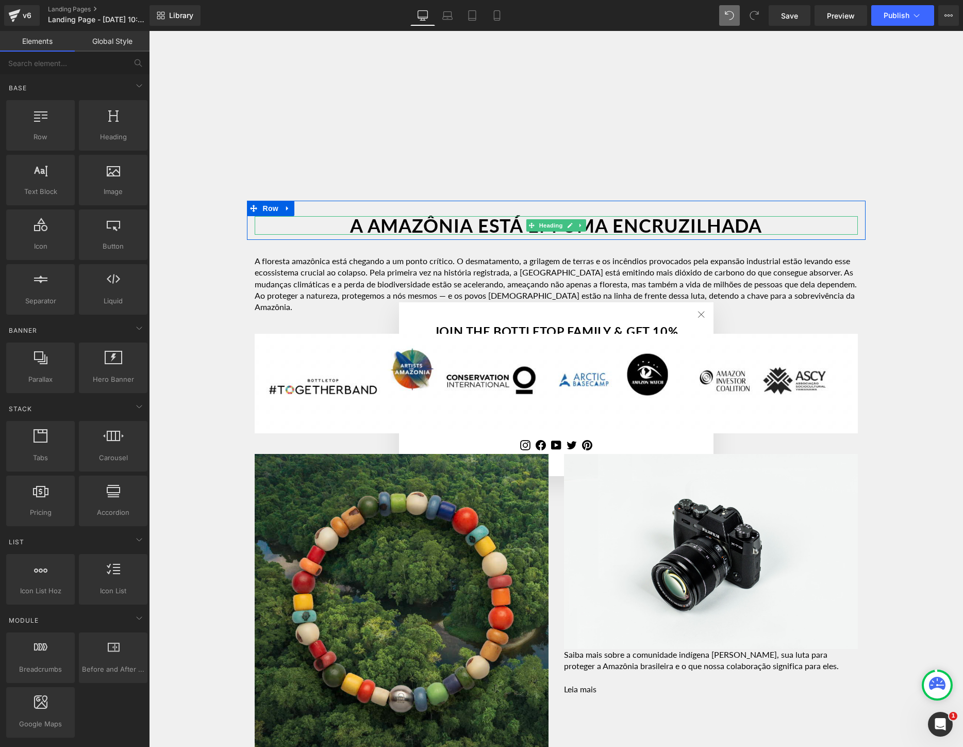
click at [752, 221] on h1 "A AMAZÔNIA ESTÁ EM UMA ENCRUZILHADA" at bounding box center [556, 225] width 603 height 19
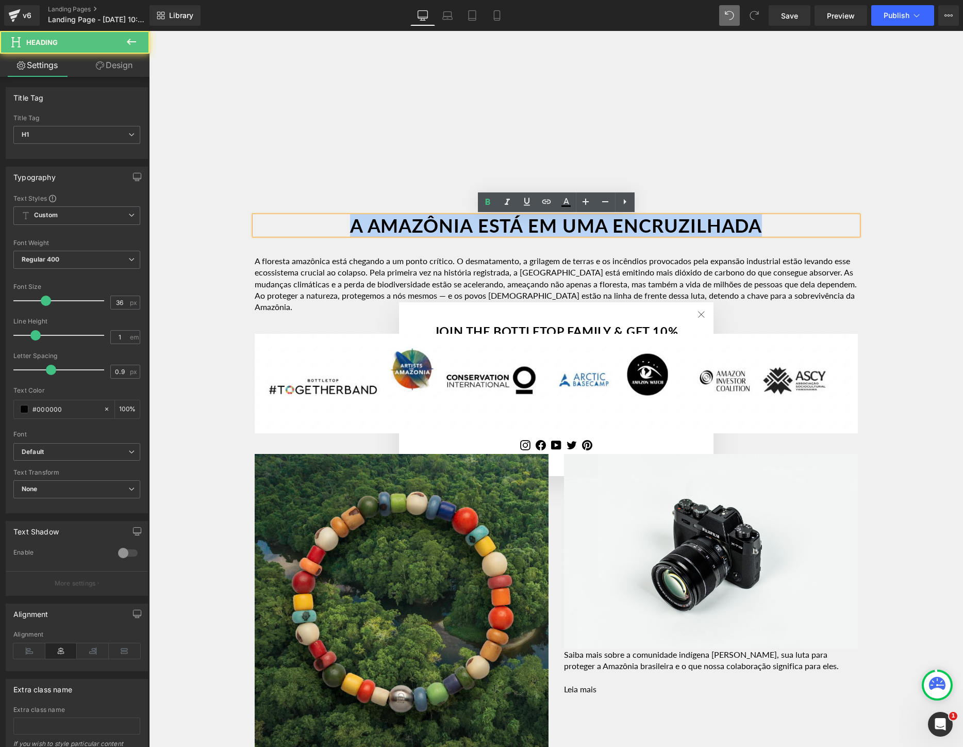
drag, startPoint x: 790, startPoint y: 224, endPoint x: 327, endPoint y: 219, distance: 462.6
click at [327, 219] on h1 "A AMAZÔNIA ESTÁ EM UMA ENCRUZILHADA" at bounding box center [556, 225] width 603 height 19
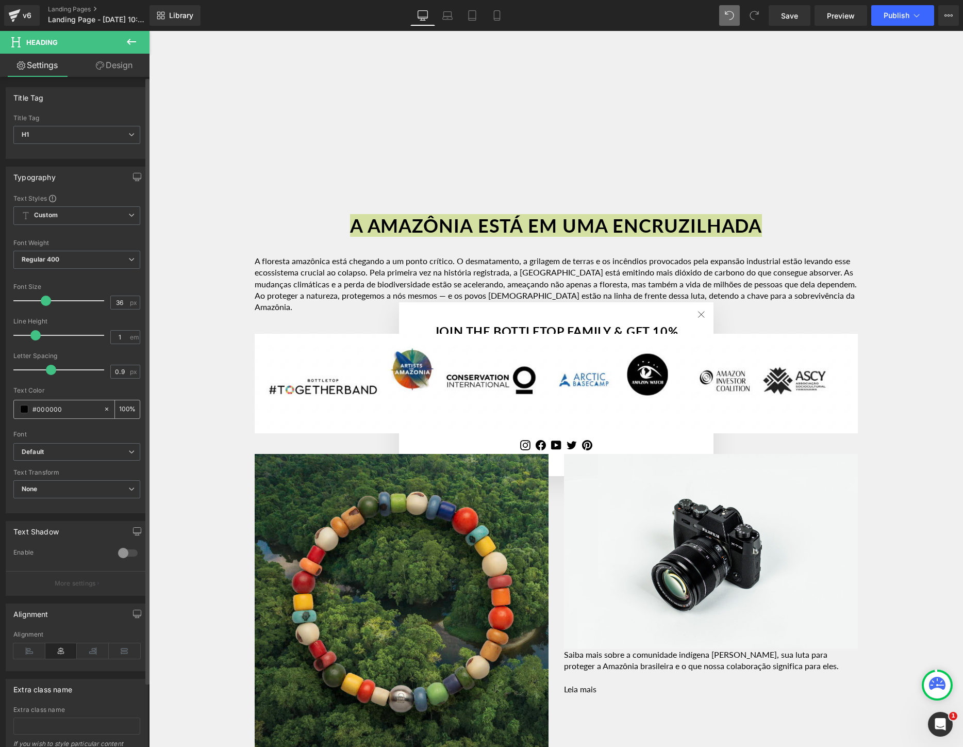
click at [79, 410] on input "#000000" at bounding box center [65, 408] width 66 height 11
type input "#3f7e44"
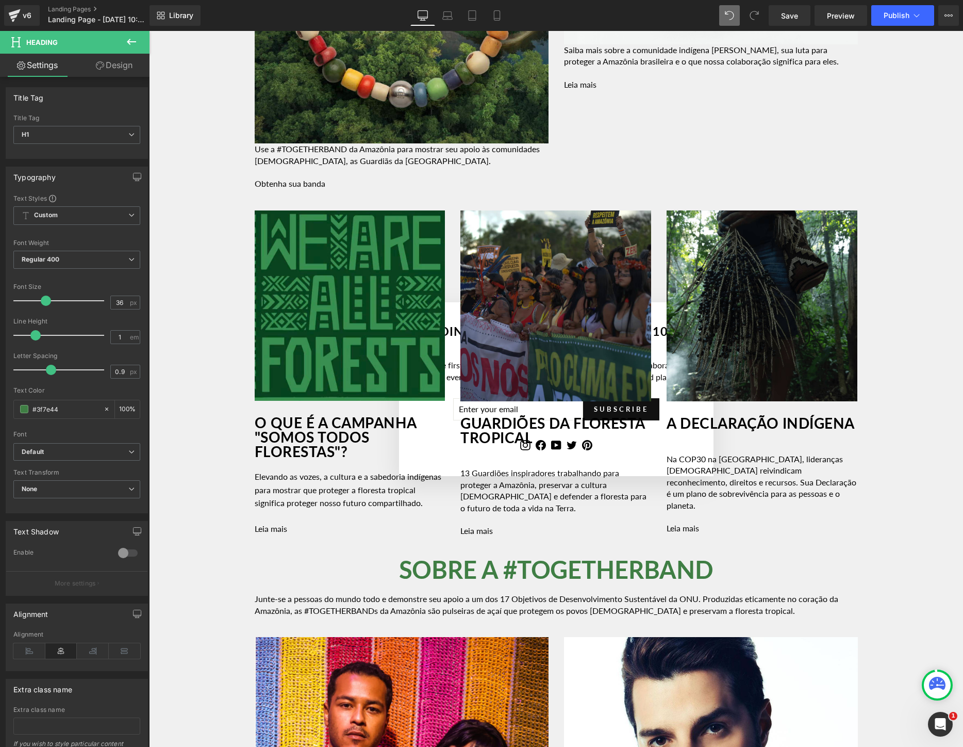
scroll to position [2091, 0]
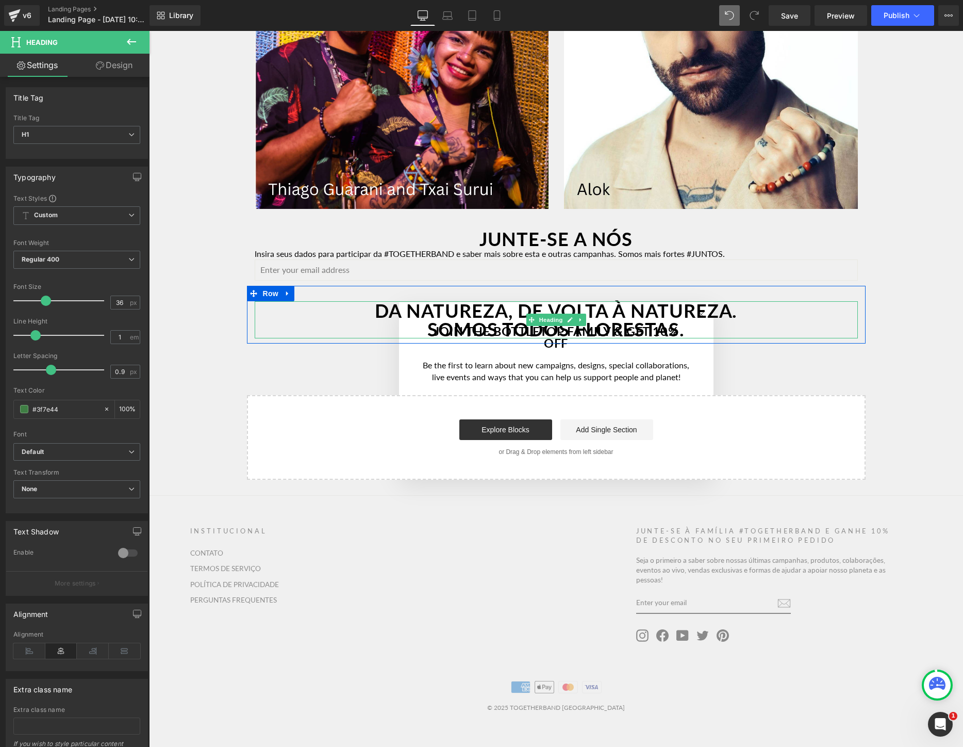
click at [451, 317] on h1 "DA NATUREZA, DE VOLTA À NATUREZA." at bounding box center [556, 310] width 603 height 19
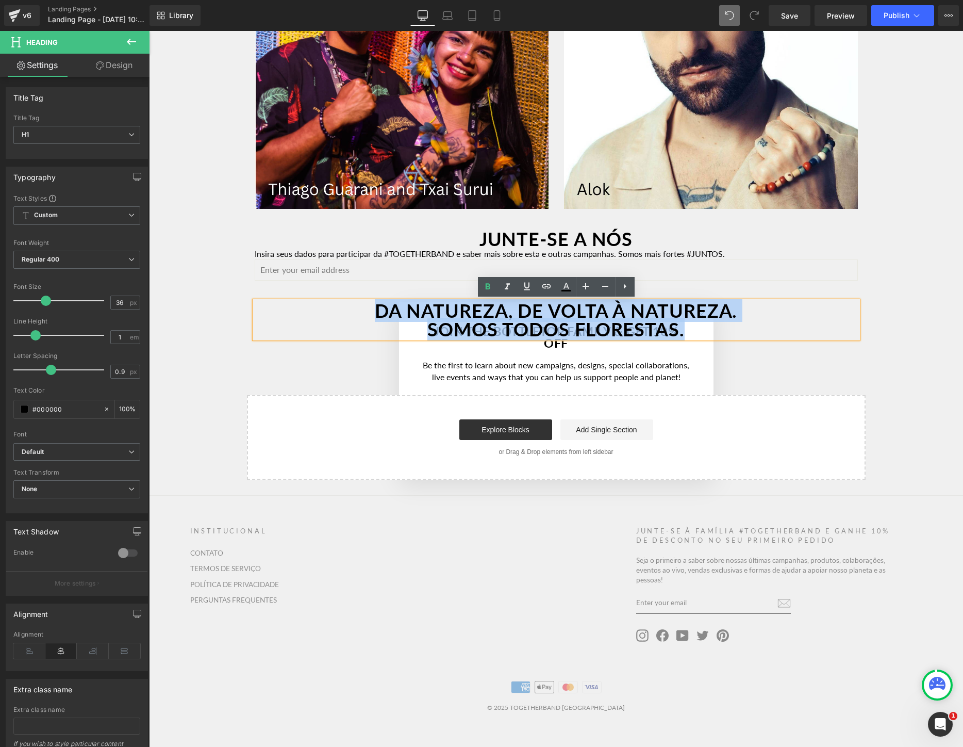
drag, startPoint x: 719, startPoint y: 322, endPoint x: 341, endPoint y: 308, distance: 378.3
click at [342, 308] on div "DA NATUREZA, DE VOLTA À NATUREZA. SOMOS TODOS FLORESTAS." at bounding box center [556, 319] width 603 height 37
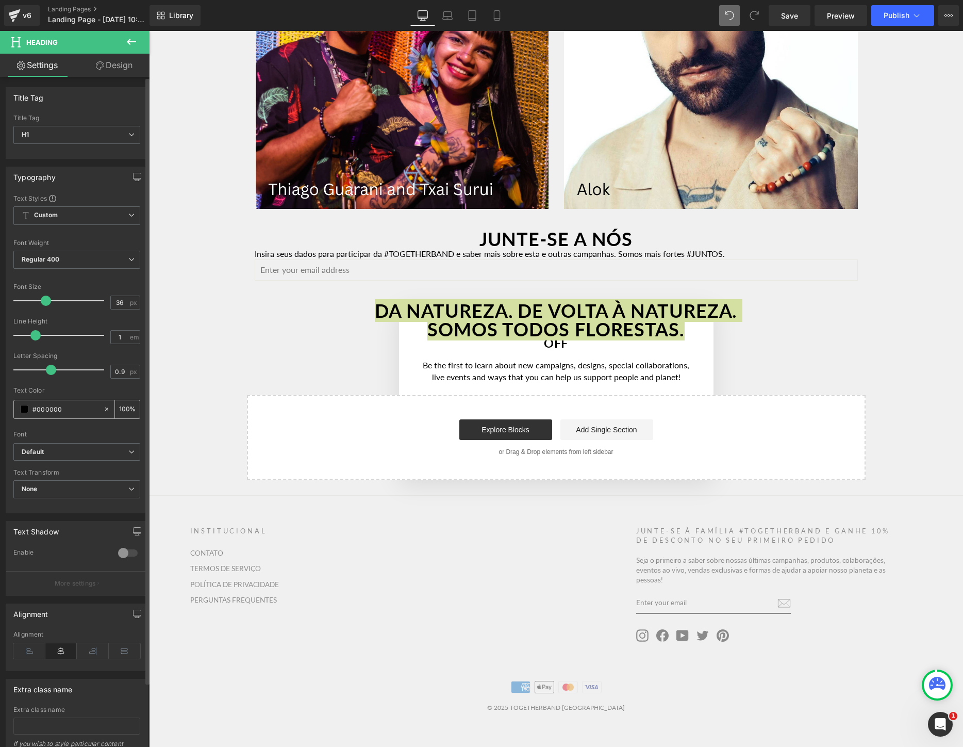
click at [75, 408] on input "#000000" at bounding box center [65, 408] width 66 height 11
type input "#3f7e44"
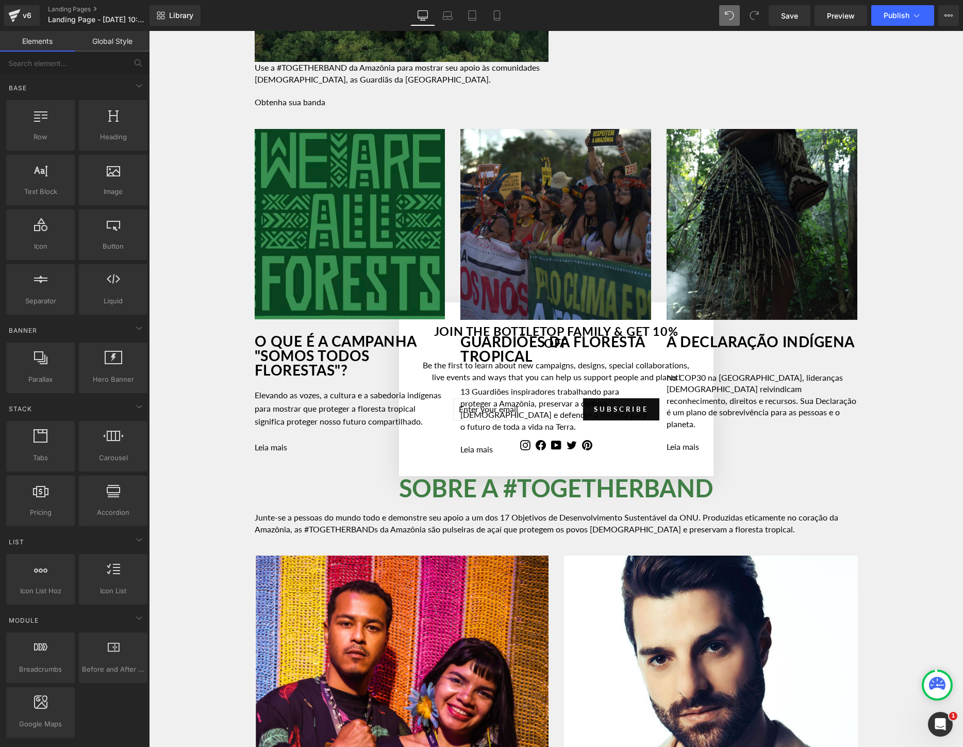
scroll to position [1462, 0]
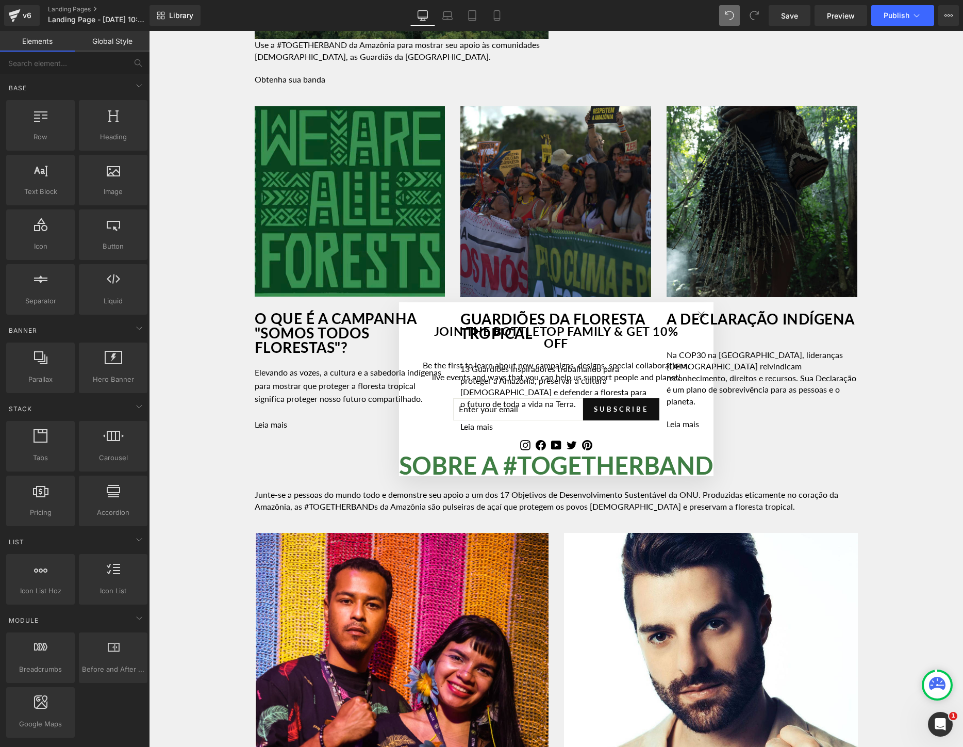
click at [290, 489] on div "SOBRE A #TOGETHERBAND Heading Junte-se a pessoas do mundo todo e demonstre seu …" at bounding box center [556, 482] width 619 height 59
click at [290, 509] on p "Junte-se a pessoas do mundo todo e demonstre seu apoio a um dos 17 Objetivos de…" at bounding box center [556, 500] width 603 height 23
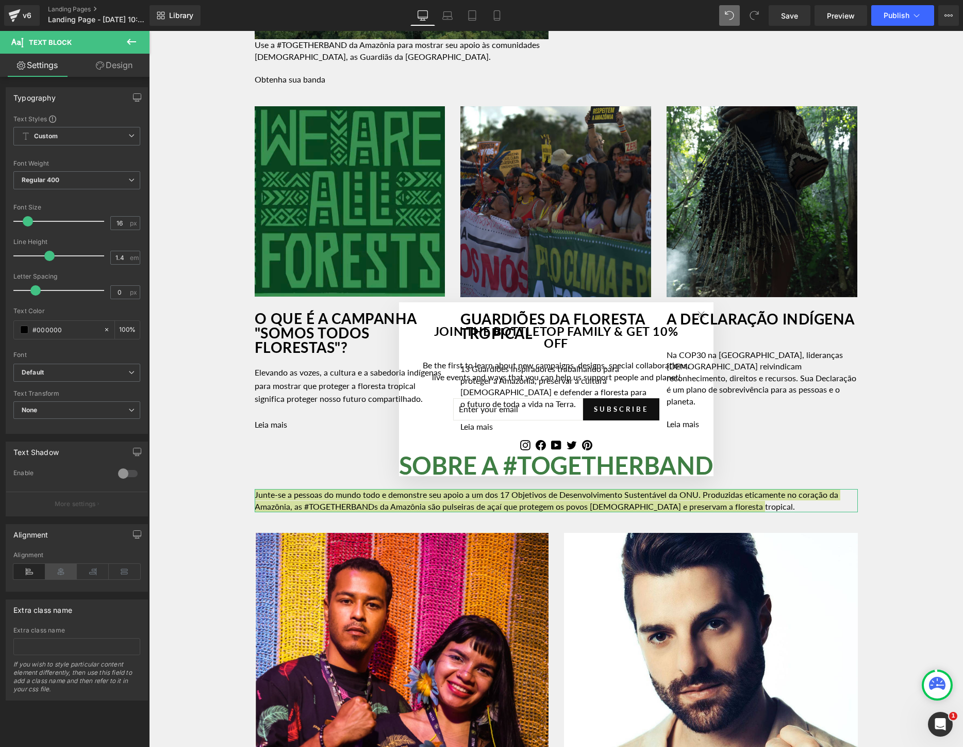
click at [62, 569] on icon at bounding box center [61, 571] width 32 height 15
click at [123, 258] on input "1.4" at bounding box center [120, 257] width 18 height 13
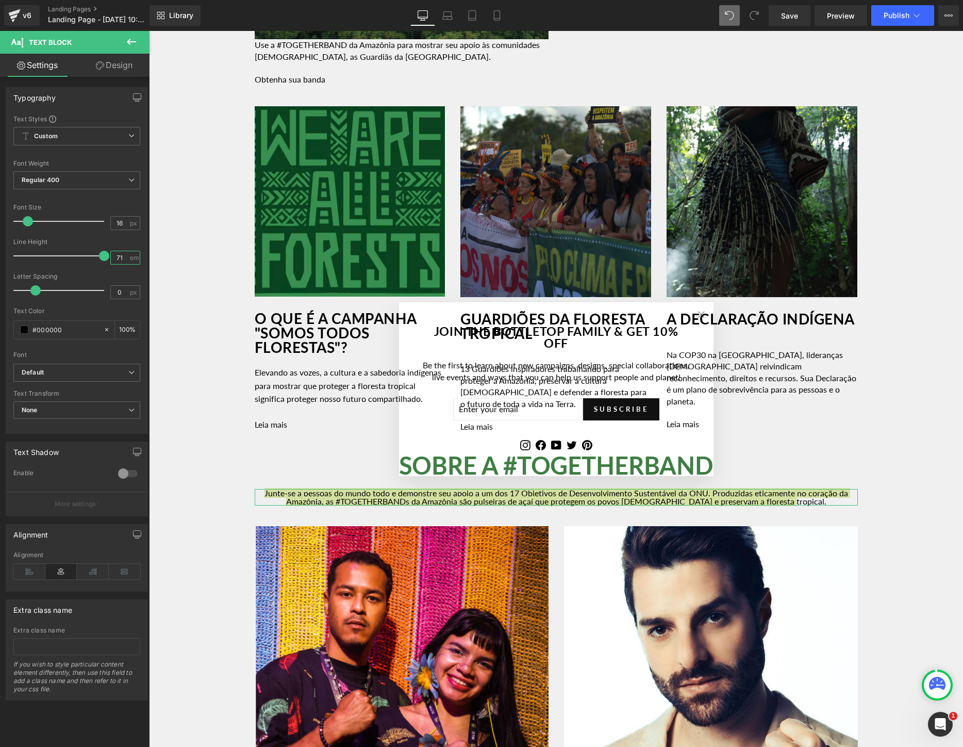
type input "1"
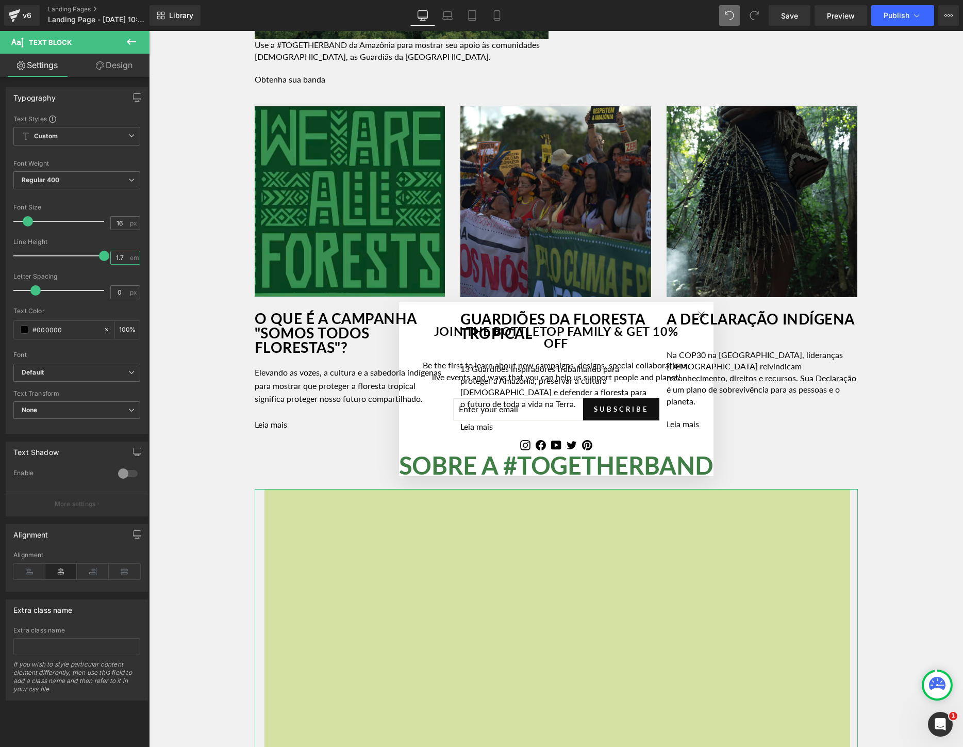
type input "1.7"
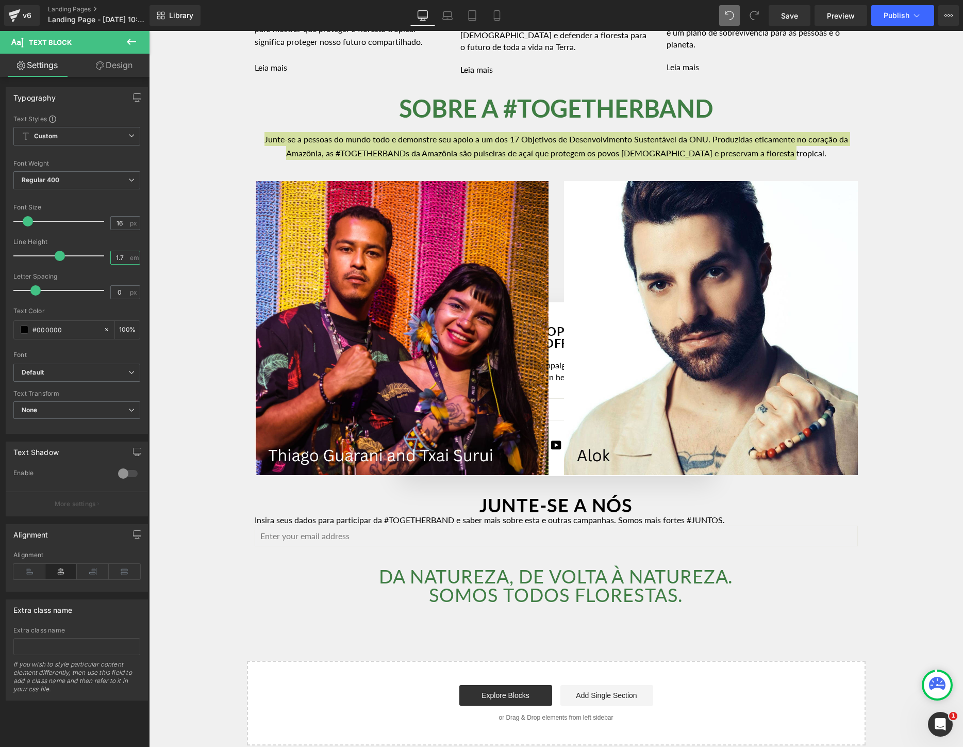
scroll to position [1821, 0]
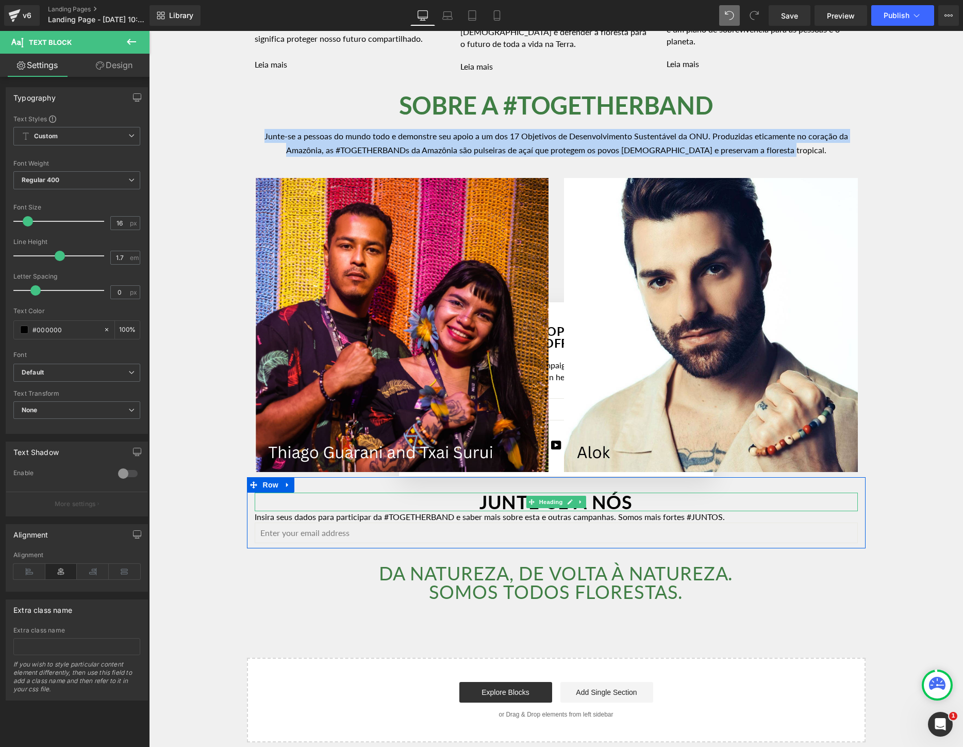
click at [682, 511] on h1 "JUNTE-SE A NÓS" at bounding box center [556, 502] width 603 height 19
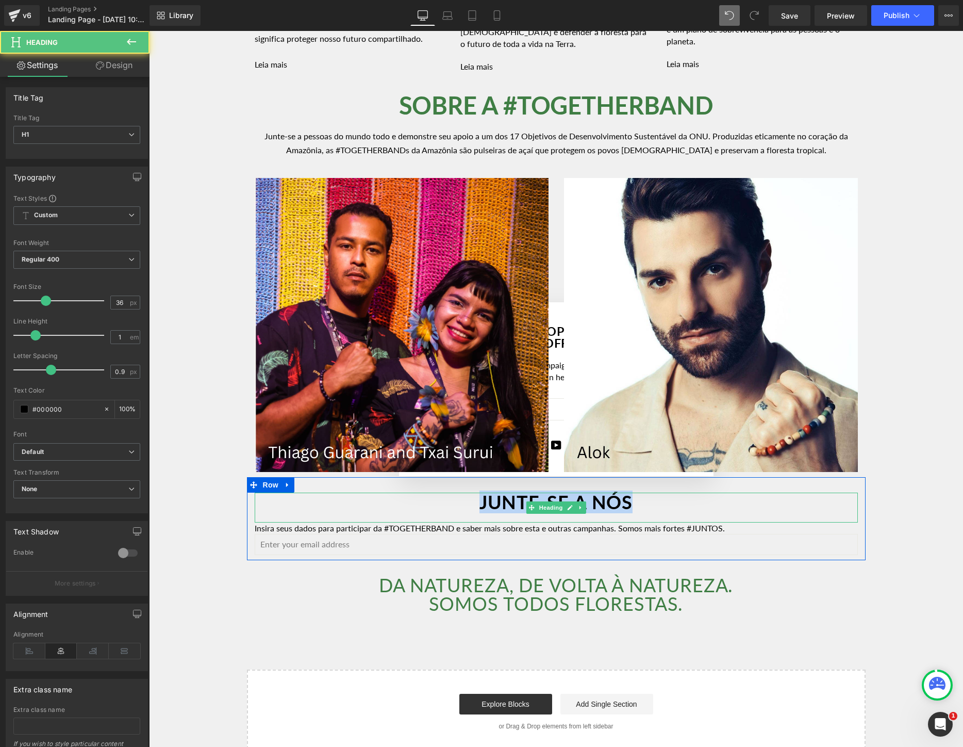
drag, startPoint x: 664, startPoint y: 511, endPoint x: 440, endPoint y: 511, distance: 223.8
click at [440, 511] on h1 "JUNTE-SE A NÓS" at bounding box center [556, 502] width 603 height 19
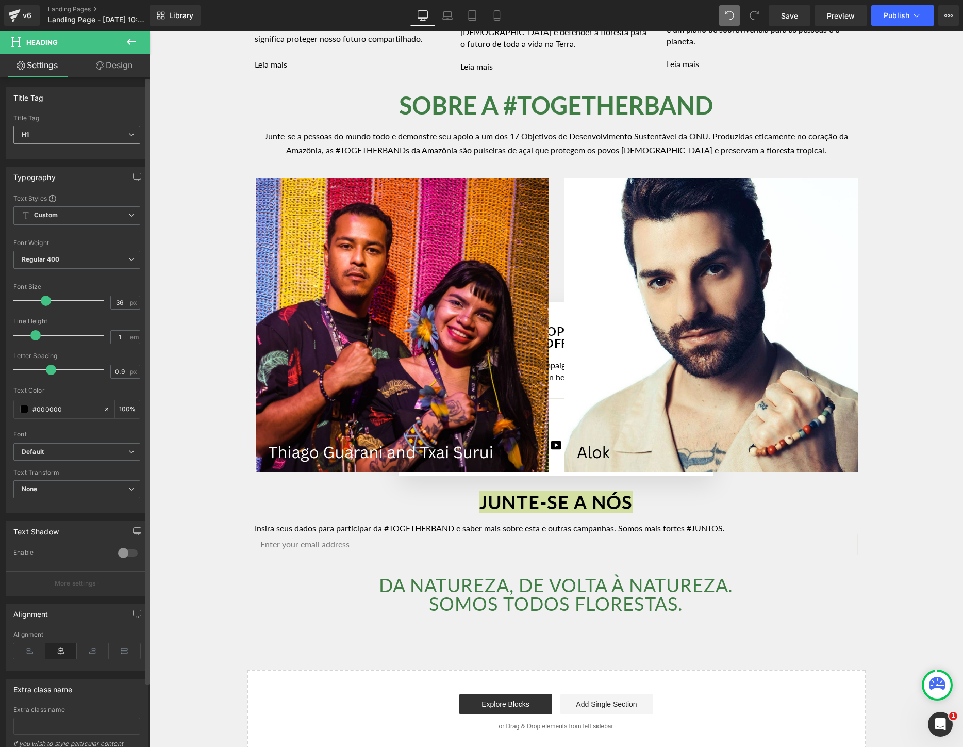
click at [63, 139] on span "H1" at bounding box center [76, 135] width 127 height 18
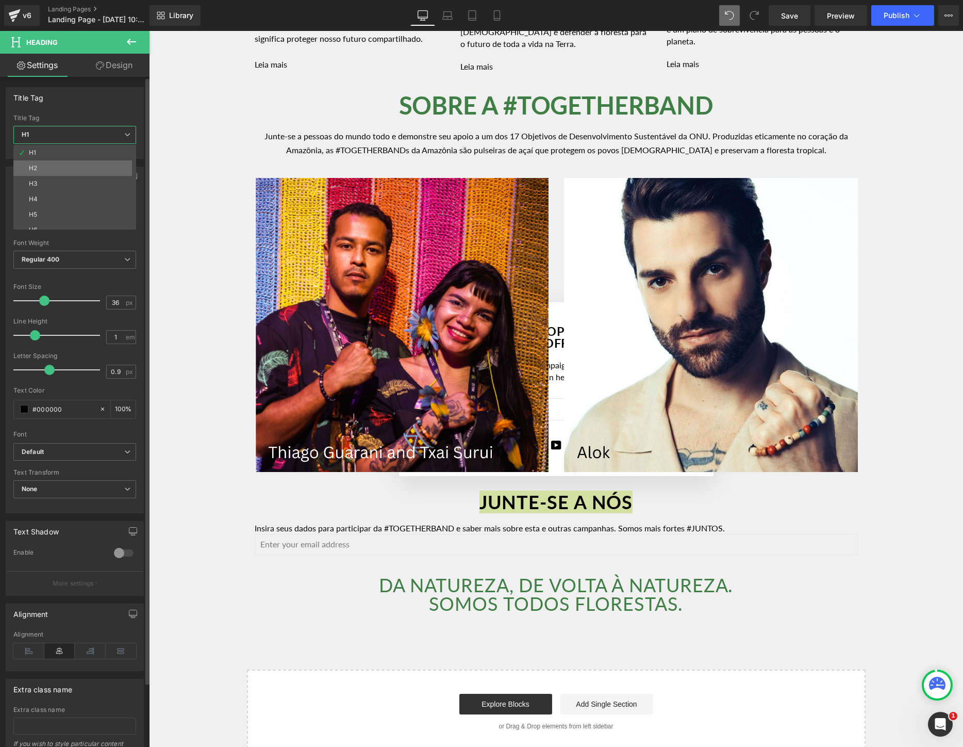
click at [59, 166] on li "H2" at bounding box center [76, 167] width 127 height 15
type input "30.6"
type input "0.77"
type input "100"
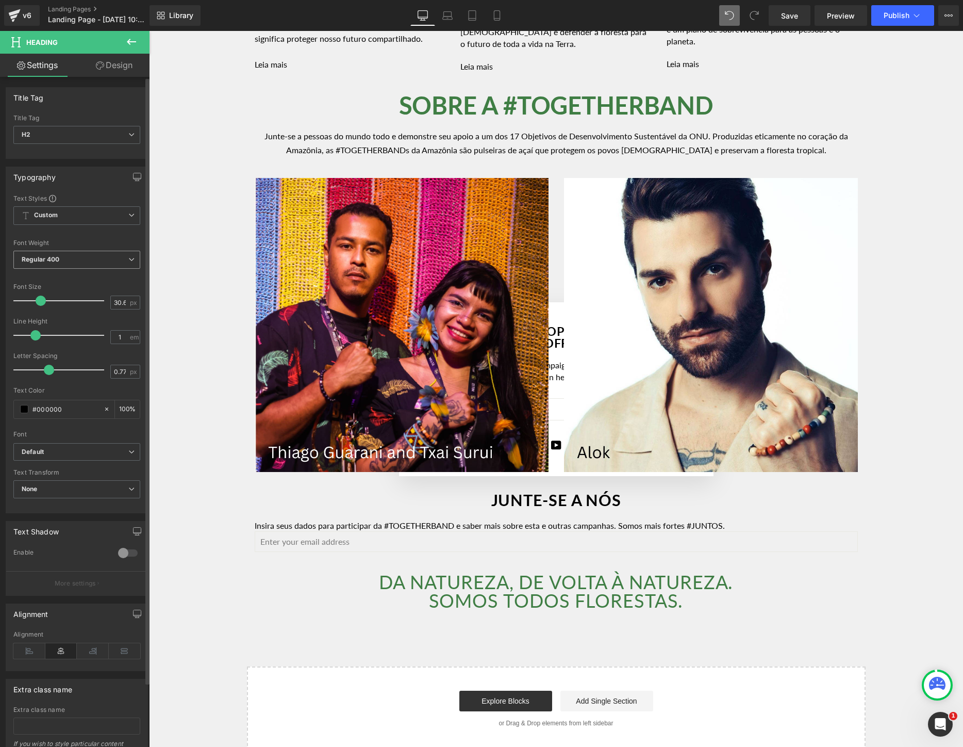
click at [53, 261] on b "Regular 400" at bounding box center [41, 259] width 38 height 8
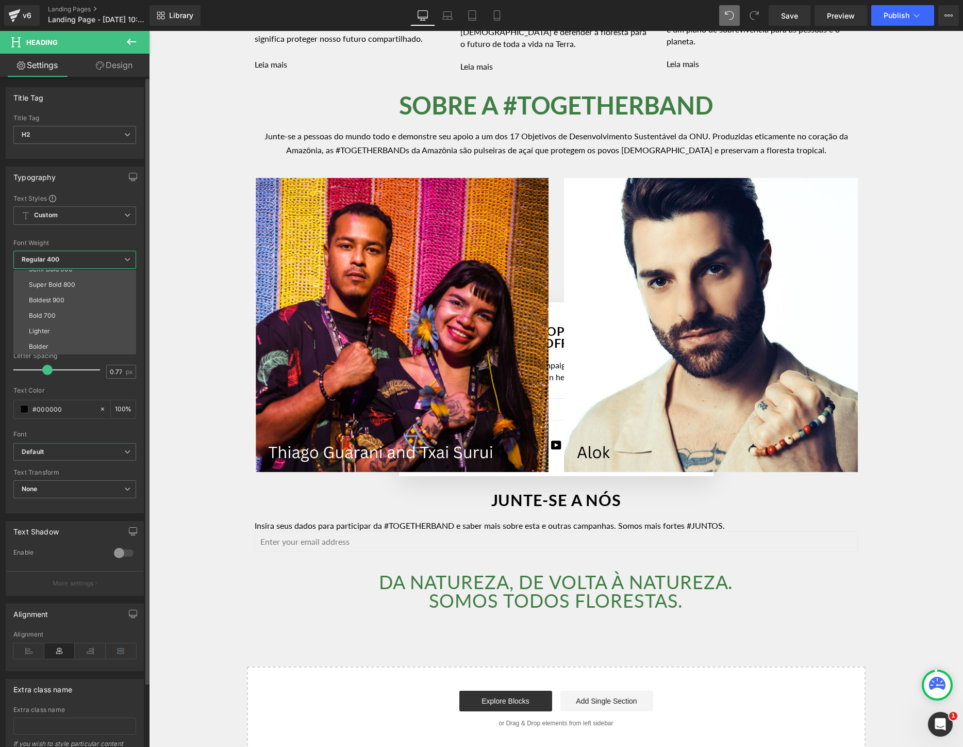
scroll to position [83, 0]
click at [65, 307] on li "Boldest 900" at bounding box center [76, 303] width 127 height 15
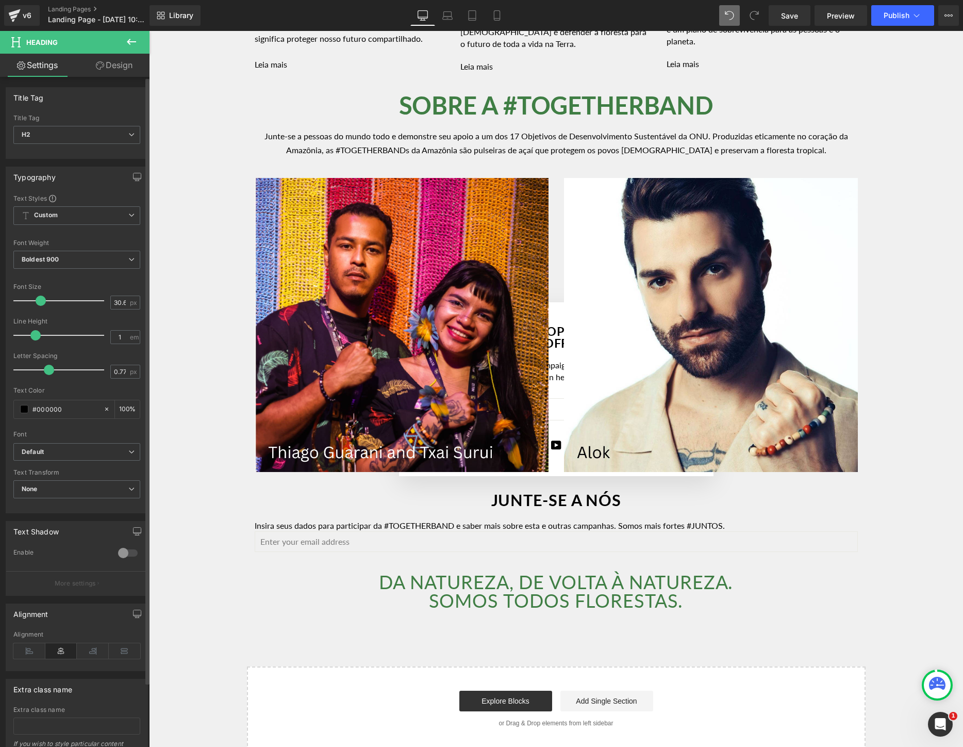
click at [40, 304] on span at bounding box center [41, 301] width 10 height 10
click at [117, 301] on input "36" at bounding box center [120, 302] width 18 height 13
type input "55"
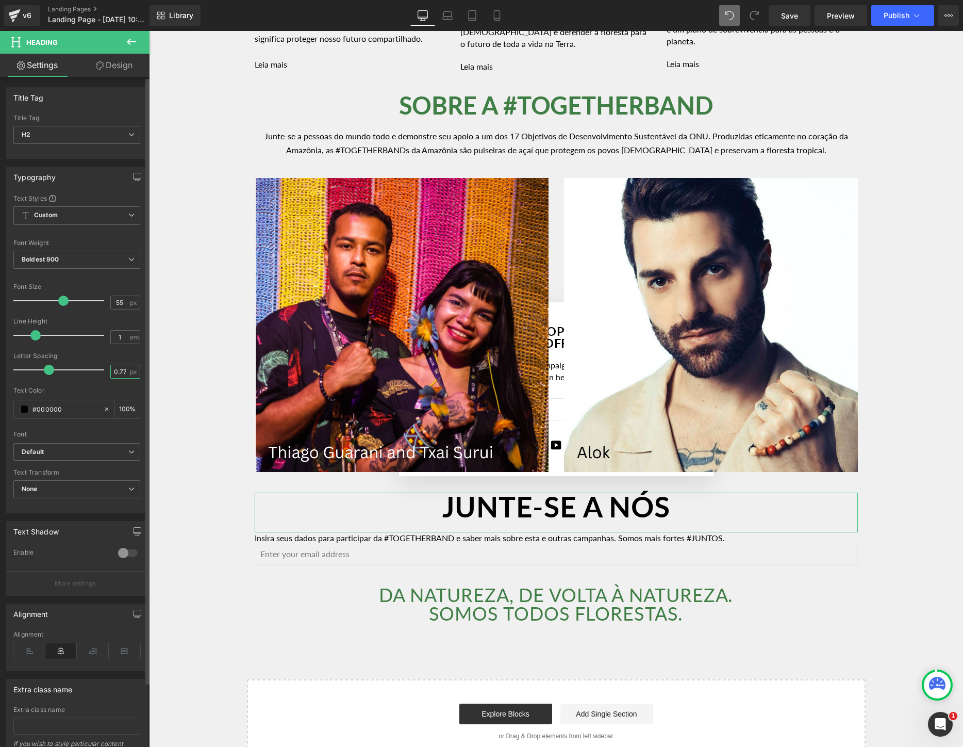
click at [121, 369] on input "0.77" at bounding box center [120, 371] width 18 height 13
type input "0.5"
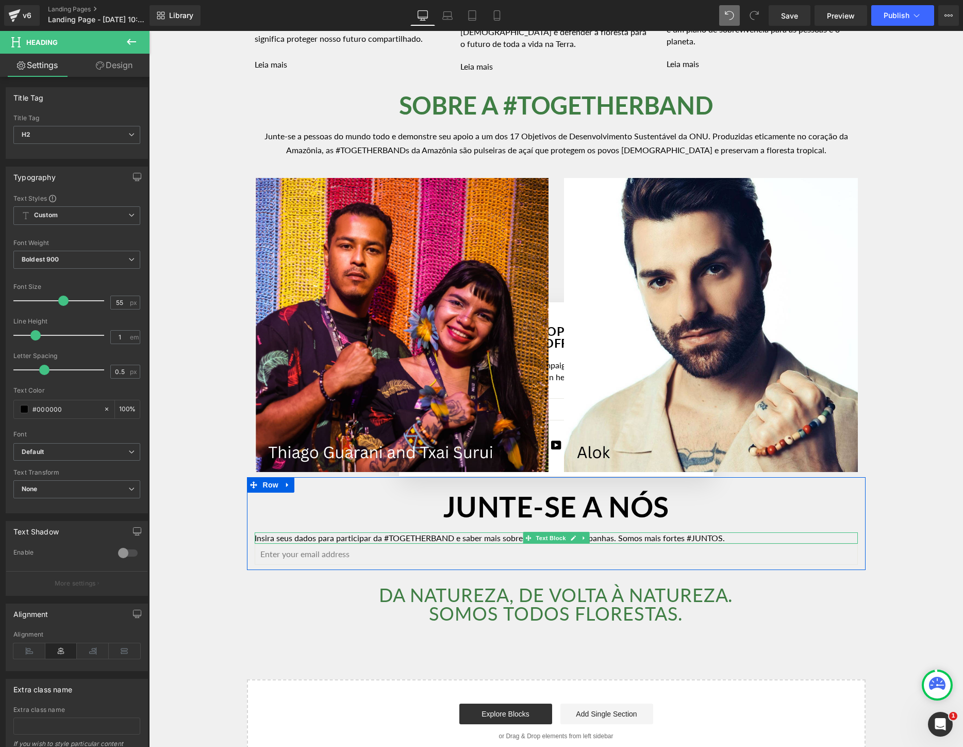
click at [371, 544] on p "Insira seus dados para participar da #TOGETHERBAND e saber mais sobre esta e ou…" at bounding box center [556, 537] width 603 height 11
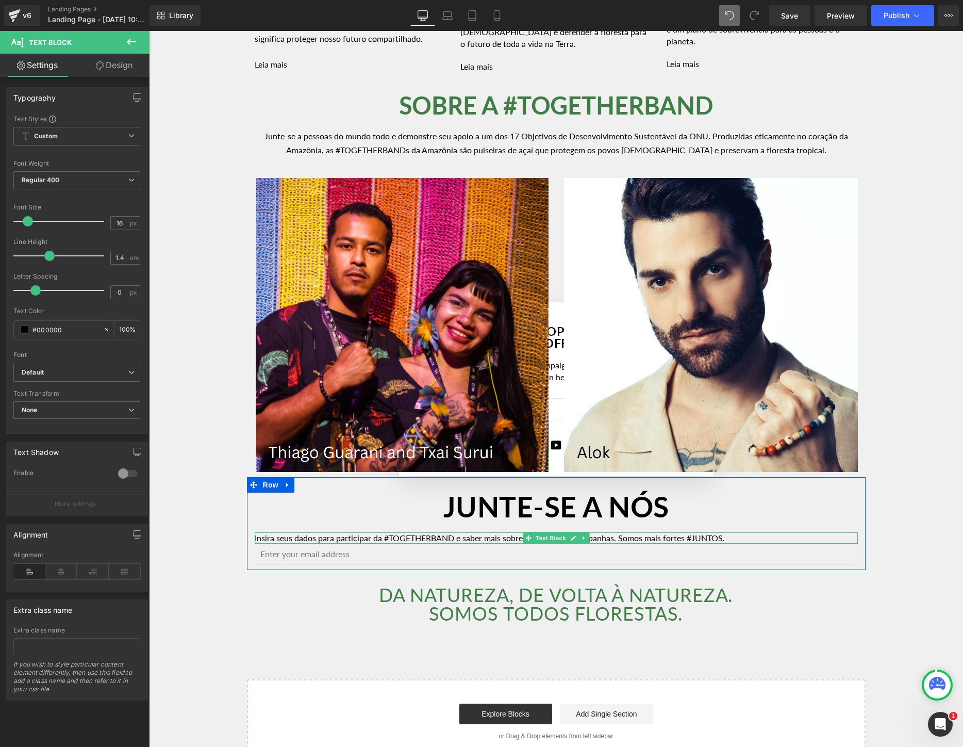
click at [606, 544] on p "Insira seus dados para participar da #TOGETHERBAND e saber mais sobre esta e ou…" at bounding box center [556, 537] width 603 height 11
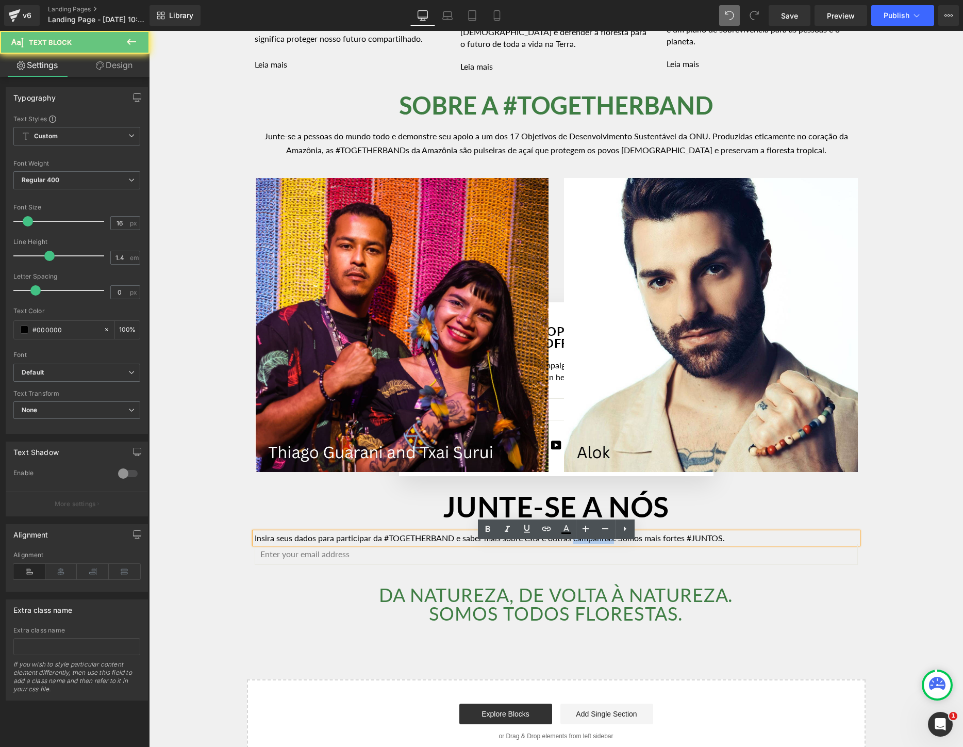
click at [606, 544] on p "Insira seus dados para participar da #TOGETHERBAND e saber mais sobre esta e ou…" at bounding box center [556, 537] width 603 height 11
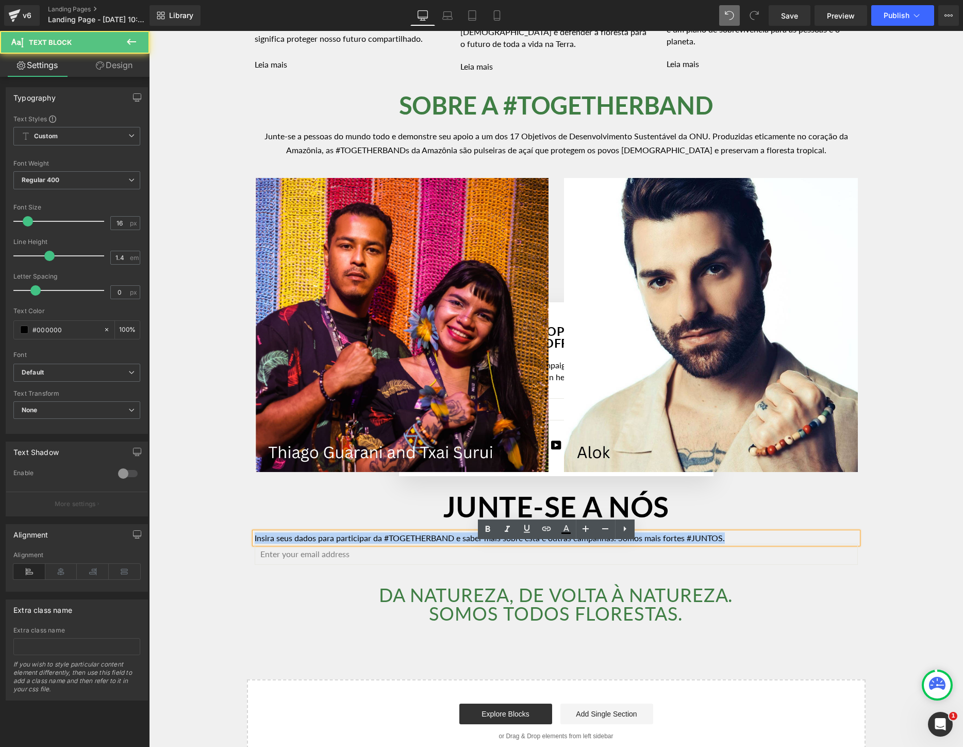
click at [606, 544] on p "Insira seus dados para participar da #TOGETHERBAND e saber mais sobre esta e ou…" at bounding box center [556, 537] width 603 height 11
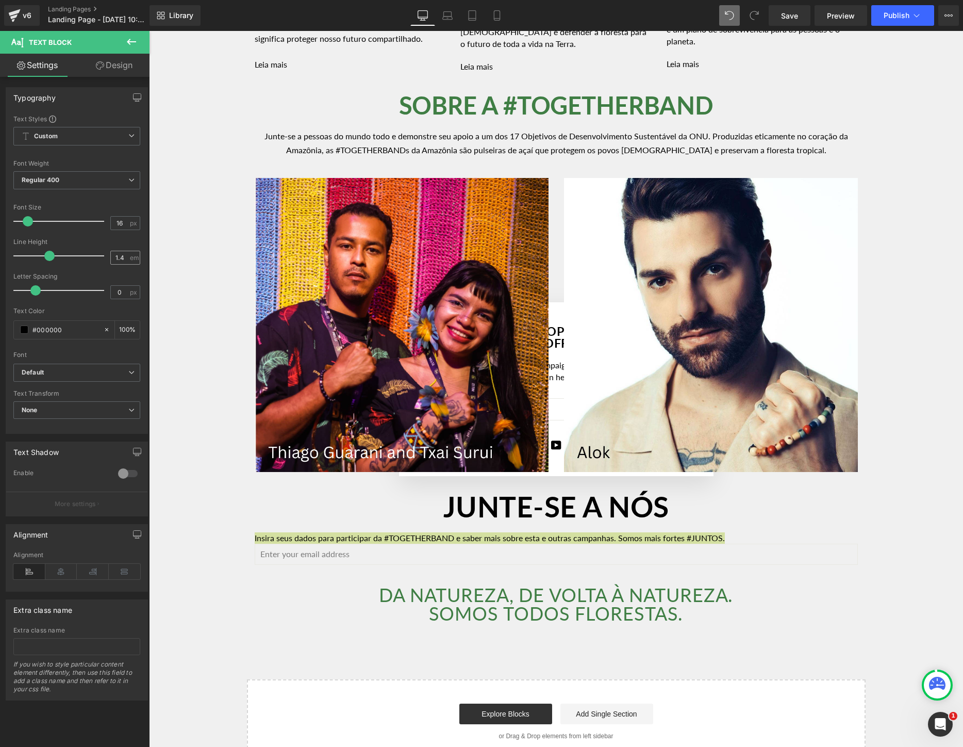
click at [130, 259] on span "em" at bounding box center [134, 257] width 9 height 7
click at [121, 259] on input "1.4" at bounding box center [120, 257] width 18 height 13
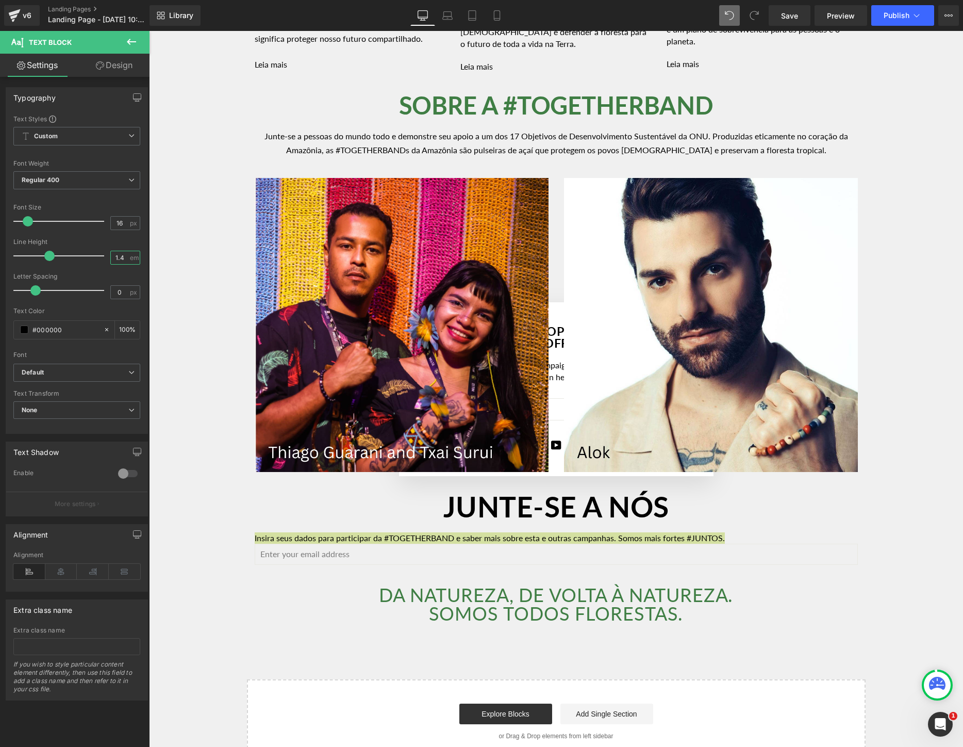
click at [121, 259] on input "1.4" at bounding box center [120, 257] width 18 height 13
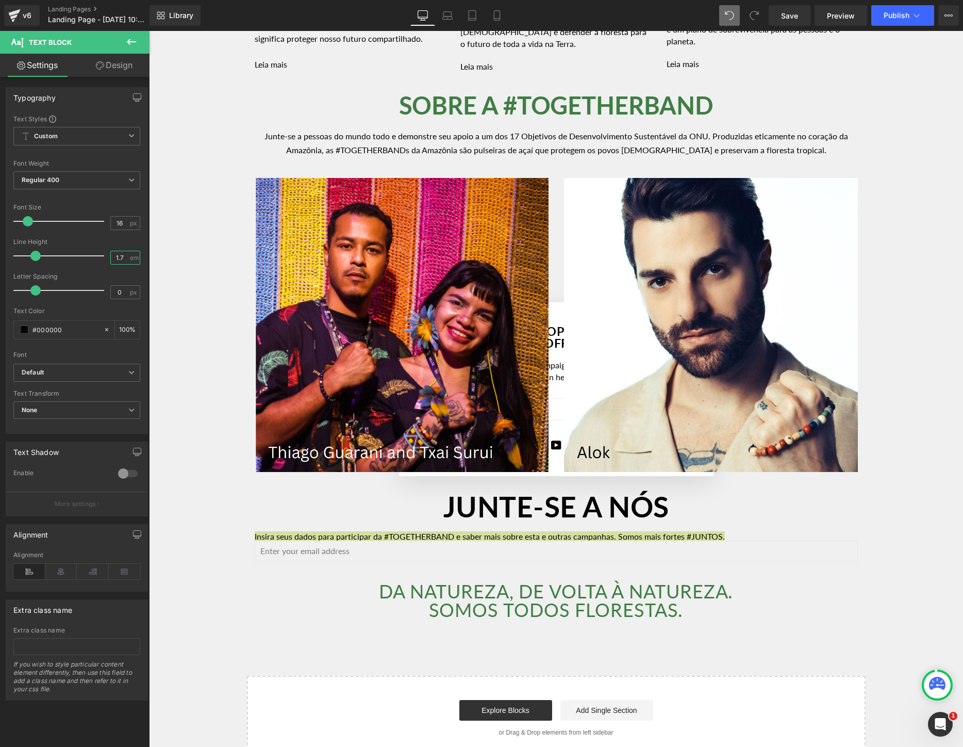
type input "1.7"
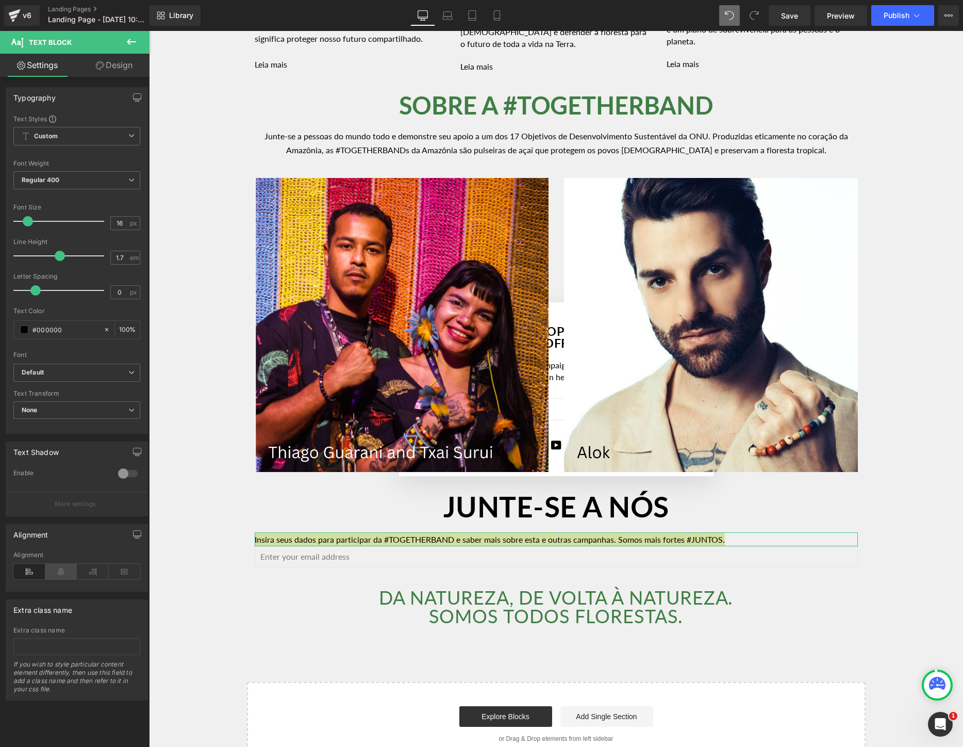
click at [62, 568] on icon at bounding box center [61, 571] width 32 height 15
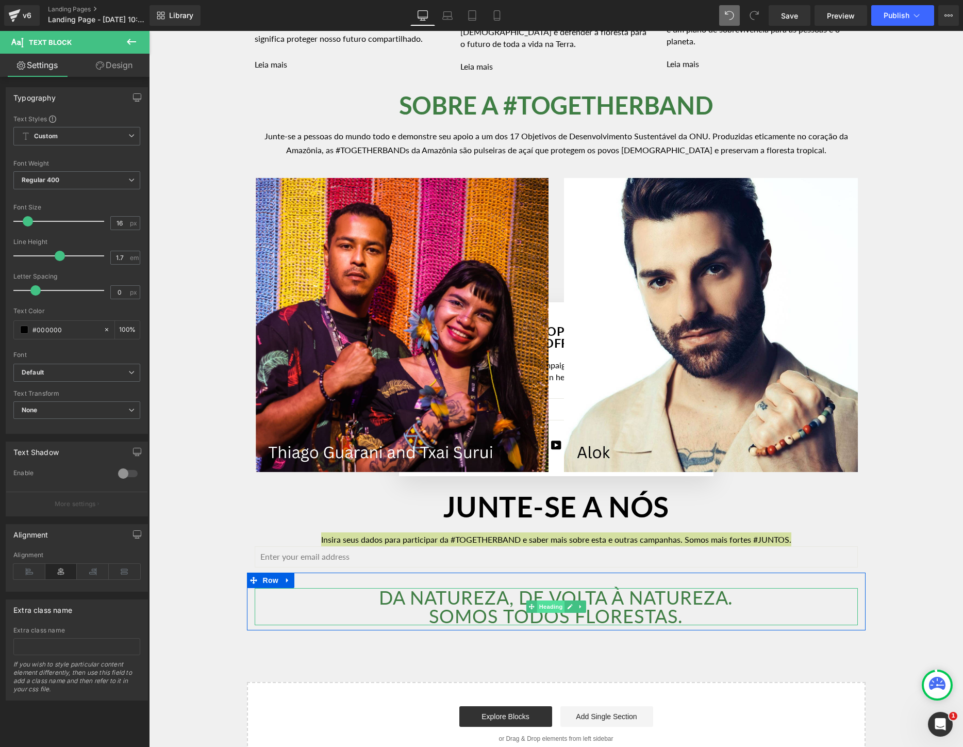
scroll to position [1858, 0]
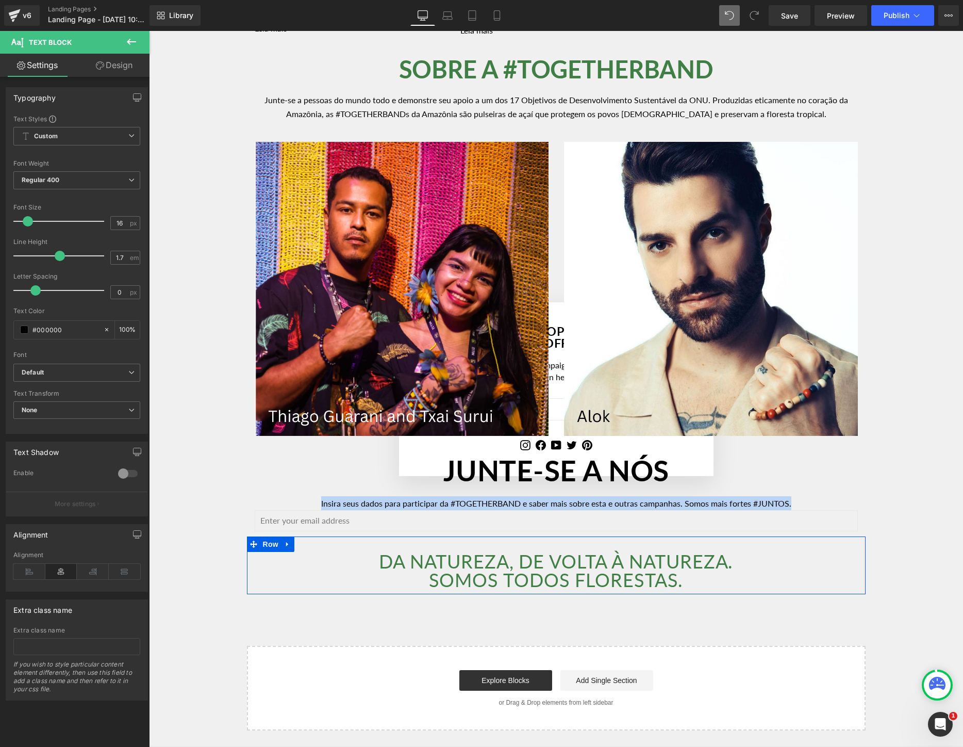
drag, startPoint x: 720, startPoint y: 578, endPoint x: 718, endPoint y: 588, distance: 11.1
click at [720, 570] on h1 "DA NATUREZA, DE VOLTA À NATUREZA." at bounding box center [556, 561] width 603 height 19
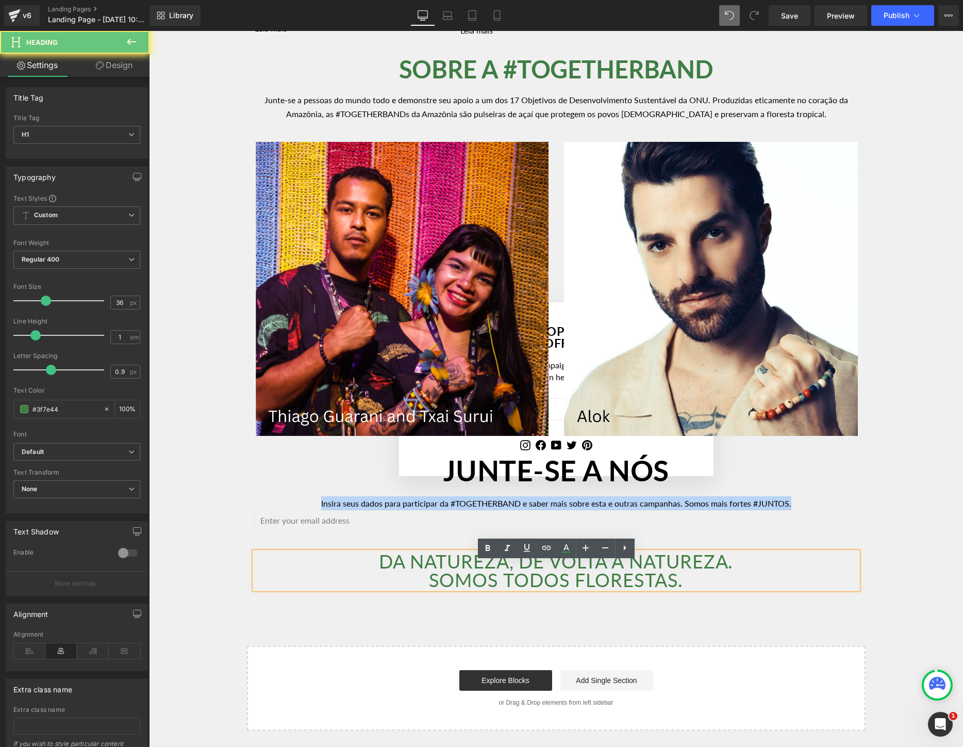
click at [718, 589] on h1 "SOMOS TODOS FLORESTAS." at bounding box center [556, 579] width 603 height 19
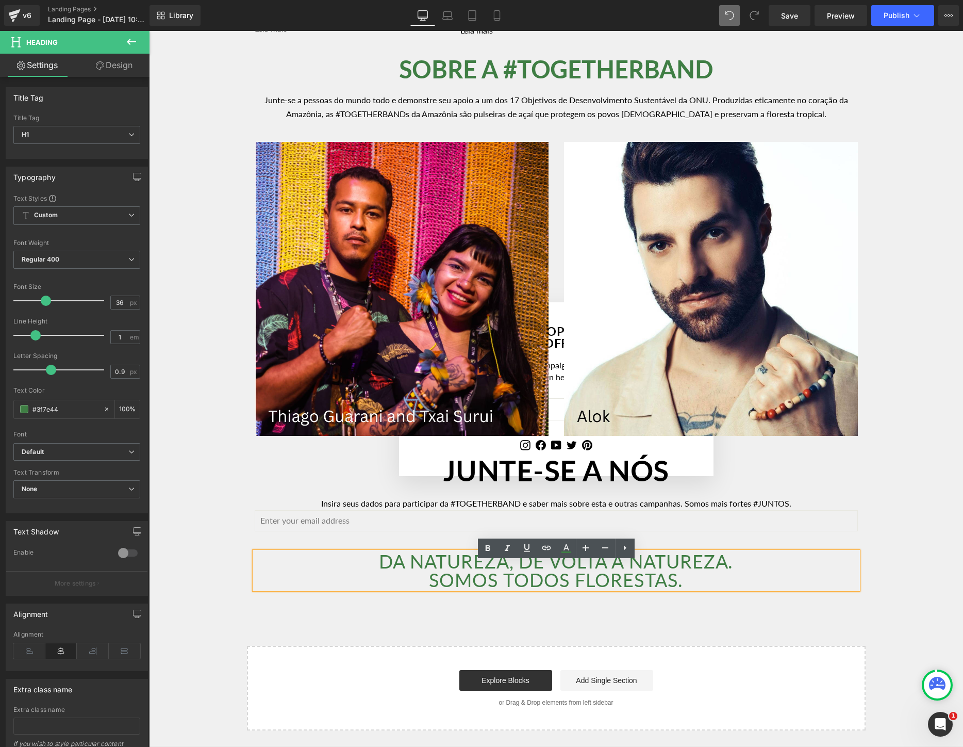
click at [718, 589] on h1 "SOMOS TODOS FLORESTAS." at bounding box center [556, 579] width 603 height 19
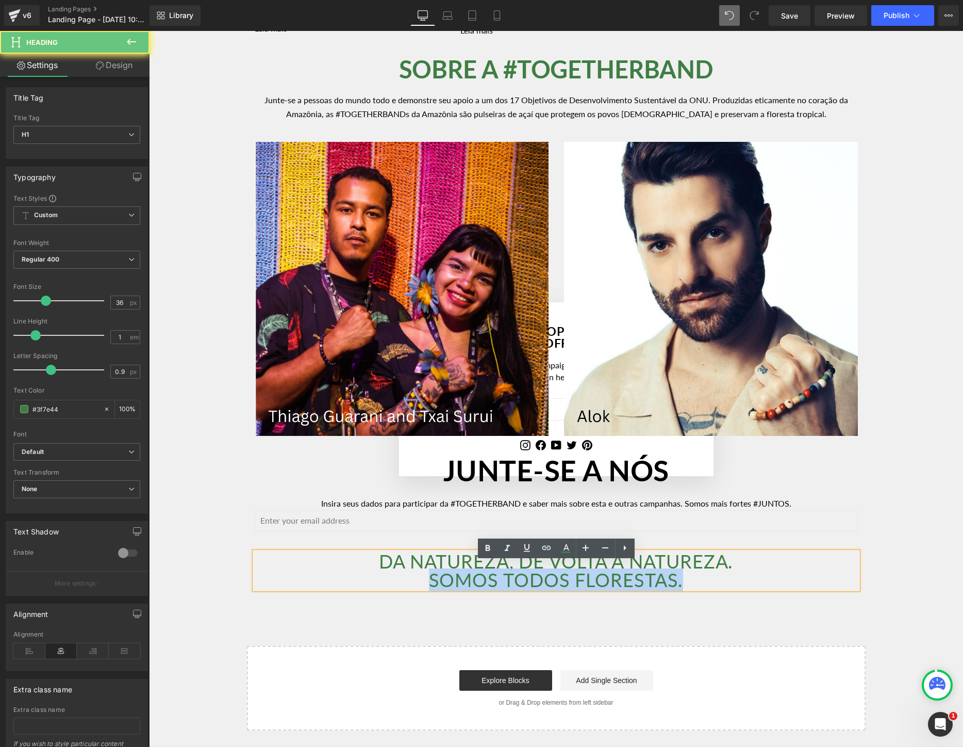
click at [718, 589] on h1 "SOMOS TODOS FLORESTAS." at bounding box center [556, 579] width 603 height 19
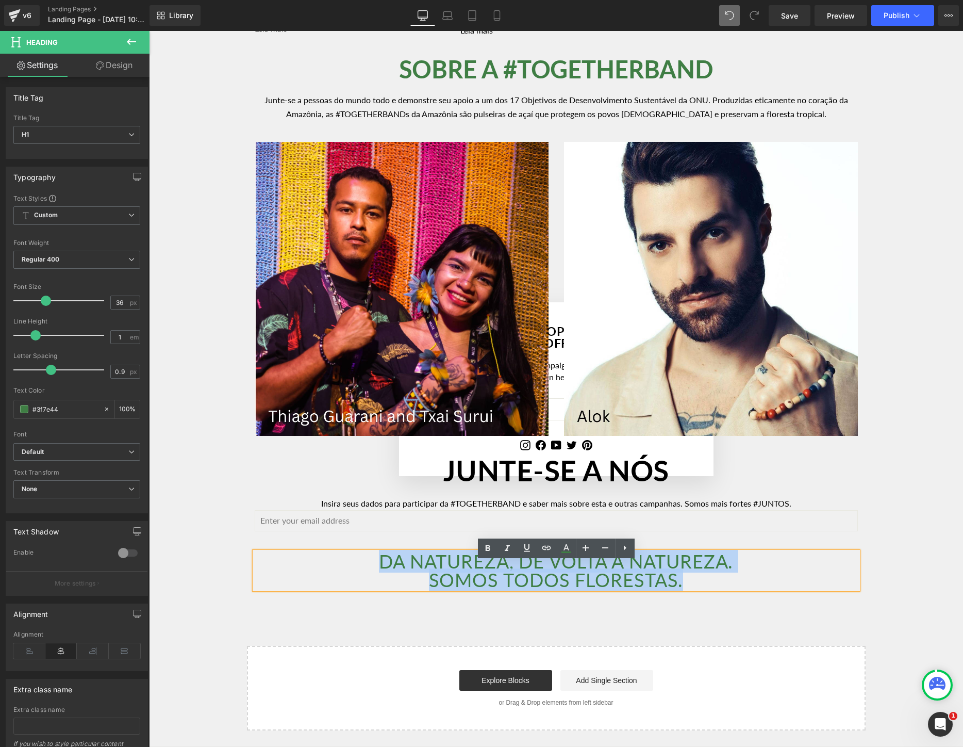
drag, startPoint x: 718, startPoint y: 589, endPoint x: 352, endPoint y: 572, distance: 366.6
click at [352, 572] on div "DA NATUREZA, DE VOLTA À NATUREZA. SOMOS TODOS FLORESTAS." at bounding box center [556, 570] width 603 height 37
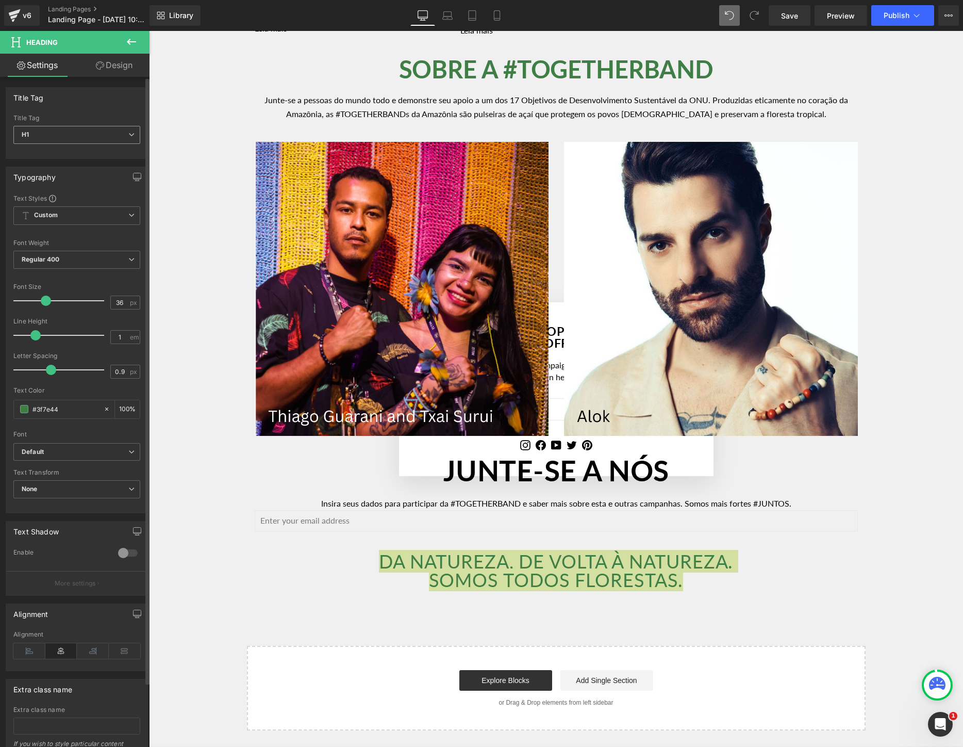
click at [86, 133] on span "H1" at bounding box center [76, 135] width 127 height 18
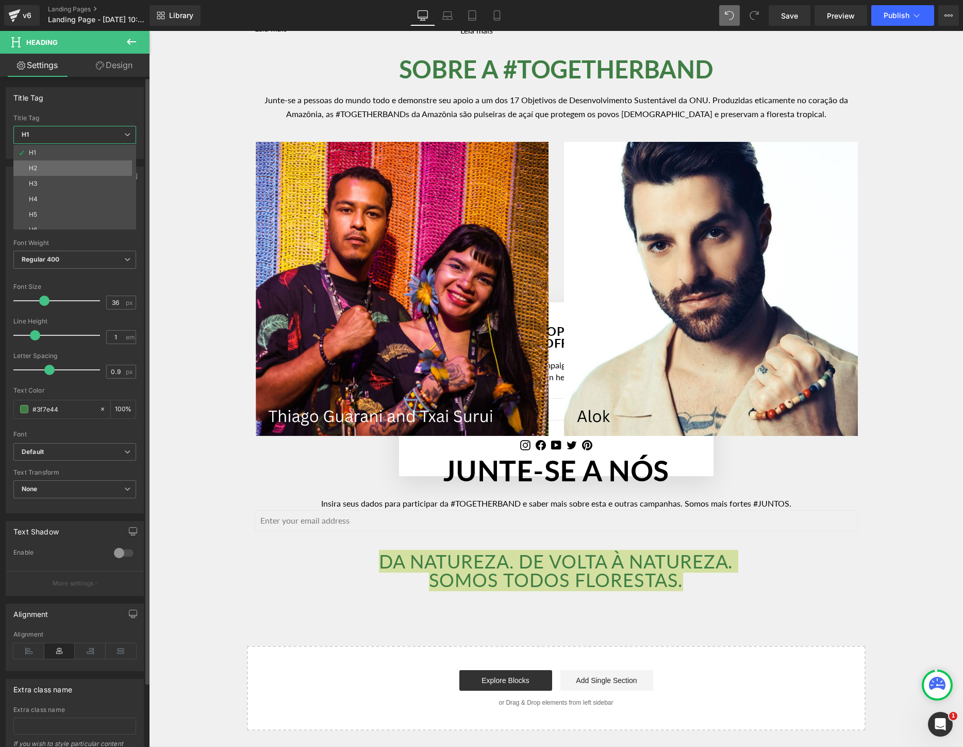
click at [64, 165] on li "H2" at bounding box center [76, 167] width 127 height 15
type input "30.6"
type input "0.77"
type input "#000000"
type input "100"
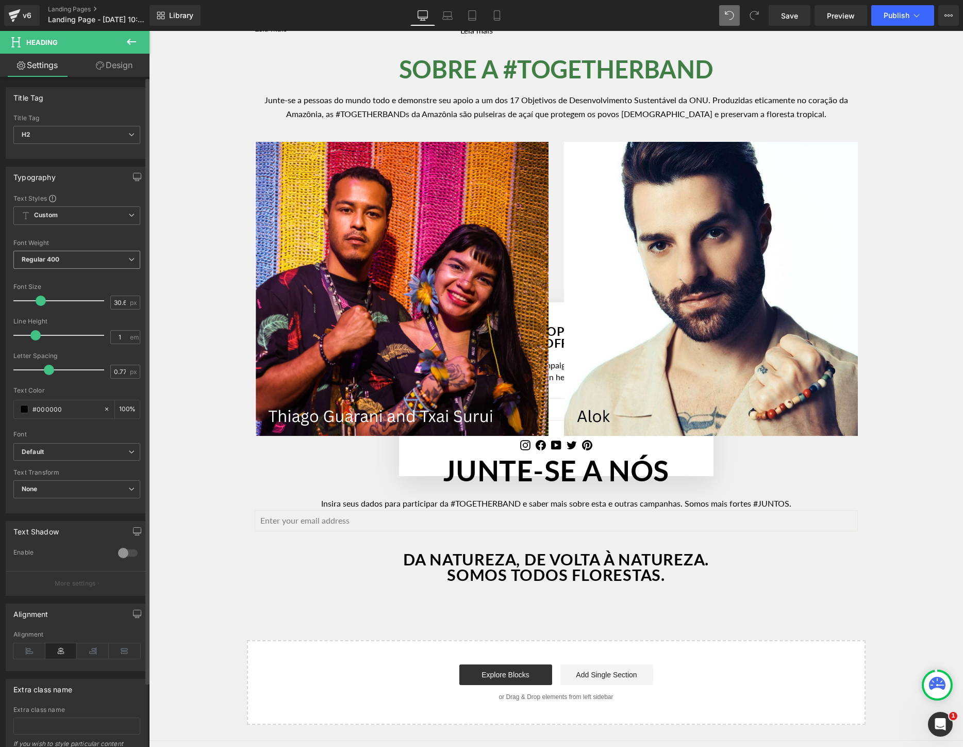
click at [55, 253] on span "Regular 400" at bounding box center [76, 260] width 127 height 18
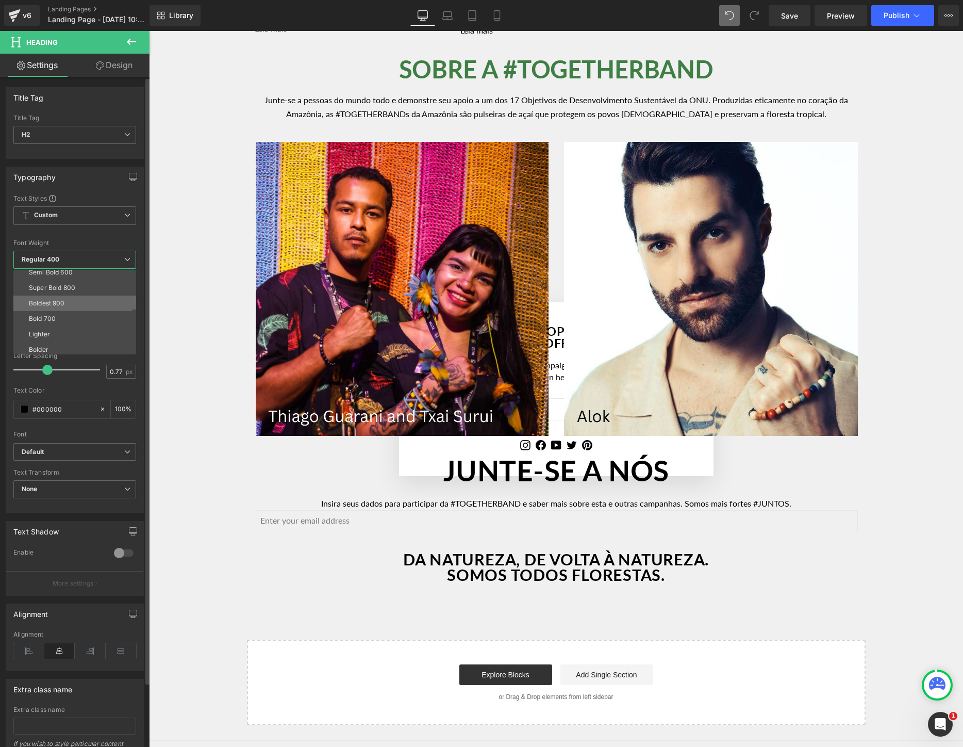
scroll to position [79, 0]
click at [71, 310] on li "Boldest 900" at bounding box center [76, 306] width 127 height 15
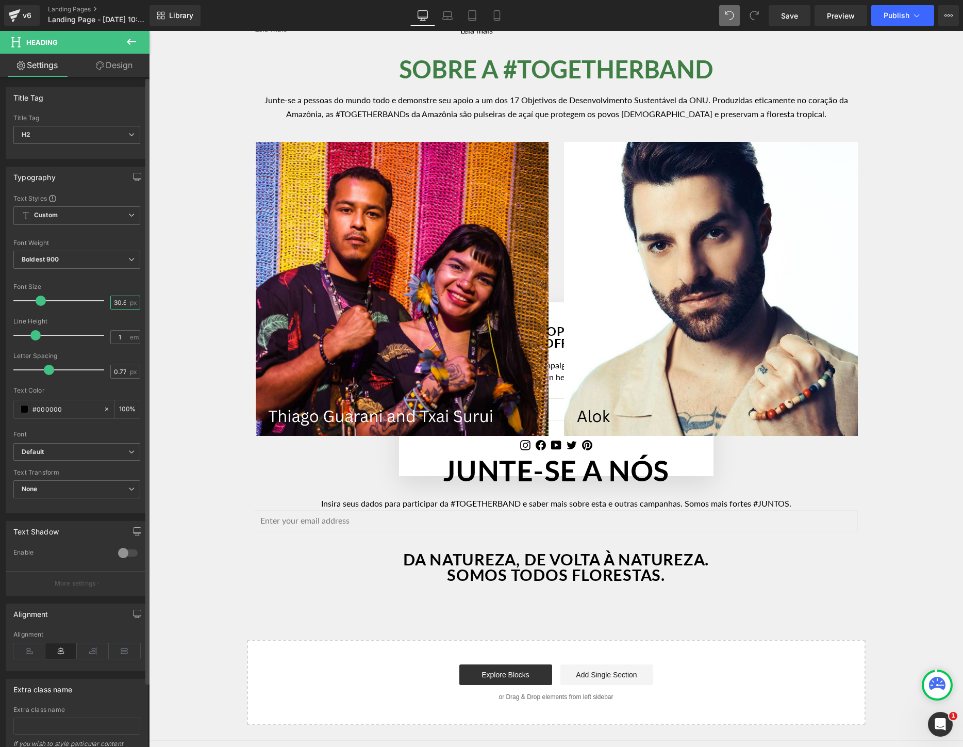
click at [117, 305] on input "30.6" at bounding box center [120, 302] width 18 height 13
type input "64"
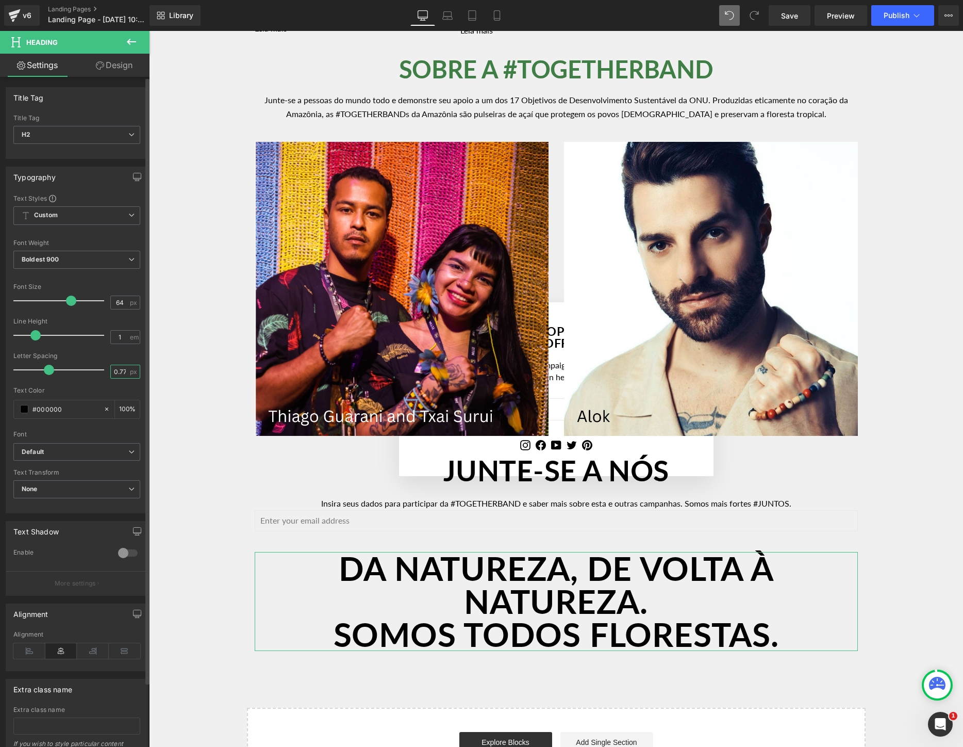
click at [123, 375] on input "0.77" at bounding box center [120, 371] width 18 height 13
drag, startPoint x: 72, startPoint y: 409, endPoint x: 15, endPoint y: 409, distance: 56.7
click at [15, 409] on div "#000000" at bounding box center [58, 409] width 89 height 18
paste input "3f7e44"
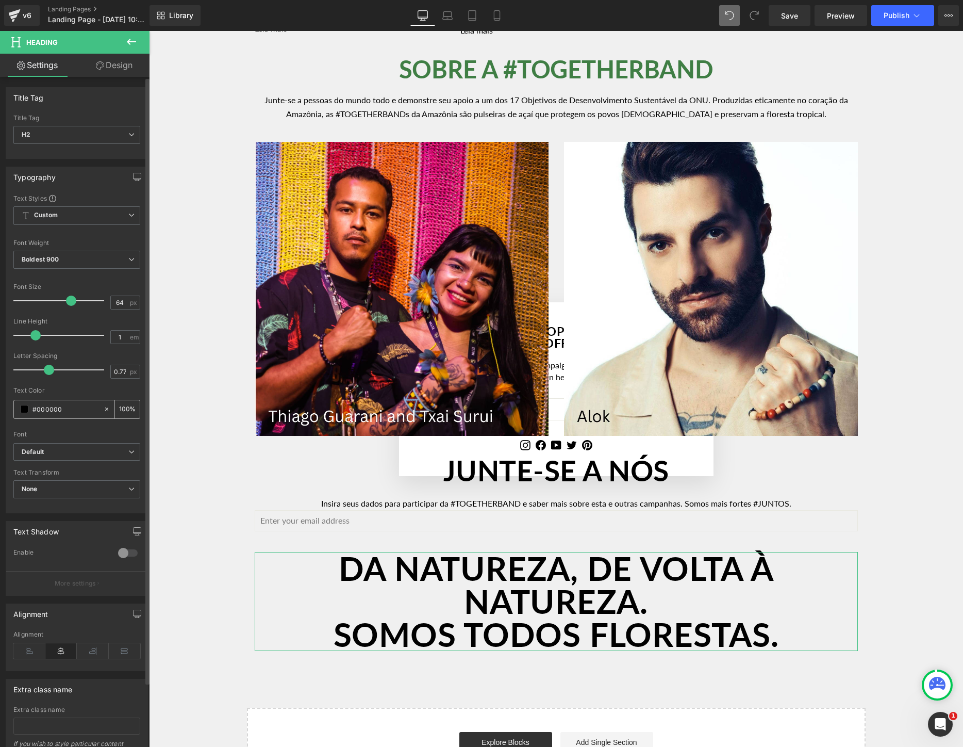
type input "#3f7e44"
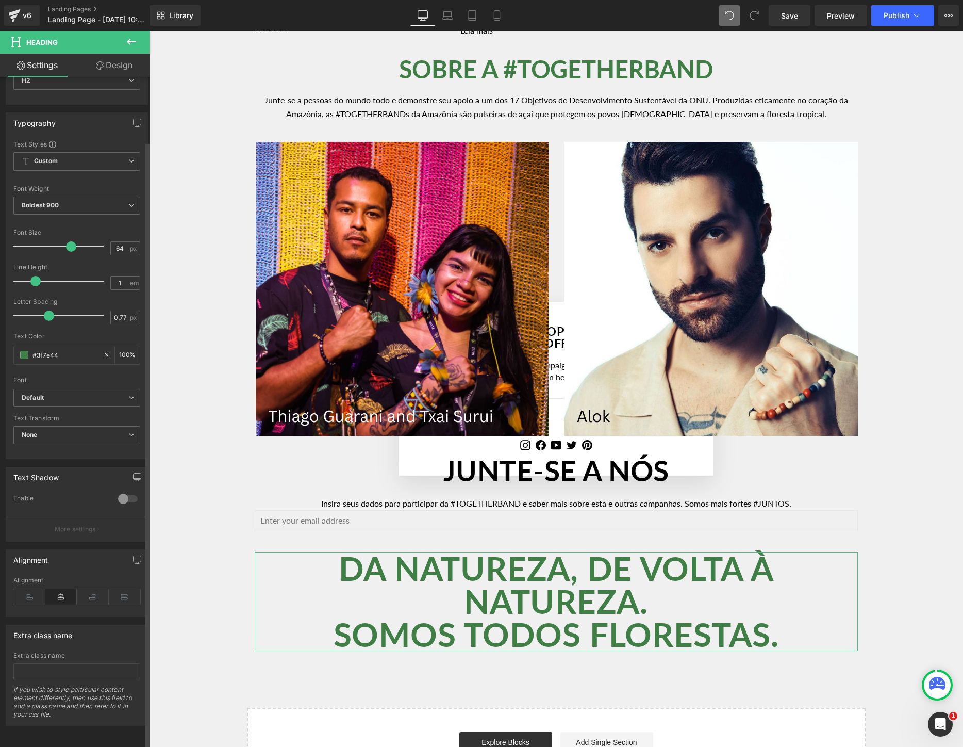
scroll to position [71, 0]
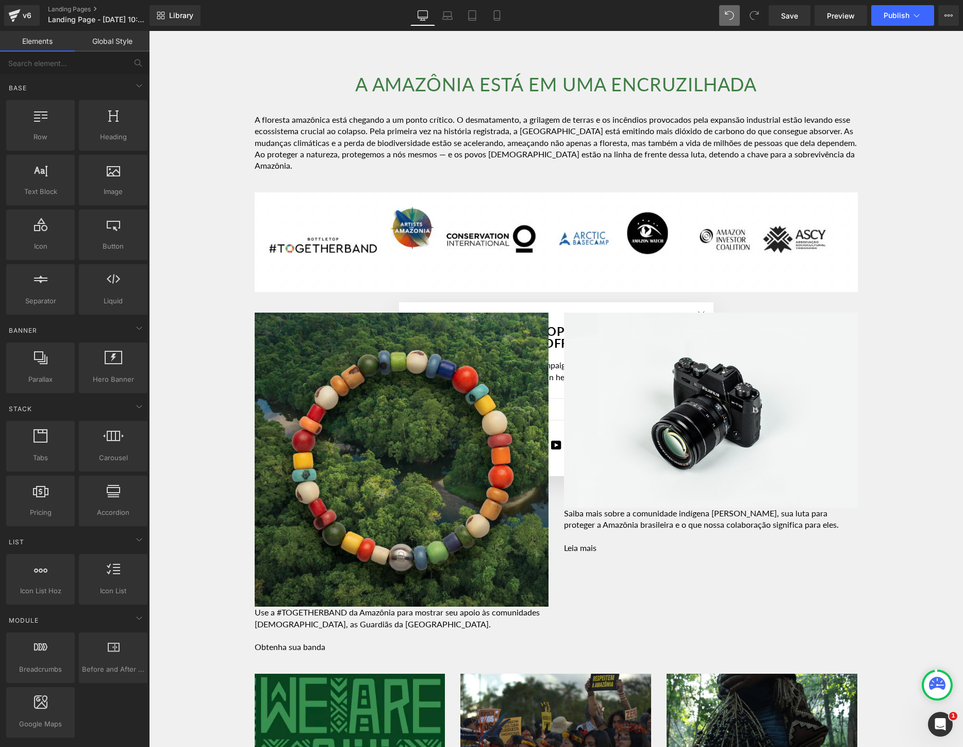
scroll to position [0, 0]
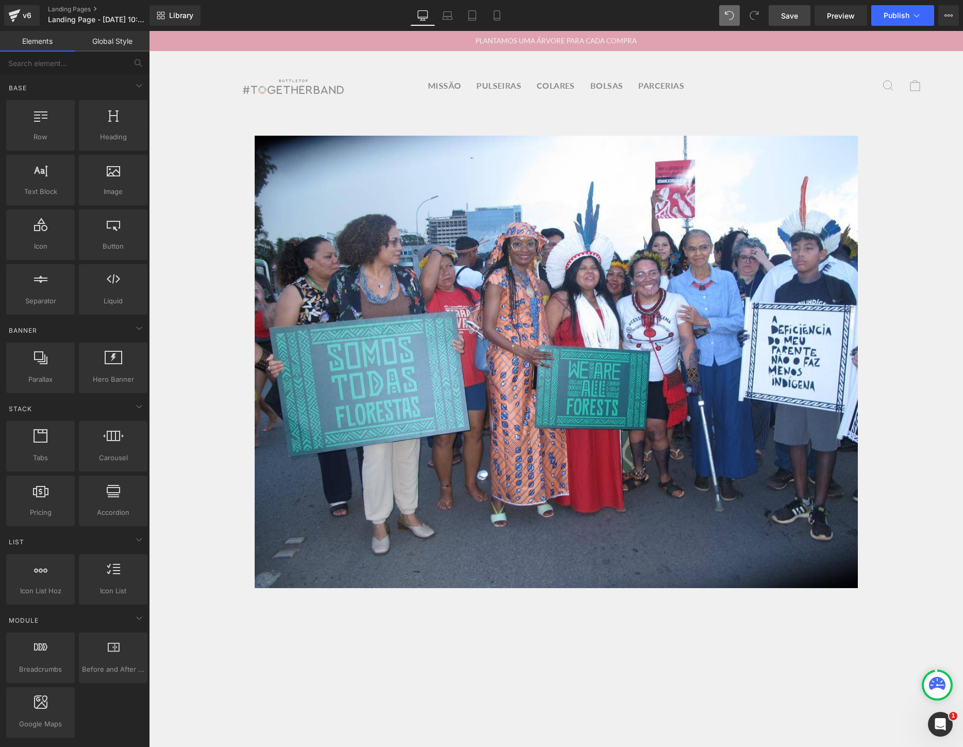
click at [795, 12] on span "Save" at bounding box center [789, 15] width 17 height 11
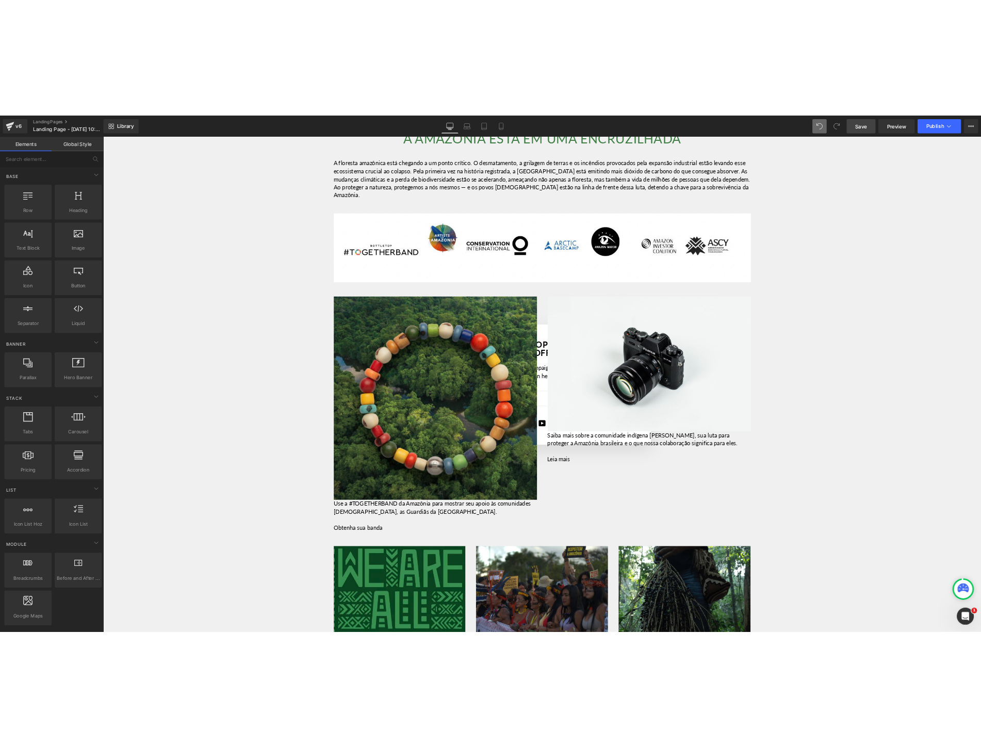
scroll to position [950, 0]
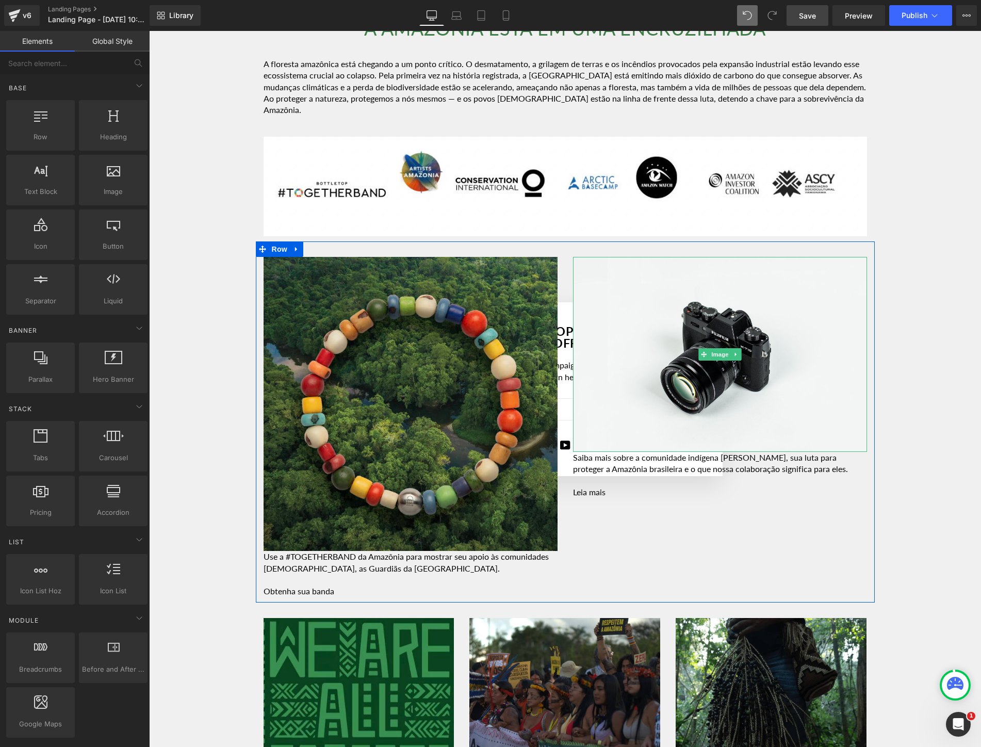
click at [721, 344] on img at bounding box center [720, 354] width 294 height 195
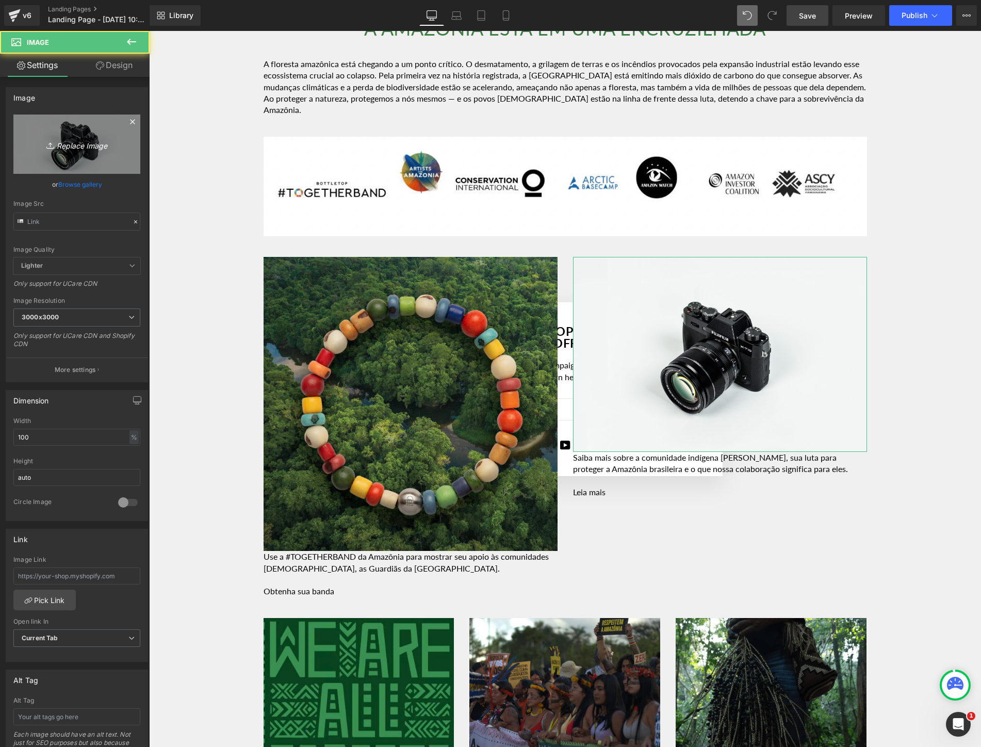
type input "//[DOMAIN_NAME][URL]"
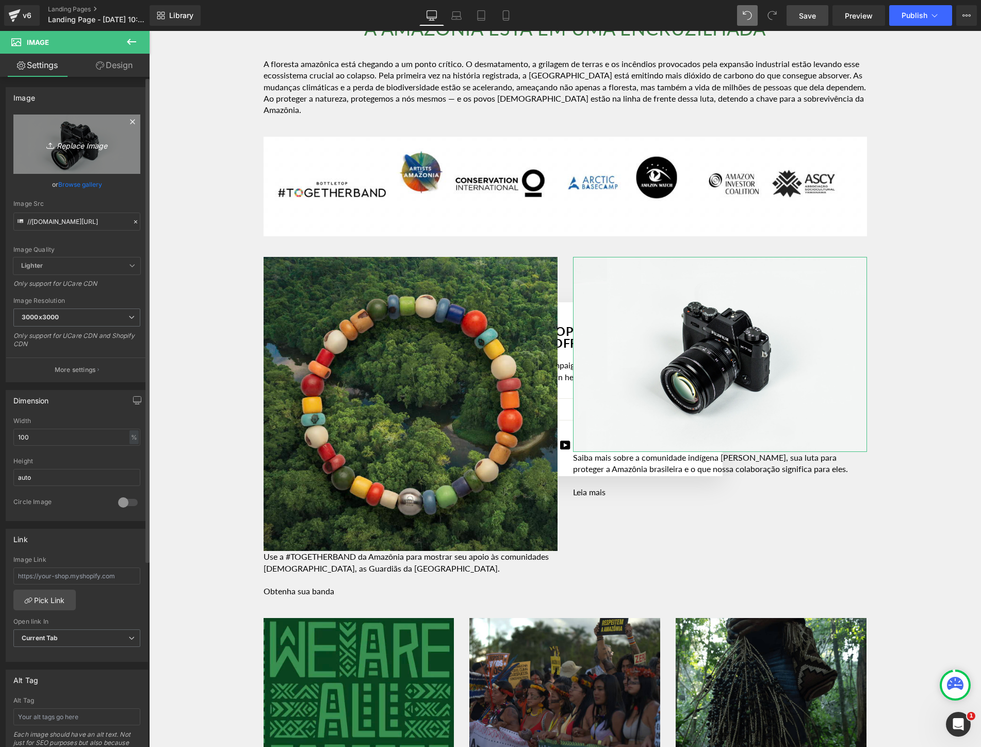
click at [50, 134] on link "Replace Image" at bounding box center [76, 143] width 127 height 59
type input "C:\fakepath\Screen Shot [DATE] 11.02.56 AM.png"
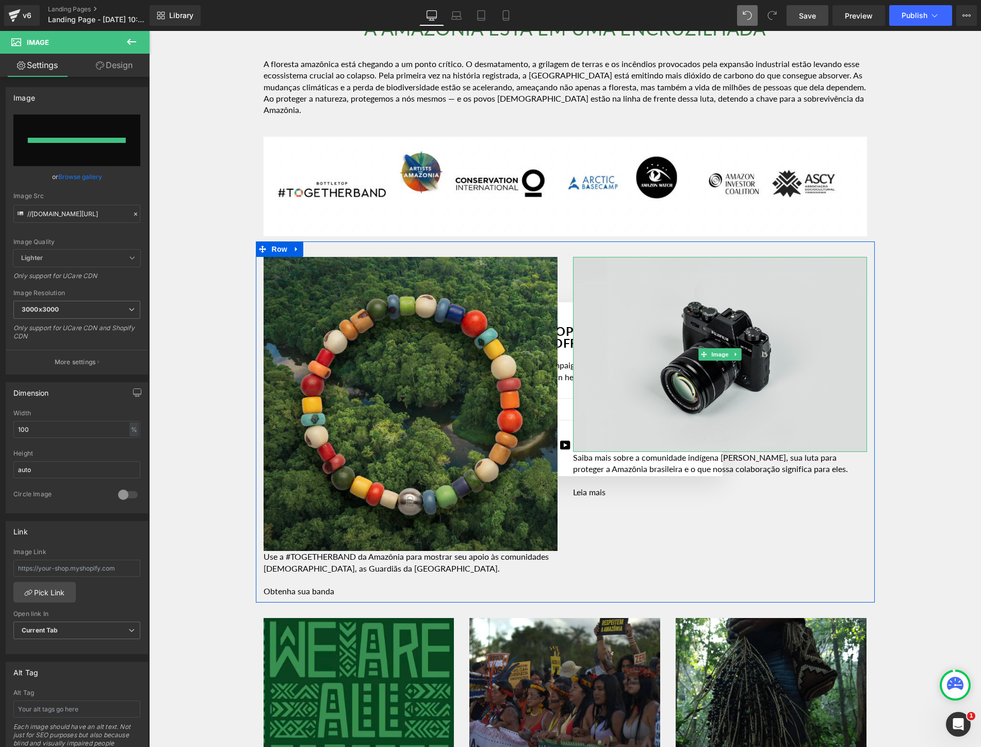
type input "[URL][DOMAIN_NAME]"
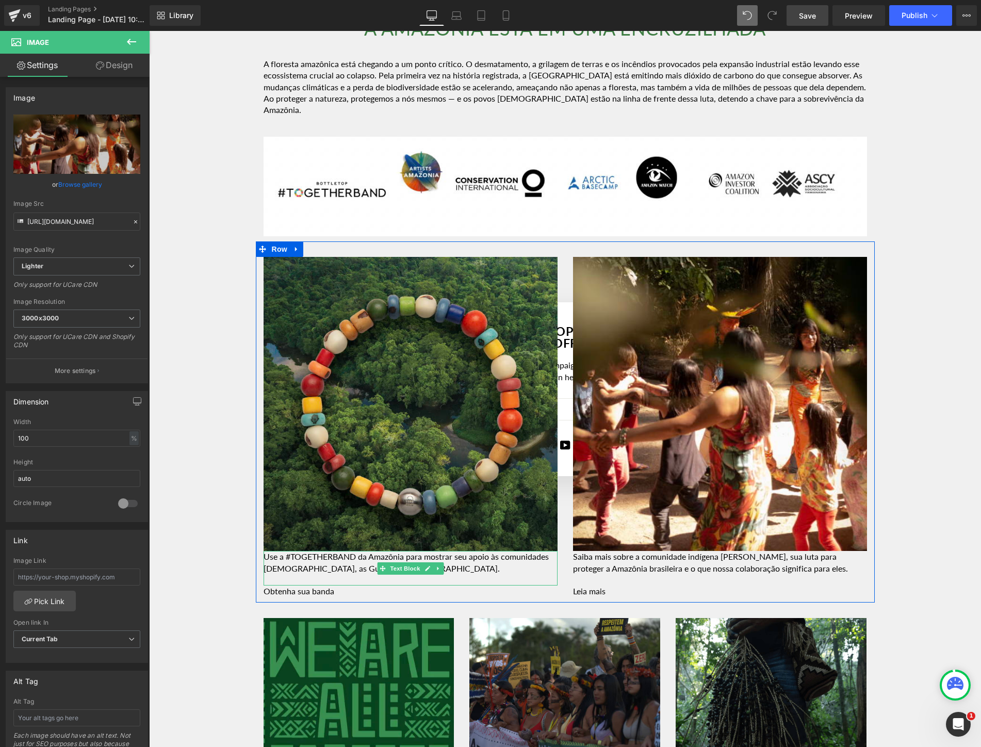
click at [469, 564] on p "Use a #TOGETHERBAND da Amazônia para mostrar seu apoio às comunidades [DEMOGRAP…" at bounding box center [411, 562] width 294 height 23
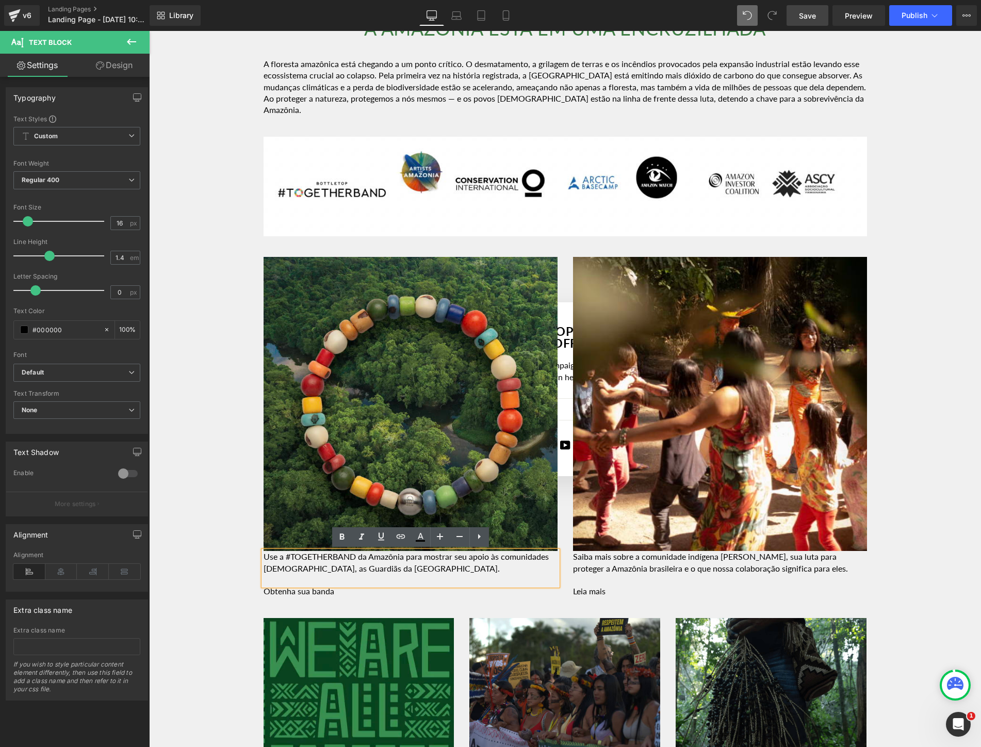
click at [265, 561] on p "Use a #TOGETHERBAND da Amazônia para mostrar seu apoio às comunidades [DEMOGRAP…" at bounding box center [411, 562] width 294 height 23
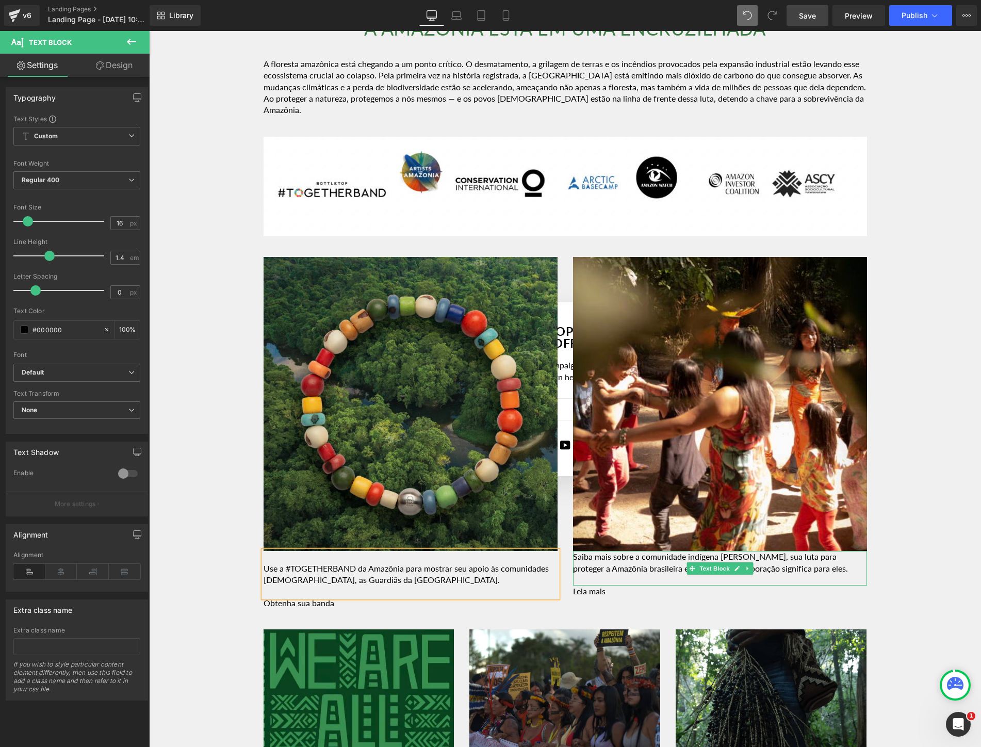
click at [577, 554] on p "Saiba mais sobre a comunidade indígena [PERSON_NAME], sua luta para proteger a …" at bounding box center [720, 562] width 294 height 23
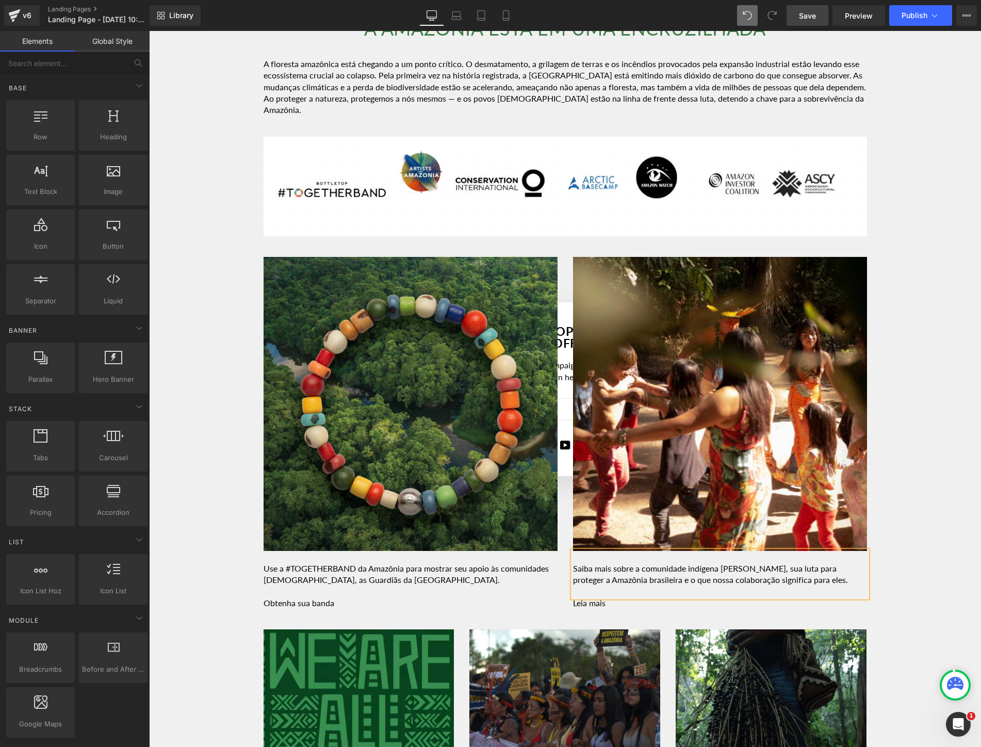
click at [929, 445] on div "Image Row Youtube Row A [GEOGRAPHIC_DATA] ESTÁ EM UMA ENCRUZILHADA Heading Row …" at bounding box center [565, 440] width 832 height 2541
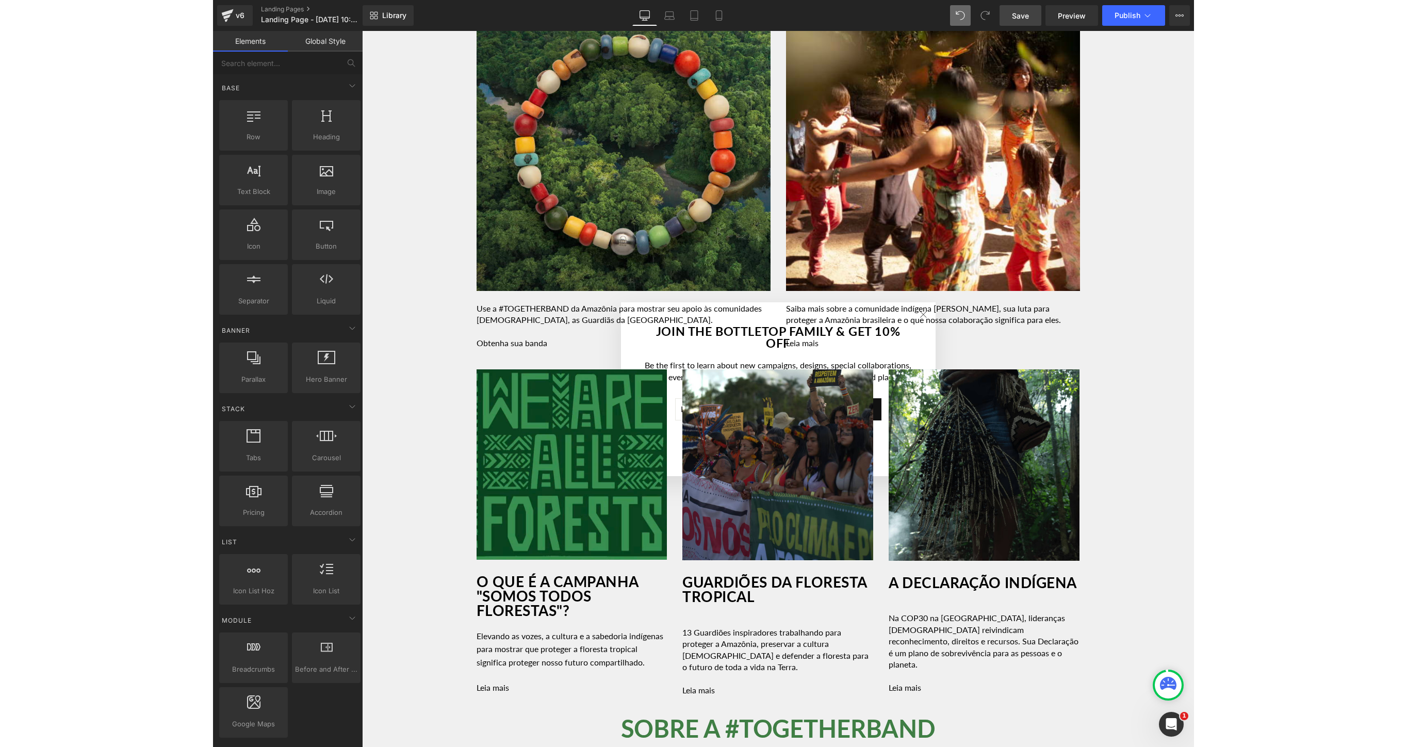
scroll to position [0, 0]
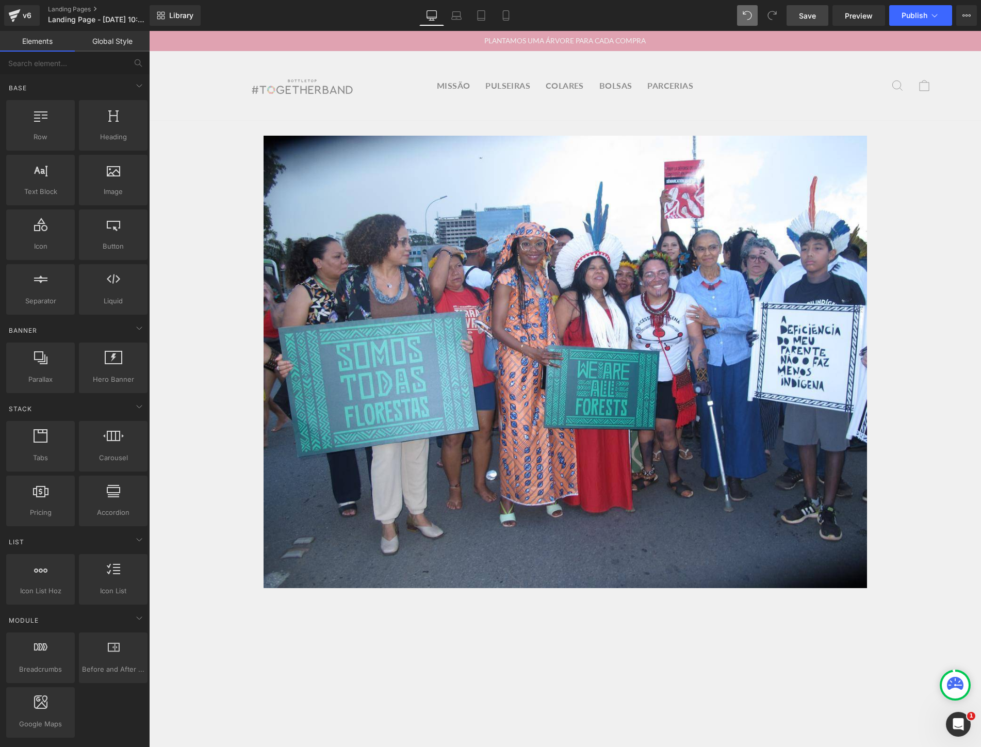
click at [834, 52] on div "JOIN THE BOTTLETOP FAMILY & GET 10% OFF Be the first to learn about new campaig…" at bounding box center [565, 389] width 832 height 716
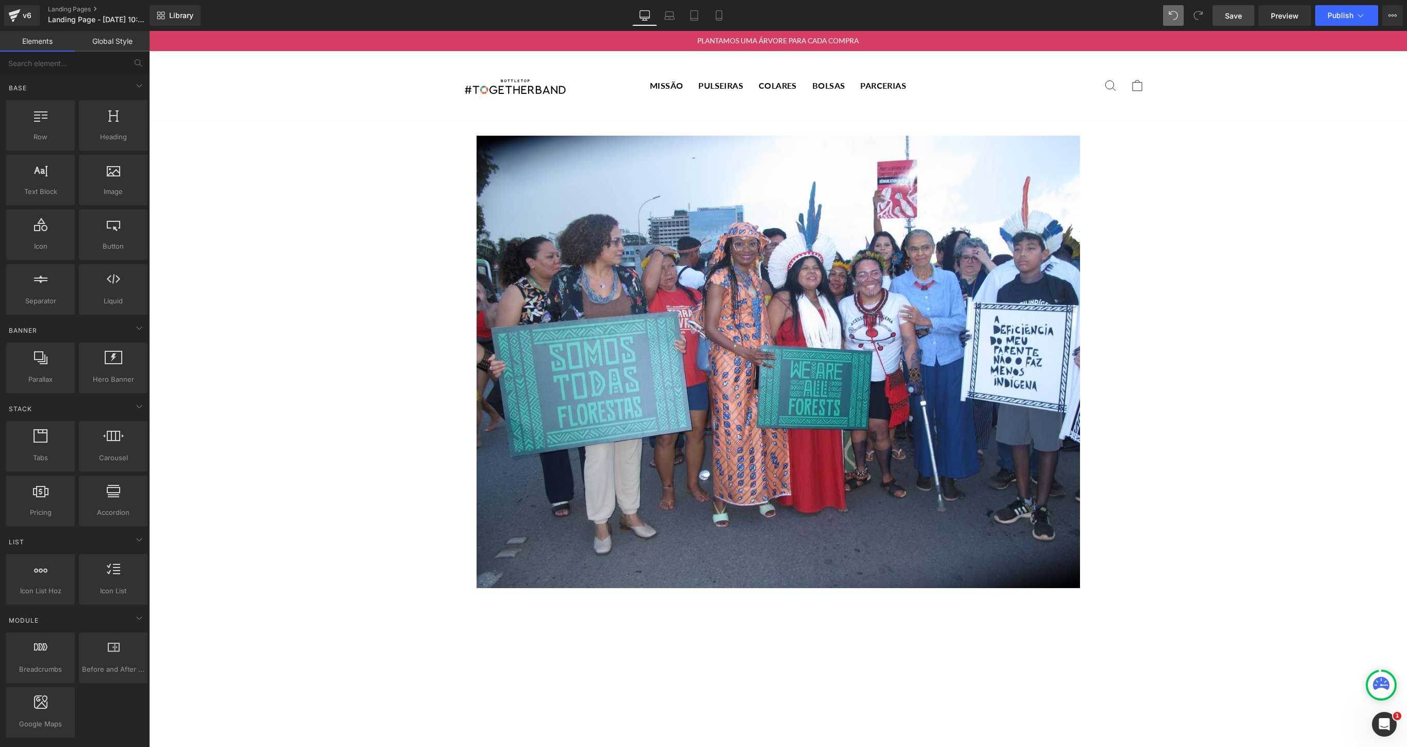
click at [1236, 15] on span "Save" at bounding box center [1233, 15] width 17 height 11
click at [1294, 19] on span "Preview" at bounding box center [1285, 15] width 28 height 11
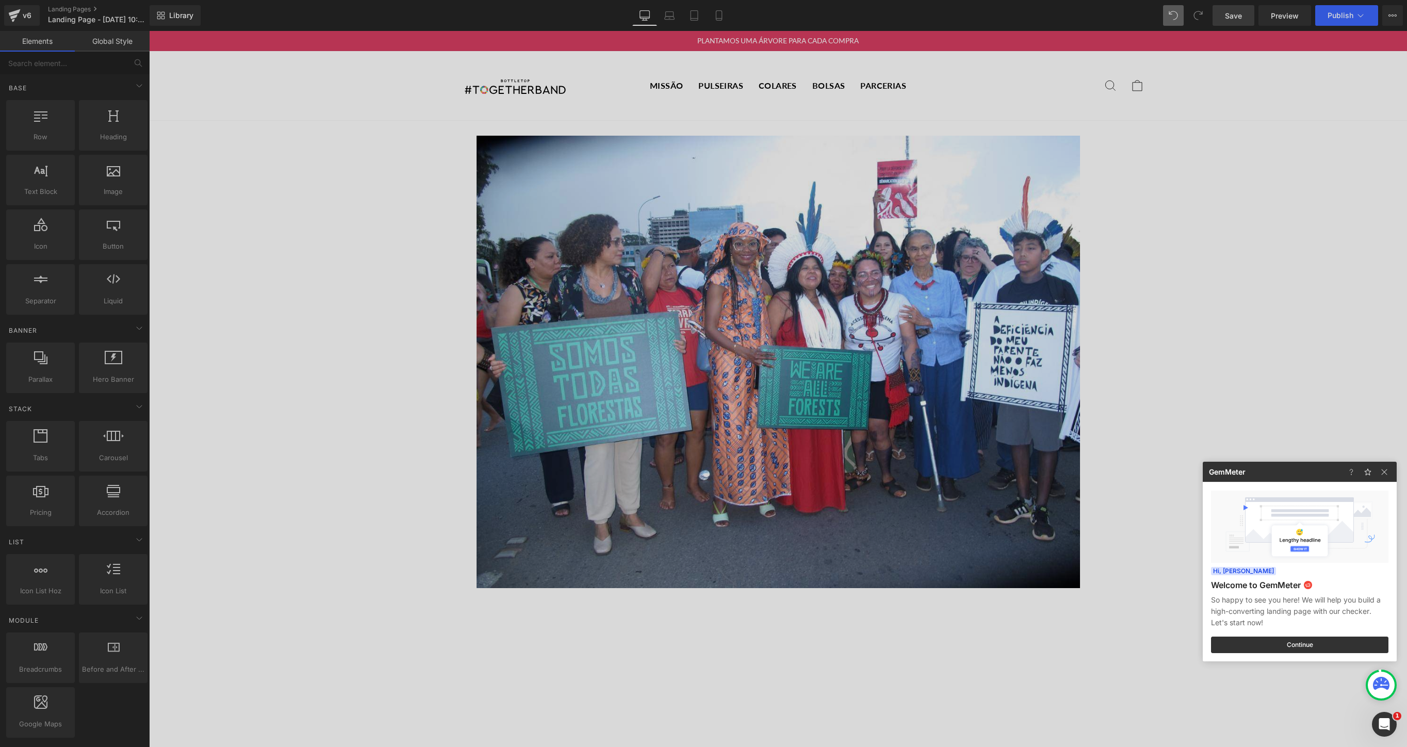
click at [1199, 292] on div at bounding box center [703, 373] width 1407 height 747
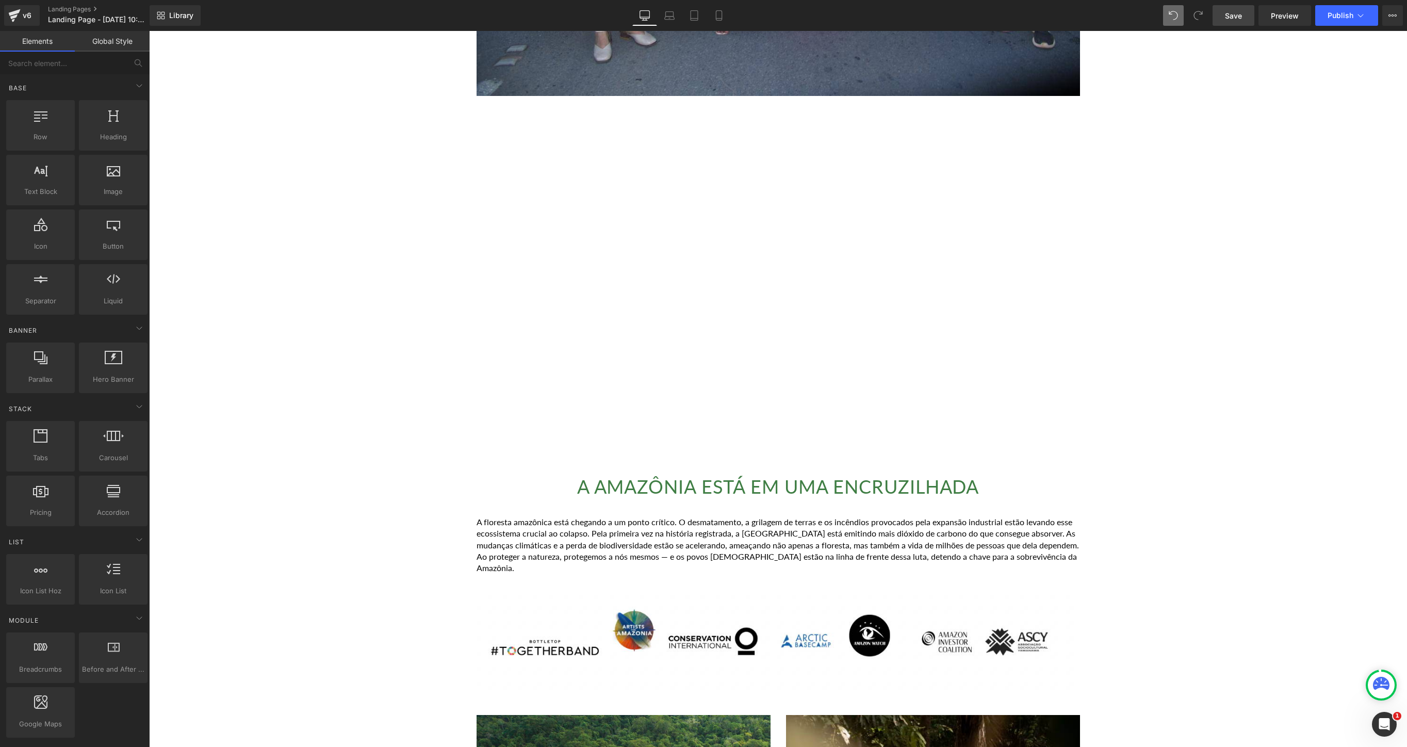
scroll to position [442, 0]
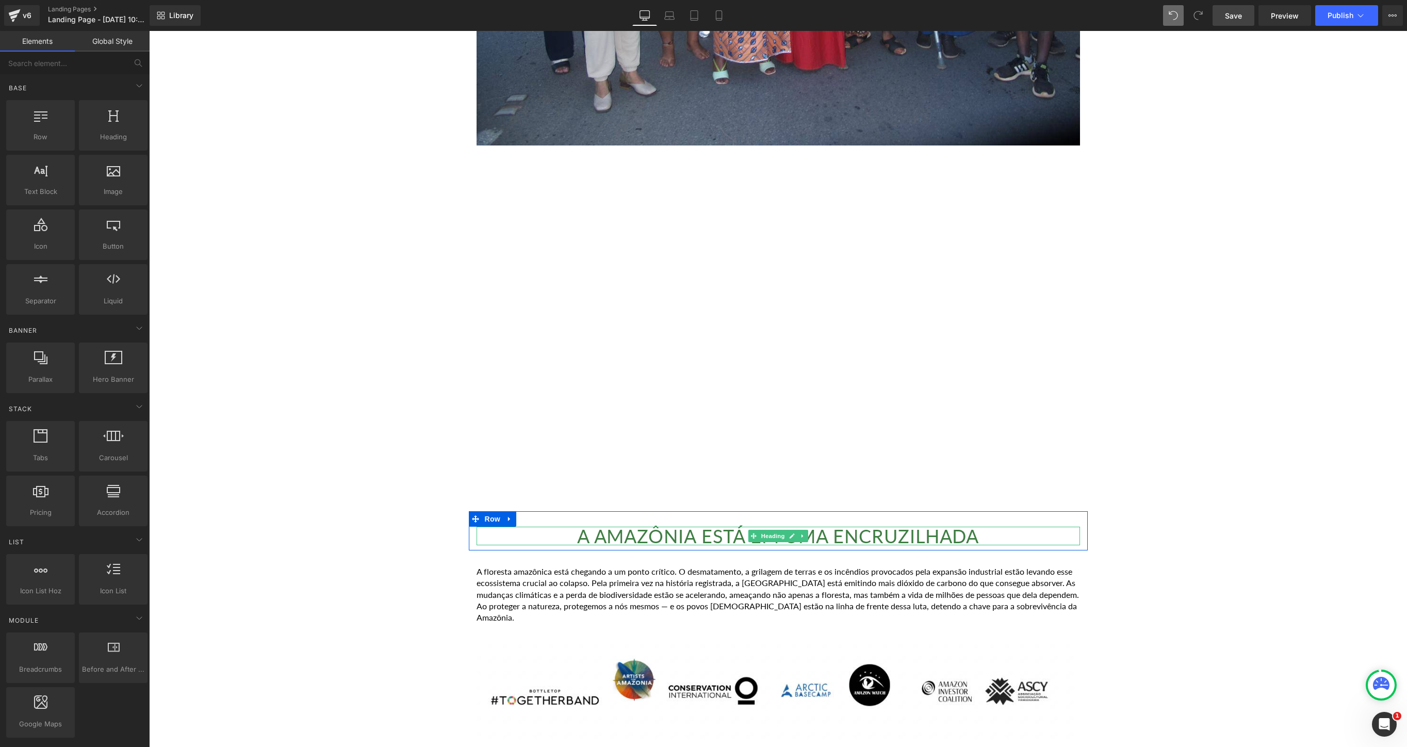
click at [927, 534] on h1 "A AMAZÔNIA ESTÁ EM UMA ENCRUZILHADA" at bounding box center [778, 536] width 603 height 19
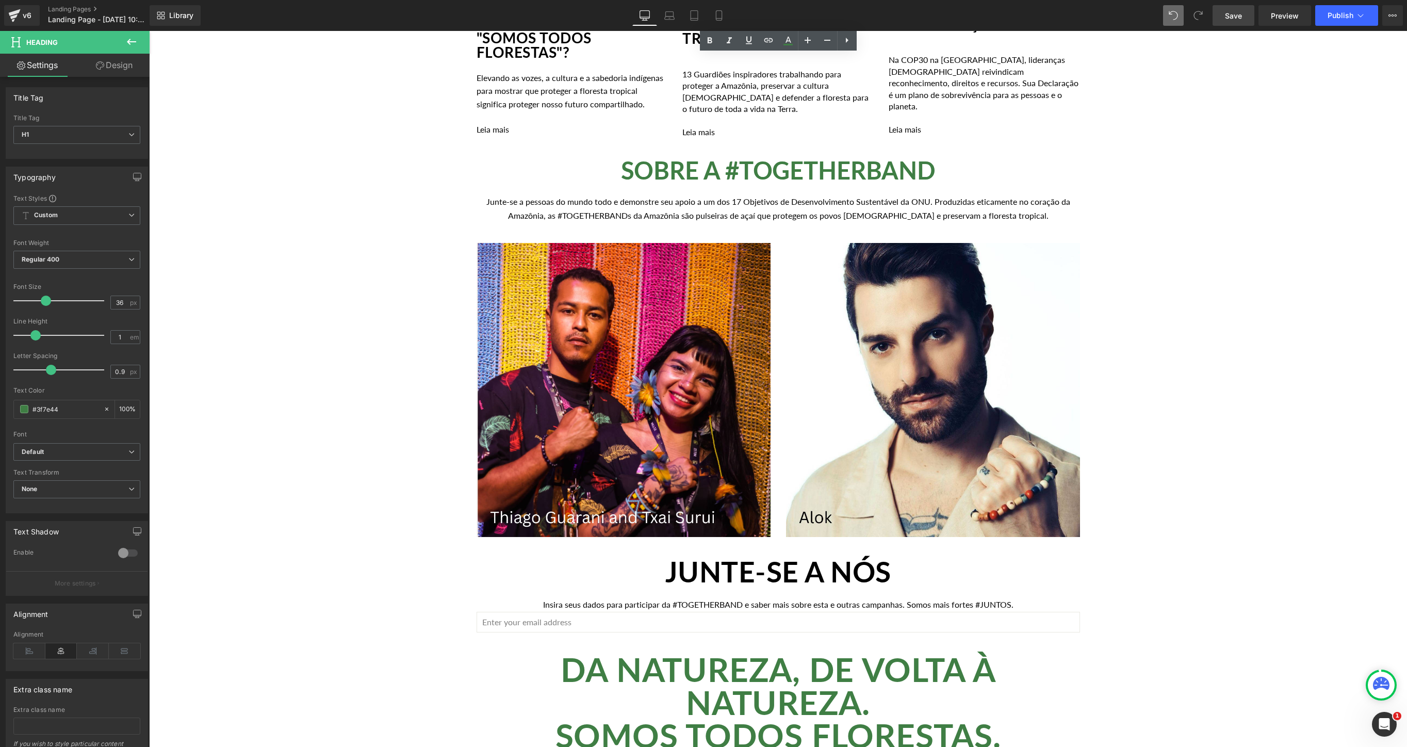
scroll to position [2015, 0]
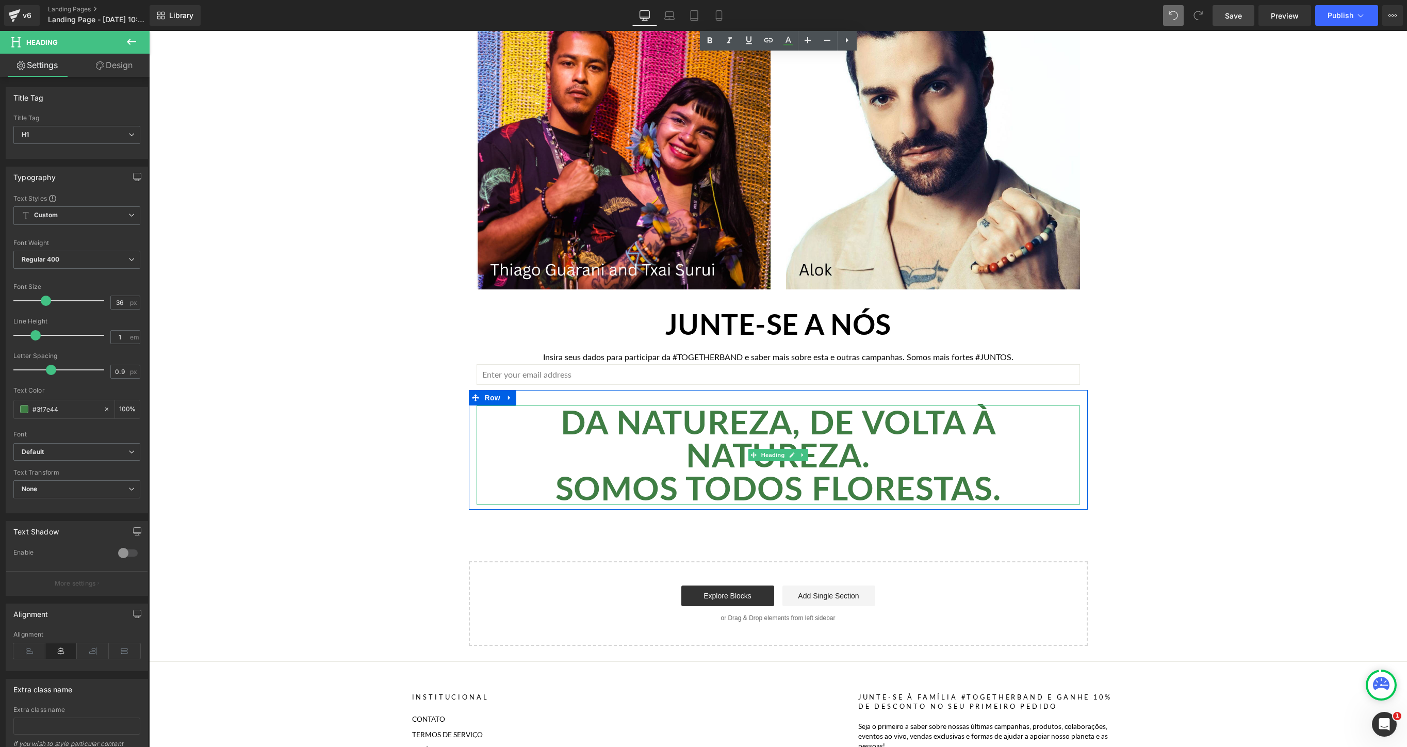
click at [930, 462] on h2 "DA NATUREZA, DE VOLTA À NATUREZA." at bounding box center [778, 438] width 603 height 66
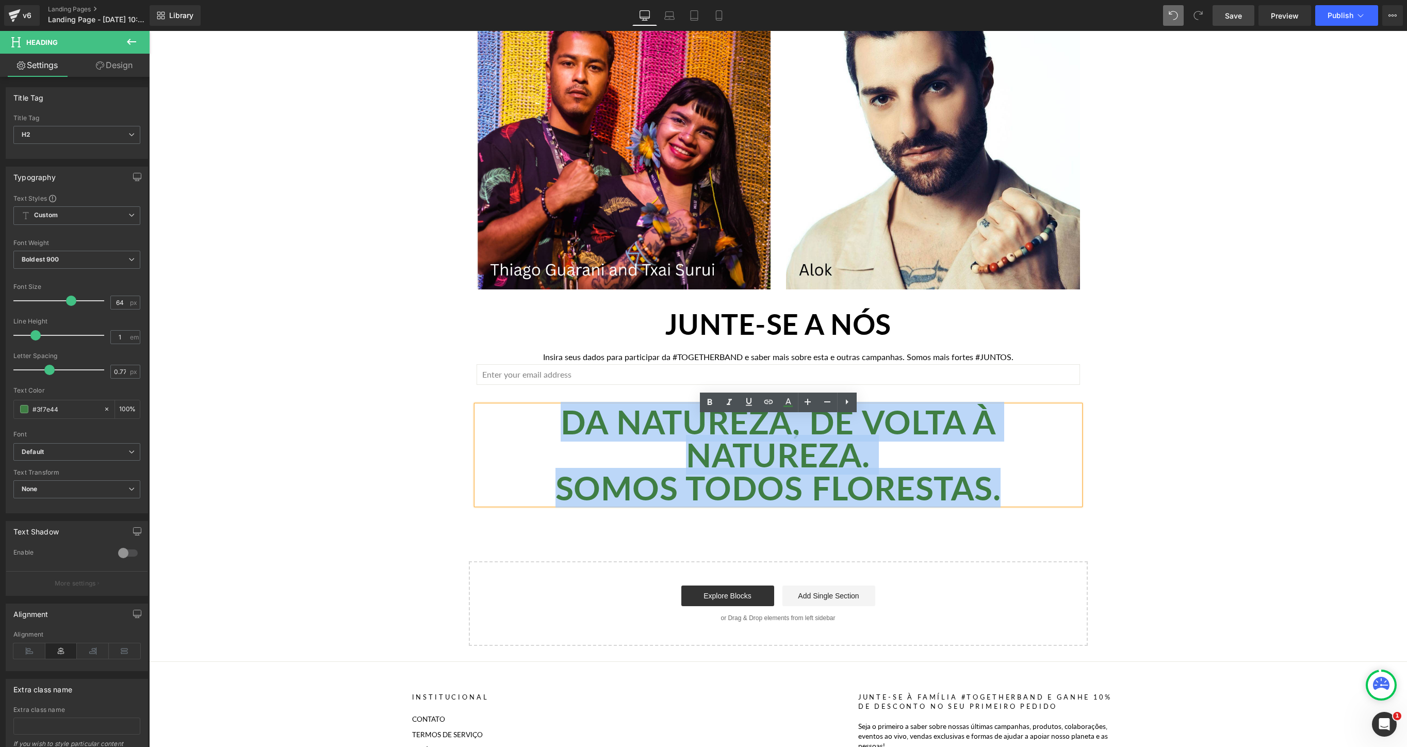
drag, startPoint x: 1031, startPoint y: 500, endPoint x: 544, endPoint y: 432, distance: 492.1
click at [544, 432] on div "DA NATUREZA, DE VOLTA À NATUREZA. SOMOS TODOS FLORESTAS." at bounding box center [778, 454] width 603 height 99
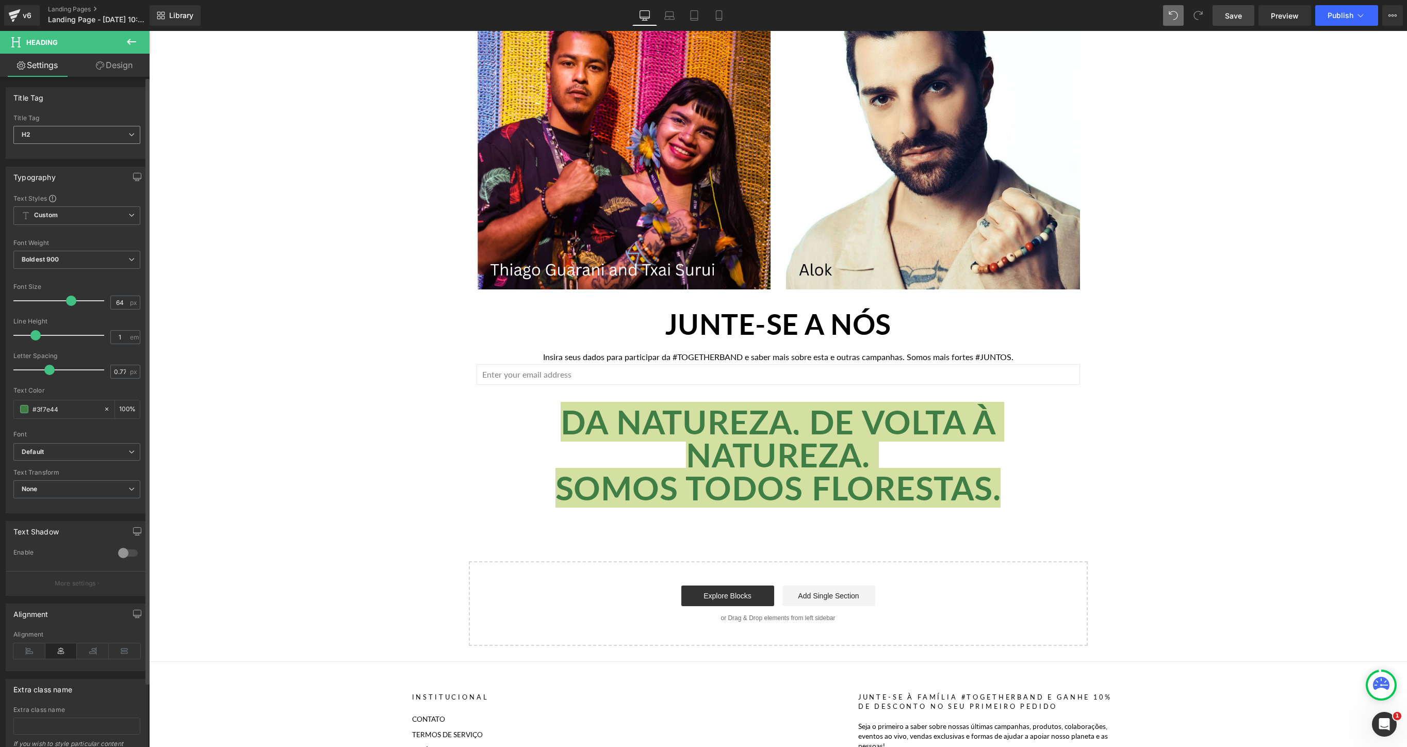
click at [66, 140] on span "H2" at bounding box center [76, 135] width 127 height 18
click at [63, 153] on li "H1" at bounding box center [76, 152] width 127 height 15
type input "36"
type input "0.9"
type input "100"
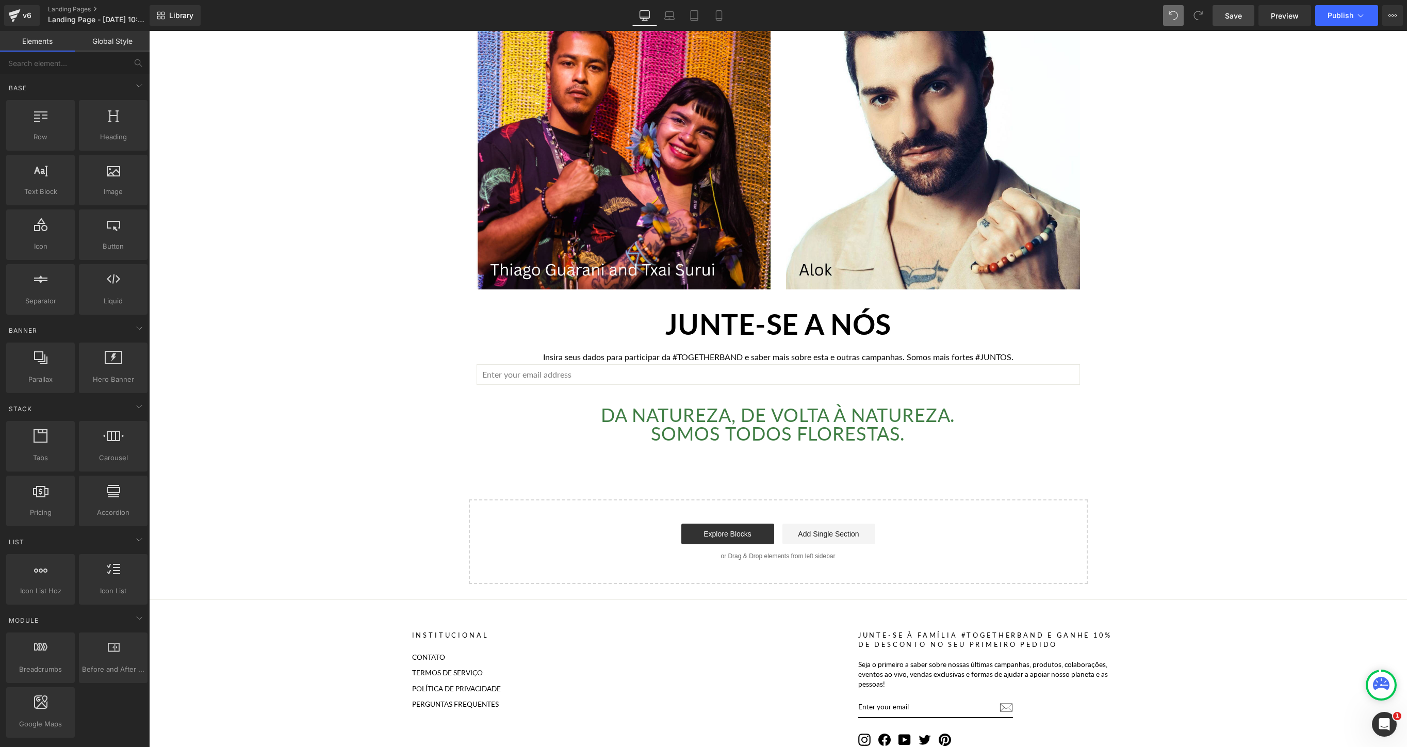
click at [1229, 17] on span "Save" at bounding box center [1233, 15] width 17 height 11
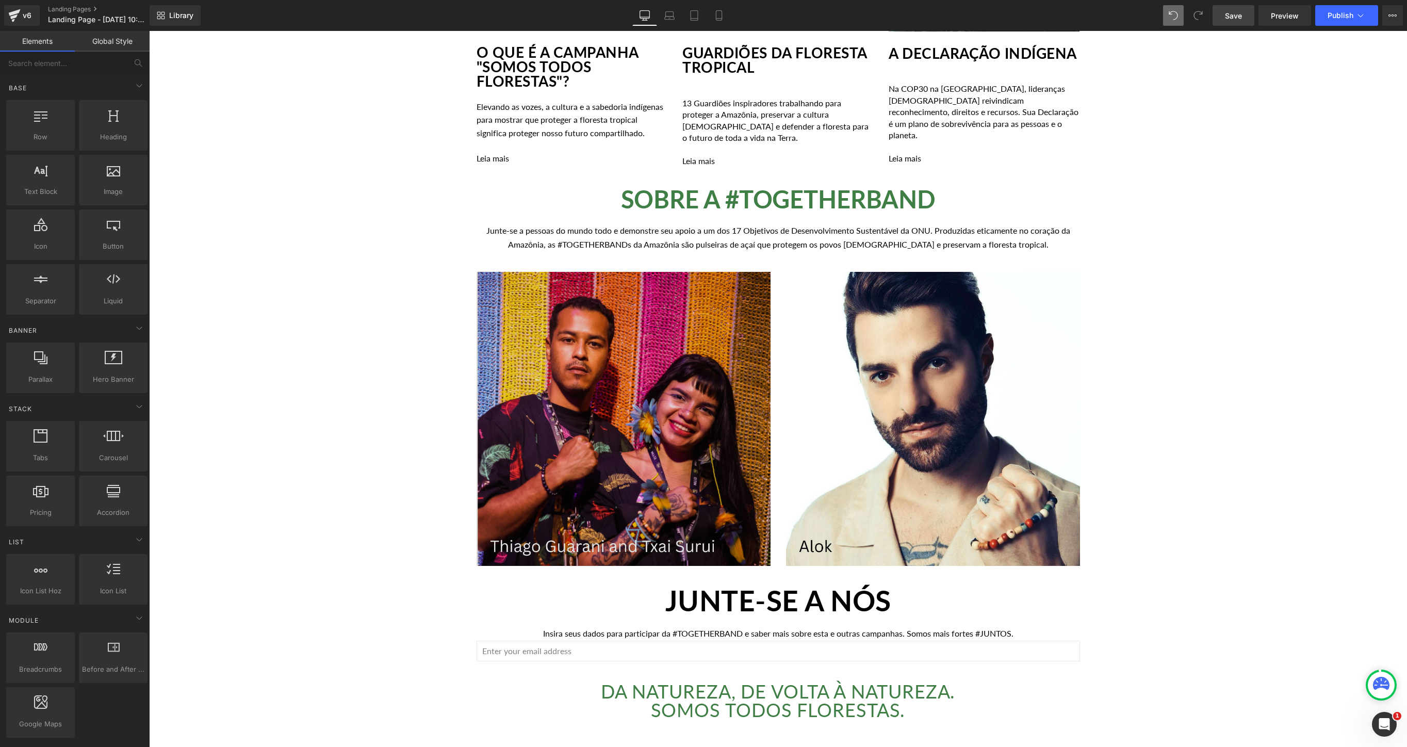
scroll to position [1741, 0]
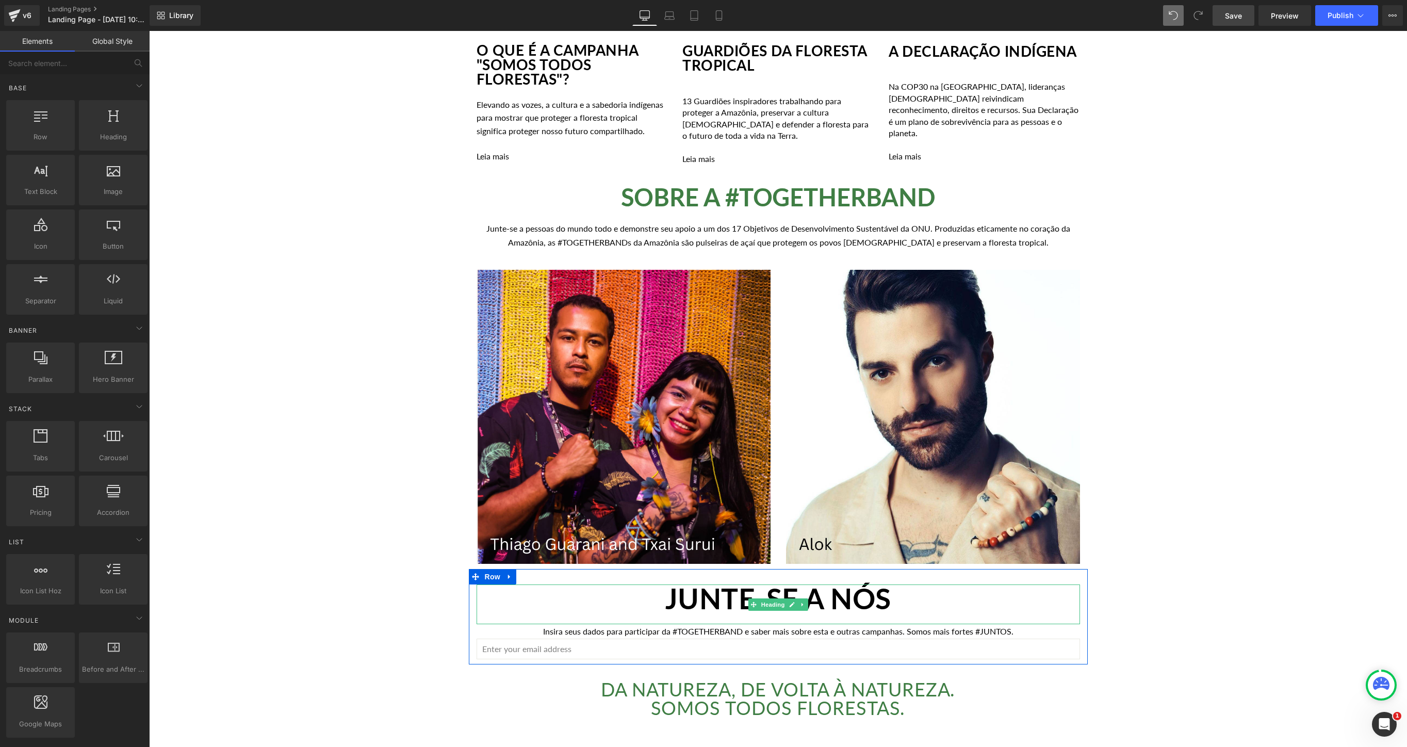
click at [903, 603] on h2 "JUNTE-SE A NÓS" at bounding box center [778, 598] width 603 height 28
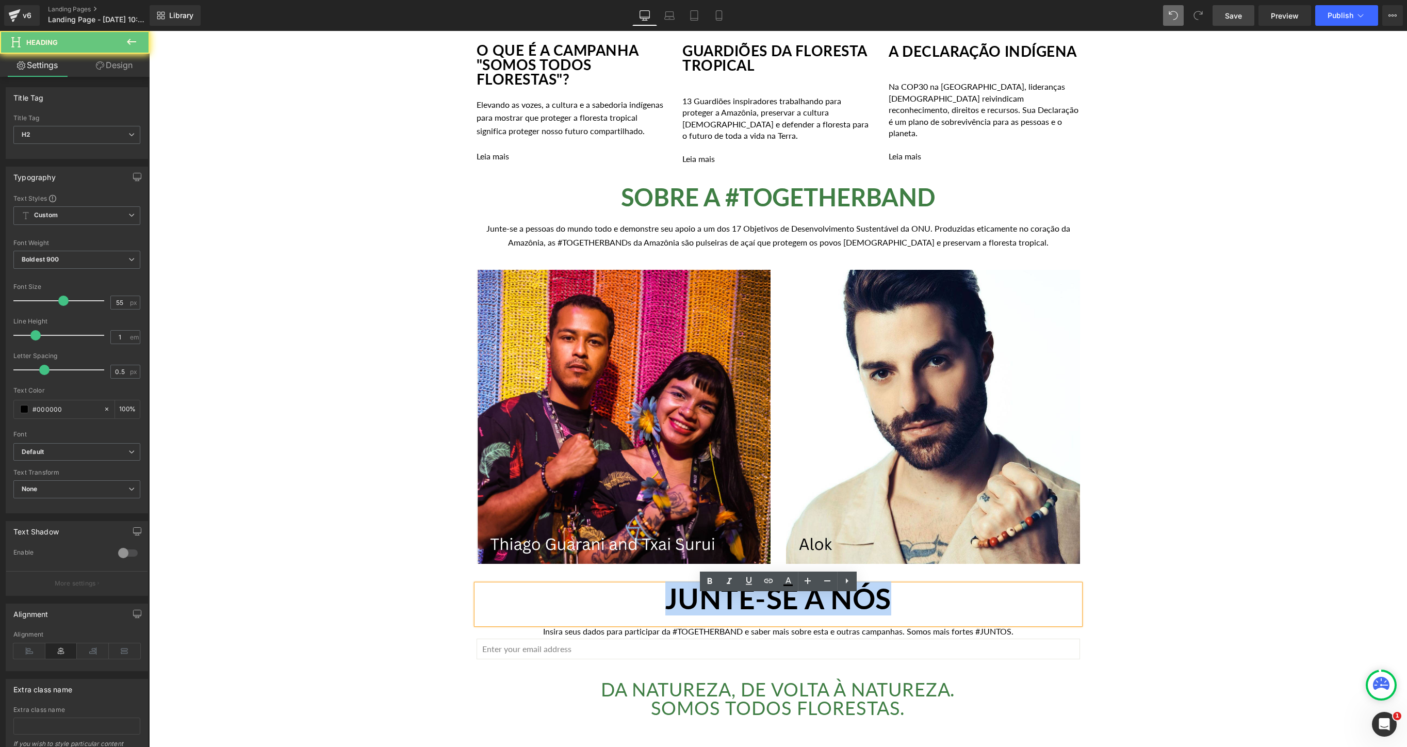
drag, startPoint x: 794, startPoint y: 609, endPoint x: 643, endPoint y: 608, distance: 151.6
click at [643, 608] on h2 "JUNTE-SE A NÓS" at bounding box center [778, 598] width 603 height 28
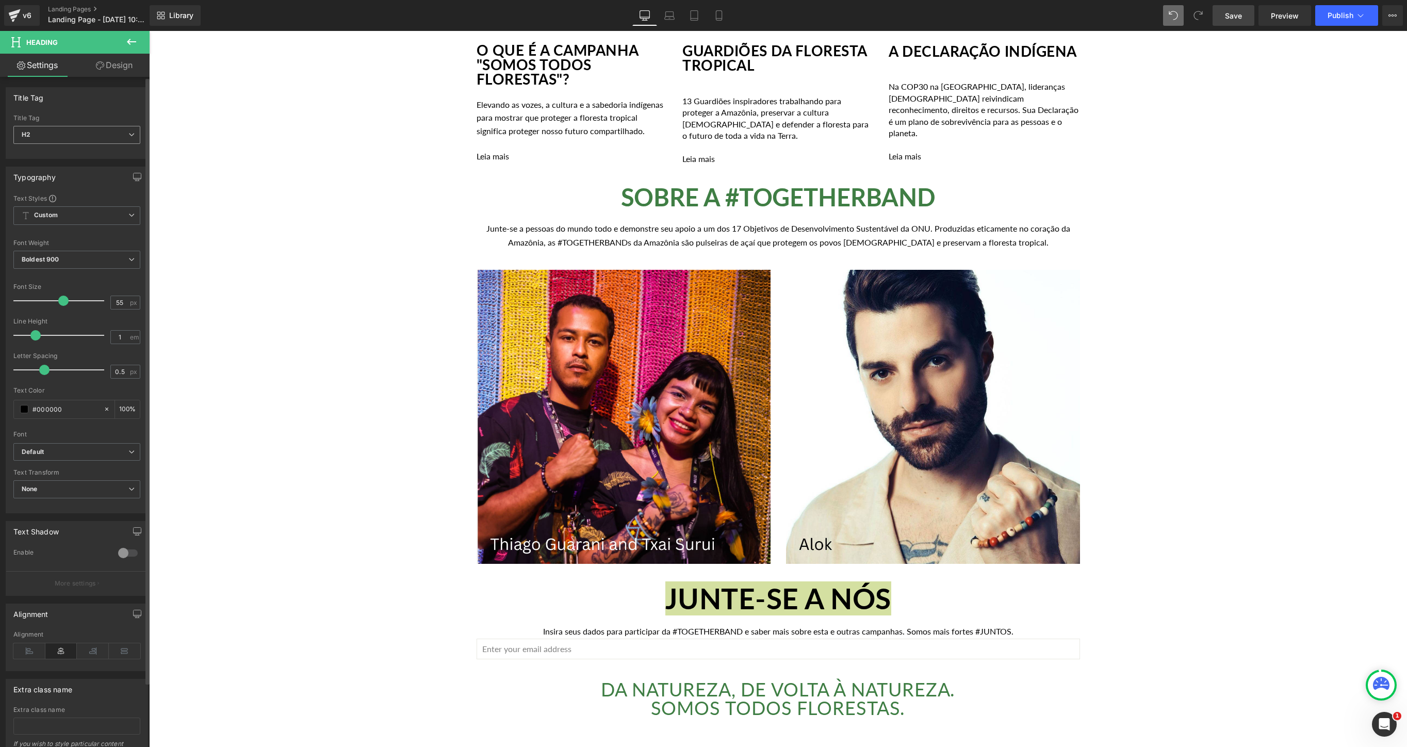
click at [88, 132] on span "H2" at bounding box center [76, 135] width 127 height 18
click at [73, 151] on li "H1" at bounding box center [76, 152] width 127 height 15
type input "36"
type input "0.9"
type input "100"
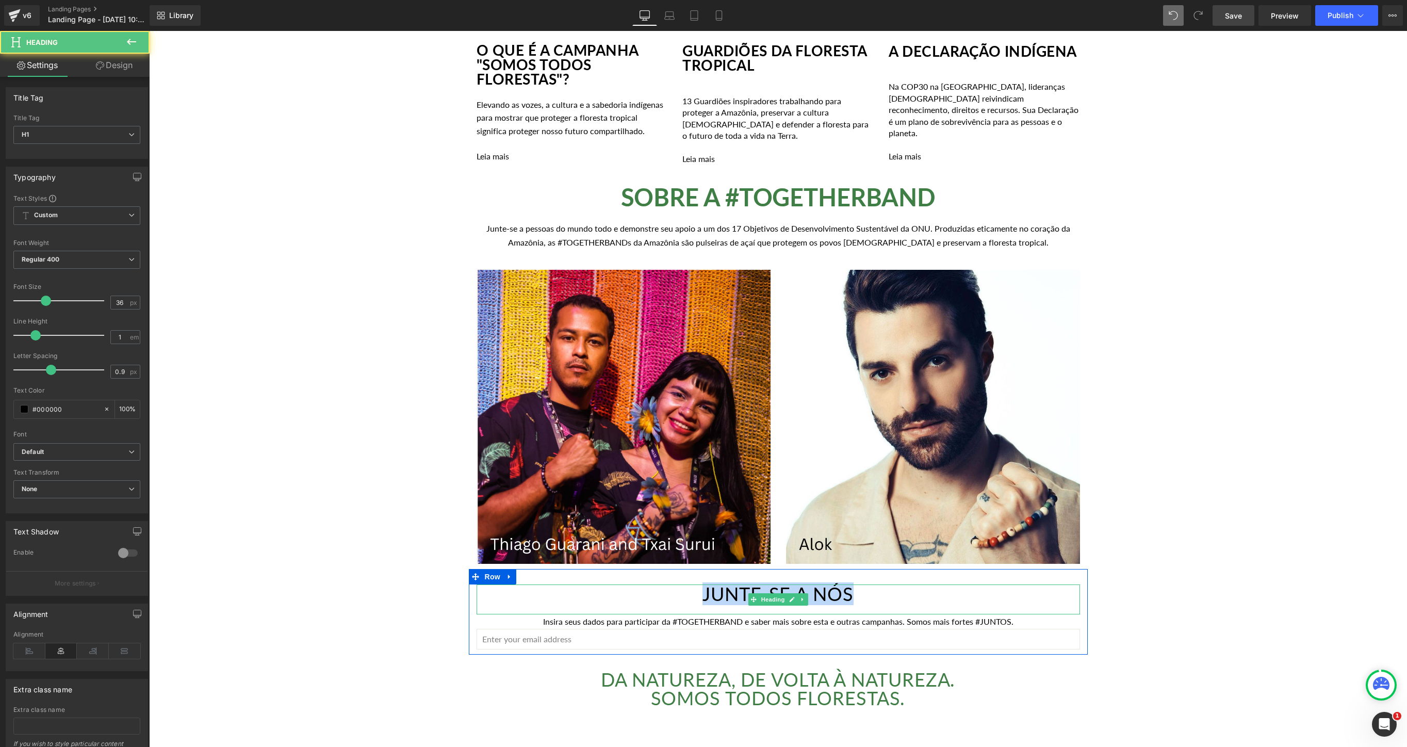
drag, startPoint x: 876, startPoint y: 603, endPoint x: 655, endPoint y: 603, distance: 220.7
click at [655, 603] on h1 "JUNTE-SE A NÓS" at bounding box center [778, 593] width 603 height 19
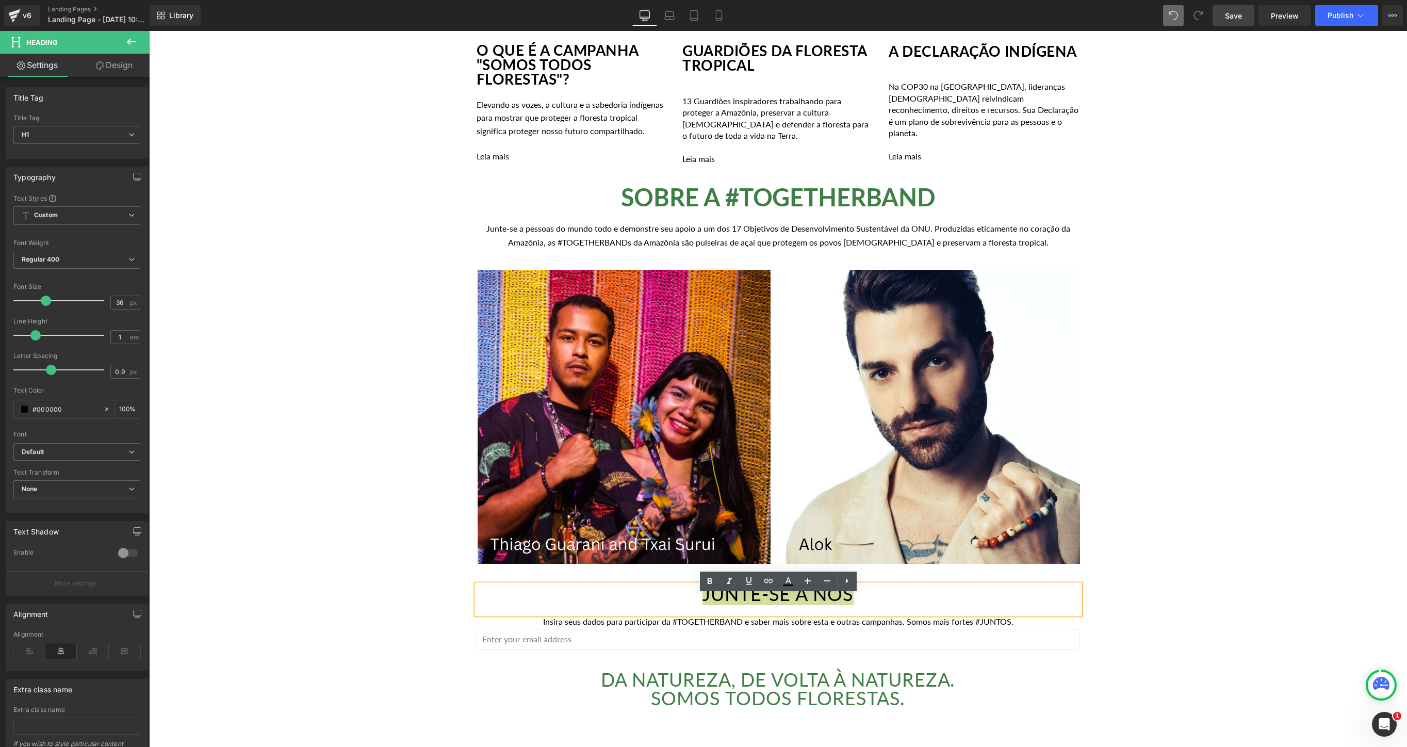
click at [1239, 19] on span "Save" at bounding box center [1233, 15] width 17 height 11
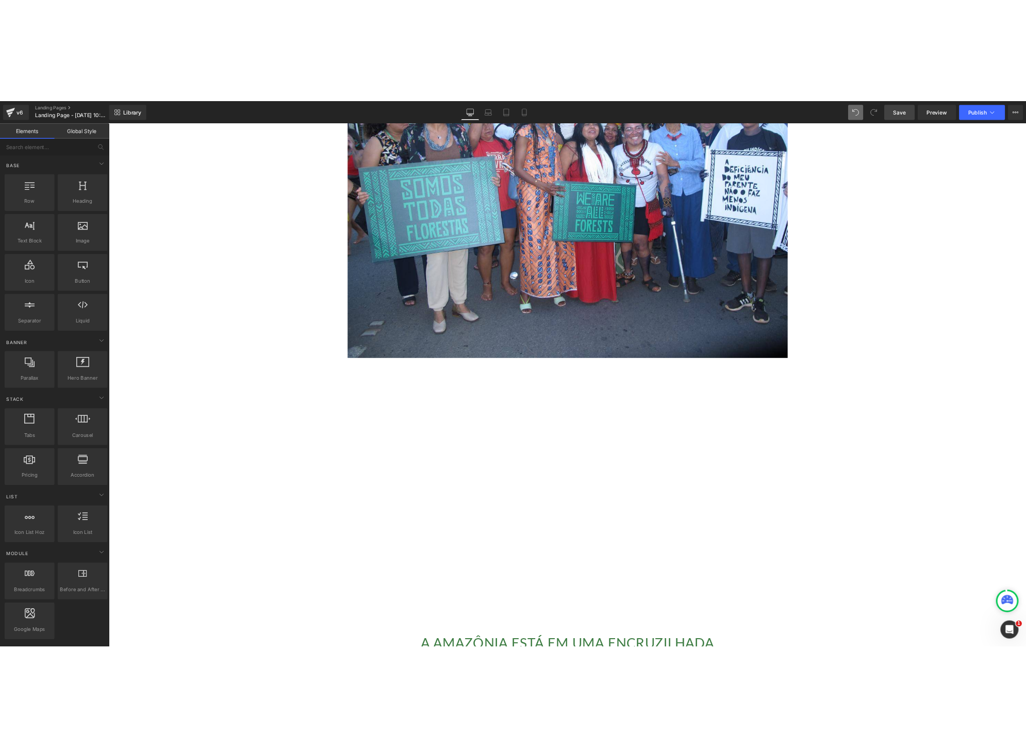
scroll to position [0, 0]
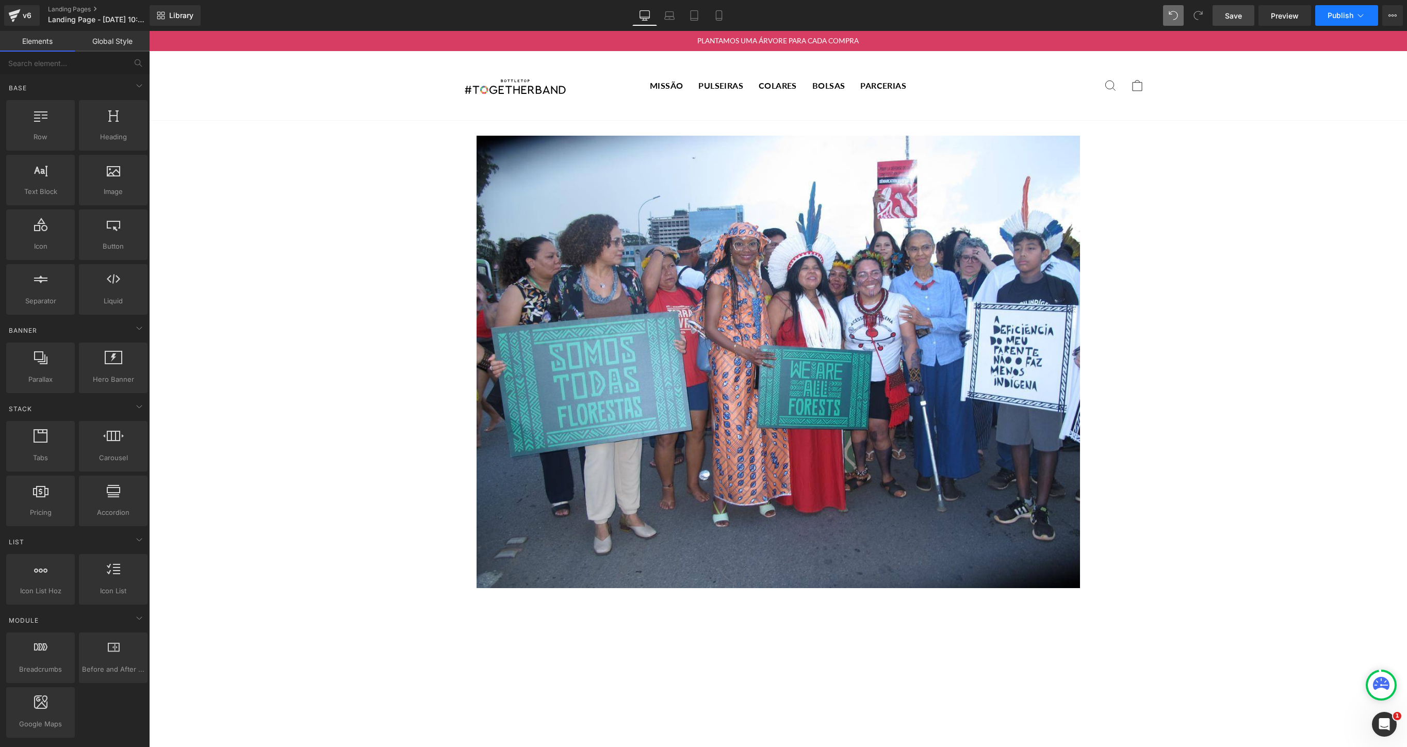
click at [1348, 23] on button "Publish" at bounding box center [1346, 15] width 63 height 21
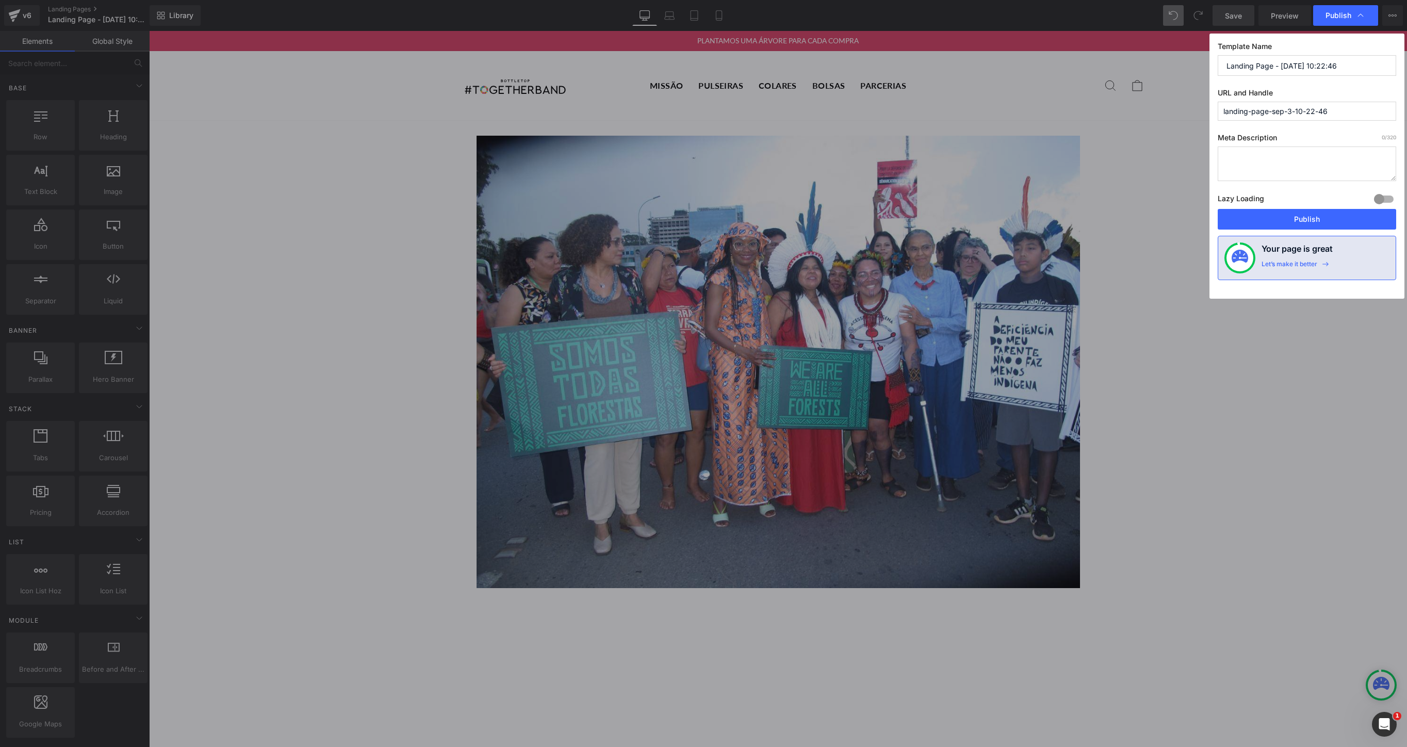
drag, startPoint x: 1364, startPoint y: 68, endPoint x: 1146, endPoint y: 66, distance: 217.1
click at [1147, 66] on div "Publish Template Name Landing Page - [DATE] 10:22:46 URL and Handle landing-pag…" at bounding box center [703, 373] width 1407 height 747
type input "WAAF"
drag, startPoint x: 1355, startPoint y: 117, endPoint x: 1186, endPoint y: 111, distance: 169.2
click at [1186, 111] on div "Publish Template Name WAAF URL and Handle landing-page-sep-3-10-22-46 Meta Desc…" at bounding box center [703, 373] width 1407 height 747
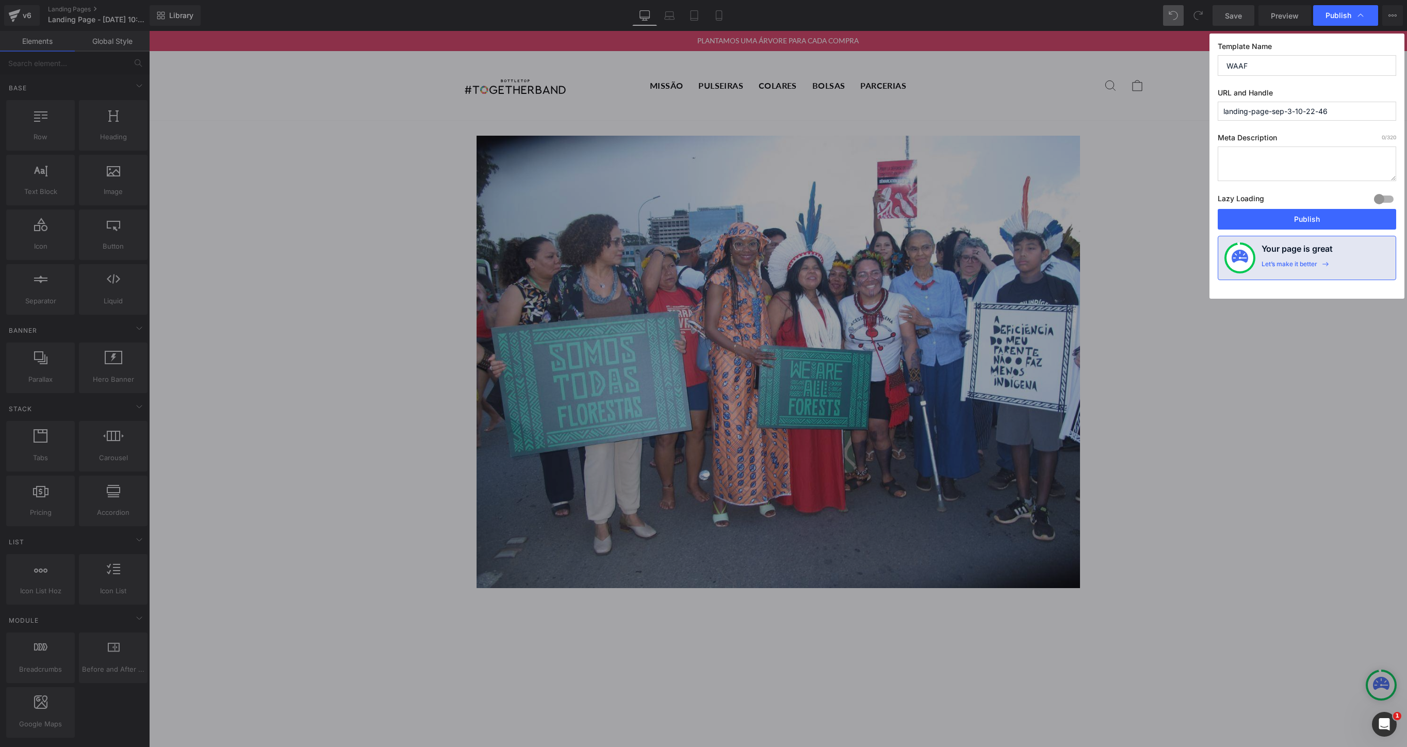
click at [1253, 159] on textarea at bounding box center [1307, 163] width 178 height 35
drag, startPoint x: 1351, startPoint y: 111, endPoint x: 1168, endPoint y: 109, distance: 183.6
click at [1168, 110] on div "Publish Template Name WAAF URL and Handle landing-page-sep-3-10-22-46 Meta Desc…" at bounding box center [703, 373] width 1407 height 747
paste input "somos todos florestas"
type input "somos-todos-florestas"
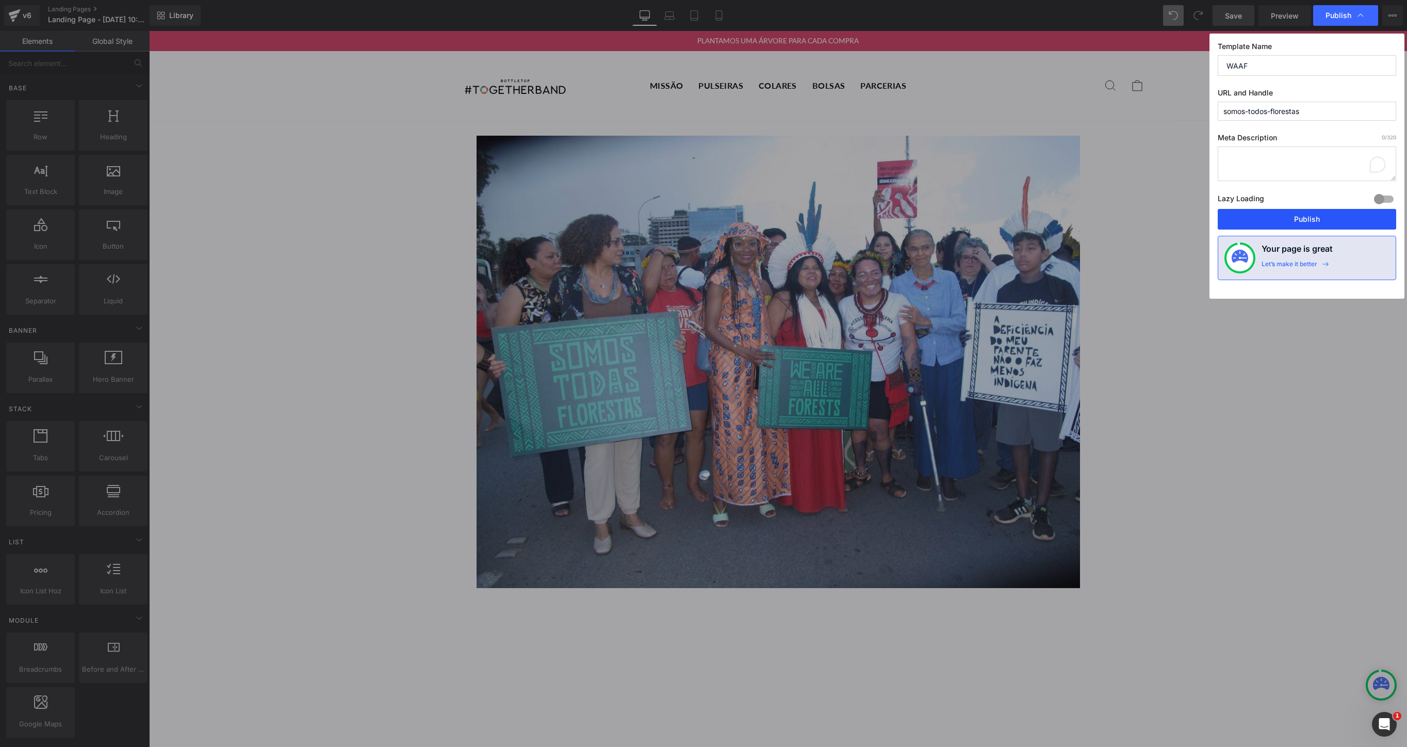
click at [1307, 214] on button "Publish" at bounding box center [1307, 219] width 178 height 21
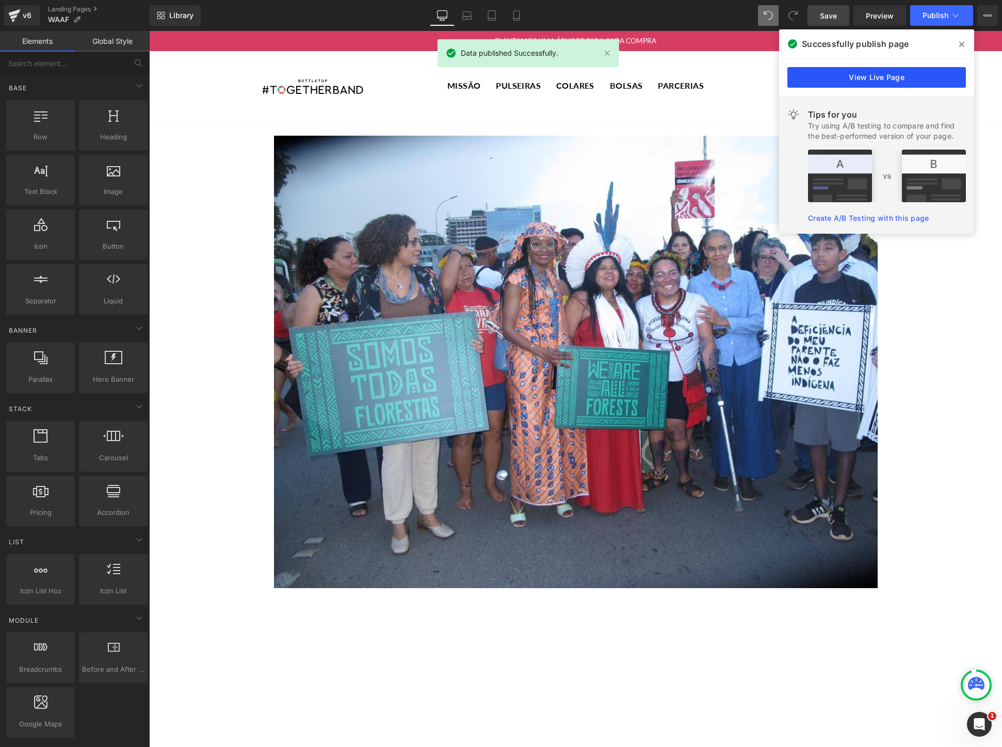
click at [858, 78] on link "View Live Page" at bounding box center [876, 77] width 178 height 21
